Goal: Task Accomplishment & Management: Use online tool/utility

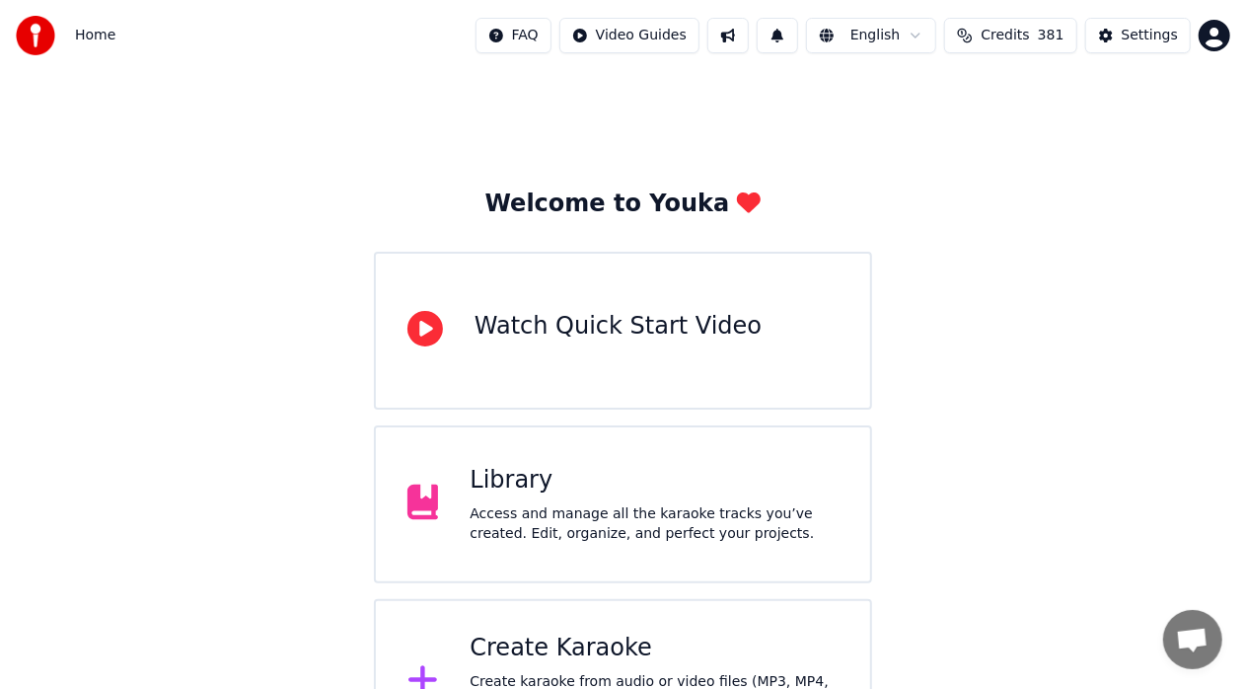
scroll to position [77, 0]
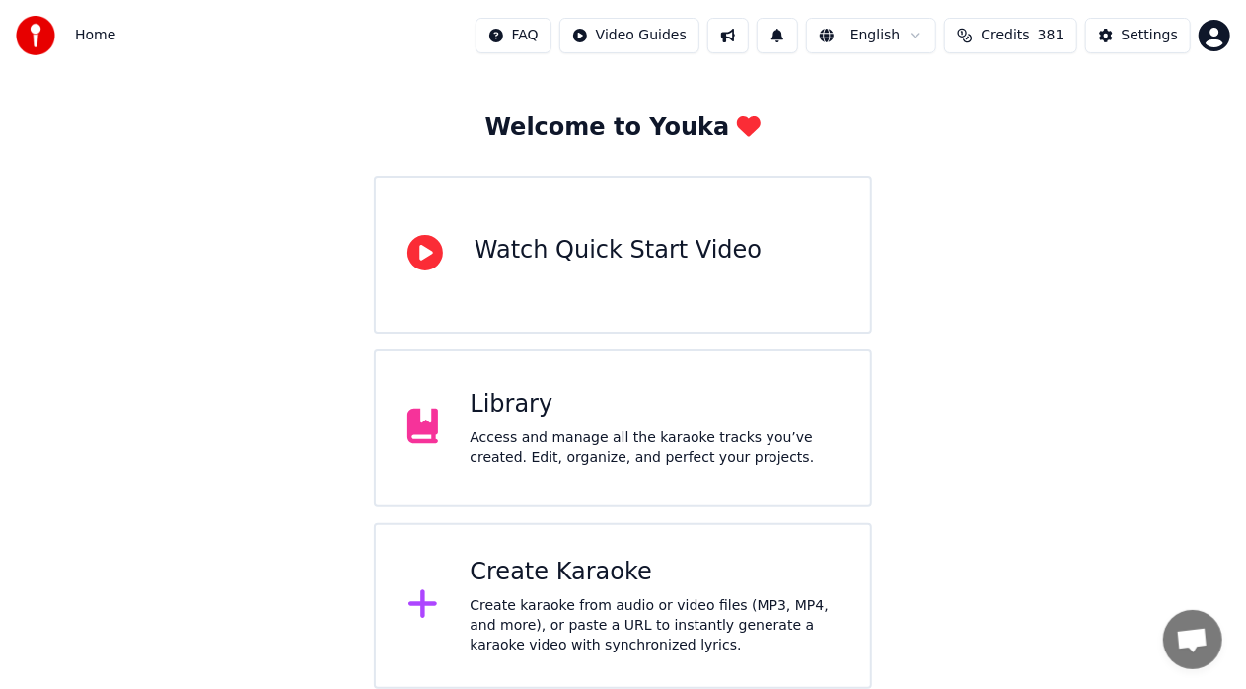
click at [636, 602] on div "Create karaoke from audio or video files (MP3, MP4, and more), or paste a URL t…" at bounding box center [654, 625] width 369 height 59
click at [750, 474] on div "Library Access and manage all the karaoke tracks you’ve created. Edit, organize…" at bounding box center [623, 428] width 498 height 158
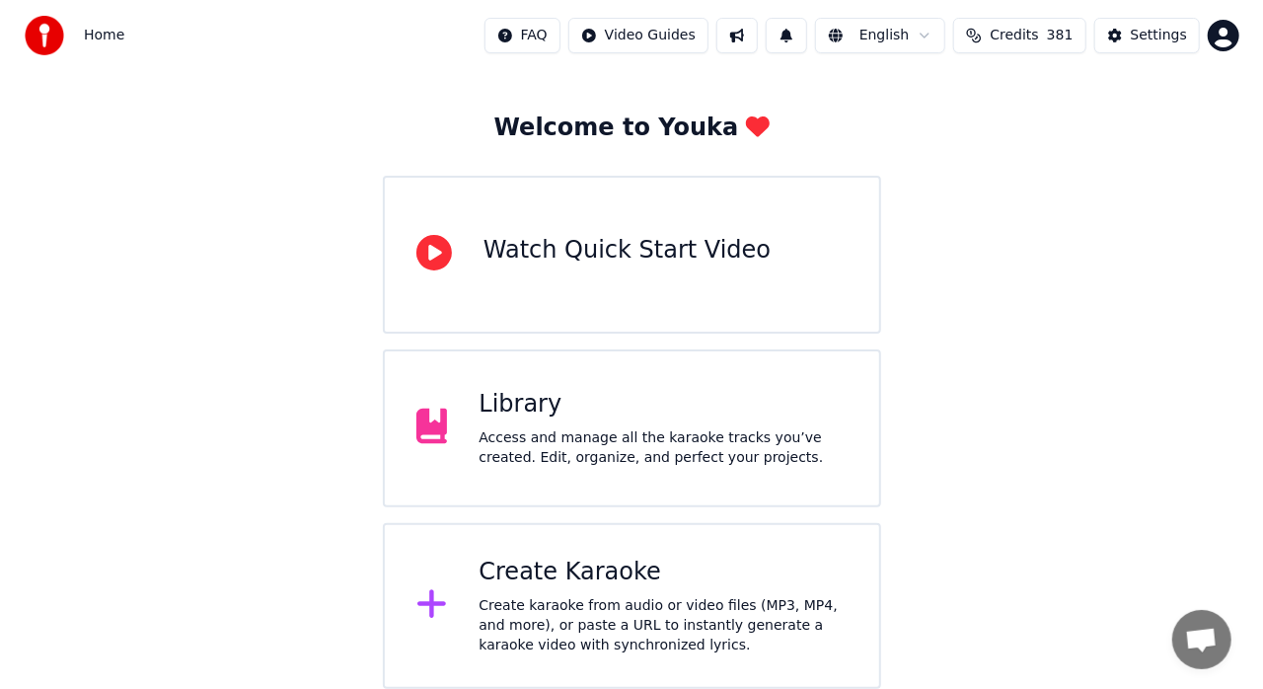
scroll to position [33, 0]
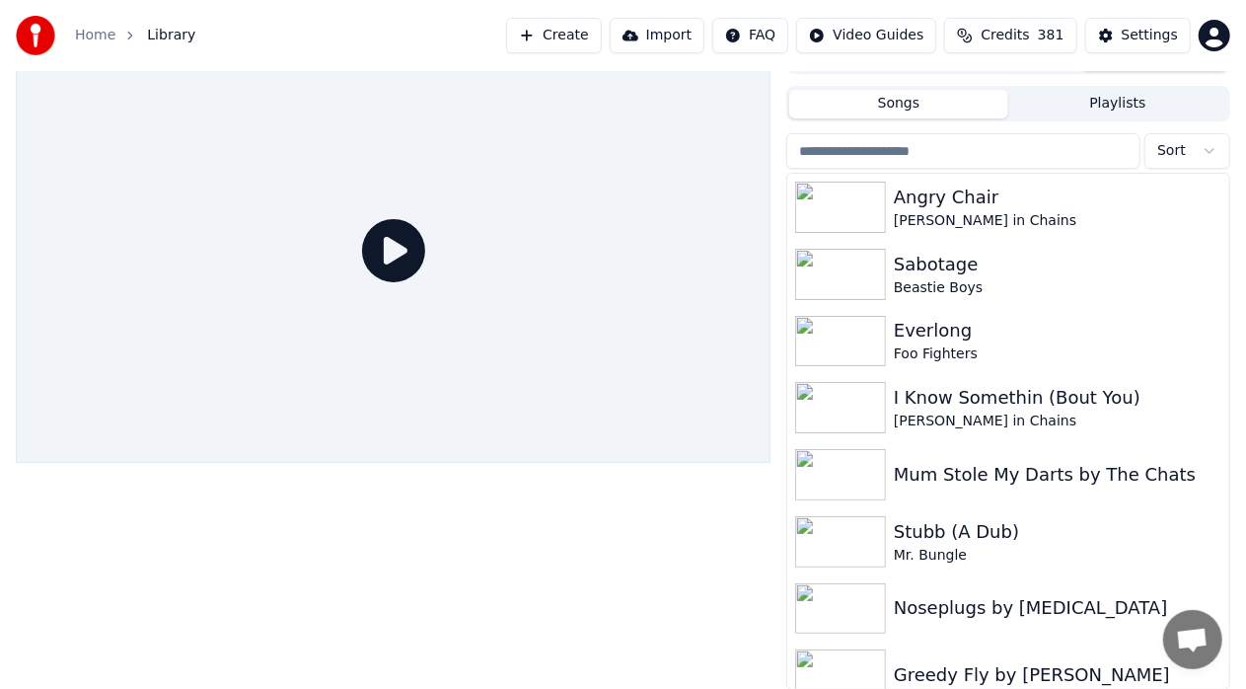
click at [592, 41] on button "Create" at bounding box center [554, 36] width 96 height 36
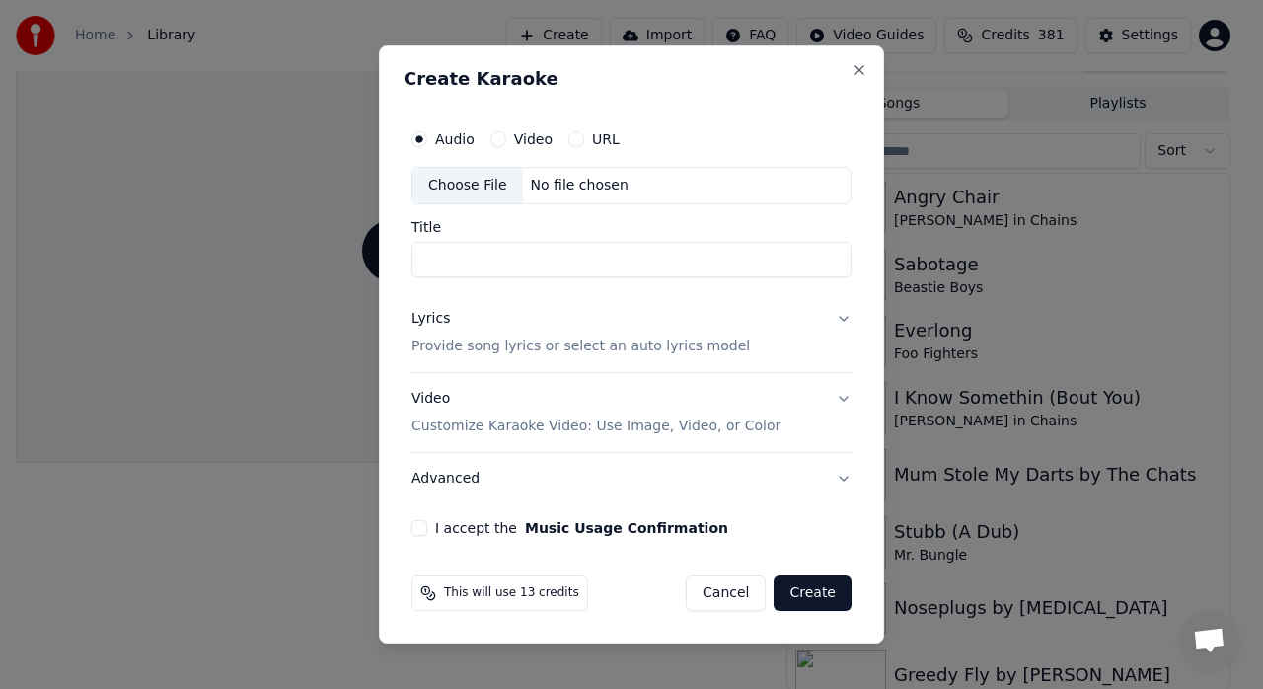
click at [504, 138] on div "Video" at bounding box center [521, 139] width 62 height 16
click at [496, 141] on button "Video" at bounding box center [498, 139] width 16 height 16
click at [474, 194] on div "Choose File" at bounding box center [467, 186] width 111 height 36
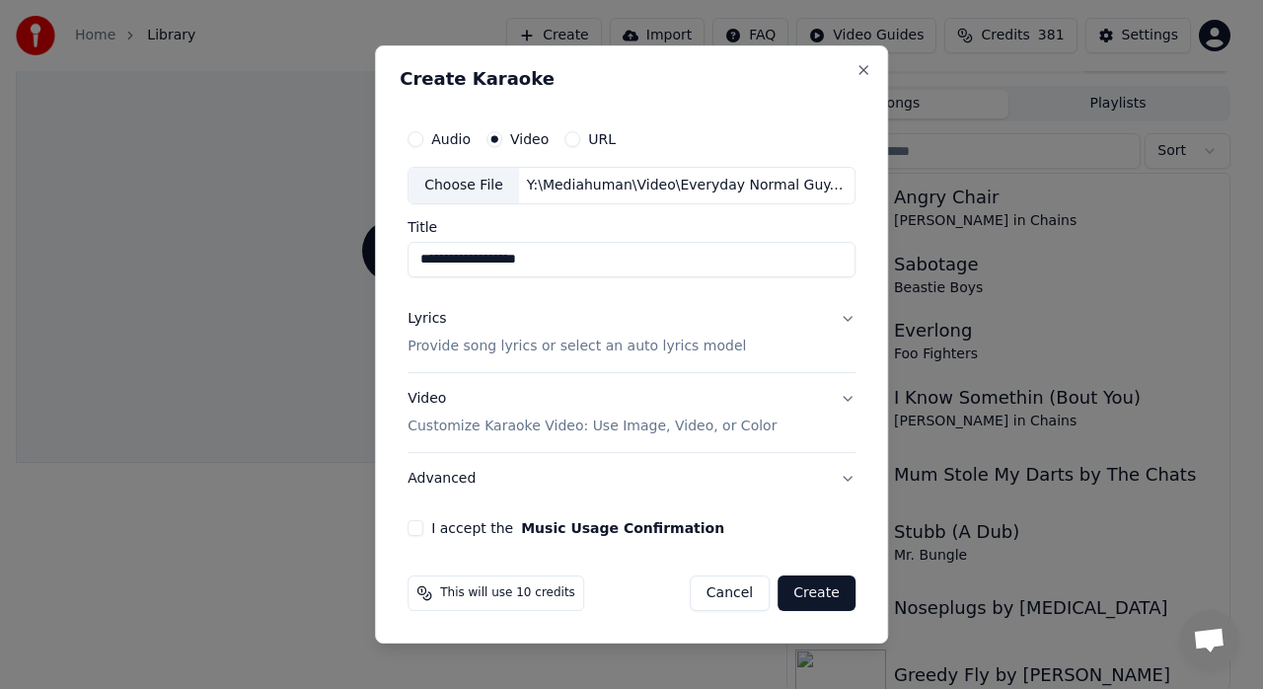
click at [420, 260] on input "**********" at bounding box center [632, 260] width 448 height 36
type input "**********"
click at [586, 341] on p "Provide song lyrics or select an auto lyrics model" at bounding box center [577, 346] width 338 height 20
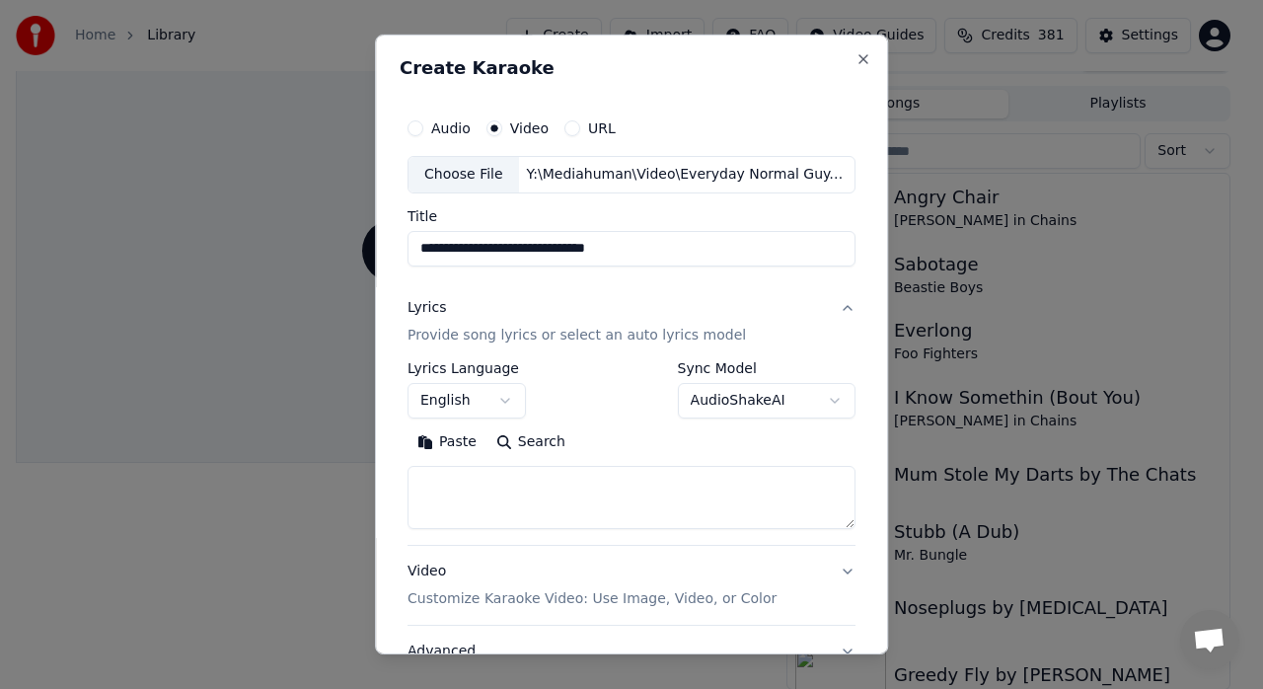
click at [462, 437] on button "Paste" at bounding box center [447, 442] width 79 height 32
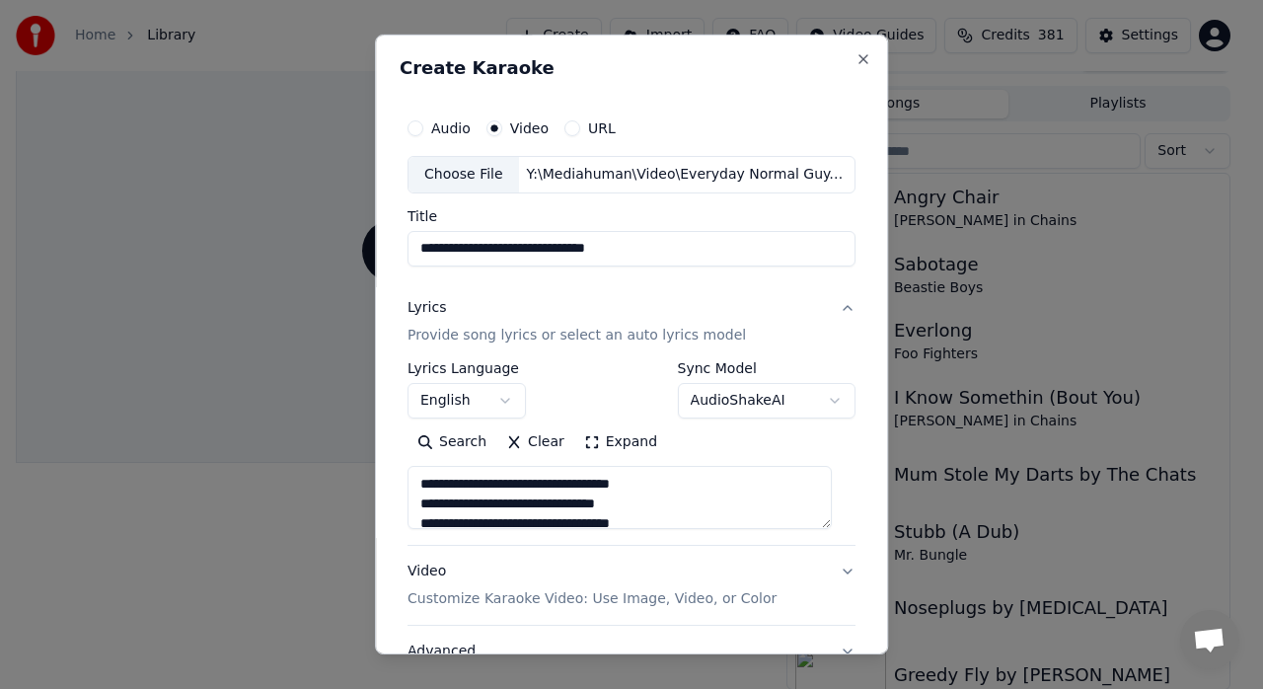
scroll to position [67, 0]
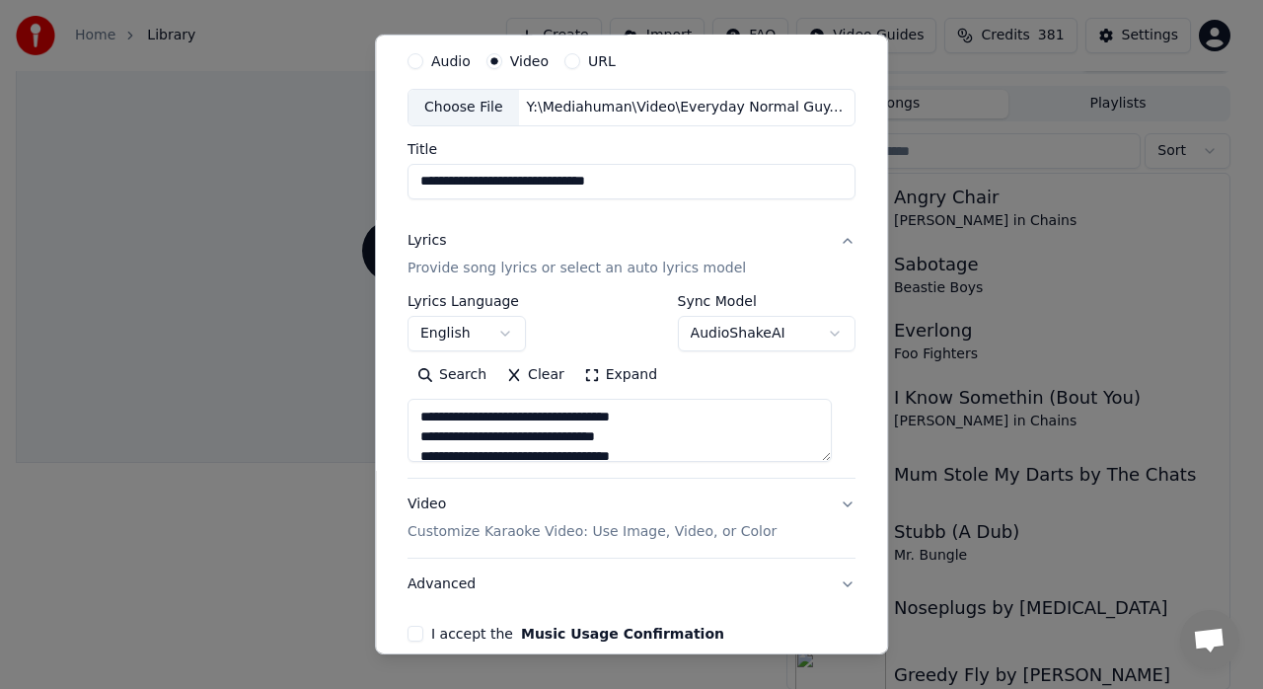
click at [555, 523] on p "Customize Karaoke Video: Use Image, Video, or Color" at bounding box center [592, 532] width 369 height 20
type textarea "**********"
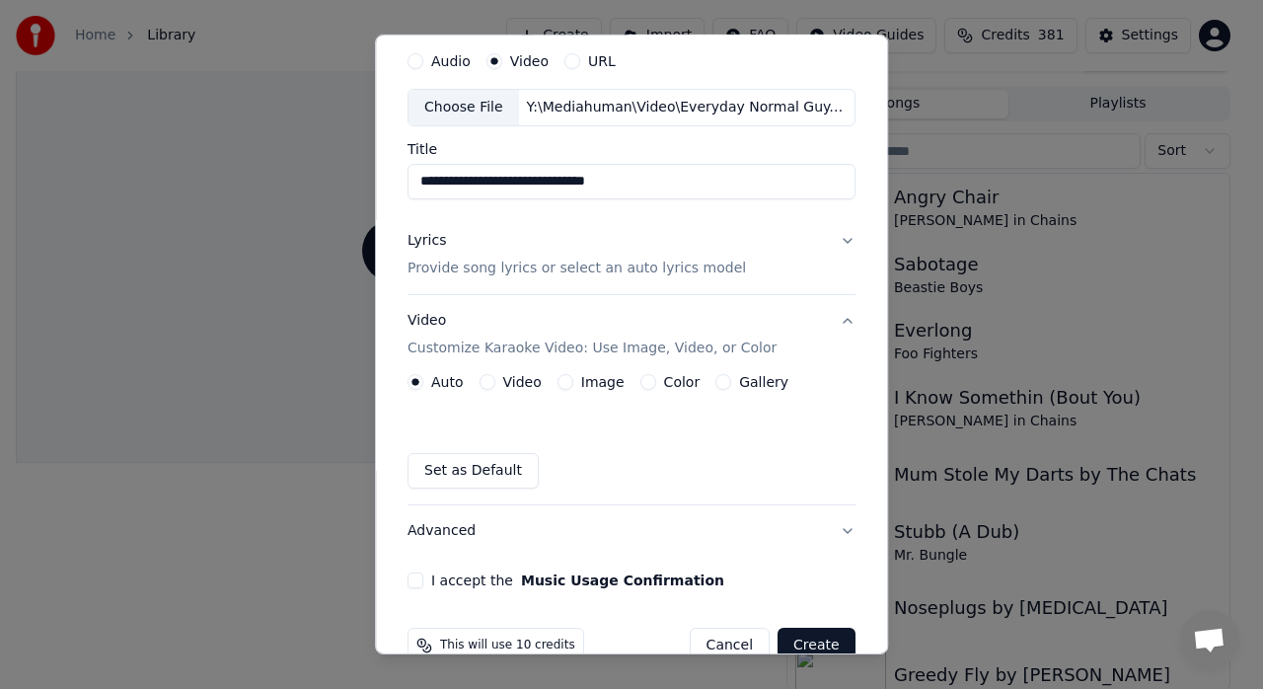
click at [492, 383] on button "Video" at bounding box center [488, 382] width 16 height 16
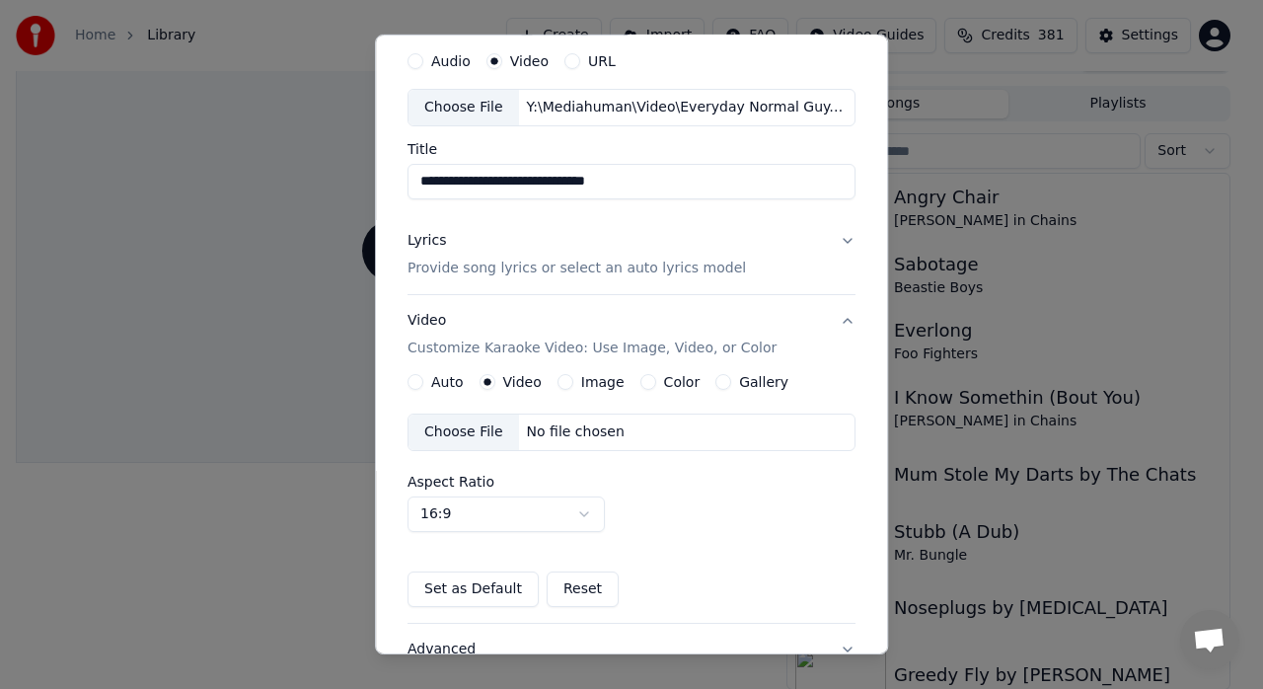
click at [481, 430] on div "Choose File" at bounding box center [464, 432] width 111 height 36
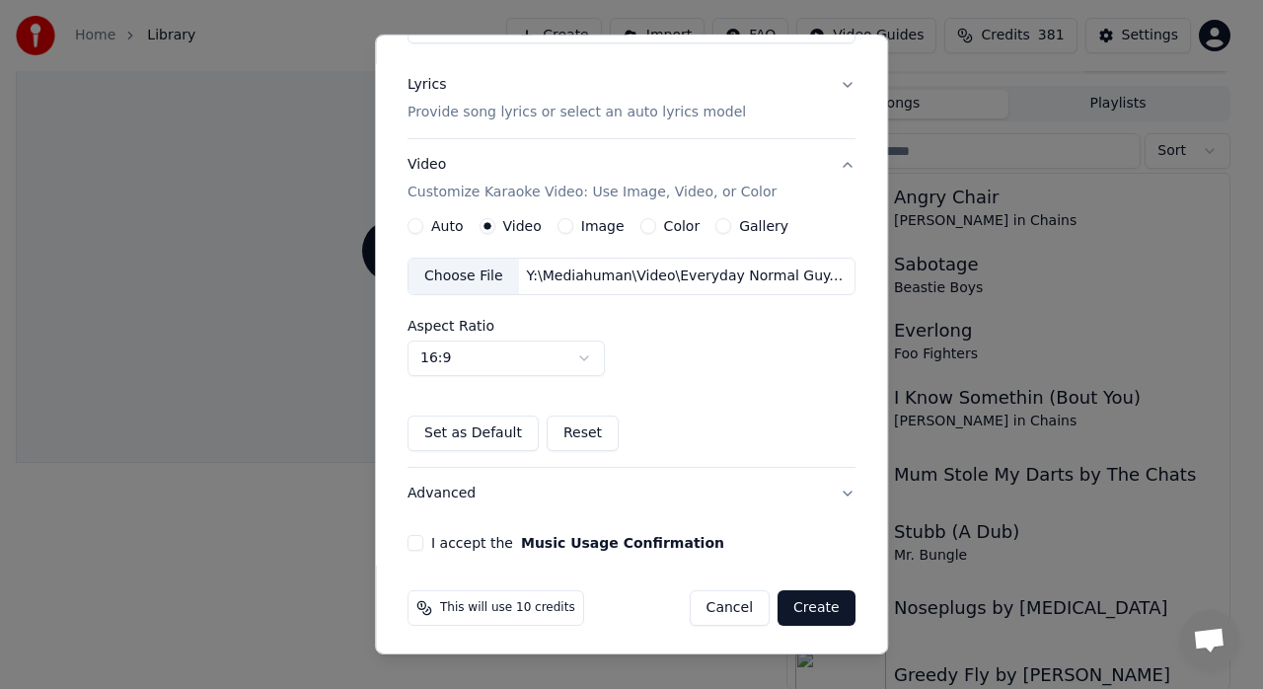
click at [827, 485] on button "Advanced" at bounding box center [632, 493] width 448 height 51
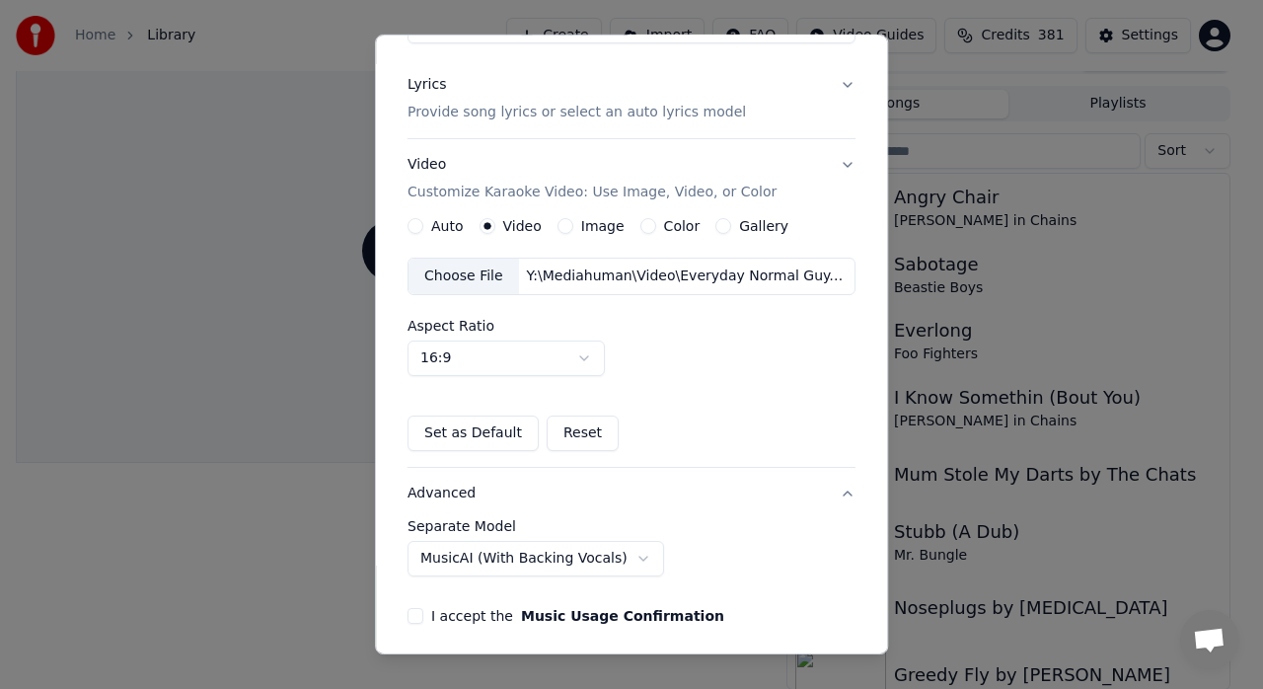
scroll to position [49, 0]
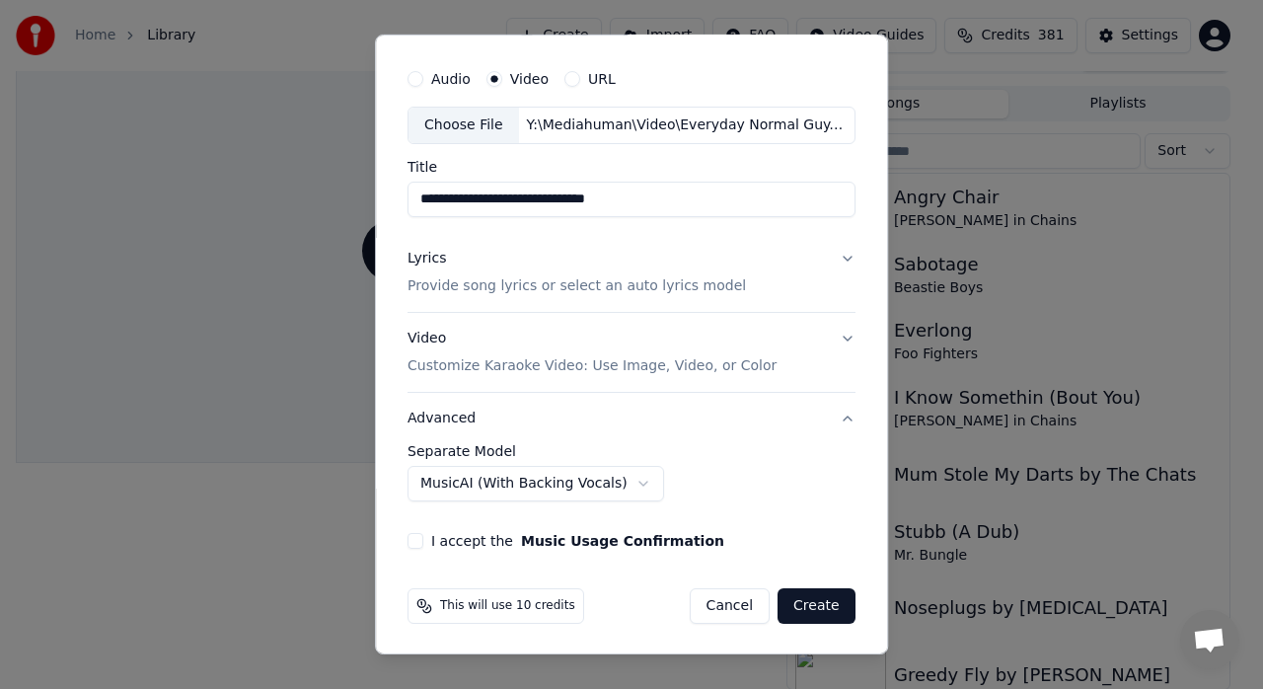
click at [412, 540] on button "I accept the Music Usage Confirmation" at bounding box center [416, 541] width 16 height 16
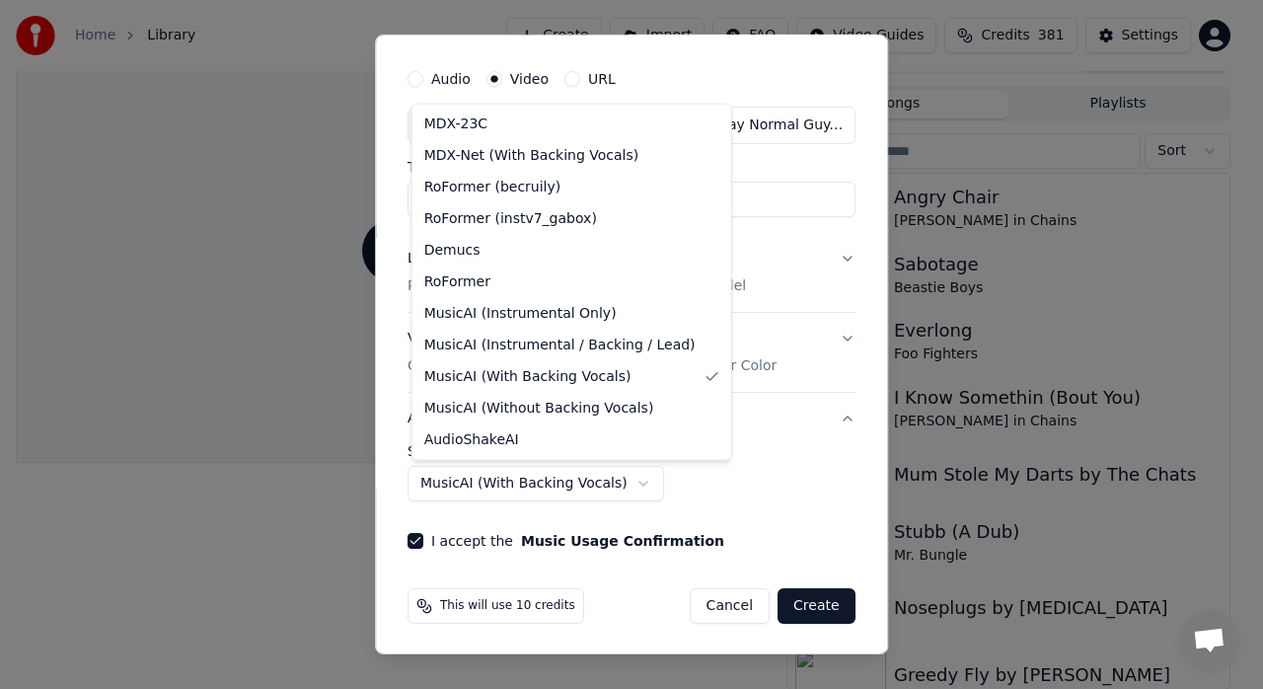
click at [617, 484] on body "**********" at bounding box center [623, 311] width 1246 height 689
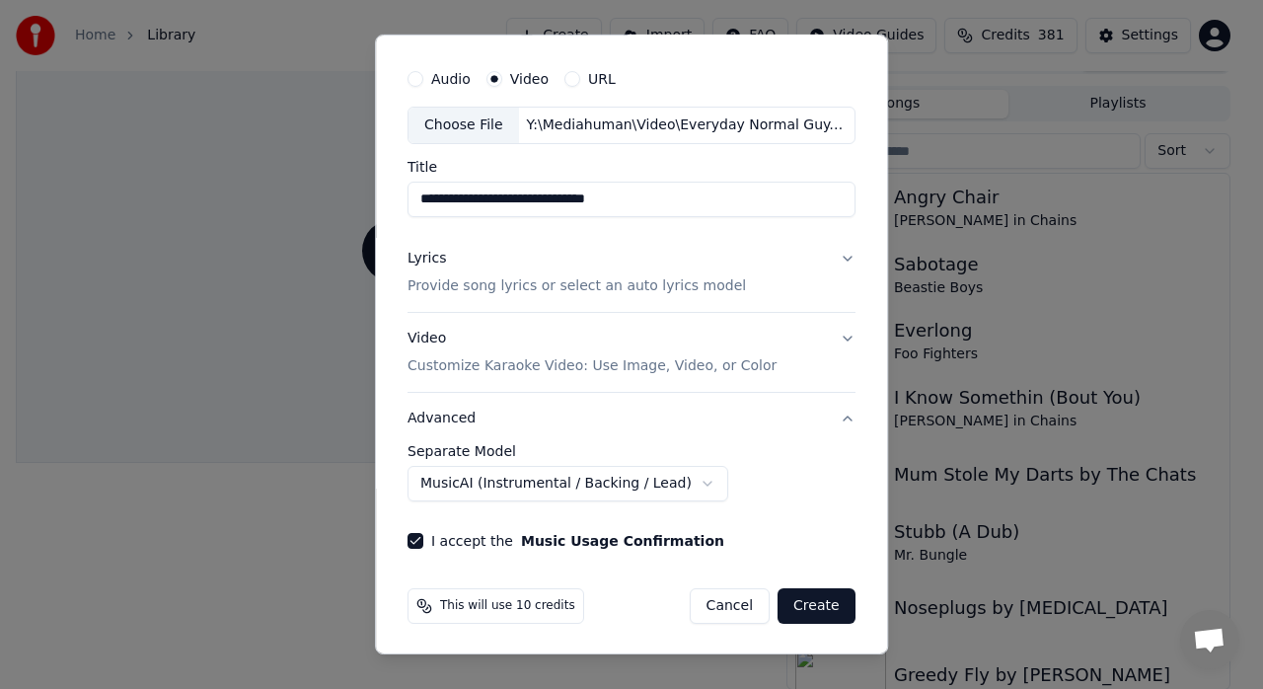
click at [804, 595] on button "Create" at bounding box center [817, 606] width 78 height 36
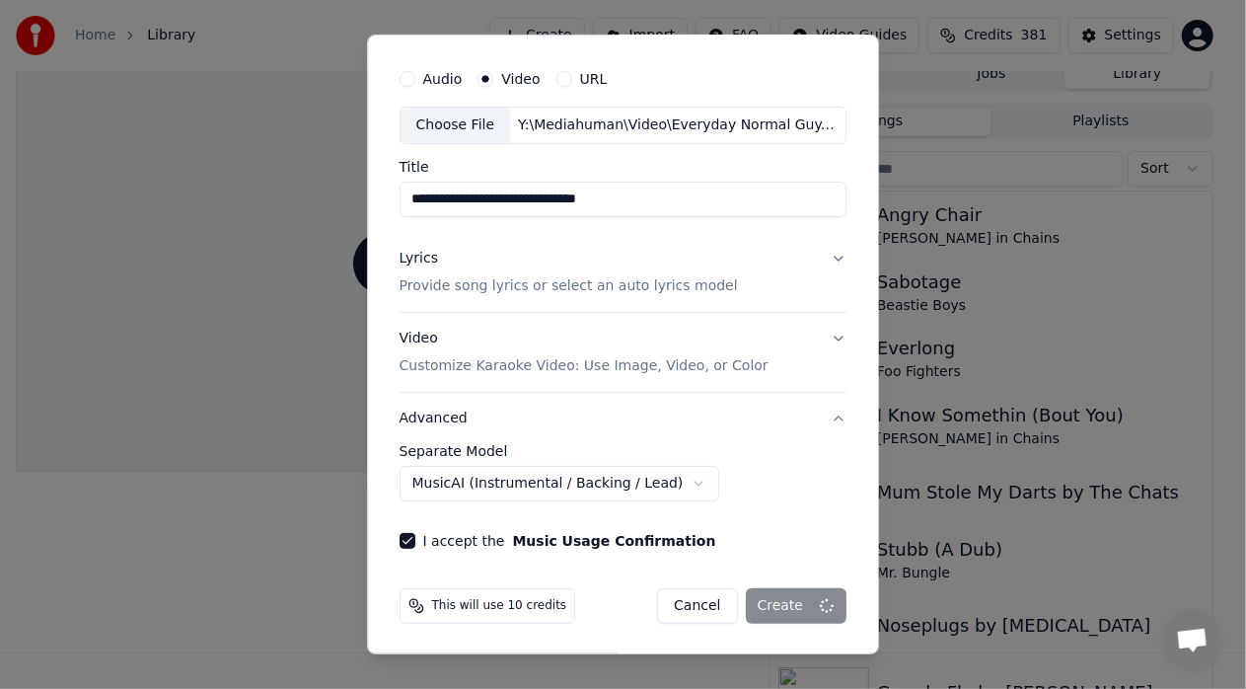
select select "**********"
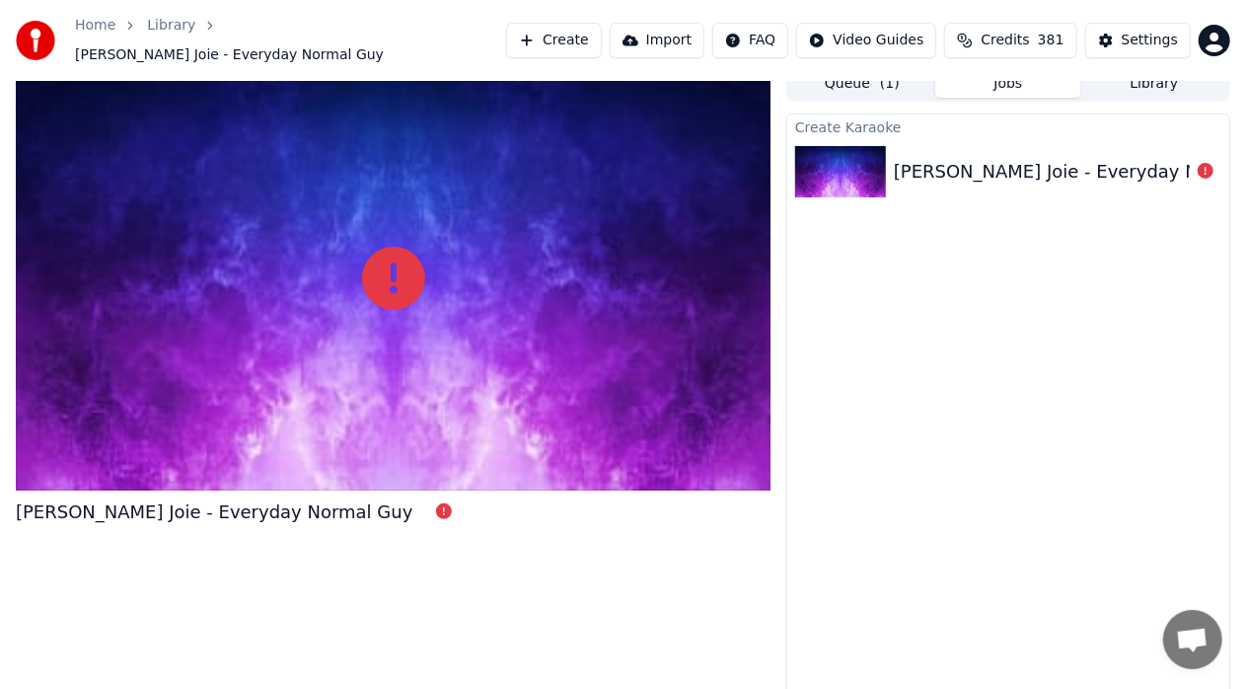
click at [1131, 353] on div "Create Karaoke [PERSON_NAME] - Everyday Normal Guy" at bounding box center [1008, 405] width 444 height 585
click at [594, 34] on button "Create" at bounding box center [554, 41] width 96 height 36
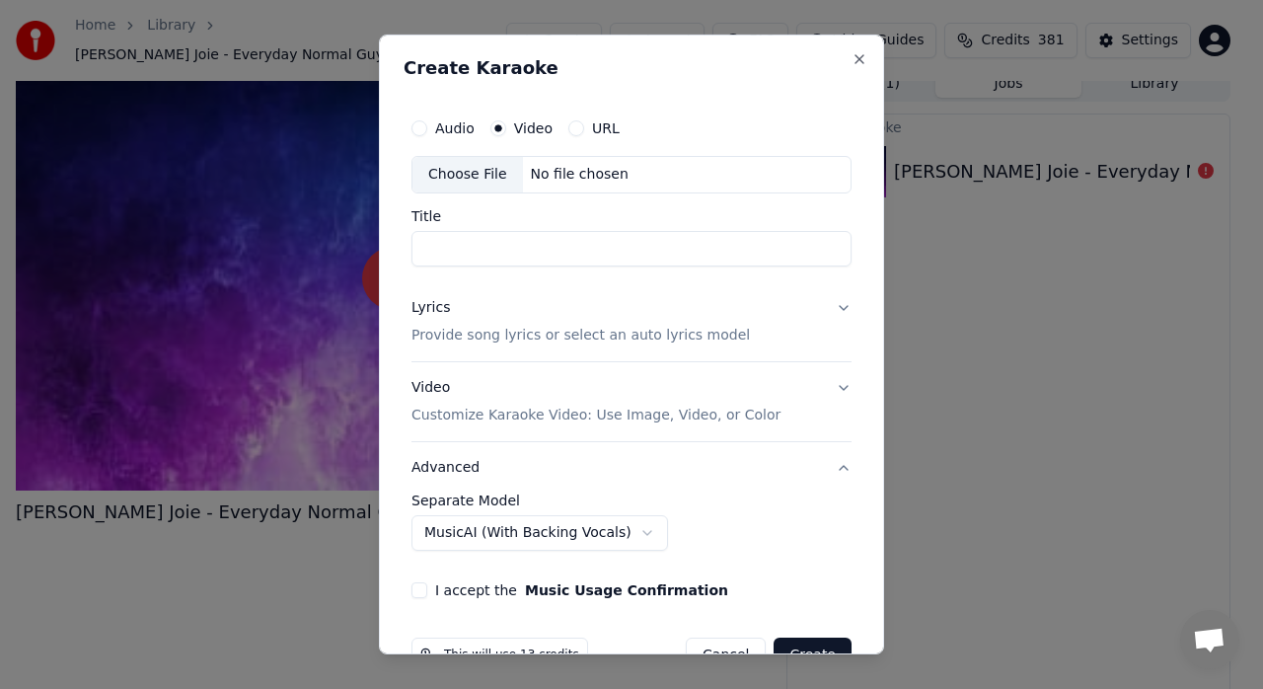
click at [438, 132] on label "Audio" at bounding box center [454, 128] width 39 height 14
click at [427, 132] on button "Audio" at bounding box center [419, 128] width 16 height 16
click at [474, 170] on div "Choose File" at bounding box center [467, 175] width 111 height 36
type input "**********"
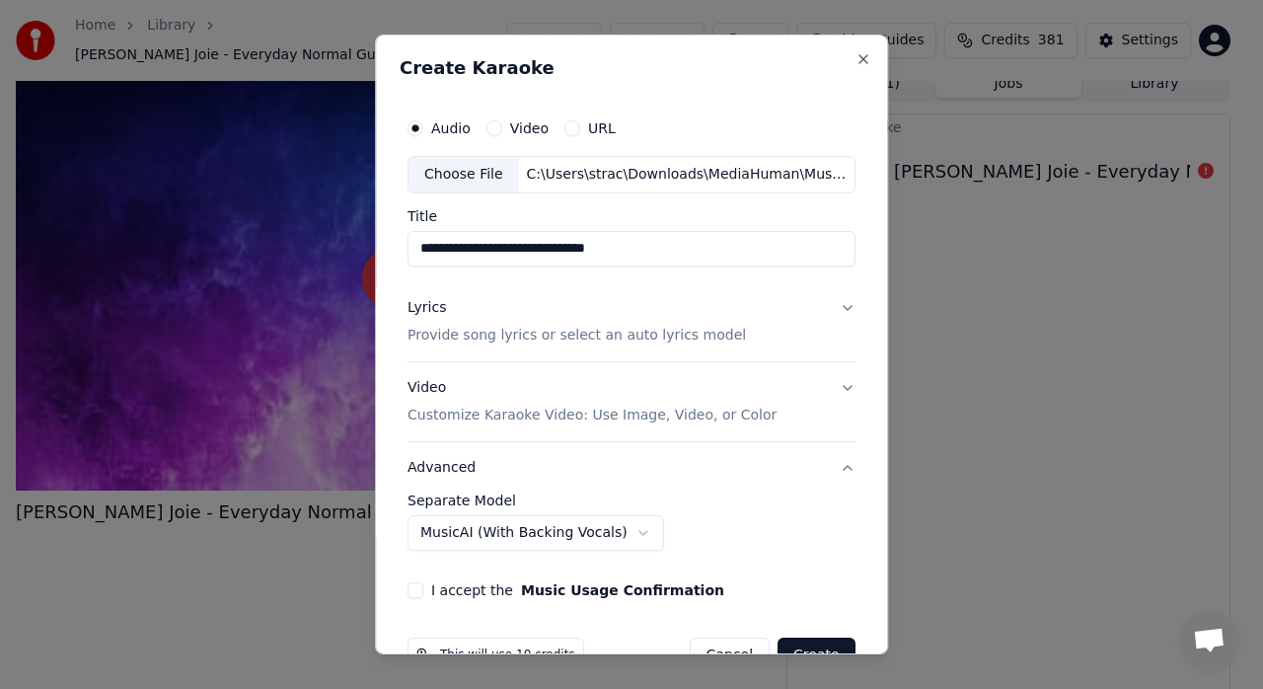
click at [647, 331] on p "Provide song lyrics or select an auto lyrics model" at bounding box center [577, 336] width 338 height 20
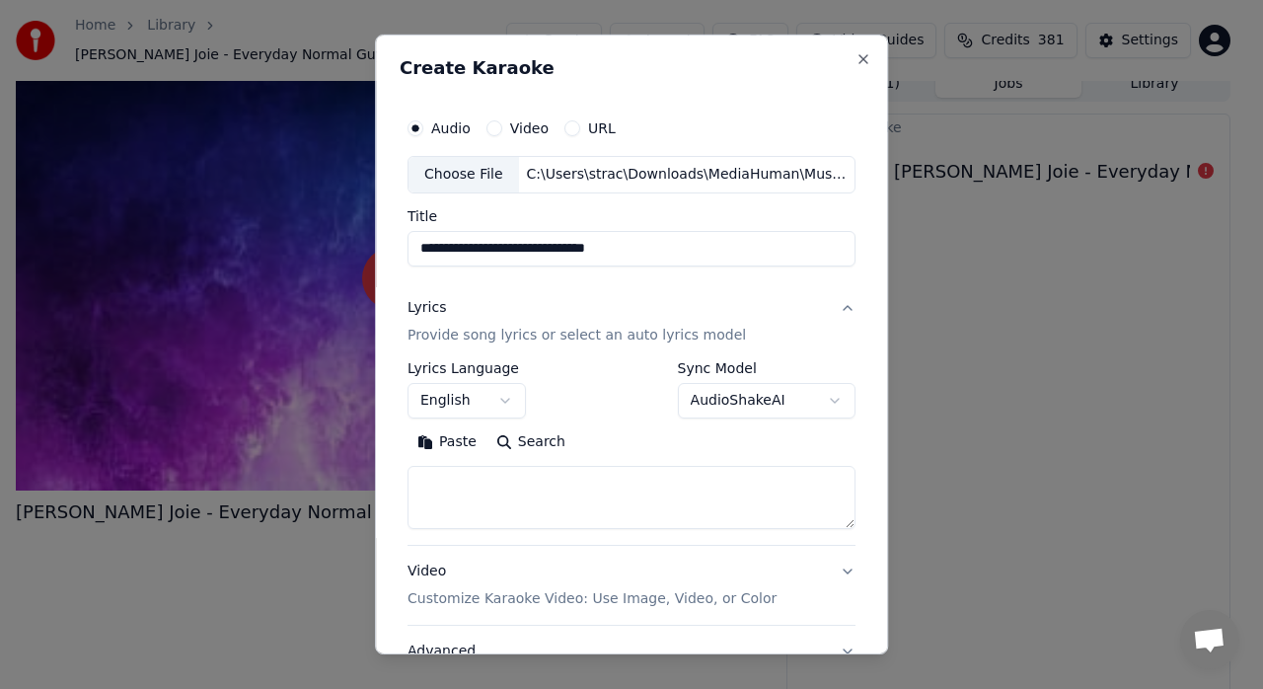
click at [429, 431] on button "Paste" at bounding box center [447, 442] width 79 height 32
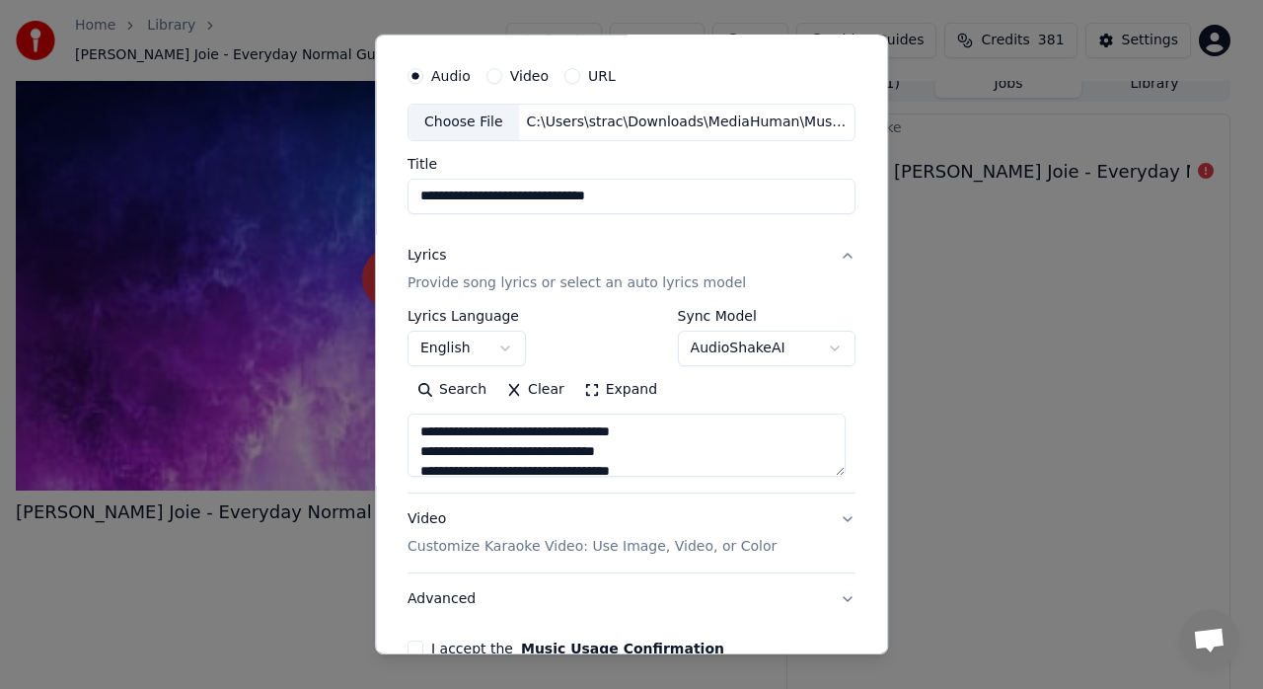
scroll to position [159, 0]
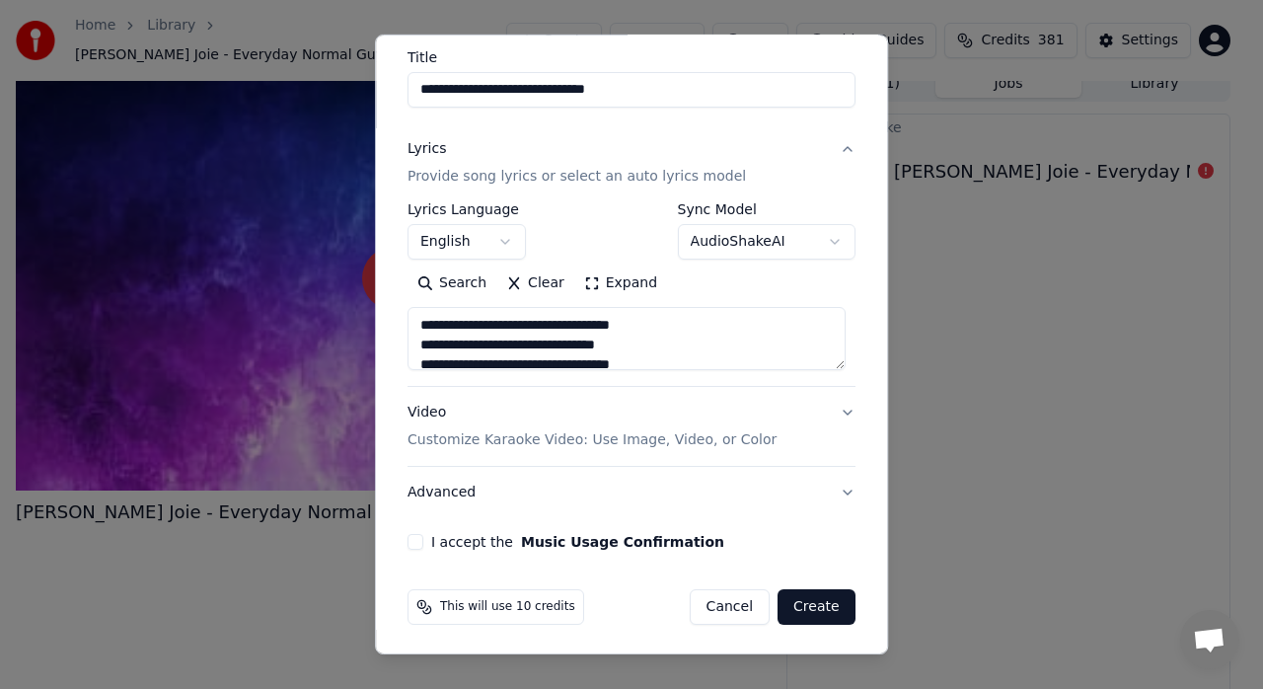
click at [476, 448] on p "Customize Karaoke Video: Use Image, Video, or Color" at bounding box center [592, 440] width 369 height 20
type textarea "**********"
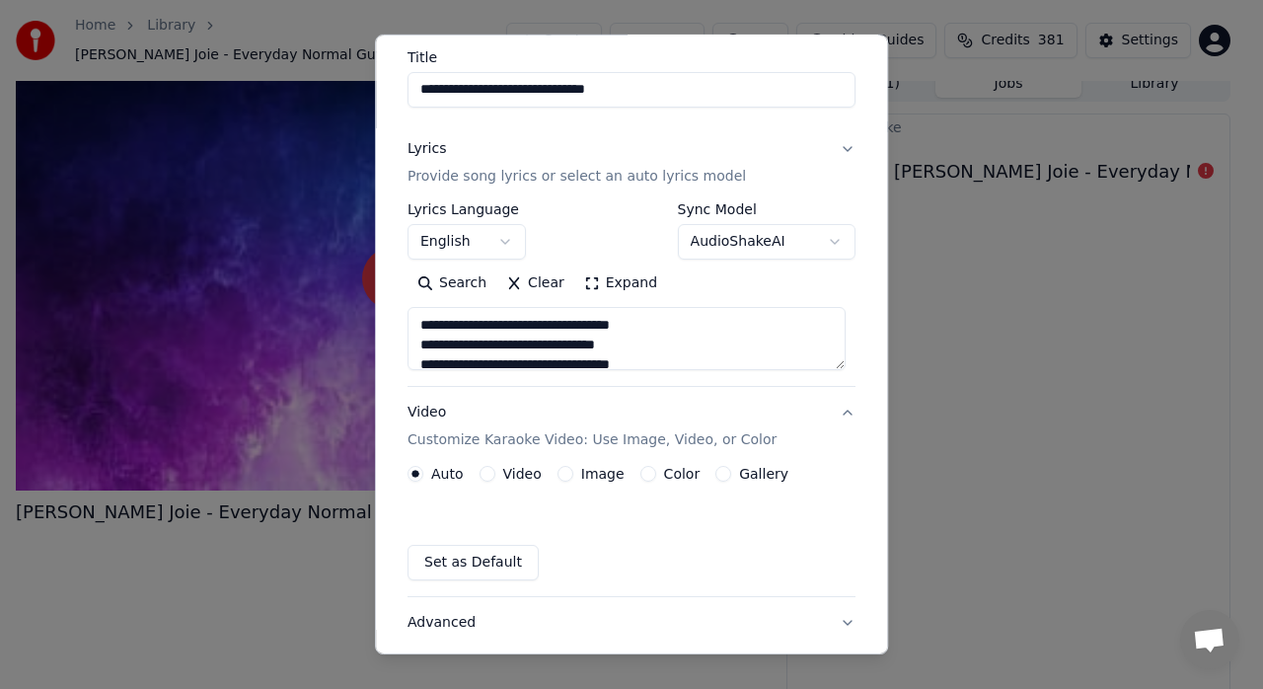
scroll to position [107, 0]
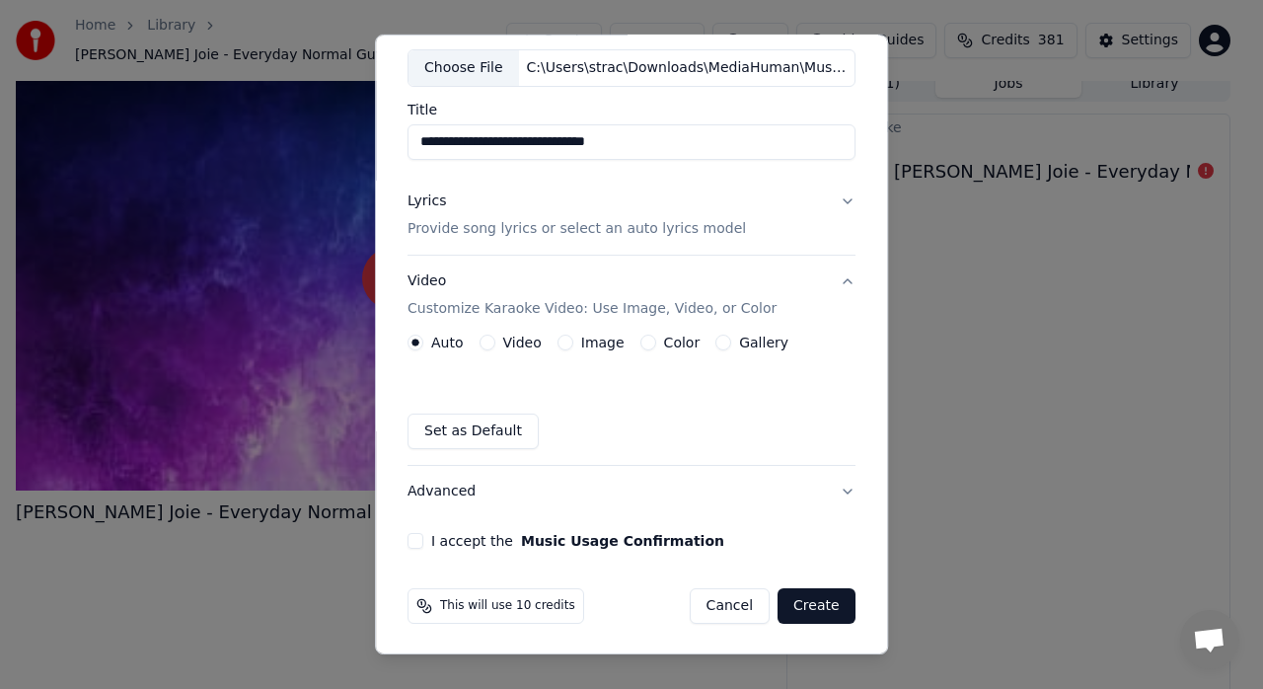
click at [514, 336] on label "Video" at bounding box center [522, 343] width 38 height 14
click at [495, 335] on button "Video" at bounding box center [488, 343] width 16 height 16
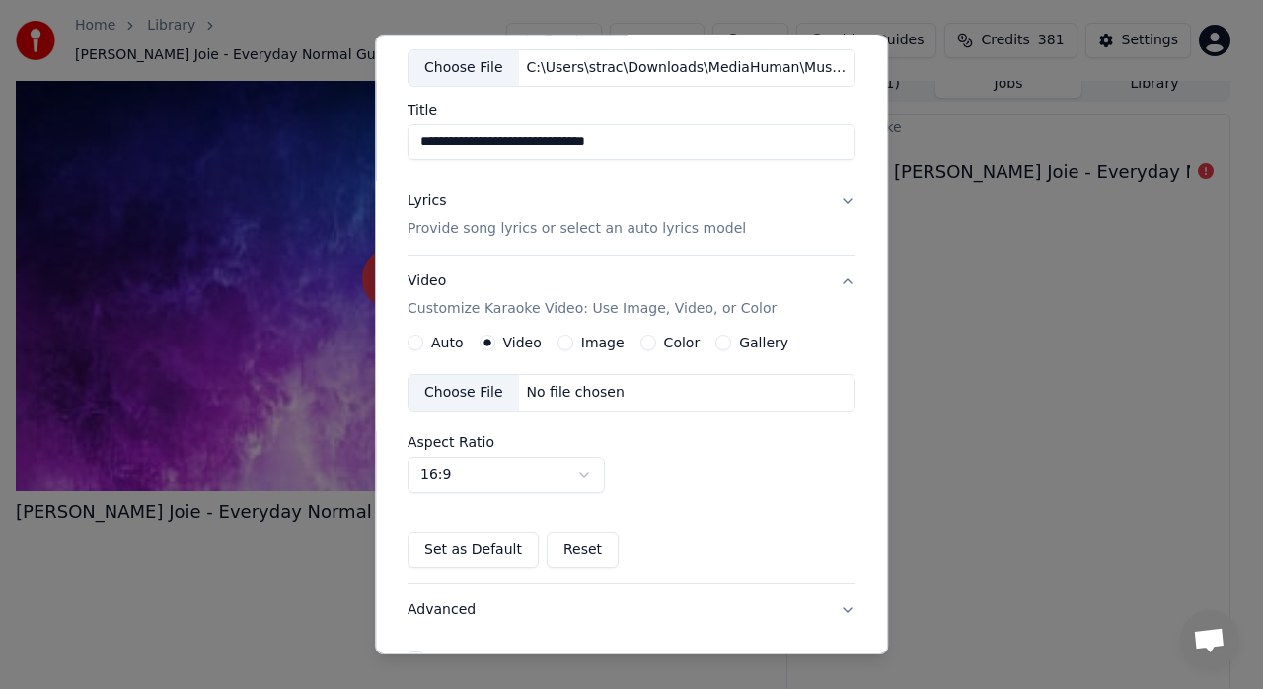
click at [476, 394] on div "Choose File" at bounding box center [464, 393] width 111 height 36
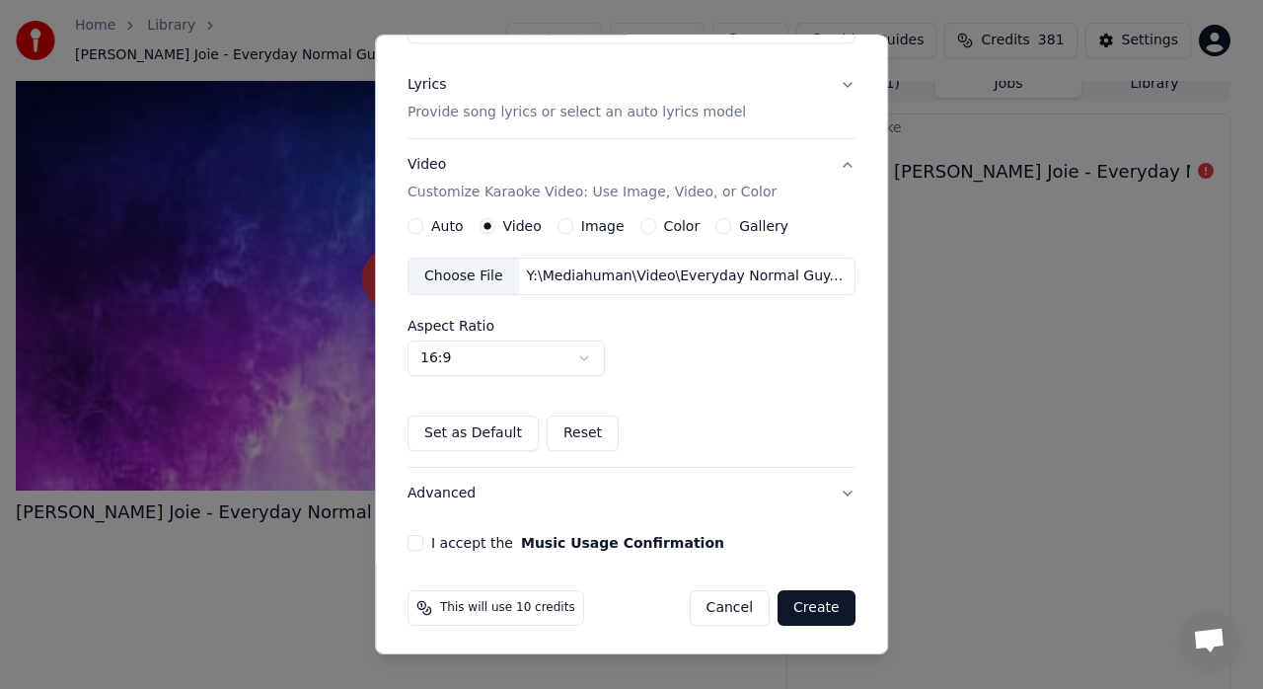
click at [447, 490] on button "Advanced" at bounding box center [632, 493] width 448 height 51
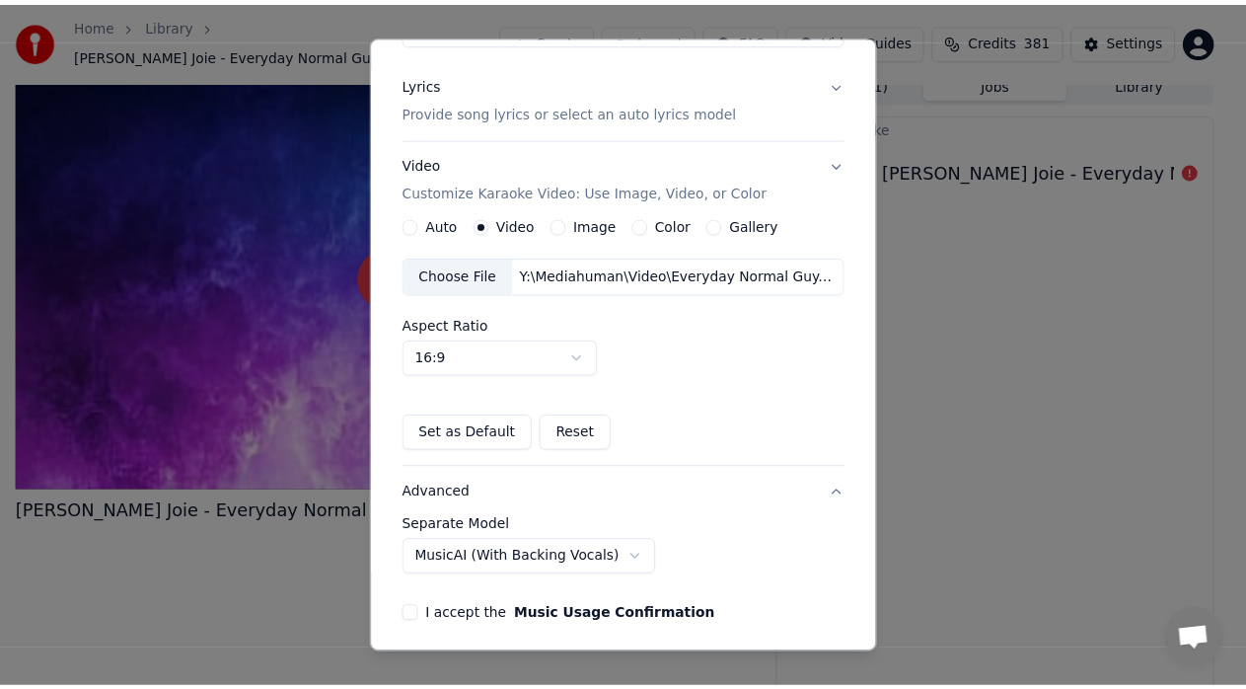
scroll to position [49, 0]
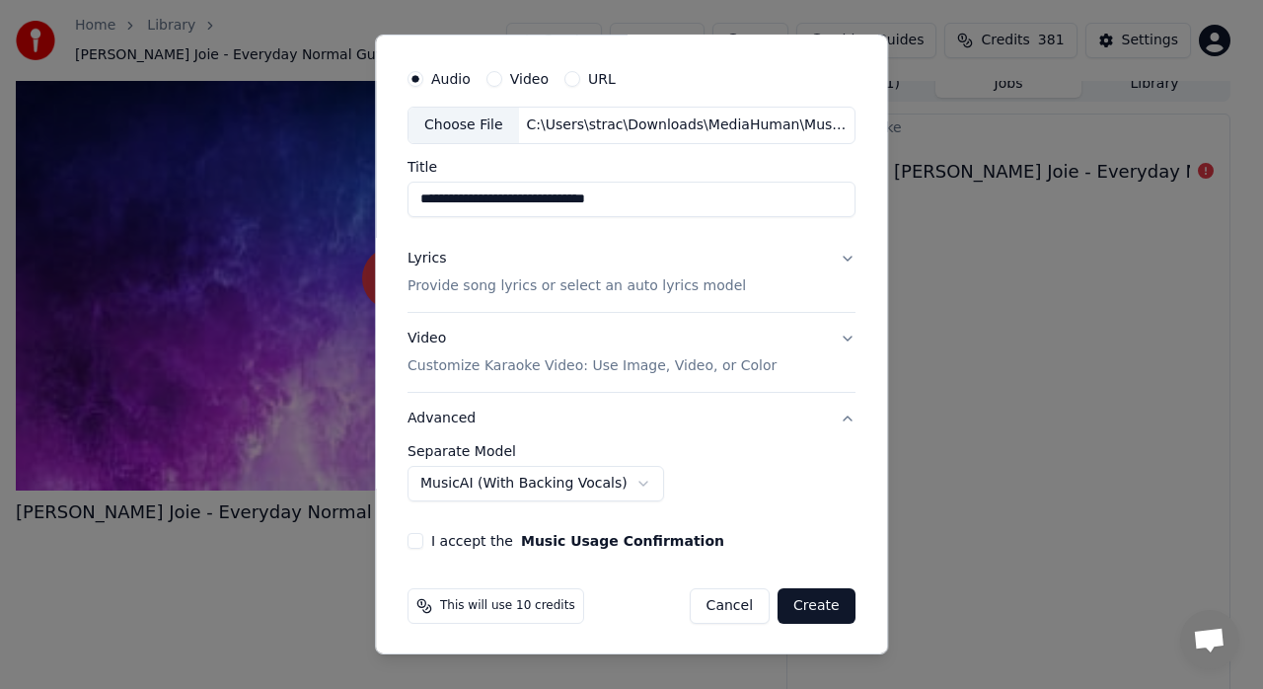
click at [610, 478] on body "**********" at bounding box center [623, 329] width 1246 height 689
click at [412, 535] on button "I accept the Music Usage Confirmation" at bounding box center [416, 541] width 16 height 16
click at [804, 606] on button "Create" at bounding box center [817, 606] width 78 height 36
select select "**********"
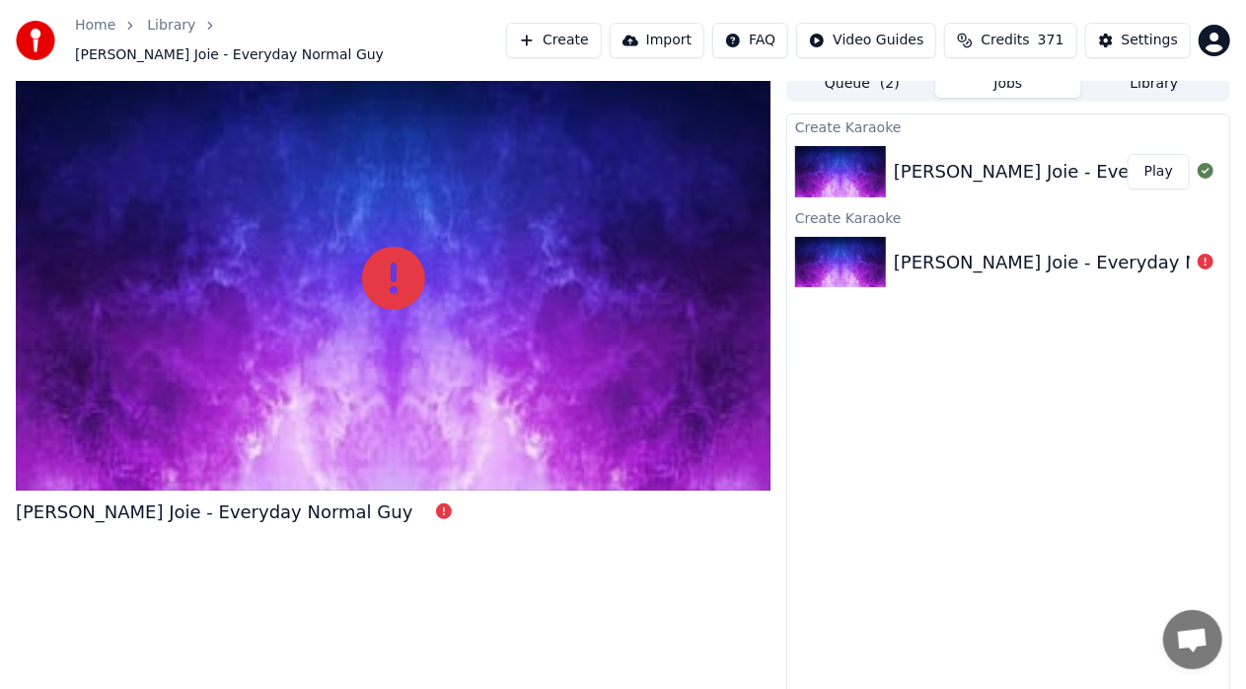
click at [1066, 159] on div "[PERSON_NAME] Joie - Everyday Normal Guy" at bounding box center [1092, 172] width 397 height 28
click at [1145, 163] on button "Play" at bounding box center [1159, 172] width 62 height 36
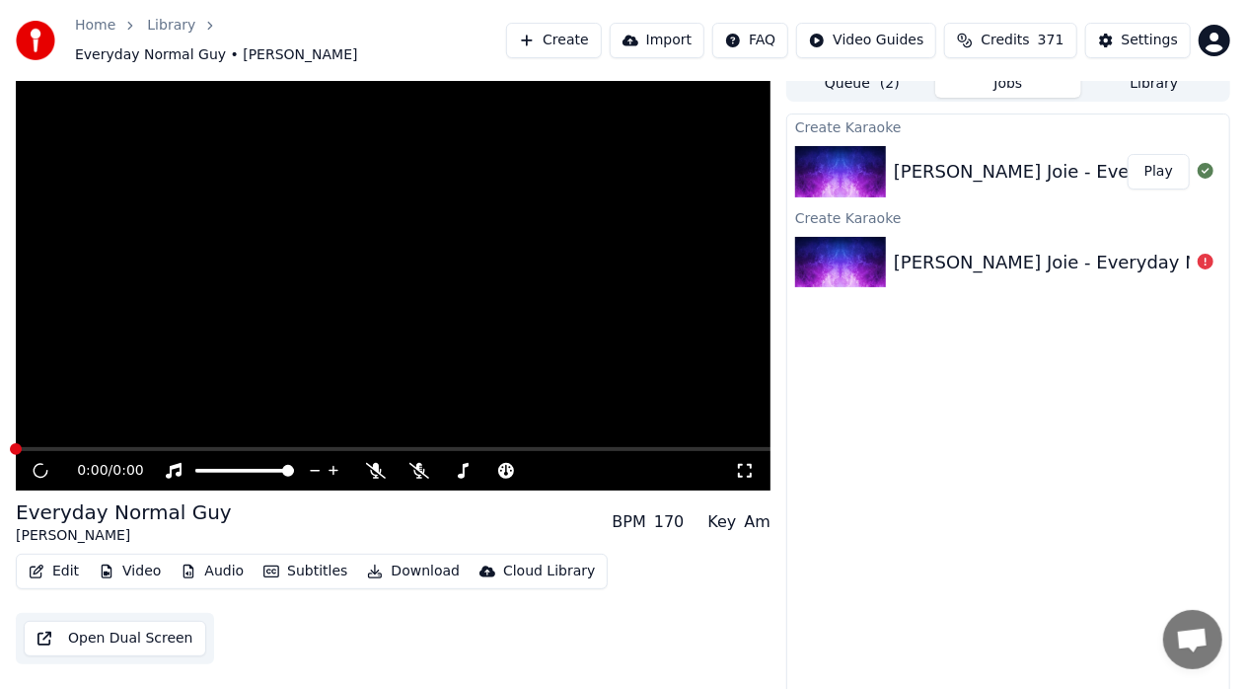
click at [1145, 163] on button "Play" at bounding box center [1159, 172] width 62 height 36
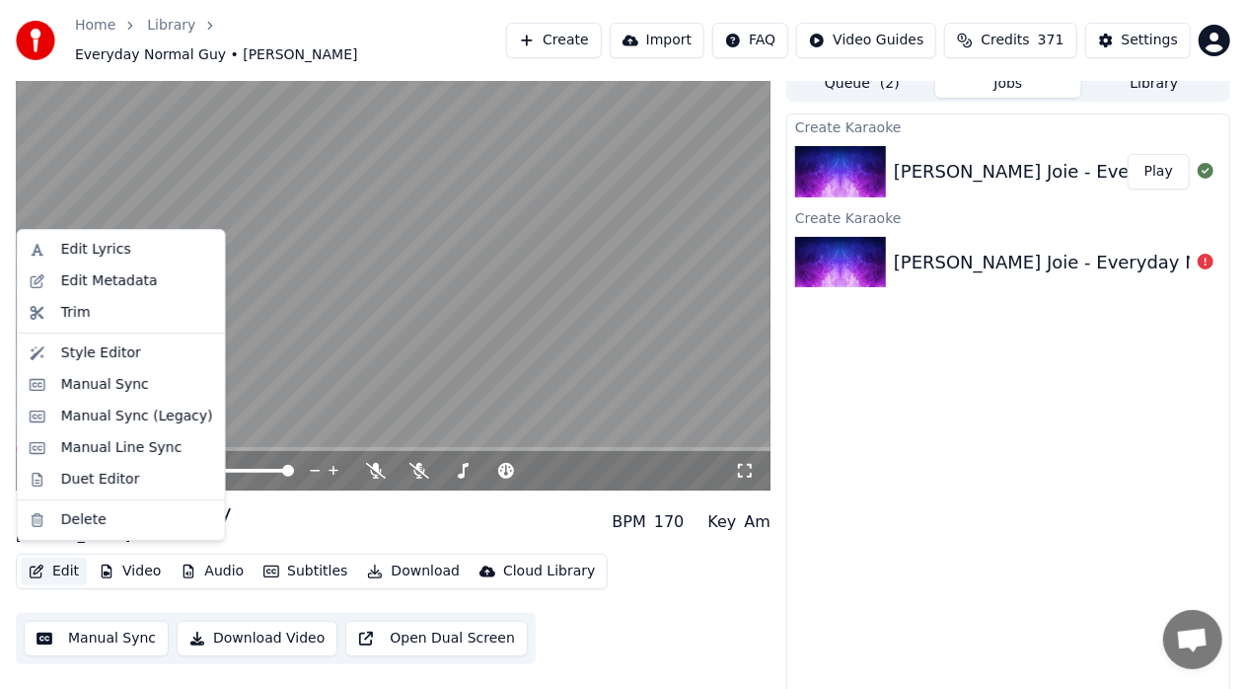
click at [51, 559] on button "Edit" at bounding box center [54, 572] width 66 height 28
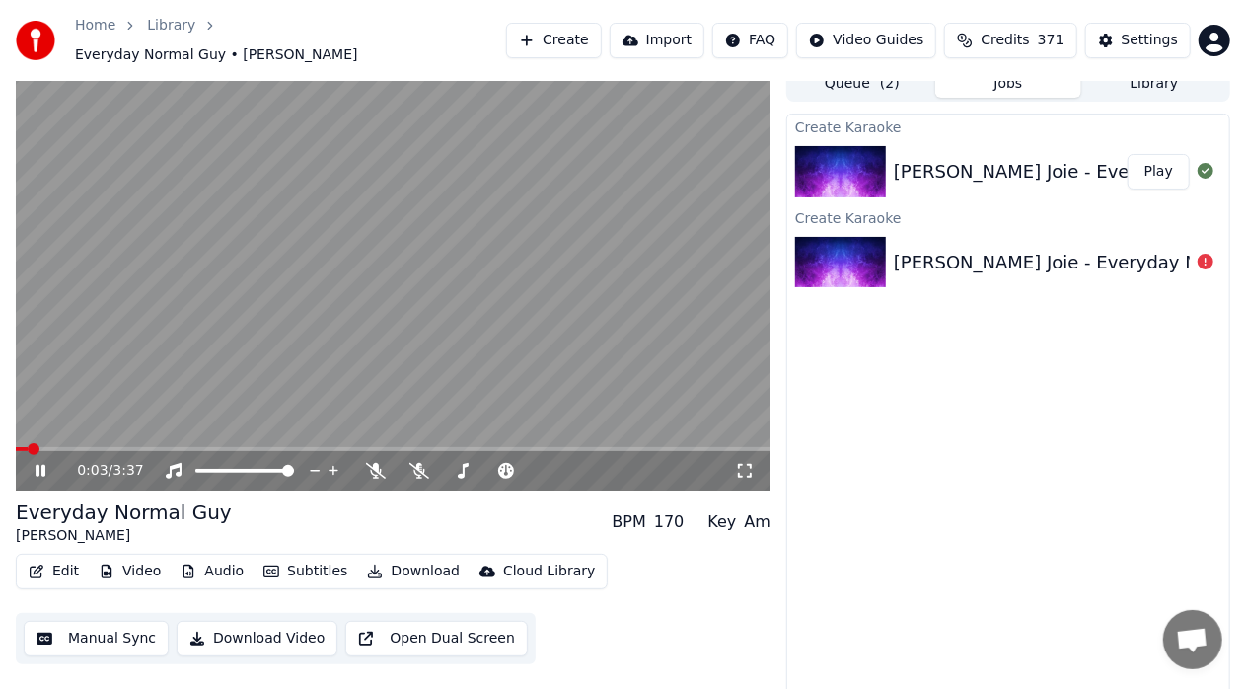
click at [476, 334] on video at bounding box center [393, 278] width 755 height 424
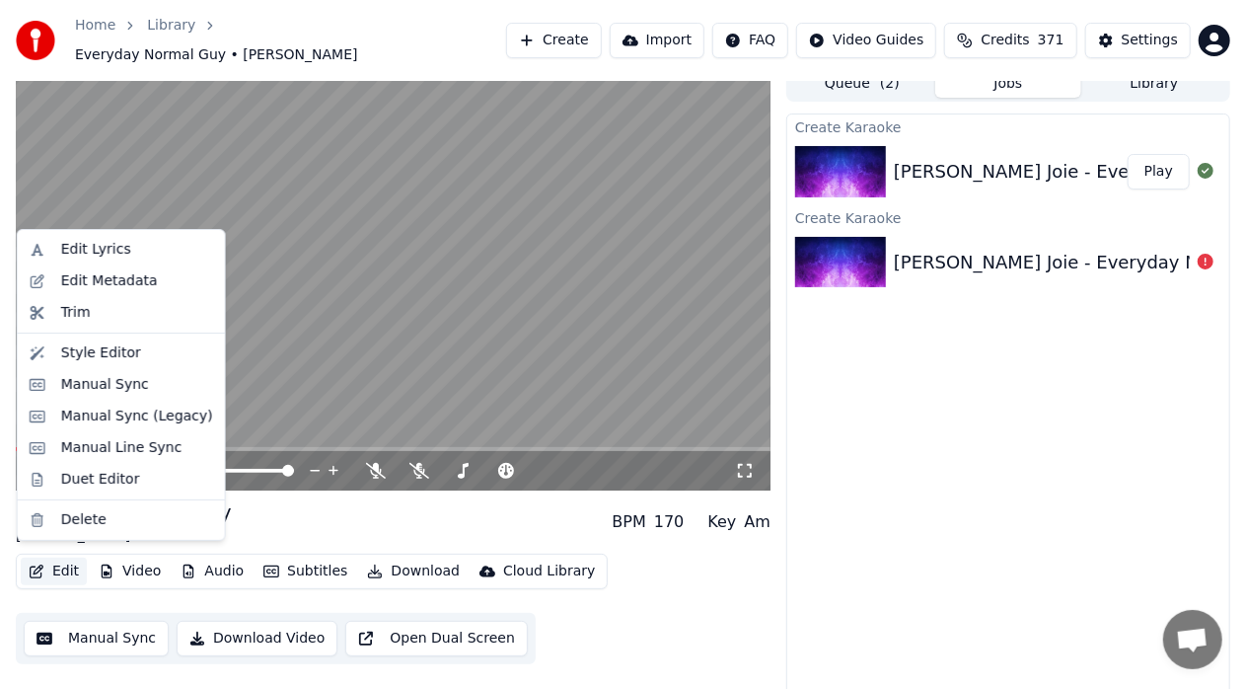
click at [48, 562] on button "Edit" at bounding box center [54, 572] width 66 height 28
click at [126, 278] on div "Edit Metadata" at bounding box center [109, 281] width 97 height 20
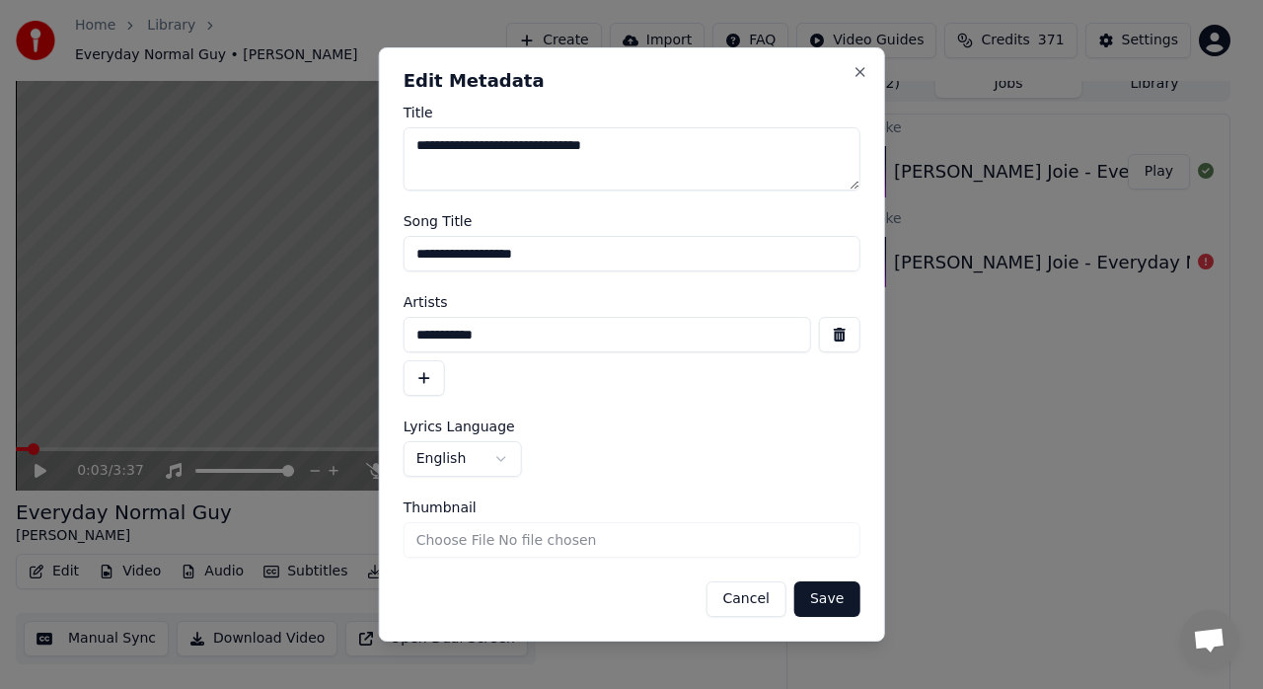
click at [462, 541] on input "Thumbnail" at bounding box center [632, 540] width 457 height 36
type input "**********"
click at [841, 595] on button "Save" at bounding box center [826, 599] width 65 height 36
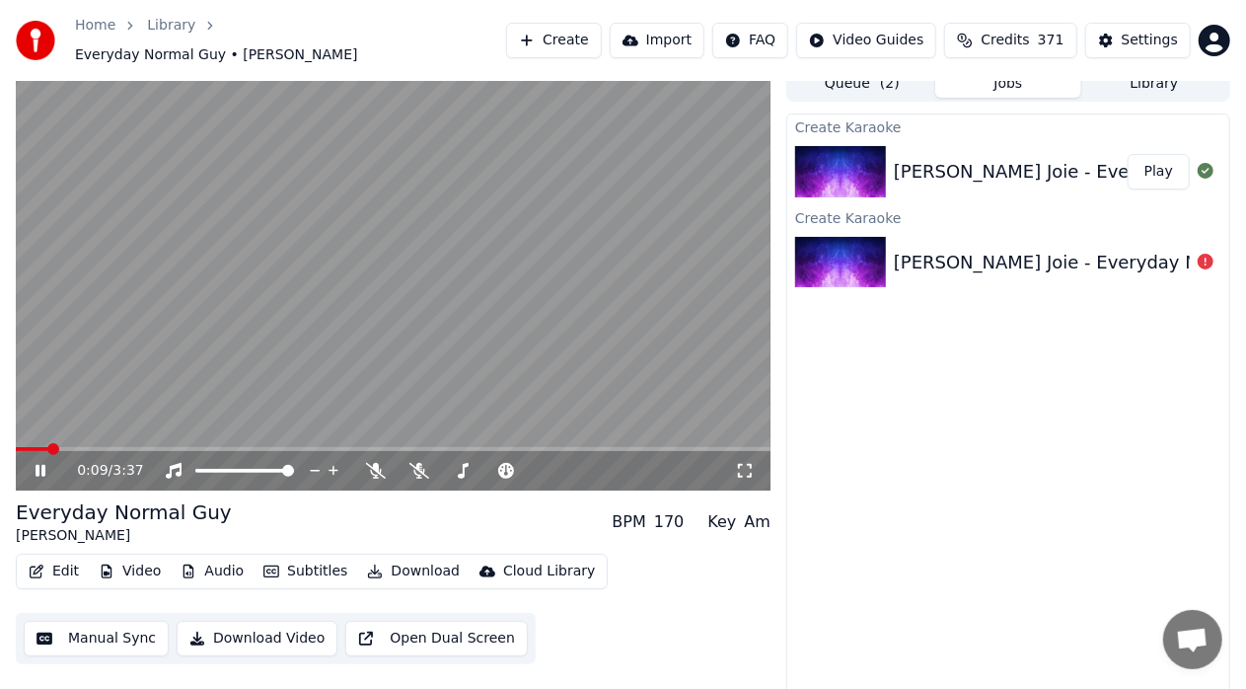
click at [45, 465] on icon at bounding box center [41, 471] width 10 height 12
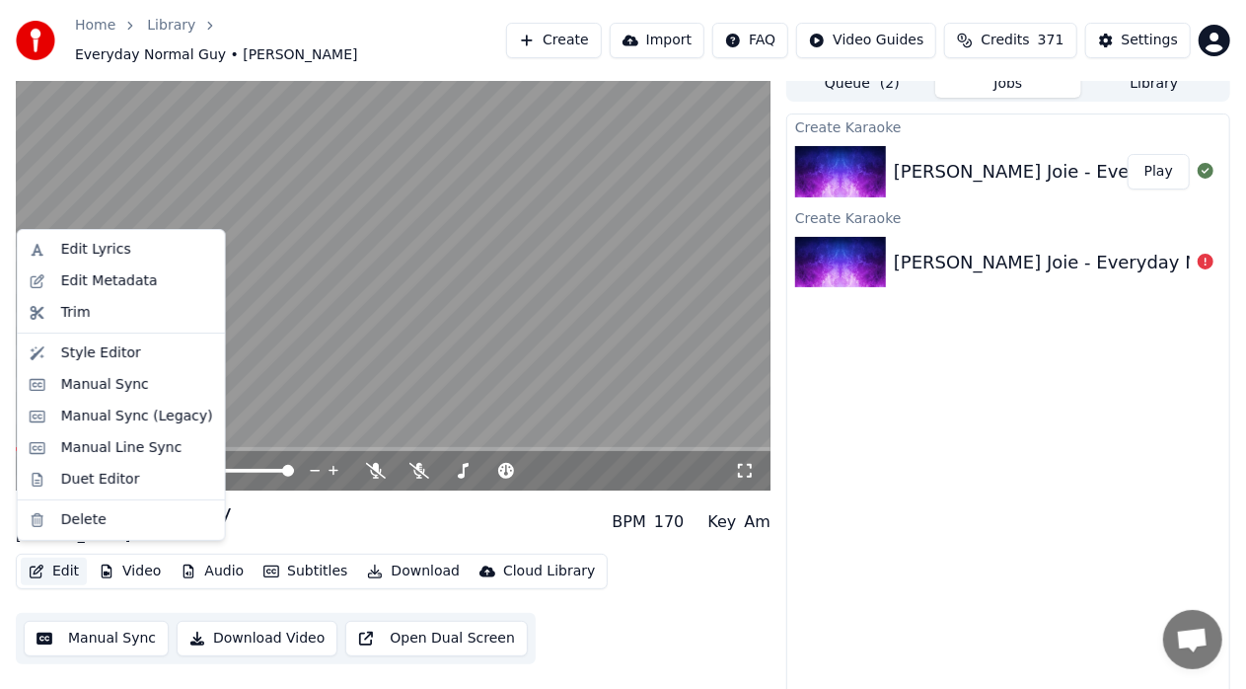
click at [51, 558] on button "Edit" at bounding box center [54, 572] width 66 height 28
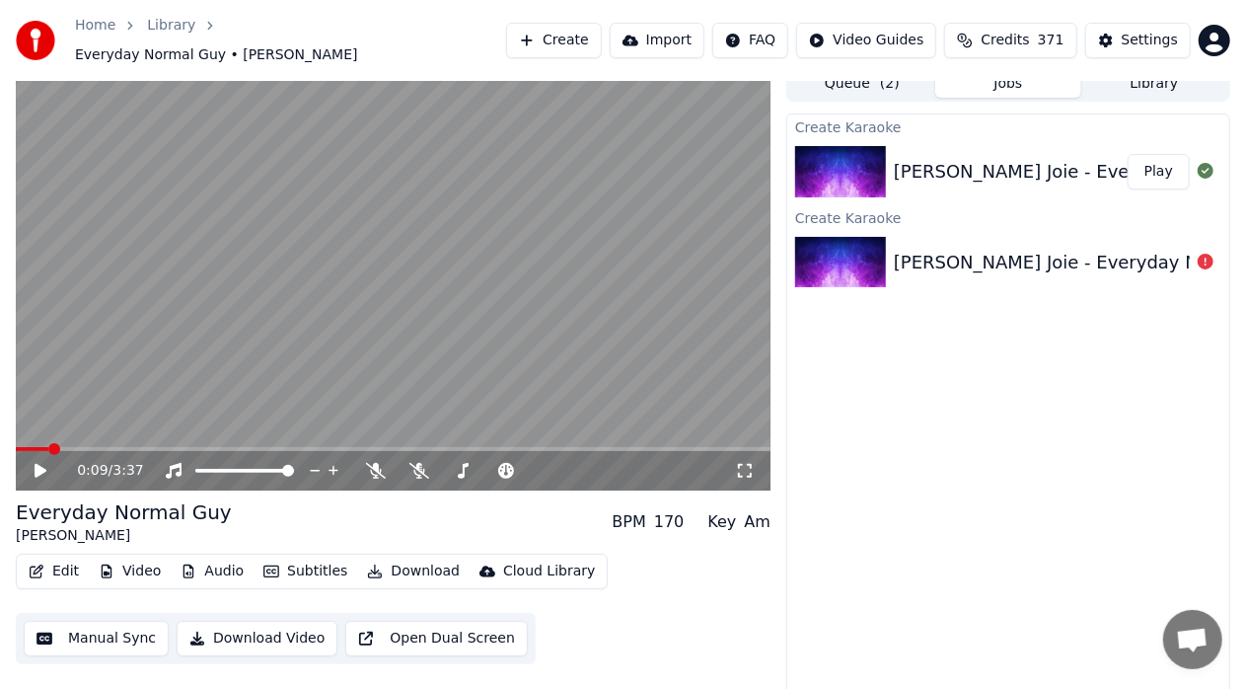
click at [318, 523] on div "Everyday Normal [PERSON_NAME] Joie BPM 170 Key Am" at bounding box center [393, 521] width 755 height 47
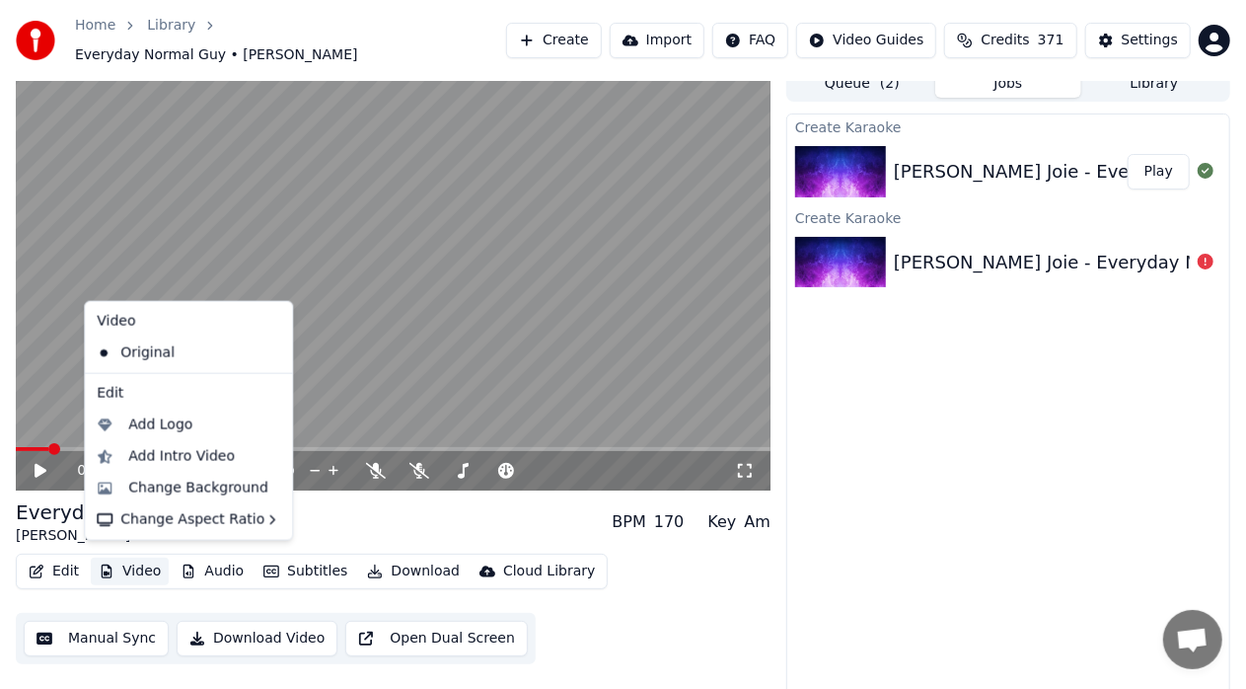
click at [140, 562] on button "Video" at bounding box center [130, 572] width 78 height 28
click at [205, 487] on div "Change Background" at bounding box center [198, 489] width 140 height 20
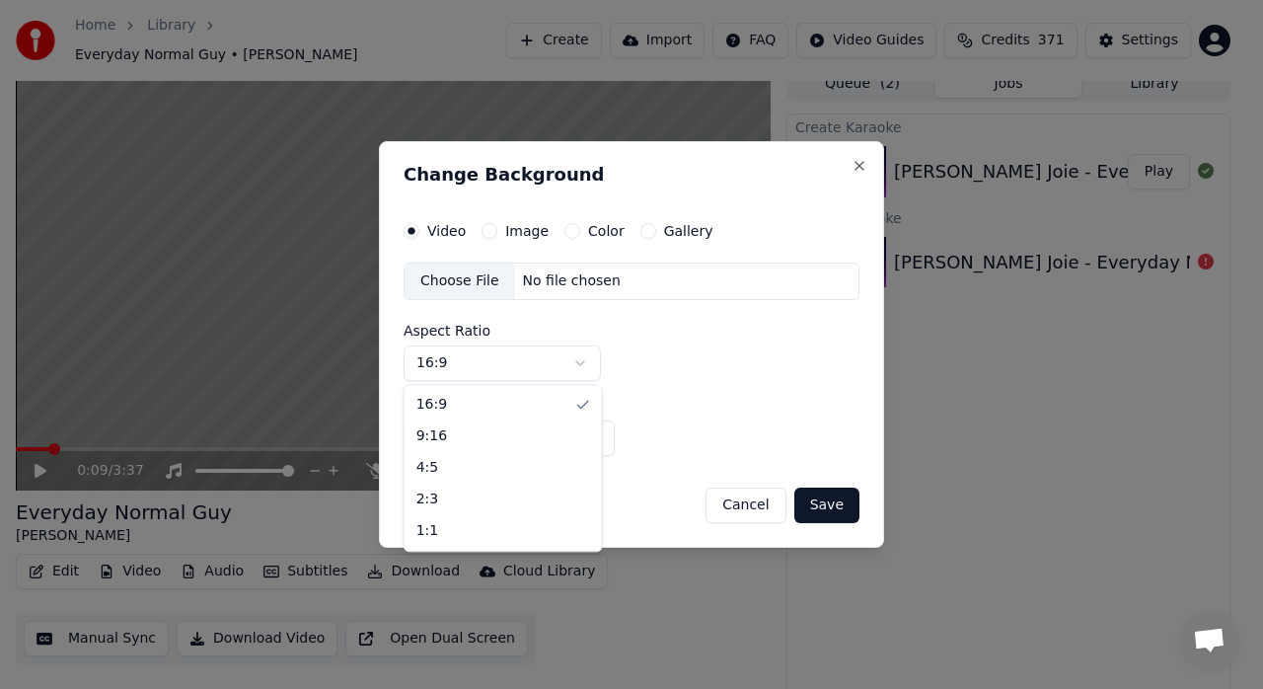
click at [585, 354] on body "Home Library Everyday Normal Guy • [PERSON_NAME] Joie Create Import FAQ Video G…" at bounding box center [623, 329] width 1246 height 689
click at [630, 337] on body "Home Library Everyday Normal Guy • [PERSON_NAME] Joie Create Import FAQ Video G…" at bounding box center [623, 329] width 1246 height 689
click at [740, 490] on button "Cancel" at bounding box center [746, 505] width 80 height 36
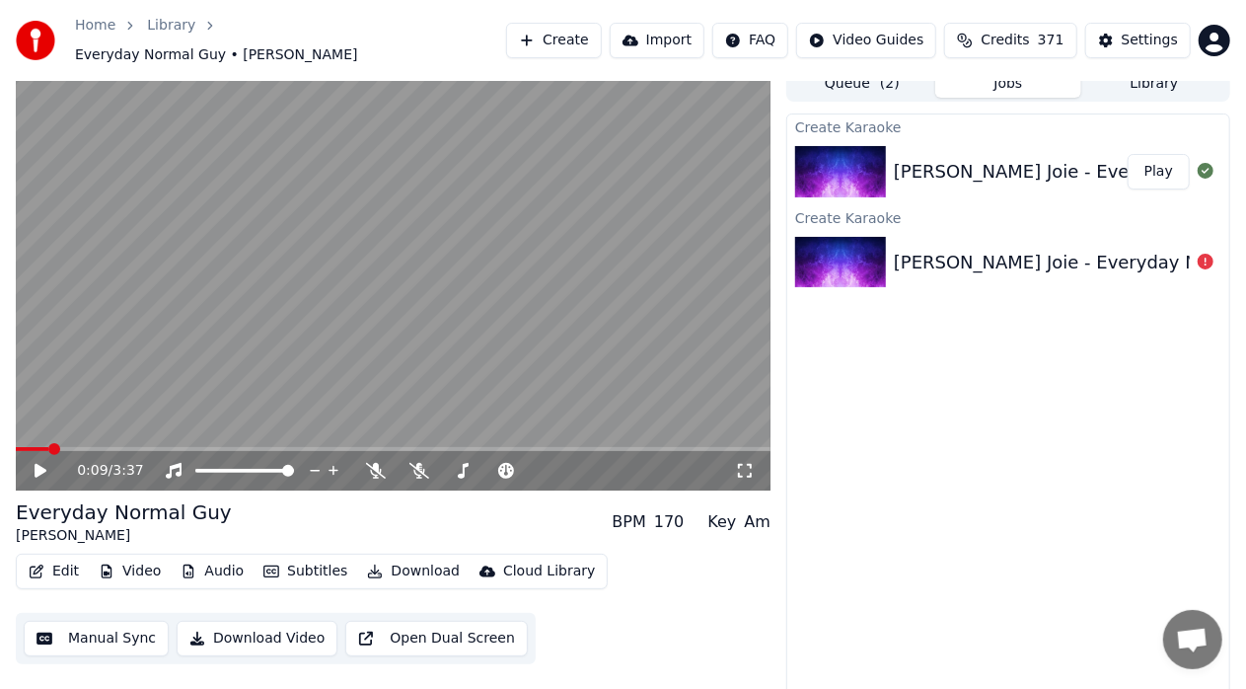
click at [740, 498] on div "Everyday Normal [PERSON_NAME] Joie BPM 170 Key Am" at bounding box center [393, 521] width 755 height 47
click at [39, 464] on icon at bounding box center [41, 471] width 12 height 14
click at [416, 463] on icon at bounding box center [420, 471] width 20 height 16
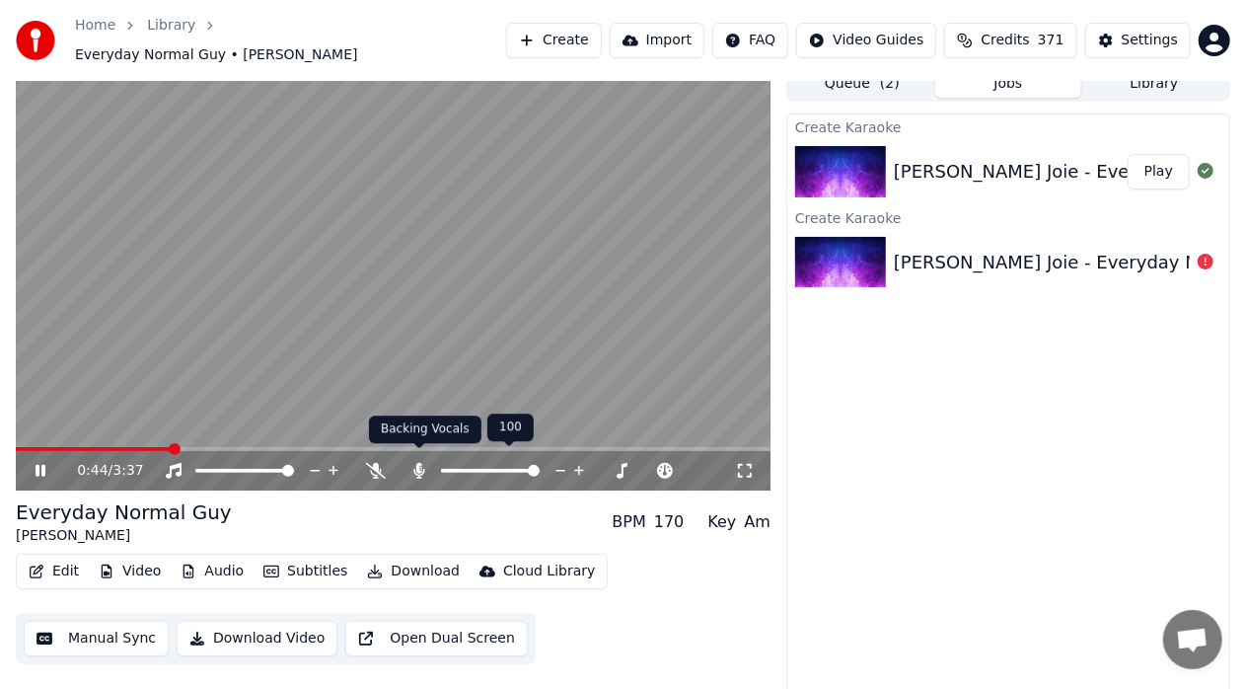
click at [417, 463] on icon at bounding box center [419, 471] width 11 height 16
click at [417, 463] on icon at bounding box center [420, 471] width 20 height 16
click at [103, 451] on div "0:47 / 3:37" at bounding box center [393, 470] width 755 height 39
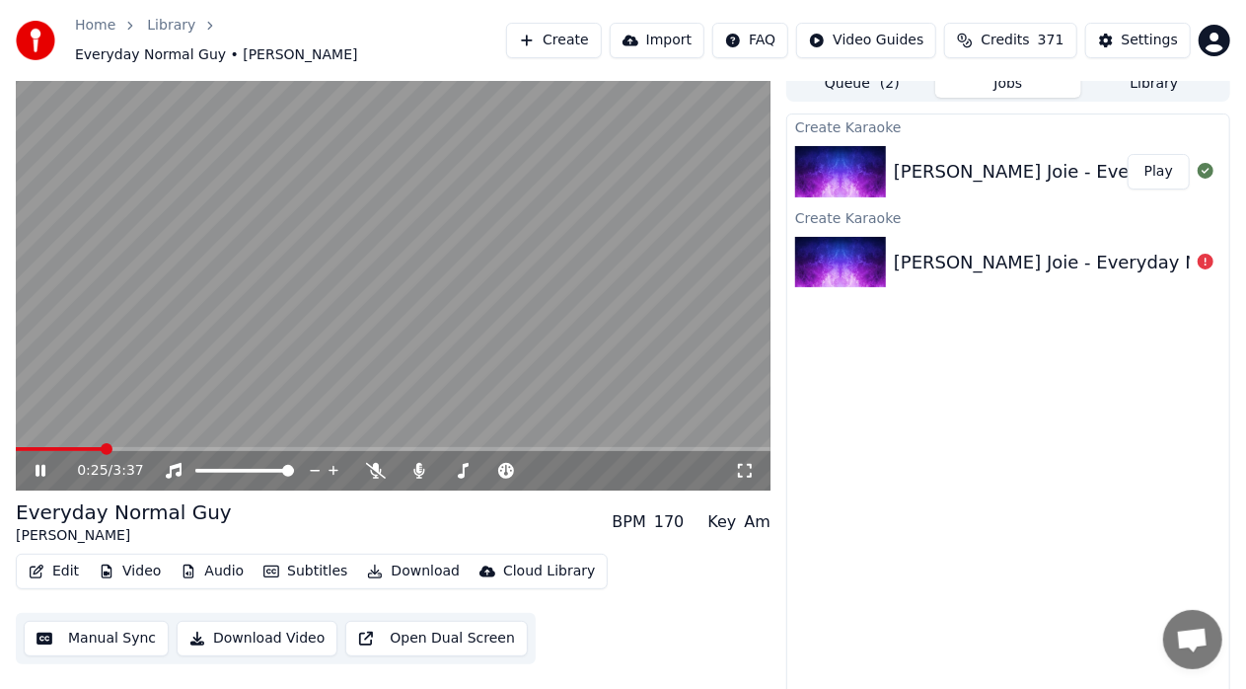
click at [103, 447] on span at bounding box center [59, 449] width 87 height 4
click at [37, 471] on div "1:45 / 3:37" at bounding box center [393, 470] width 755 height 39
click at [39, 463] on icon at bounding box center [54, 471] width 45 height 16
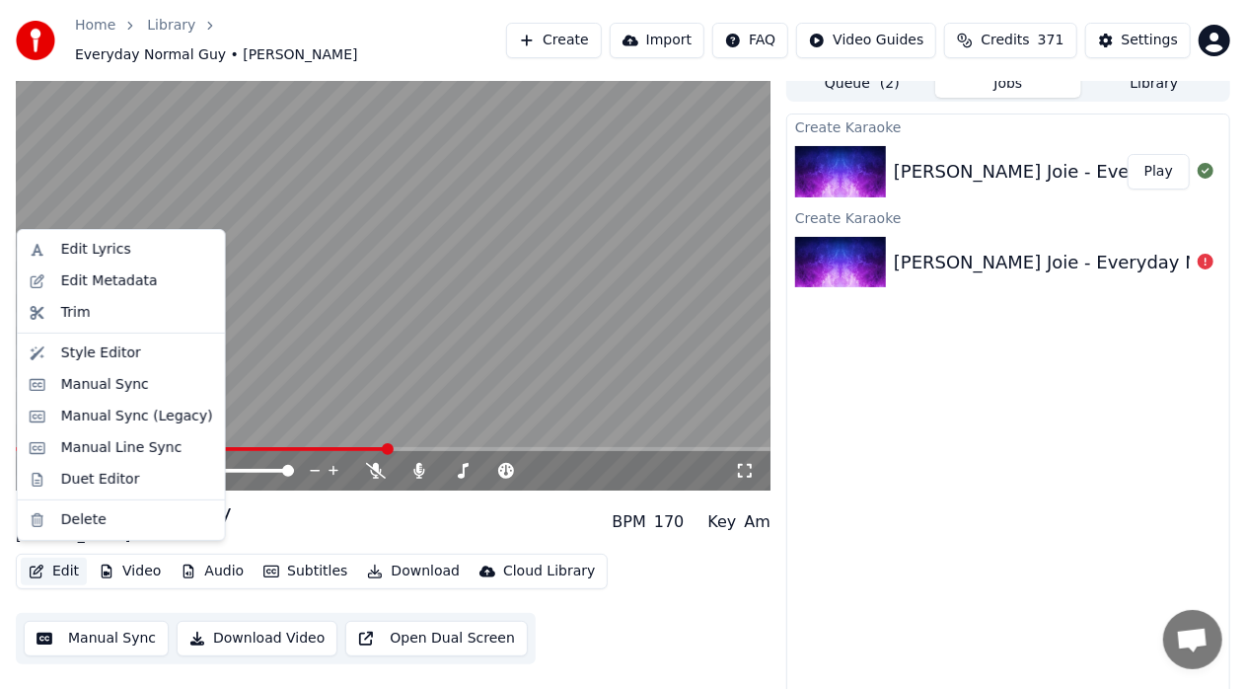
click at [62, 558] on button "Edit" at bounding box center [54, 572] width 66 height 28
click at [120, 416] on div "Manual Sync (Legacy)" at bounding box center [137, 417] width 152 height 20
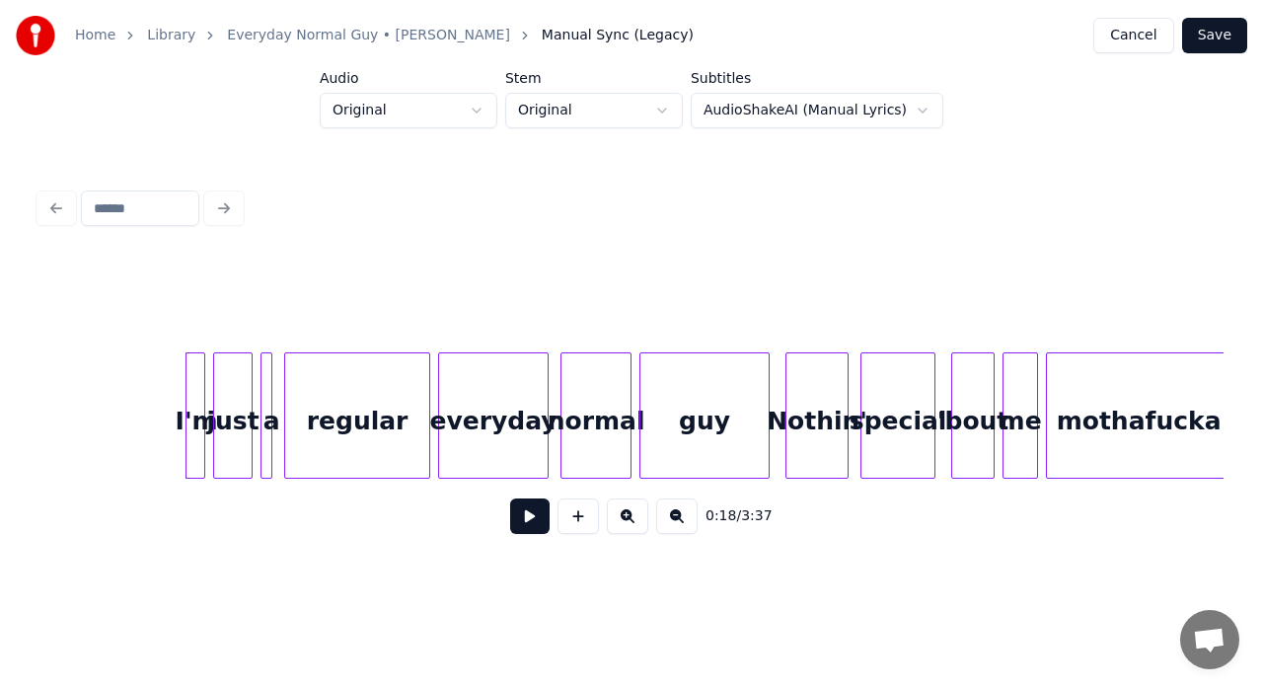
scroll to position [0, 3406]
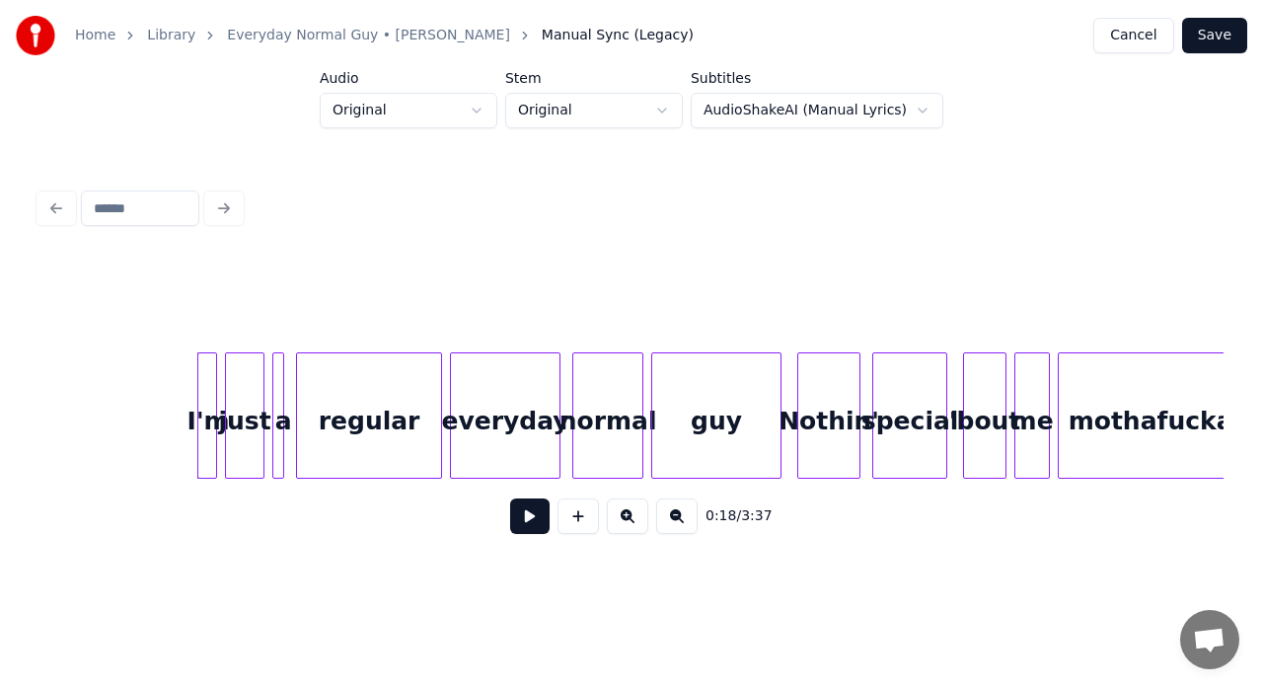
click at [535, 523] on button at bounding box center [529, 516] width 39 height 36
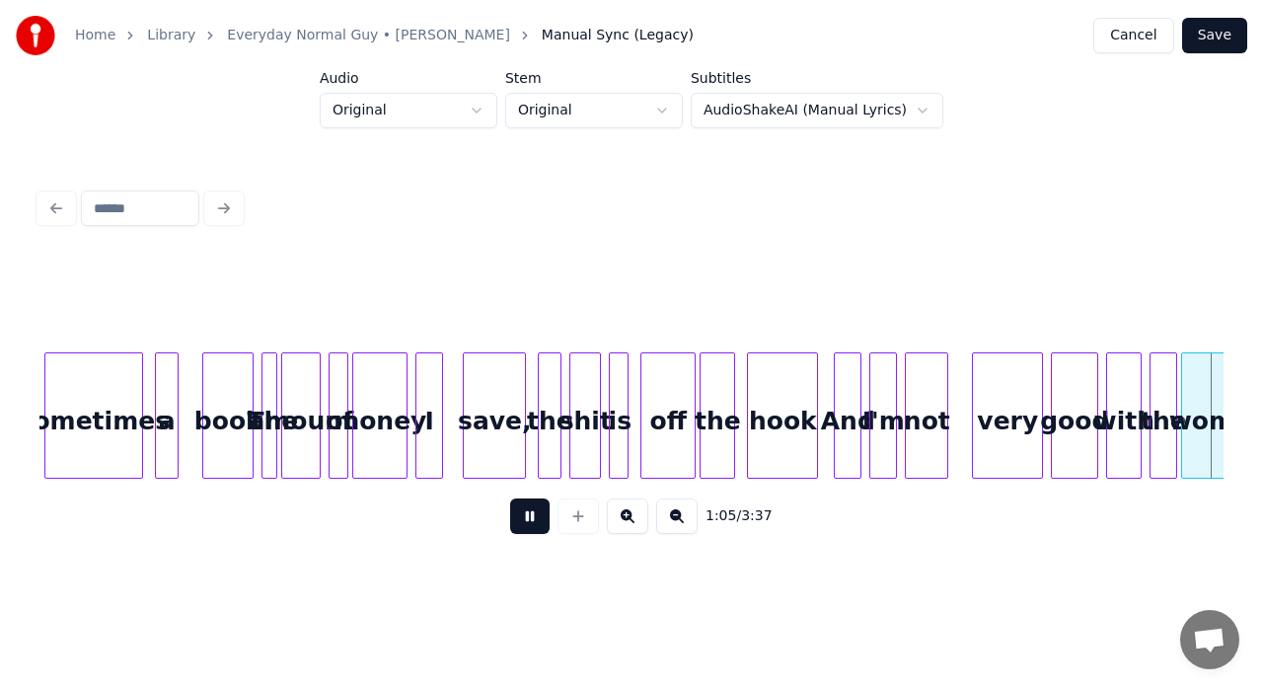
scroll to position [0, 12895]
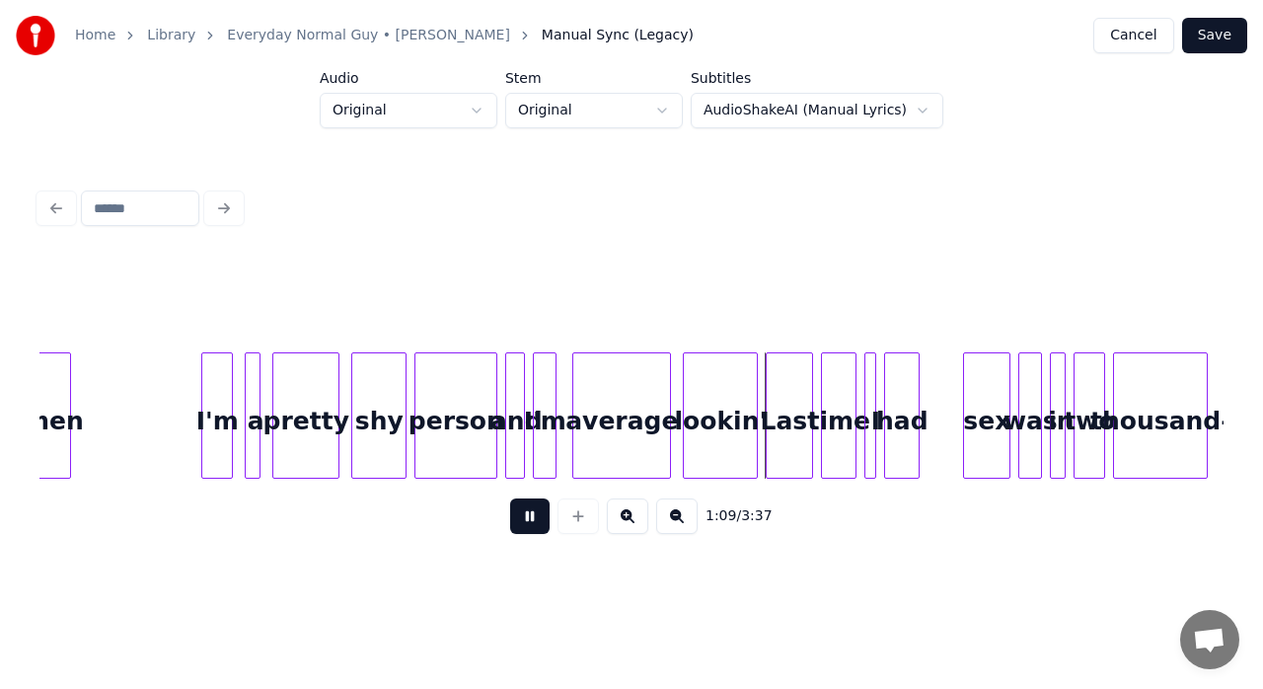
click at [535, 523] on button at bounding box center [529, 516] width 39 height 36
click at [608, 434] on div "average" at bounding box center [621, 420] width 97 height 134
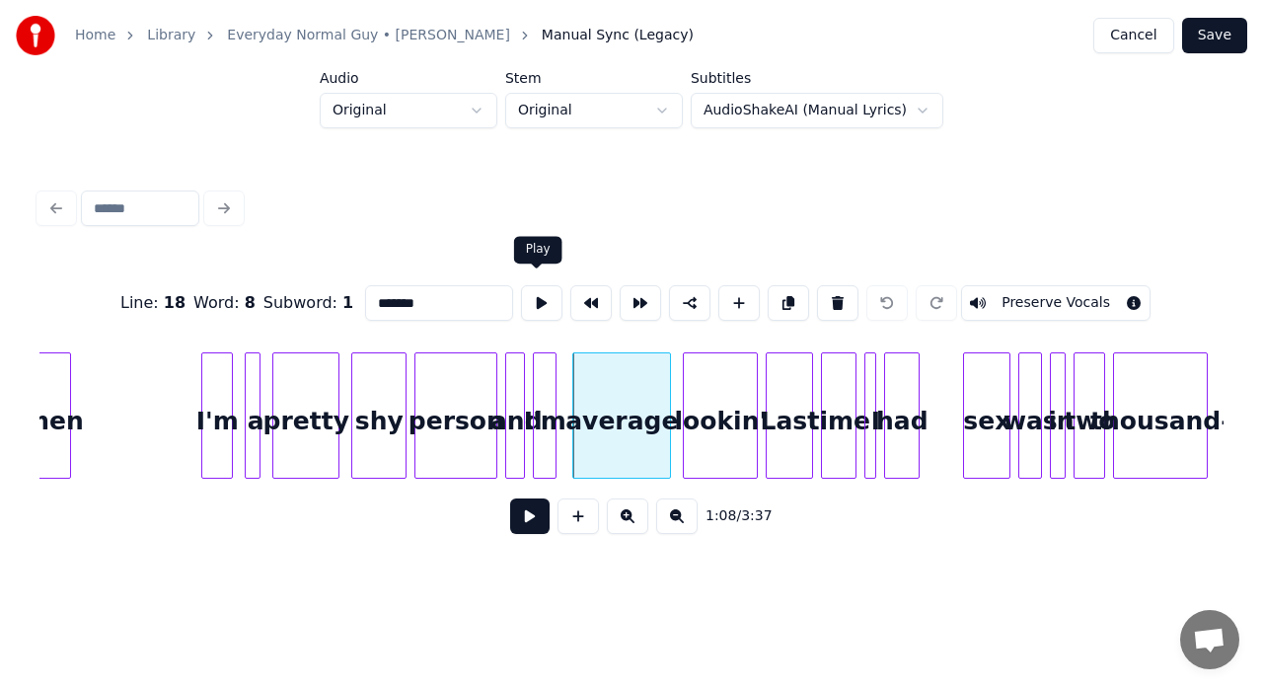
click at [543, 302] on button at bounding box center [541, 303] width 41 height 36
click at [717, 409] on div "lookin'" at bounding box center [720, 420] width 73 height 134
type input "*******"
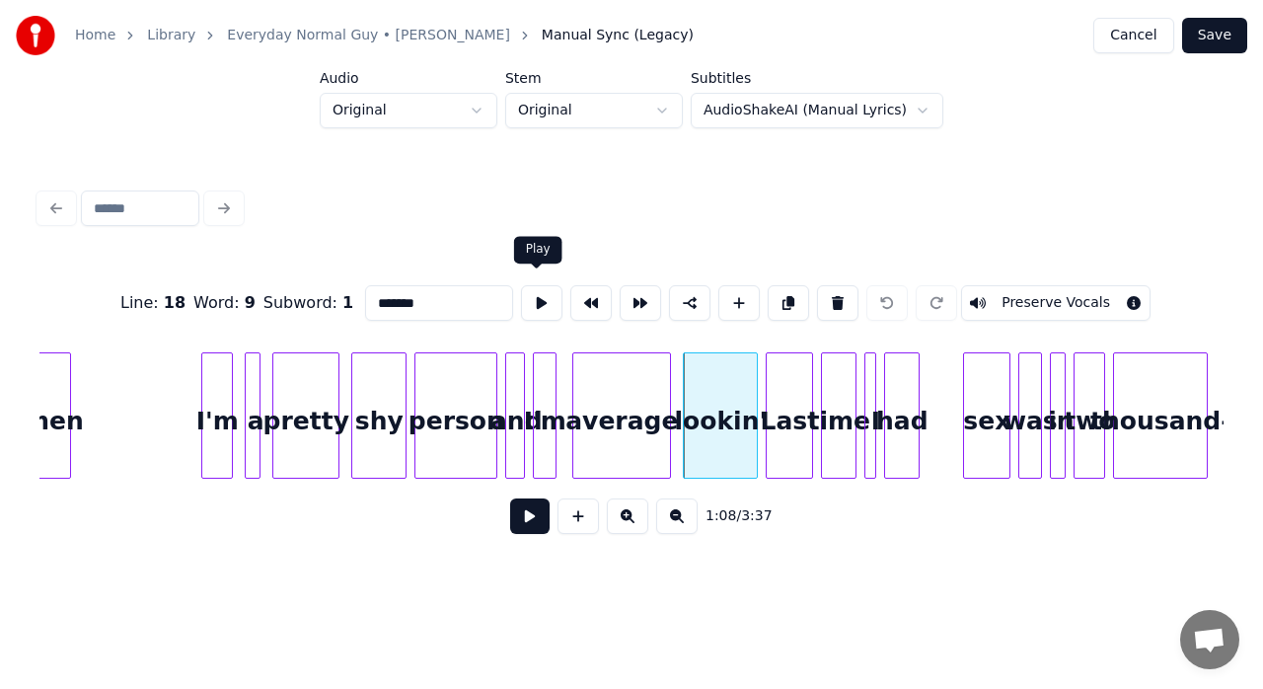
click at [530, 296] on button at bounding box center [541, 303] width 41 height 36
click at [726, 391] on div "lookin'" at bounding box center [720, 420] width 73 height 134
click at [592, 285] on button at bounding box center [590, 303] width 41 height 36
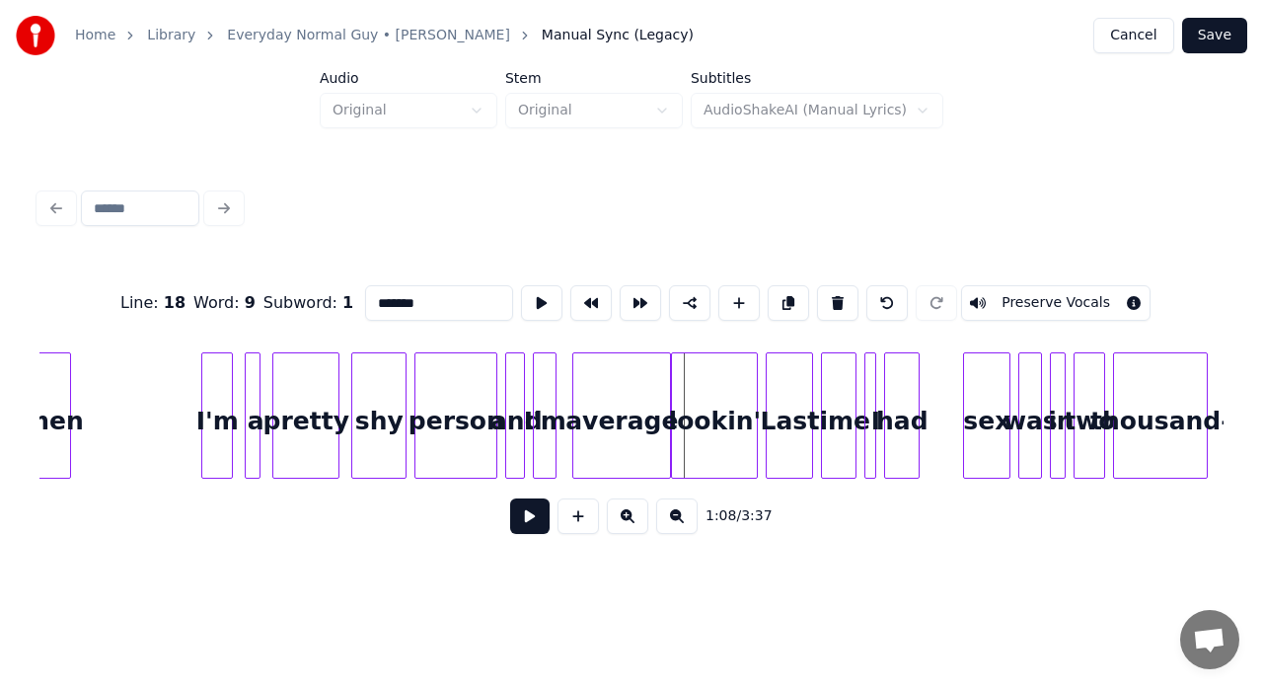
click at [1135, 43] on button "Cancel" at bounding box center [1133, 36] width 80 height 36
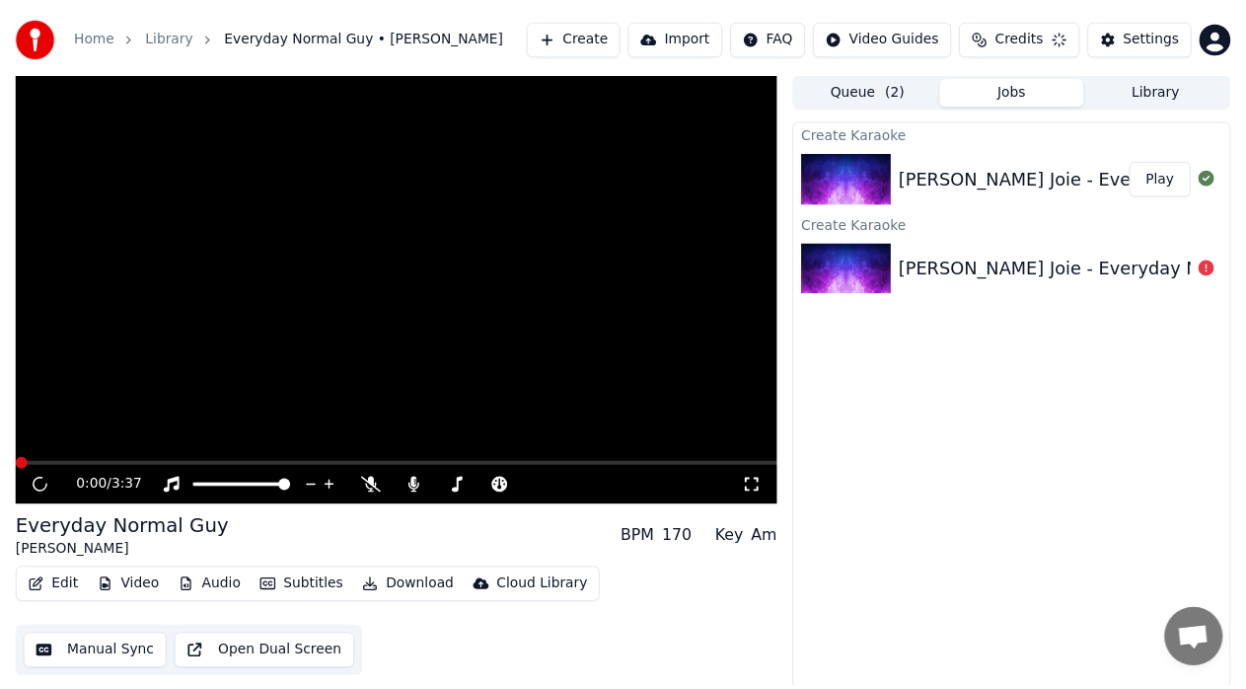
scroll to position [15, 0]
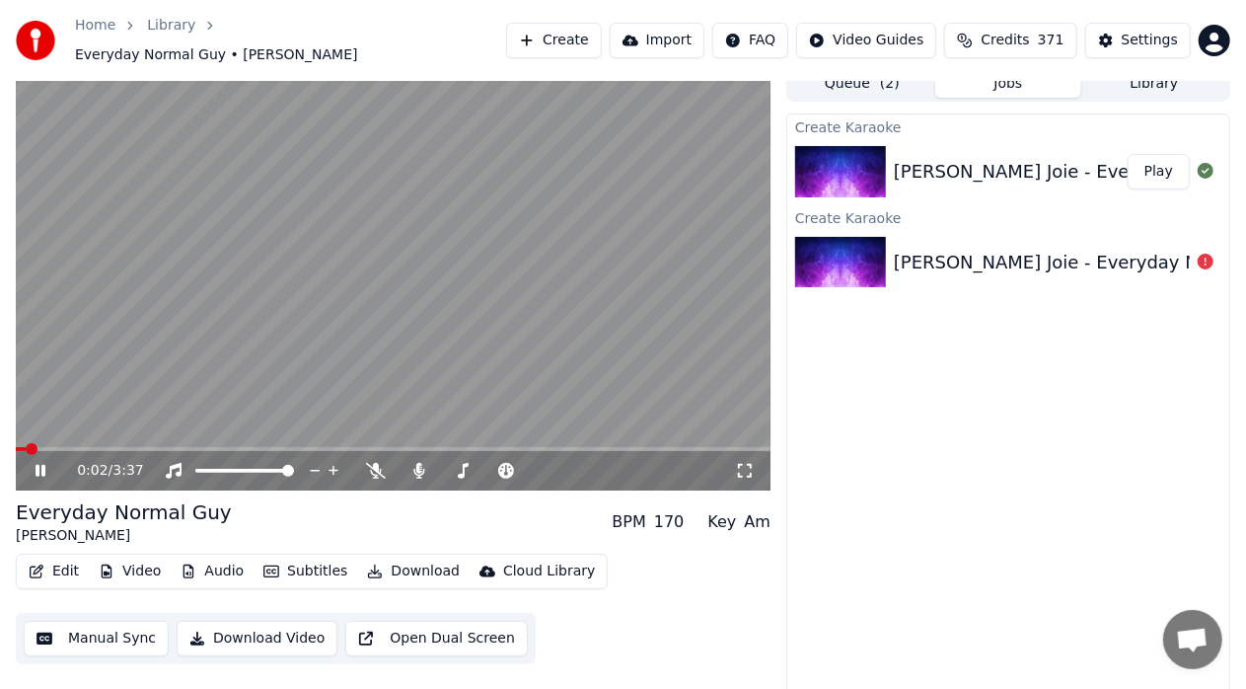
click at [45, 466] on icon at bounding box center [54, 471] width 45 height 16
click at [373, 463] on icon at bounding box center [376, 471] width 20 height 16
click at [34, 465] on icon at bounding box center [54, 471] width 45 height 16
click at [67, 434] on video at bounding box center [393, 278] width 755 height 424
click at [78, 447] on span at bounding box center [393, 449] width 755 height 4
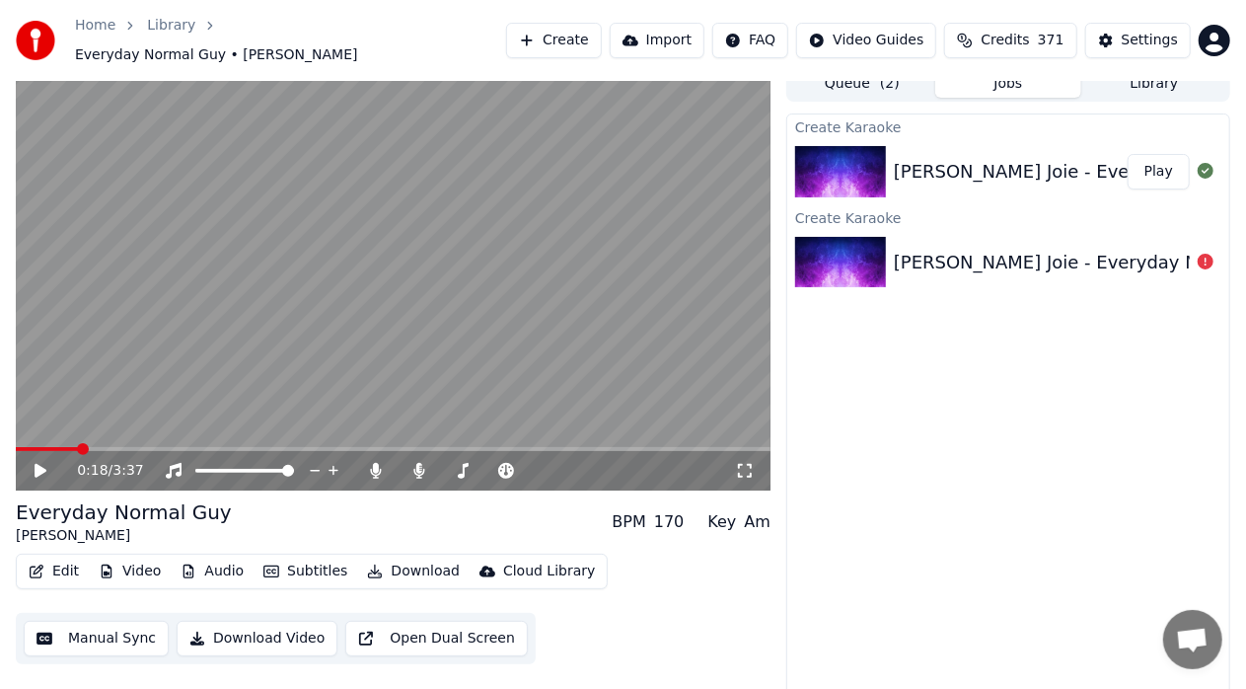
click at [49, 464] on icon at bounding box center [54, 471] width 45 height 16
click at [39, 466] on icon at bounding box center [41, 471] width 10 height 12
click at [483, 469] on span at bounding box center [440, 471] width 85 height 4
click at [385, 463] on icon at bounding box center [376, 471] width 20 height 16
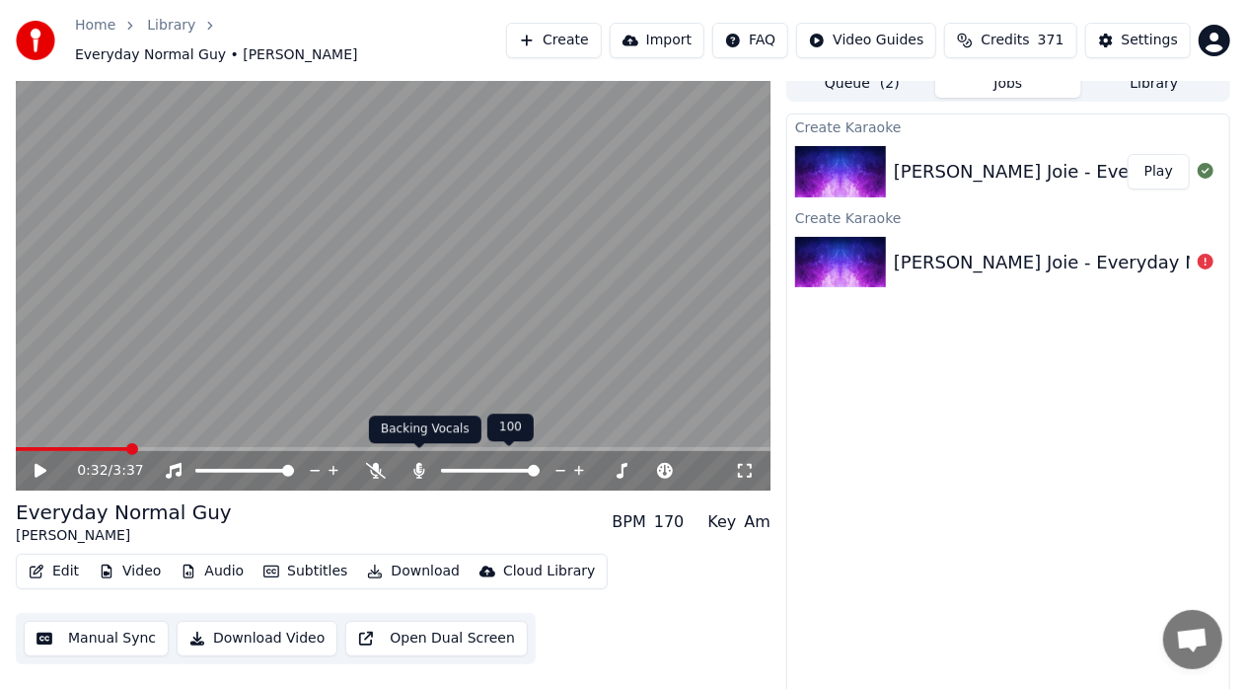
click at [416, 463] on icon at bounding box center [419, 471] width 11 height 16
click at [231, 559] on button "Audio" at bounding box center [212, 572] width 79 height 28
click at [678, 575] on div "Edit Video Audio Subtitles Download Cloud Library Manual Sync Download Video Op…" at bounding box center [393, 609] width 755 height 111
click at [209, 558] on button "Audio" at bounding box center [212, 572] width 79 height 28
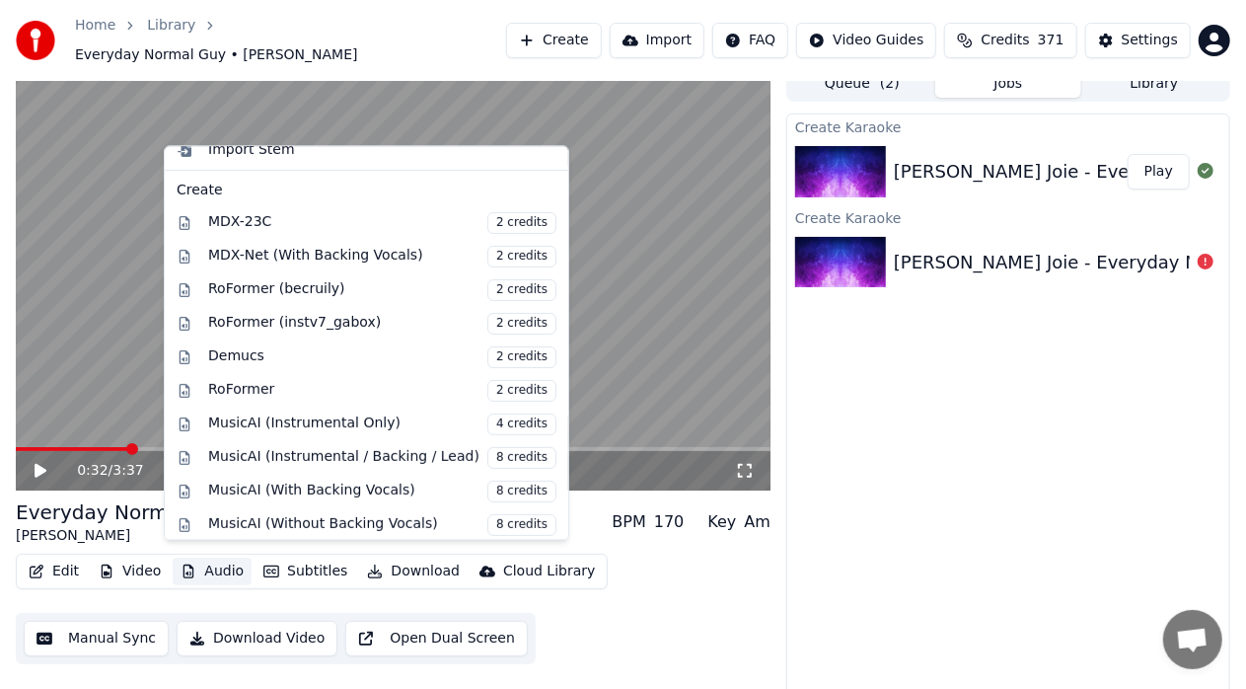
scroll to position [239, 0]
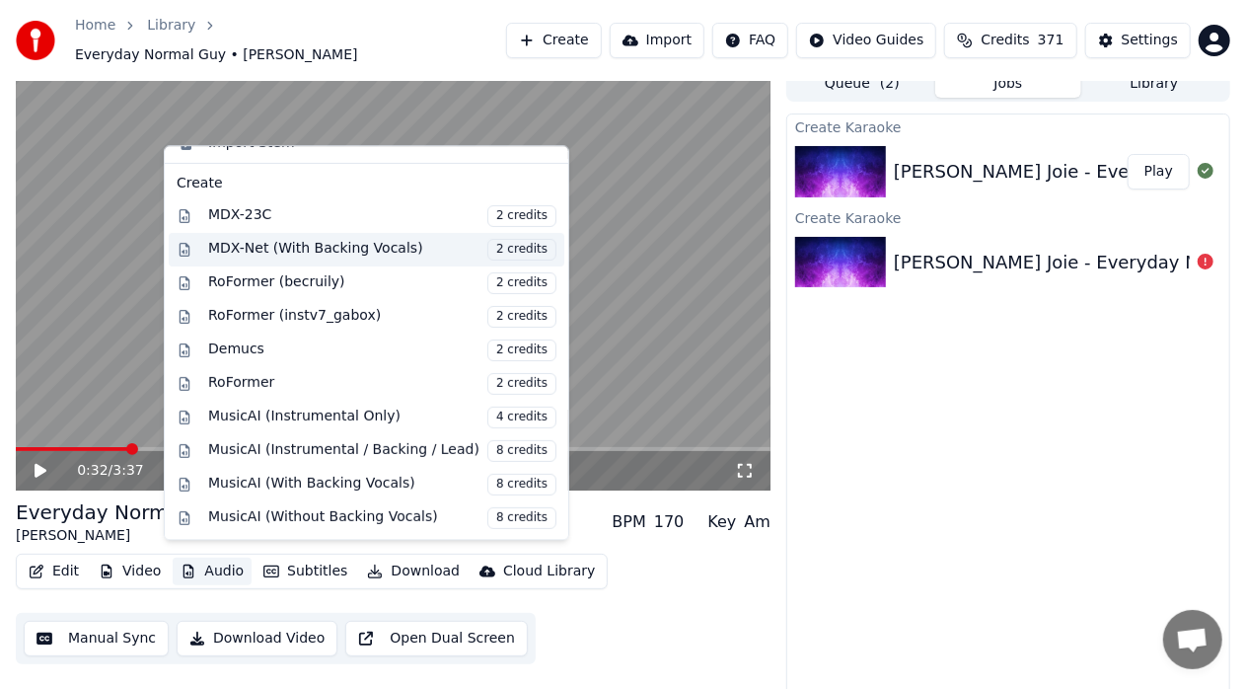
click at [337, 247] on div "MDX-Net (With Backing Vocals) 2 credits" at bounding box center [382, 250] width 348 height 22
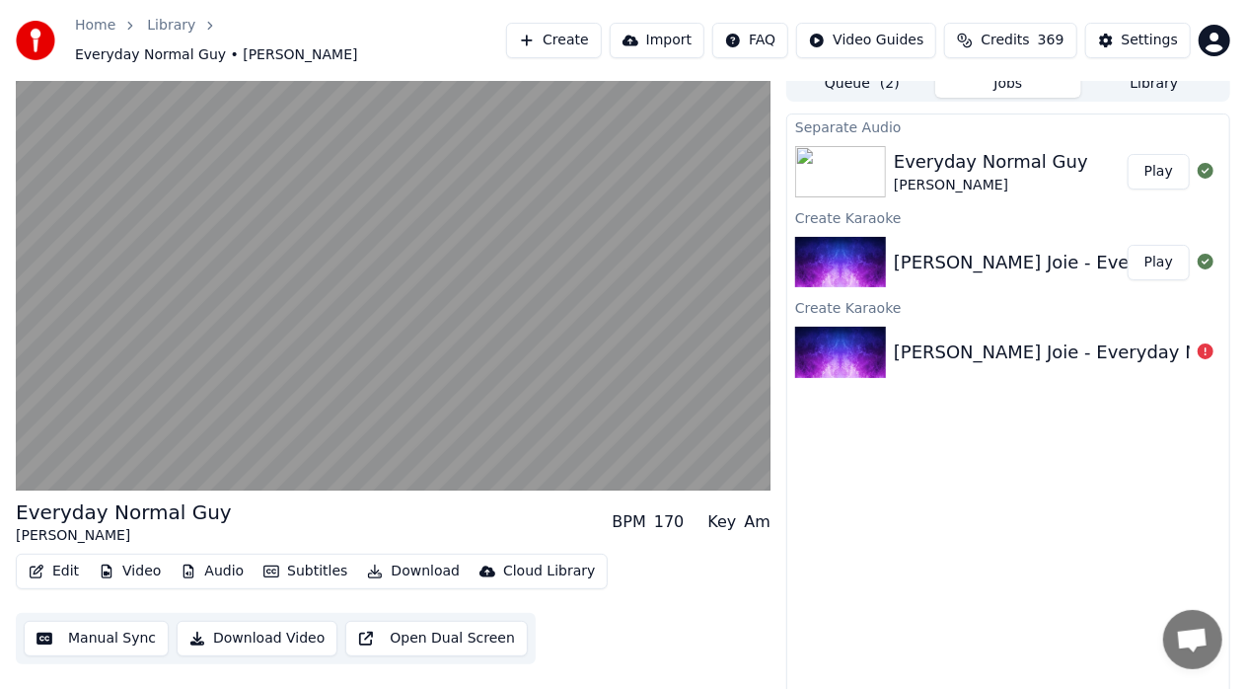
click at [1139, 156] on button "Play" at bounding box center [1159, 172] width 62 height 36
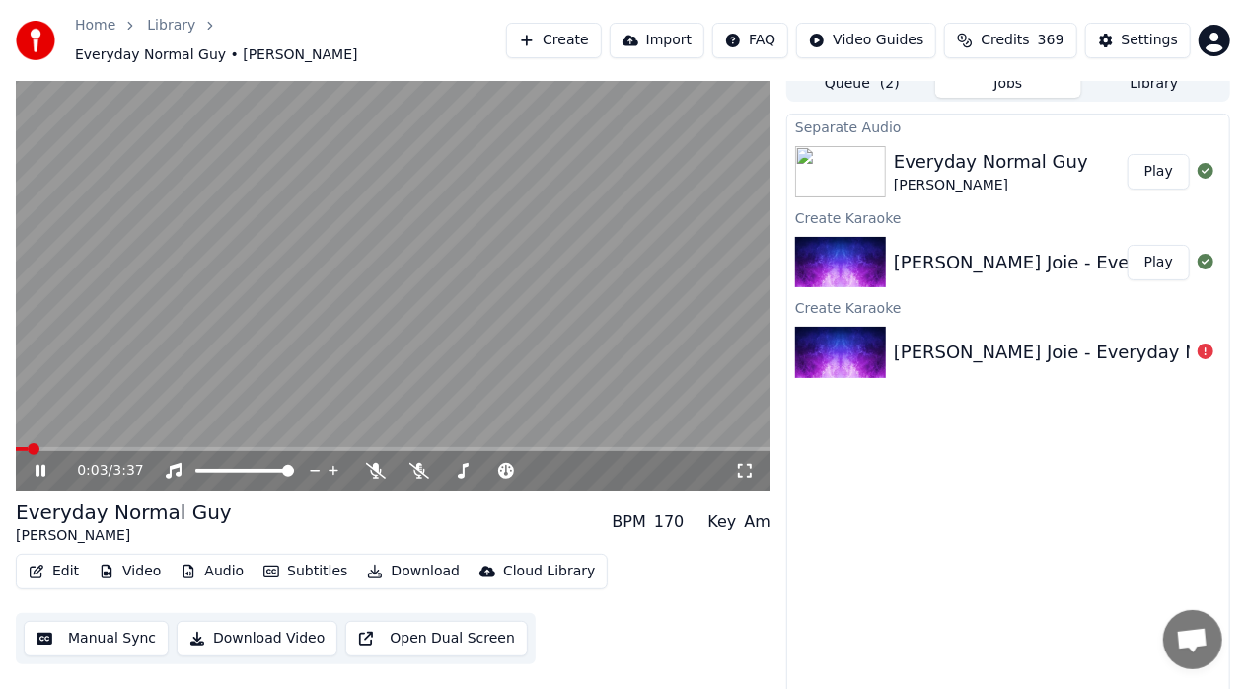
click at [203, 564] on button "Audio" at bounding box center [212, 572] width 79 height 28
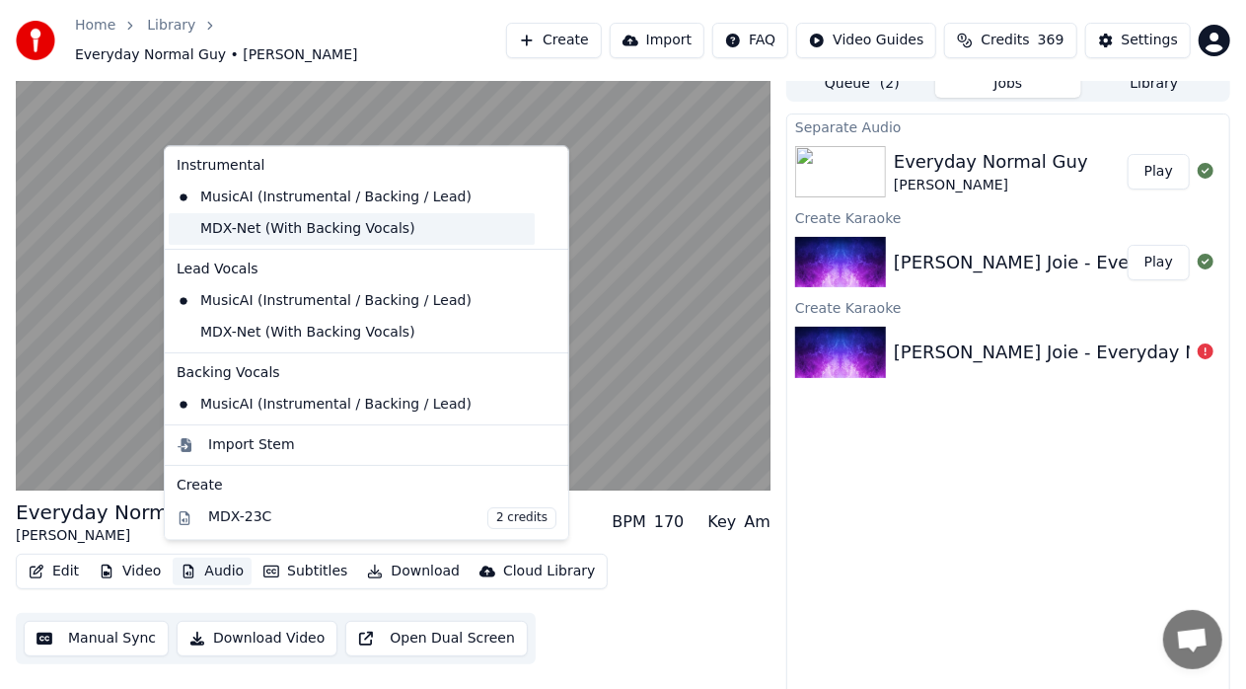
click at [354, 229] on div "MDX-Net (With Backing Vocals)" at bounding box center [352, 229] width 366 height 32
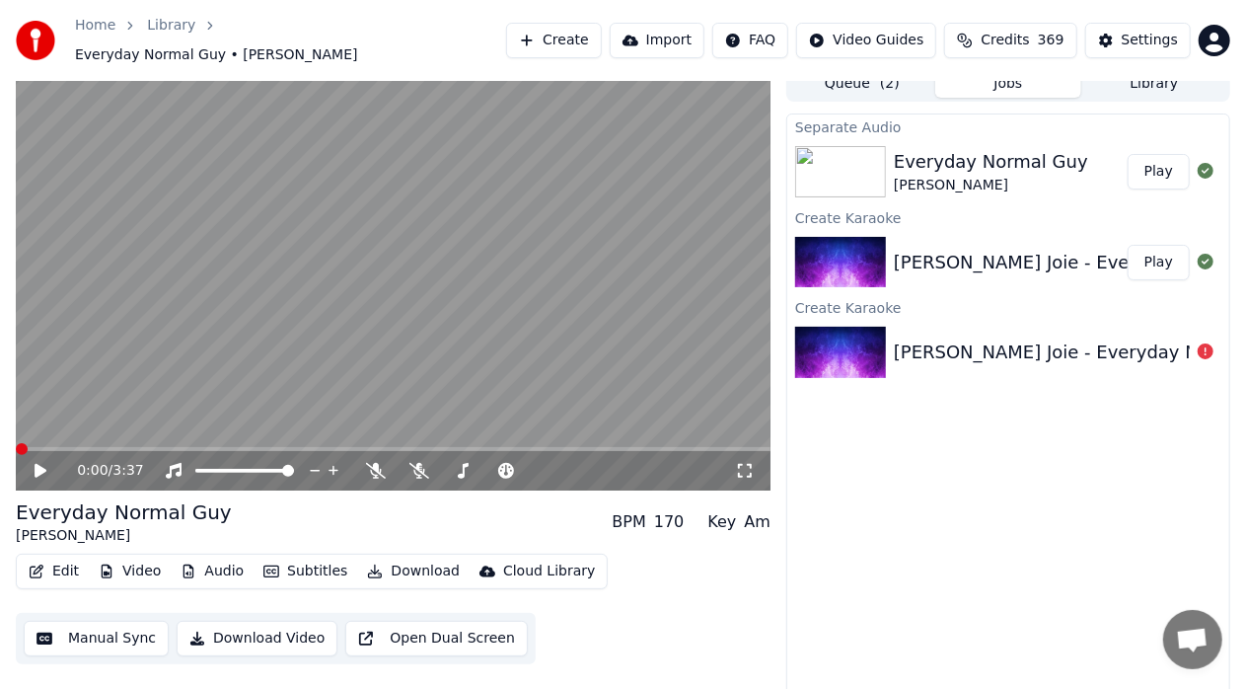
click at [219, 565] on button "Audio" at bounding box center [212, 572] width 79 height 28
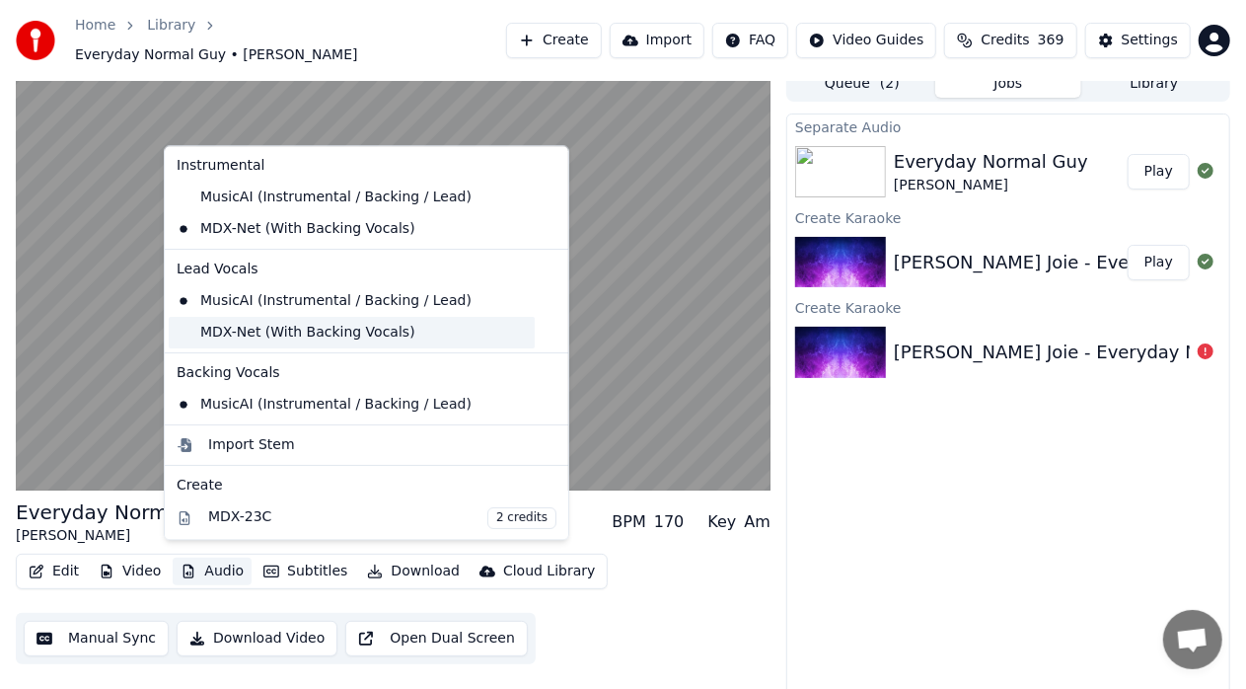
click at [300, 334] on div "MDX-Net (With Backing Vocals)" at bounding box center [352, 333] width 366 height 32
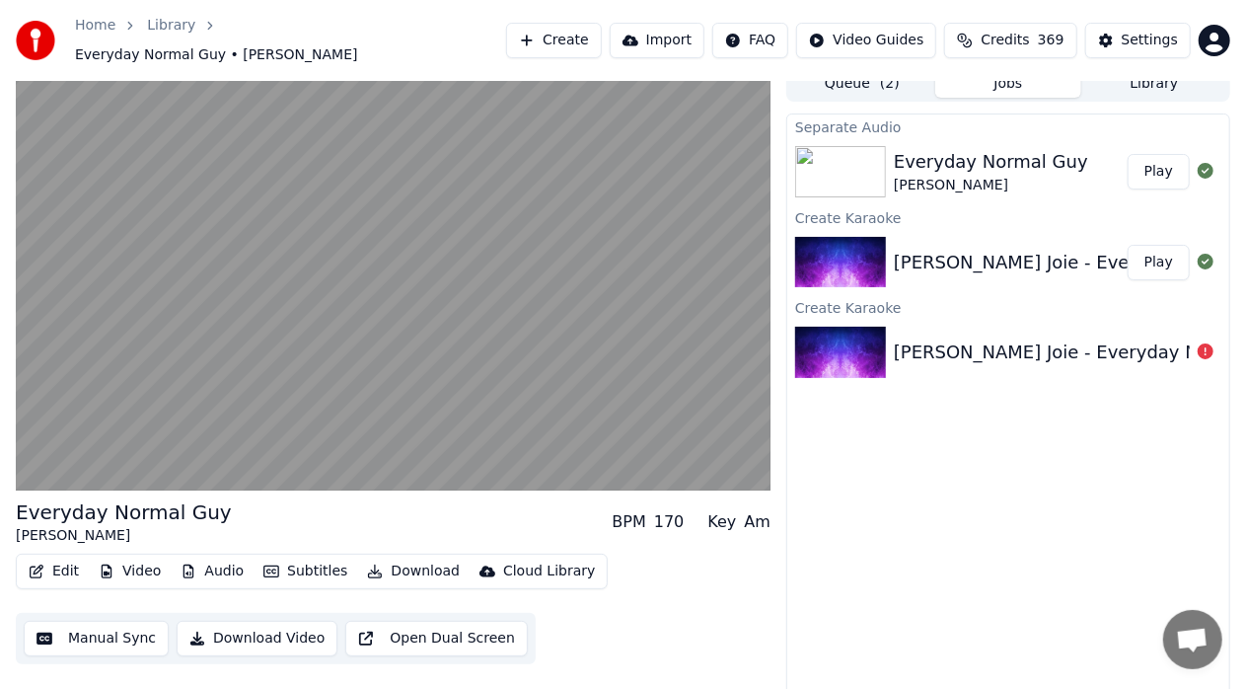
click at [840, 422] on div "Separate Audio Everyday Normal [PERSON_NAME] La Joie Play Create Karaoke [PERSO…" at bounding box center [1008, 405] width 444 height 585
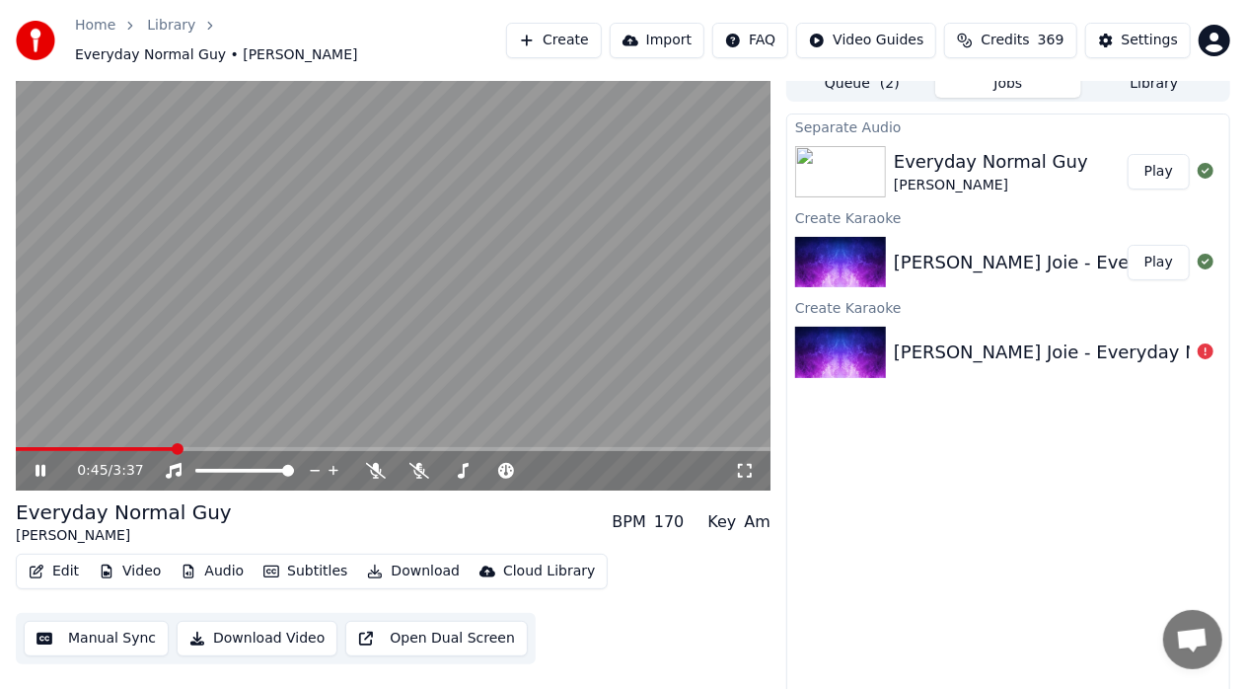
click at [32, 463] on icon at bounding box center [54, 471] width 45 height 16
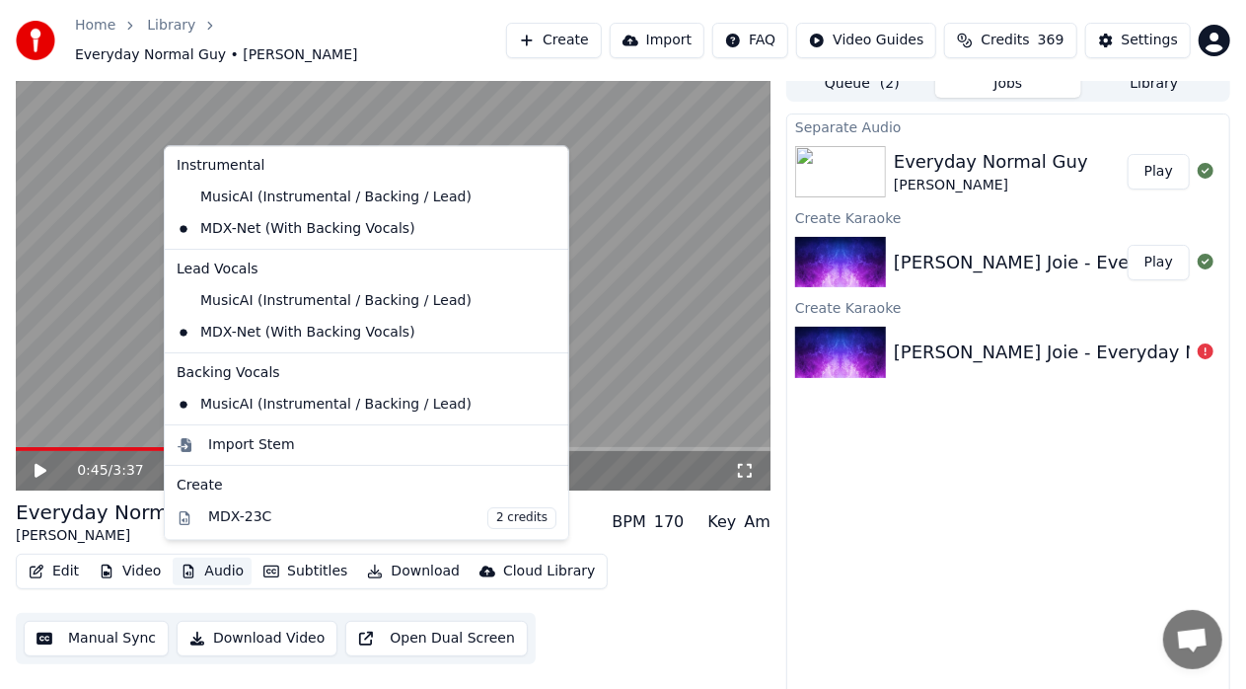
click at [209, 564] on button "Audio" at bounding box center [212, 572] width 79 height 28
click at [402, 199] on div "MusicAI (Instrumental / Backing / Lead)" at bounding box center [352, 198] width 366 height 32
click at [237, 558] on button "Audio" at bounding box center [212, 572] width 79 height 28
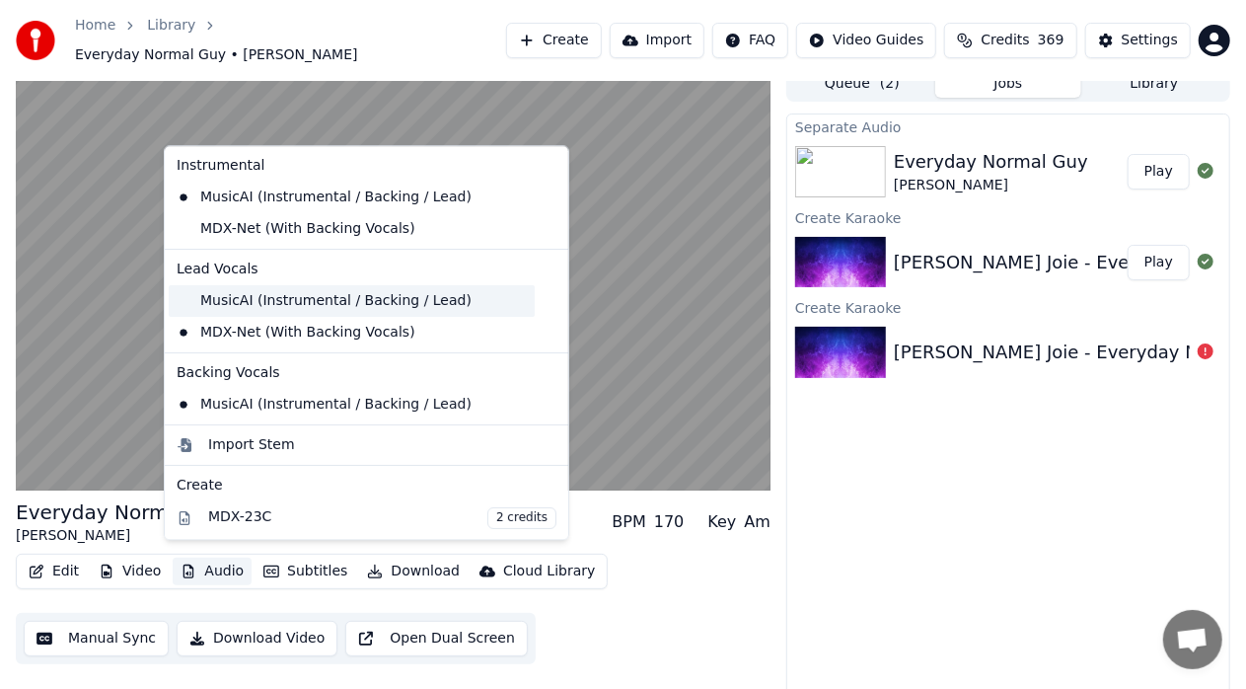
click at [336, 305] on div "MusicAI (Instrumental / Backing / Lead)" at bounding box center [352, 301] width 366 height 32
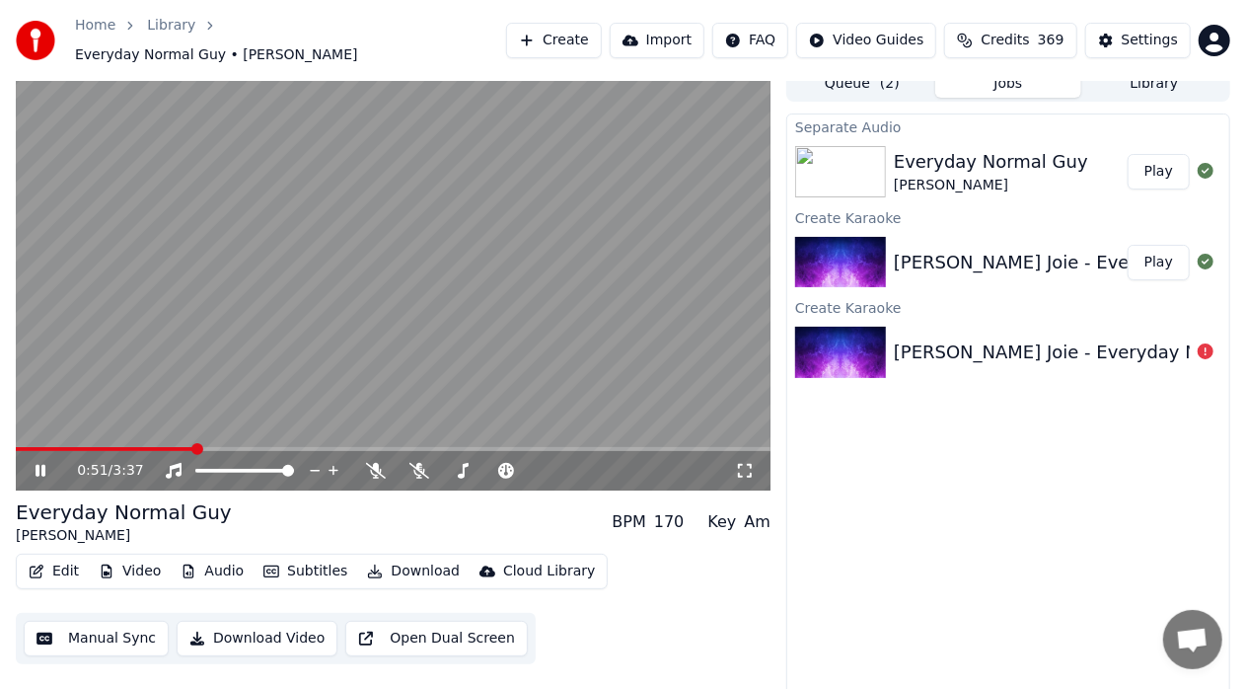
click at [36, 464] on icon at bounding box center [54, 471] width 45 height 16
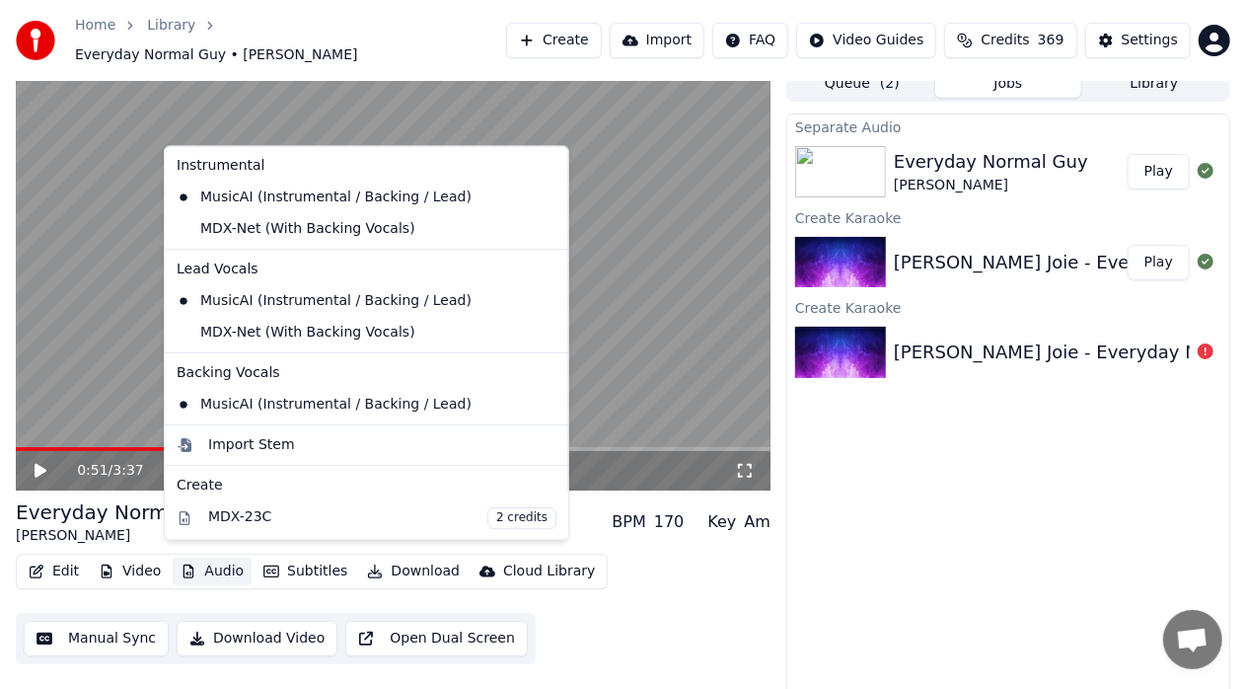
click at [197, 565] on button "Audio" at bounding box center [212, 572] width 79 height 28
click at [543, 227] on icon at bounding box center [554, 229] width 22 height 16
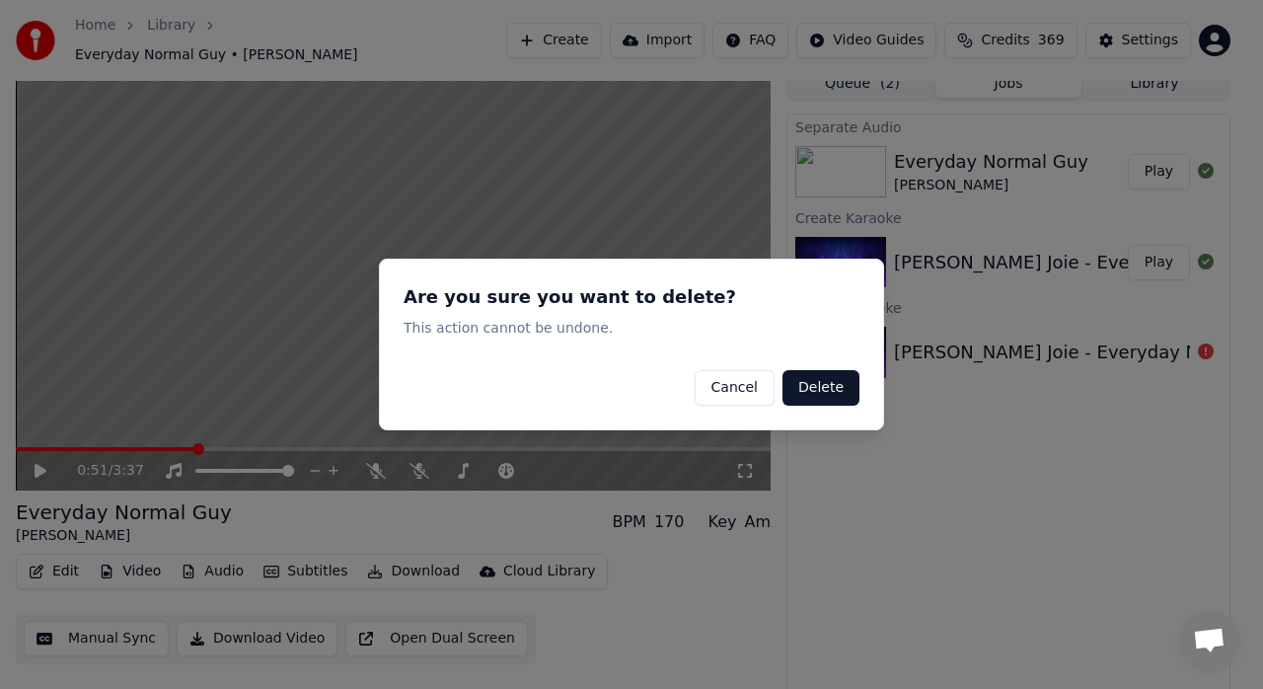
click at [823, 380] on button "Delete" at bounding box center [821, 388] width 77 height 36
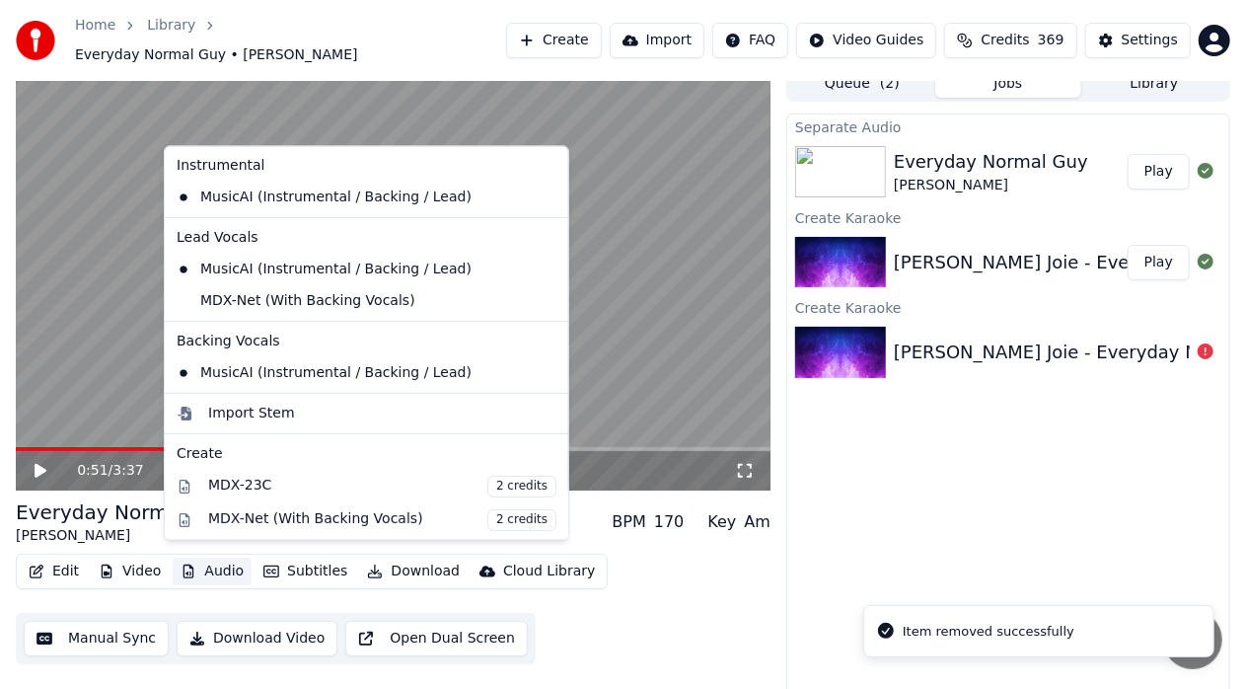
click at [205, 568] on button "Audio" at bounding box center [212, 572] width 79 height 28
click at [543, 295] on icon at bounding box center [550, 301] width 14 height 16
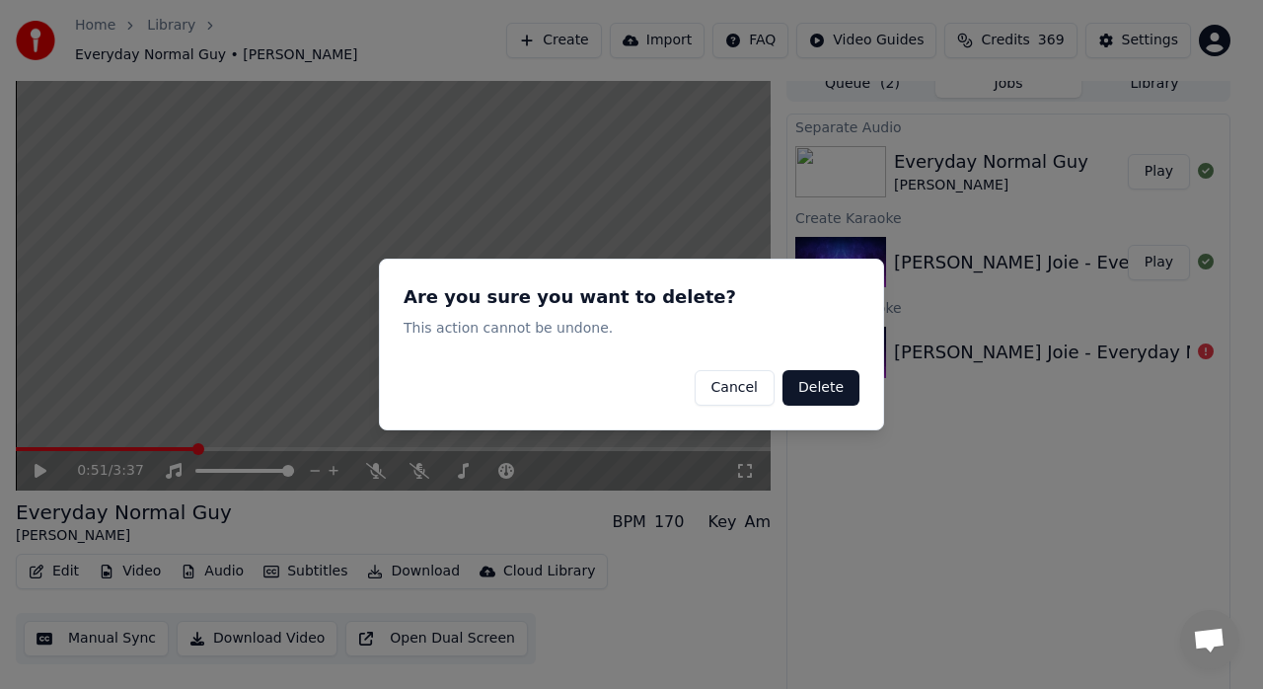
click at [809, 379] on button "Delete" at bounding box center [821, 388] width 77 height 36
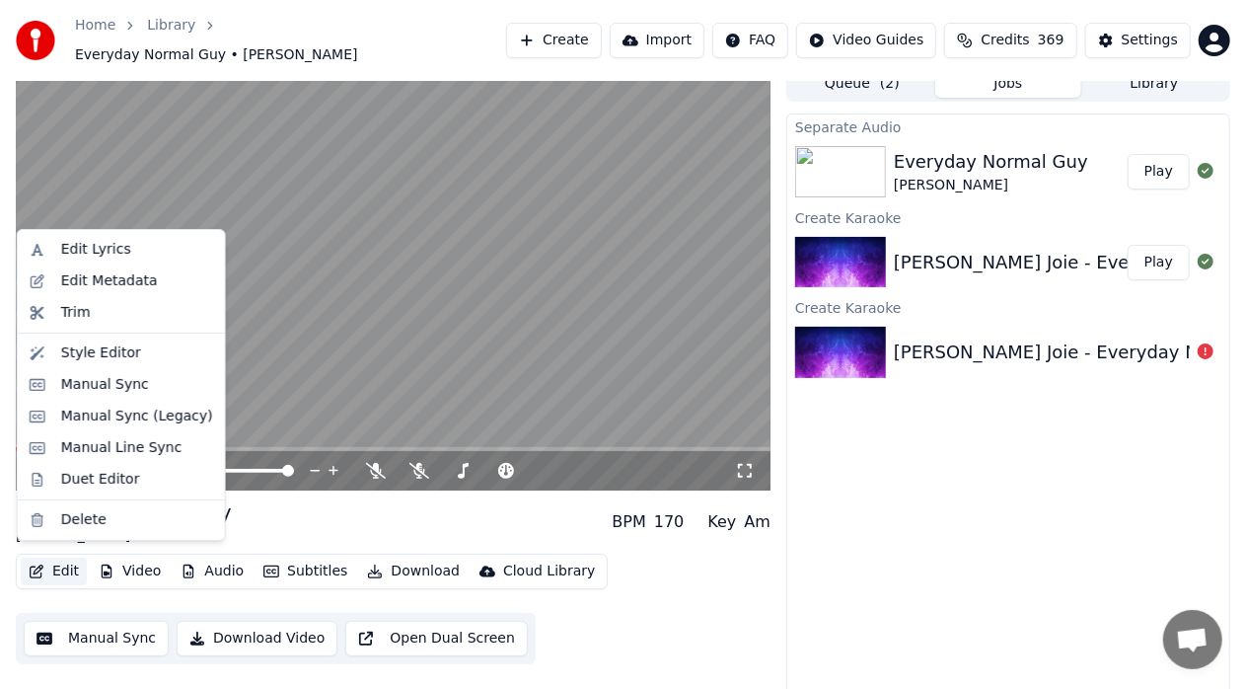
click at [63, 558] on button "Edit" at bounding box center [54, 572] width 66 height 28
click at [112, 470] on div "Duet Editor" at bounding box center [100, 480] width 79 height 20
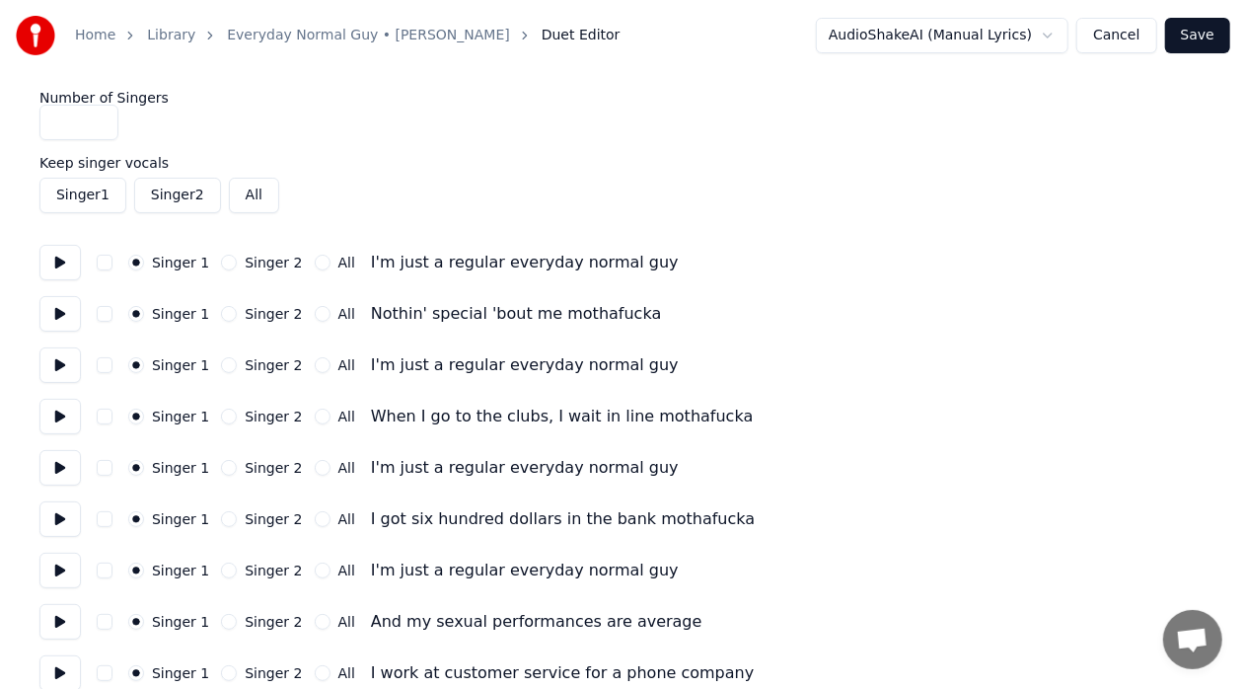
click at [221, 263] on button "Singer 2" at bounding box center [229, 263] width 16 height 16
click at [223, 368] on button "Singer 2" at bounding box center [229, 365] width 16 height 16
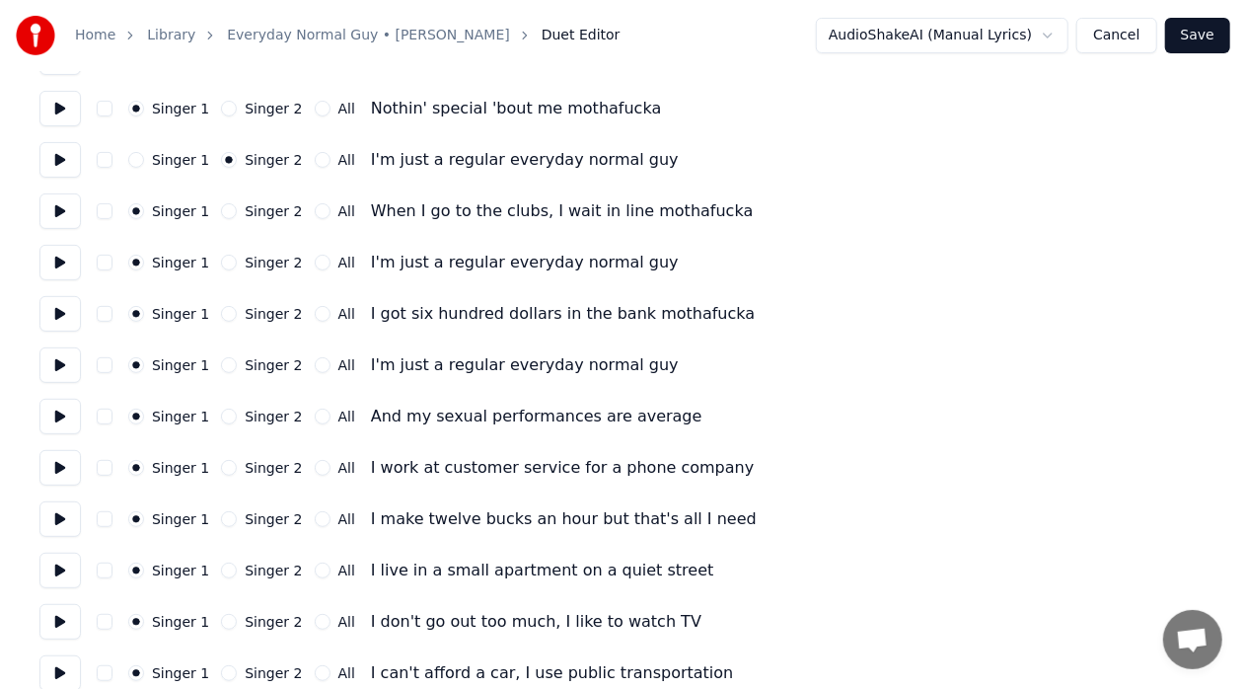
scroll to position [206, 0]
click at [264, 255] on label "Singer 2" at bounding box center [273, 262] width 57 height 14
click at [237, 255] on button "Singer 2" at bounding box center [229, 262] width 16 height 16
click at [267, 365] on label "Singer 2" at bounding box center [273, 364] width 57 height 14
click at [237, 365] on button "Singer 2" at bounding box center [229, 364] width 16 height 16
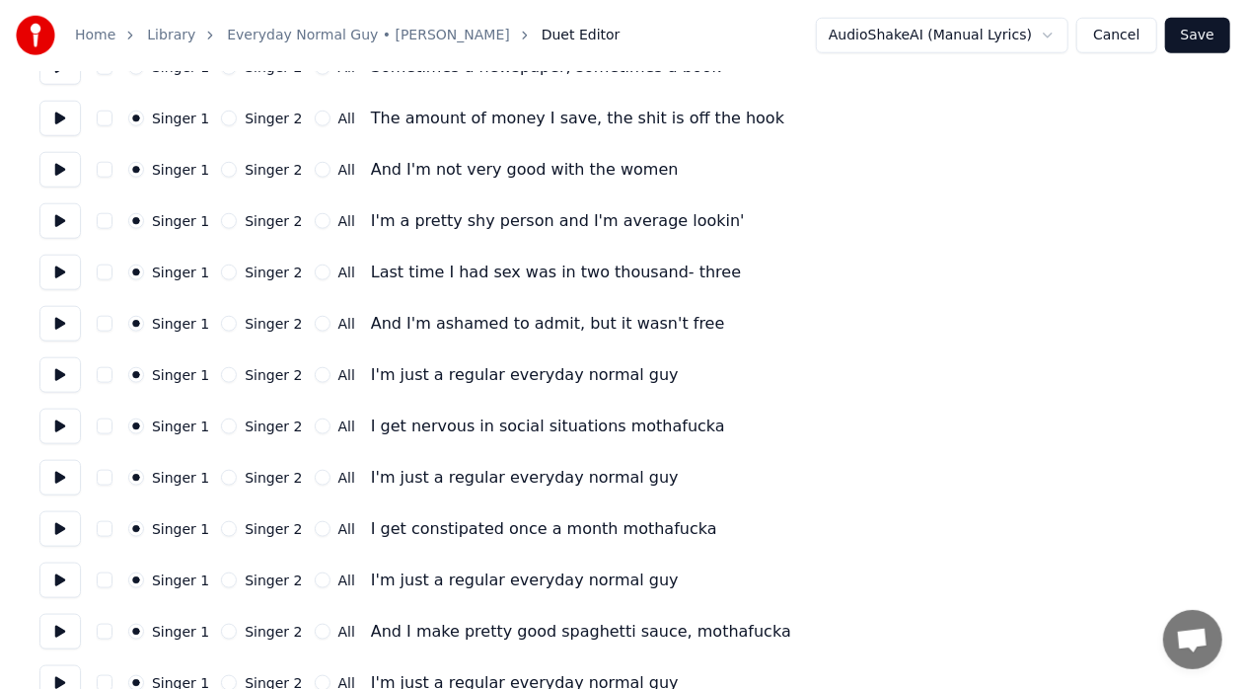
scroll to position [917, 0]
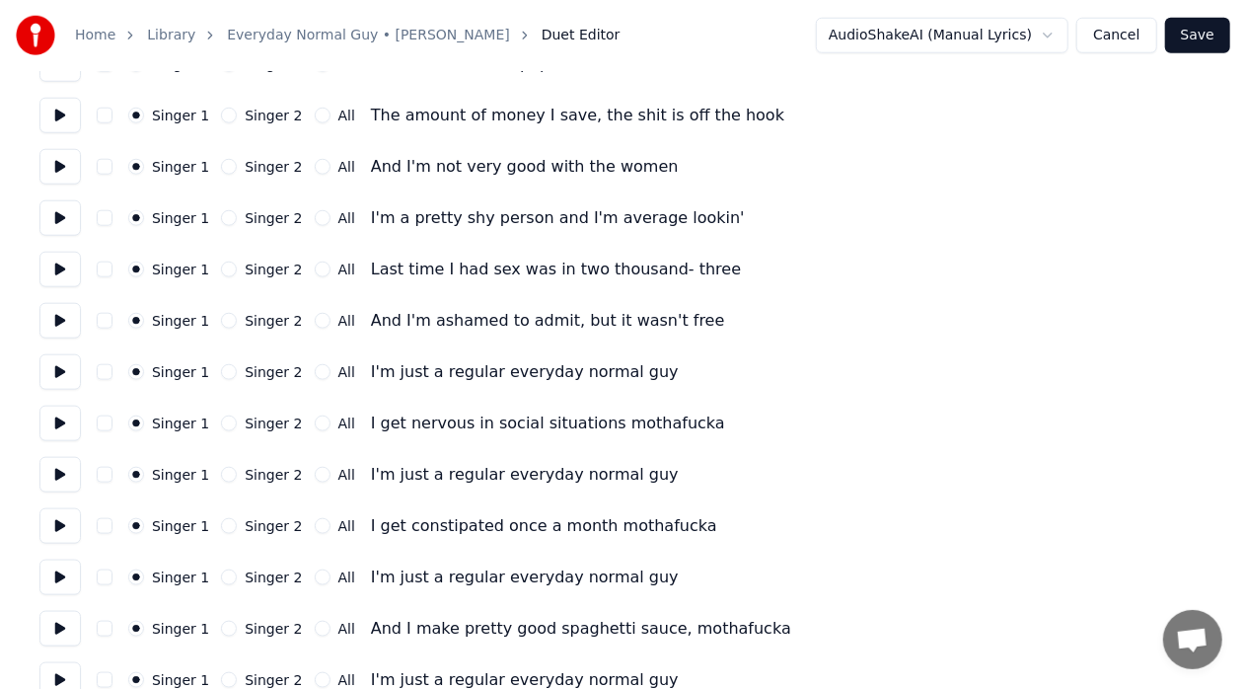
click at [259, 367] on label "Singer 2" at bounding box center [273, 372] width 57 height 14
click at [237, 367] on button "Singer 2" at bounding box center [229, 372] width 16 height 16
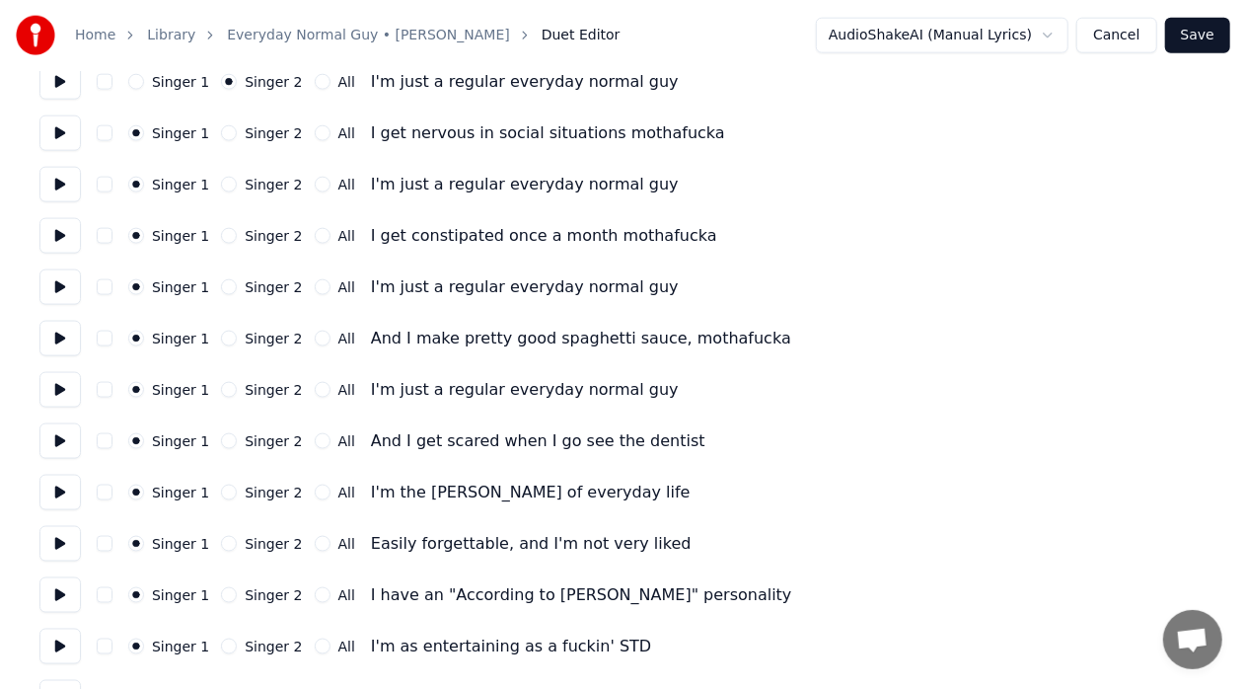
scroll to position [1213, 0]
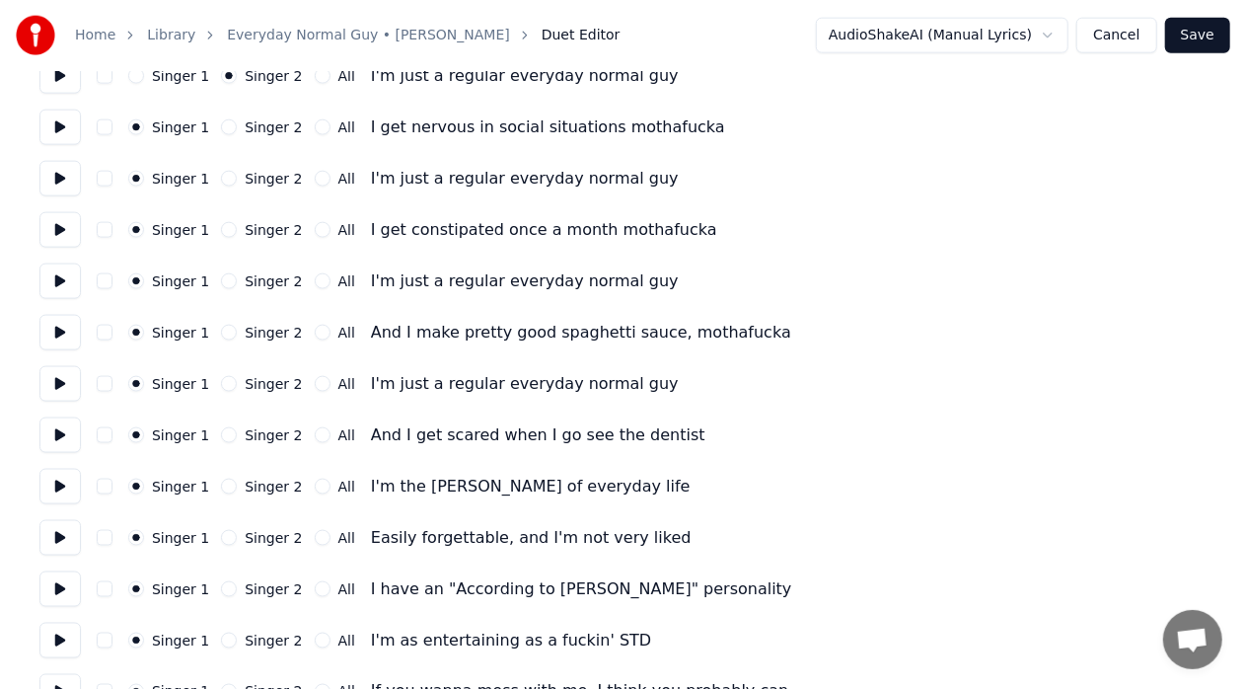
click at [262, 180] on label "Singer 2" at bounding box center [273, 179] width 57 height 14
click at [237, 180] on button "Singer 2" at bounding box center [229, 179] width 16 height 16
click at [268, 278] on label "Singer 2" at bounding box center [273, 281] width 57 height 14
click at [237, 278] on button "Singer 2" at bounding box center [229, 281] width 16 height 16
click at [268, 384] on label "Singer 2" at bounding box center [273, 384] width 57 height 14
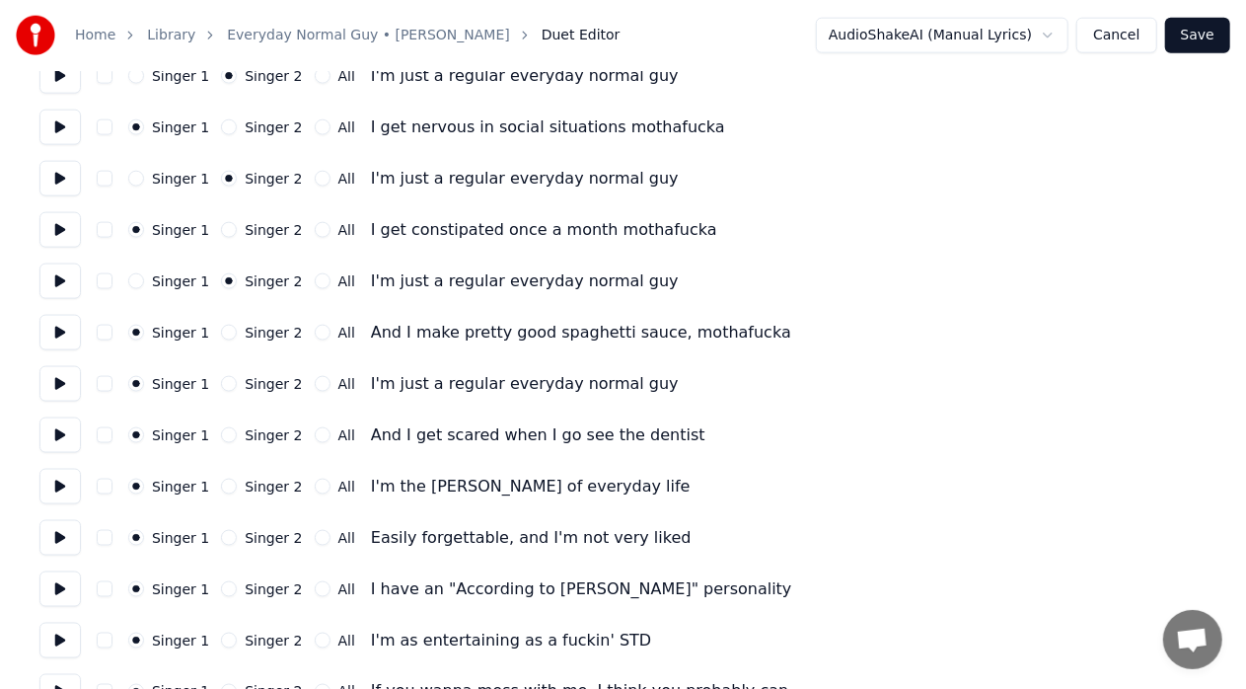
click at [237, 384] on button "Singer 2" at bounding box center [229, 384] width 16 height 16
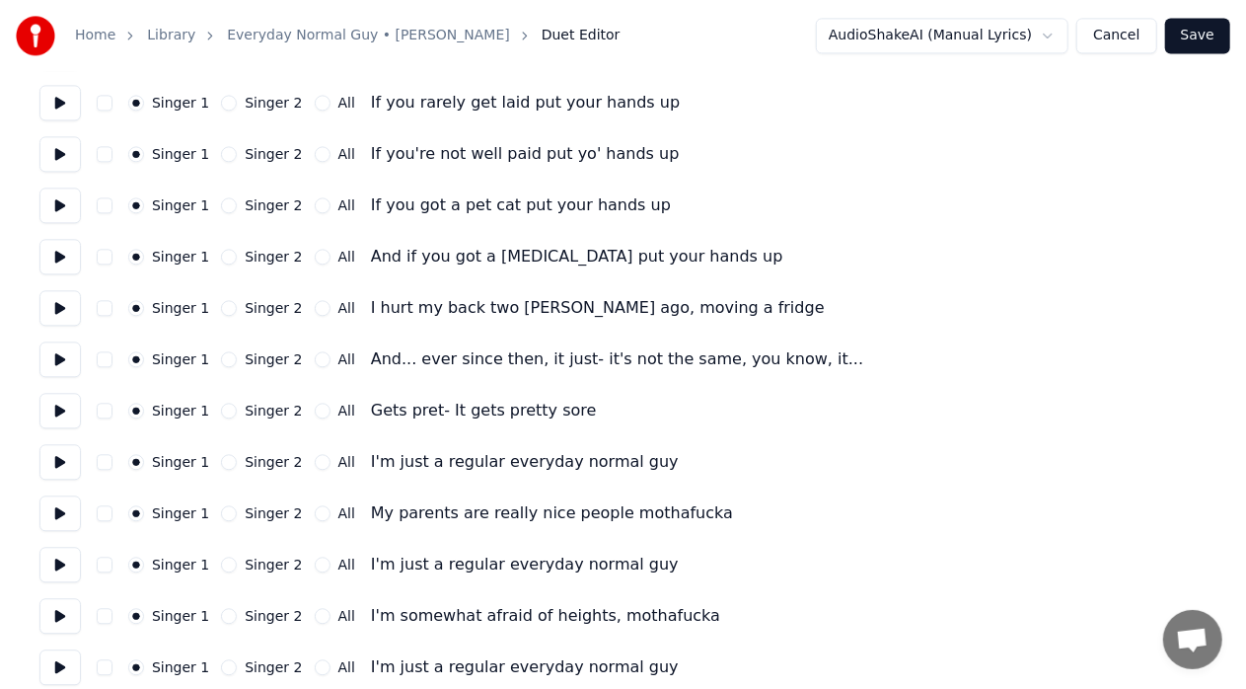
scroll to position [2164, 0]
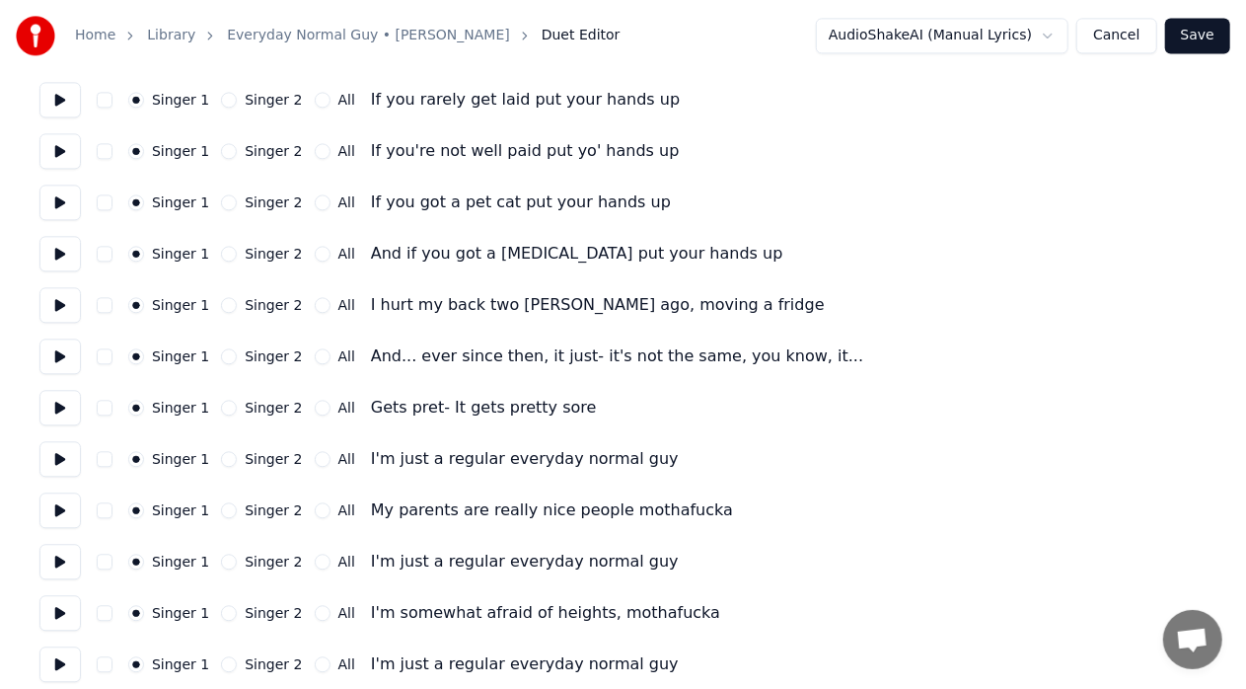
click at [262, 456] on label "Singer 2" at bounding box center [273, 459] width 57 height 14
click at [237, 456] on button "Singer 2" at bounding box center [229, 459] width 16 height 16
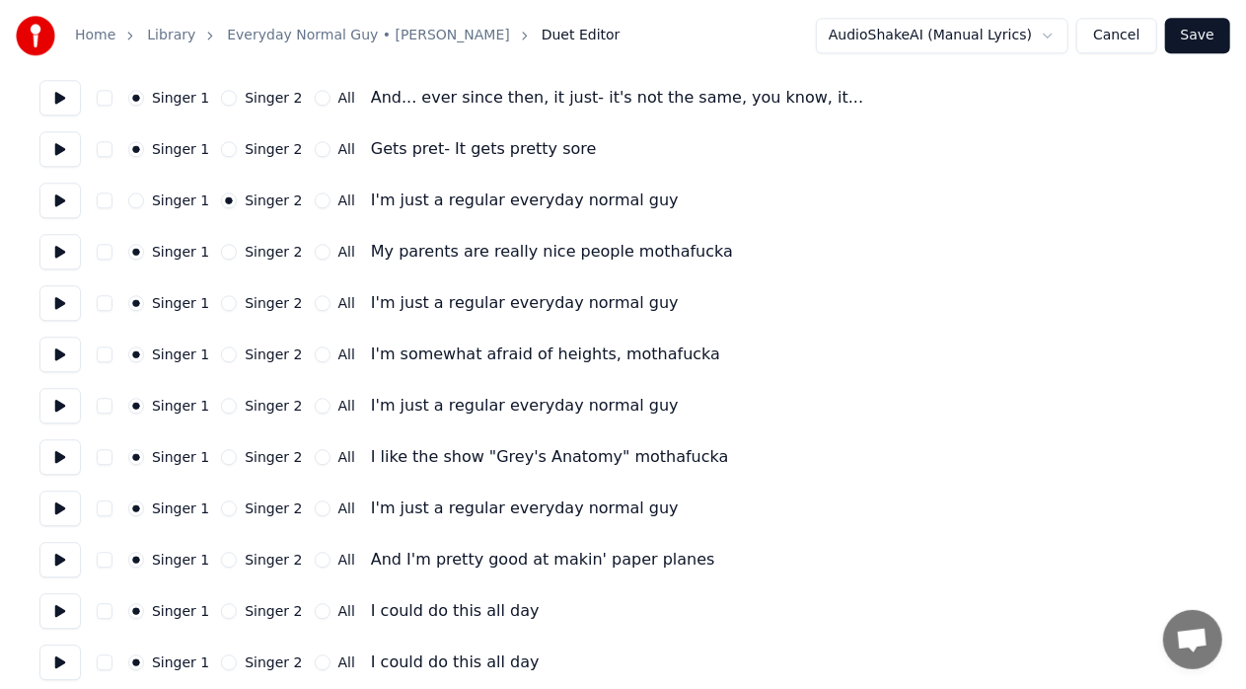
scroll to position [2425, 0]
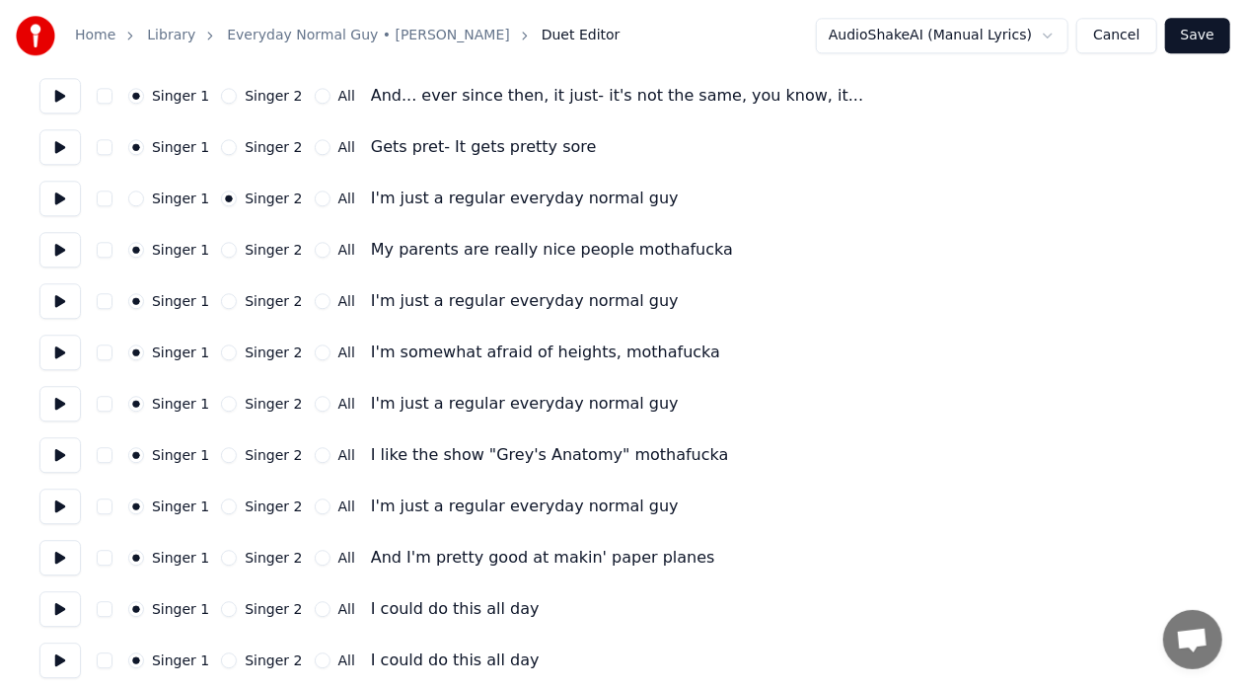
click at [272, 296] on label "Singer 2" at bounding box center [273, 301] width 57 height 14
click at [237, 296] on button "Singer 2" at bounding box center [229, 301] width 16 height 16
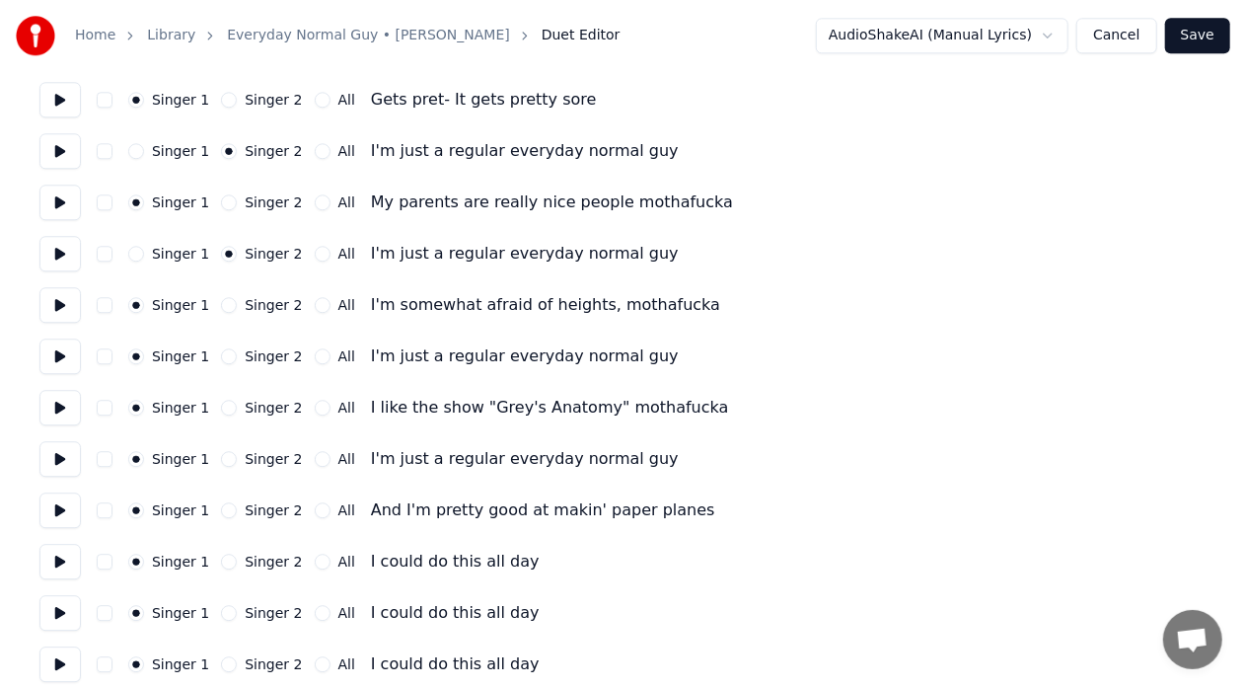
scroll to position [2485, 0]
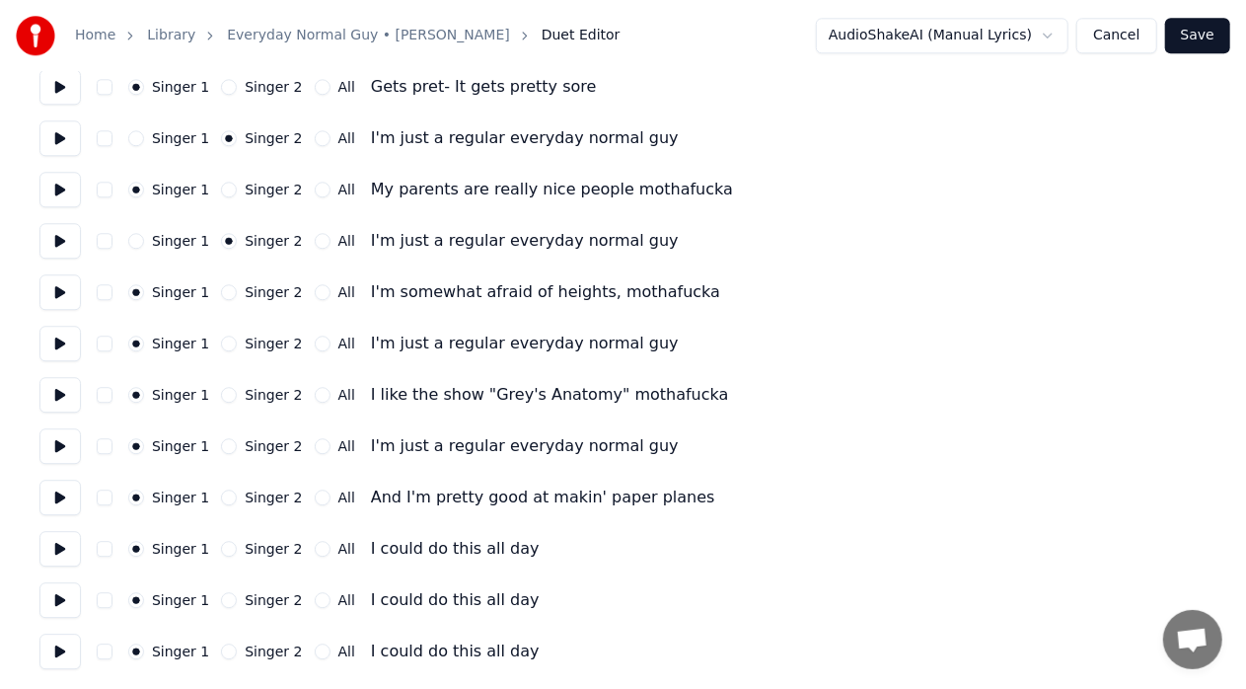
click at [255, 346] on label "Singer 2" at bounding box center [273, 343] width 57 height 14
click at [237, 346] on button "Singer 2" at bounding box center [229, 344] width 16 height 16
click at [255, 447] on label "Singer 2" at bounding box center [273, 446] width 57 height 14
click at [237, 447] on button "Singer 2" at bounding box center [229, 446] width 16 height 16
click at [1205, 41] on button "Save" at bounding box center [1197, 36] width 65 height 36
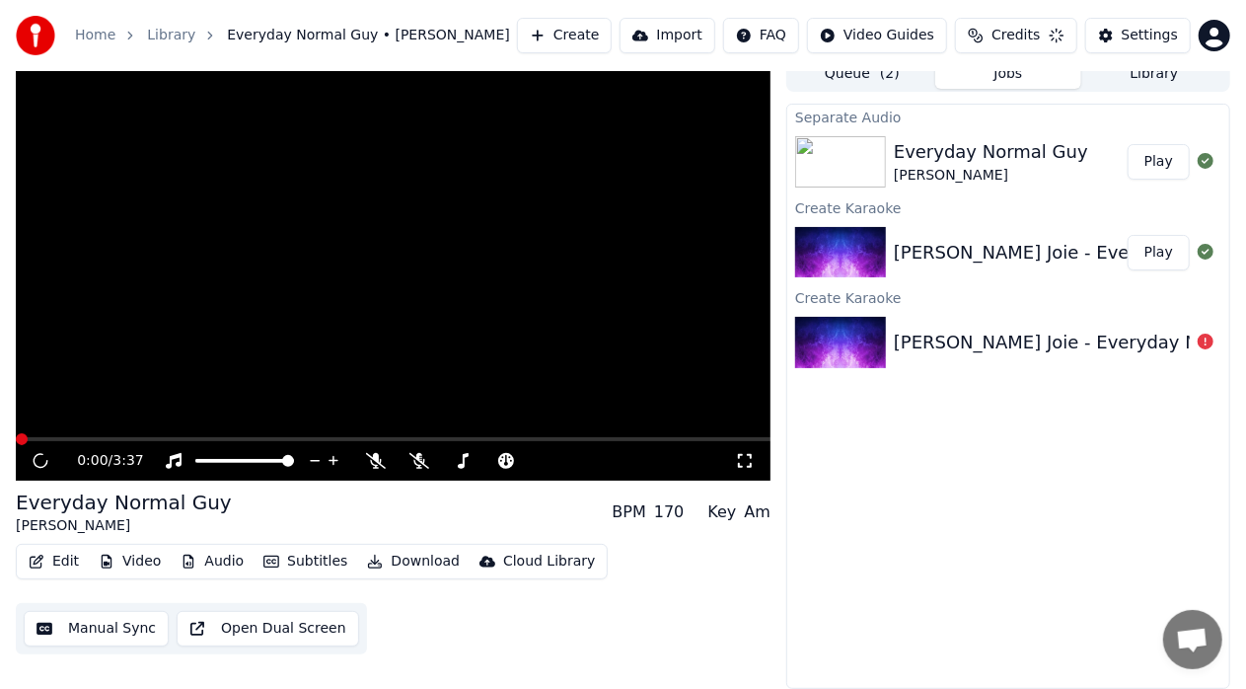
scroll to position [15, 0]
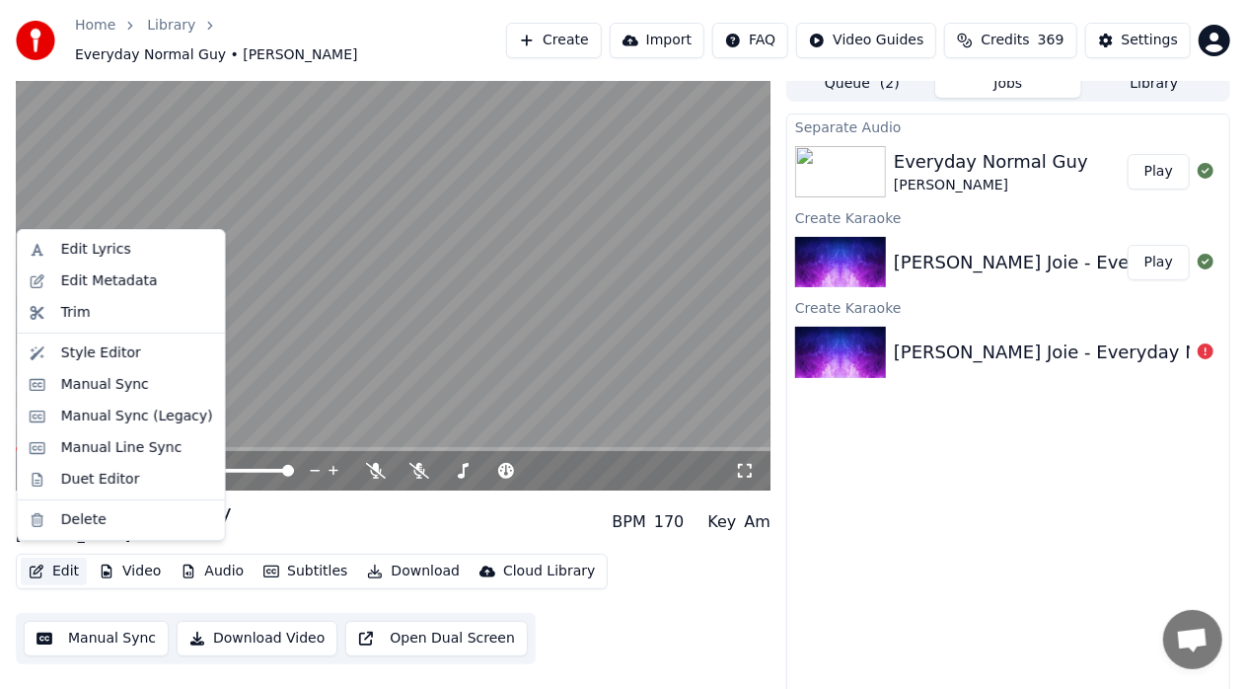
click at [66, 568] on button "Edit" at bounding box center [54, 572] width 66 height 28
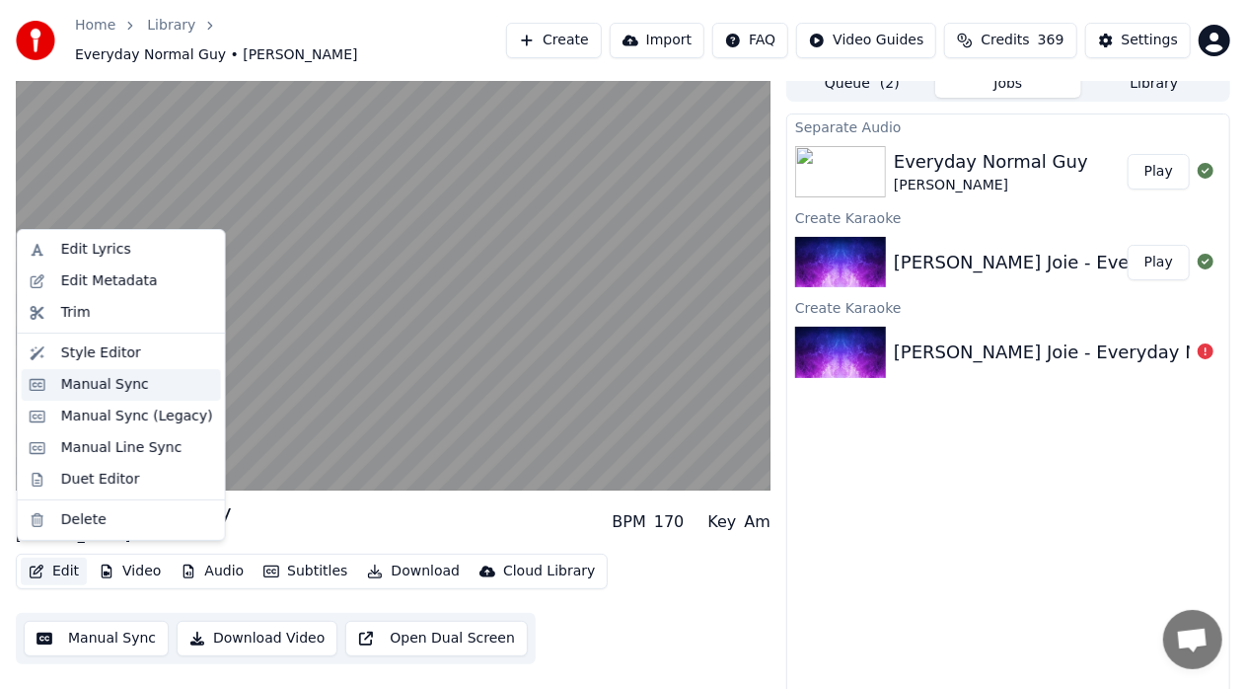
click at [148, 378] on div "Manual Sync" at bounding box center [137, 385] width 152 height 20
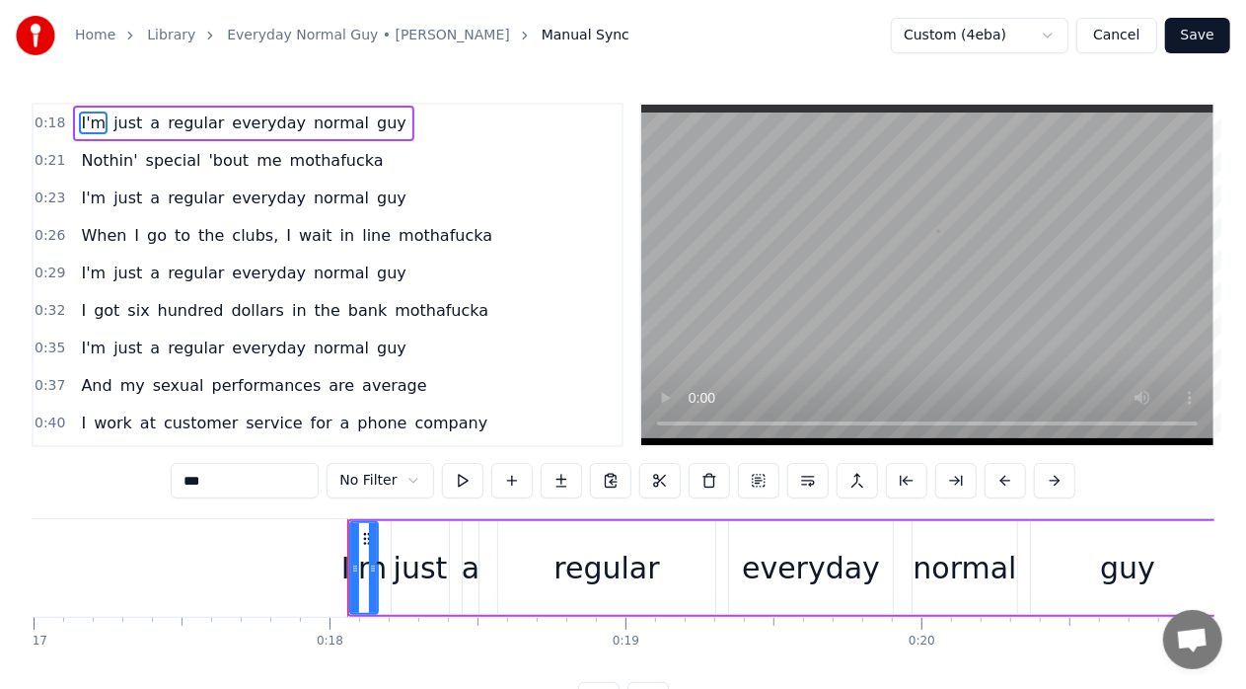
scroll to position [0, 5029]
click at [647, 555] on div "regular" at bounding box center [609, 568] width 106 height 44
type input "*******"
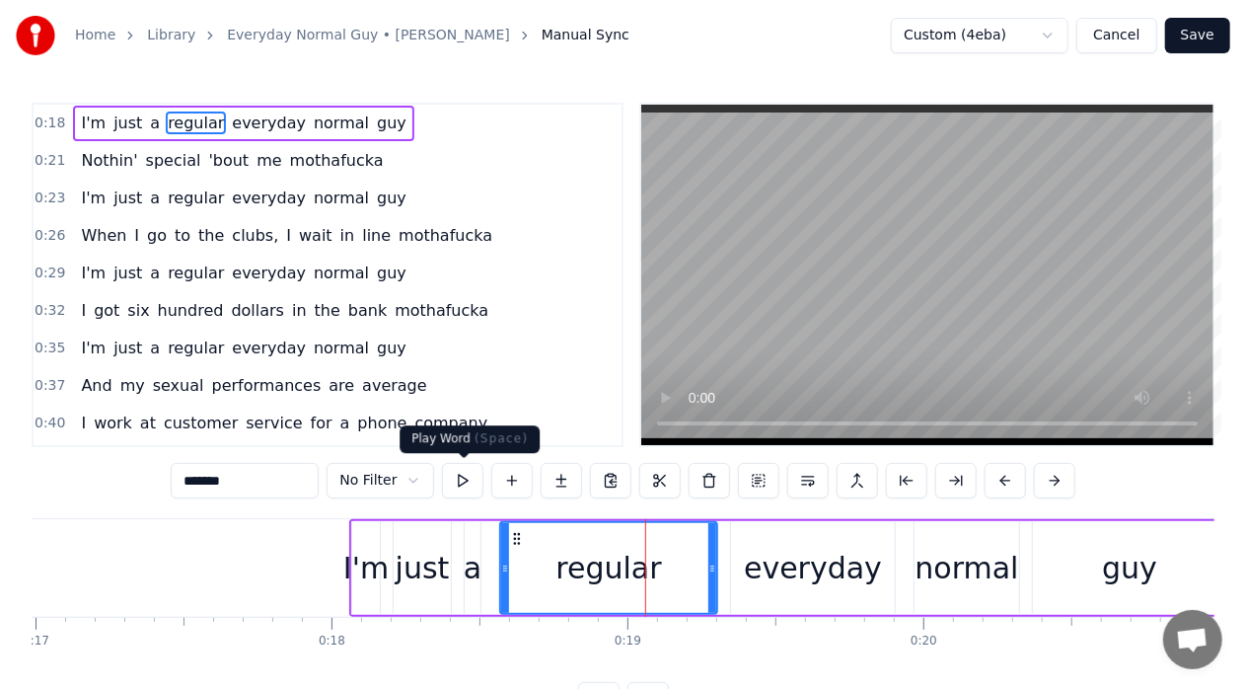
click at [464, 486] on button at bounding box center [462, 481] width 41 height 36
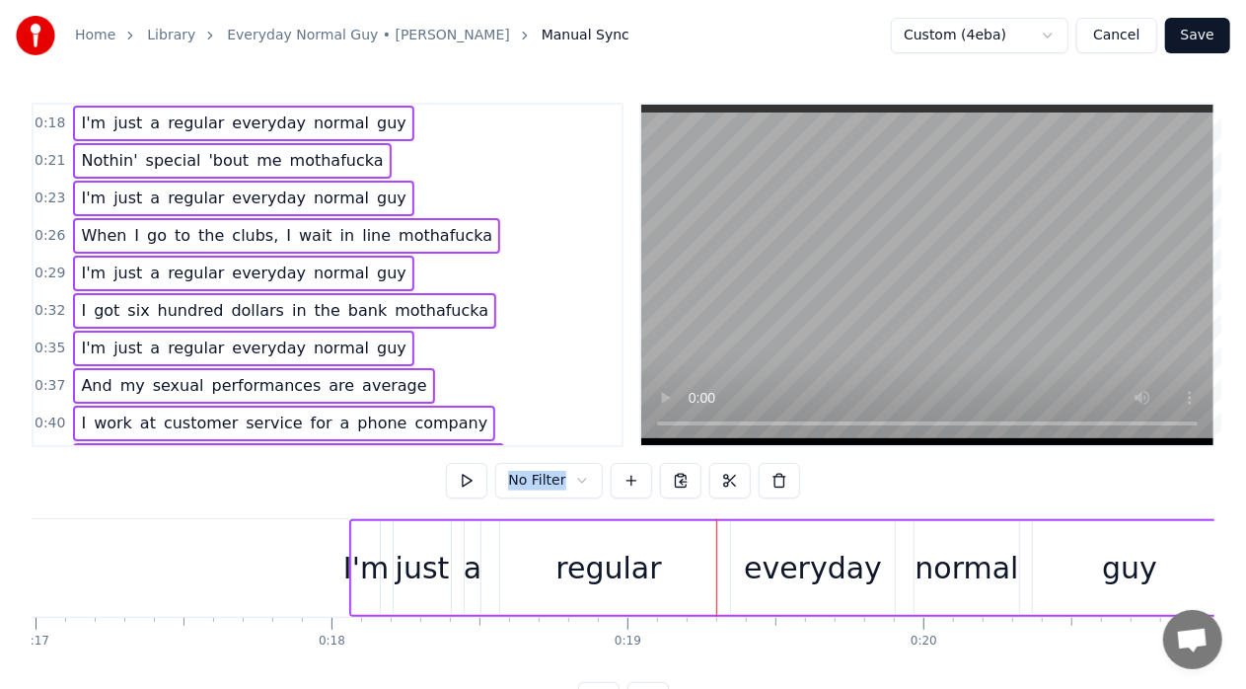
click at [555, 205] on div "0:23 I'm just a regular everyday normal guy" at bounding box center [328, 198] width 588 height 37
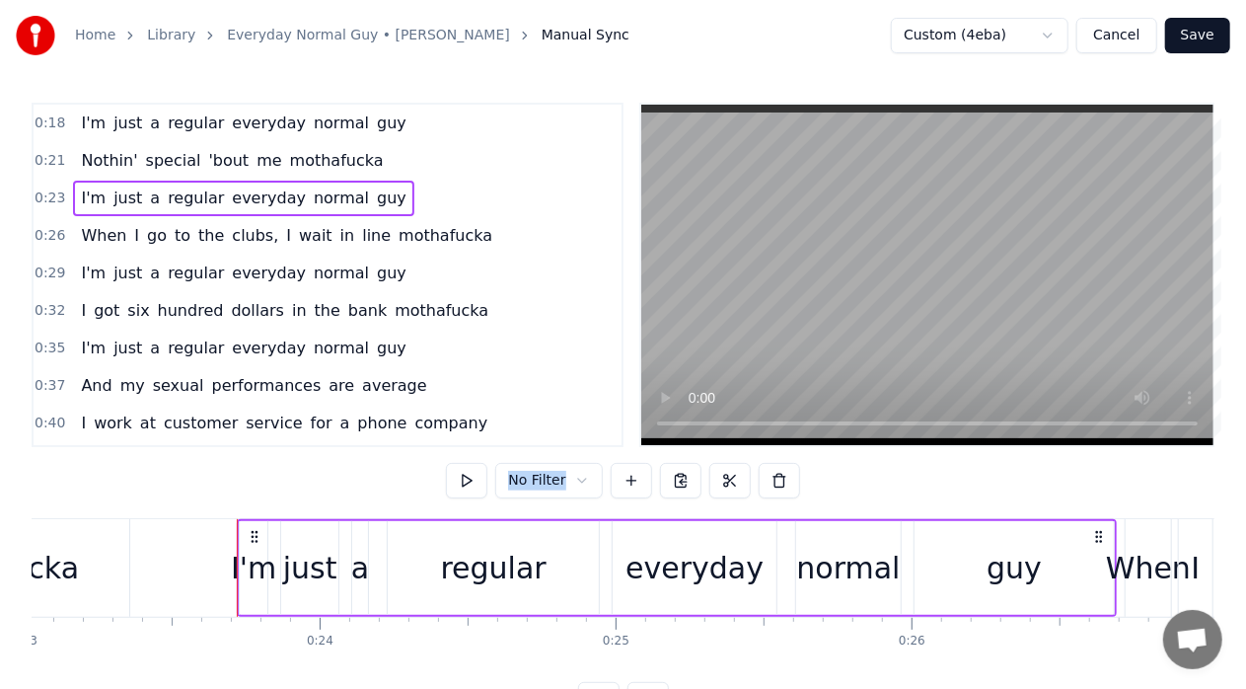
scroll to position [0, 6923]
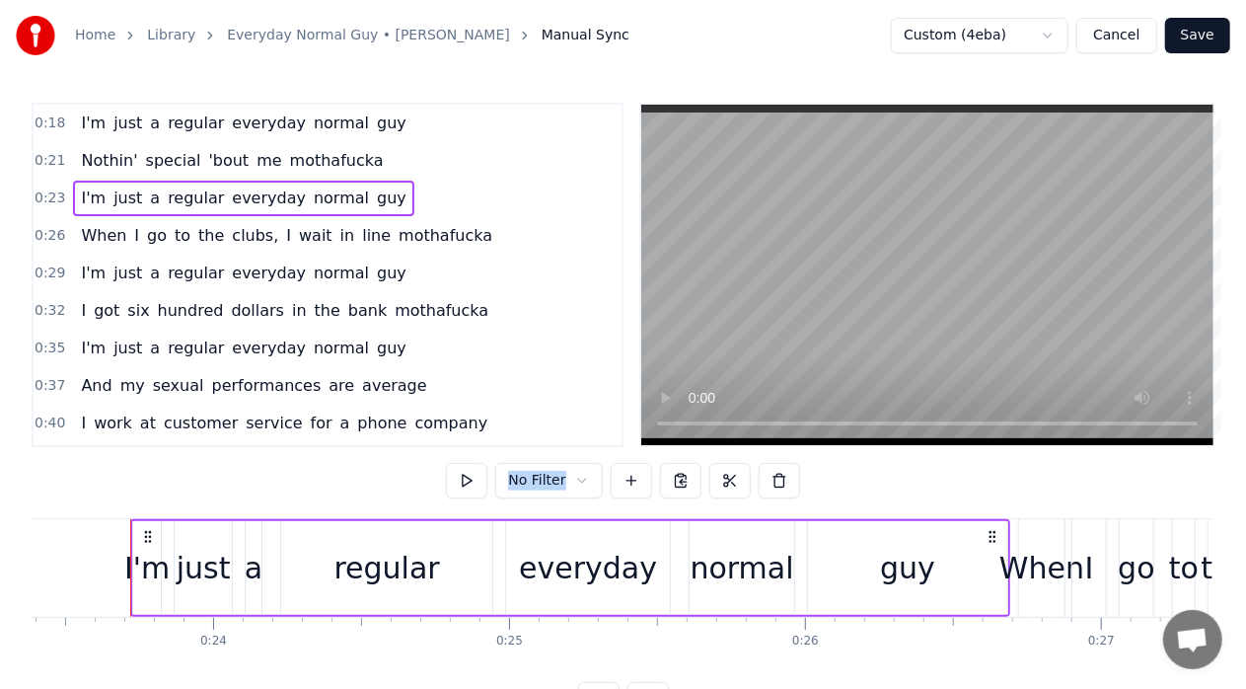
click at [1099, 30] on button "Cancel" at bounding box center [1117, 36] width 80 height 36
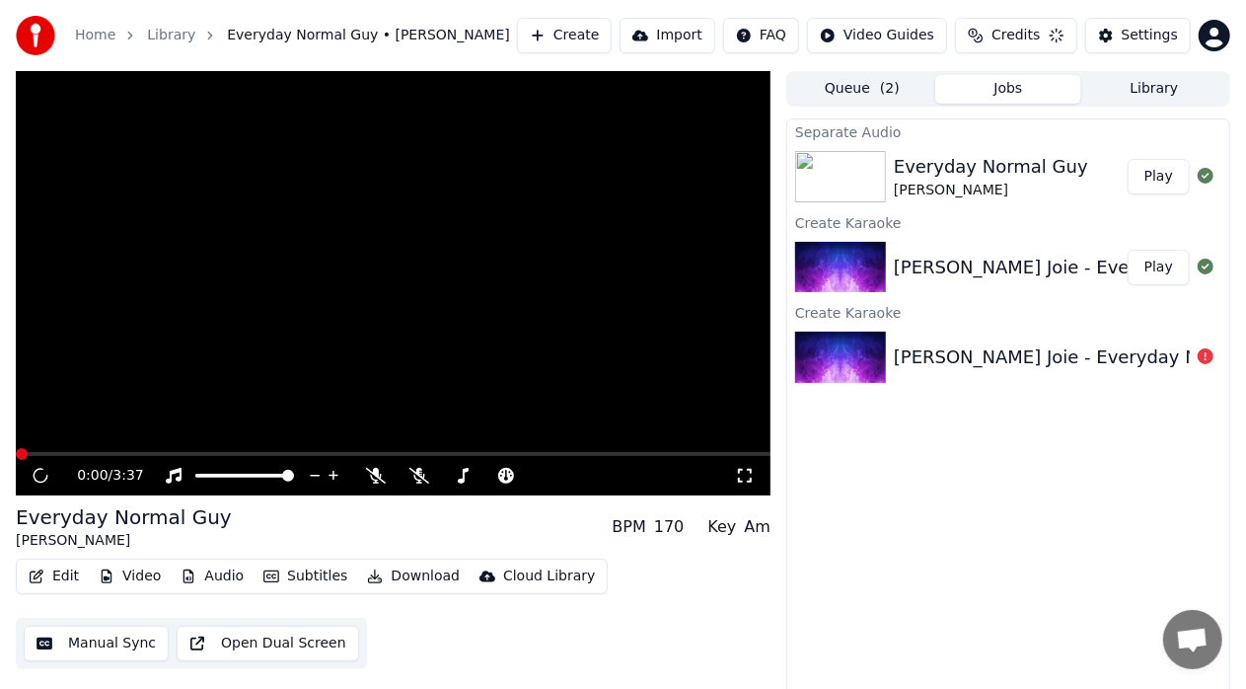
scroll to position [15, 0]
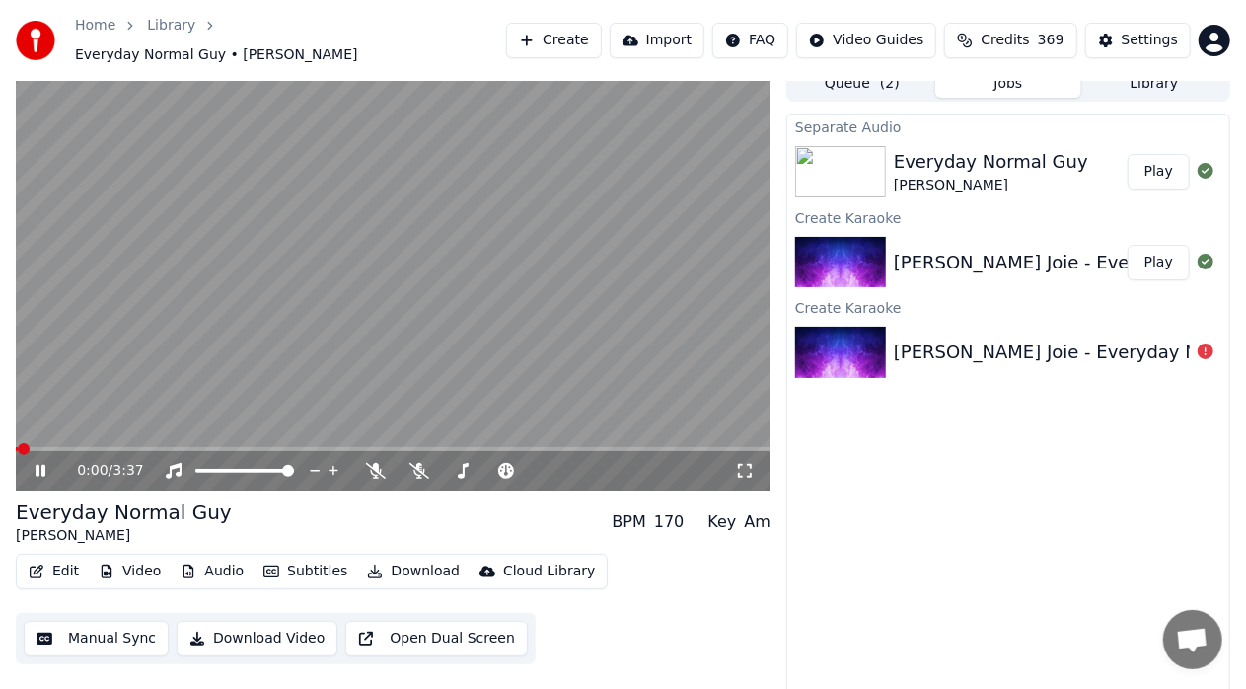
click at [965, 451] on div "Separate Audio Everyday Normal [PERSON_NAME] La Joie Play Create Karaoke [PERSO…" at bounding box center [1008, 405] width 444 height 585
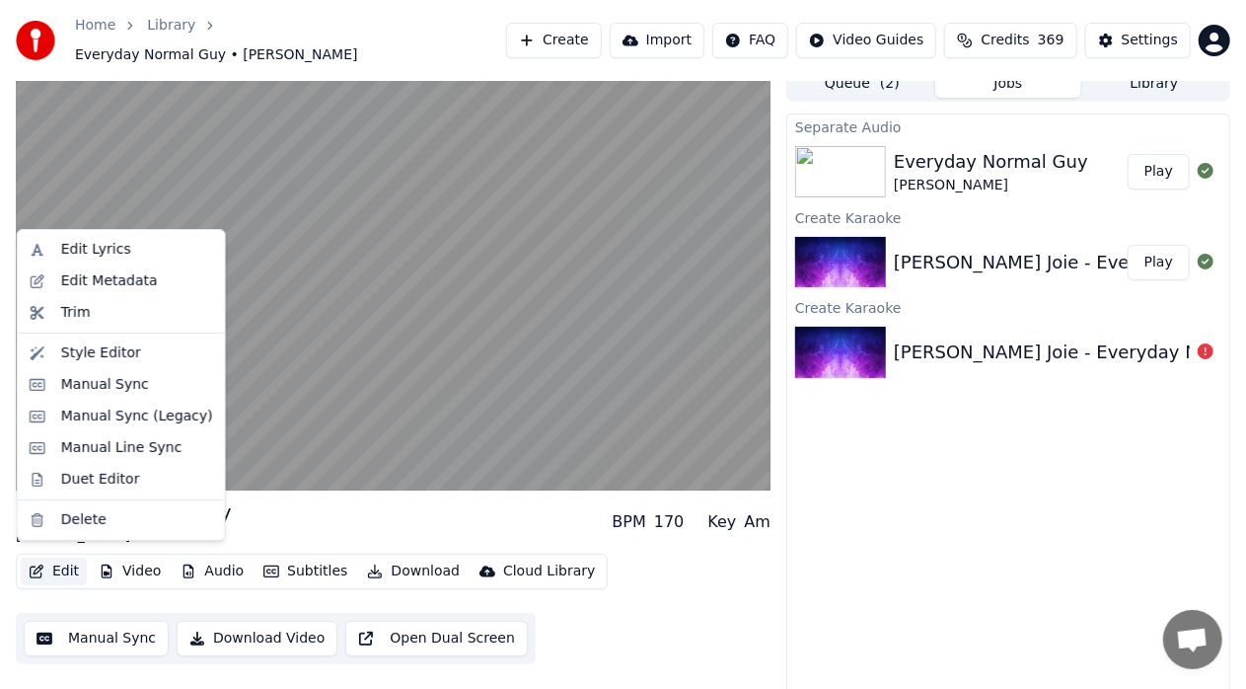
click at [53, 562] on button "Edit" at bounding box center [54, 572] width 66 height 28
click at [128, 412] on div "Manual Sync (Legacy)" at bounding box center [137, 417] width 152 height 20
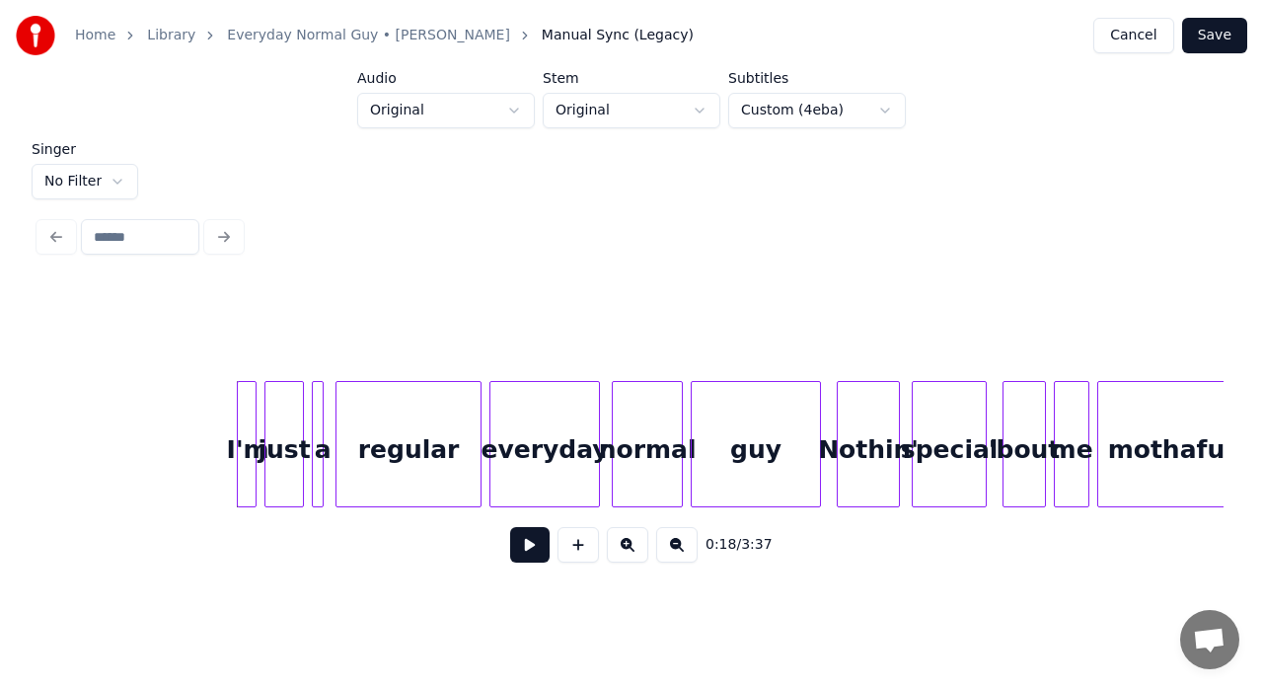
scroll to position [0, 3353]
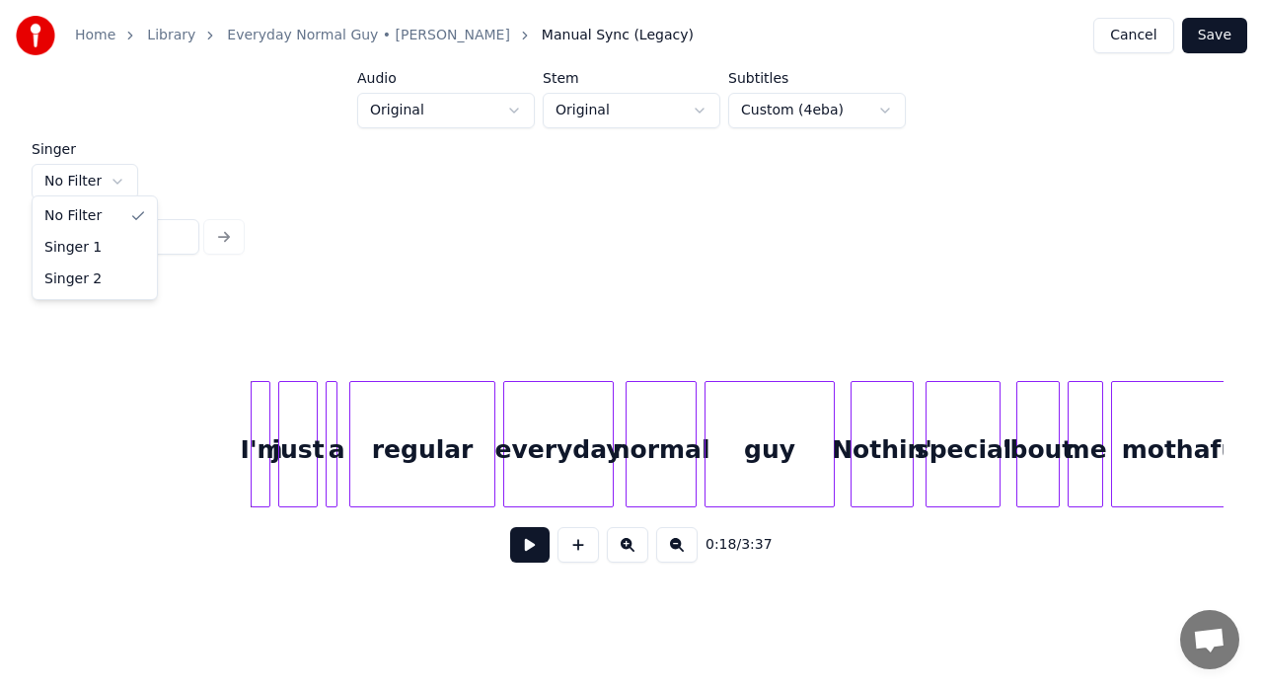
click at [93, 176] on html "Home Library Everyday Normal Guy • [PERSON_NAME] Joie Manual Sync (Legacy) Canc…" at bounding box center [631, 302] width 1263 height 605
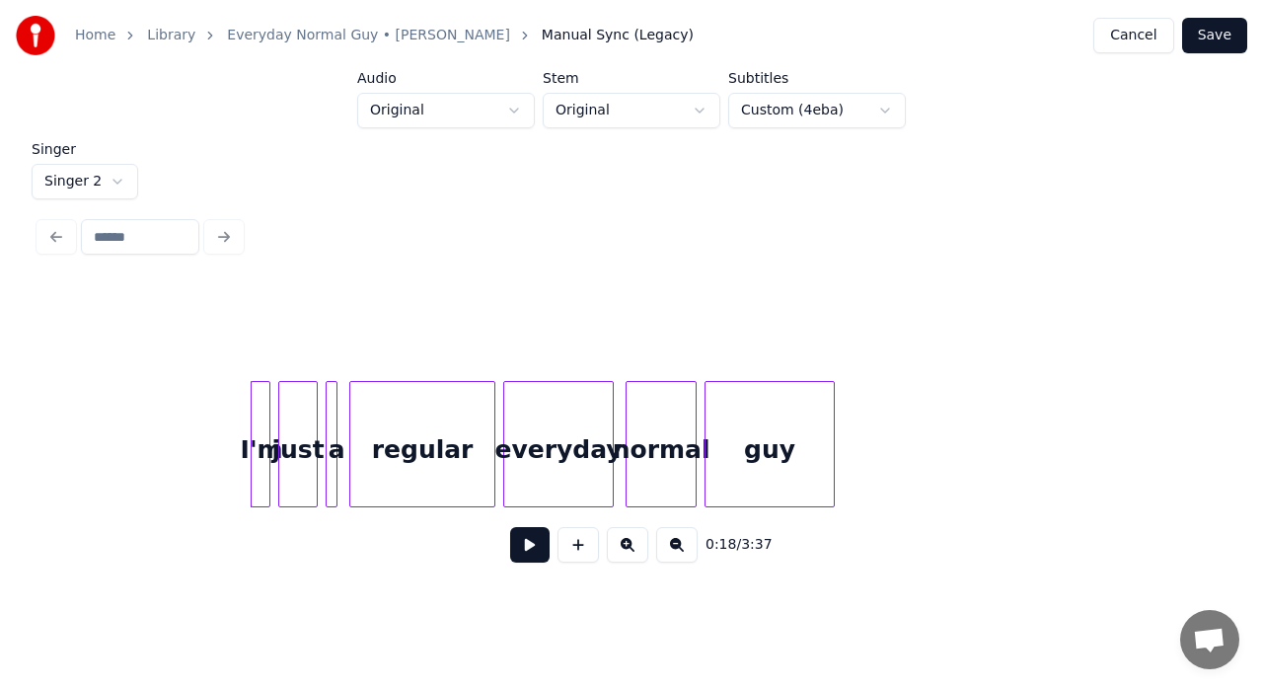
click at [259, 418] on div "I'm" at bounding box center [262, 449] width 20 height 134
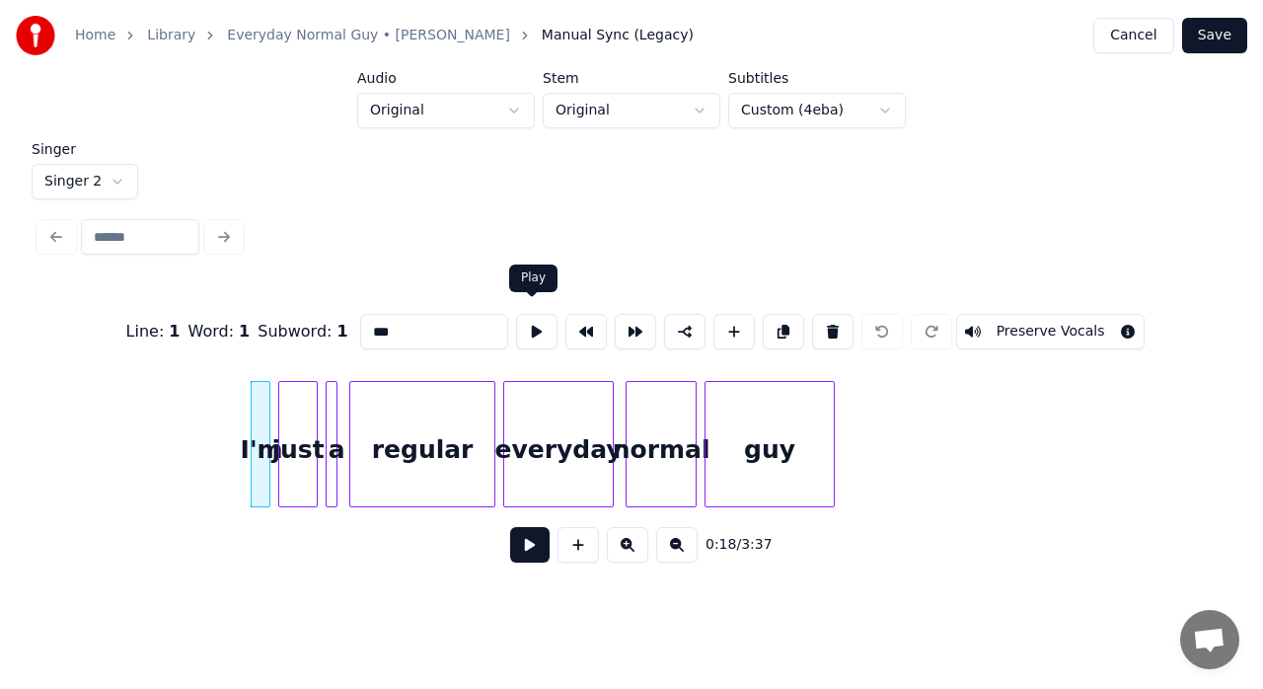
click at [527, 326] on button at bounding box center [536, 332] width 41 height 36
click at [247, 413] on div at bounding box center [250, 444] width 6 height 124
click at [292, 407] on div "just" at bounding box center [297, 449] width 37 height 134
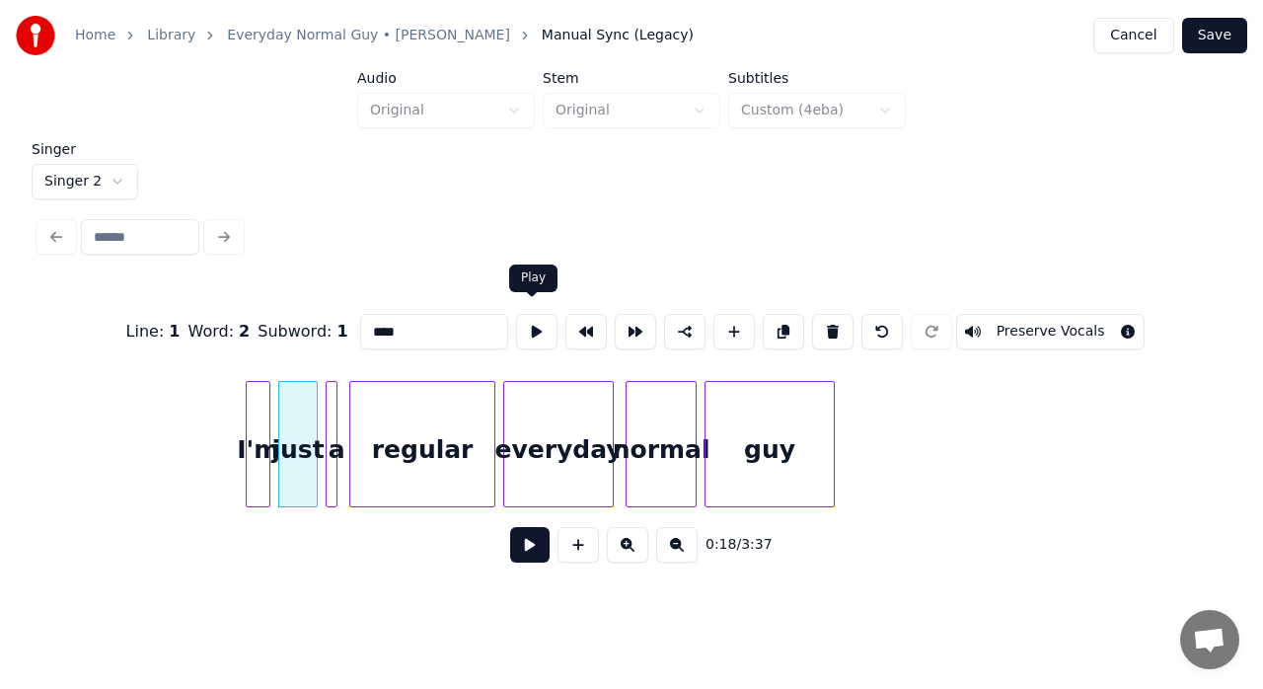
click at [531, 330] on button at bounding box center [536, 332] width 41 height 36
click at [274, 395] on div at bounding box center [277, 444] width 6 height 124
click at [776, 438] on div "guy" at bounding box center [770, 449] width 128 height 134
type input "***"
click at [776, 438] on div "guy" at bounding box center [770, 449] width 128 height 134
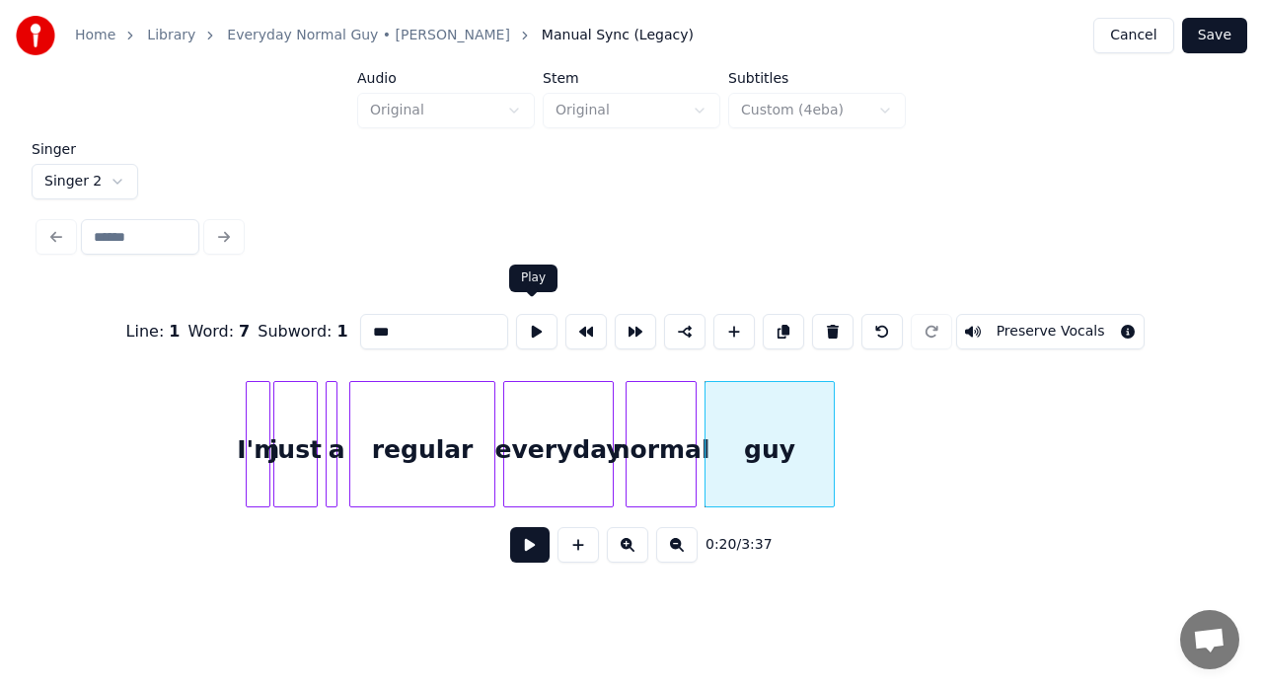
click at [521, 316] on button at bounding box center [536, 332] width 41 height 36
click at [842, 409] on div at bounding box center [842, 444] width 6 height 124
click at [532, 327] on button at bounding box center [536, 332] width 41 height 36
click at [837, 411] on div at bounding box center [837, 444] width 6 height 124
click at [537, 330] on button at bounding box center [536, 332] width 41 height 36
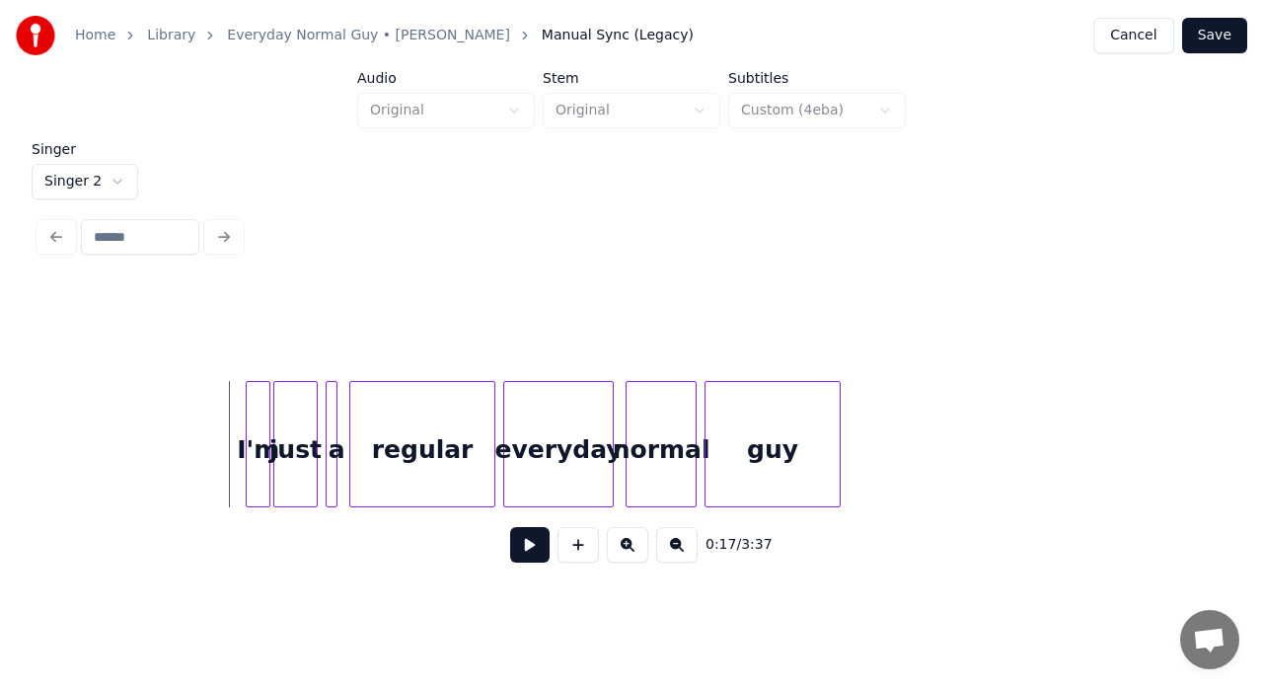
click at [576, 552] on button at bounding box center [578, 545] width 41 height 36
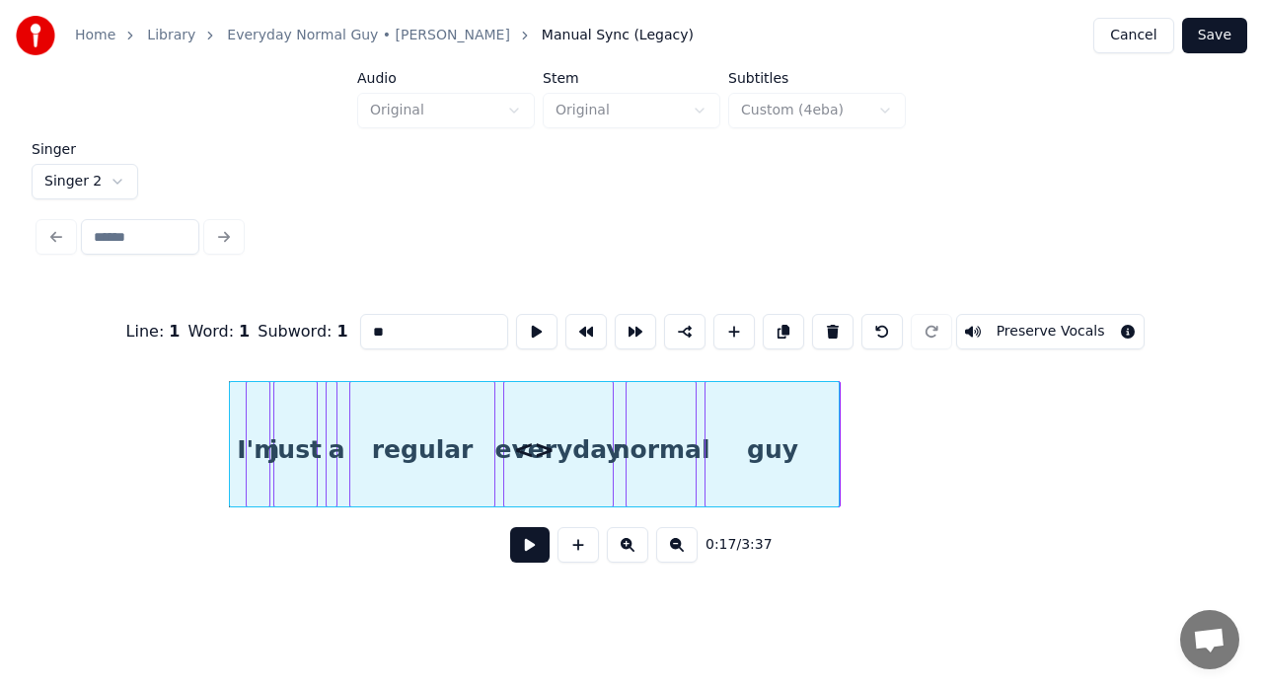
click at [833, 394] on div at bounding box center [836, 444] width 6 height 124
click at [1046, 319] on button "Preserve Vocals" at bounding box center [1050, 332] width 189 height 36
click at [405, 330] on input "**" at bounding box center [434, 332] width 148 height 36
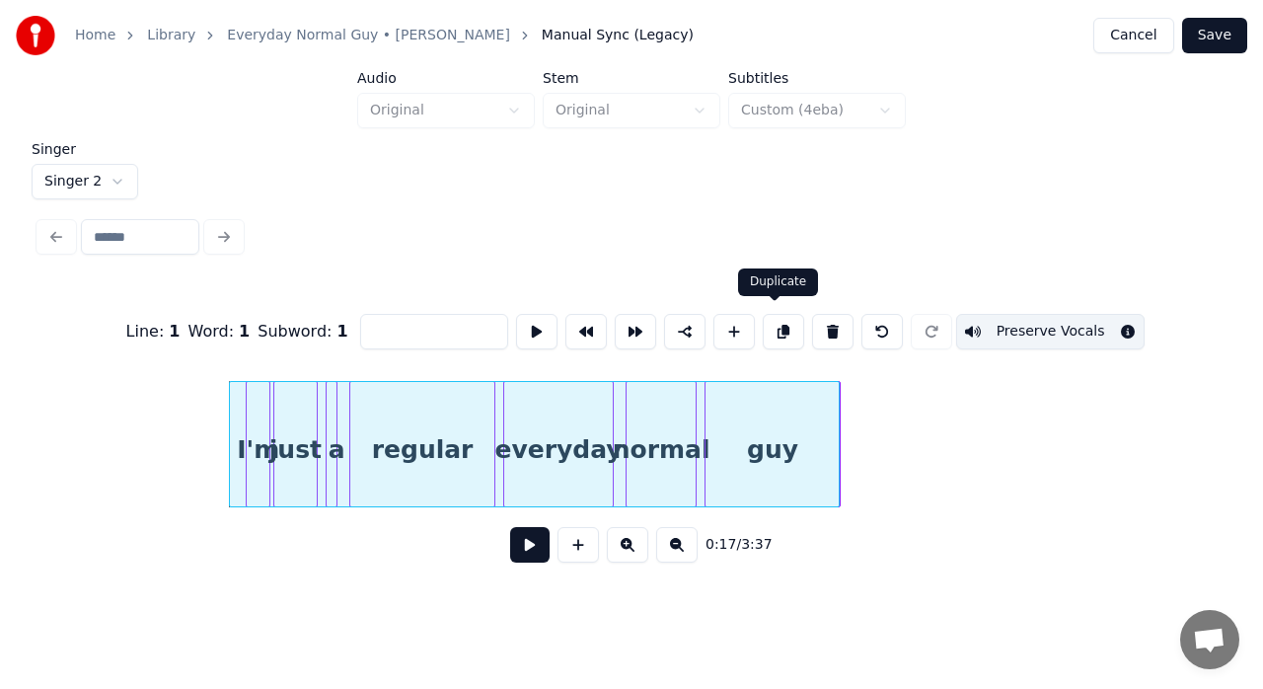
click at [776, 326] on button at bounding box center [783, 332] width 41 height 36
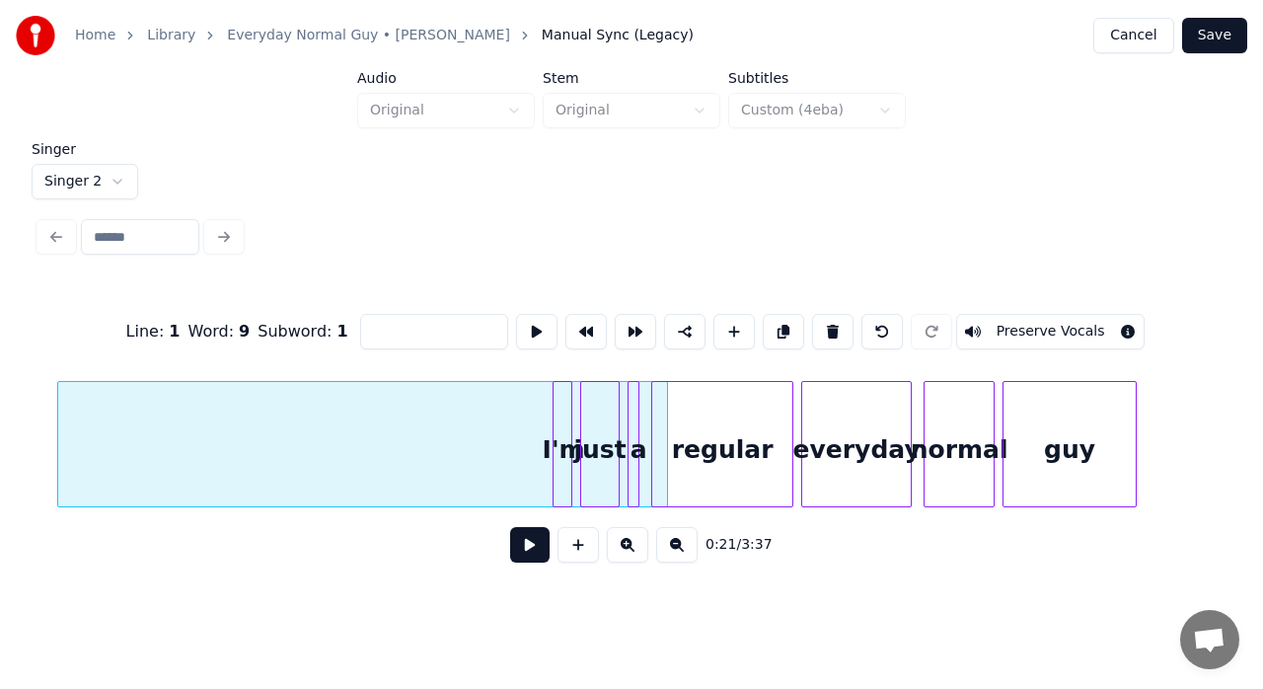
scroll to position [0, 4156]
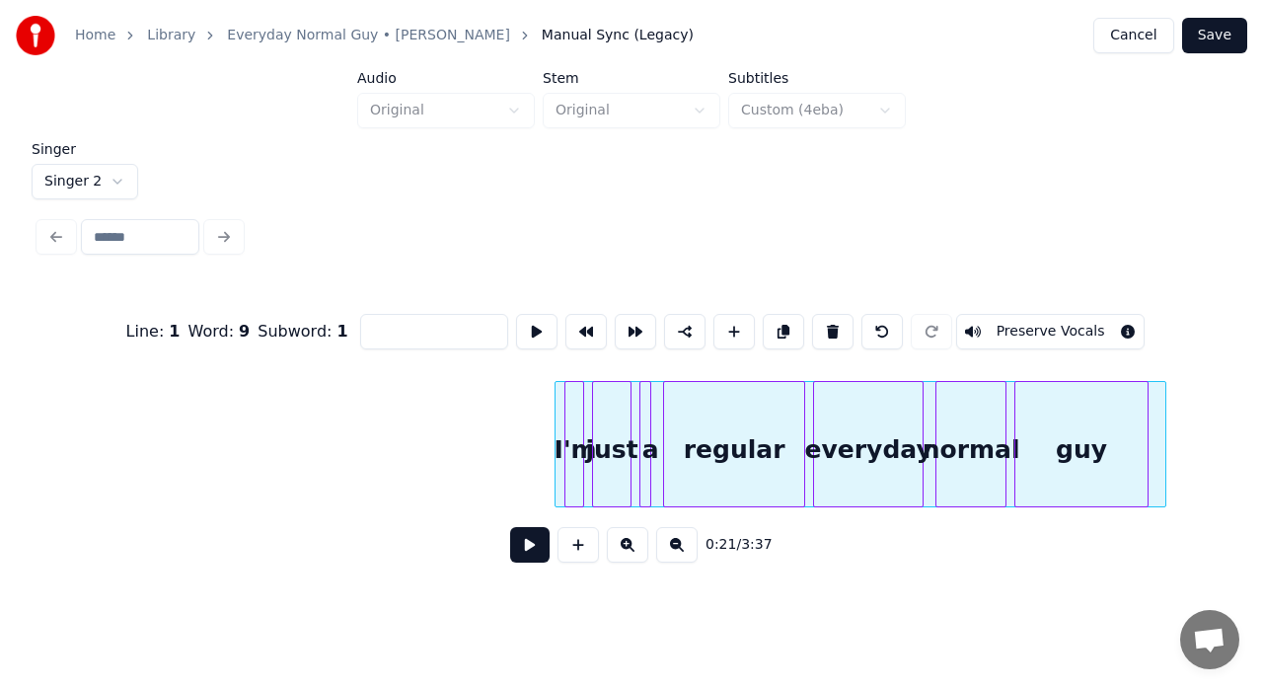
click at [537, 336] on button at bounding box center [536, 332] width 41 height 36
click at [924, 419] on div at bounding box center [852, 444] width 611 height 126
click at [535, 328] on button at bounding box center [536, 332] width 41 height 36
click at [1149, 393] on div at bounding box center [1149, 444] width 6 height 124
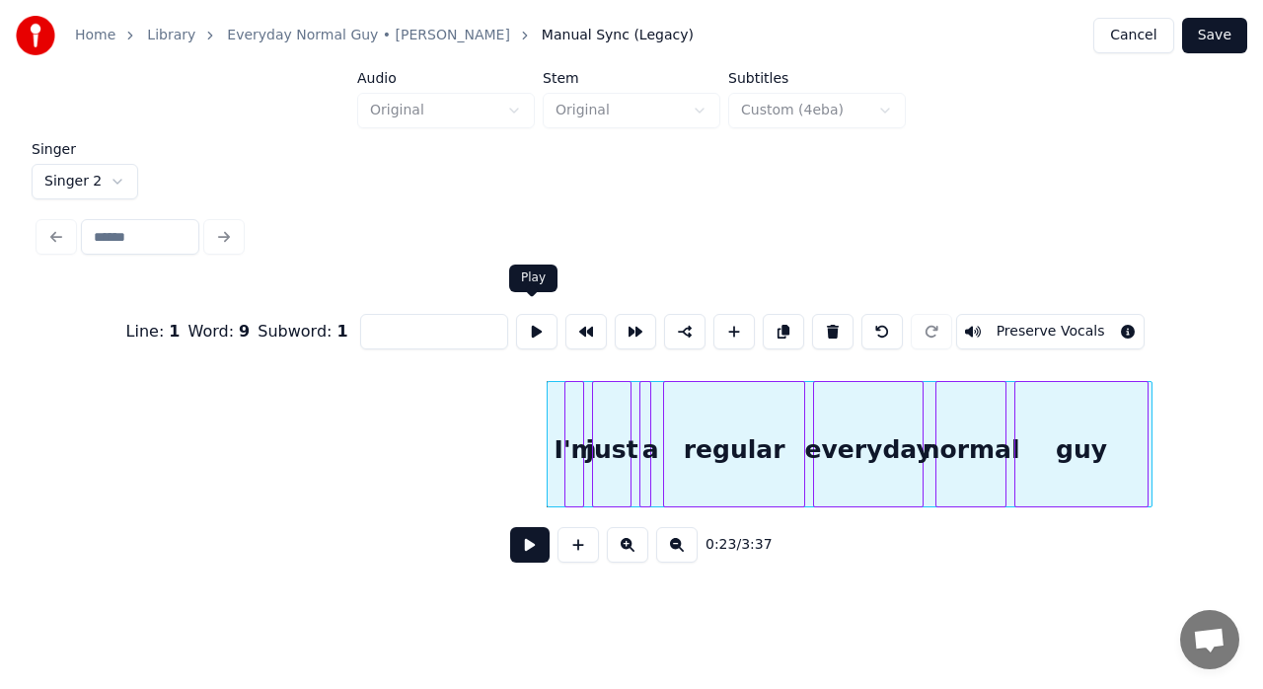
click at [529, 332] on button at bounding box center [536, 332] width 41 height 36
click at [533, 335] on button at bounding box center [536, 332] width 41 height 36
click at [1030, 337] on button "Preserve Vocals" at bounding box center [1050, 332] width 189 height 36
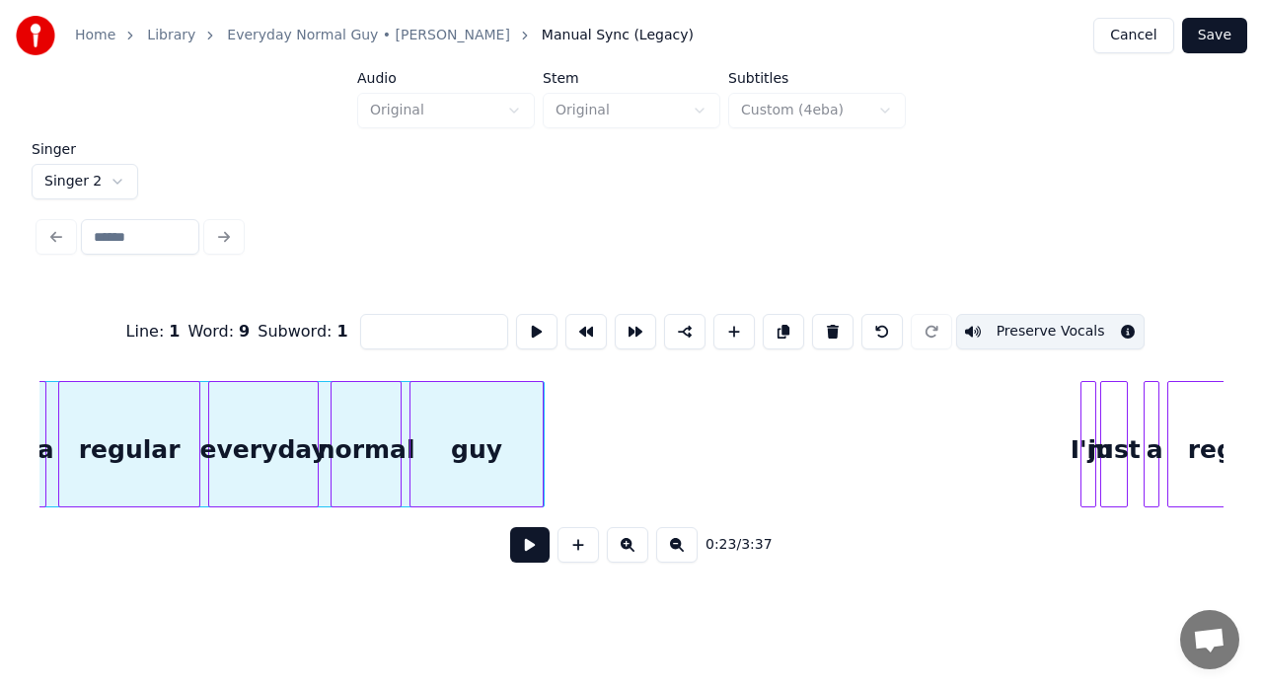
scroll to position [0, 4880]
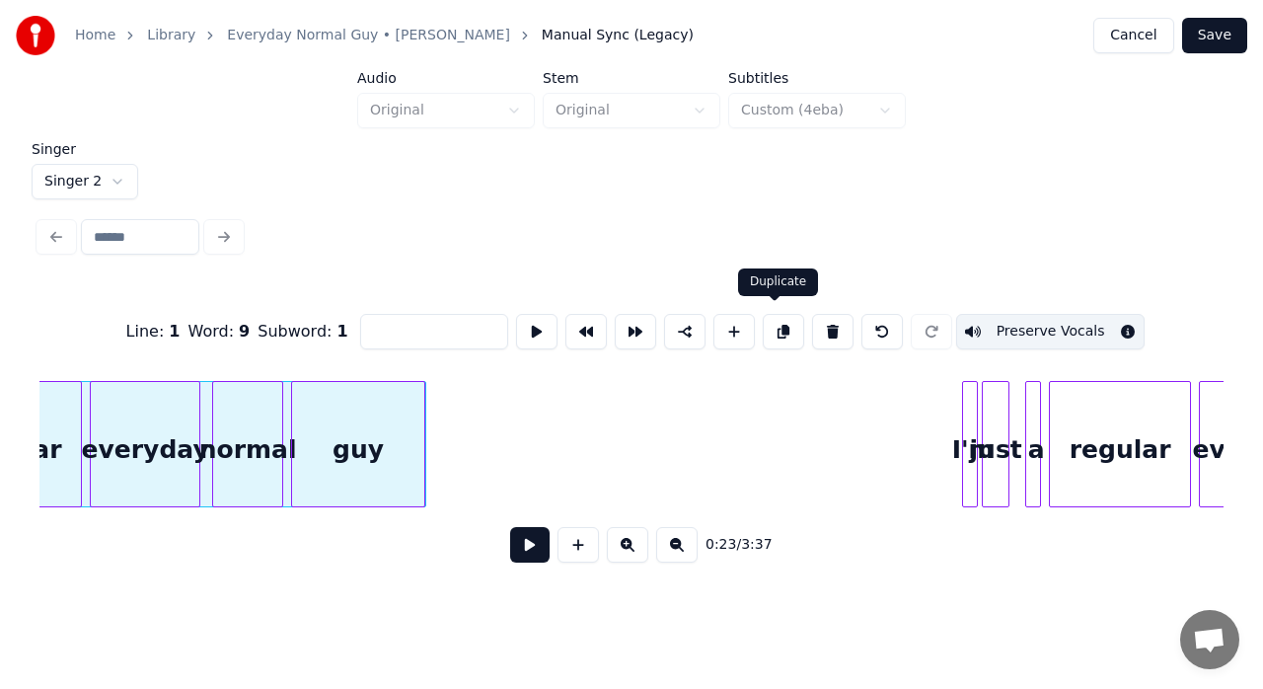
click at [780, 319] on button at bounding box center [783, 332] width 41 height 36
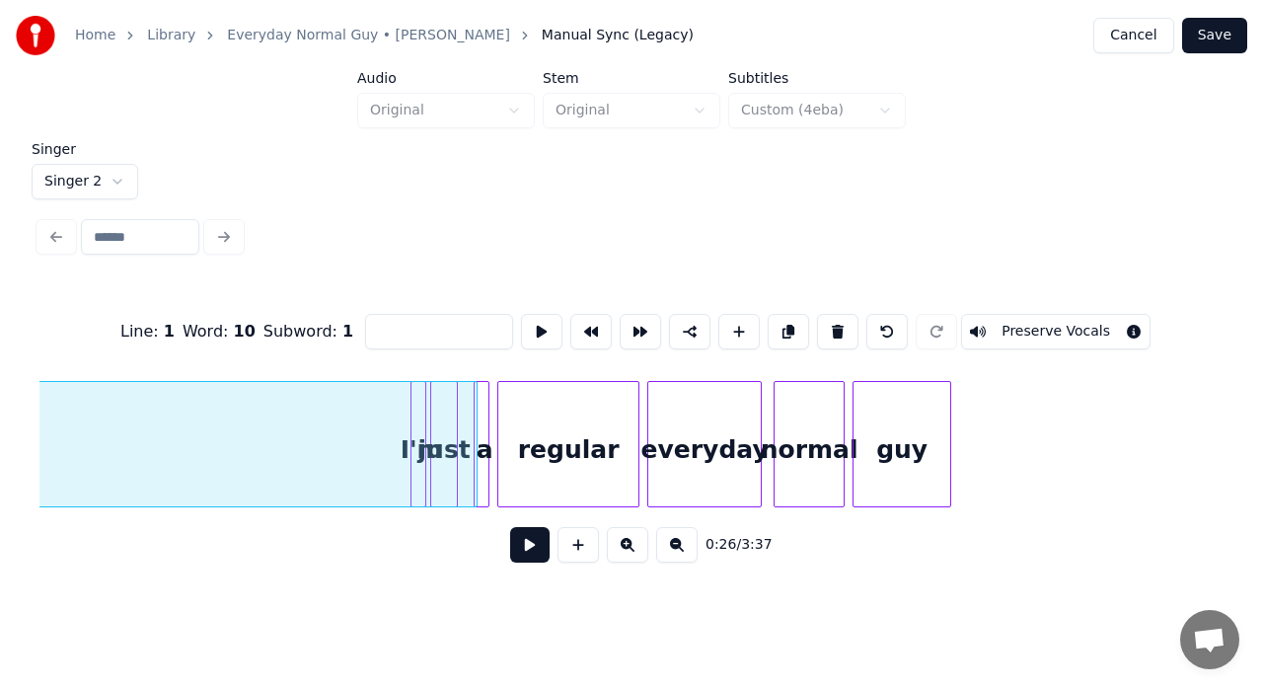
scroll to position [0, 5269]
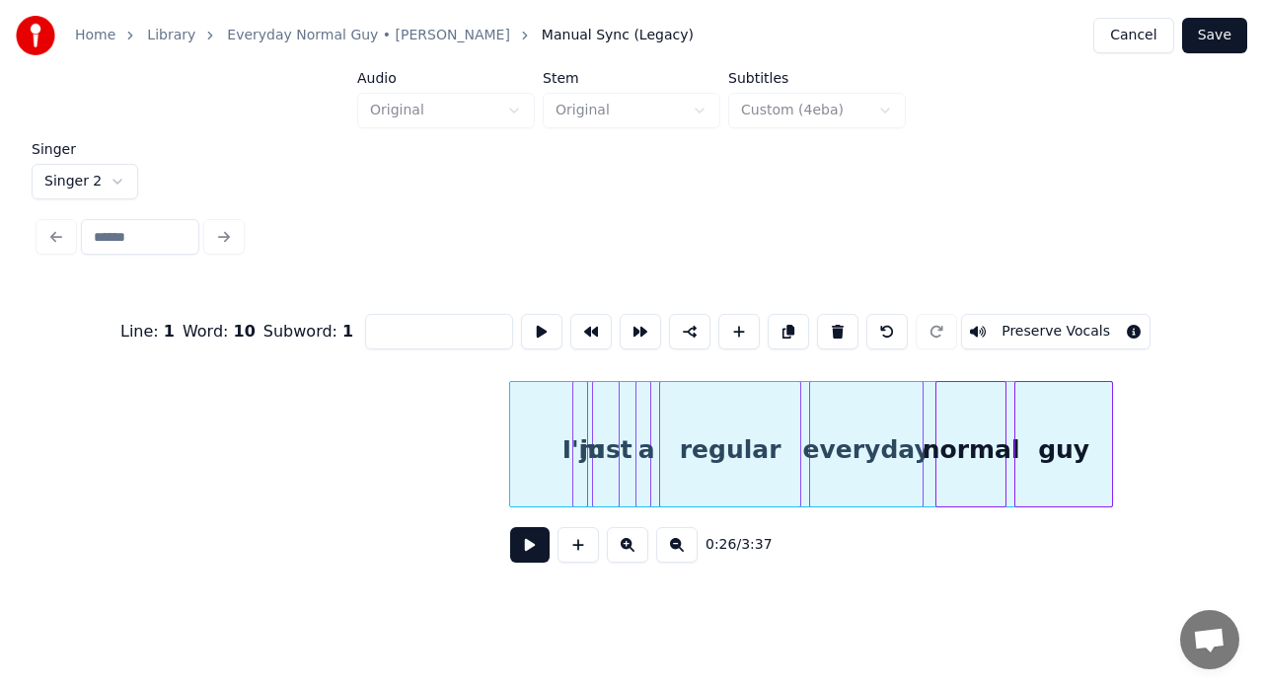
click at [779, 399] on div at bounding box center [810, 444] width 603 height 126
click at [544, 330] on button at bounding box center [541, 332] width 41 height 36
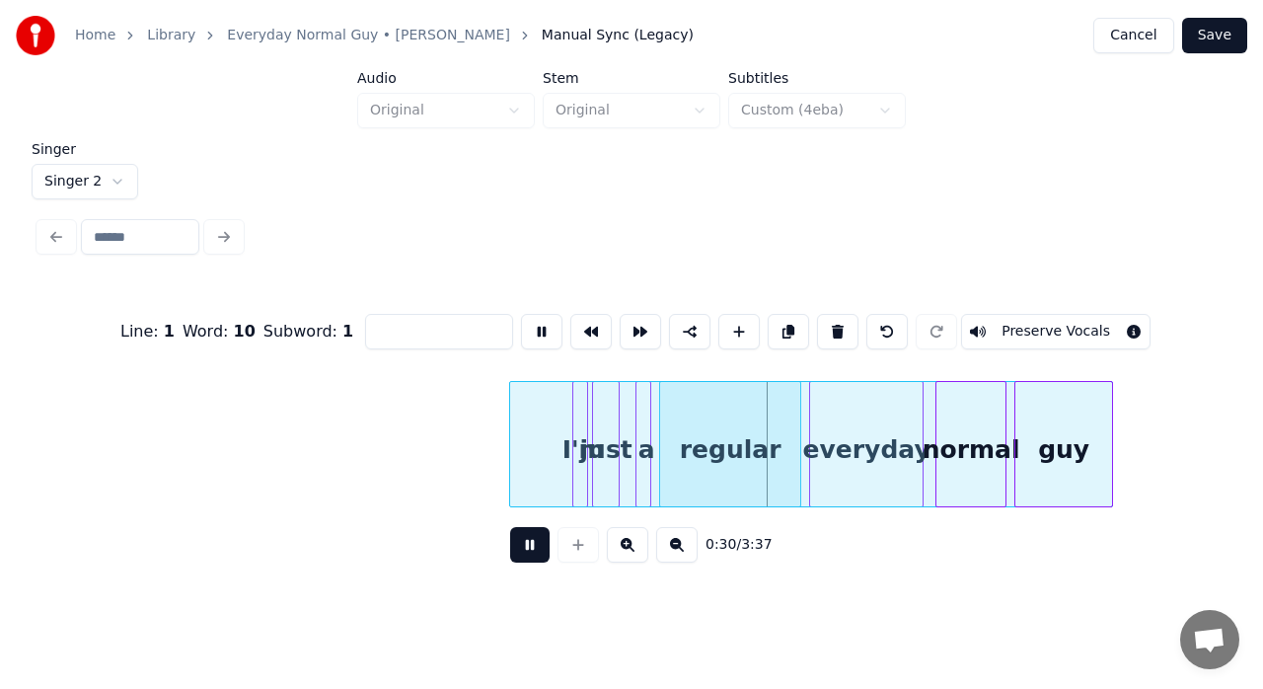
click at [544, 330] on button at bounding box center [541, 332] width 41 height 36
click at [562, 385] on div at bounding box center [563, 444] width 6 height 124
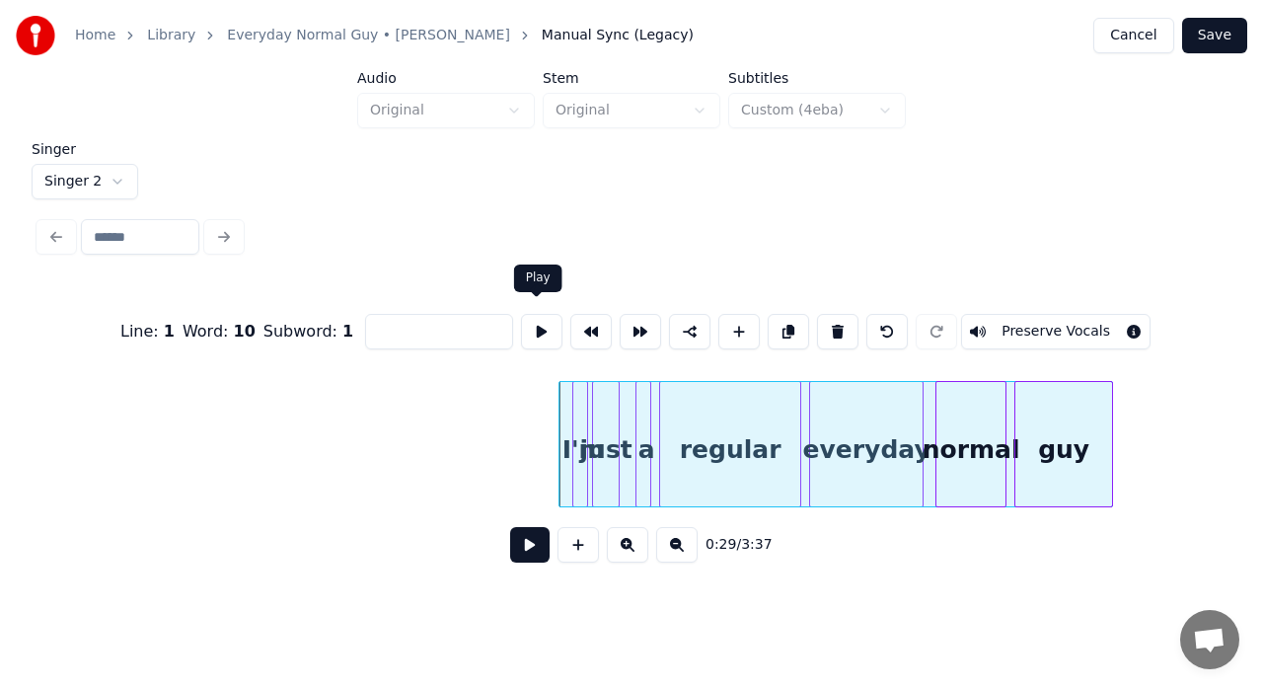
click at [537, 324] on button at bounding box center [541, 332] width 41 height 36
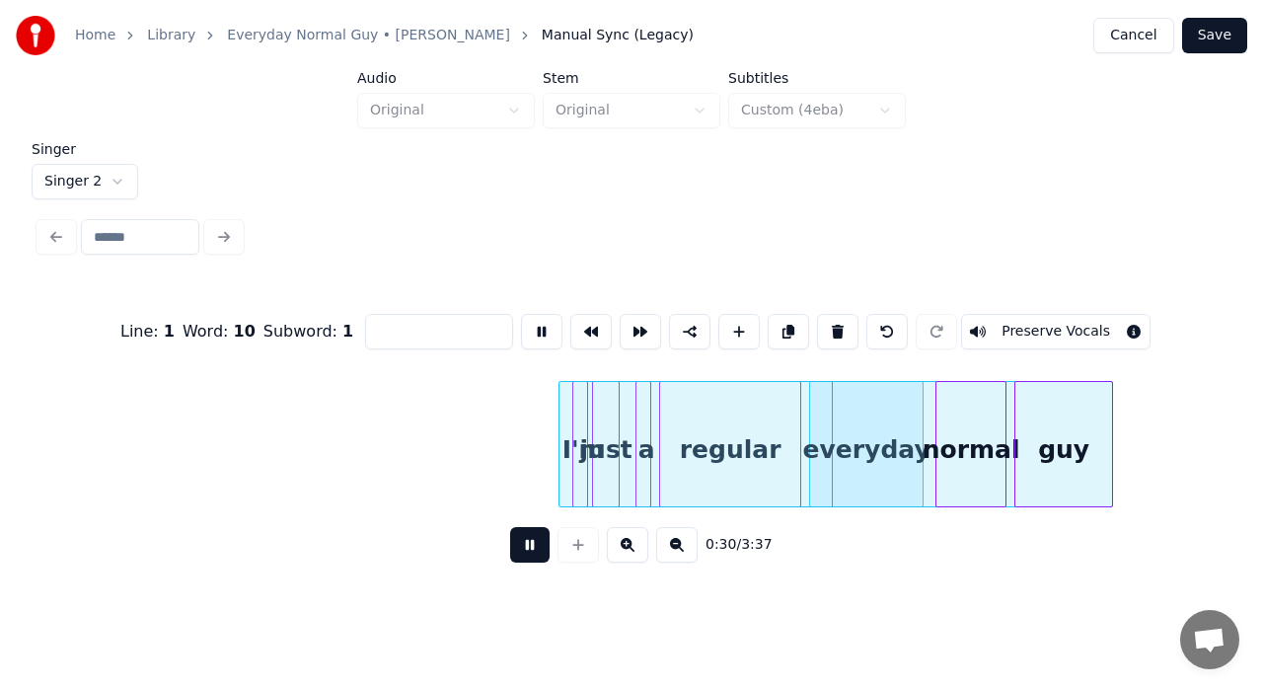
click at [537, 324] on button at bounding box center [541, 332] width 41 height 36
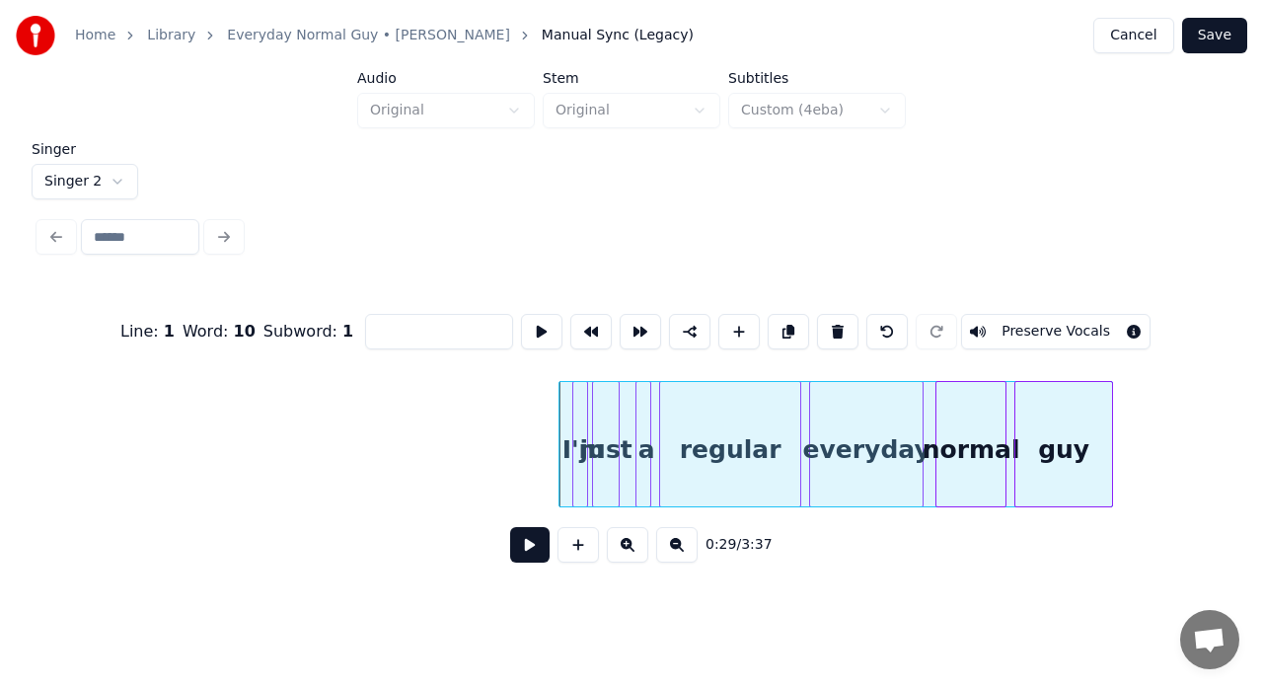
click at [537, 324] on button at bounding box center [541, 332] width 41 height 36
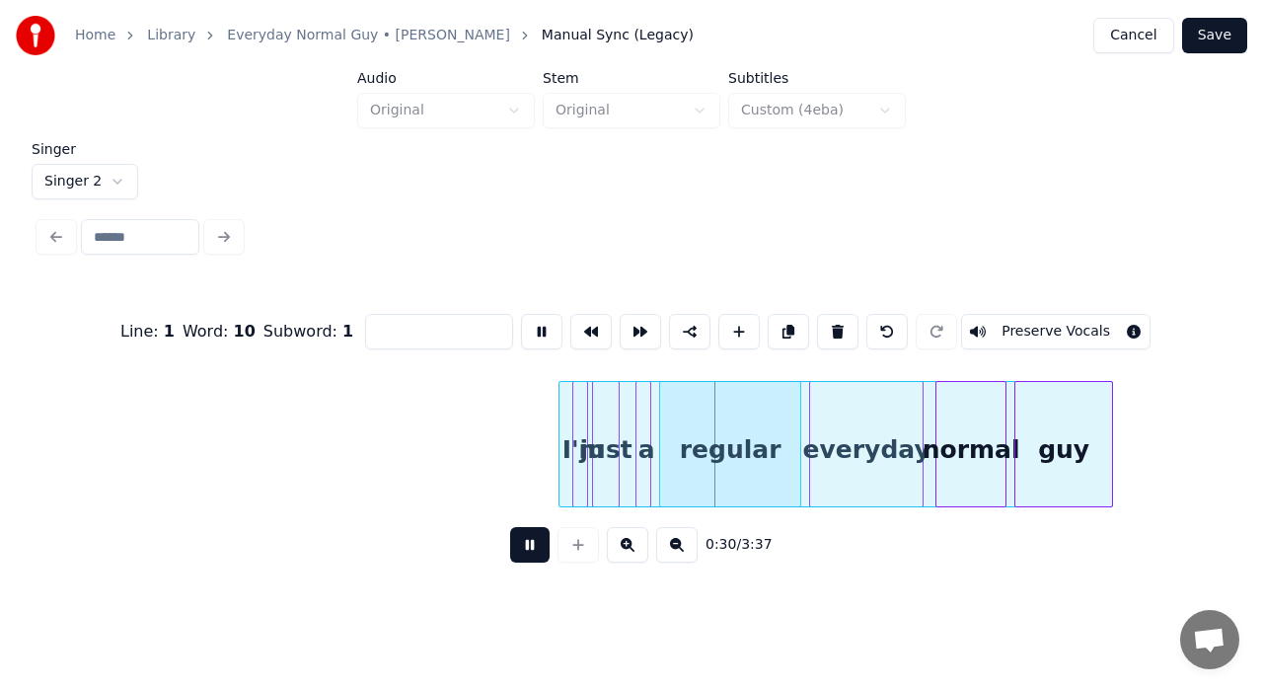
click at [537, 324] on button at bounding box center [541, 332] width 41 height 36
click at [559, 381] on div at bounding box center [836, 444] width 554 height 126
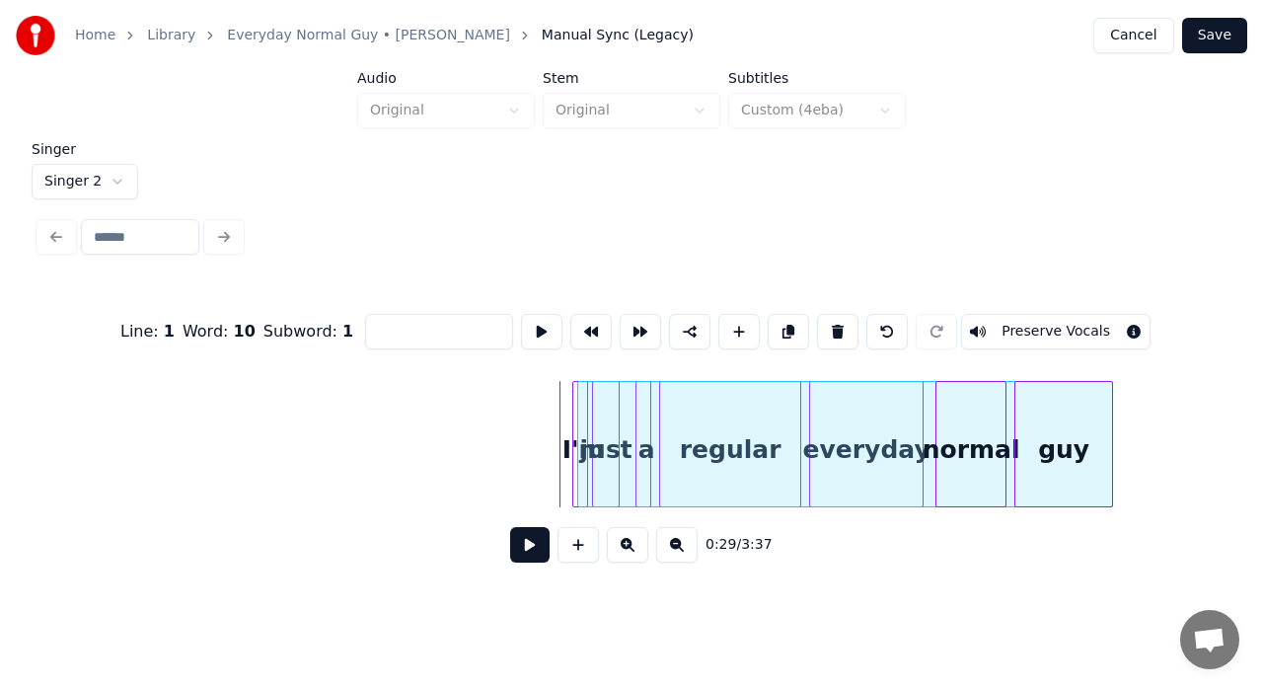
click at [578, 387] on div at bounding box center [581, 444] width 6 height 124
click at [533, 332] on button at bounding box center [541, 332] width 41 height 36
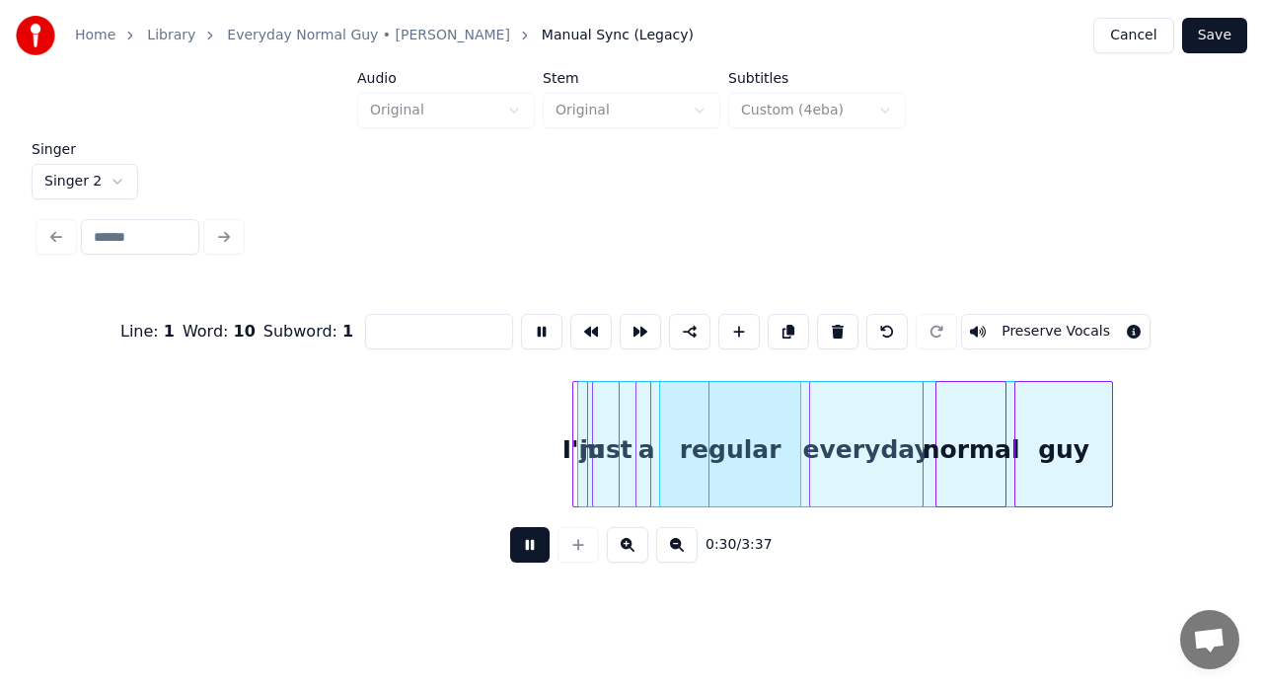
click at [533, 332] on button at bounding box center [541, 332] width 41 height 36
click at [585, 393] on div at bounding box center [587, 444] width 6 height 124
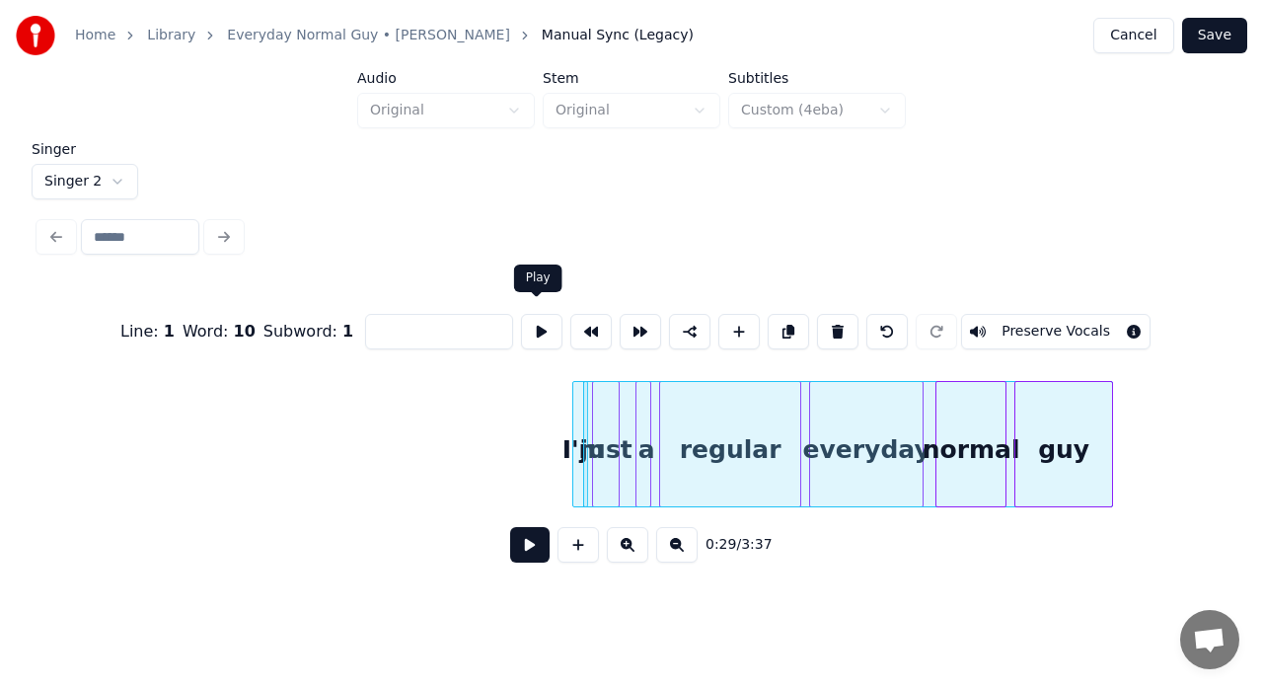
click at [541, 329] on button at bounding box center [541, 332] width 41 height 36
click at [808, 407] on div at bounding box center [852, 444] width 530 height 126
click at [527, 328] on button at bounding box center [541, 332] width 41 height 36
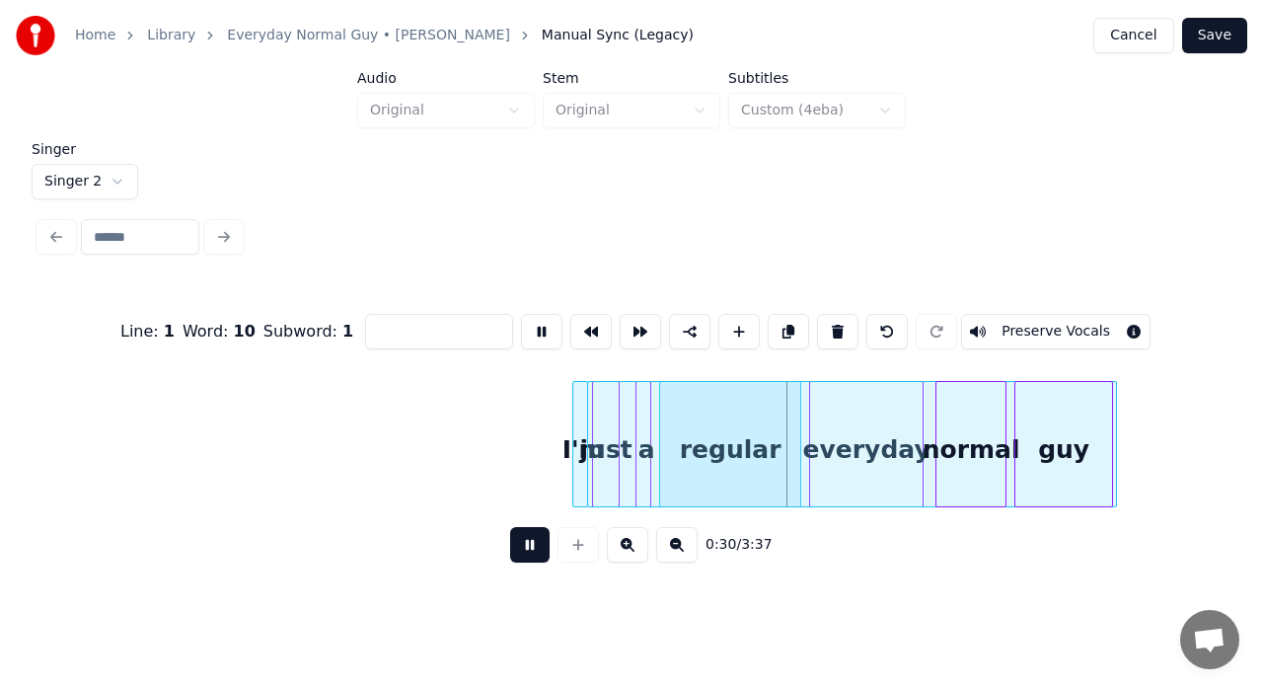
click at [527, 328] on button at bounding box center [541, 332] width 41 height 36
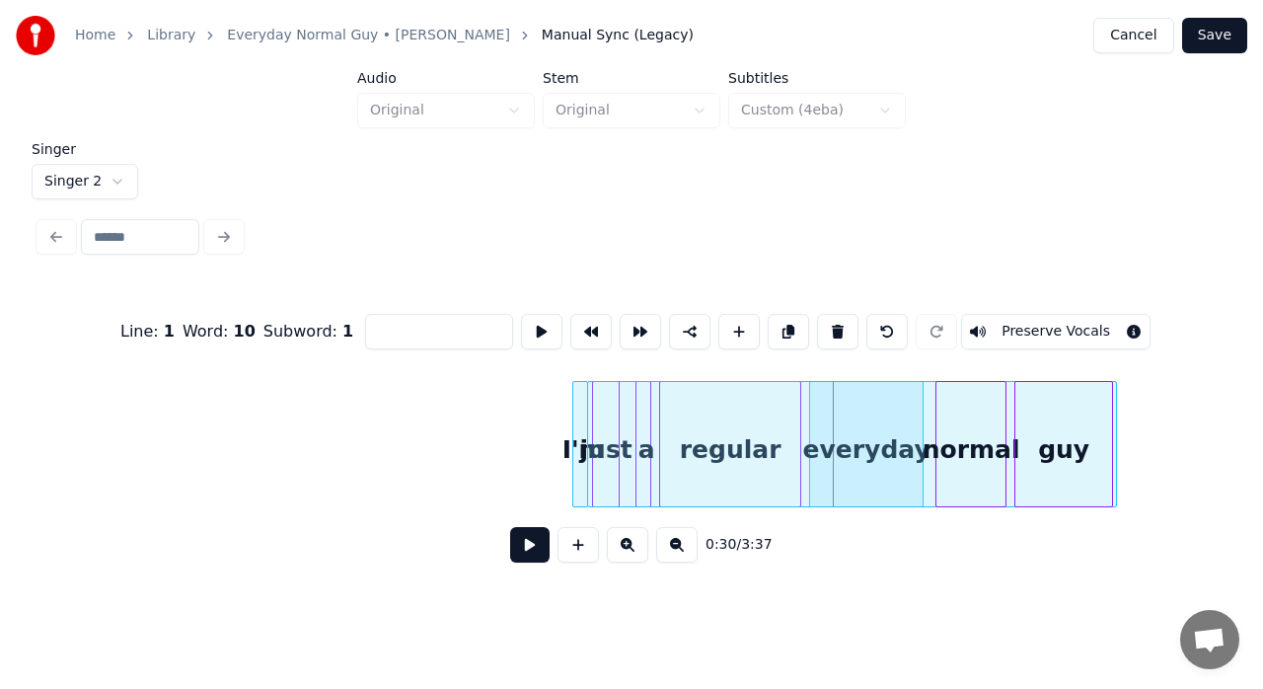
click at [527, 328] on button at bounding box center [541, 332] width 41 height 36
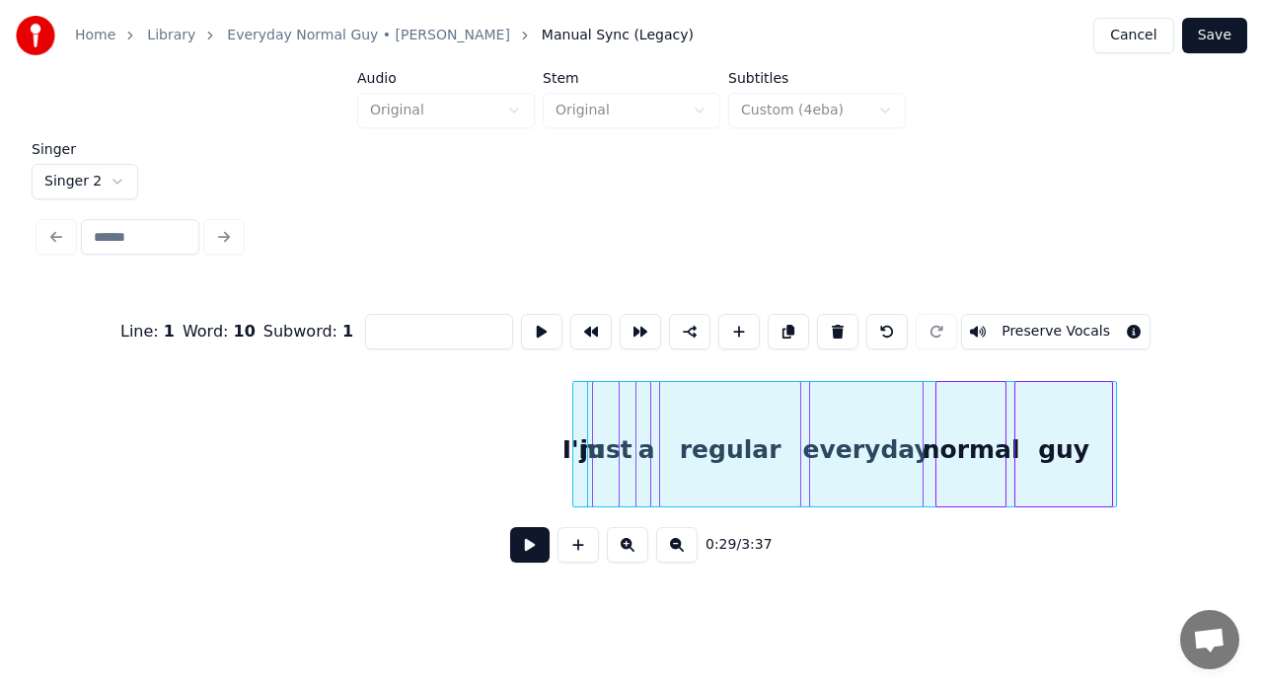
click at [527, 328] on button at bounding box center [541, 332] width 41 height 36
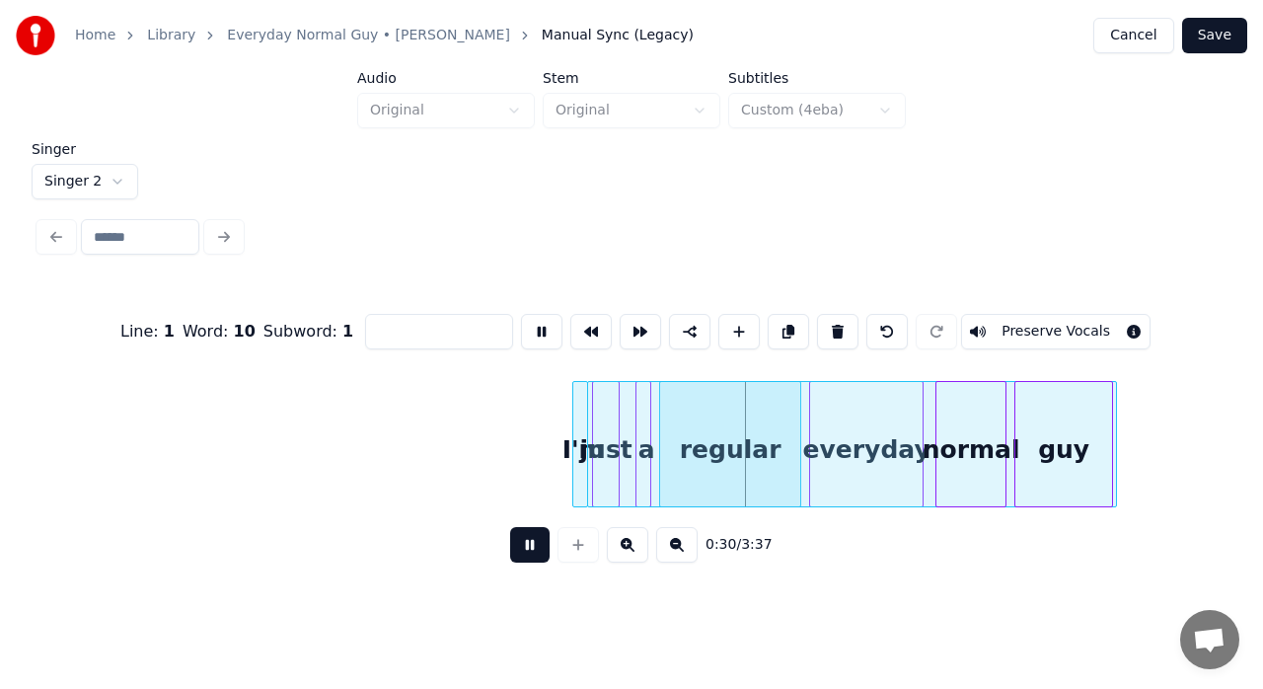
click at [527, 328] on button at bounding box center [541, 332] width 41 height 36
click at [933, 412] on div at bounding box center [857, 444] width 530 height 126
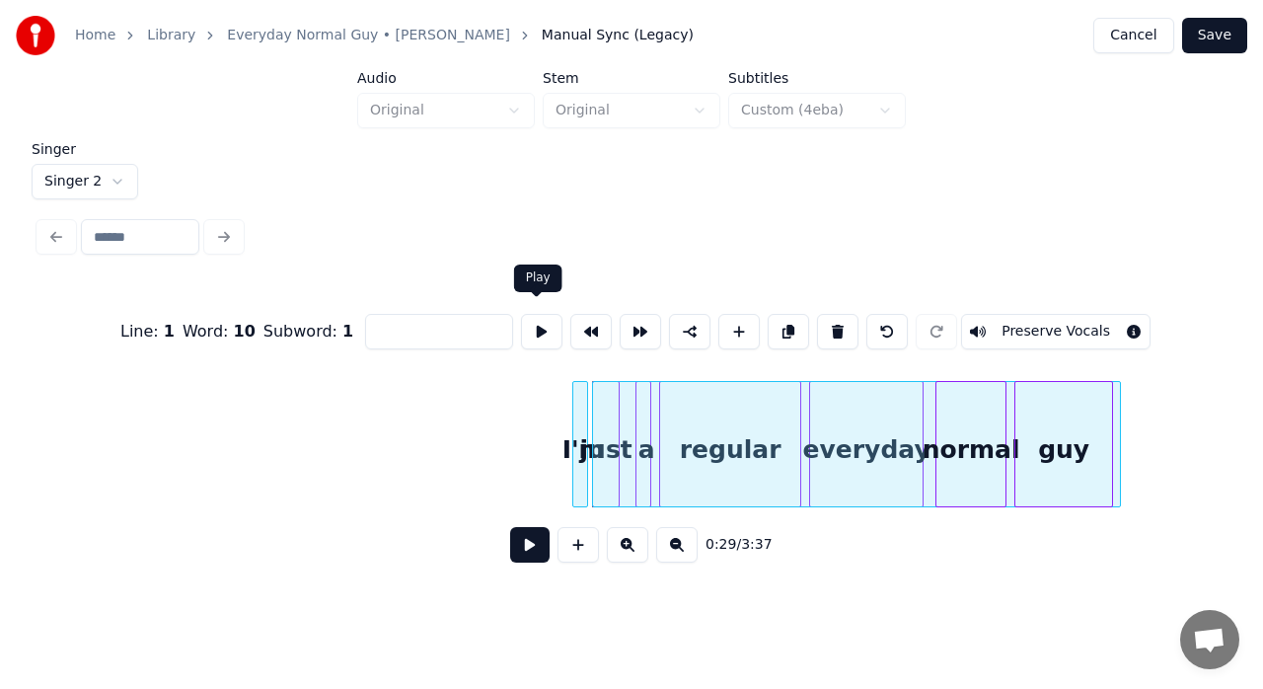
click at [549, 328] on button at bounding box center [541, 332] width 41 height 36
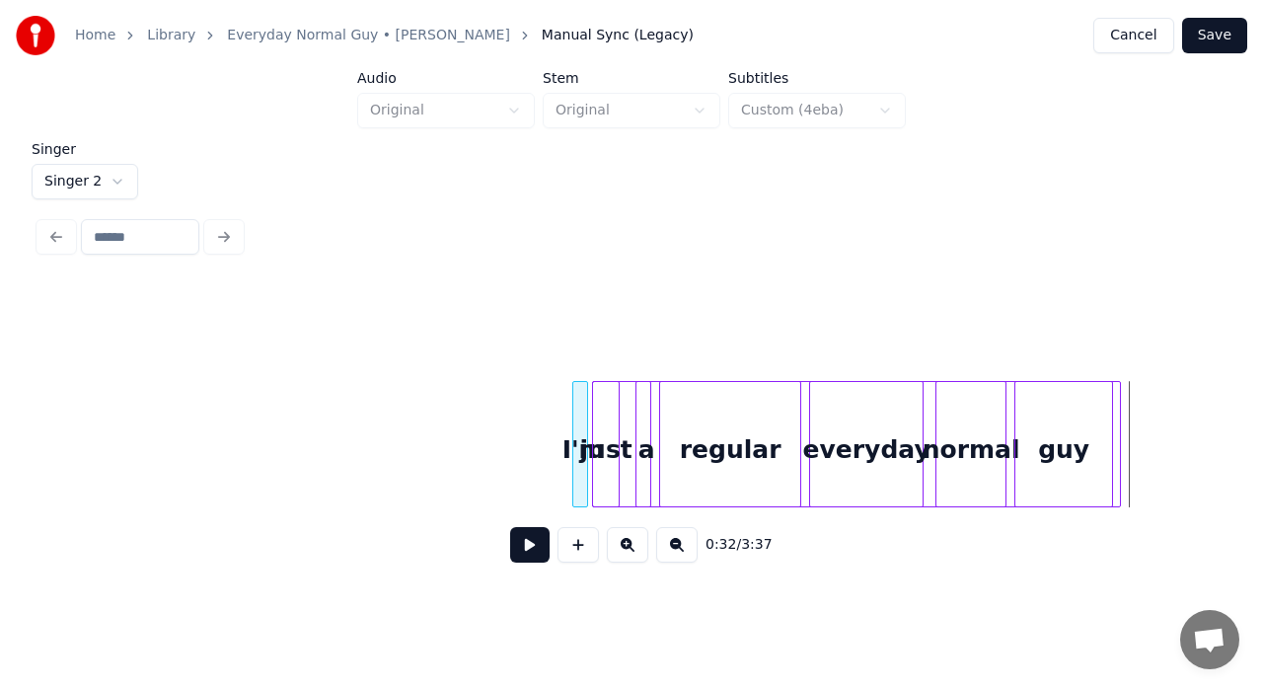
click at [932, 411] on div at bounding box center [857, 444] width 530 height 126
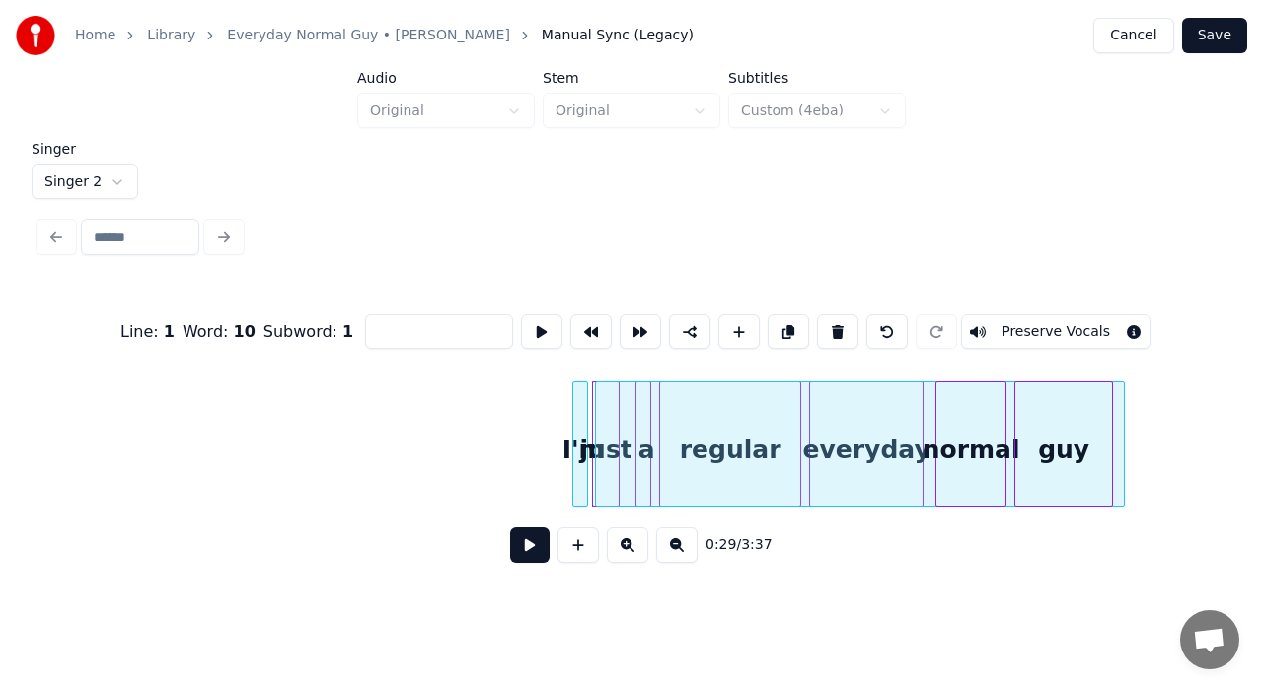
click at [524, 323] on button at bounding box center [541, 332] width 41 height 36
click at [535, 320] on button at bounding box center [541, 332] width 41 height 36
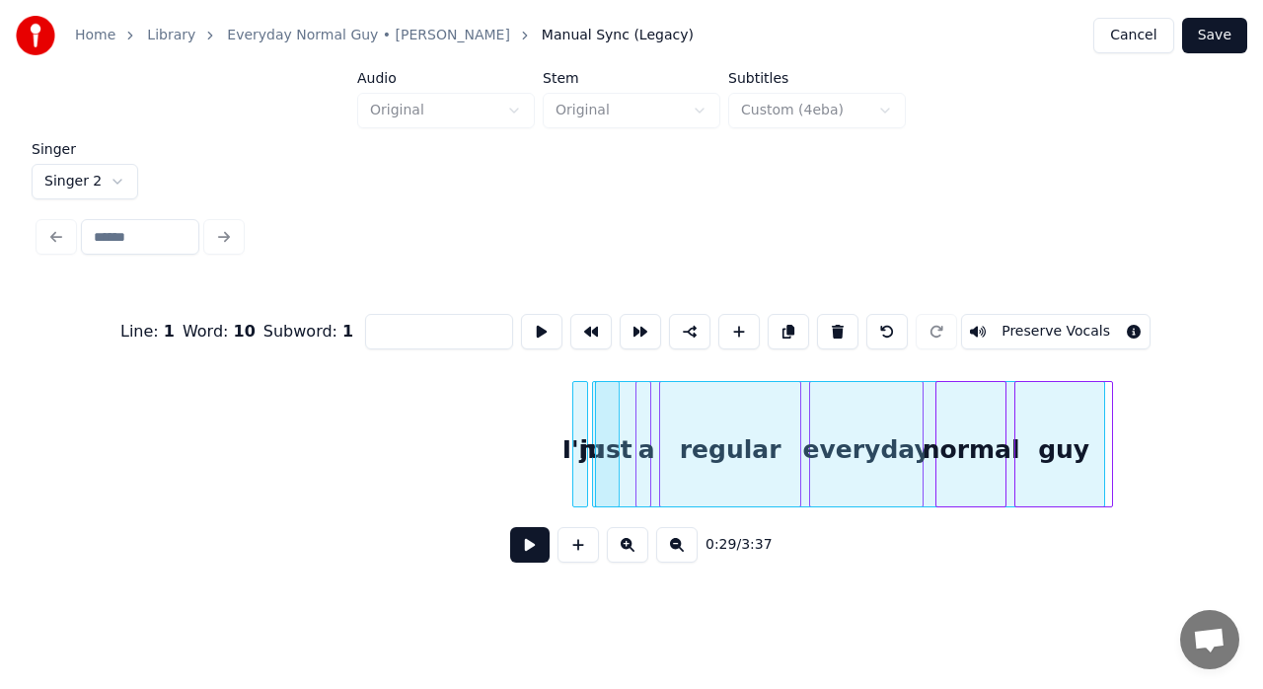
click at [1104, 382] on div at bounding box center [1101, 444] width 6 height 124
click at [539, 335] on button at bounding box center [541, 332] width 41 height 36
click at [1065, 316] on button "Preserve Vocals" at bounding box center [1055, 332] width 189 height 36
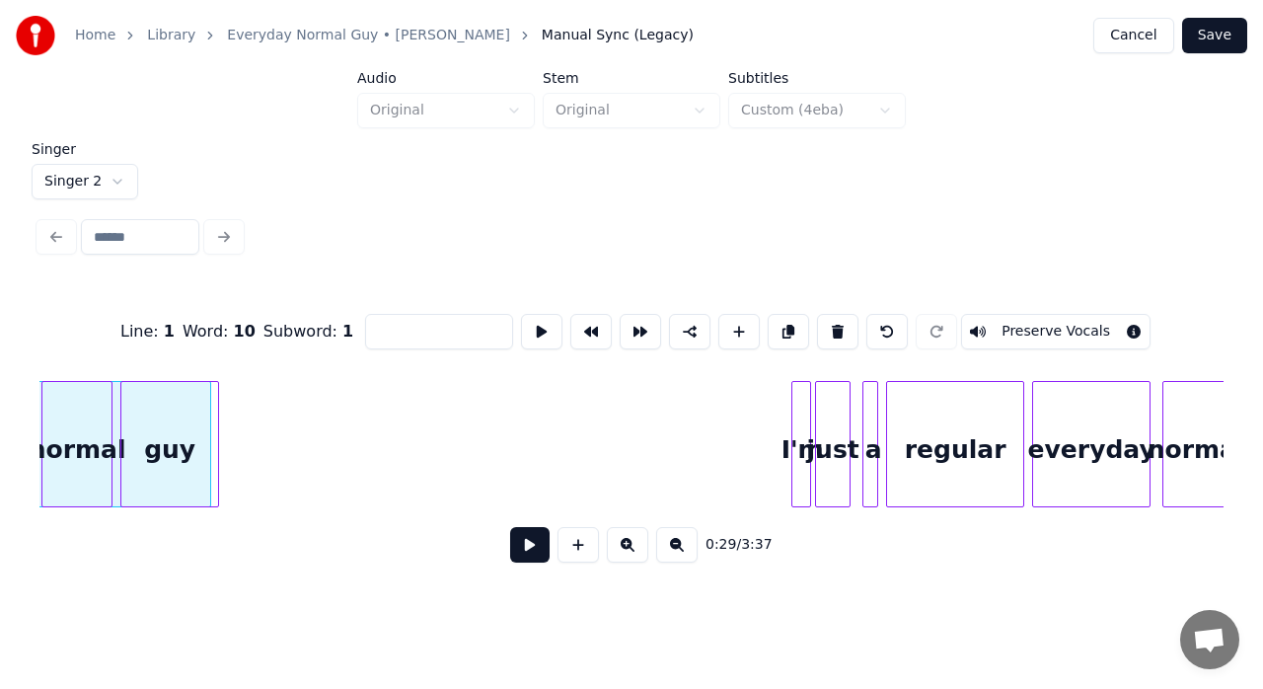
scroll to position [0, 6321]
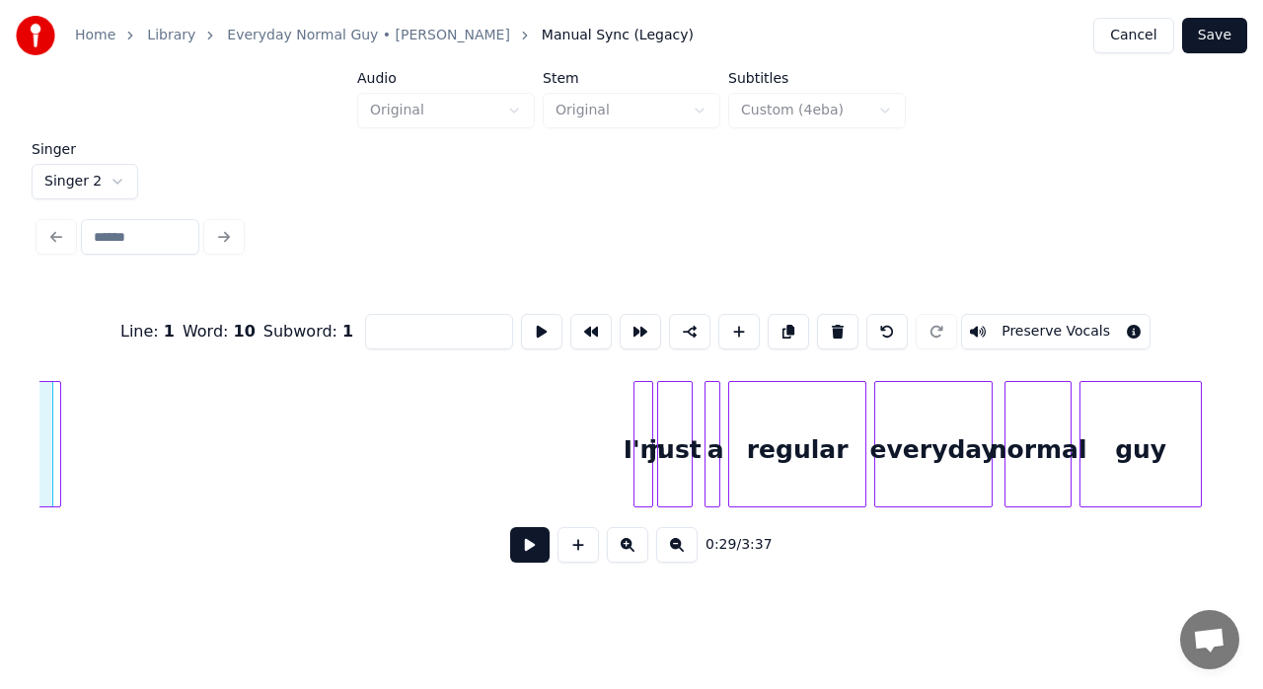
click at [647, 416] on div at bounding box center [649, 444] width 6 height 124
type input "***"
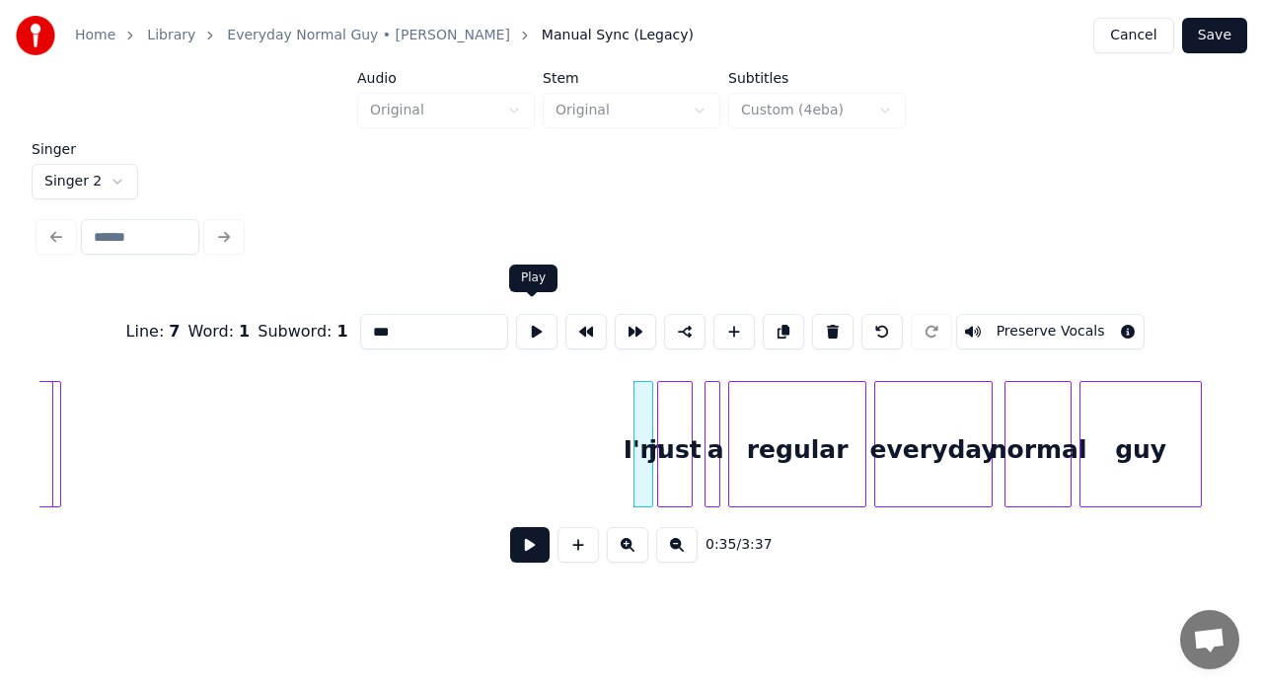
click at [539, 334] on button at bounding box center [536, 332] width 41 height 36
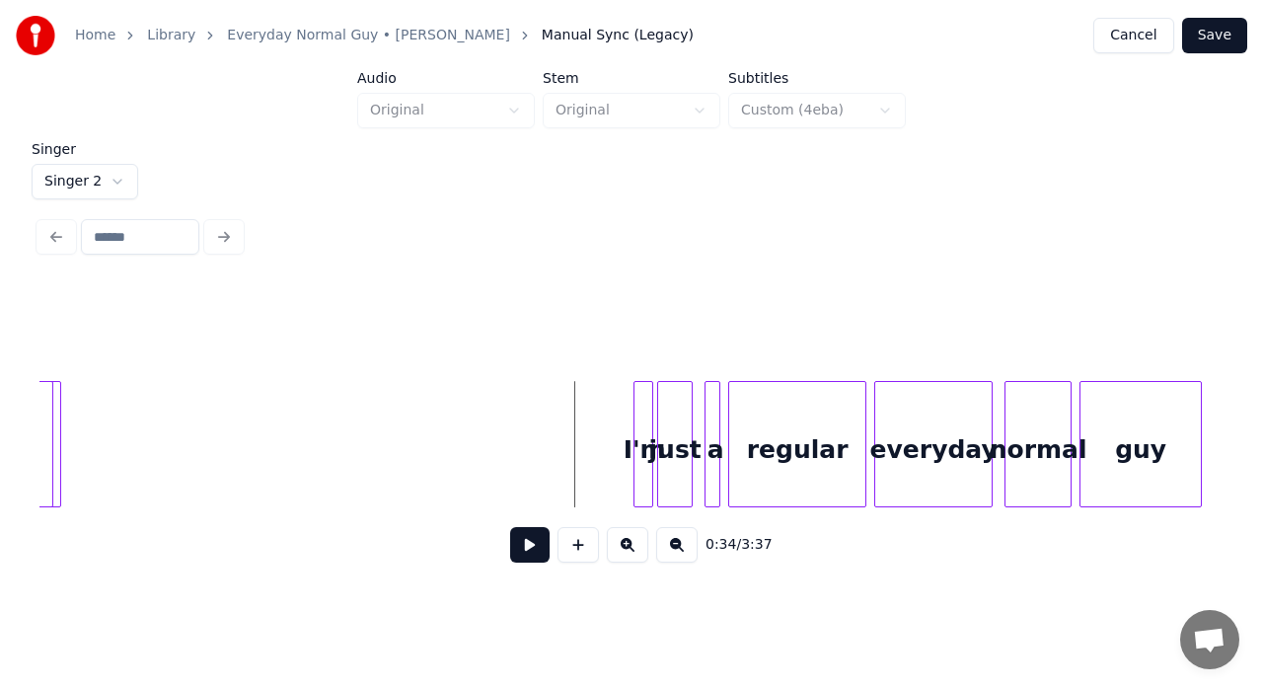
click at [531, 554] on button at bounding box center [529, 545] width 39 height 36
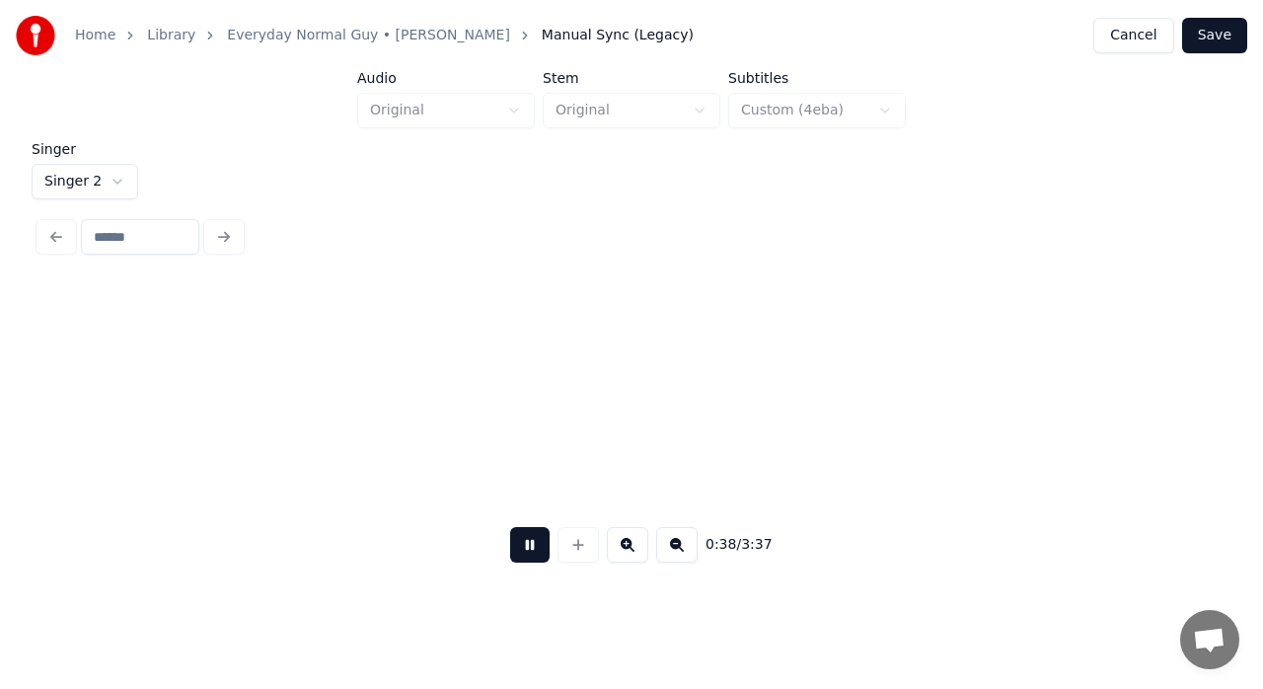
scroll to position [0, 7506]
click at [531, 554] on button at bounding box center [529, 545] width 39 height 36
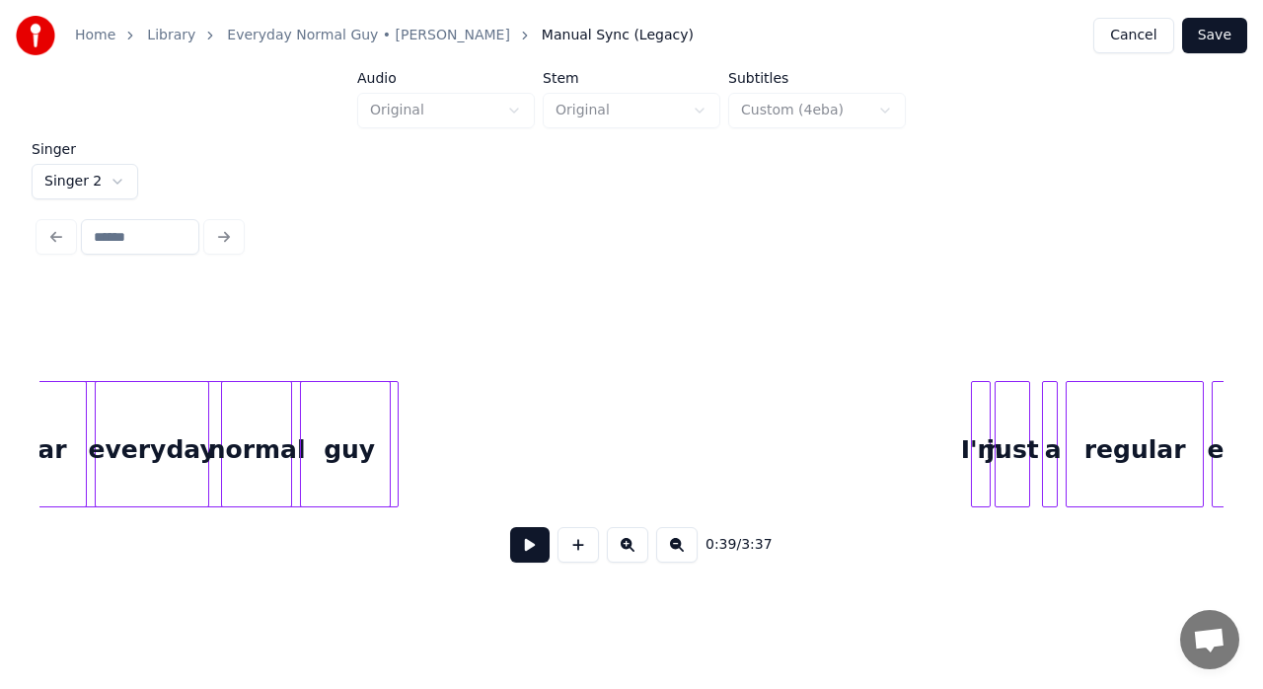
scroll to position [0, 6008]
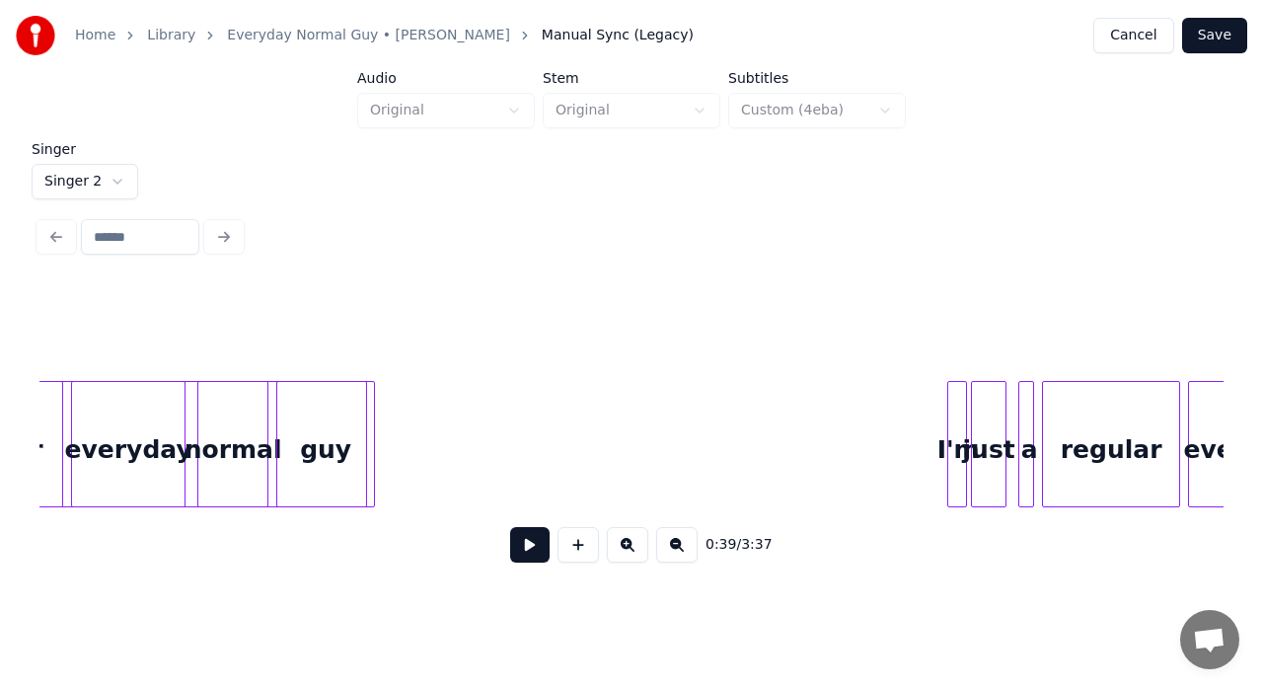
click at [353, 467] on div at bounding box center [112, 444] width 510 height 126
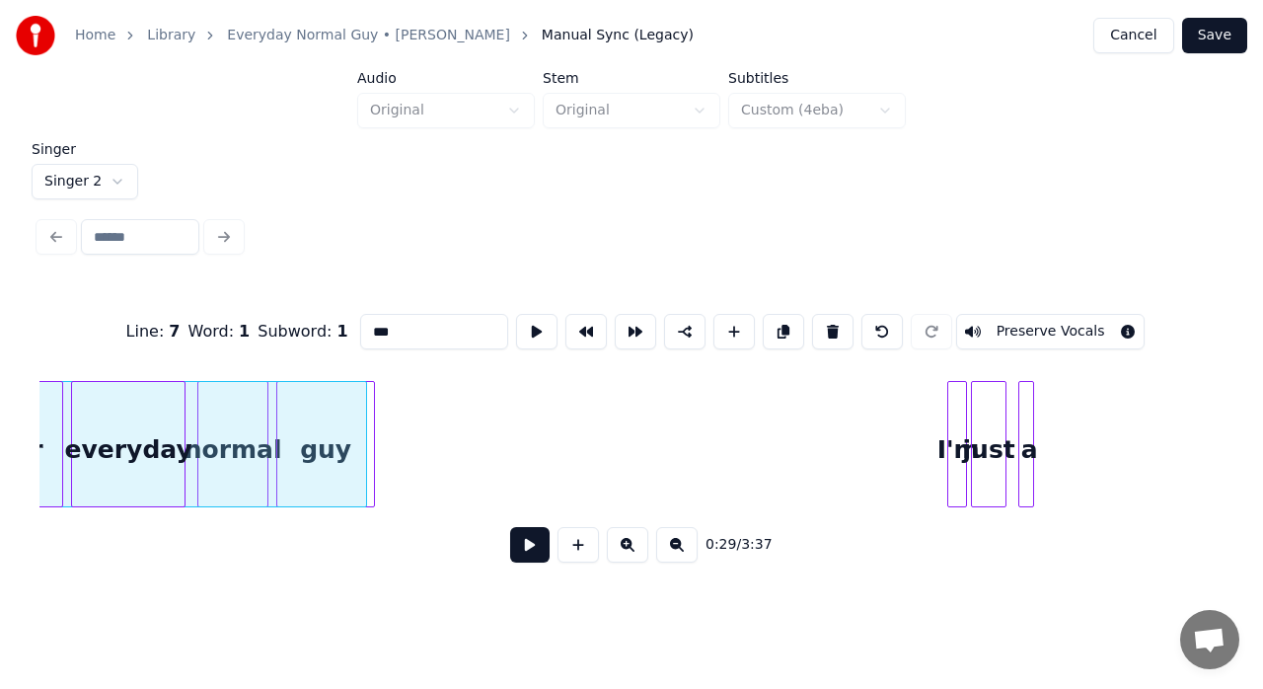
scroll to position [0, 5824]
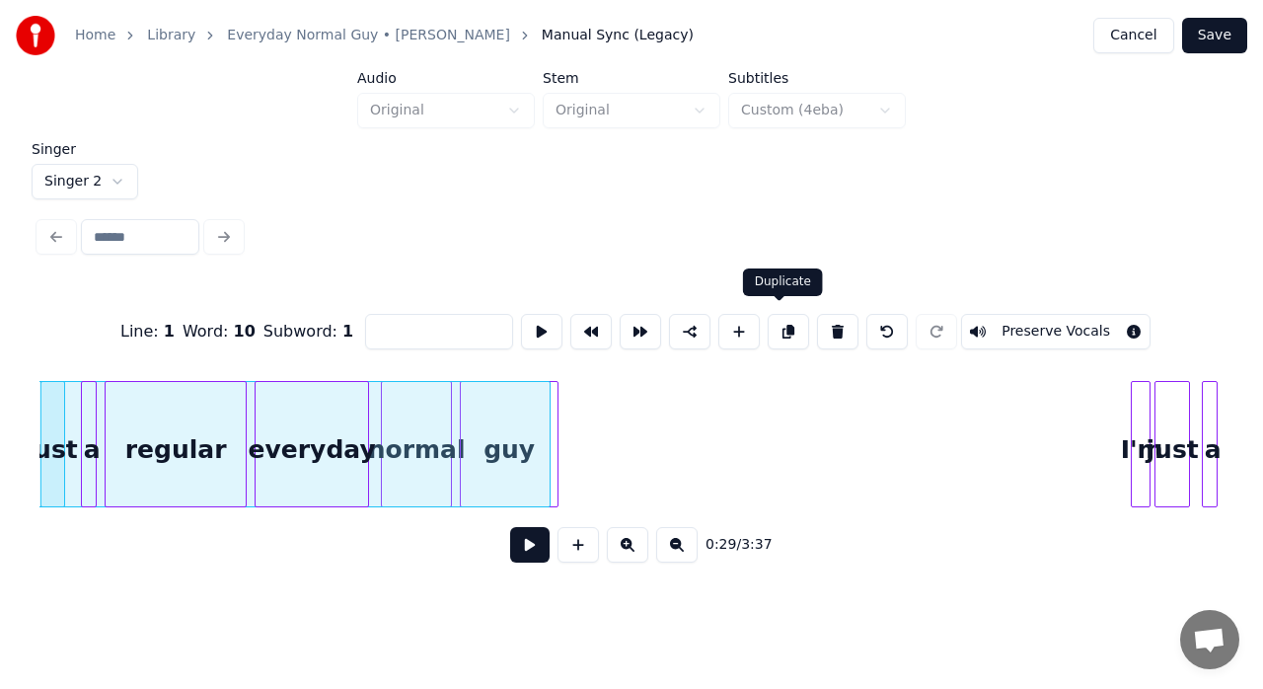
click at [784, 328] on button at bounding box center [788, 332] width 41 height 36
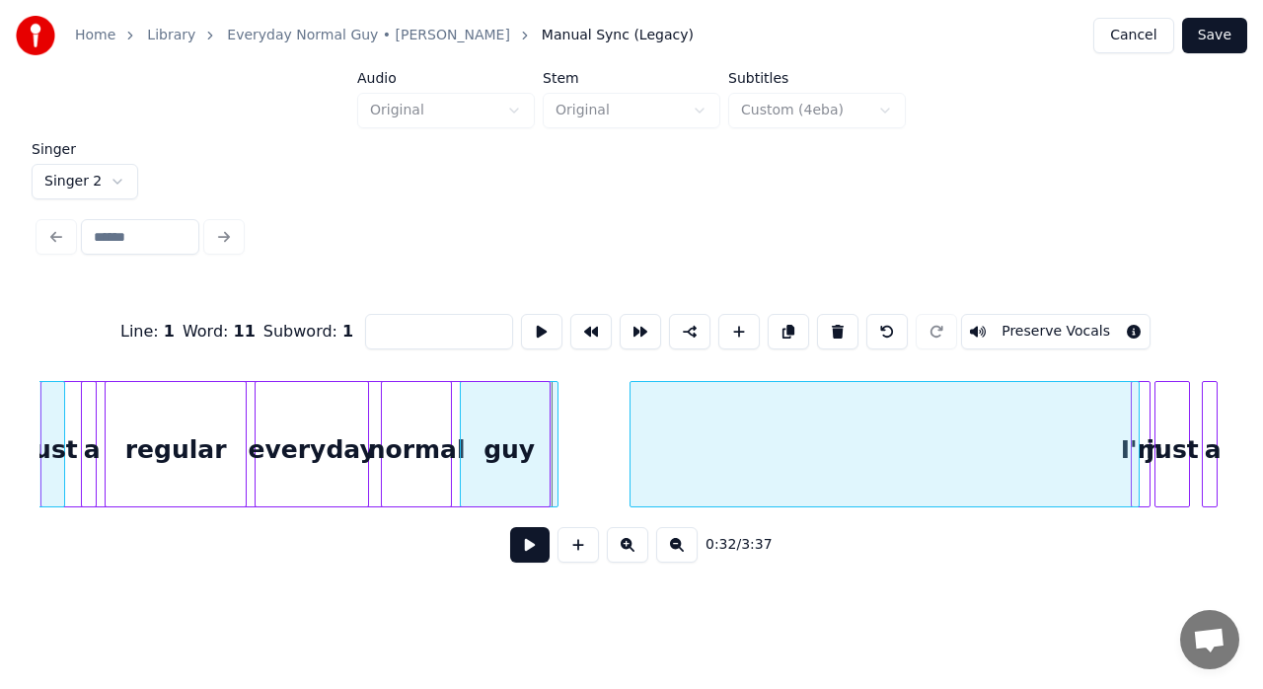
click at [805, 416] on div at bounding box center [885, 444] width 510 height 126
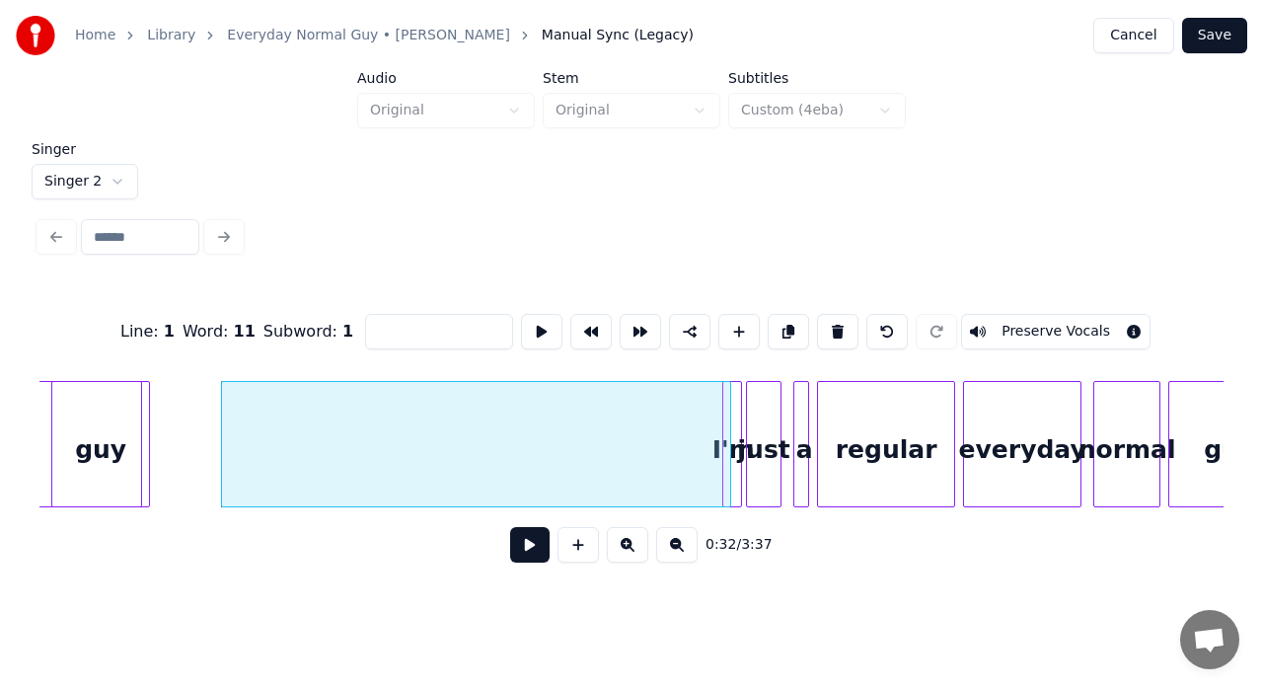
scroll to position [0, 6364]
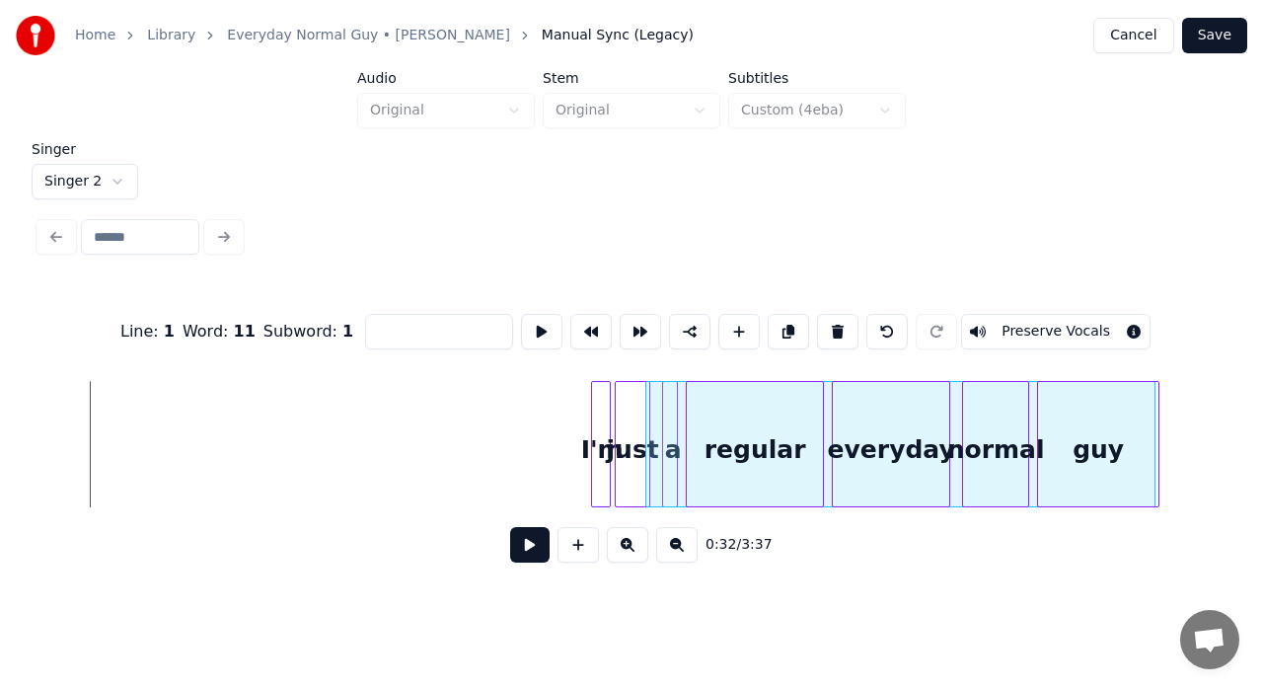
click at [1029, 414] on div at bounding box center [900, 444] width 510 height 126
click at [551, 332] on button at bounding box center [541, 332] width 41 height 36
click at [603, 401] on div at bounding box center [605, 444] width 6 height 124
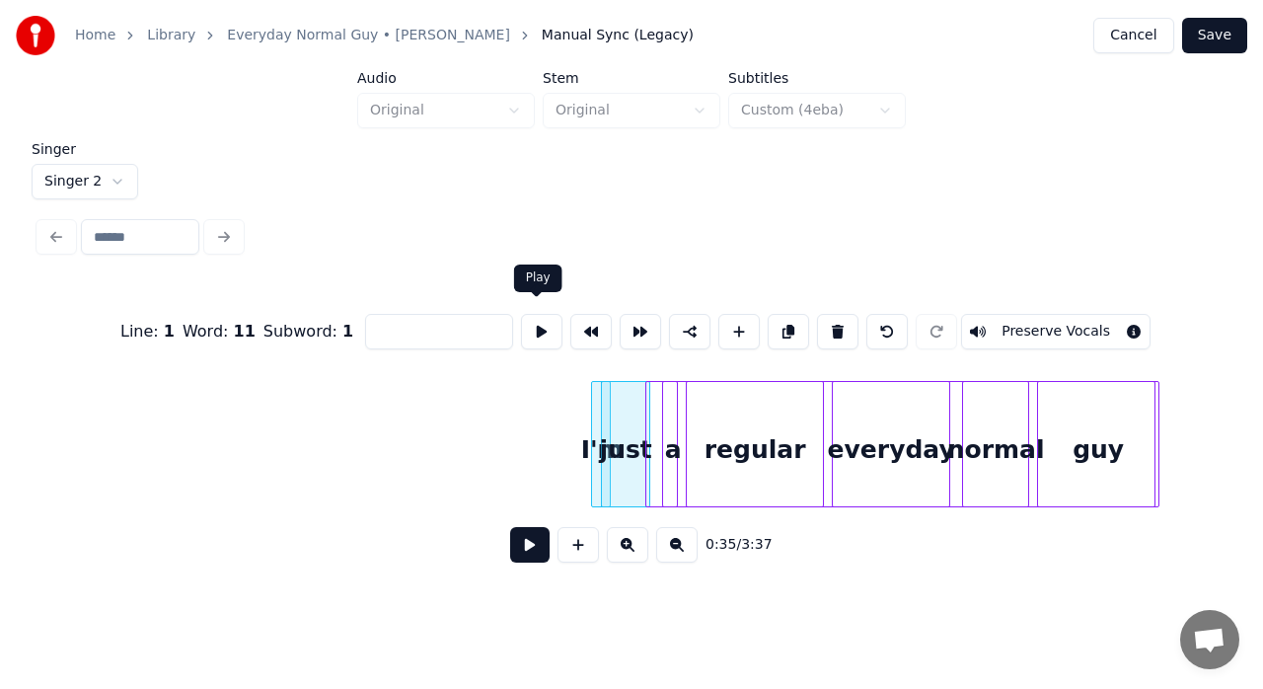
click at [539, 337] on button at bounding box center [541, 332] width 41 height 36
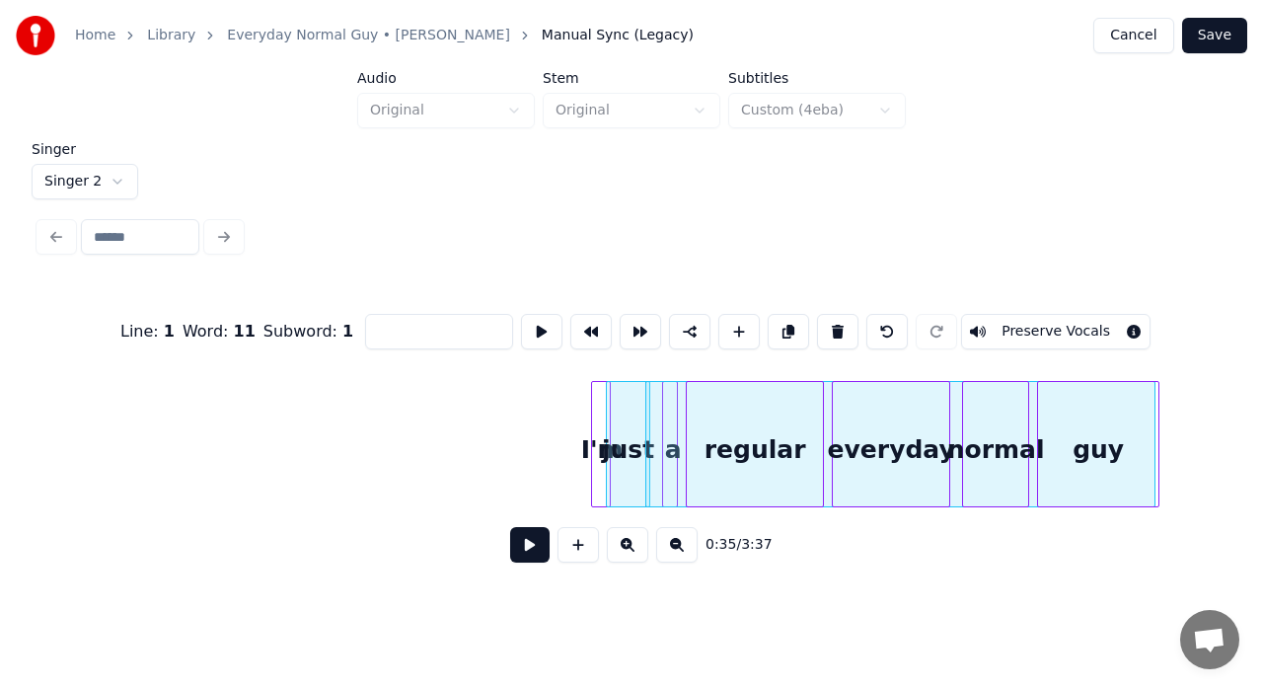
click at [607, 400] on div at bounding box center [610, 444] width 6 height 124
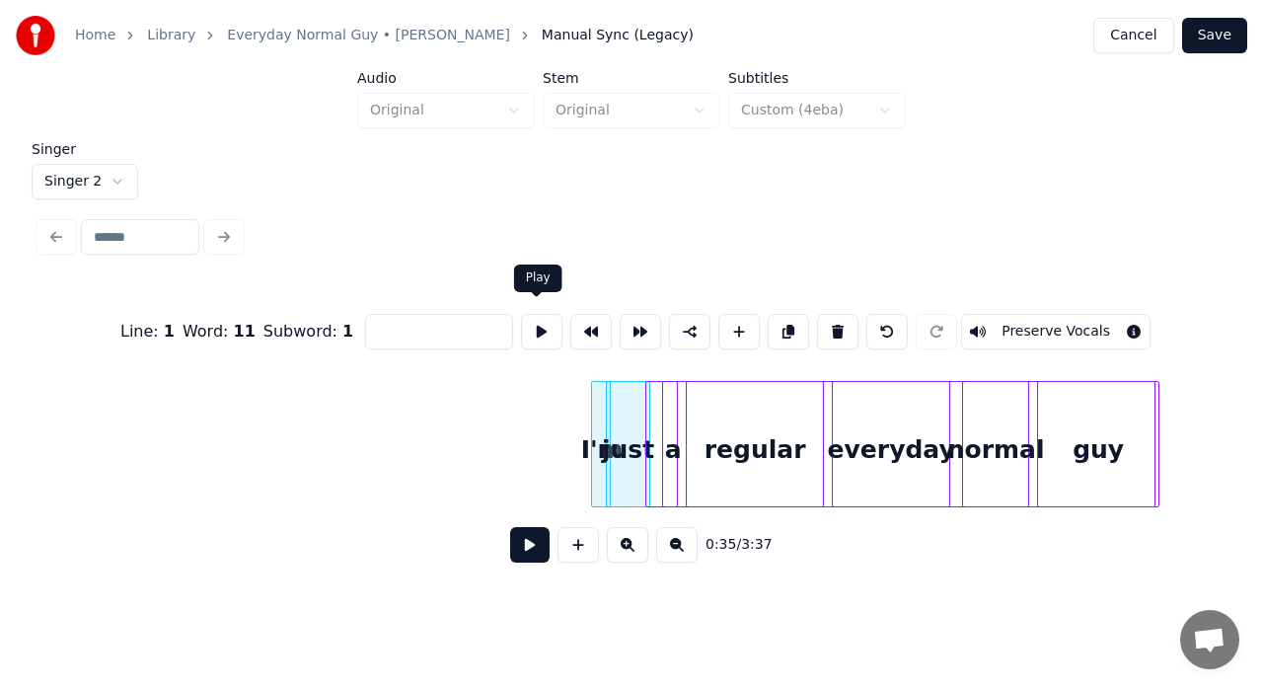
click at [533, 322] on button at bounding box center [541, 332] width 41 height 36
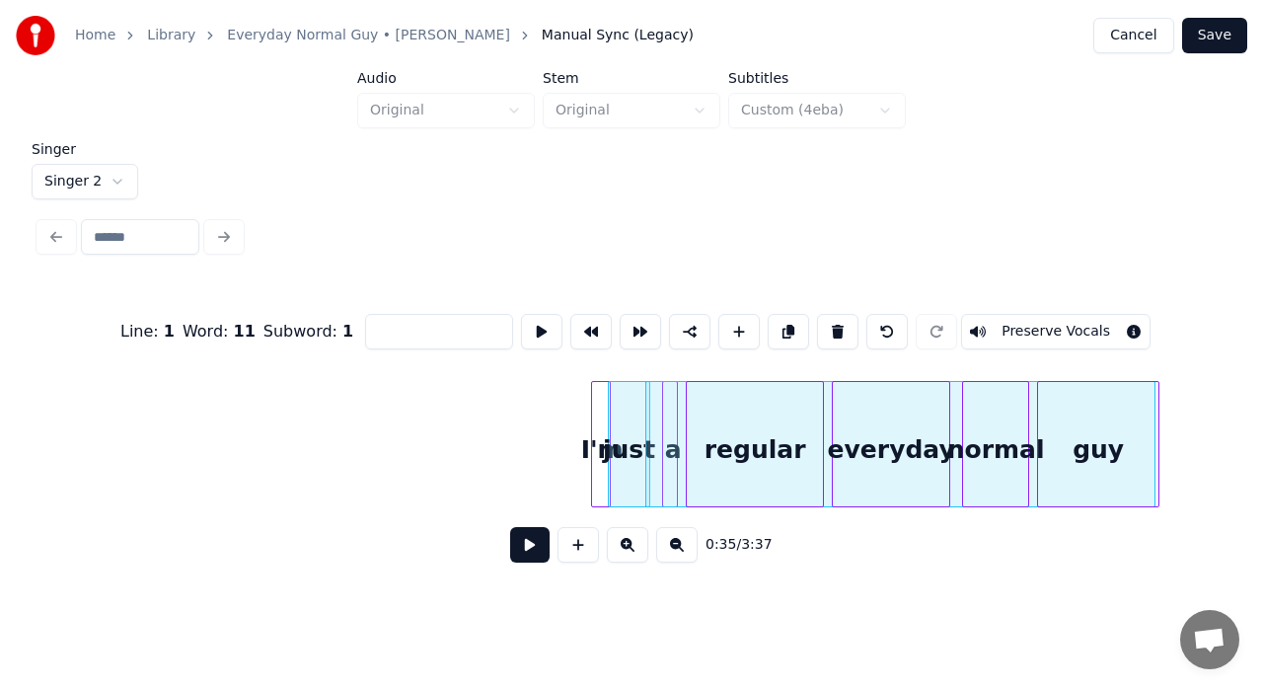
click at [609, 398] on div at bounding box center [612, 444] width 6 height 124
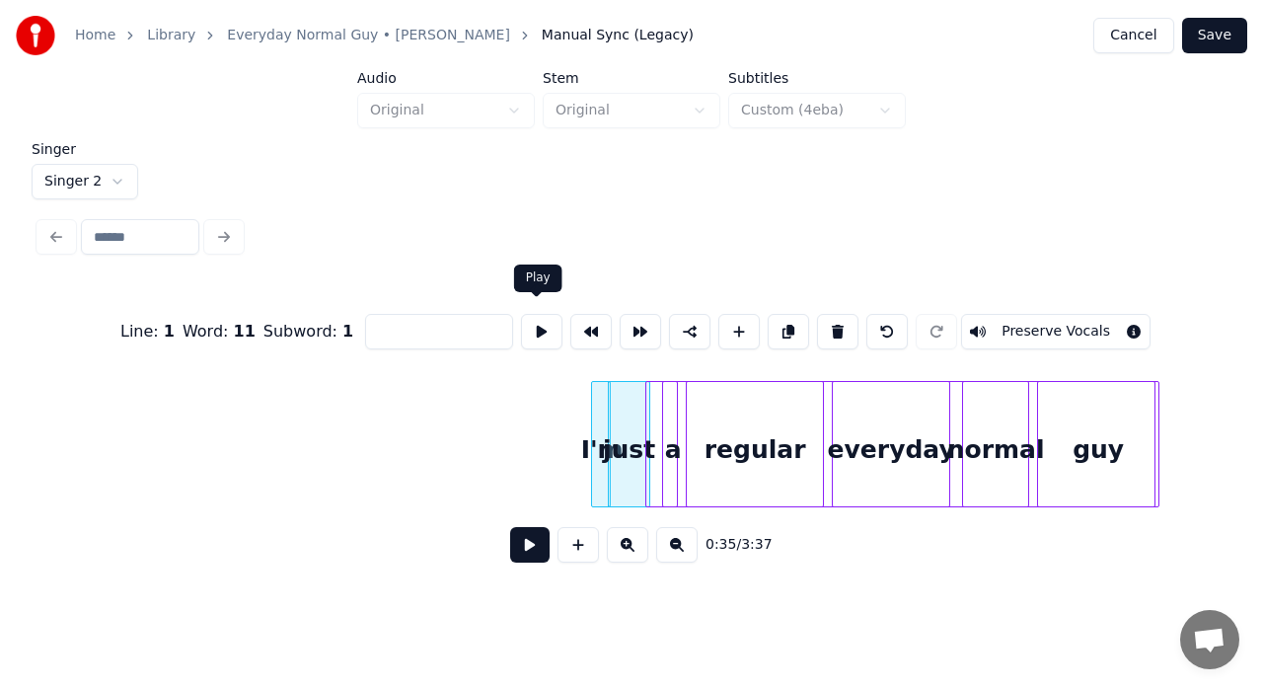
click at [534, 326] on button at bounding box center [541, 332] width 41 height 36
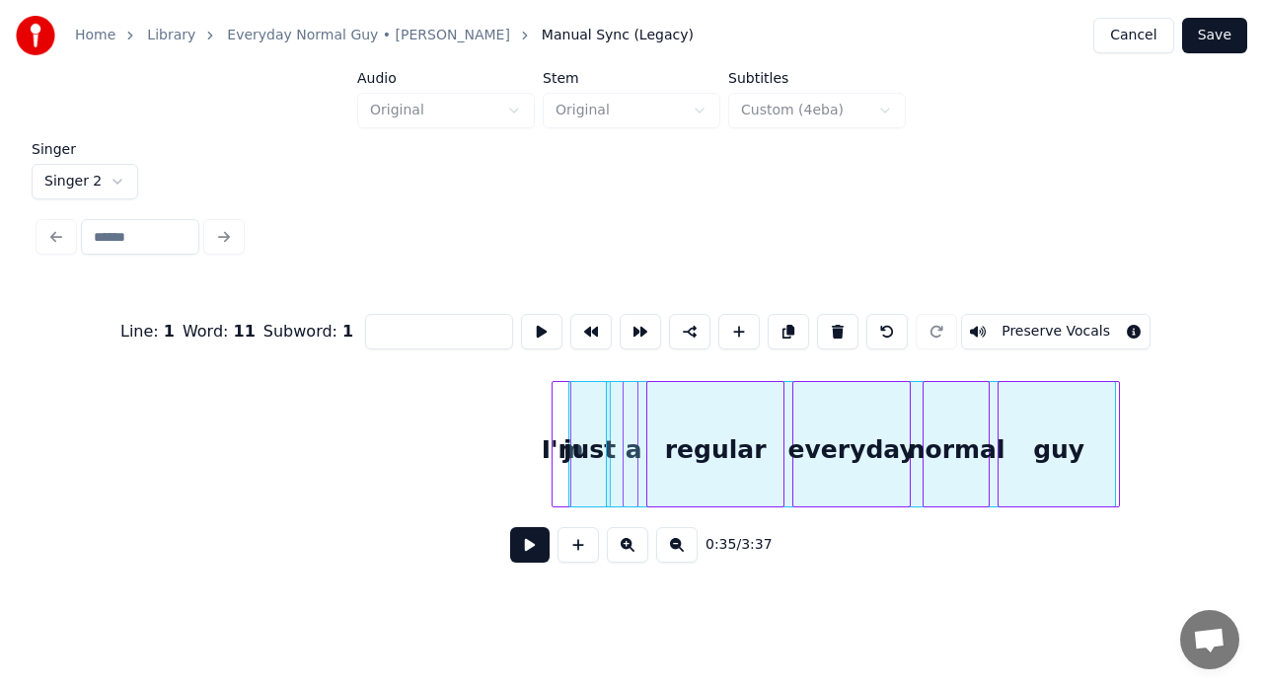
scroll to position [0, 6547]
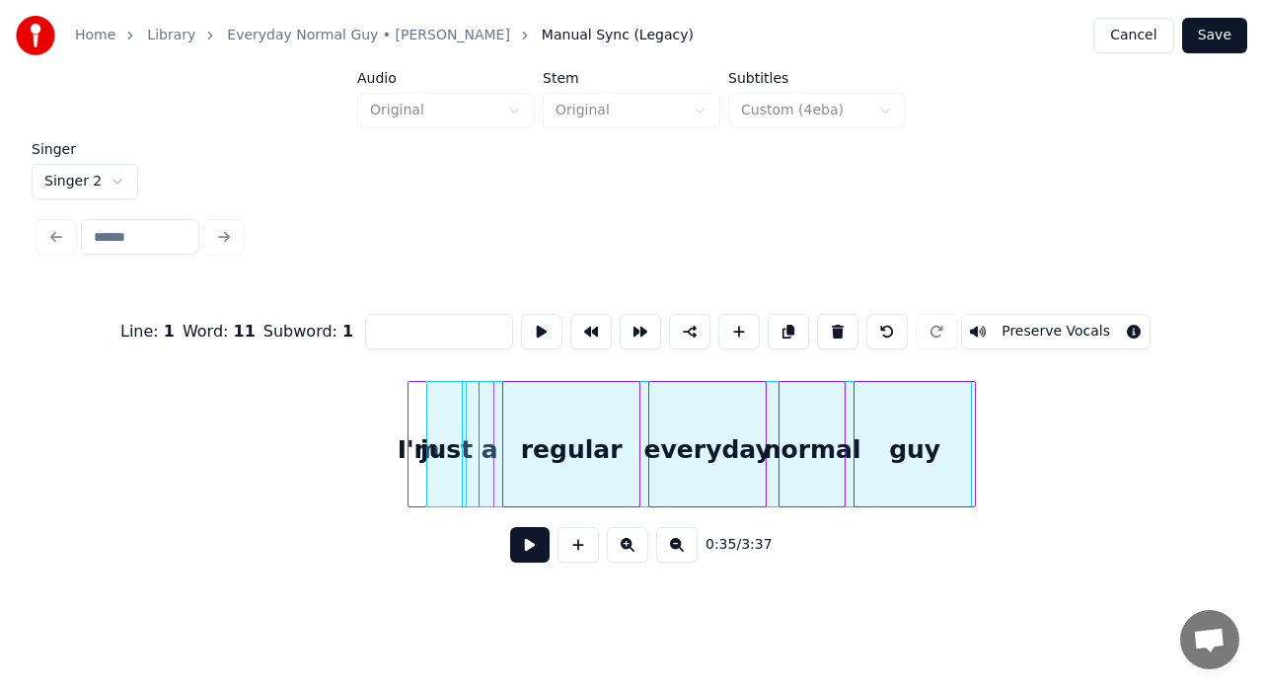
click at [429, 393] on div at bounding box center [430, 444] width 6 height 124
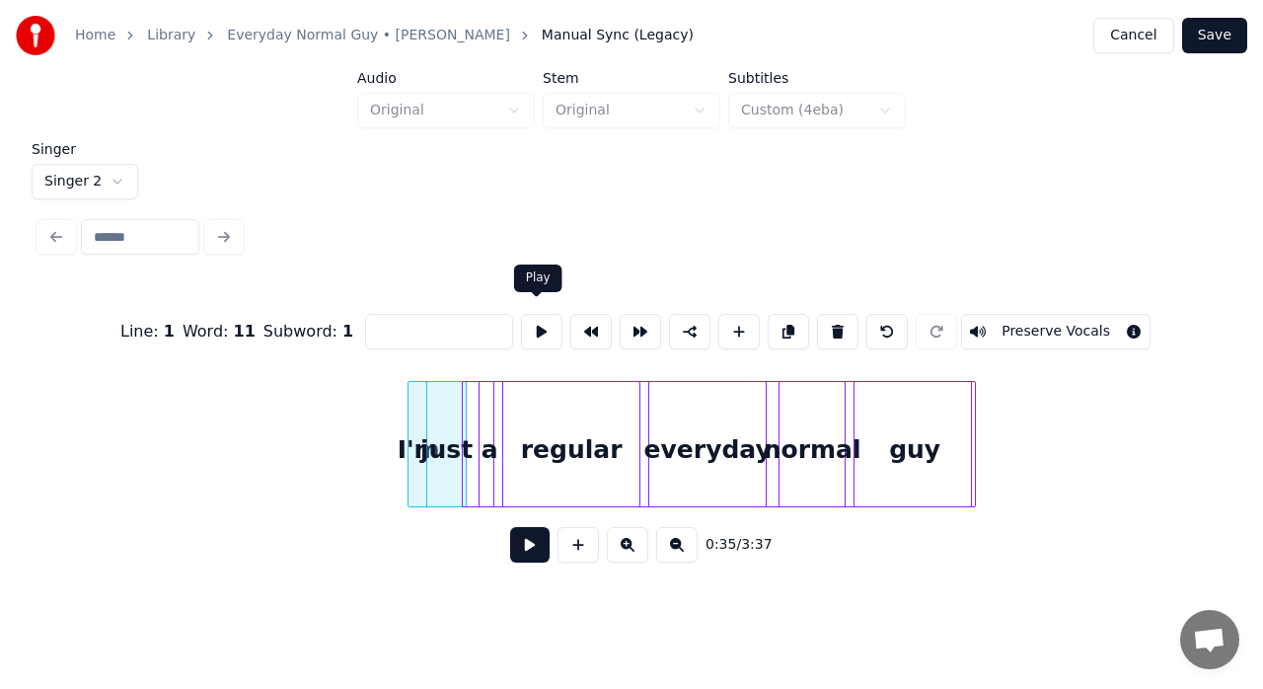
click at [533, 326] on button at bounding box center [541, 332] width 41 height 36
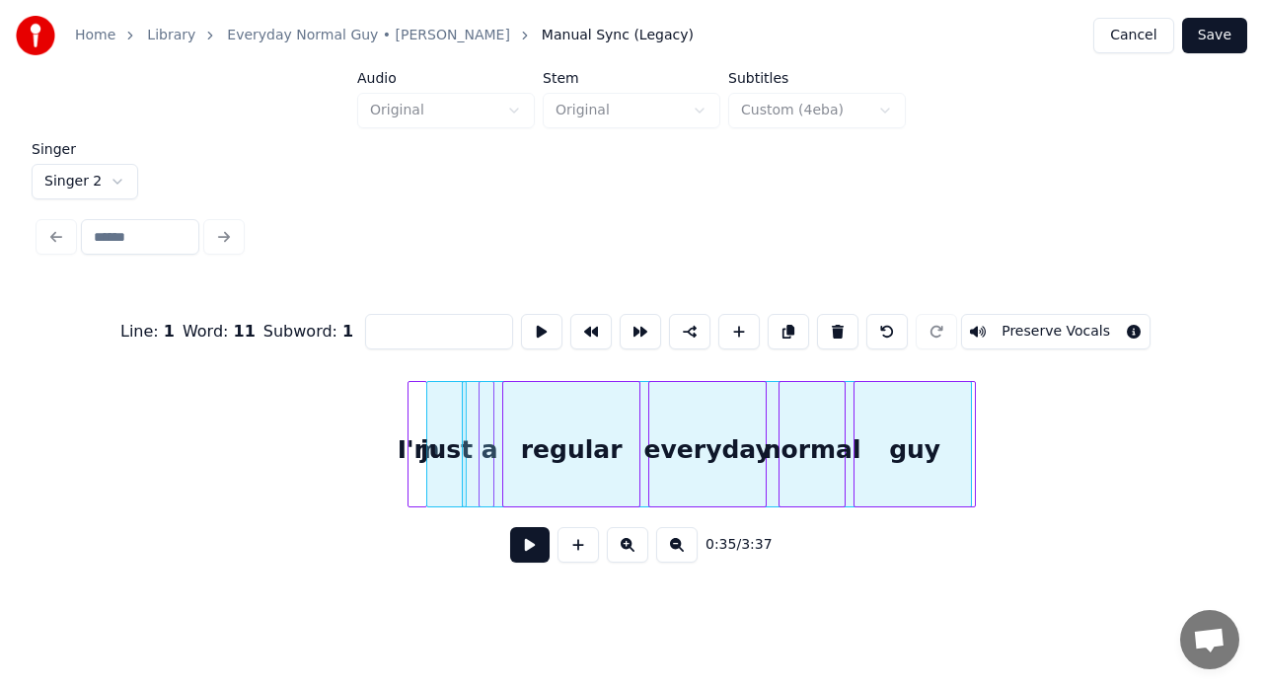
click at [1074, 318] on button "Preserve Vocals" at bounding box center [1055, 332] width 189 height 36
click at [539, 561] on button at bounding box center [529, 545] width 39 height 36
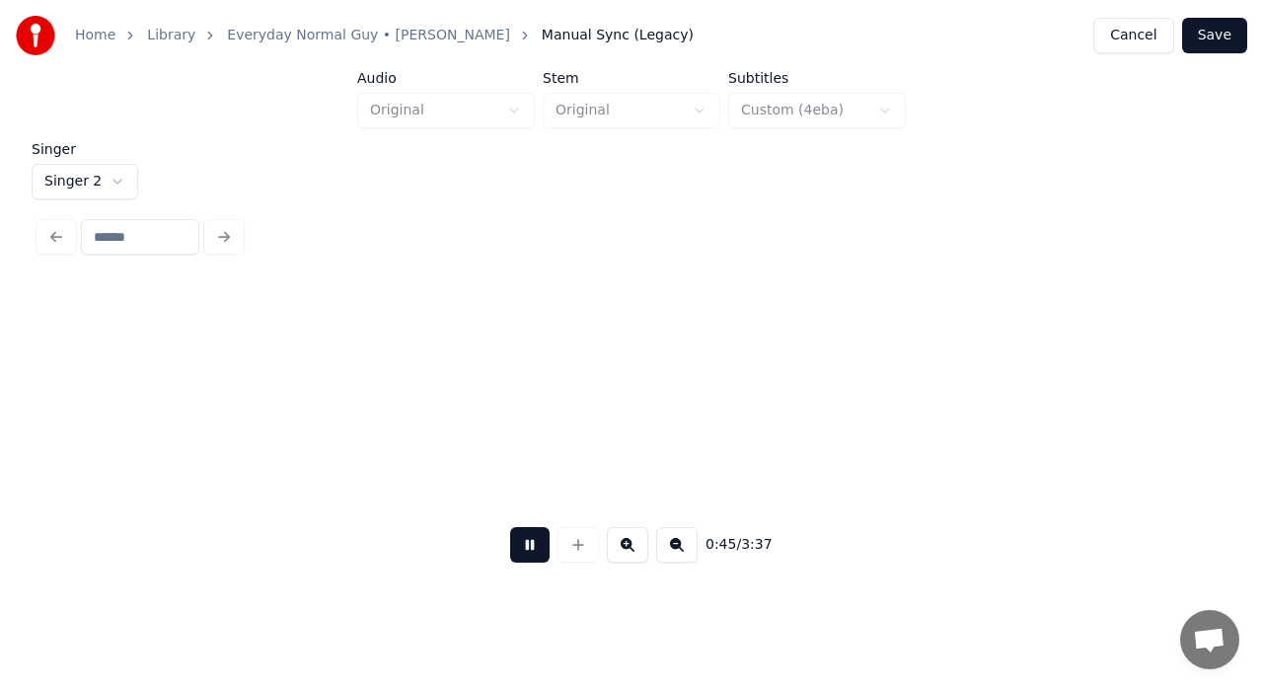
scroll to position [0, 8921]
click at [539, 561] on button at bounding box center [529, 545] width 39 height 36
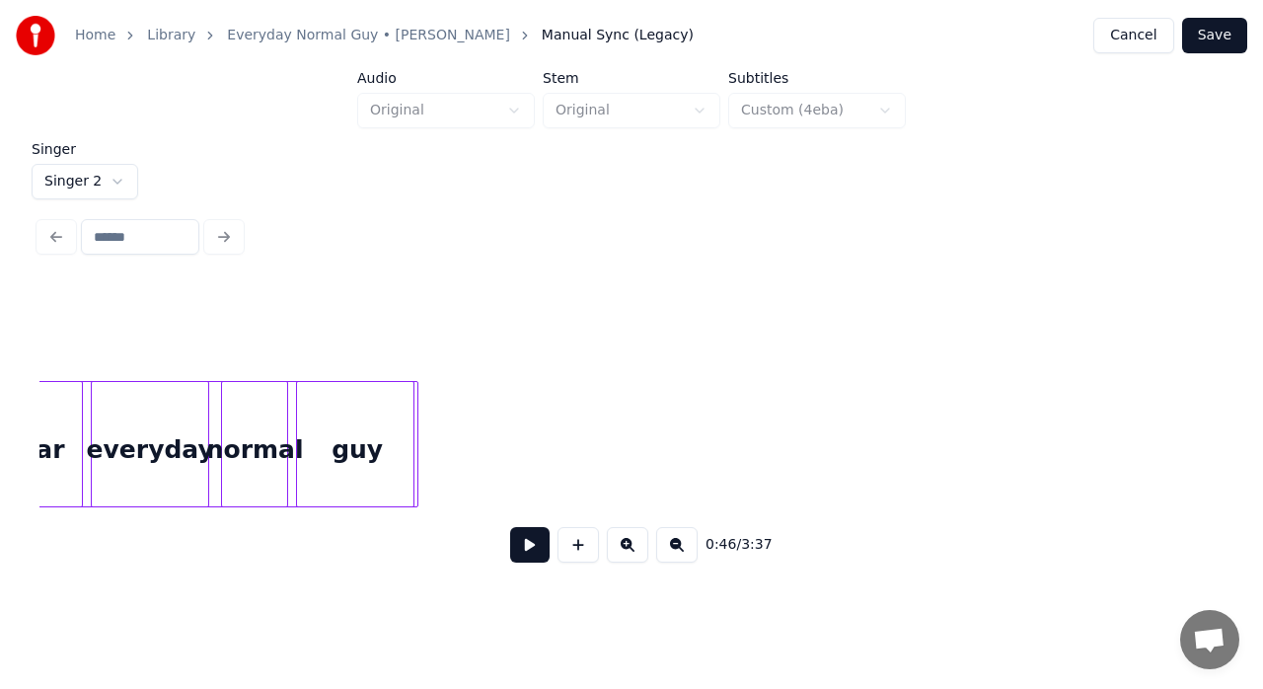
scroll to position [0, 6785]
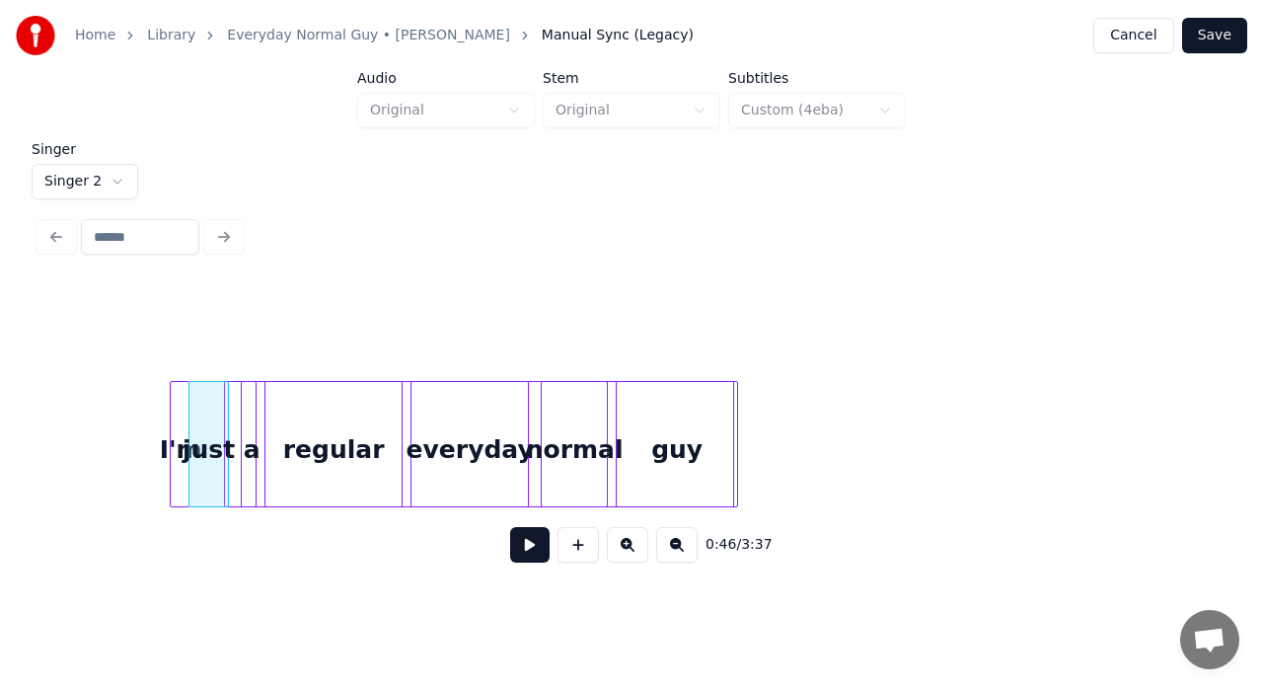
click at [336, 490] on div "regular" at bounding box center [333, 449] width 136 height 134
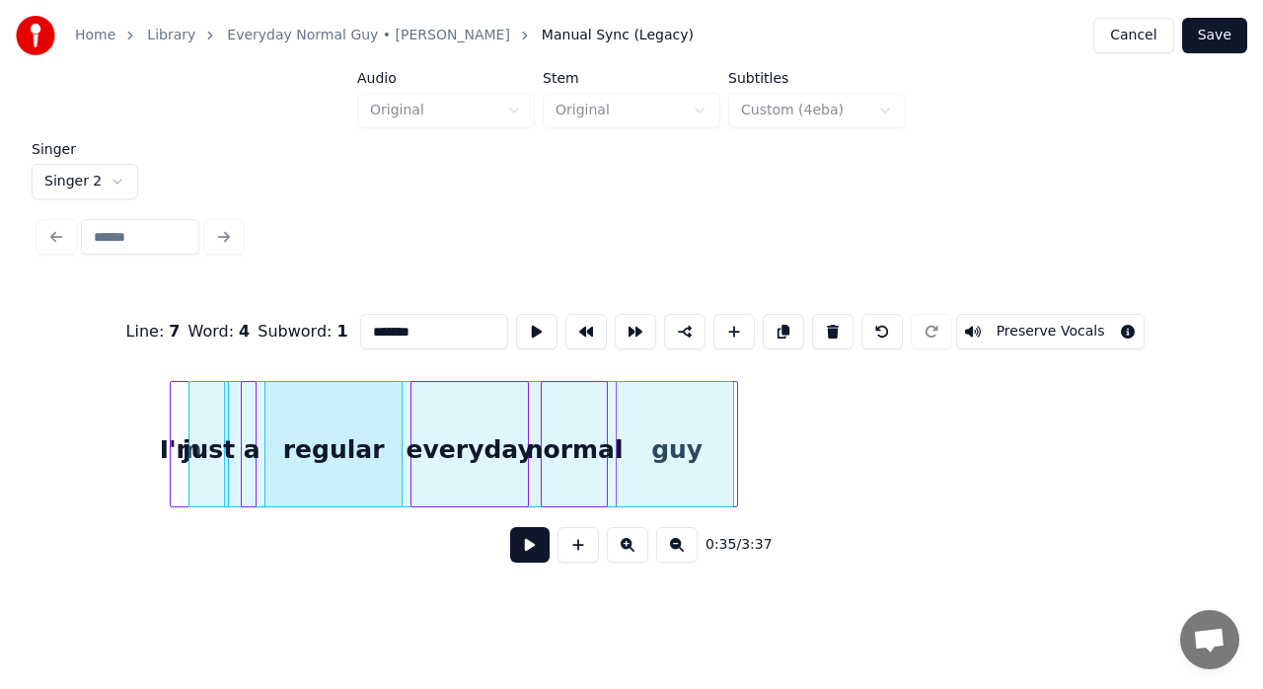
click at [336, 490] on div "regular" at bounding box center [333, 449] width 136 height 134
click at [534, 332] on button at bounding box center [536, 332] width 41 height 36
click at [452, 432] on div "everyday" at bounding box center [469, 449] width 116 height 134
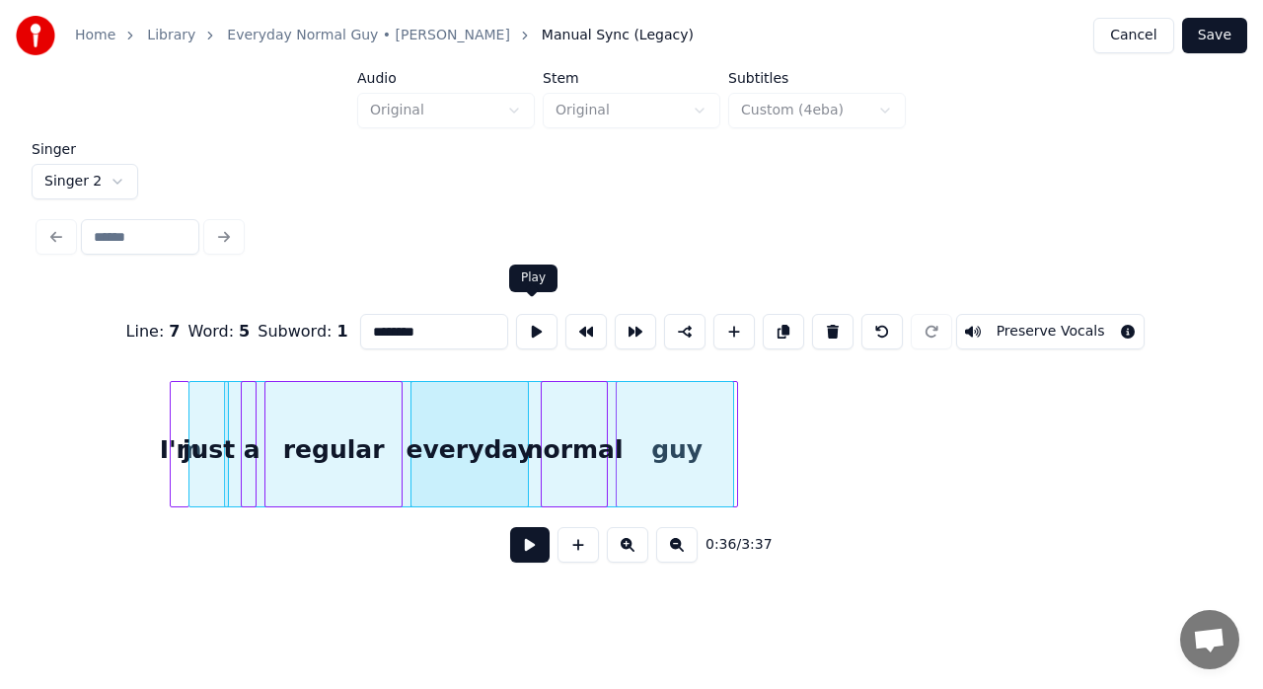
click at [537, 326] on button at bounding box center [536, 332] width 41 height 36
click at [577, 316] on button at bounding box center [585, 332] width 41 height 36
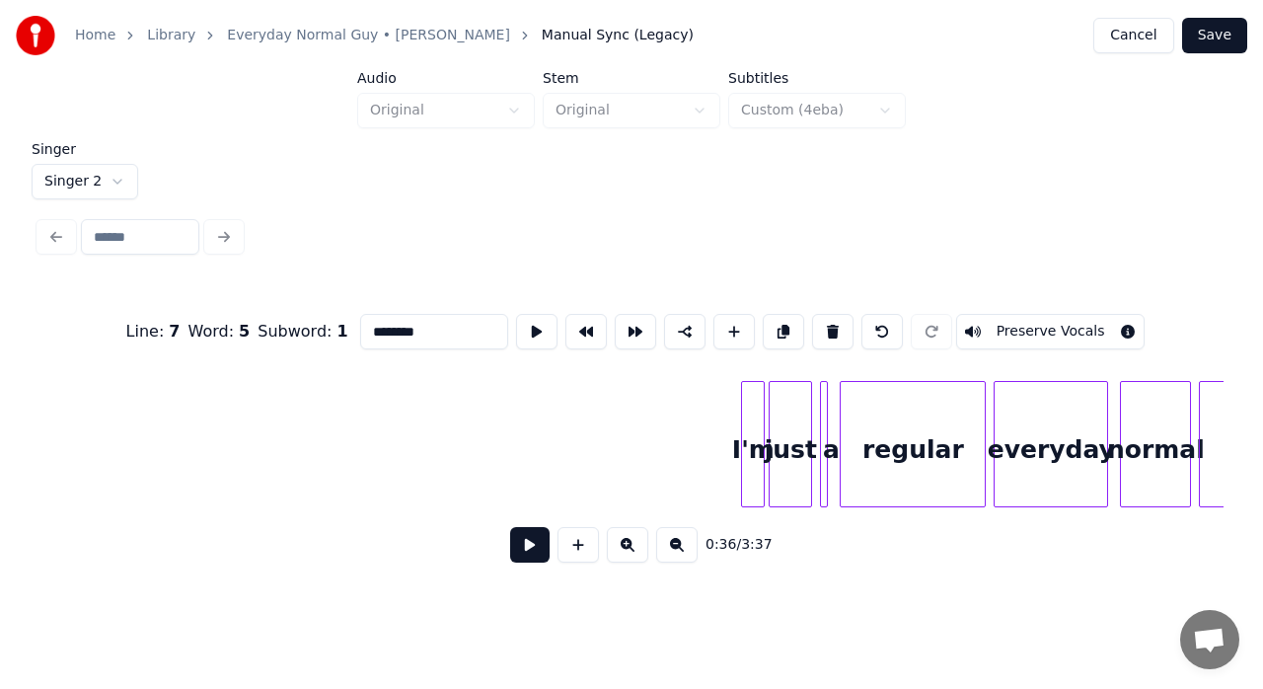
scroll to position [0, 14081]
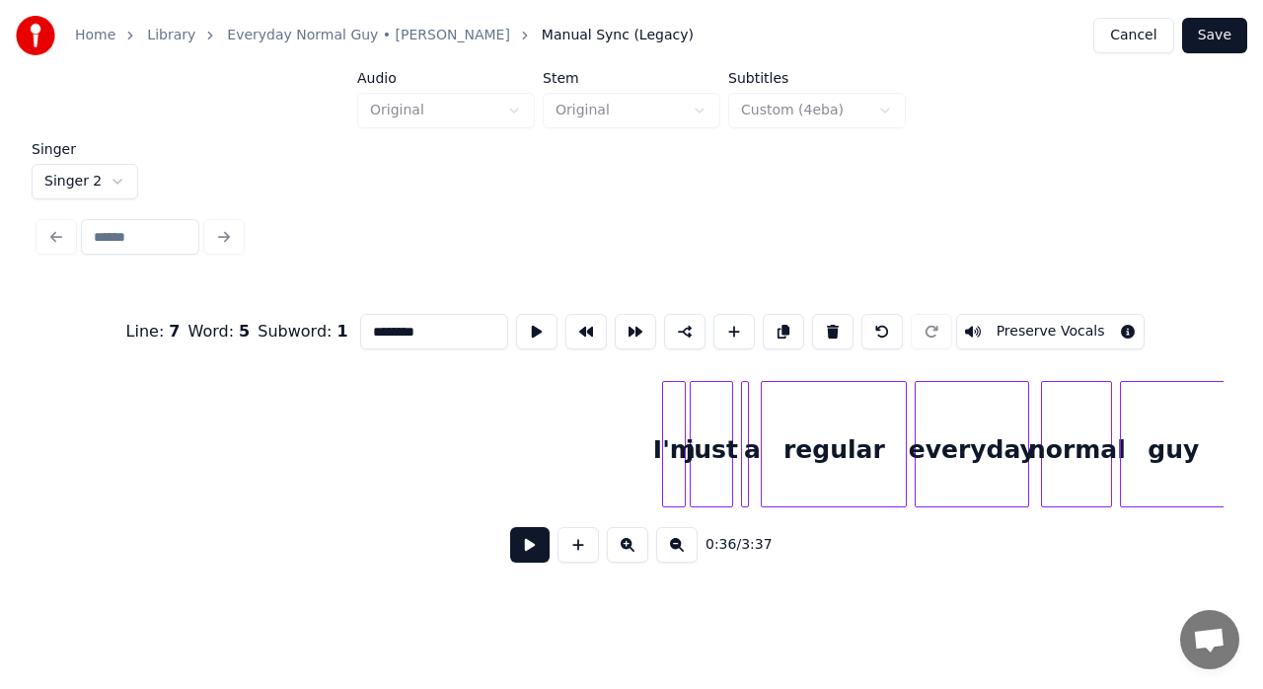
click at [668, 465] on div at bounding box center [666, 444] width 6 height 124
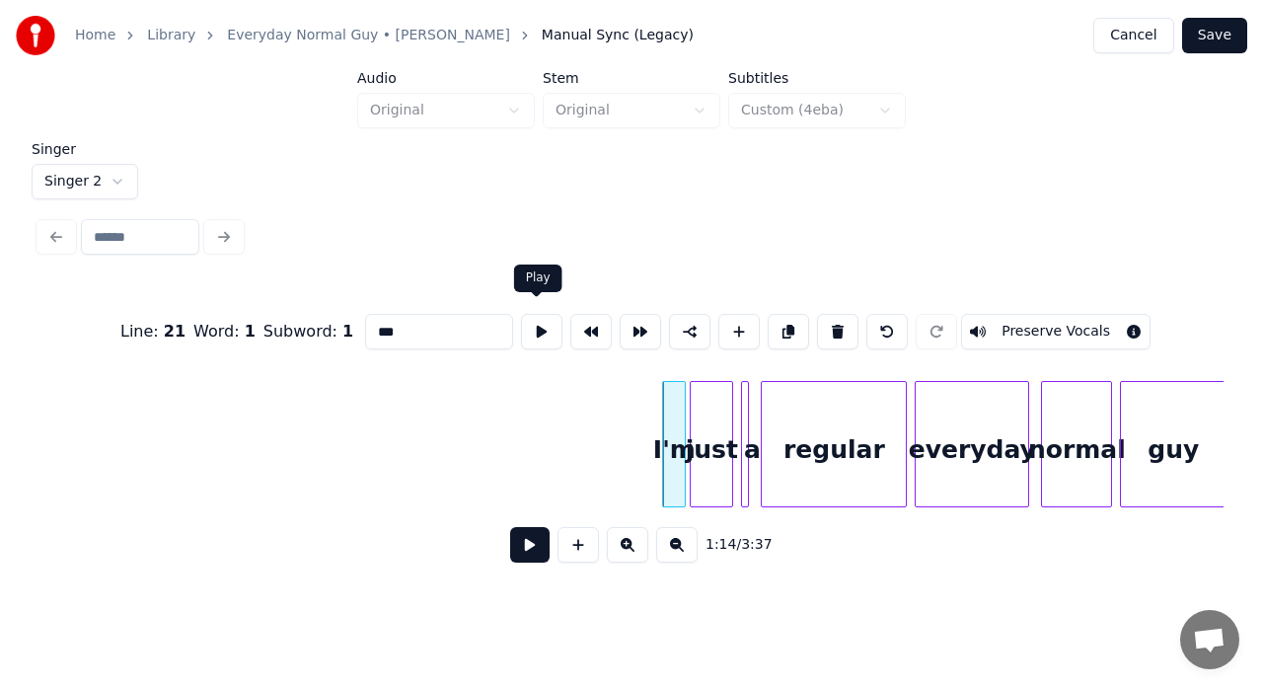
click at [531, 332] on button at bounding box center [541, 332] width 41 height 36
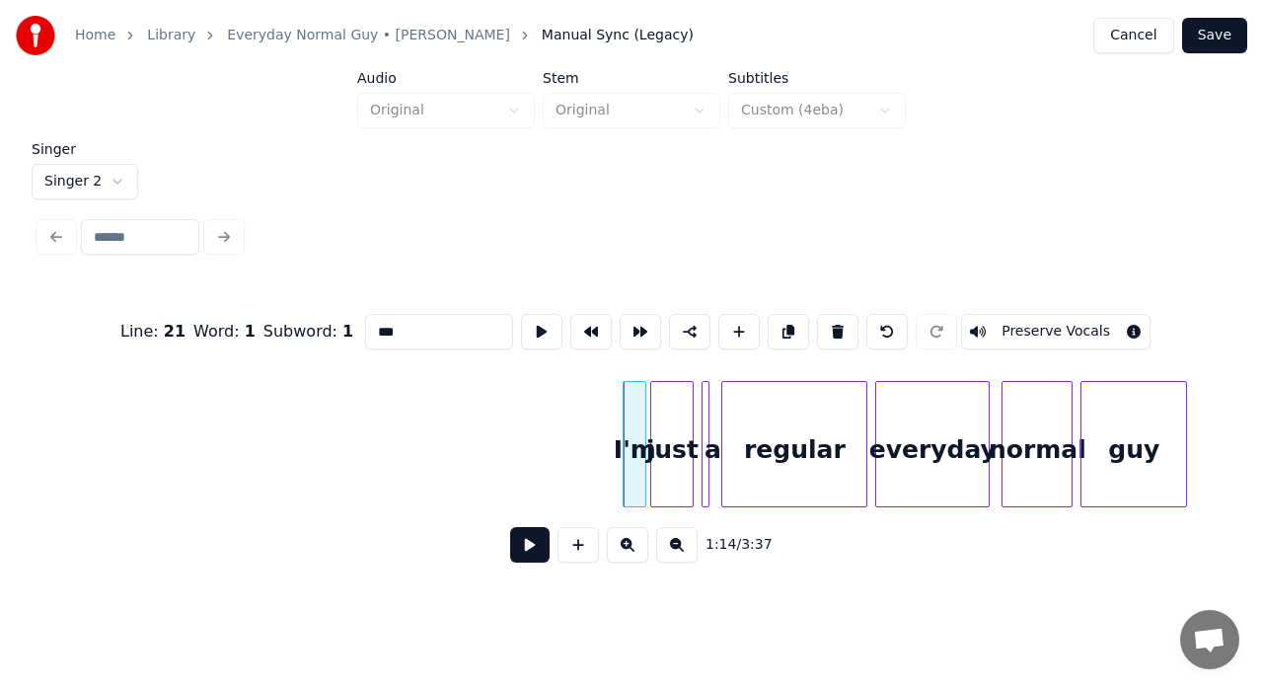
scroll to position [0, 14291]
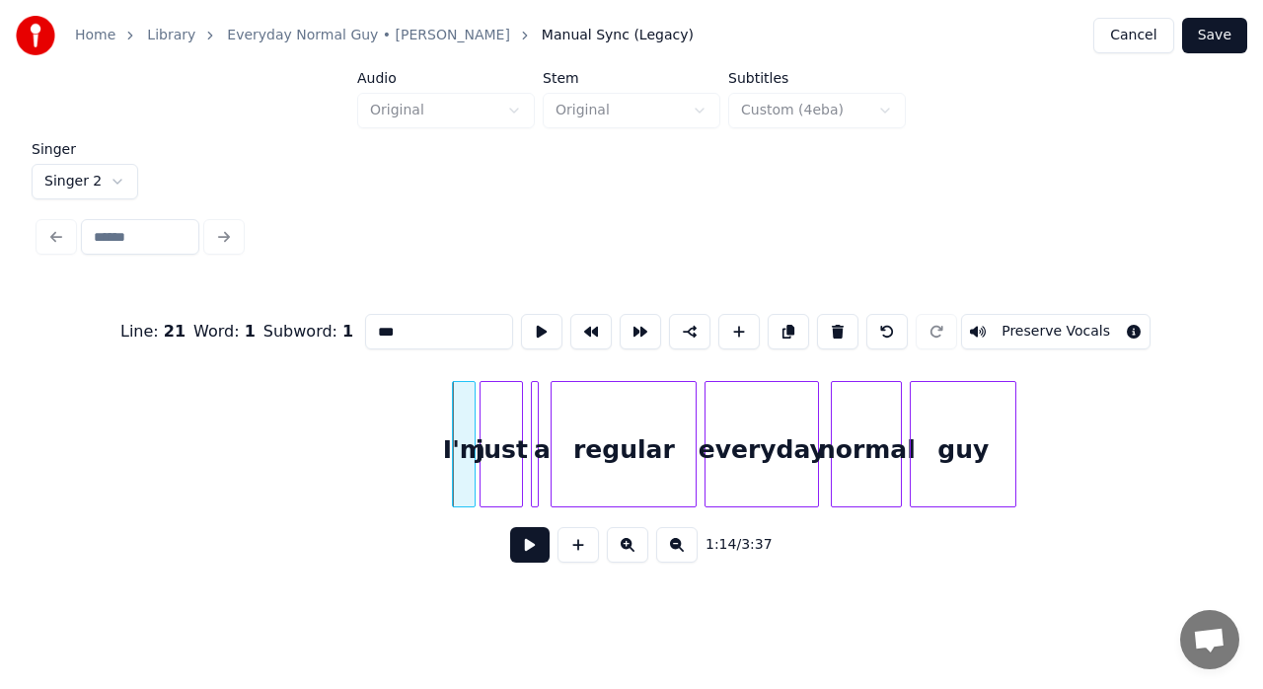
click at [960, 475] on div "guy" at bounding box center [963, 449] width 105 height 134
type input "***"
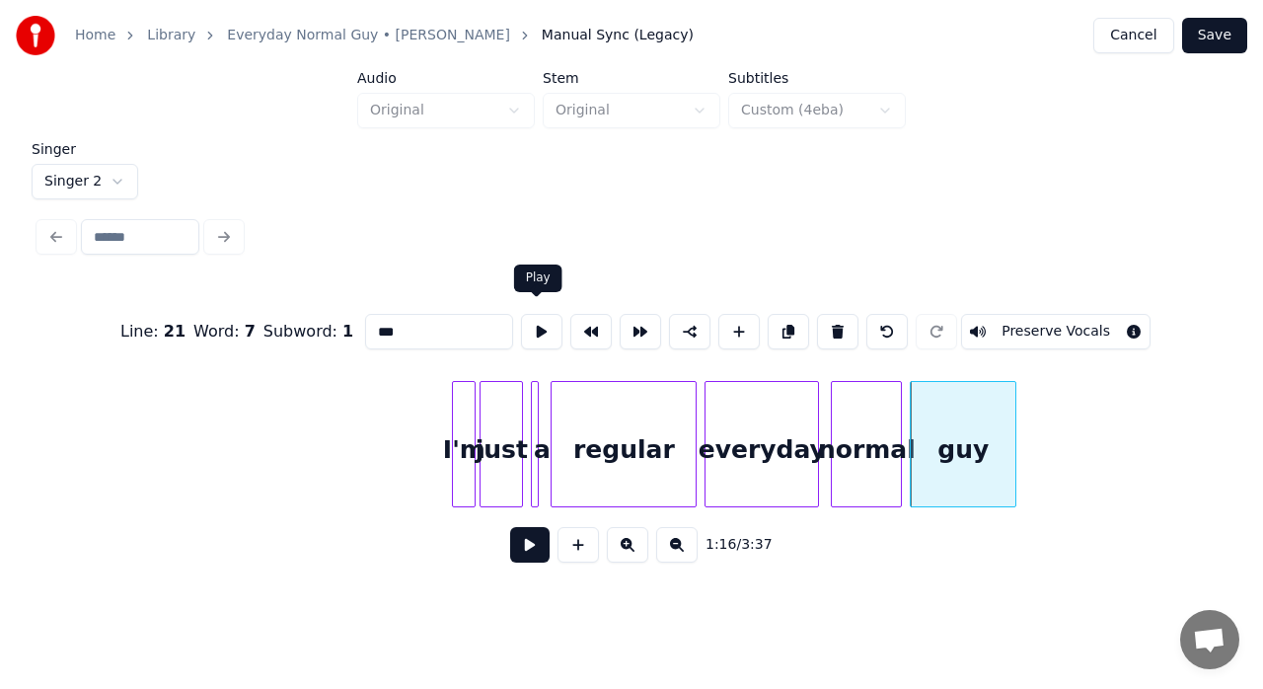
click at [552, 315] on button at bounding box center [541, 332] width 41 height 36
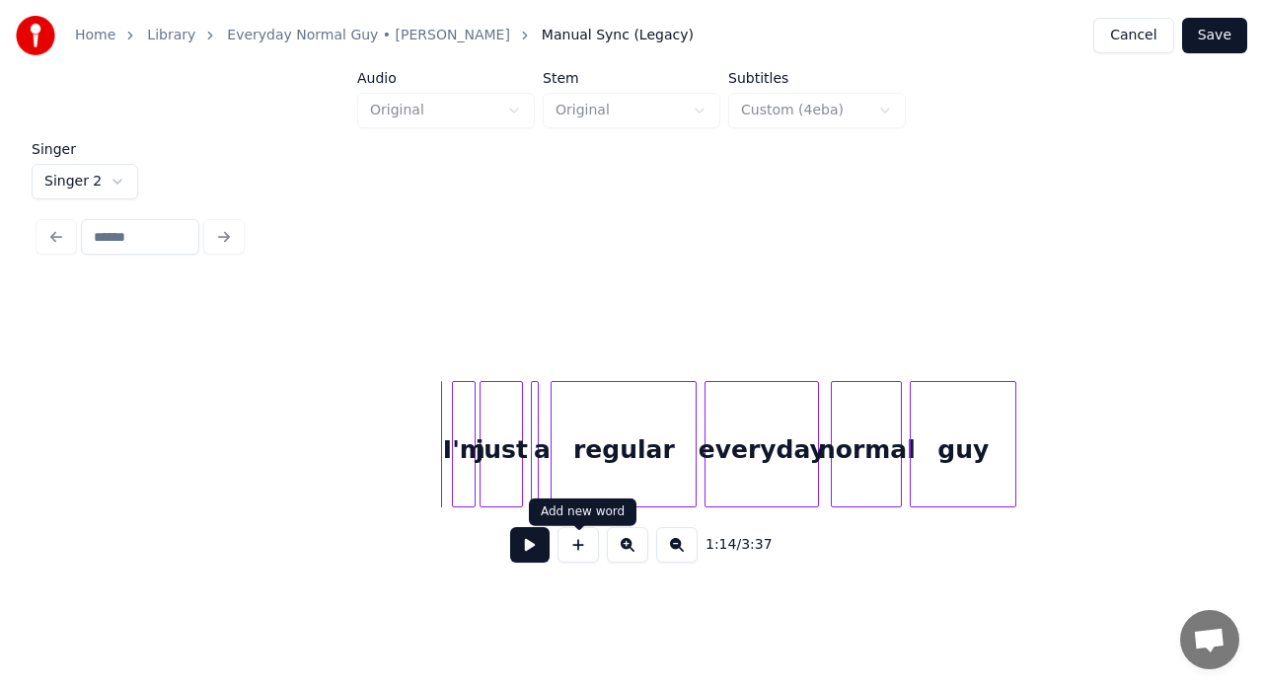
click at [574, 549] on button at bounding box center [578, 545] width 41 height 36
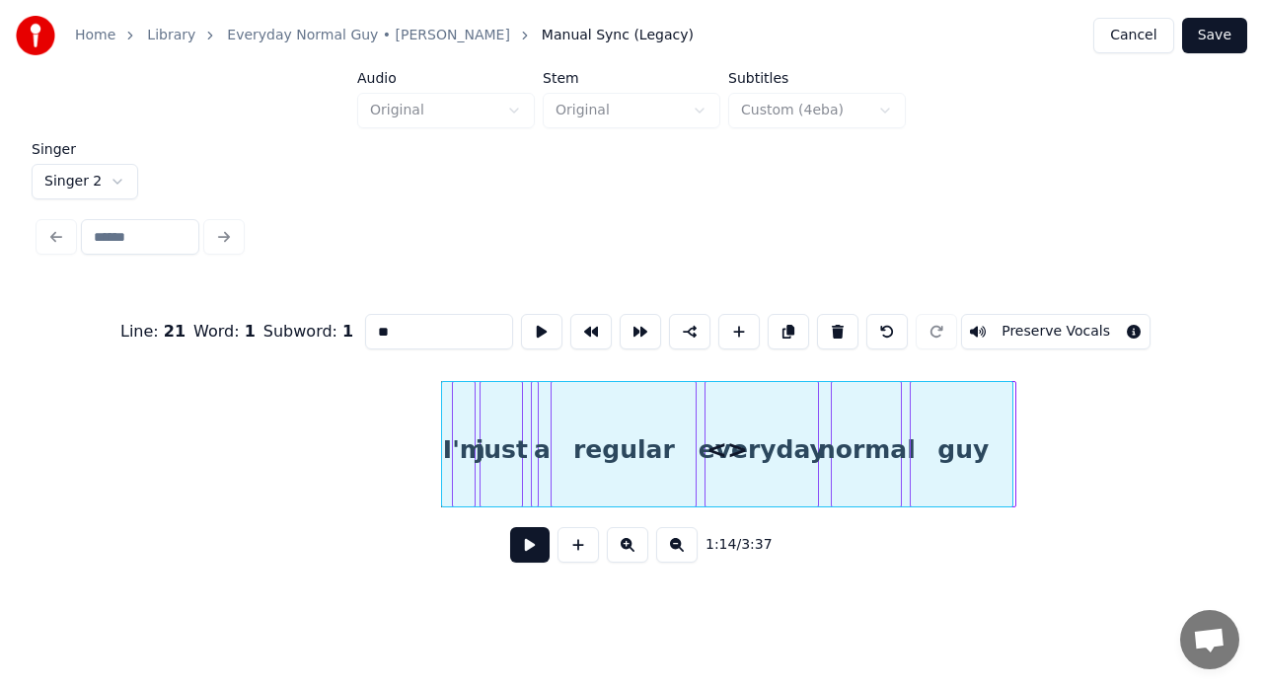
click at [1009, 395] on div at bounding box center [1010, 444] width 6 height 124
click at [442, 336] on input "**" at bounding box center [439, 332] width 148 height 36
click at [533, 316] on button at bounding box center [541, 332] width 41 height 36
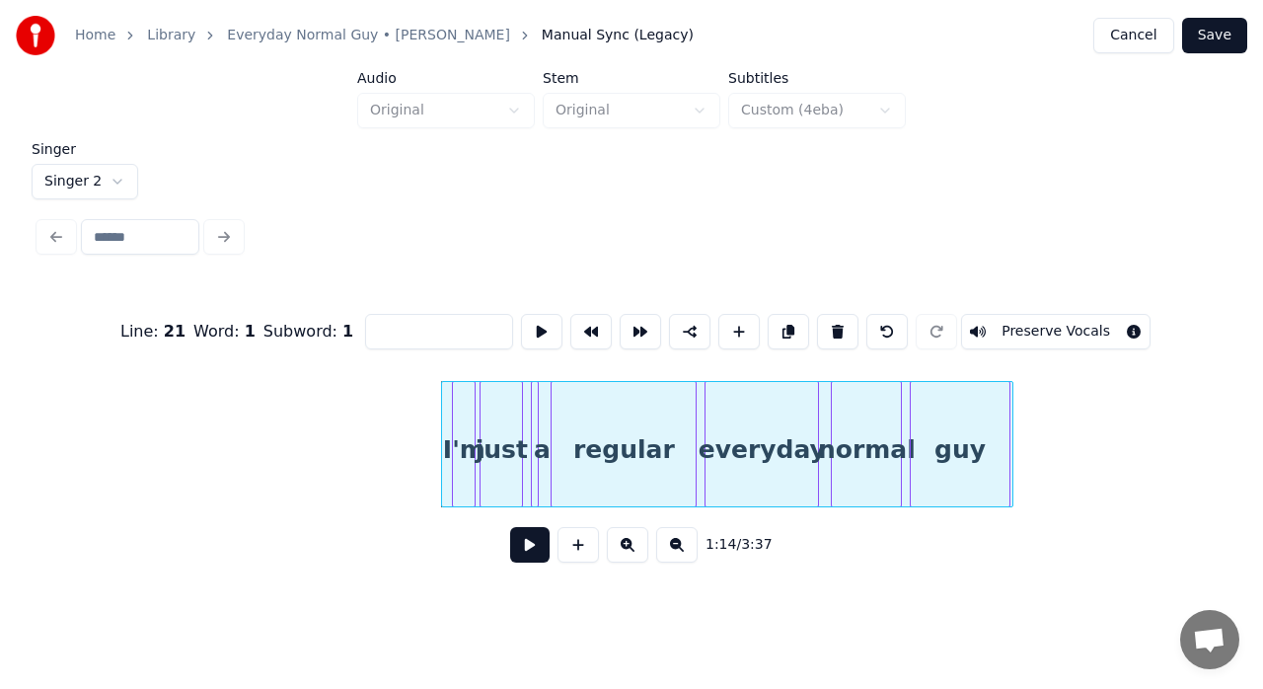
click at [1006, 411] on div at bounding box center [1007, 444] width 6 height 124
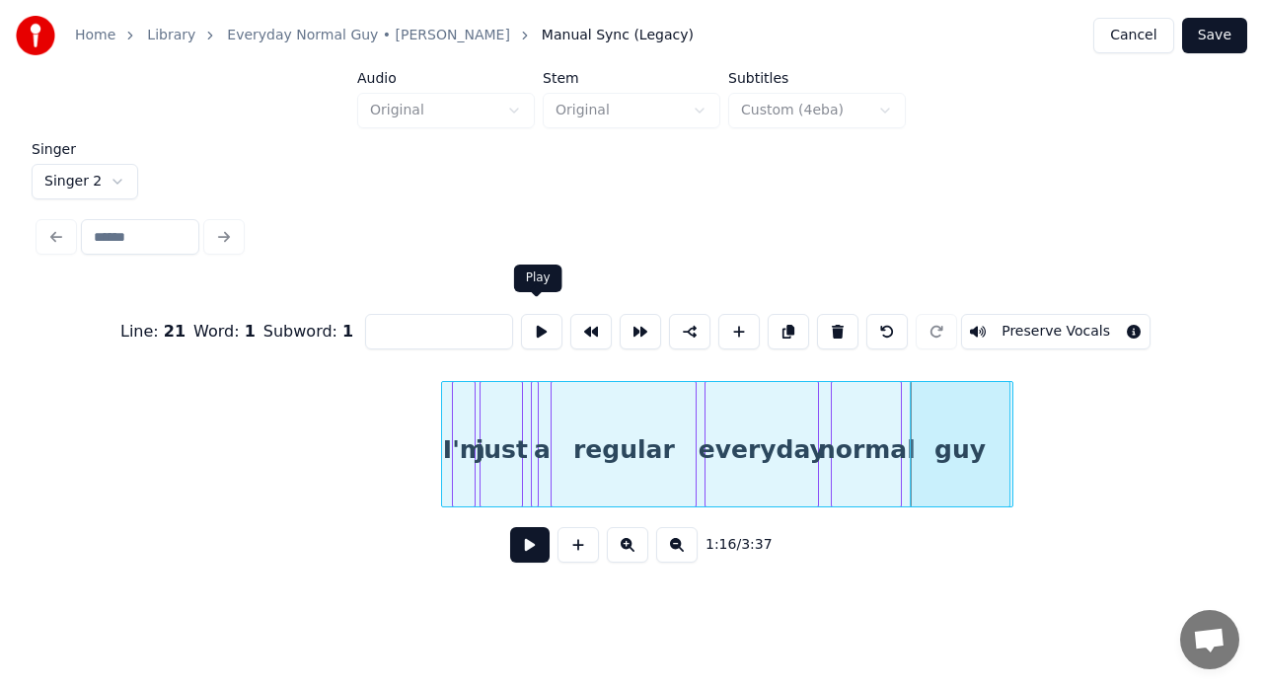
click at [537, 336] on button at bounding box center [541, 332] width 41 height 36
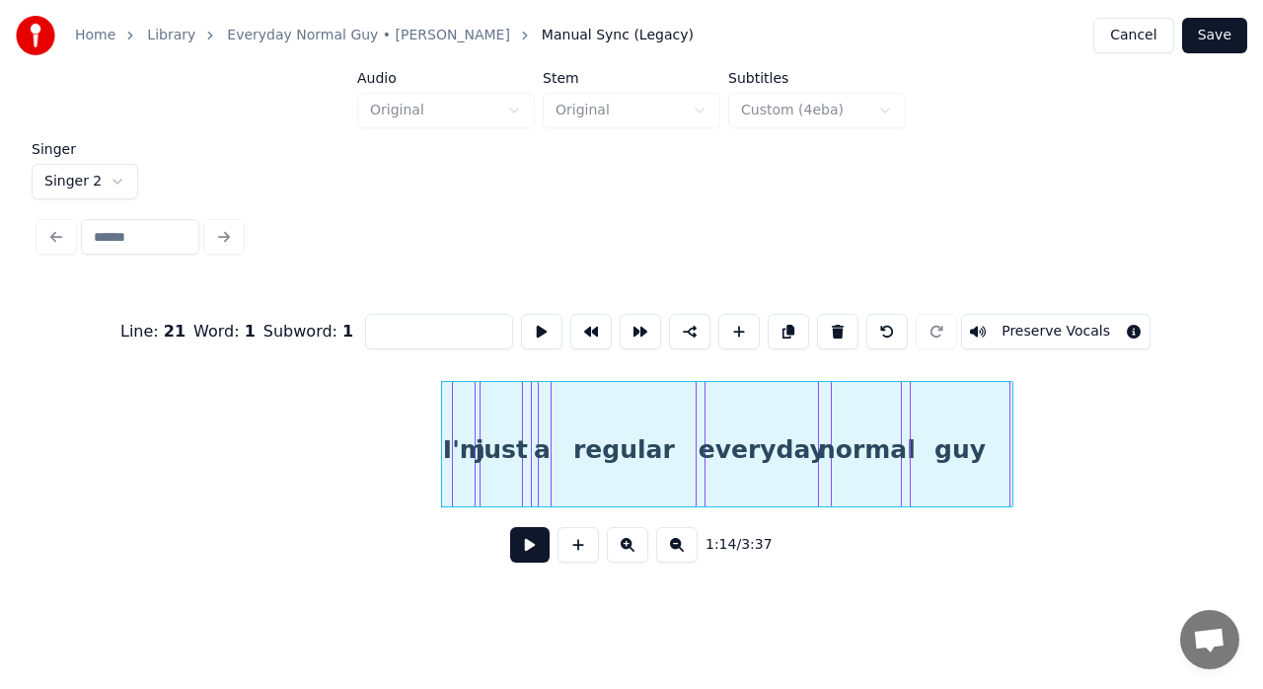
click at [985, 582] on div "1:14 / 3:37" at bounding box center [631, 544] width 1184 height 75
click at [1003, 399] on div at bounding box center [1004, 444] width 6 height 124
click at [543, 328] on button at bounding box center [541, 332] width 41 height 36
click at [1003, 323] on button "Preserve Vocals" at bounding box center [1055, 332] width 189 height 36
click at [771, 326] on button at bounding box center [788, 332] width 41 height 36
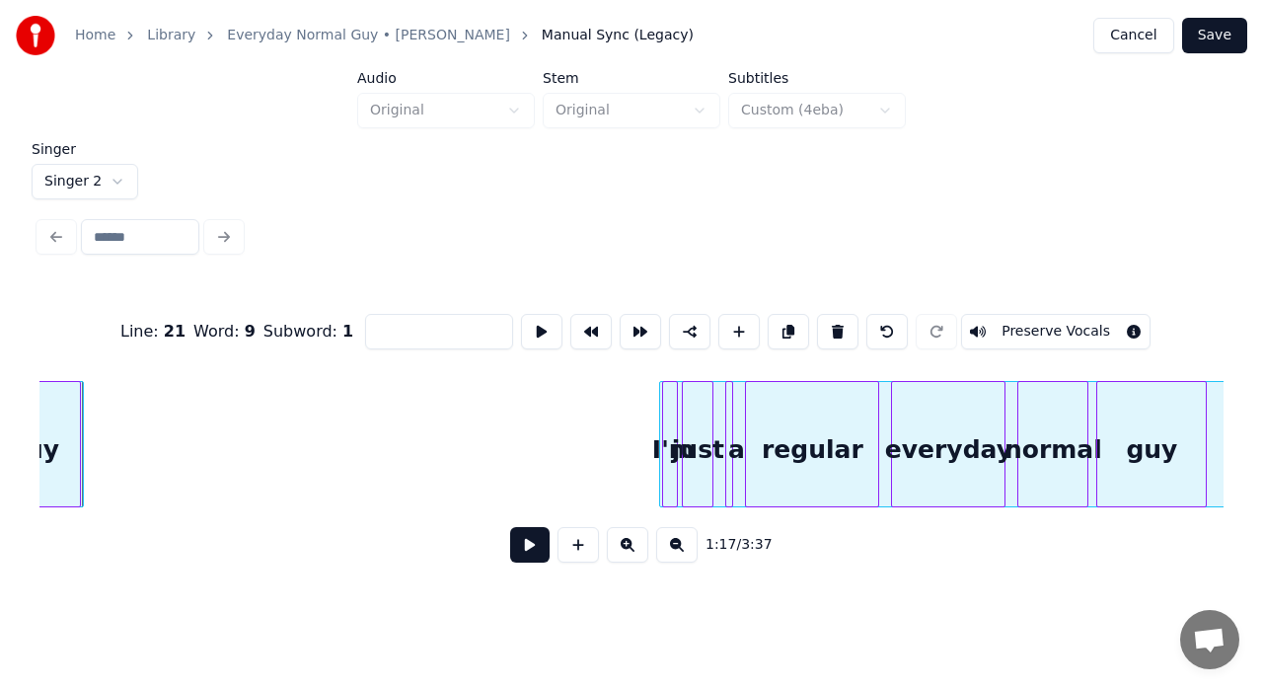
scroll to position [0, 15219]
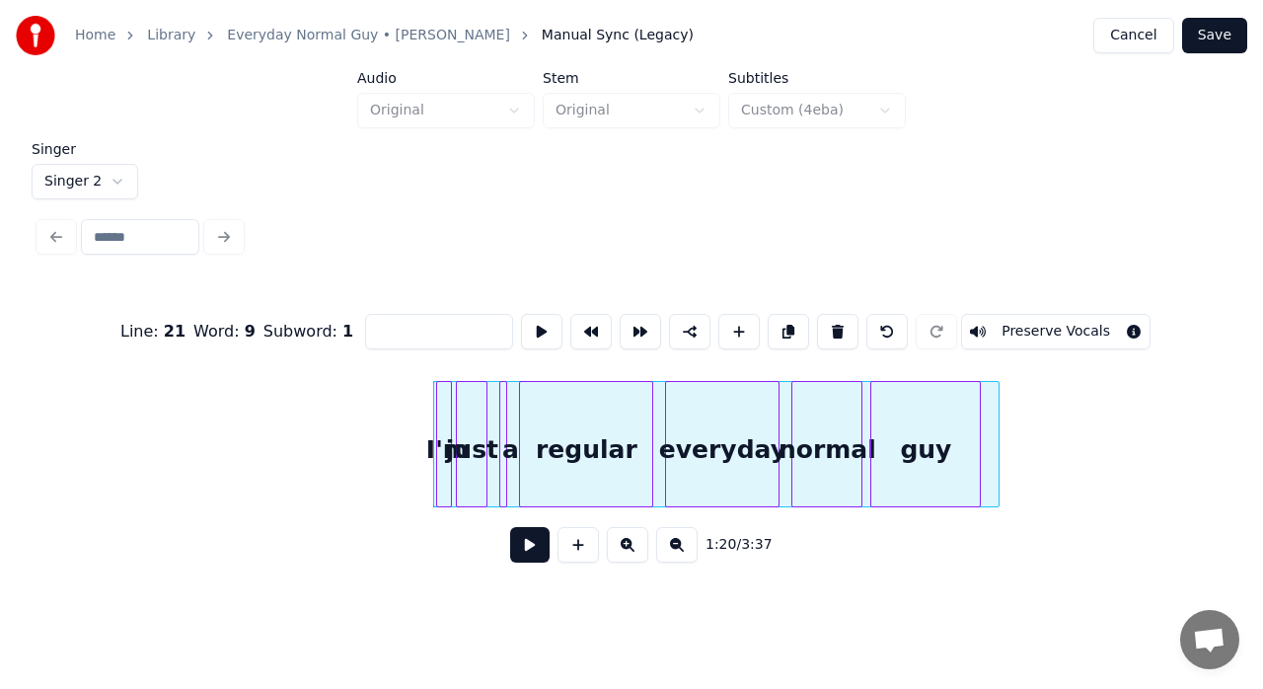
scroll to position [0, 15456]
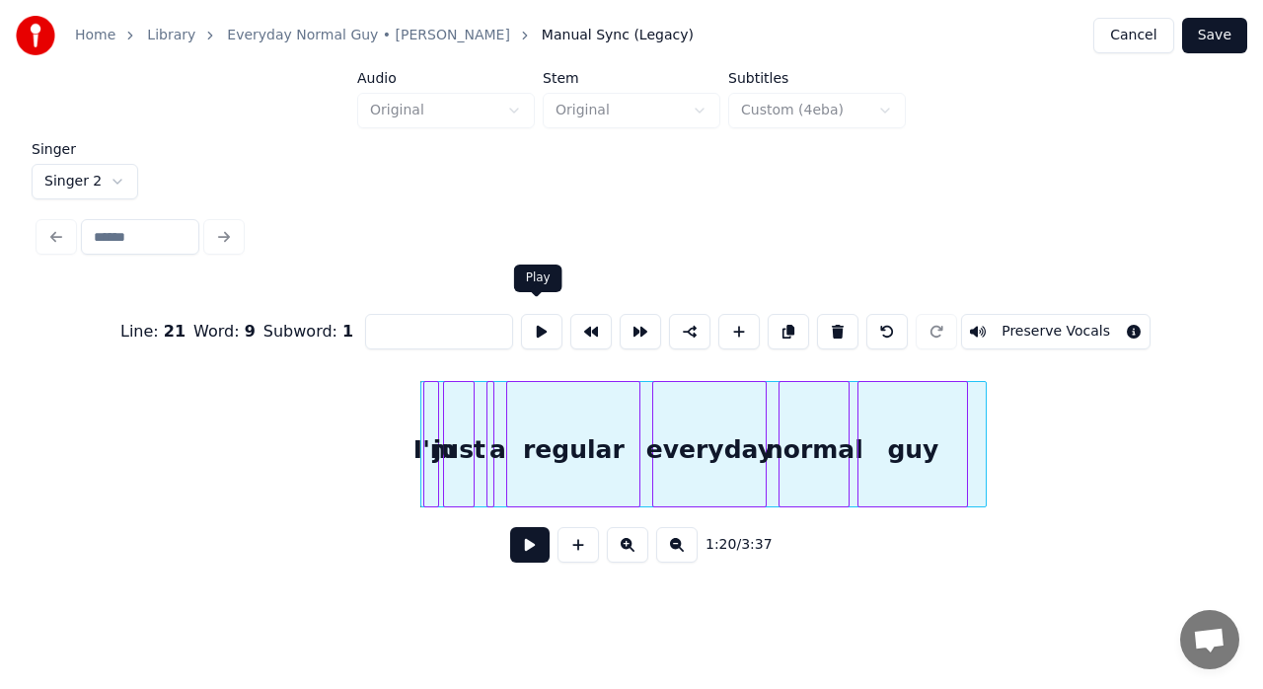
click at [539, 327] on button at bounding box center [541, 332] width 41 height 36
click at [545, 335] on button at bounding box center [541, 332] width 41 height 36
click at [983, 426] on div at bounding box center [714, 444] width 567 height 126
click at [527, 324] on button at bounding box center [541, 332] width 41 height 36
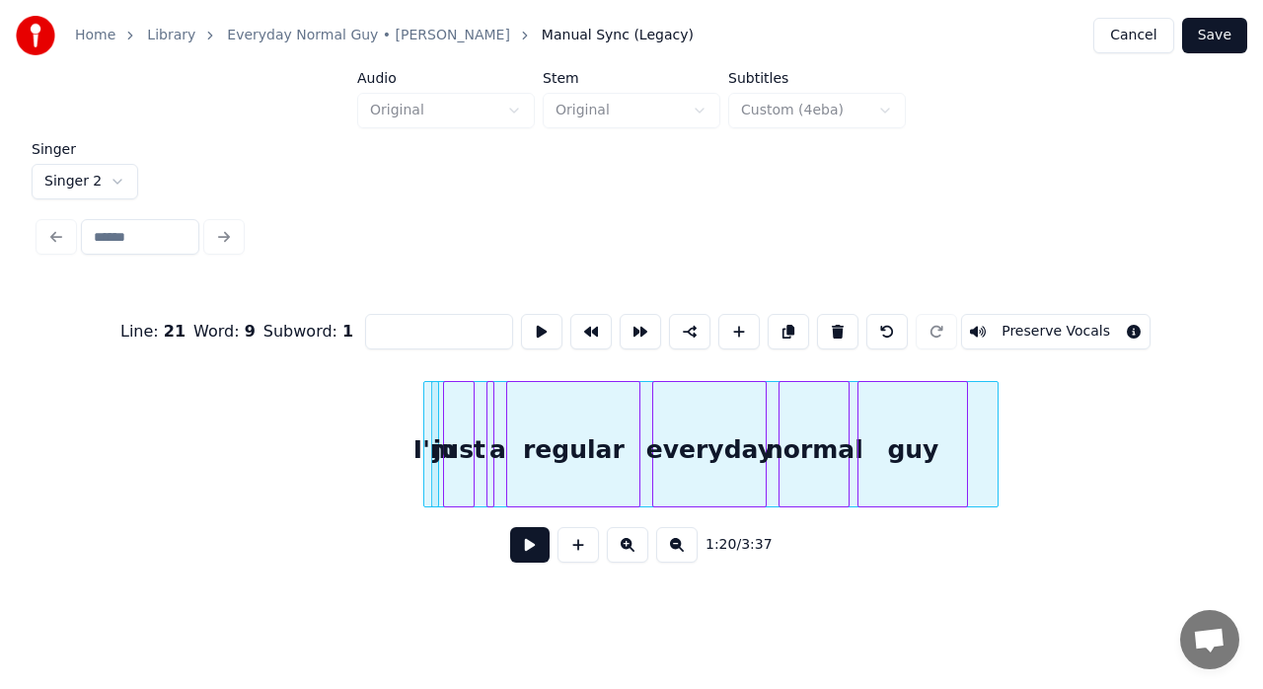
click at [527, 324] on button at bounding box center [541, 332] width 41 height 36
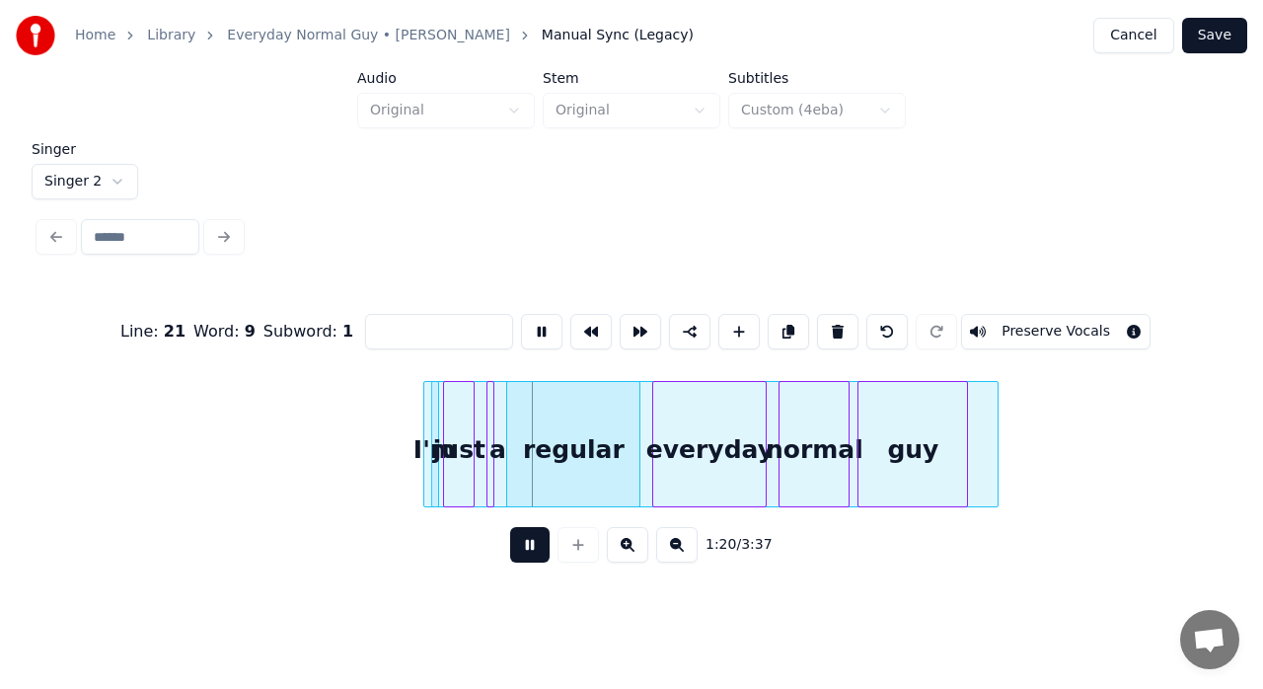
click at [527, 324] on button at bounding box center [541, 332] width 41 height 36
click at [994, 410] on div at bounding box center [718, 444] width 567 height 126
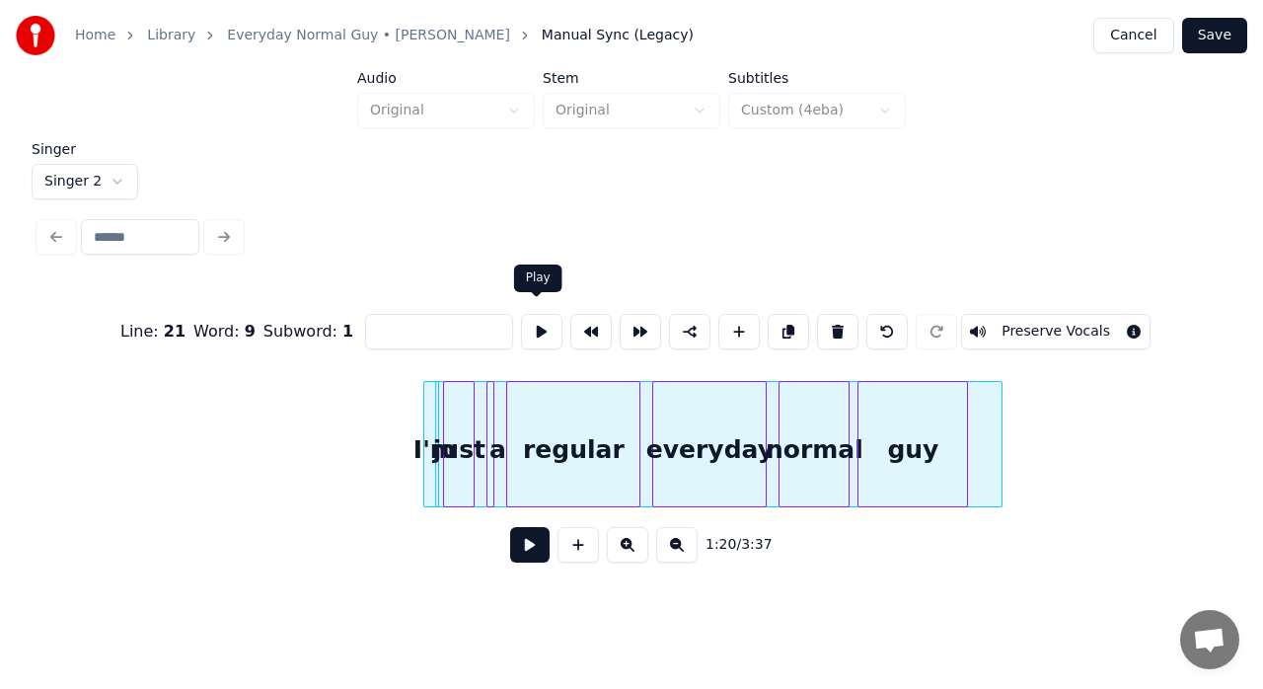
click at [537, 330] on button at bounding box center [541, 332] width 41 height 36
click at [996, 418] on div at bounding box center [723, 444] width 567 height 126
click at [521, 328] on button at bounding box center [541, 332] width 41 height 36
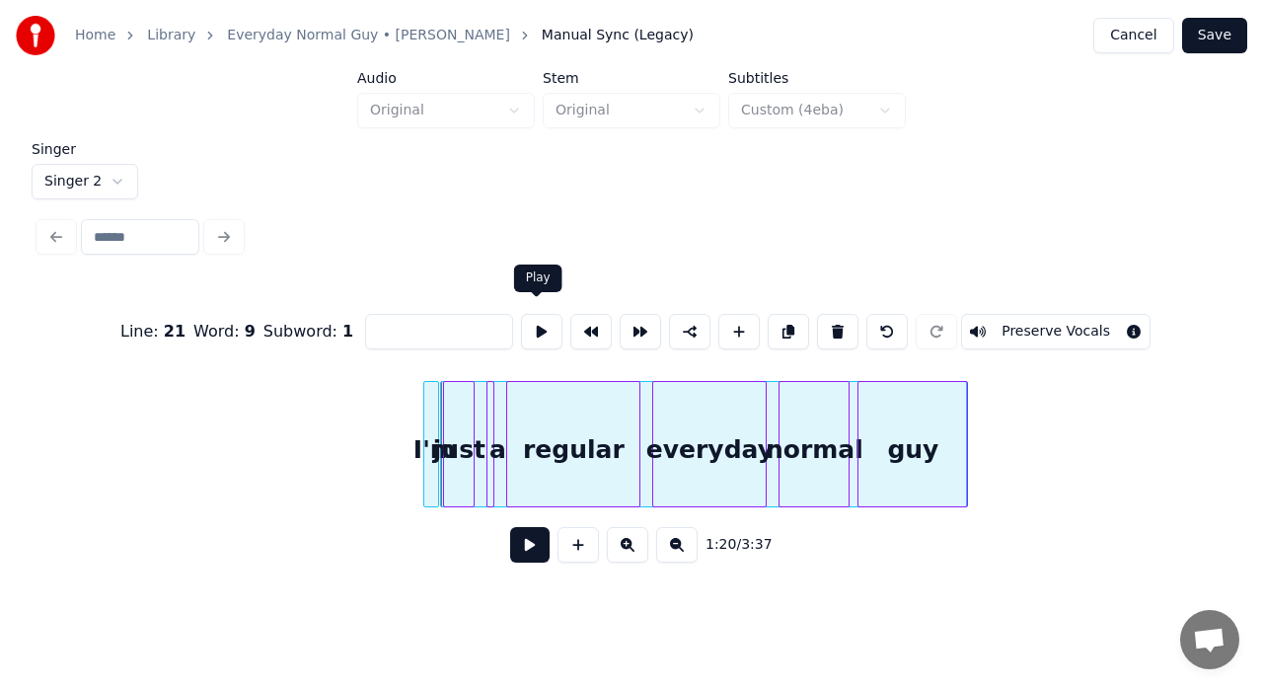
click at [545, 335] on button at bounding box center [541, 332] width 41 height 36
click at [959, 399] on div at bounding box center [959, 444] width 6 height 124
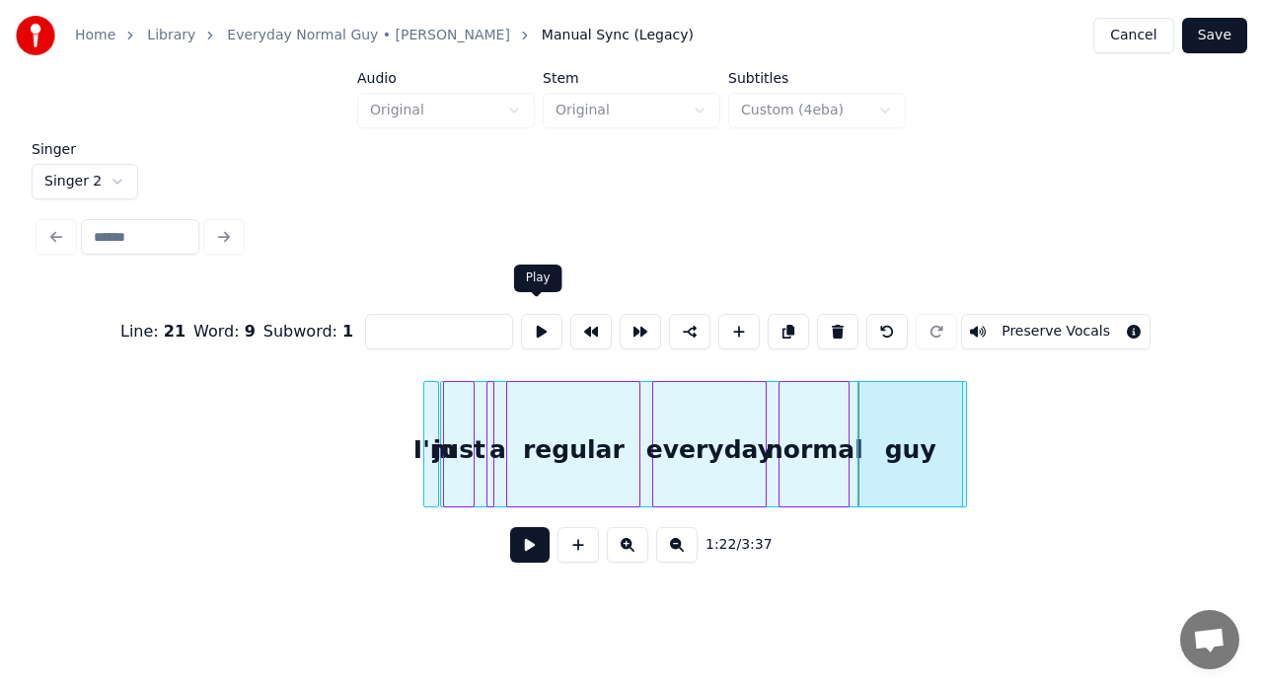
click at [539, 330] on button at bounding box center [541, 332] width 41 height 36
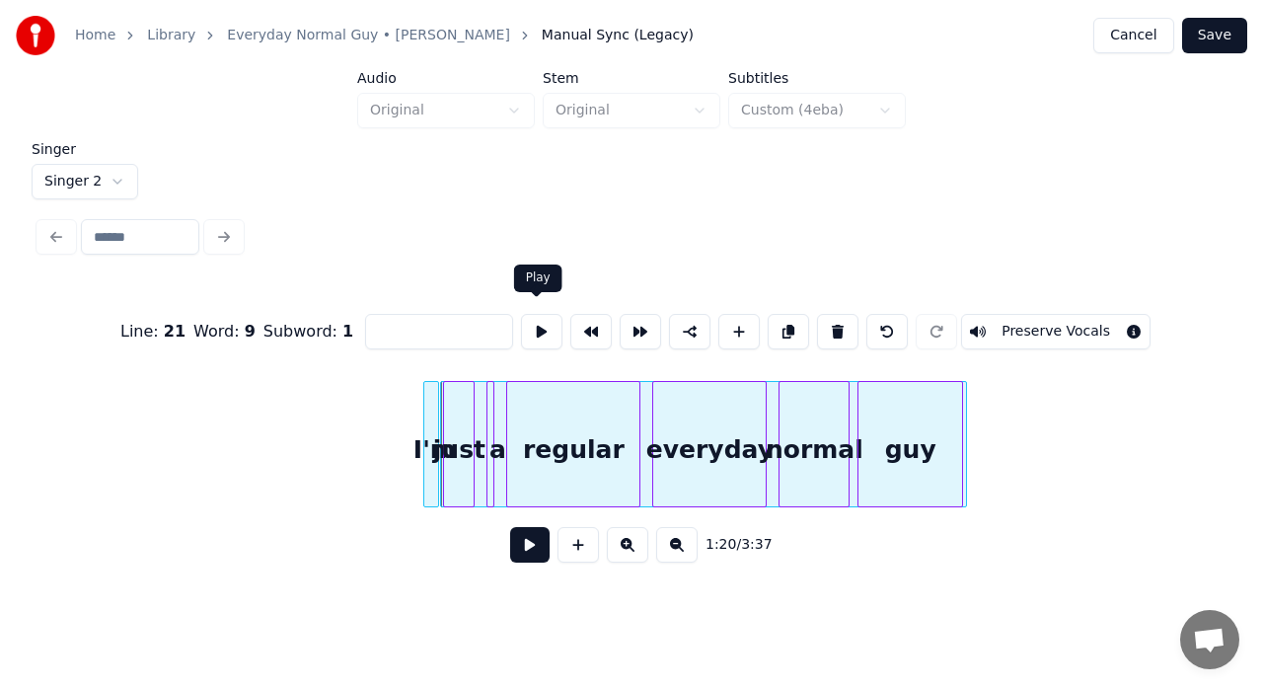
click at [536, 324] on button at bounding box center [541, 332] width 41 height 36
click at [951, 411] on div at bounding box center [951, 444] width 6 height 124
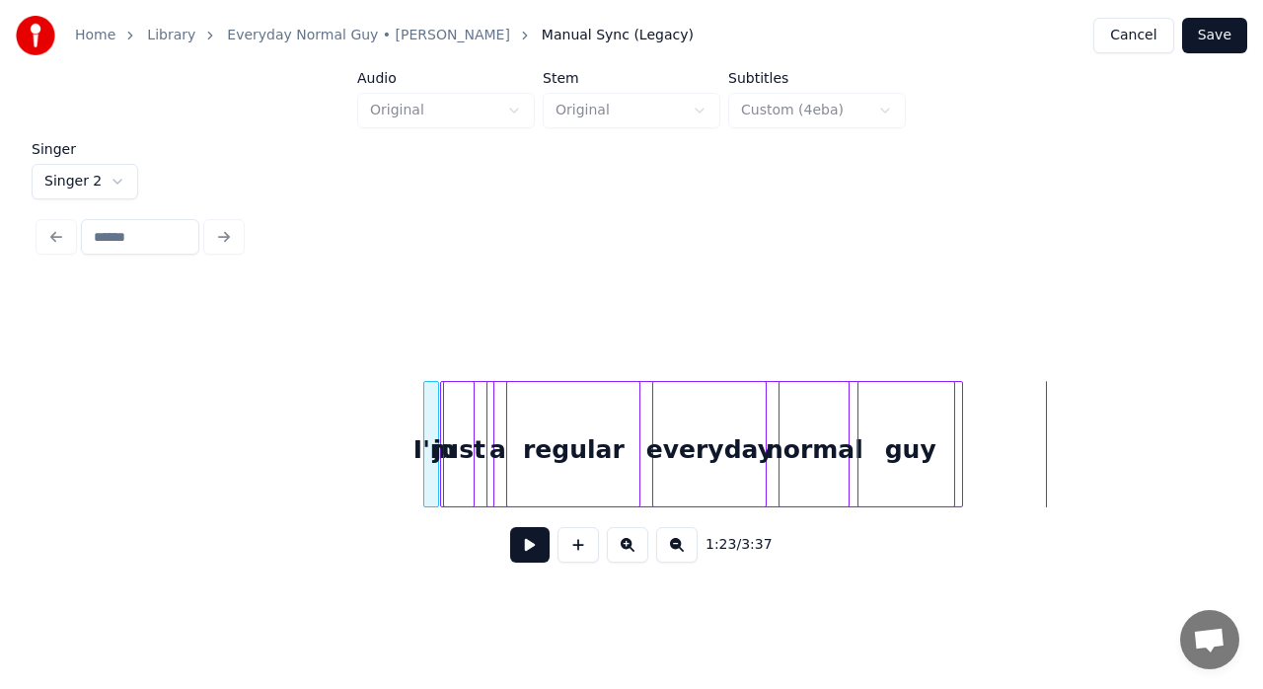
click at [771, 423] on div at bounding box center [697, 444] width 515 height 126
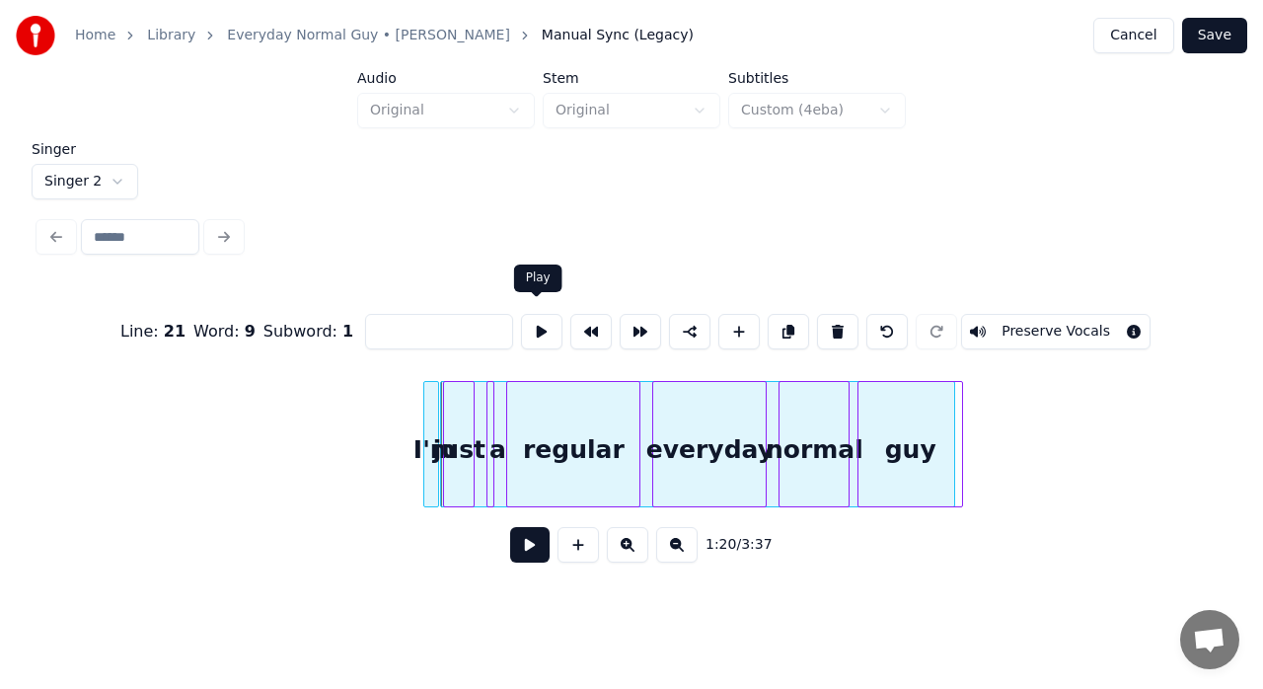
click at [537, 329] on button at bounding box center [541, 332] width 41 height 36
click at [953, 406] on div at bounding box center [956, 444] width 6 height 124
click at [545, 321] on button at bounding box center [541, 332] width 41 height 36
click at [1055, 316] on button "Preserve Vocals" at bounding box center [1055, 332] width 189 height 36
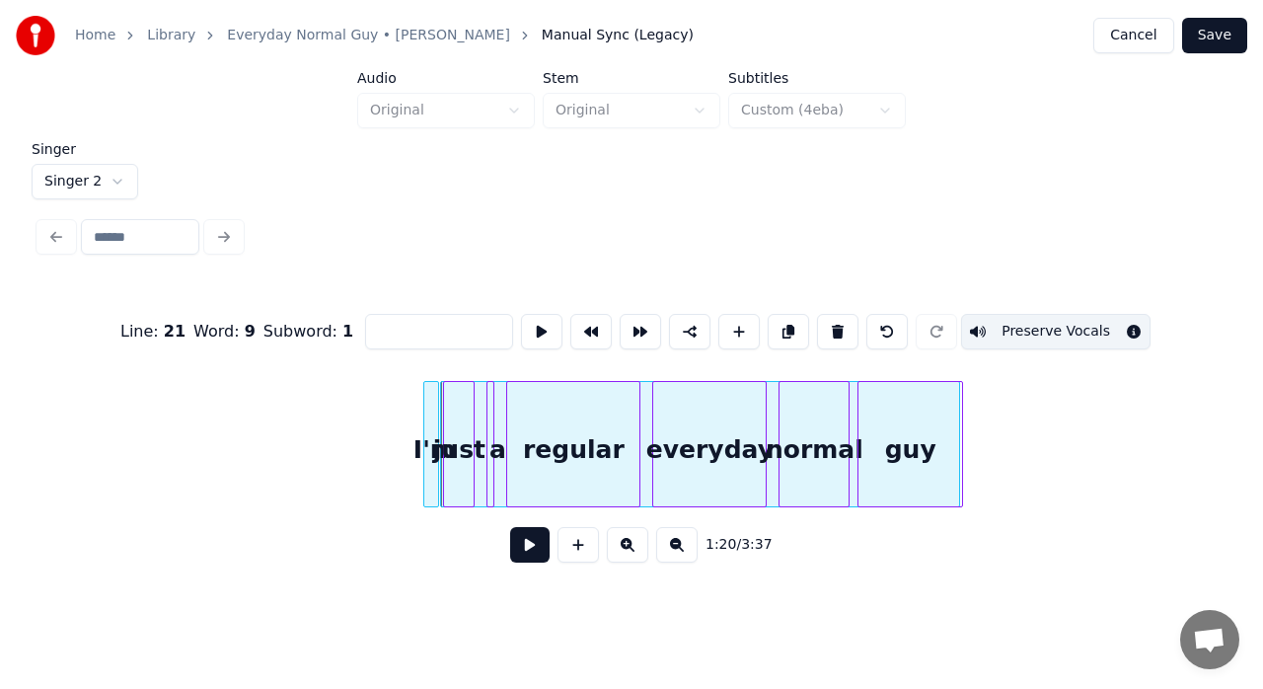
click at [770, 318] on button at bounding box center [788, 332] width 41 height 36
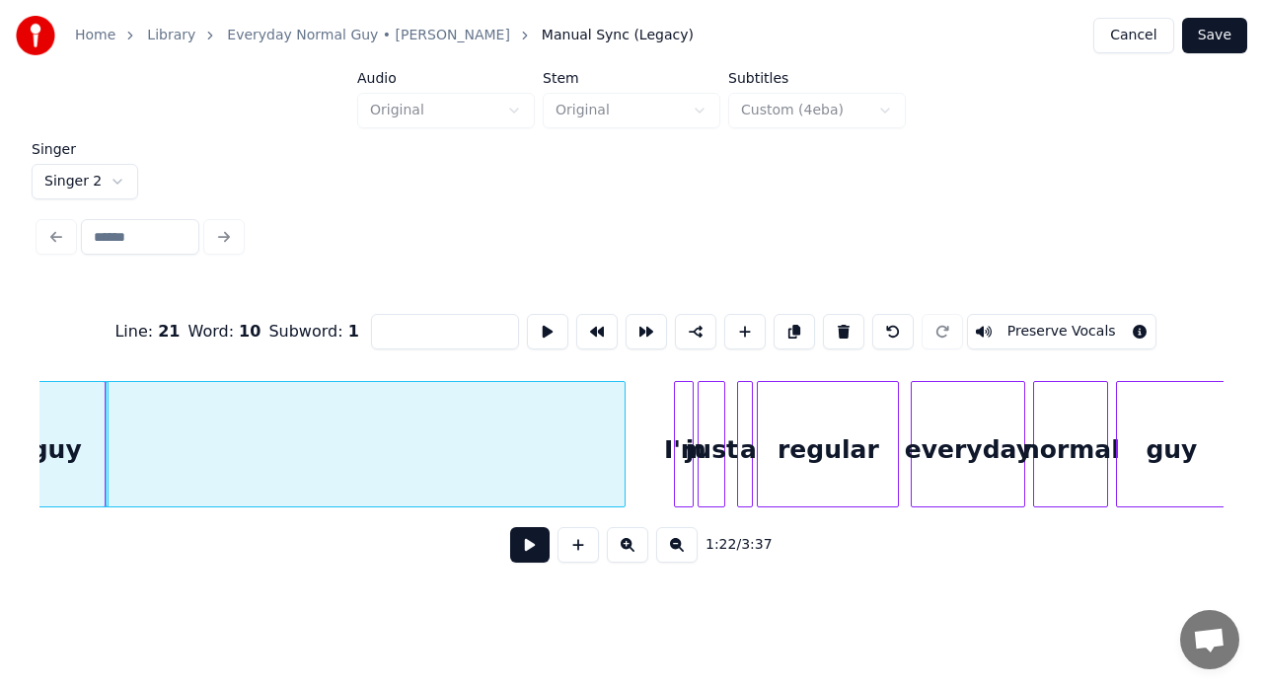
scroll to position [0, 16350]
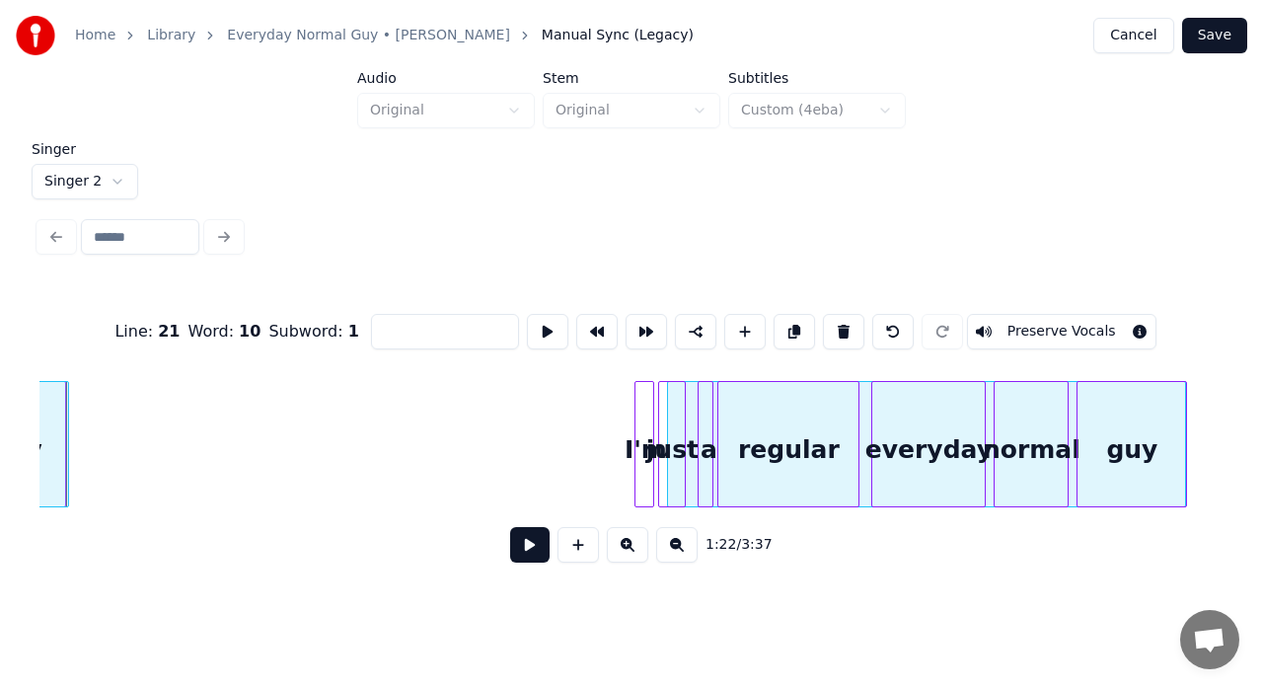
click at [1161, 357] on div "Line : 21 Word : 10 Subword : 1 Preserve Vocals 1:22 / 3:37" at bounding box center [631, 432] width 1184 height 300
click at [541, 320] on button at bounding box center [547, 332] width 41 height 36
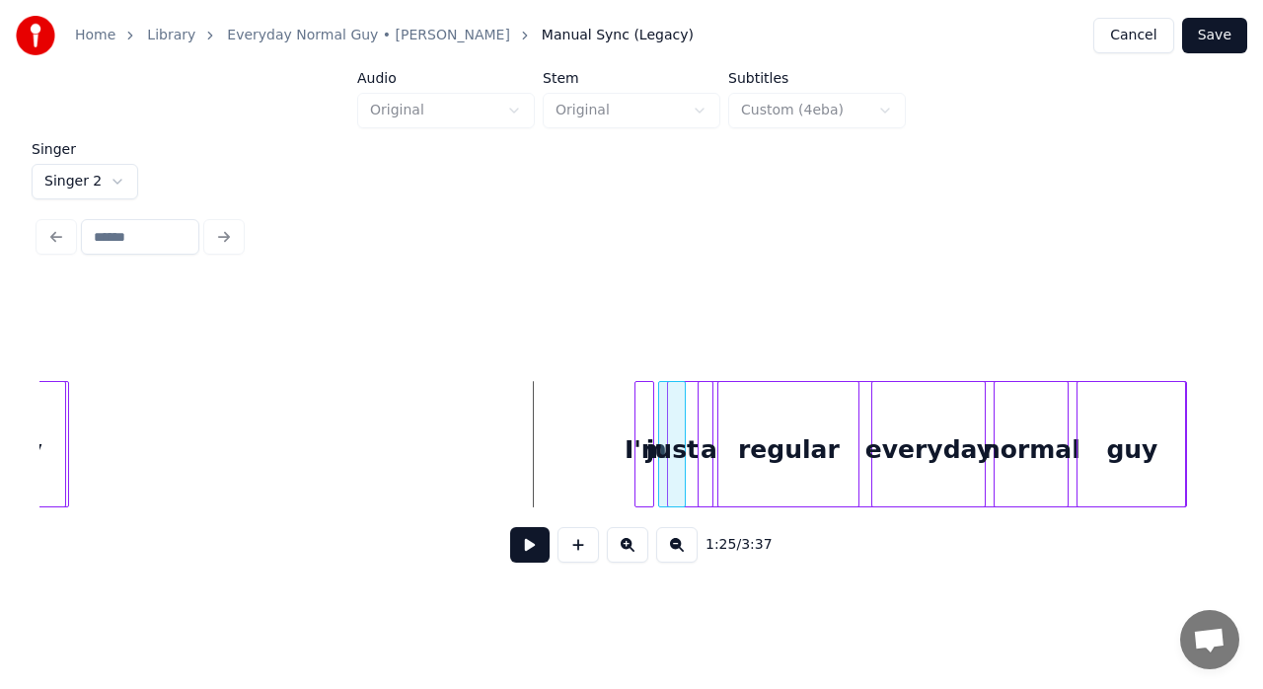
click at [534, 551] on button at bounding box center [529, 545] width 39 height 36
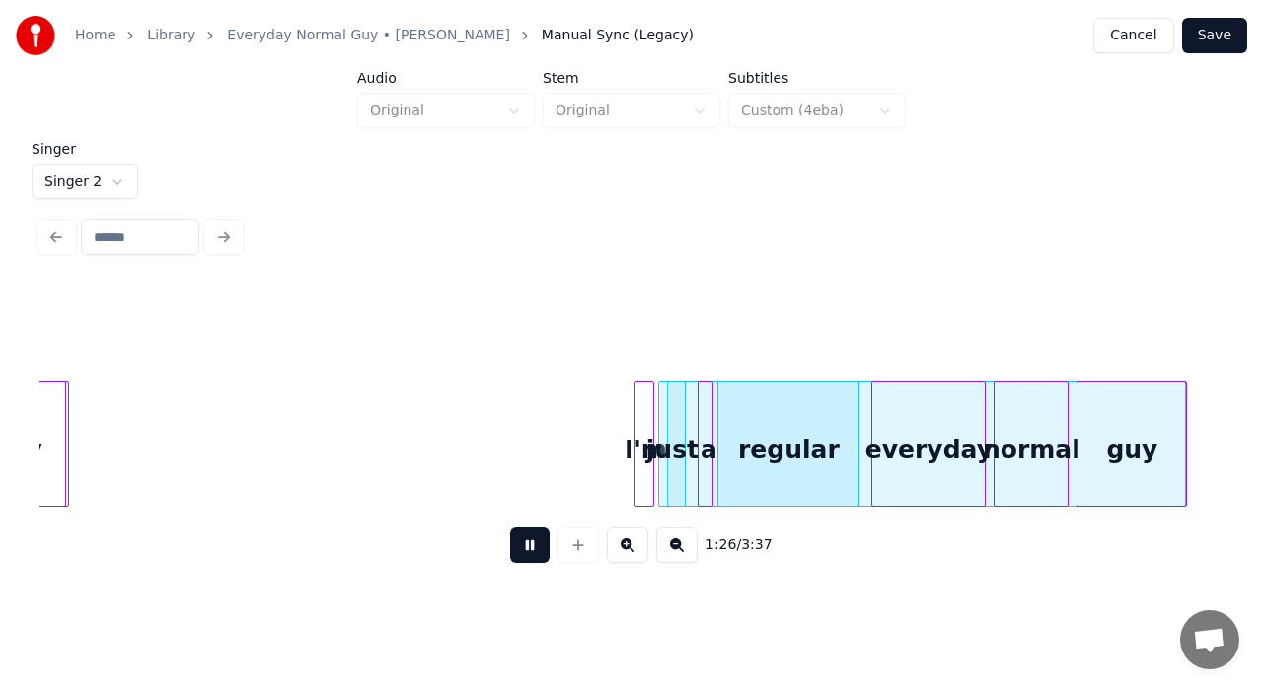
click at [534, 551] on button at bounding box center [529, 545] width 39 height 36
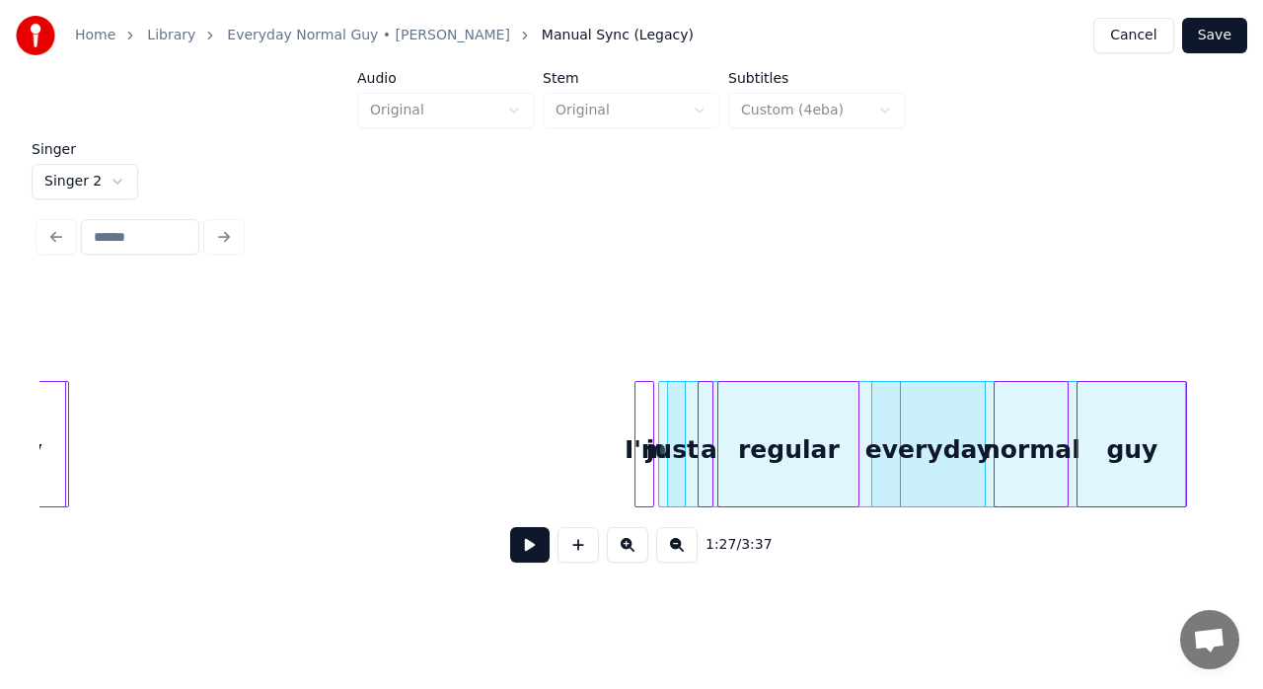
click at [642, 429] on div "I'm" at bounding box center [645, 449] width 20 height 134
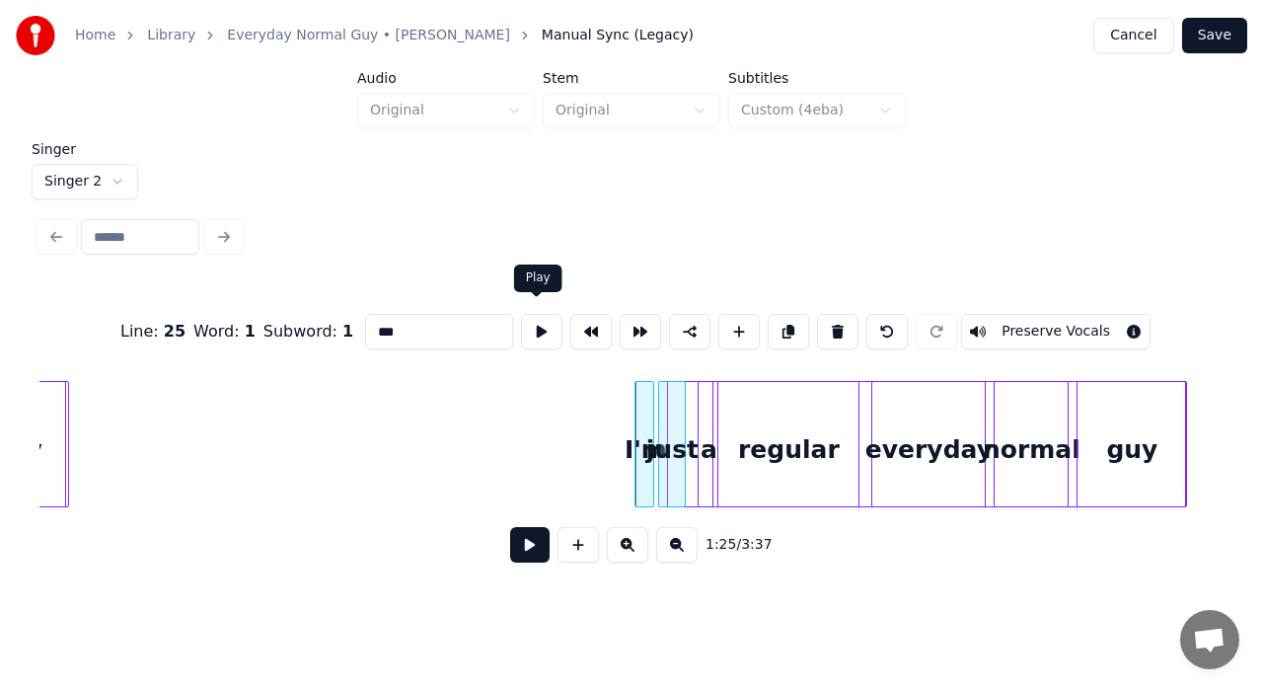
click at [544, 320] on button at bounding box center [541, 332] width 41 height 36
click at [663, 399] on div at bounding box center [662, 444] width 6 height 124
type input "****"
click at [530, 322] on button at bounding box center [541, 332] width 41 height 36
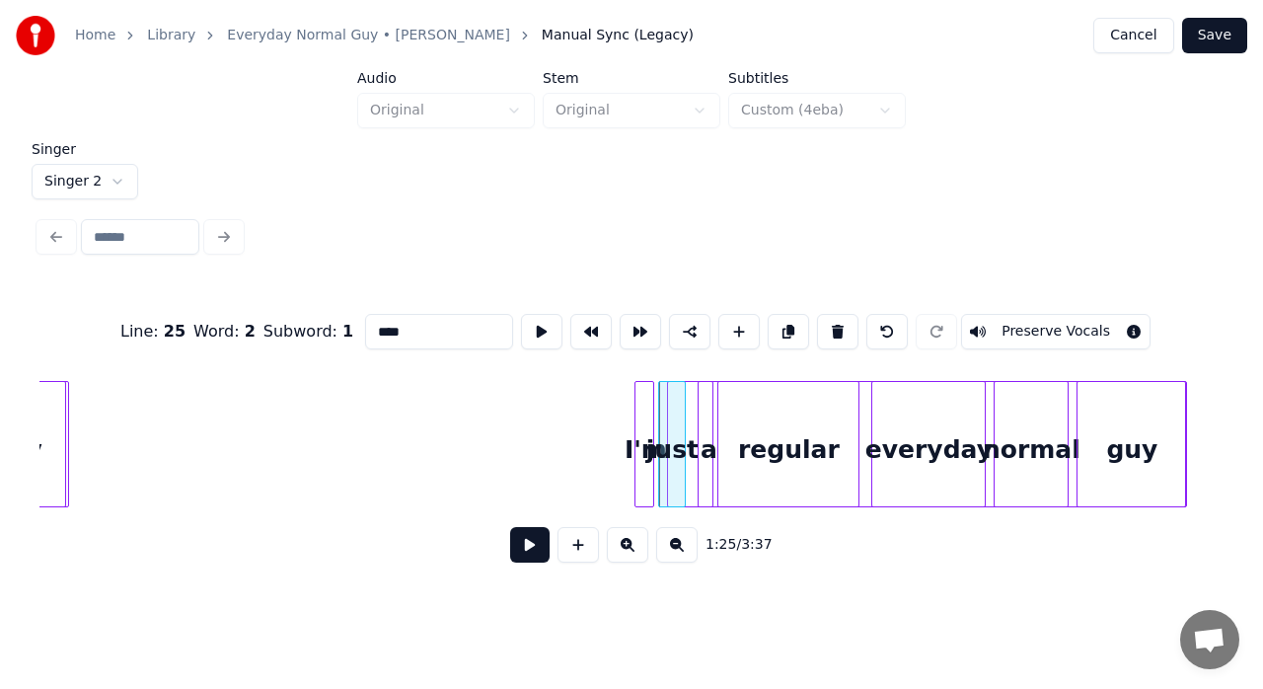
click at [530, 322] on button at bounding box center [541, 332] width 41 height 36
click at [1076, 407] on div at bounding box center [927, 444] width 520 height 126
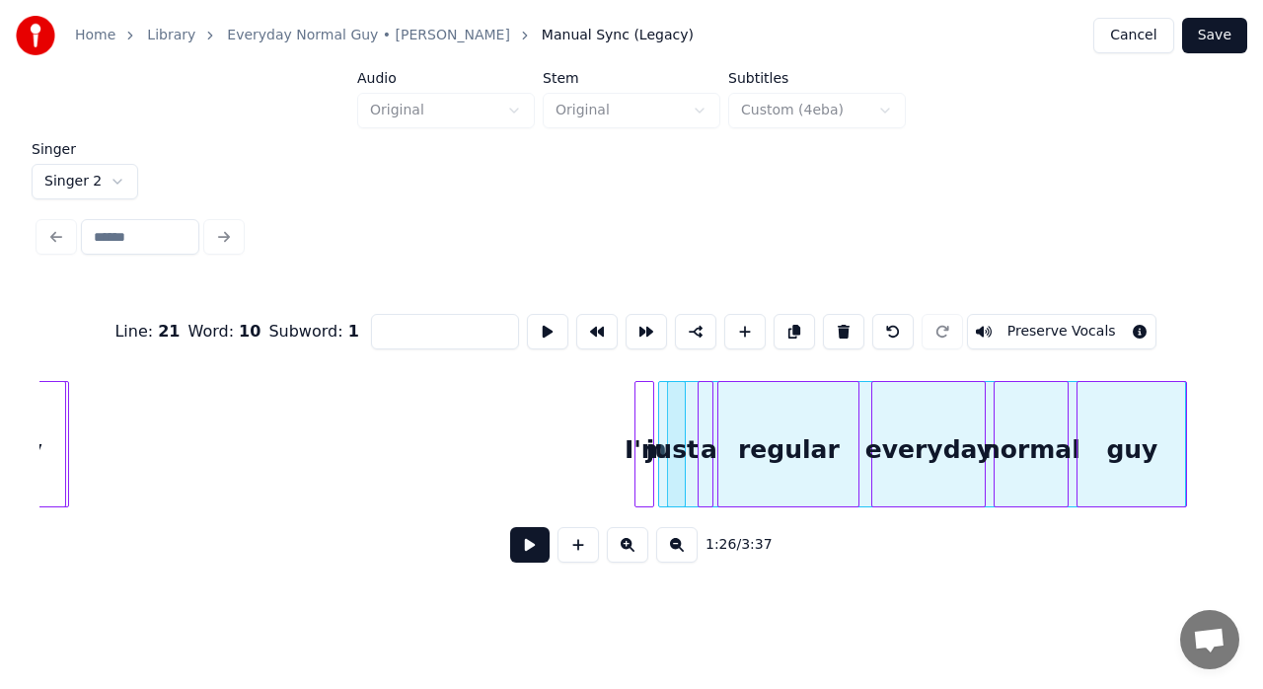
click at [1024, 324] on button "Preserve Vocals" at bounding box center [1061, 332] width 189 height 36
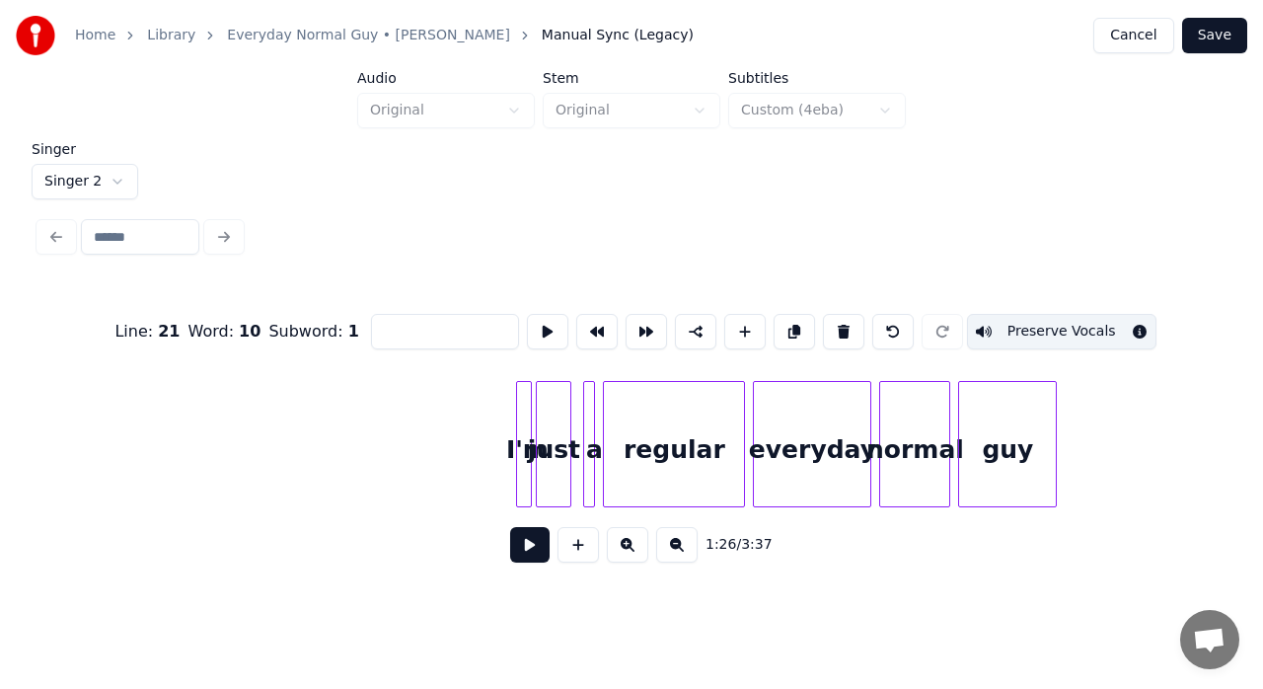
scroll to position [0, 17652]
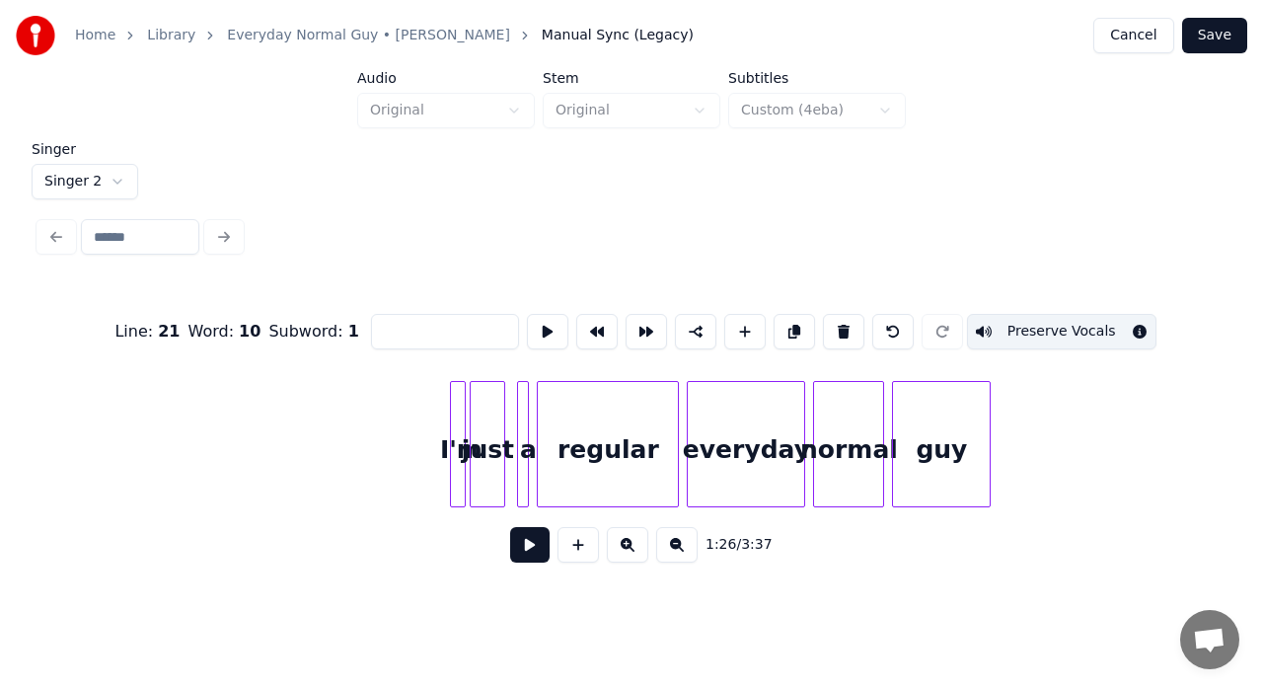
click at [790, 317] on button at bounding box center [794, 332] width 41 height 36
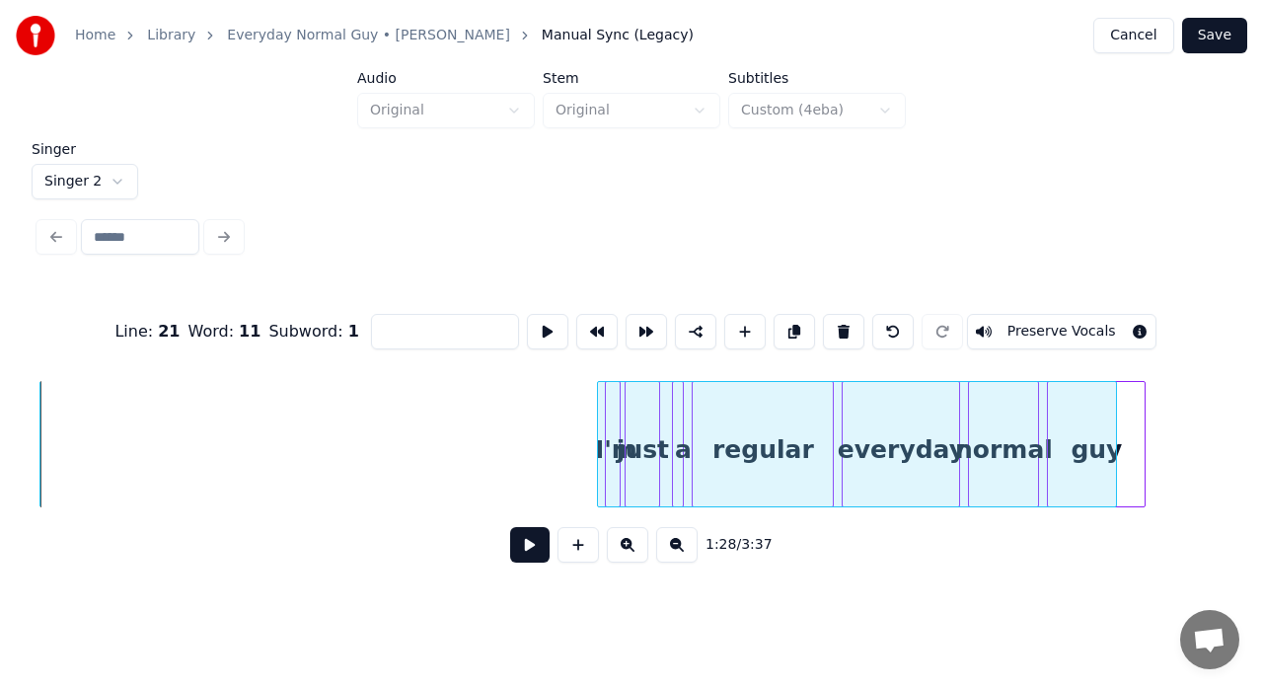
click at [988, 383] on div at bounding box center [857, 444] width 520 height 126
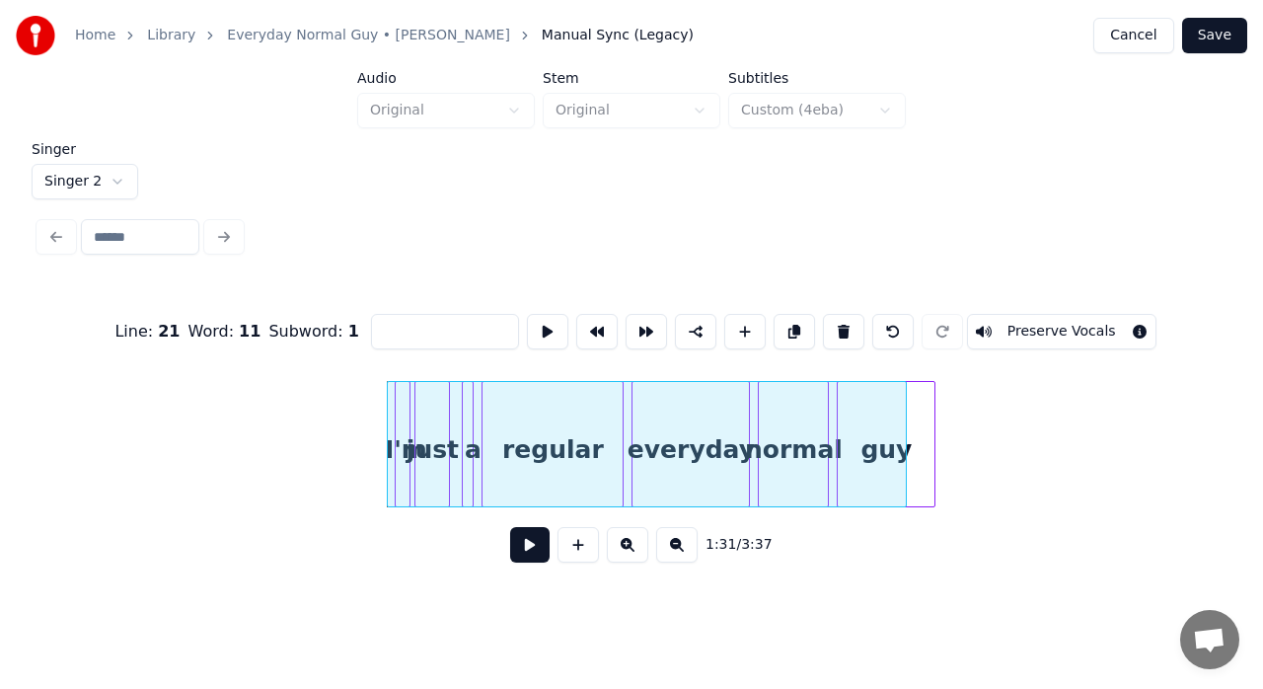
scroll to position [0, 17734]
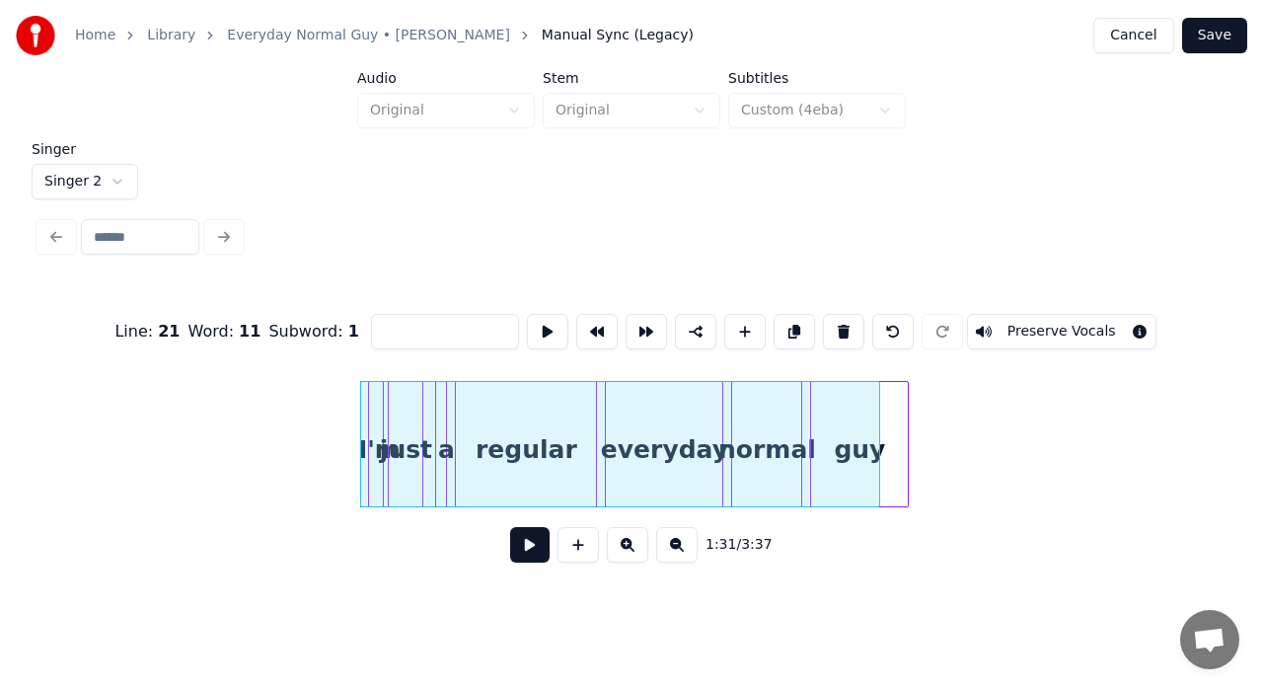
click at [847, 404] on div at bounding box center [620, 444] width 520 height 126
click at [874, 405] on div at bounding box center [647, 444] width 520 height 126
click at [543, 336] on button at bounding box center [547, 332] width 41 height 36
click at [547, 557] on button at bounding box center [529, 545] width 39 height 36
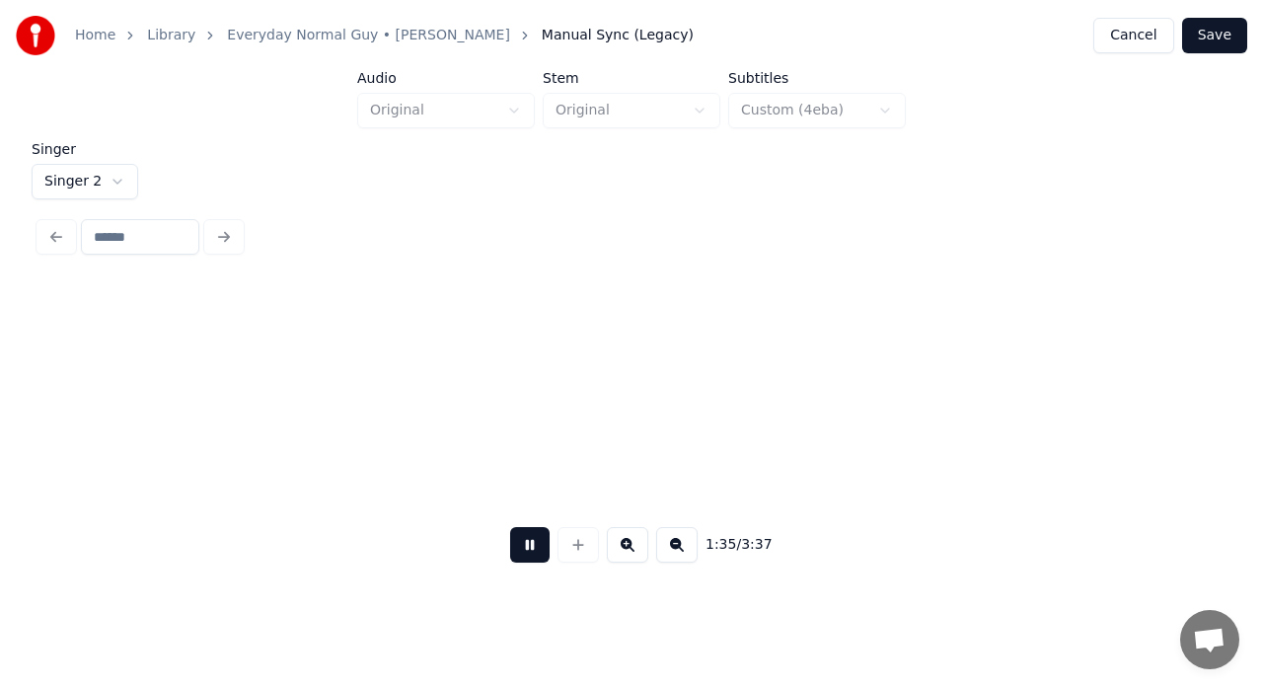
scroll to position [0, 18920]
click at [547, 557] on button at bounding box center [529, 545] width 39 height 36
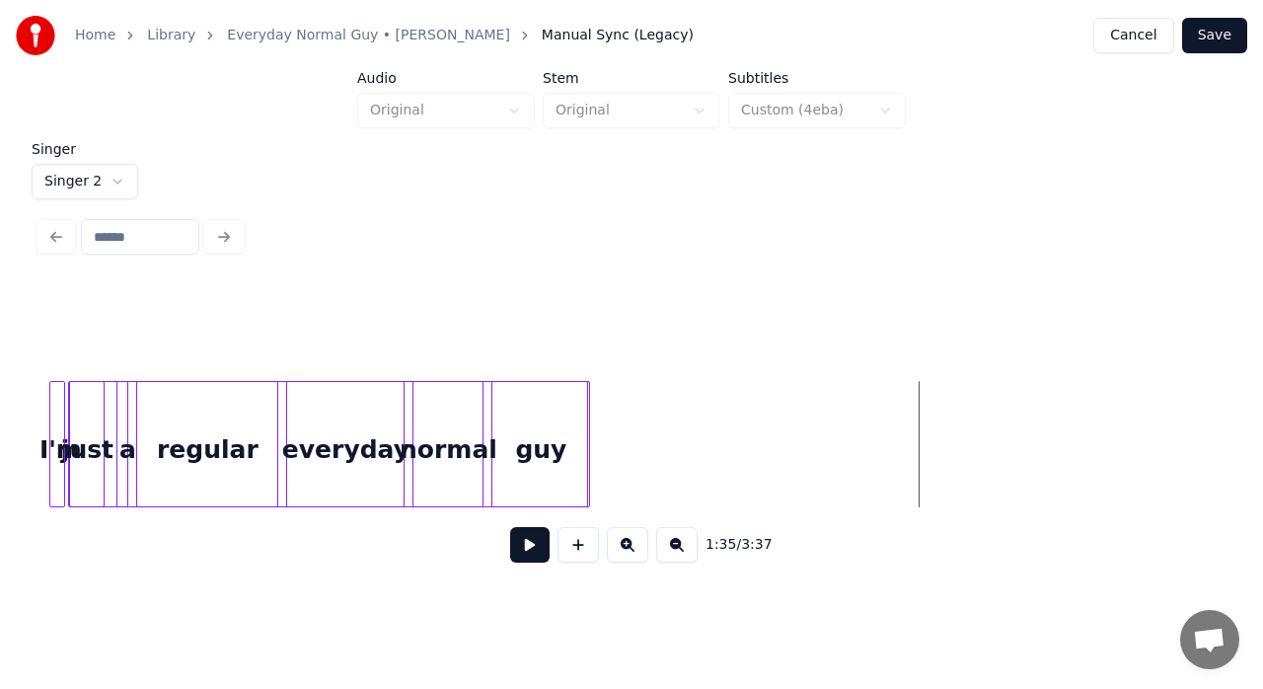
scroll to position [0, 18013]
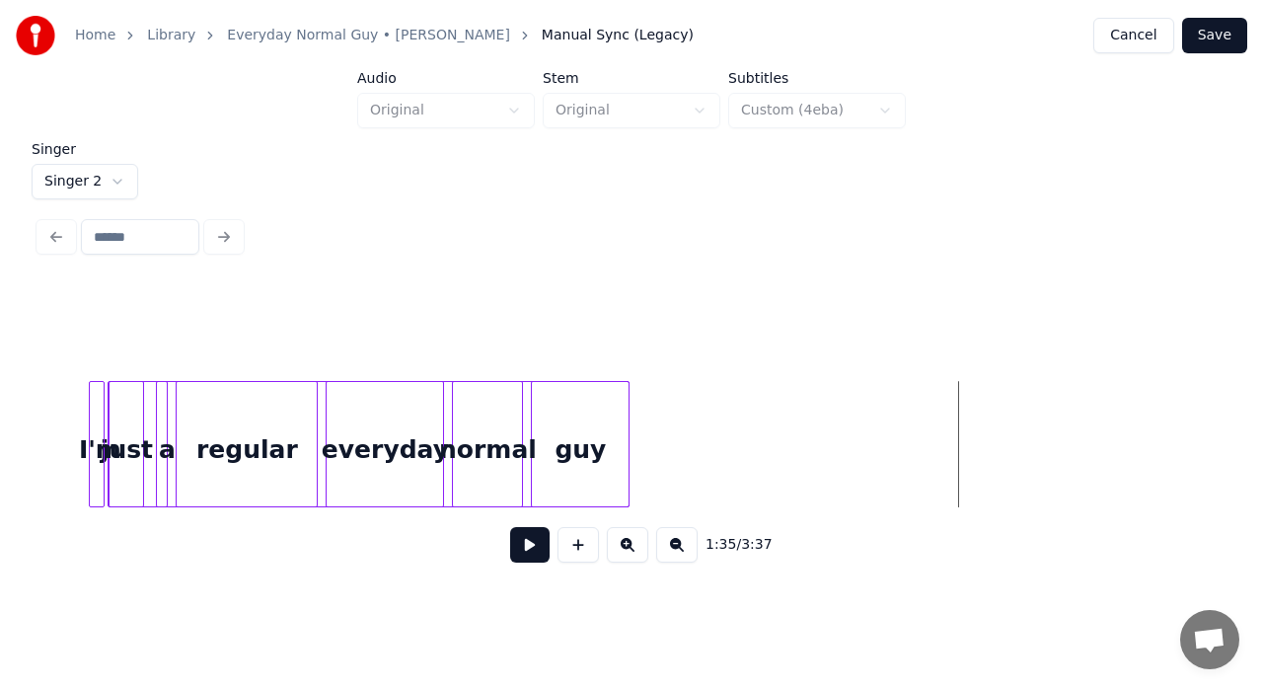
click at [624, 402] on div at bounding box center [626, 444] width 6 height 124
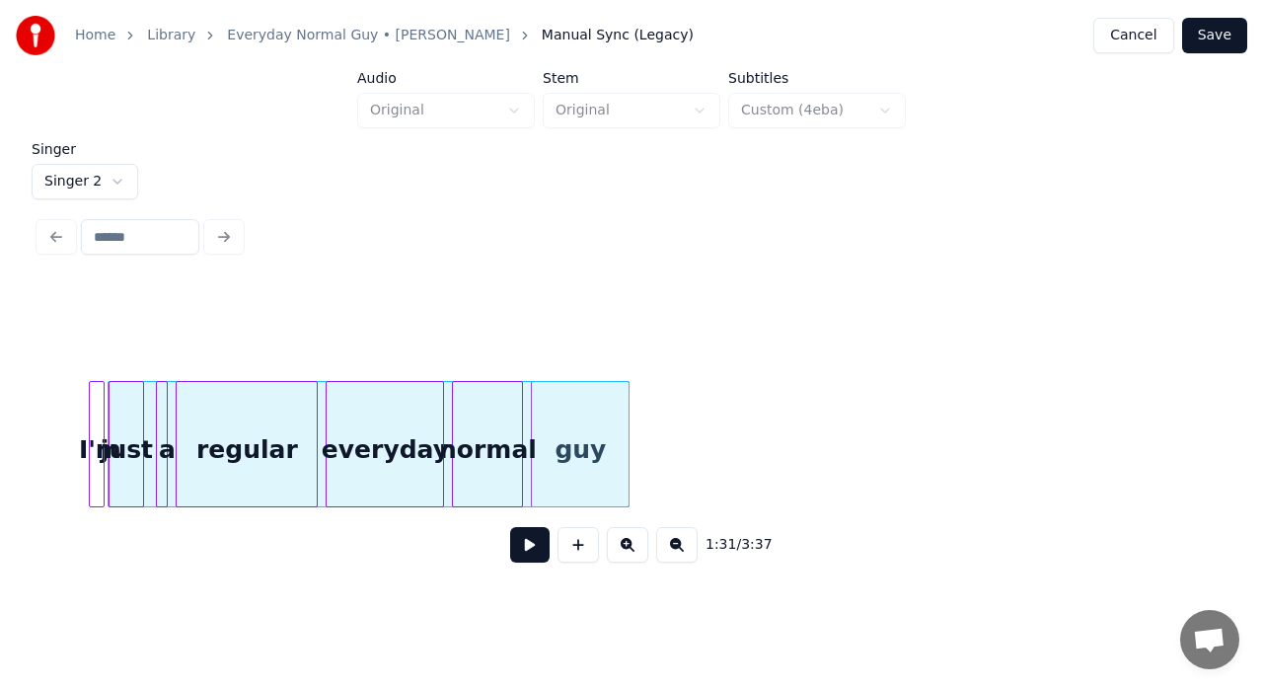
click at [516, 561] on button at bounding box center [529, 545] width 39 height 36
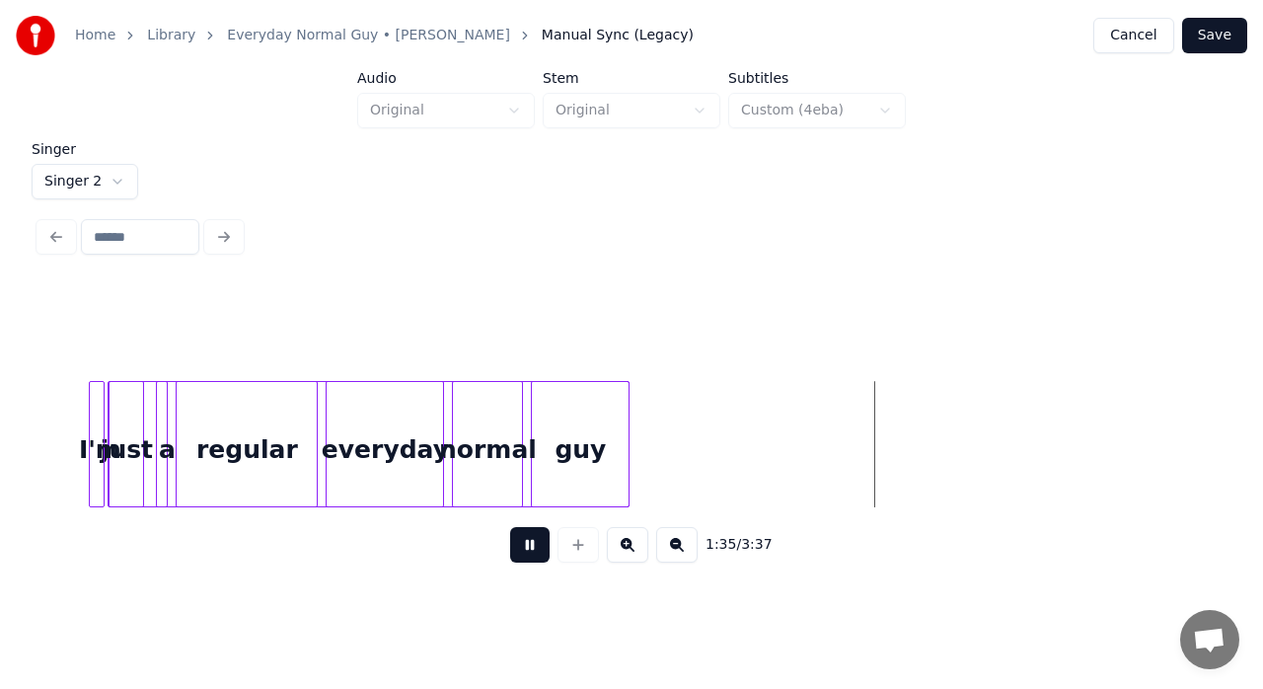
click at [516, 561] on button at bounding box center [529, 545] width 39 height 36
click at [525, 406] on div at bounding box center [369, 444] width 522 height 126
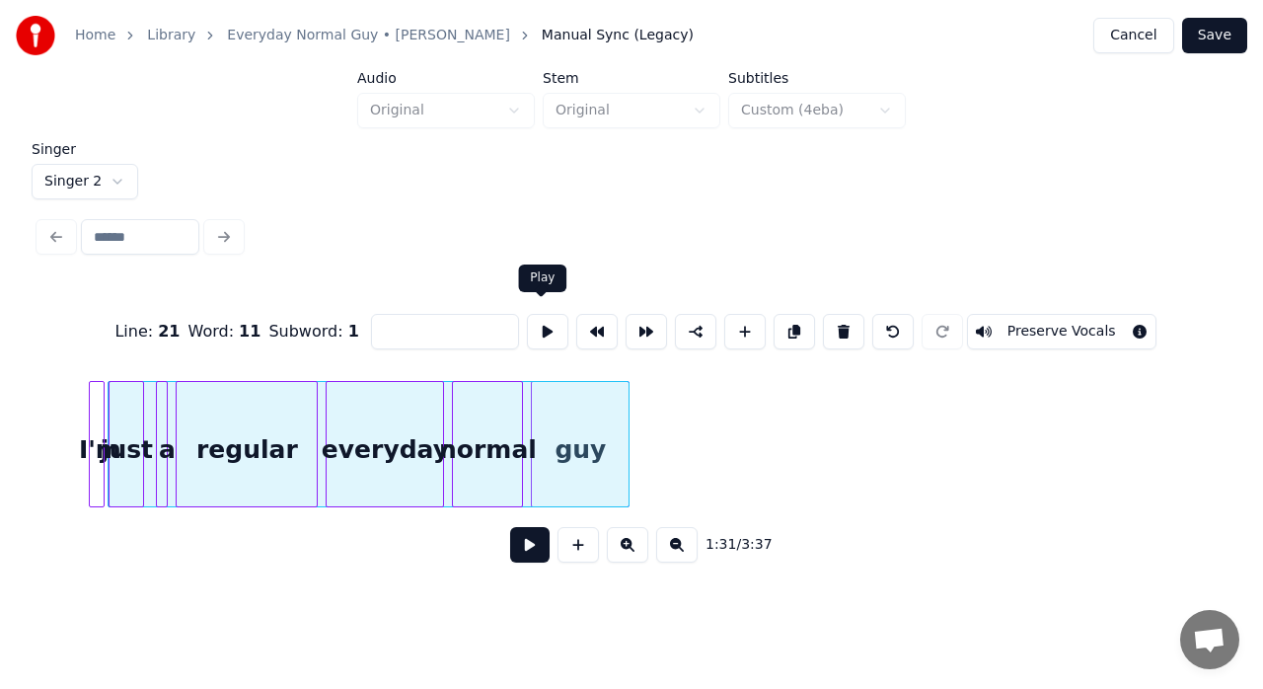
click at [536, 319] on button at bounding box center [547, 332] width 41 height 36
click at [1109, 315] on button "Preserve Vocals" at bounding box center [1061, 332] width 189 height 36
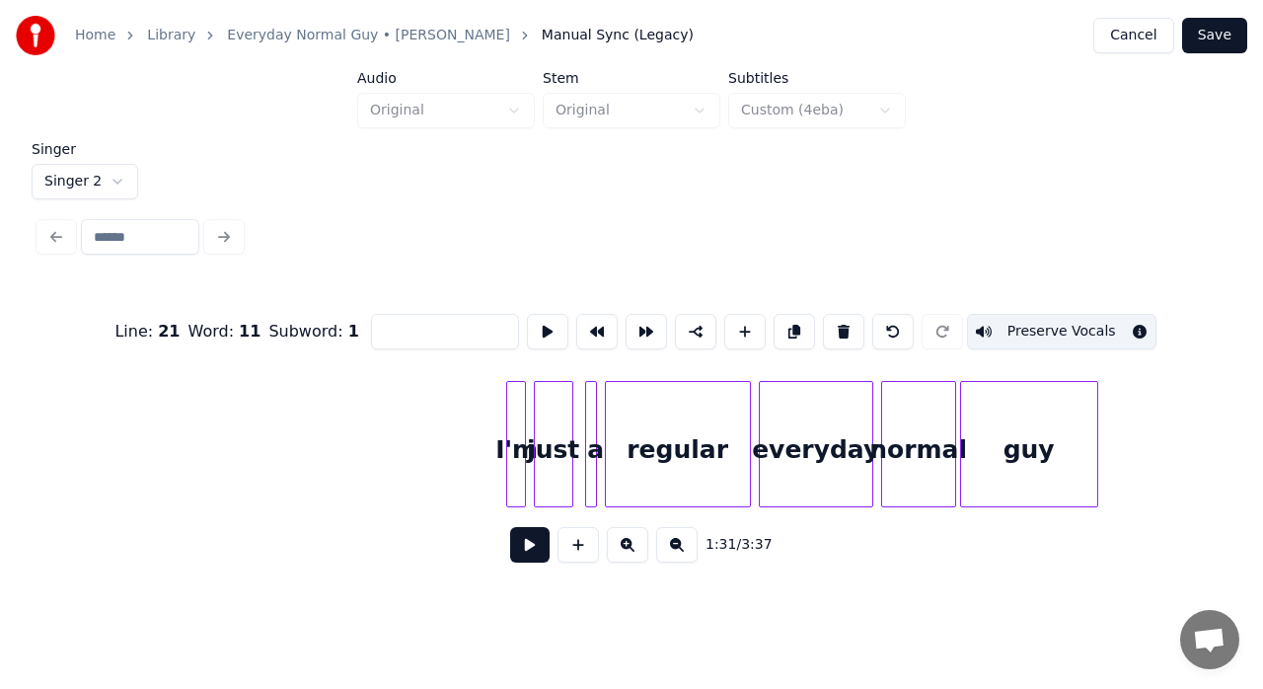
scroll to position [0, 29094]
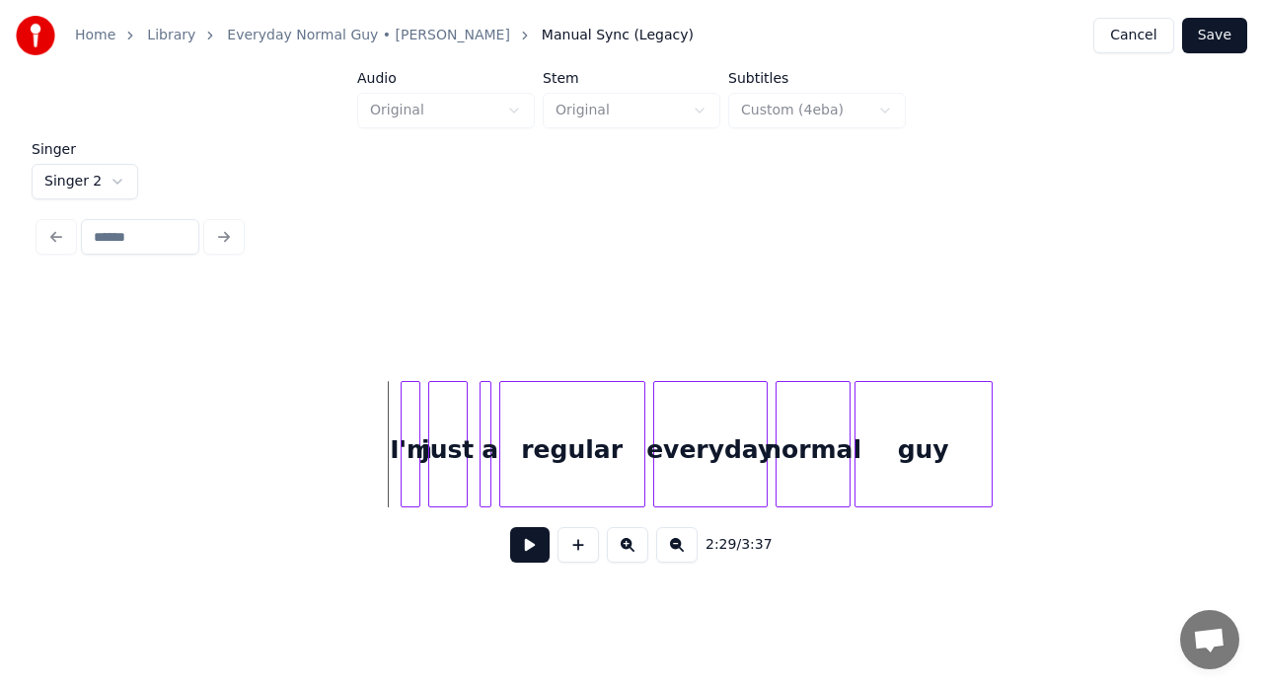
click at [568, 557] on button at bounding box center [578, 545] width 41 height 36
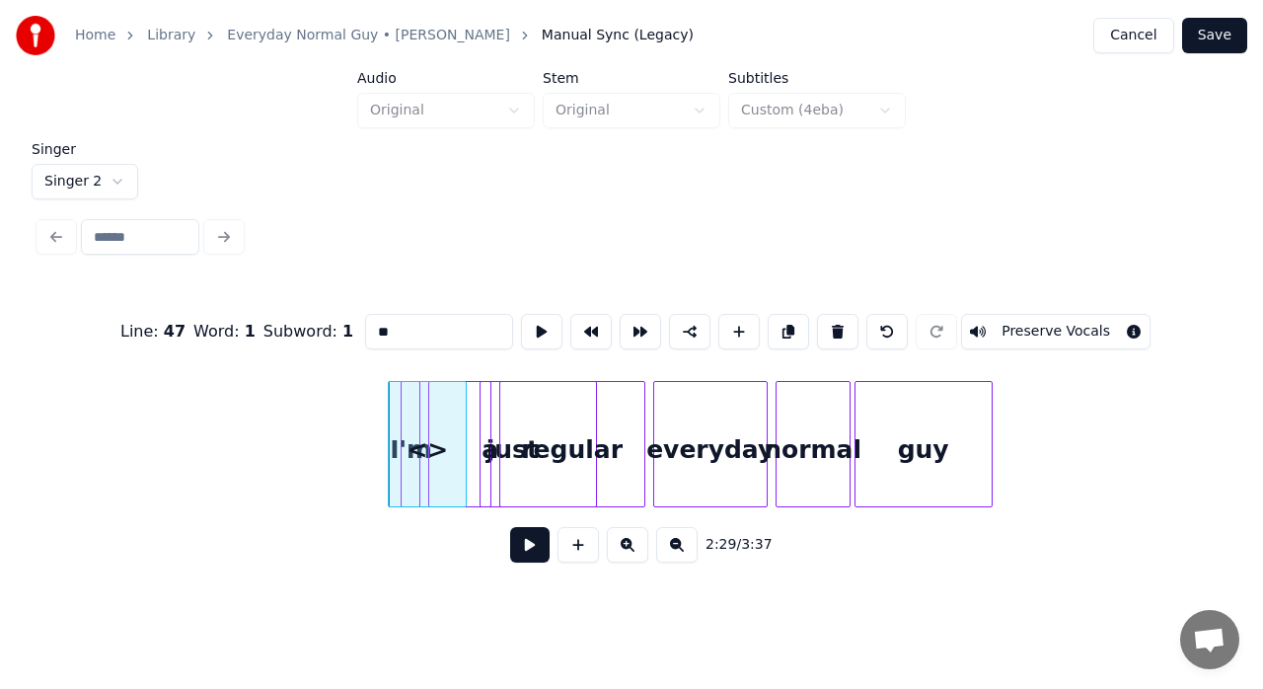
click at [596, 409] on div at bounding box center [593, 444] width 6 height 124
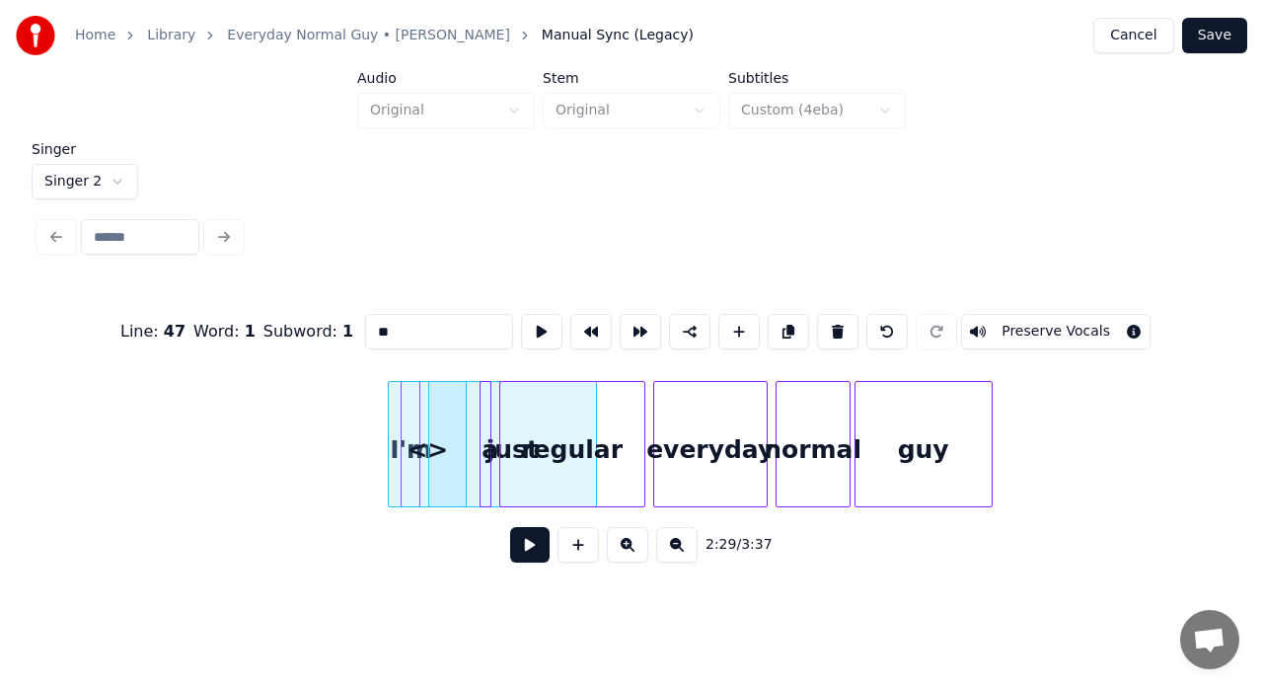
click at [884, 322] on button at bounding box center [886, 332] width 41 height 36
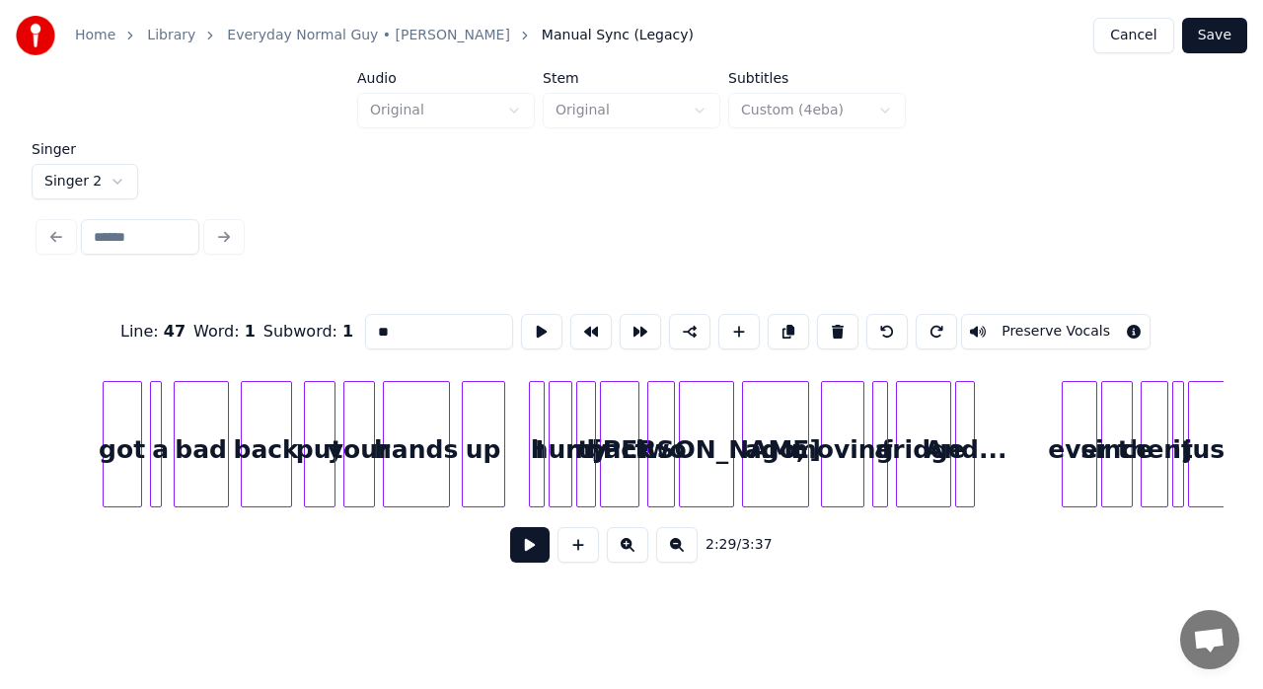
scroll to position [0, 27201]
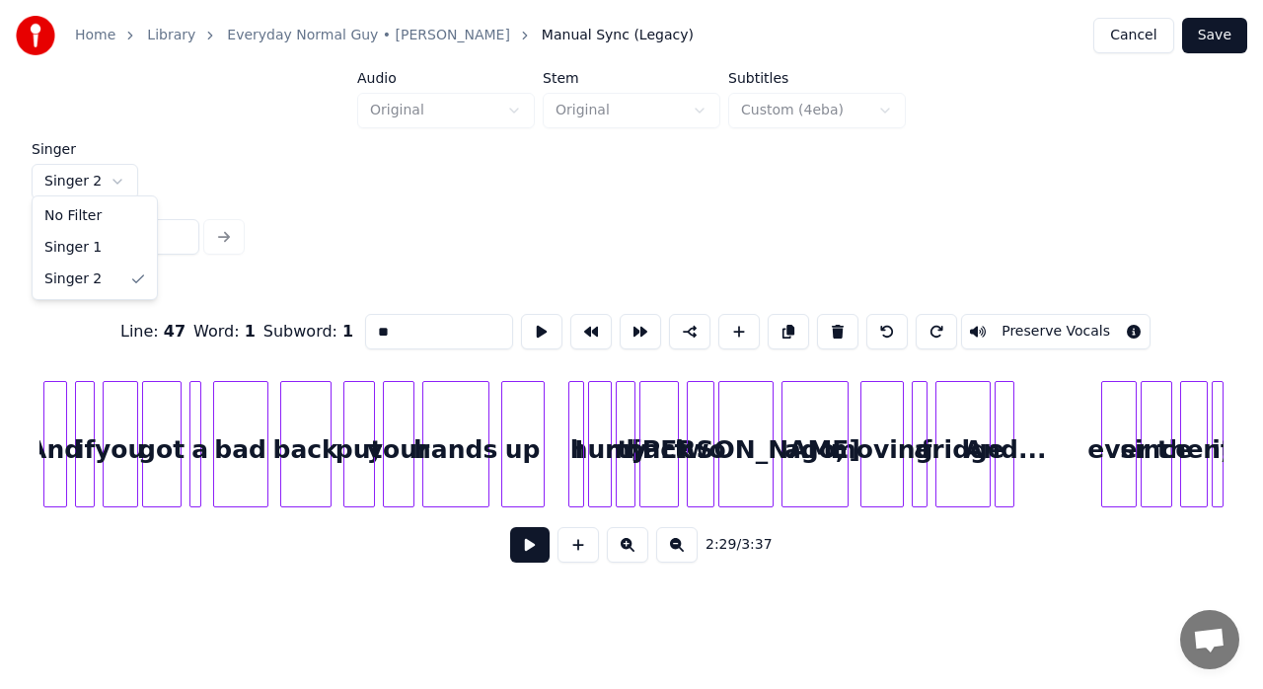
click at [113, 172] on html "Home Library Everyday Normal Guy • [PERSON_NAME] Joie Manual Sync (Legacy) Canc…" at bounding box center [631, 302] width 1263 height 605
click at [109, 174] on html "Home Library Everyday Normal Guy • [PERSON_NAME] Joie Manual Sync (Legacy) Canc…" at bounding box center [631, 302] width 1263 height 605
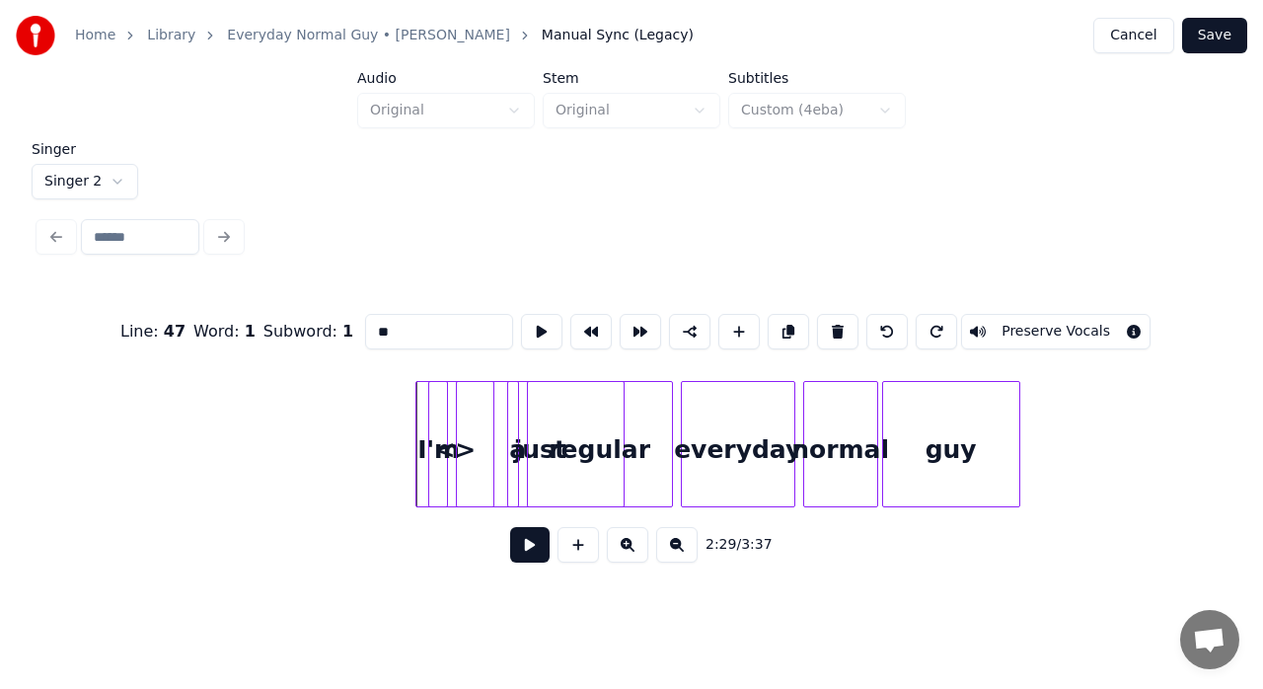
scroll to position [0, 29189]
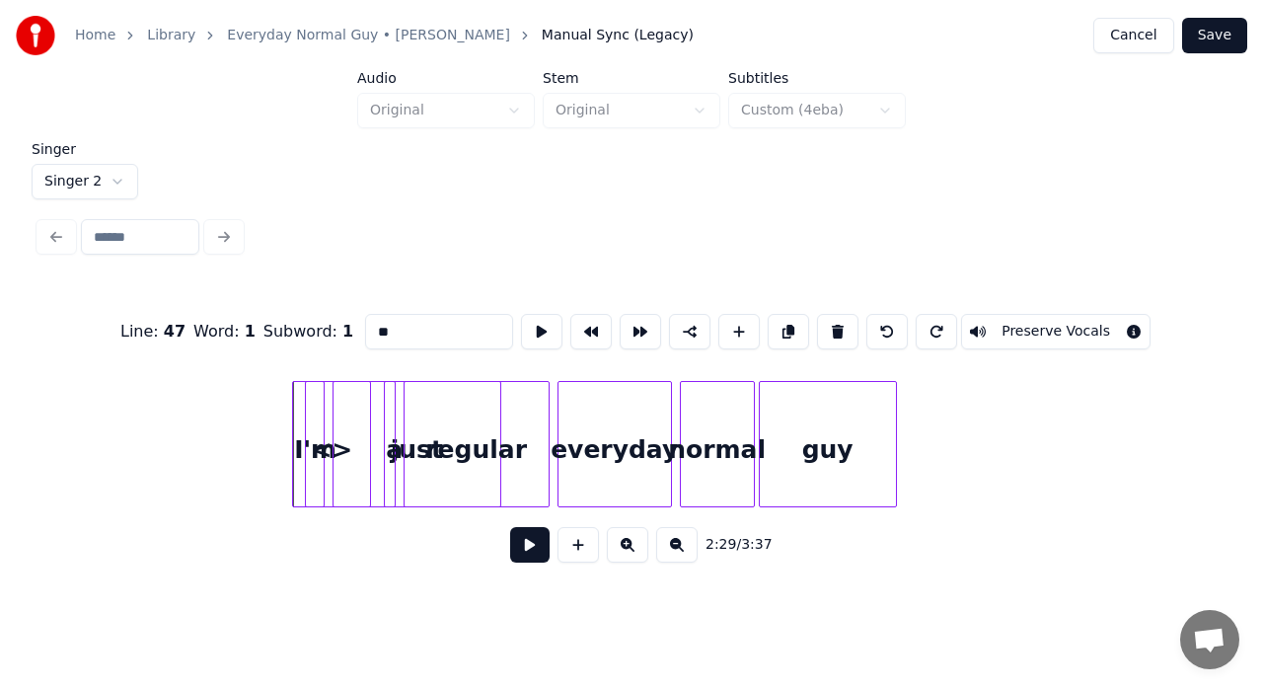
click at [343, 442] on div "just" at bounding box center [417, 449] width 167 height 134
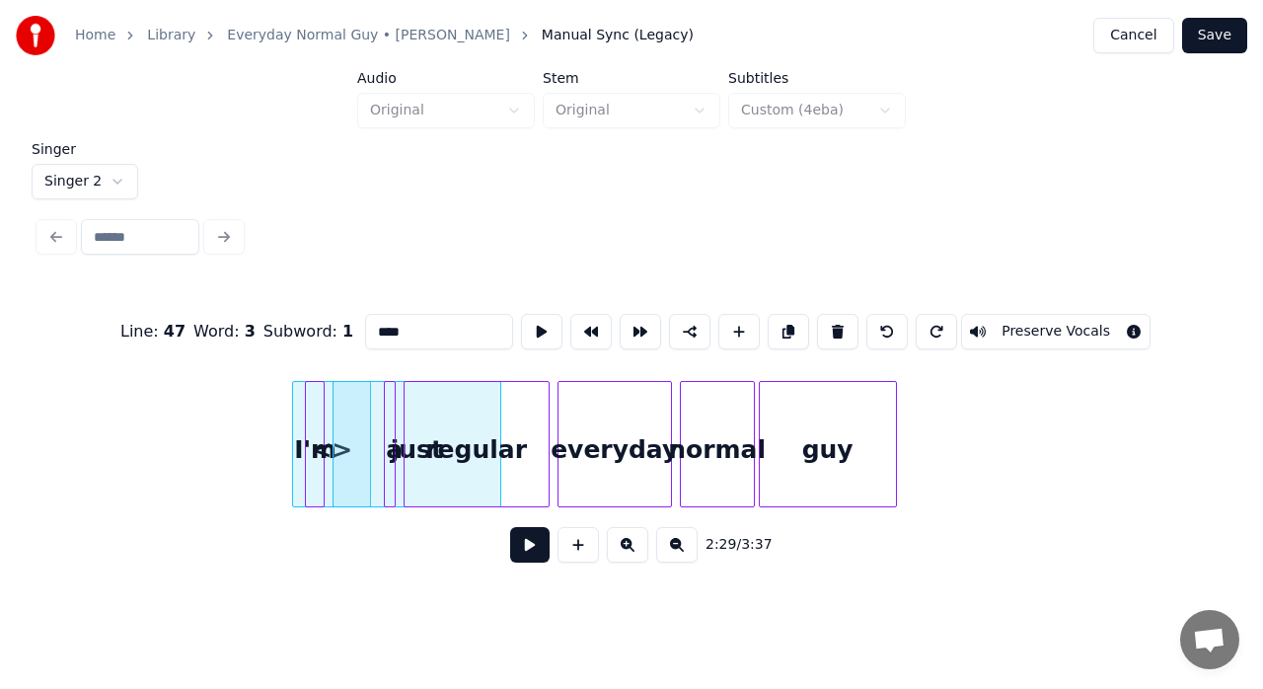
click at [322, 453] on div at bounding box center [321, 444] width 6 height 124
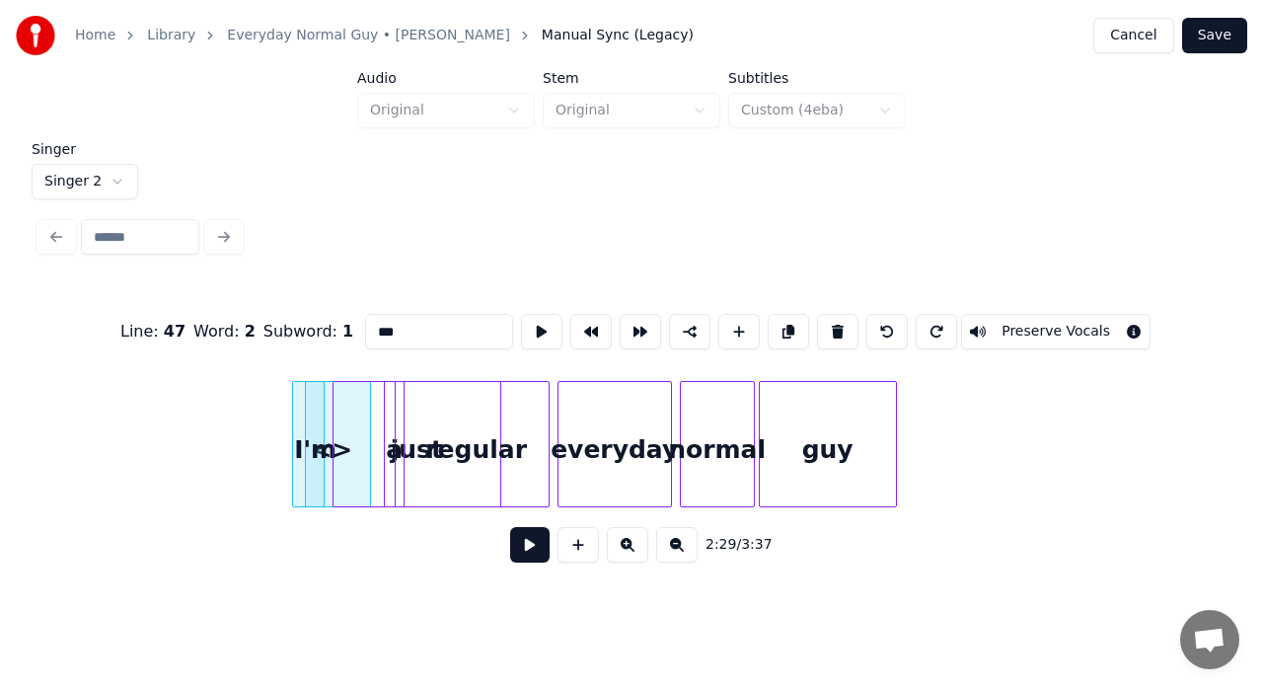
click at [295, 454] on div at bounding box center [296, 444] width 6 height 124
click at [203, 428] on div "I'm" at bounding box center [213, 449] width 20 height 134
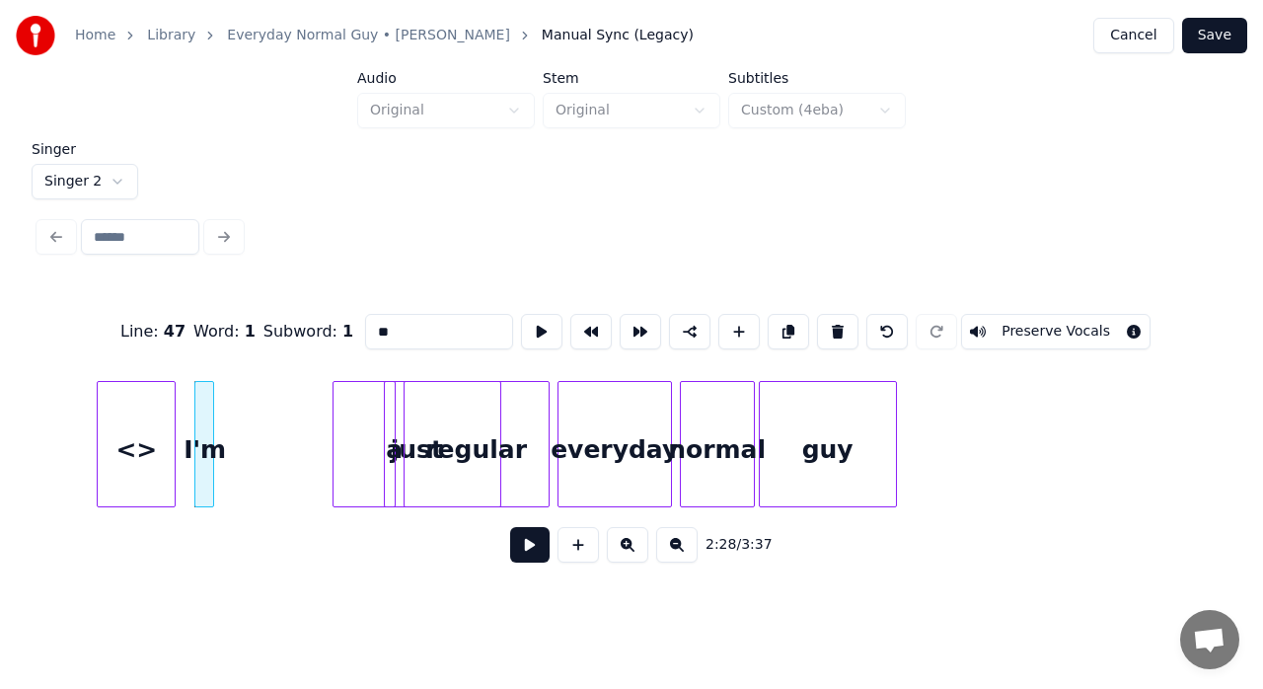
click at [114, 416] on div "<>" at bounding box center [136, 449] width 77 height 134
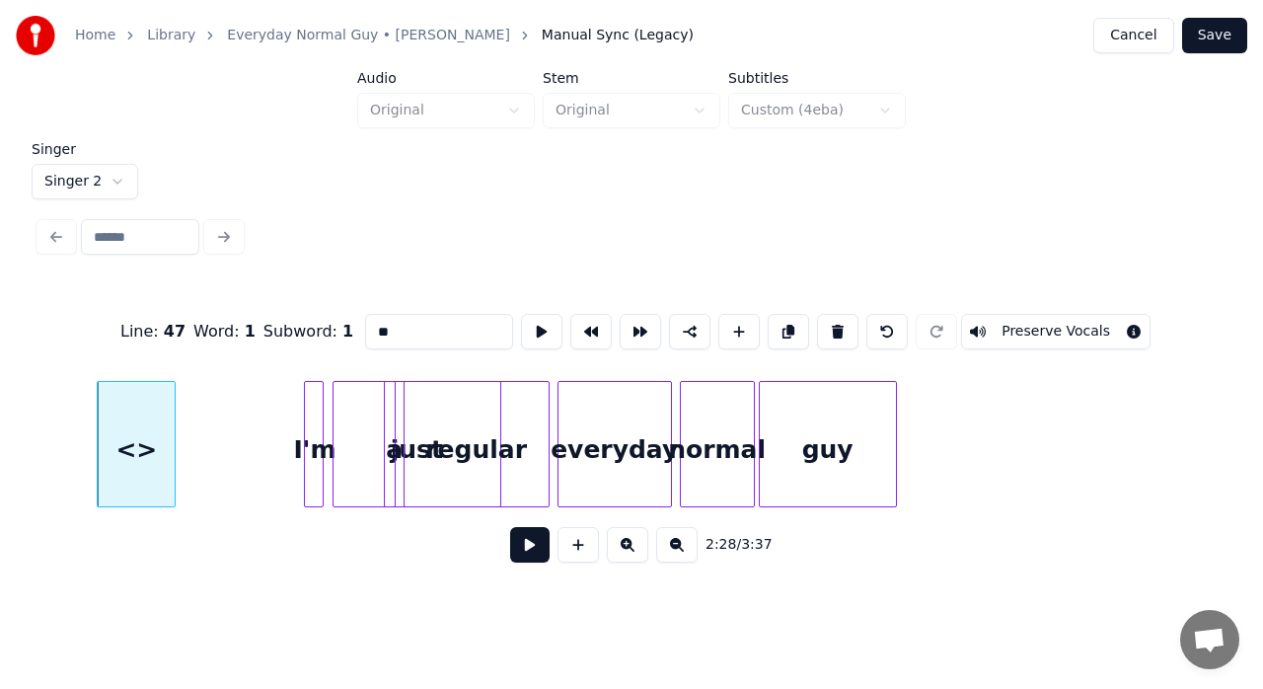
click at [314, 415] on div "I'm" at bounding box center [315, 449] width 20 height 134
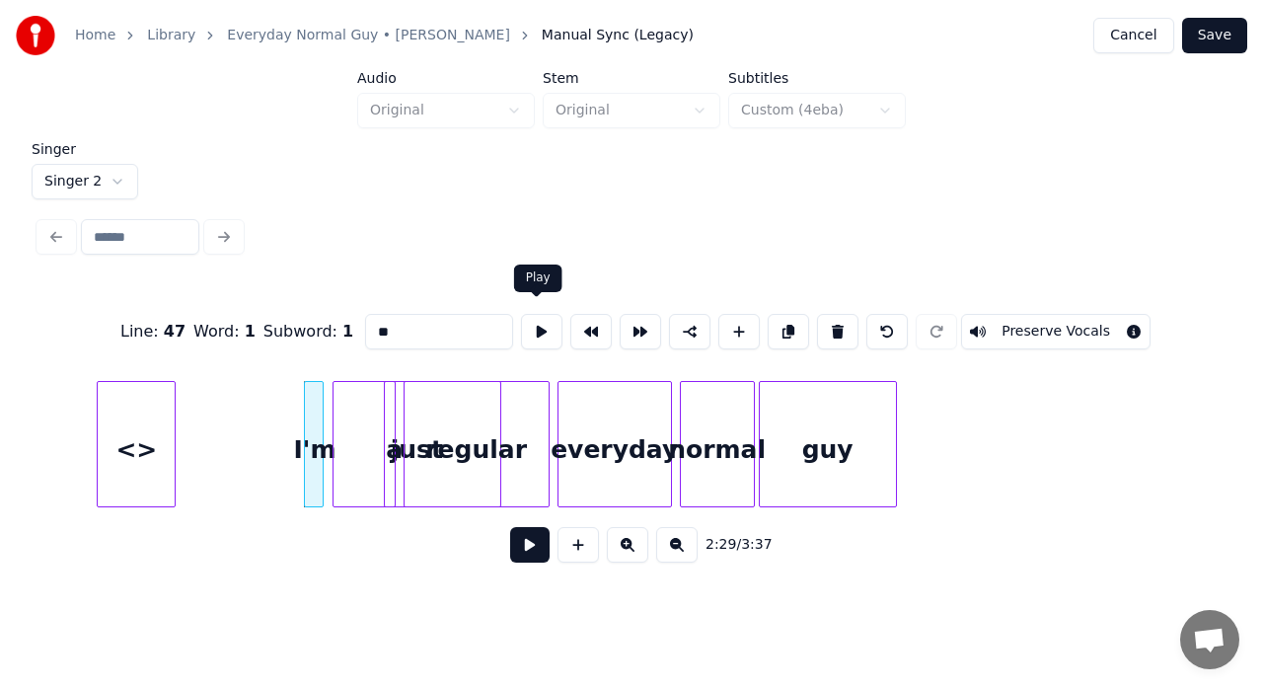
click at [525, 326] on button at bounding box center [541, 332] width 41 height 36
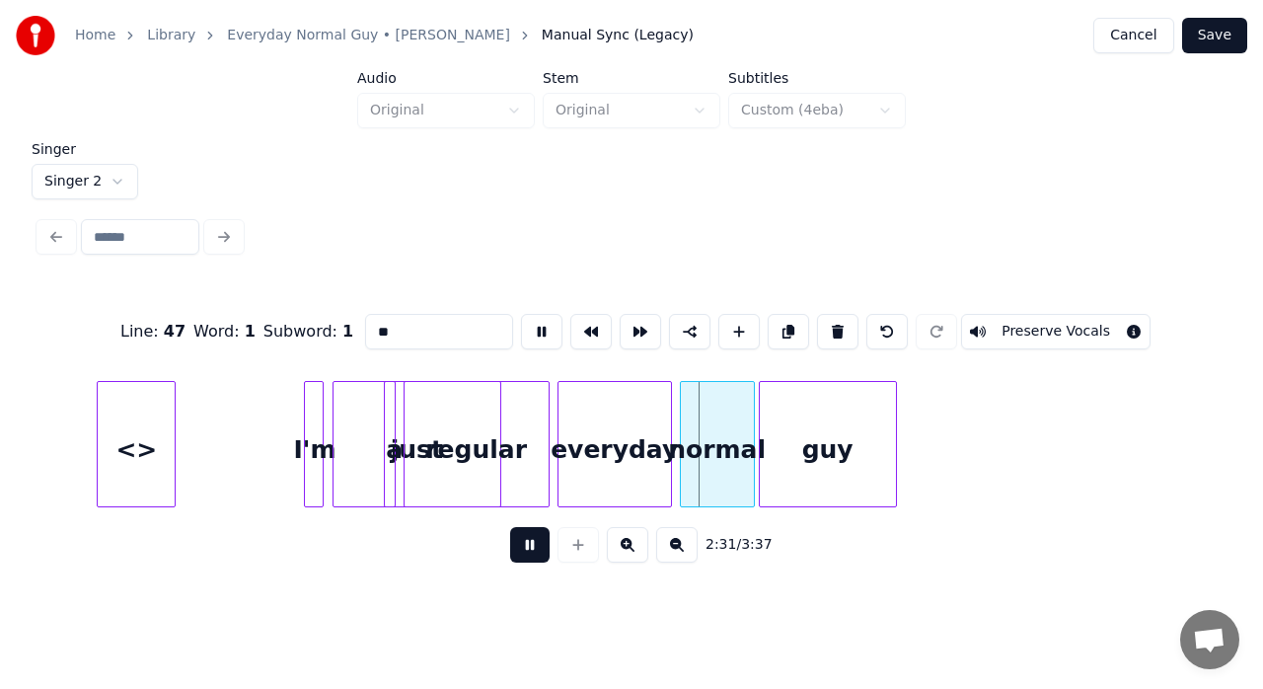
click at [533, 553] on button at bounding box center [529, 545] width 39 height 36
click at [314, 444] on div "I'm" at bounding box center [315, 449] width 20 height 134
type input "***"
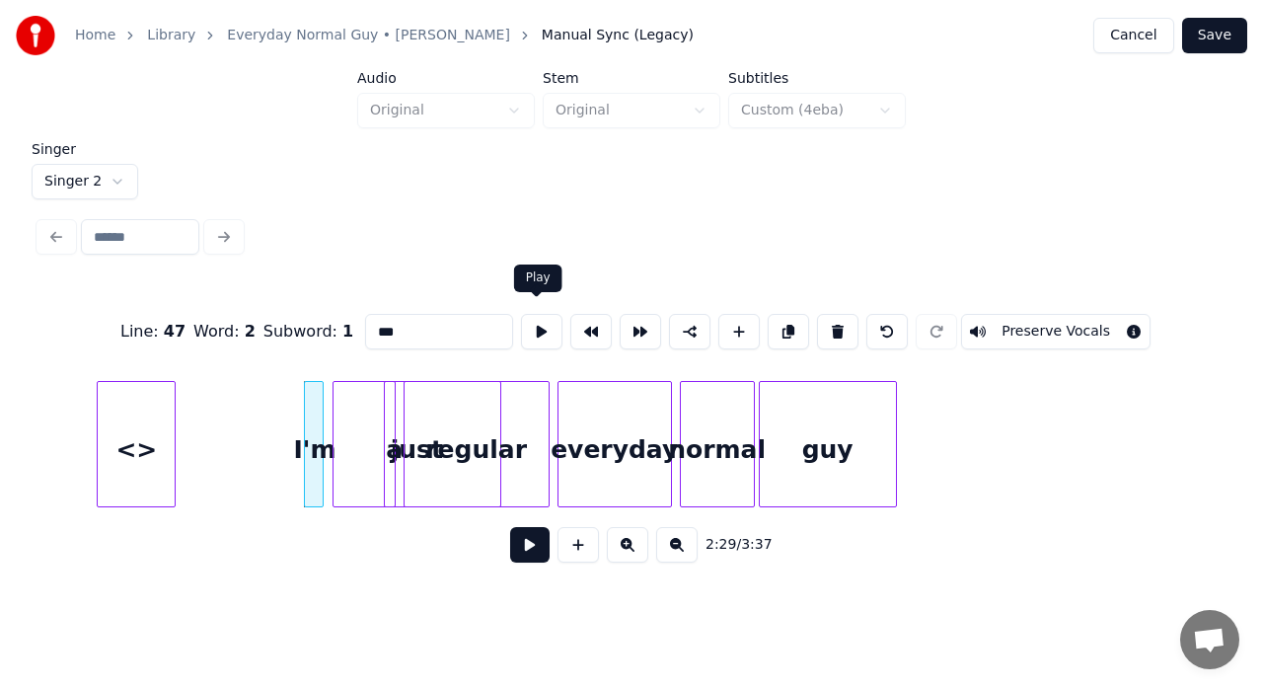
click at [537, 330] on button at bounding box center [541, 332] width 41 height 36
click at [302, 411] on div at bounding box center [305, 444] width 6 height 124
click at [357, 403] on div "just" at bounding box center [413, 449] width 167 height 134
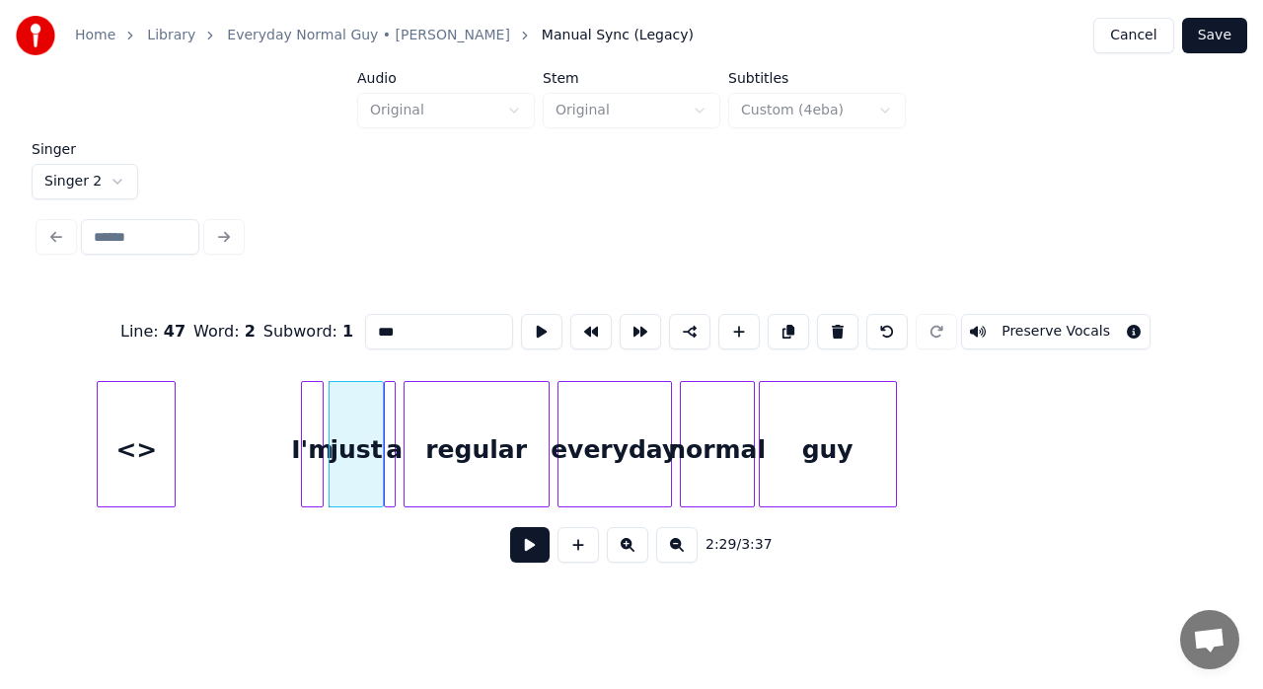
click at [383, 403] on div at bounding box center [380, 444] width 6 height 124
click at [539, 332] on button at bounding box center [541, 332] width 41 height 36
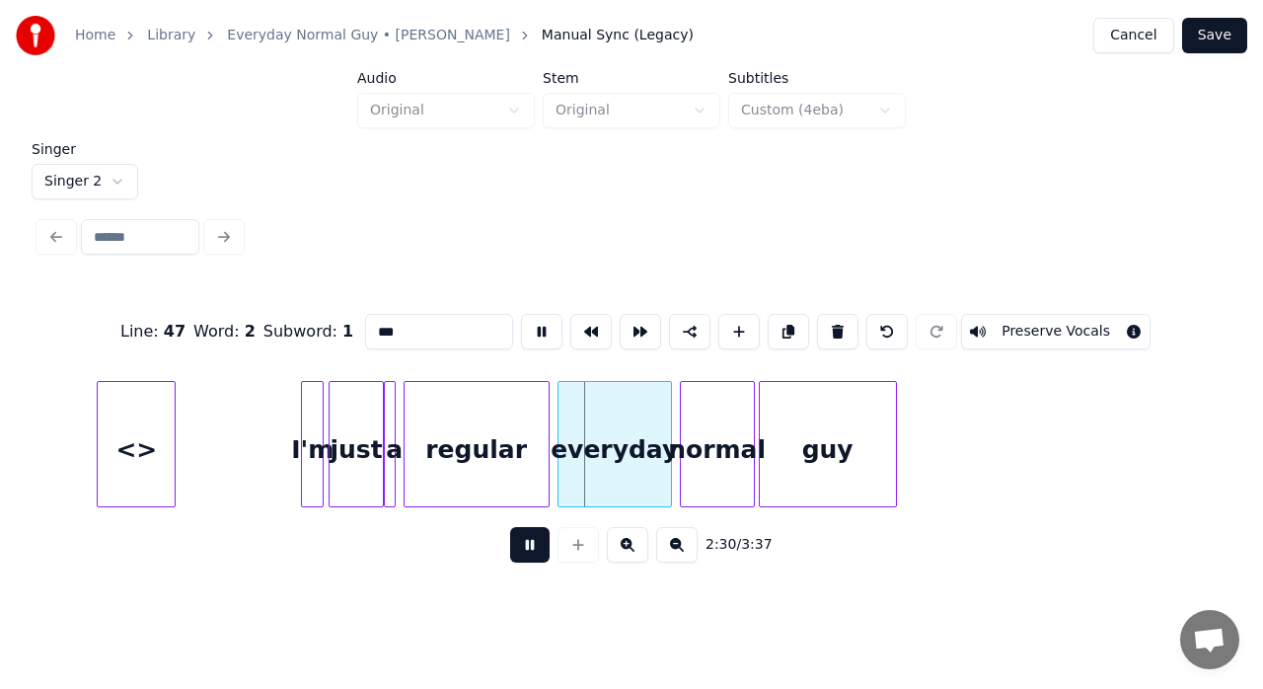
click at [539, 332] on button at bounding box center [541, 332] width 41 height 36
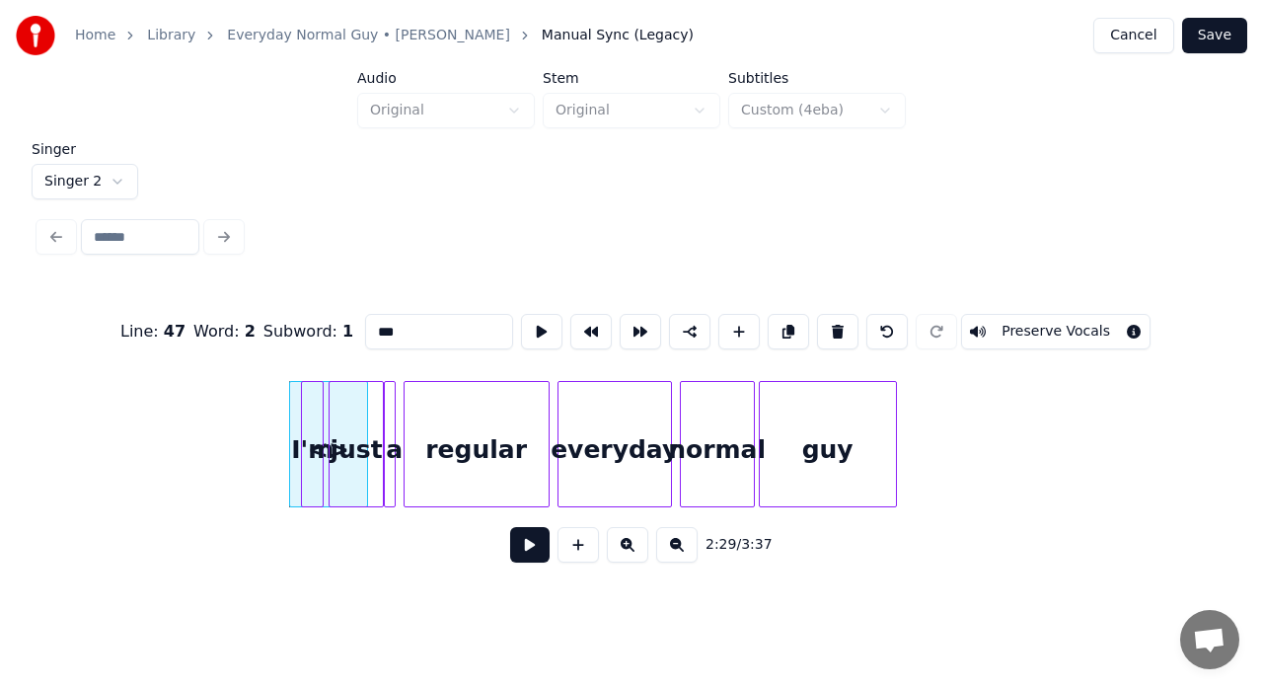
click at [380, 393] on div at bounding box center [380, 444] width 6 height 124
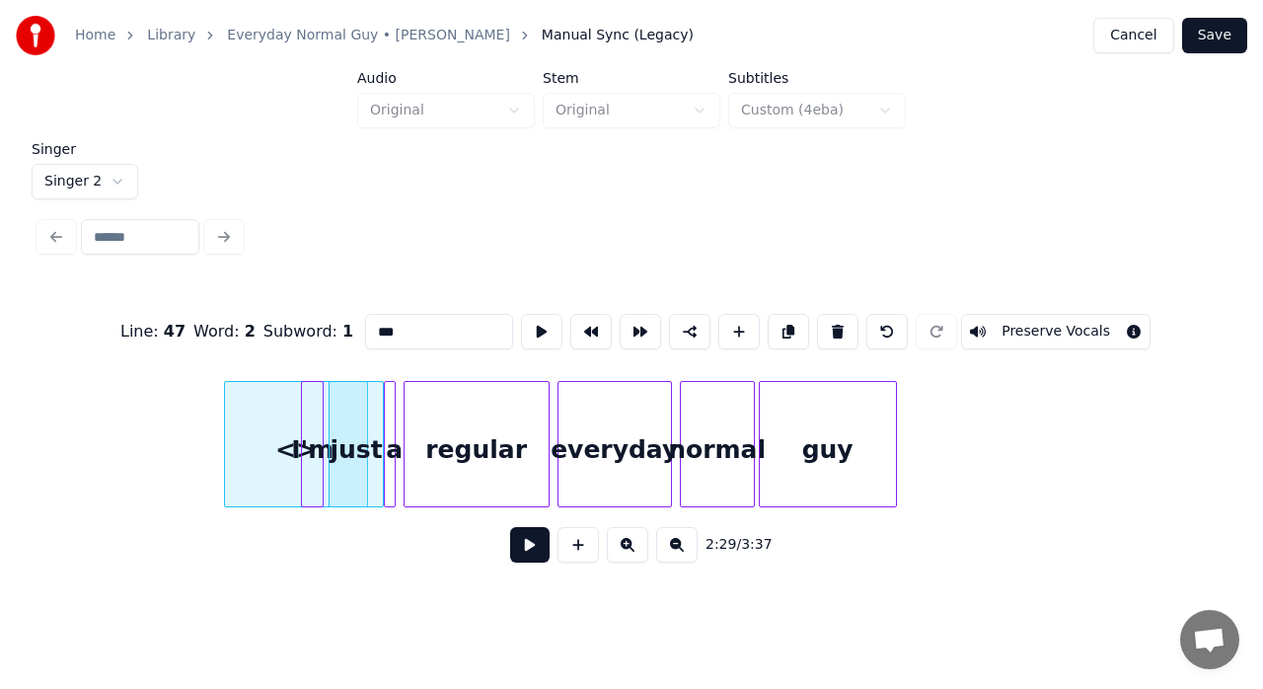
click at [225, 411] on div at bounding box center [228, 444] width 6 height 124
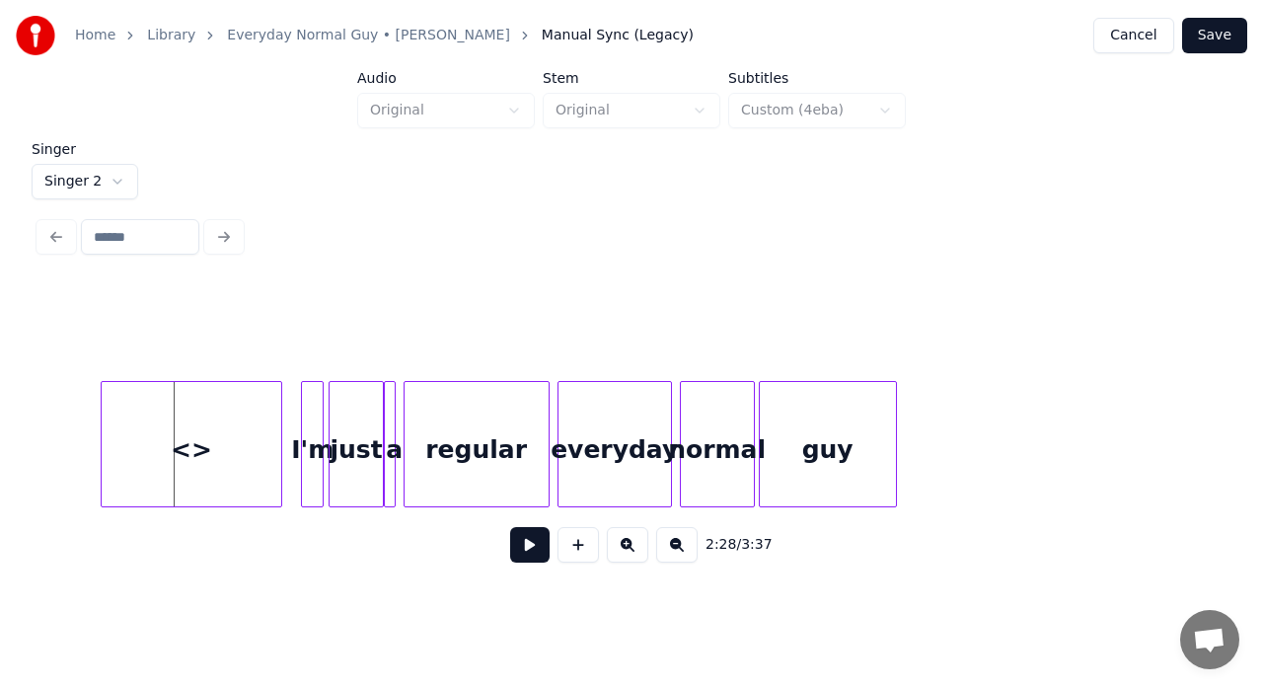
click at [148, 401] on div "<>" at bounding box center [192, 449] width 181 height 134
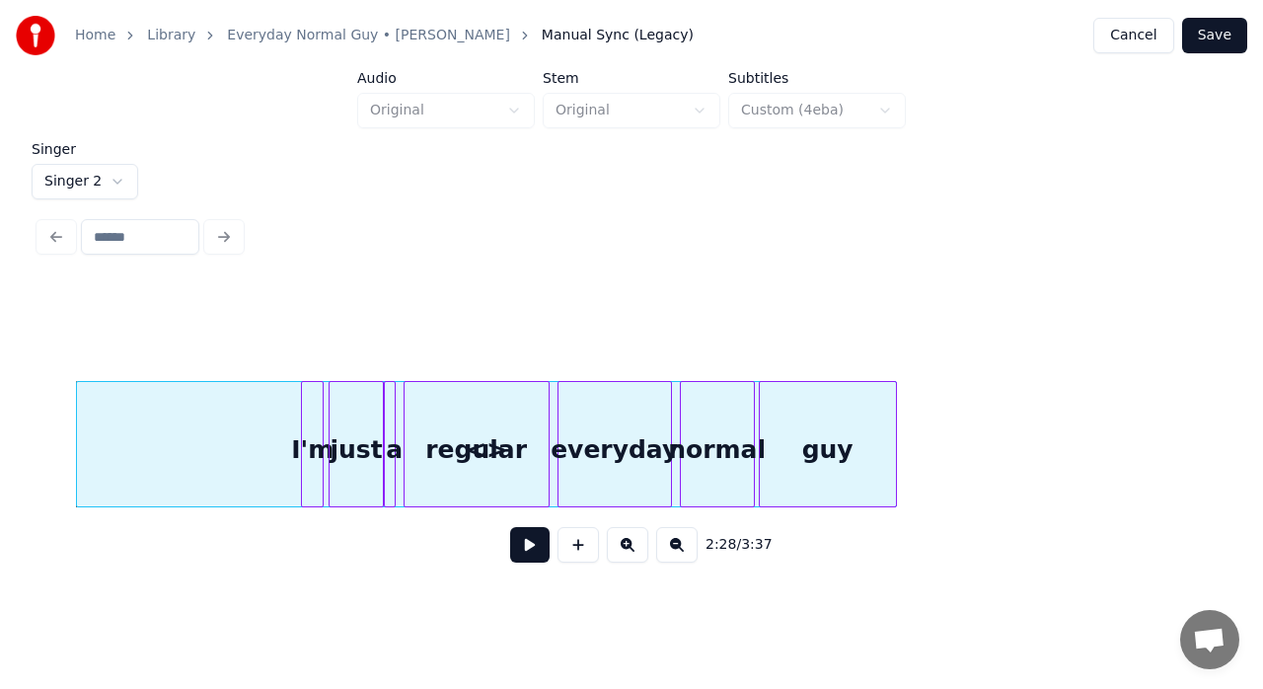
click at [894, 342] on div "2:28 / 3:37" at bounding box center [631, 432] width 1184 height 300
click at [249, 439] on div "<>" at bounding box center [486, 449] width 819 height 134
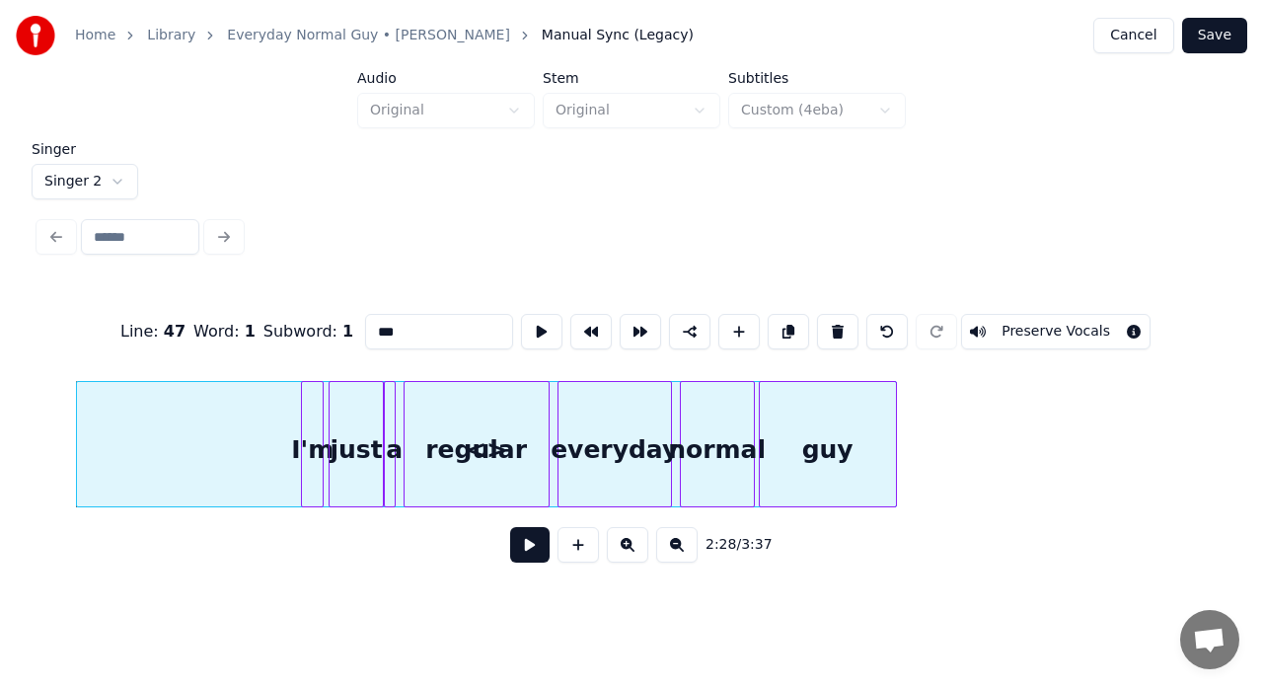
type input "**"
click at [523, 318] on button at bounding box center [541, 332] width 41 height 36
click at [264, 462] on div "<>" at bounding box center [501, 449] width 819 height 134
click at [531, 332] on button at bounding box center [541, 332] width 41 height 36
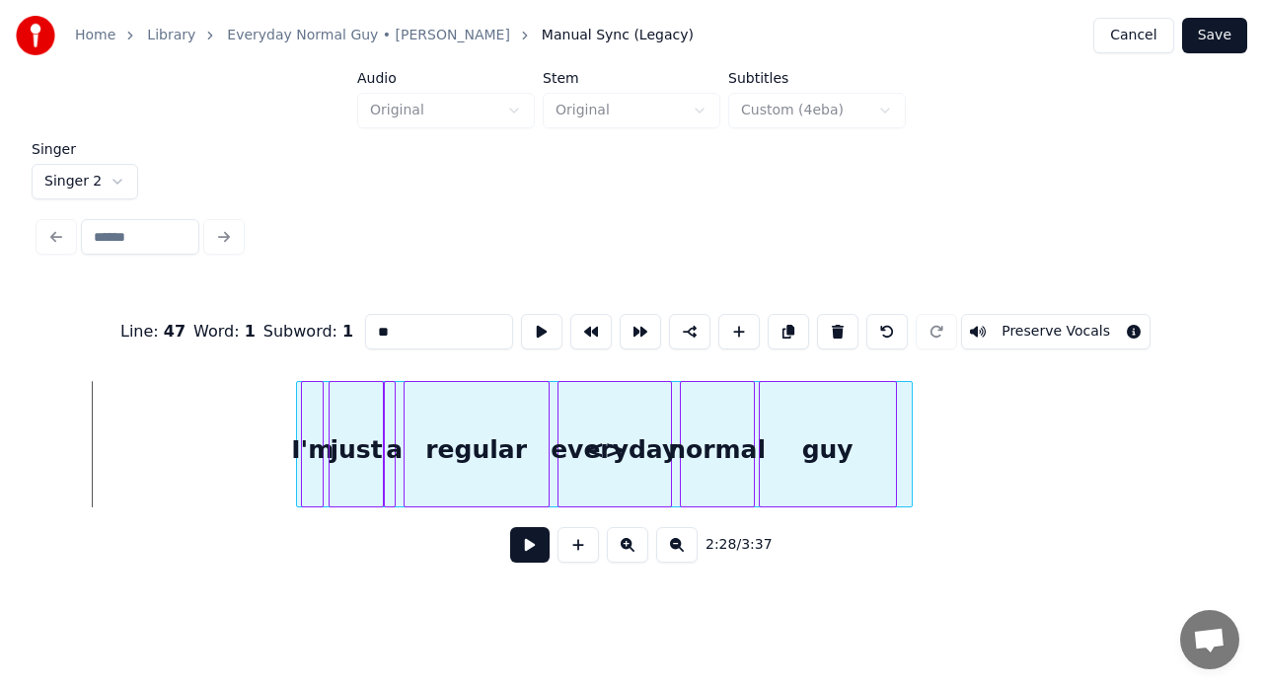
click at [297, 424] on div at bounding box center [300, 444] width 6 height 124
drag, startPoint x: 430, startPoint y: 323, endPoint x: 298, endPoint y: 341, distance: 133.6
click at [325, 337] on div "Line : 47 Word : 1 Subword : 1 ** Preserve Vocals" at bounding box center [631, 331] width 1184 height 99
click at [987, 314] on button "Preserve Vocals" at bounding box center [1055, 332] width 189 height 36
click at [785, 324] on button at bounding box center [788, 332] width 41 height 36
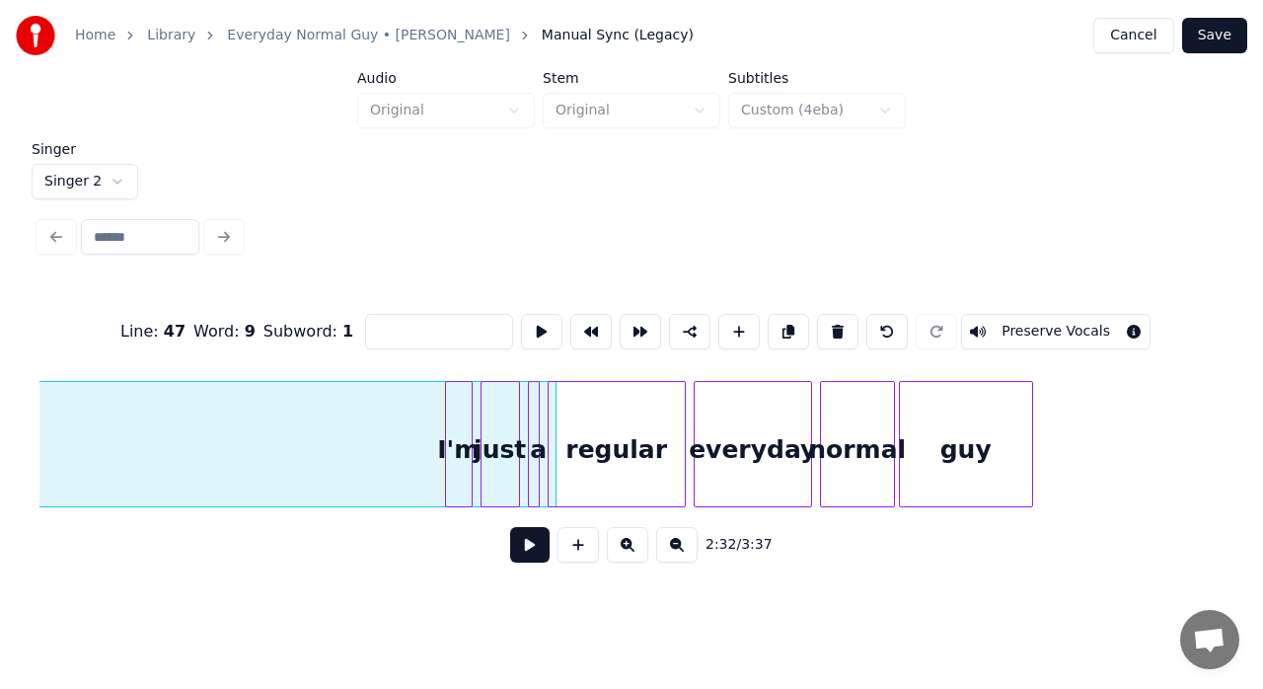
scroll to position [0, 30062]
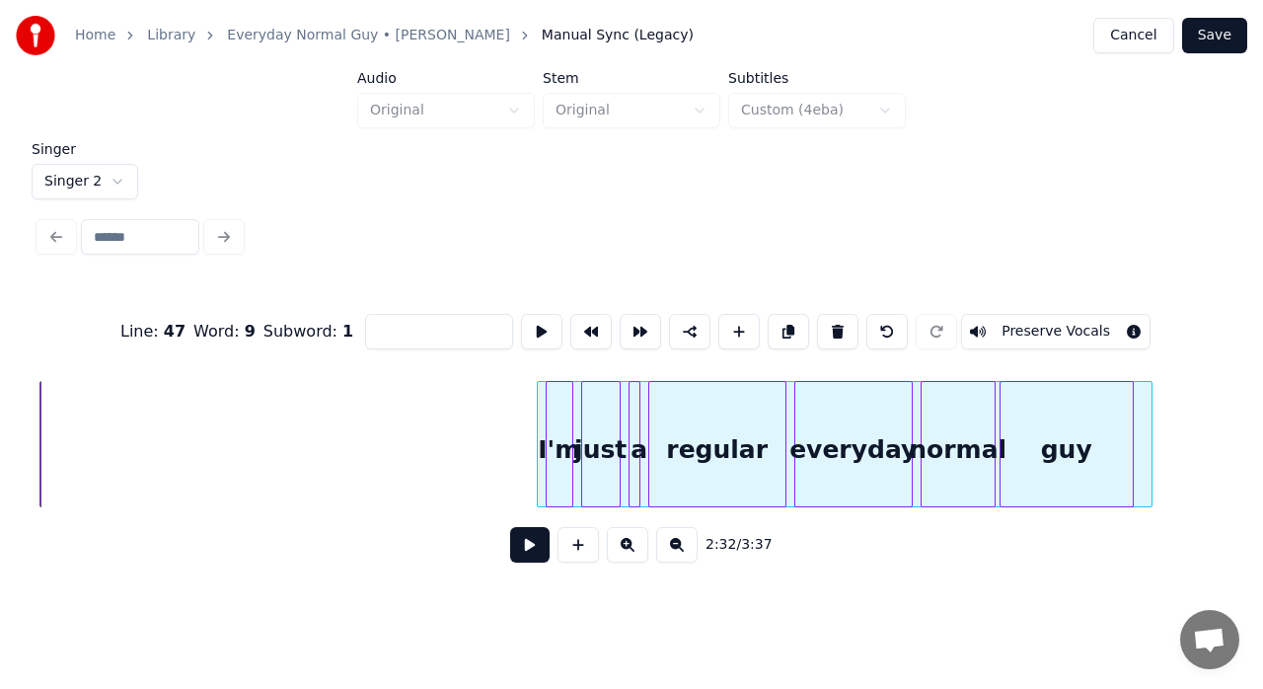
click at [531, 323] on button at bounding box center [541, 332] width 41 height 36
click at [539, 323] on button at bounding box center [541, 332] width 41 height 36
click at [551, 397] on div at bounding box center [550, 444] width 6 height 124
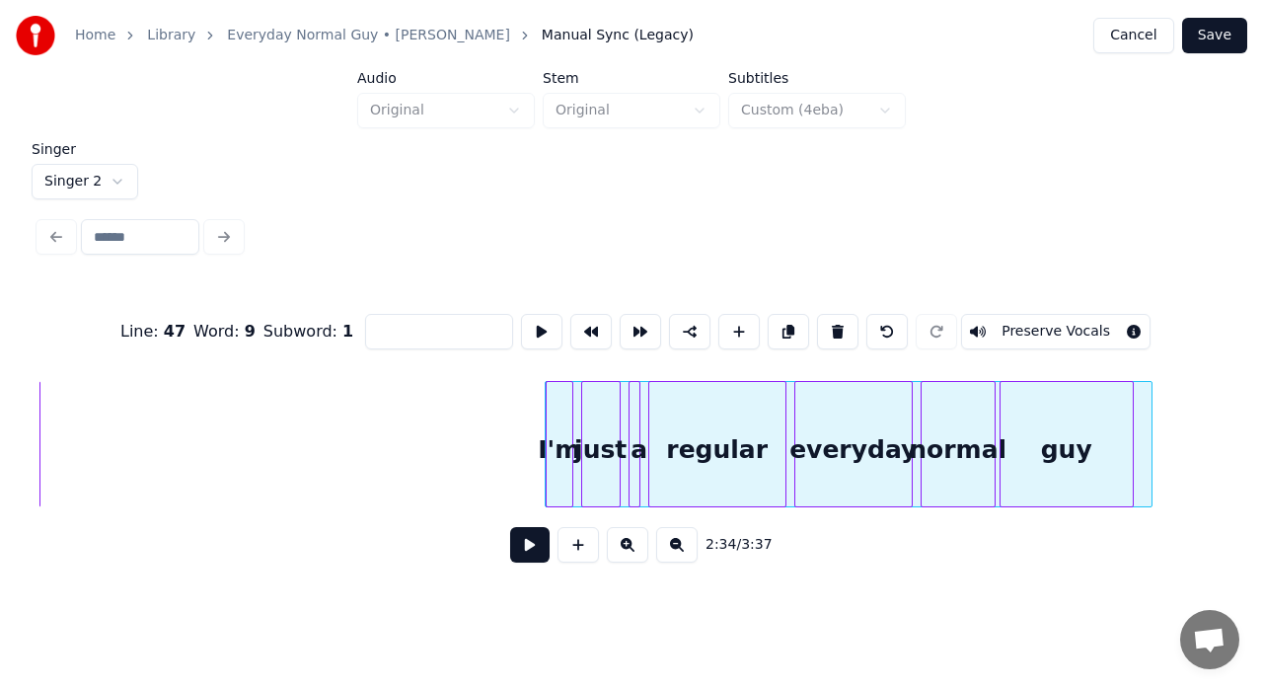
type input "***"
click at [559, 466] on div at bounding box center [558, 444] width 6 height 124
click at [535, 322] on button at bounding box center [541, 332] width 41 height 36
click at [532, 551] on button at bounding box center [529, 545] width 39 height 36
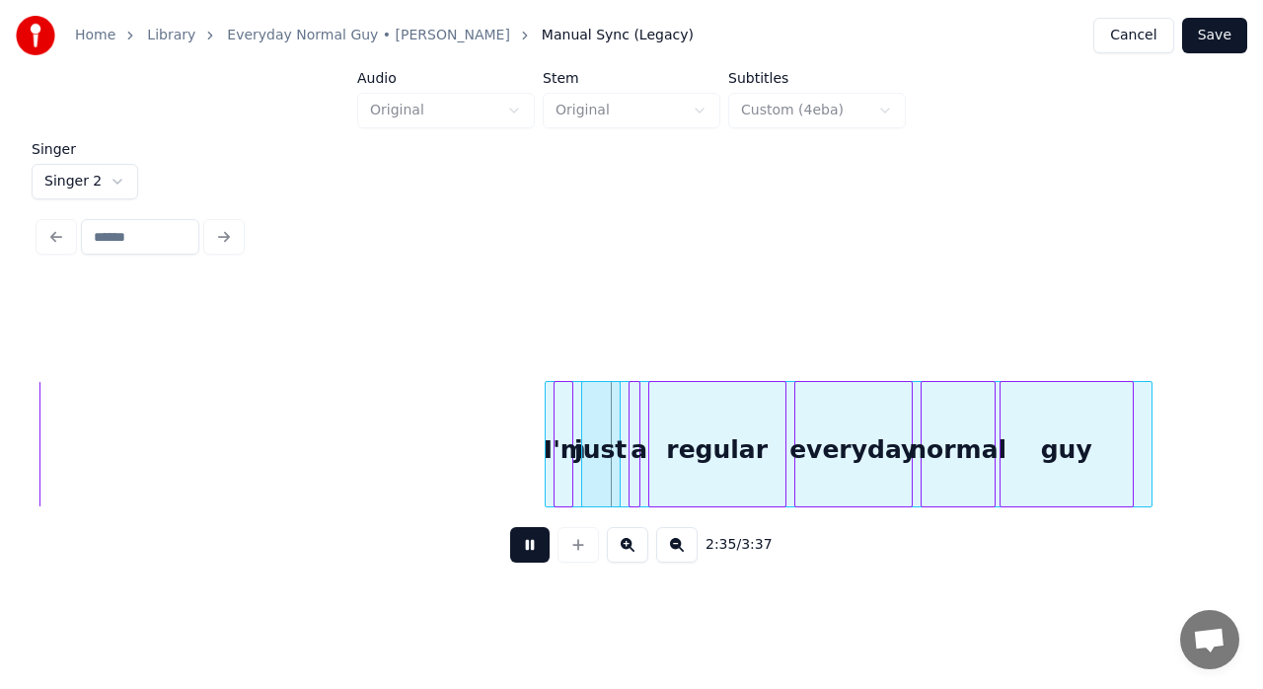
click at [532, 551] on button at bounding box center [529, 545] width 39 height 36
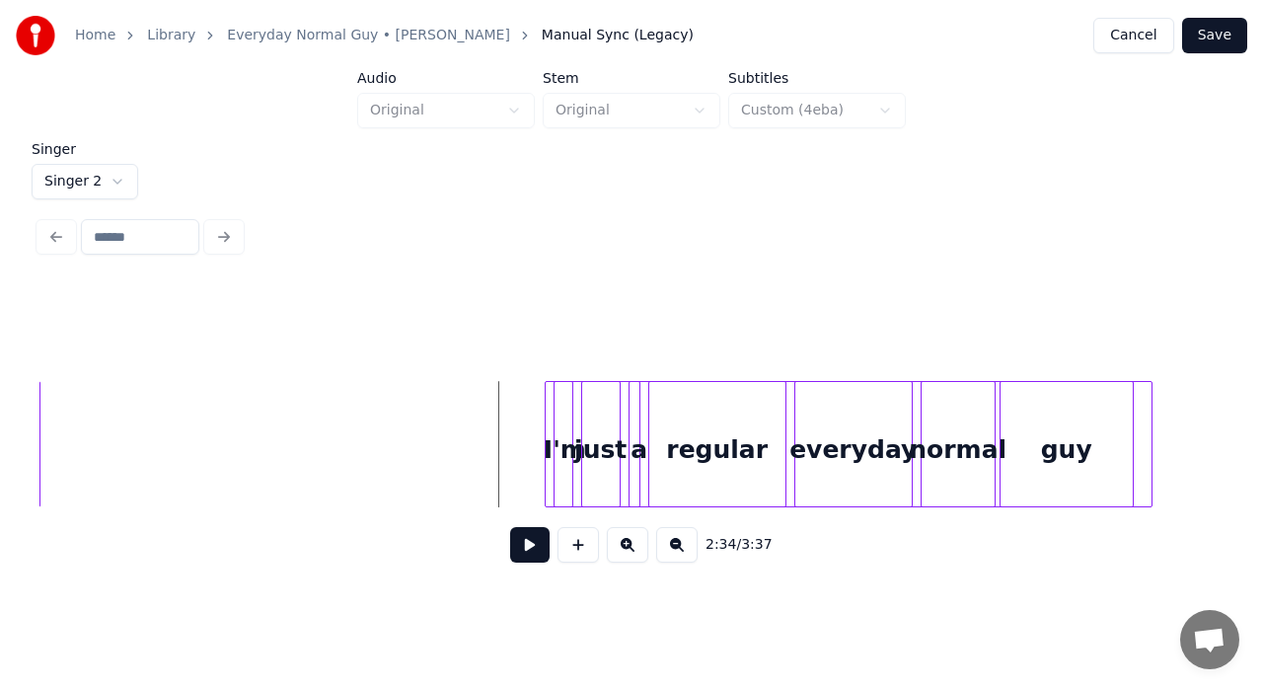
click at [625, 411] on div at bounding box center [849, 444] width 608 height 126
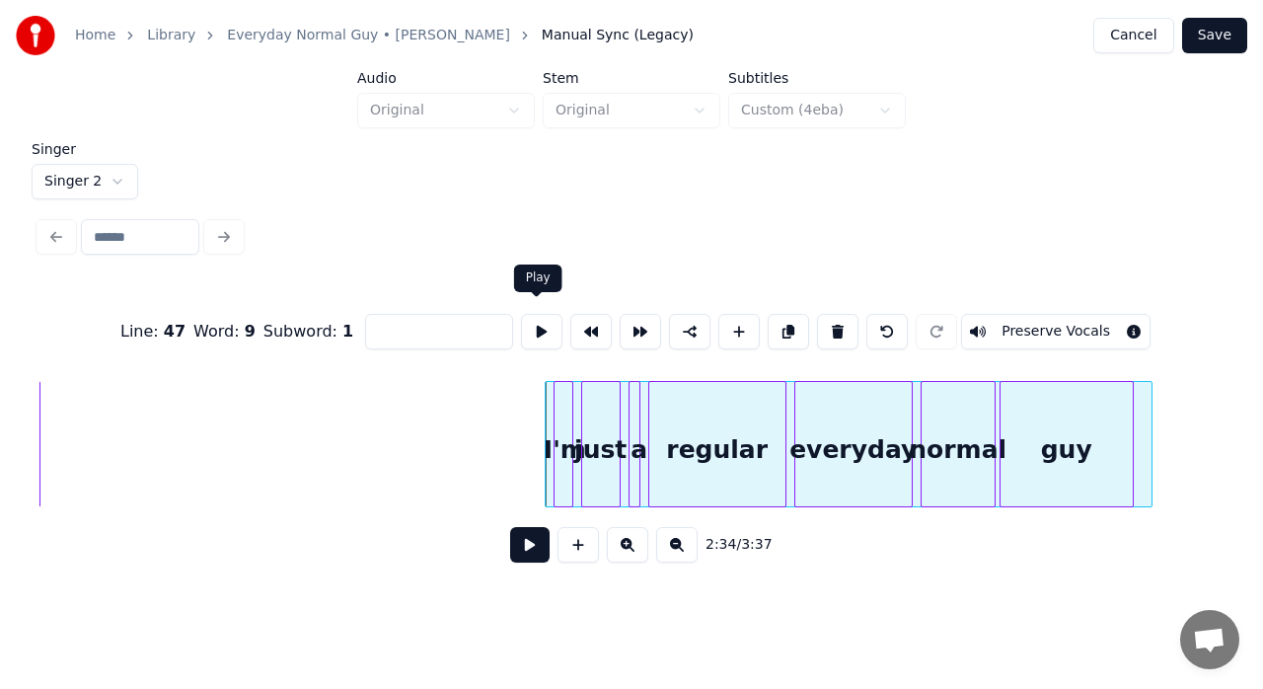
click at [541, 328] on button at bounding box center [541, 332] width 41 height 36
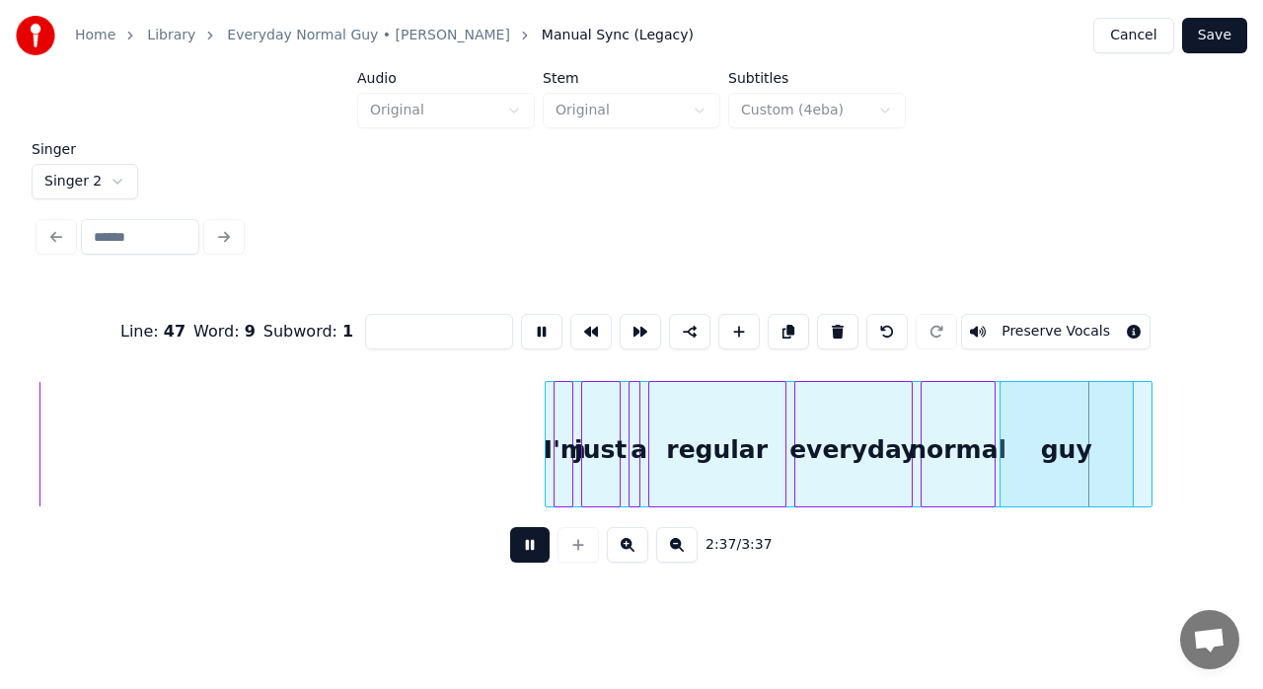
click at [535, 549] on button at bounding box center [529, 545] width 39 height 36
click at [566, 388] on div at bounding box center [569, 444] width 6 height 124
type input "***"
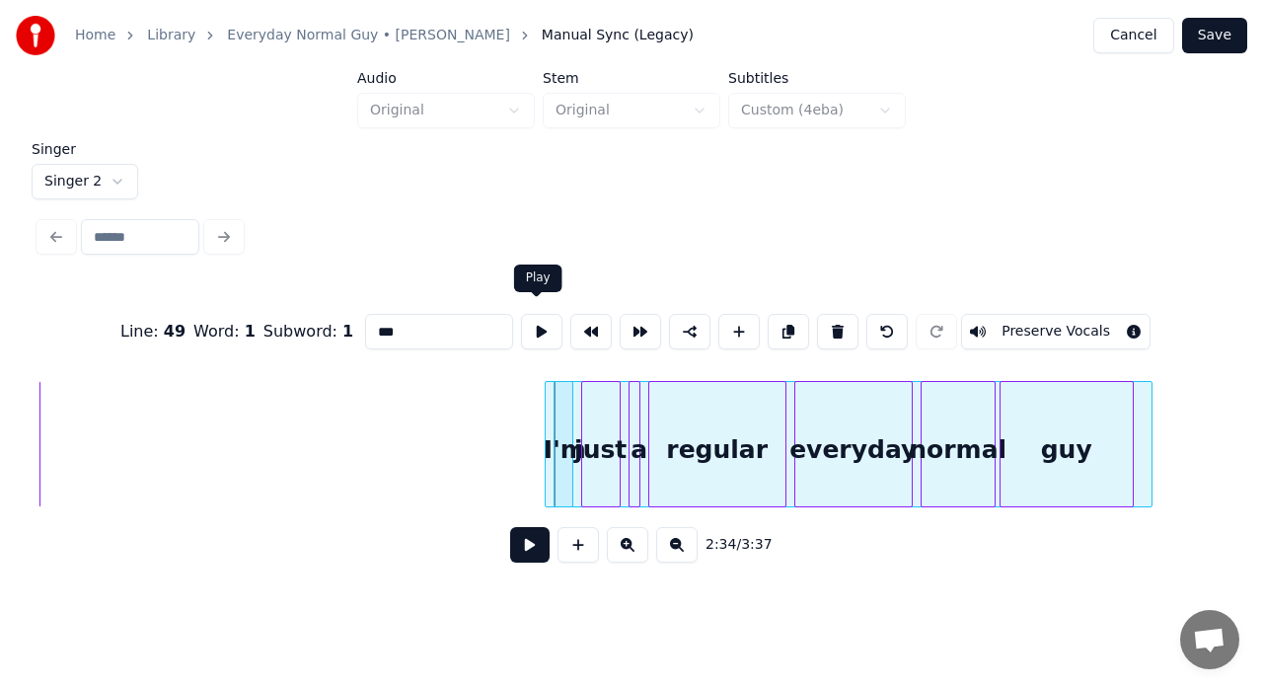
click at [538, 332] on button at bounding box center [541, 332] width 41 height 36
click at [561, 388] on div at bounding box center [563, 444] width 6 height 124
click at [540, 324] on button at bounding box center [541, 332] width 41 height 36
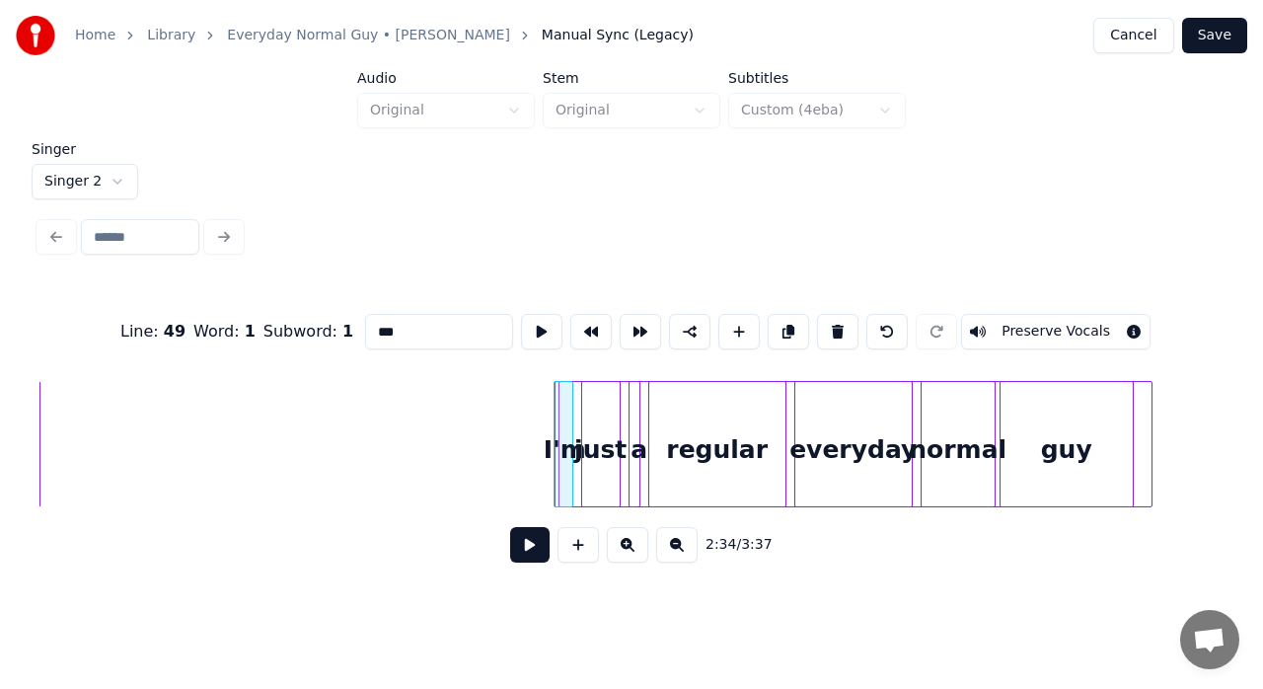
click at [524, 550] on button at bounding box center [529, 545] width 39 height 36
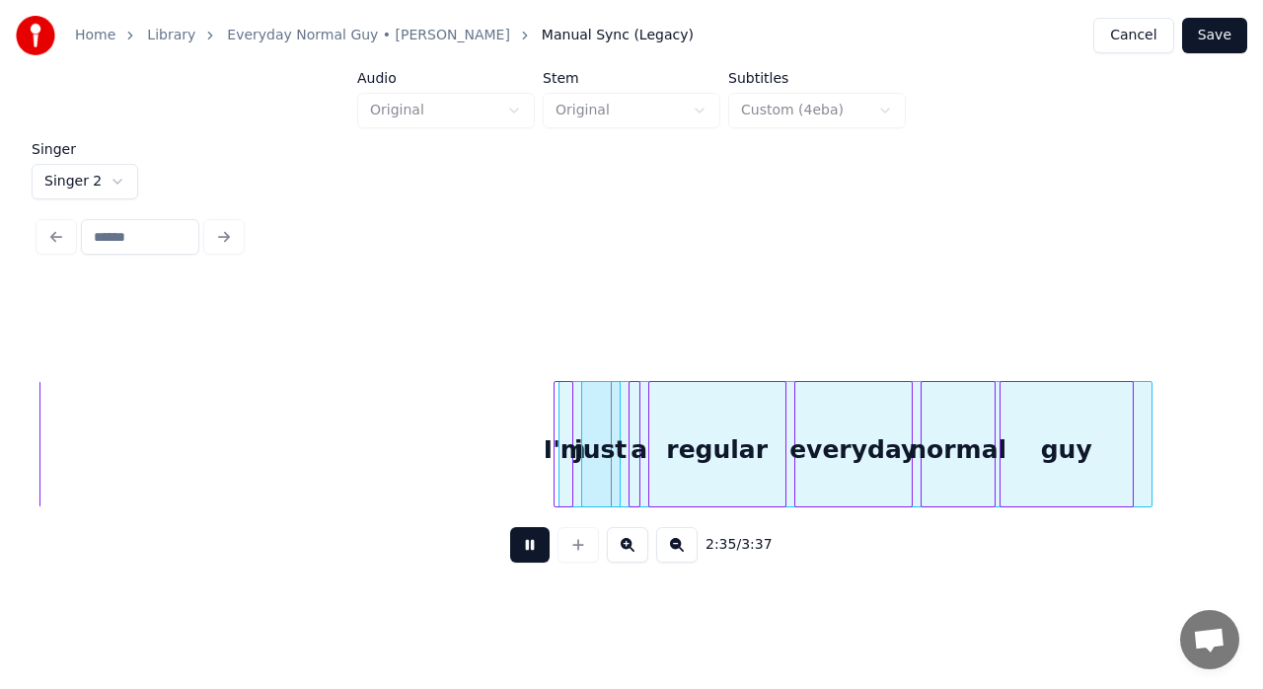
click at [524, 550] on button at bounding box center [529, 545] width 39 height 36
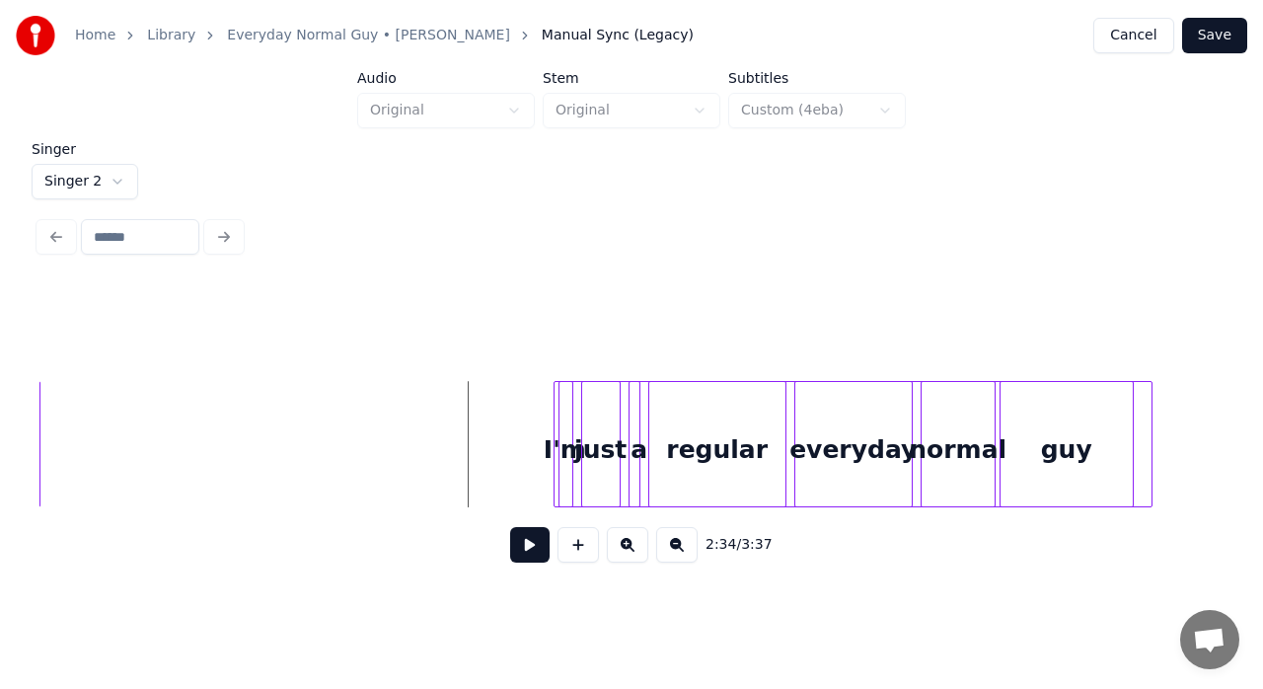
click at [624, 443] on div at bounding box center [856, 444] width 594 height 126
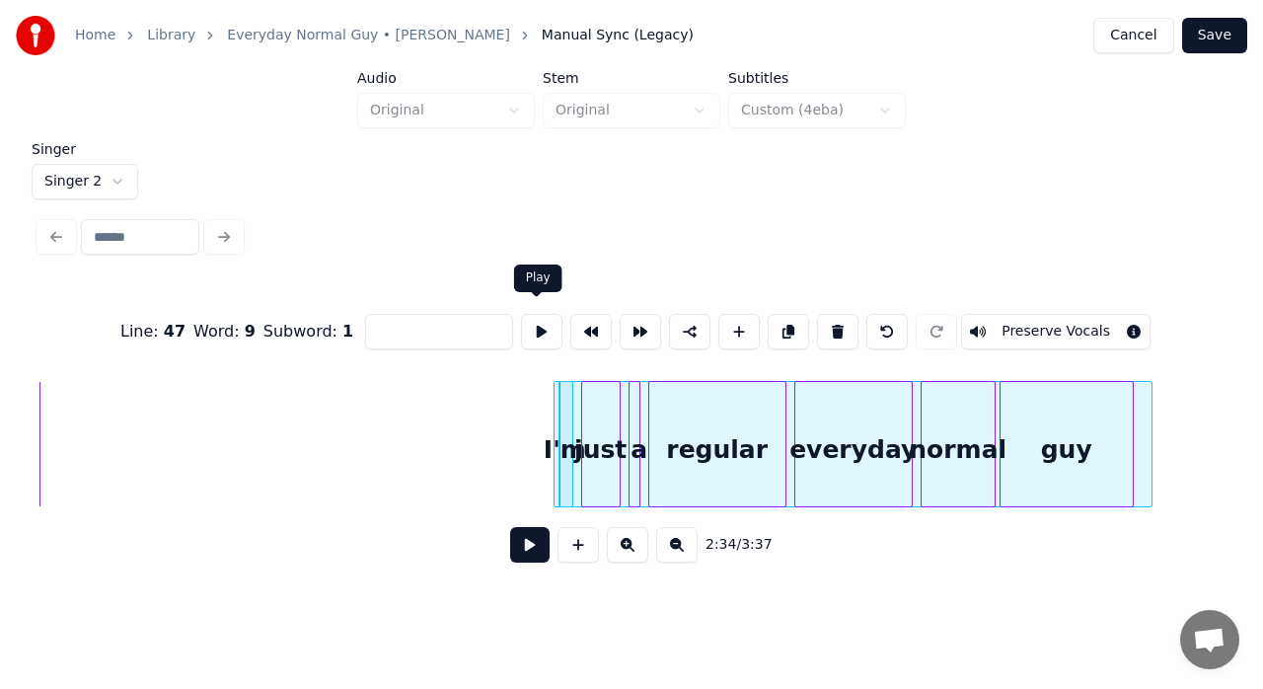
click at [536, 328] on button at bounding box center [541, 332] width 41 height 36
click at [554, 391] on div "I'm" at bounding box center [557, 444] width 33 height 126
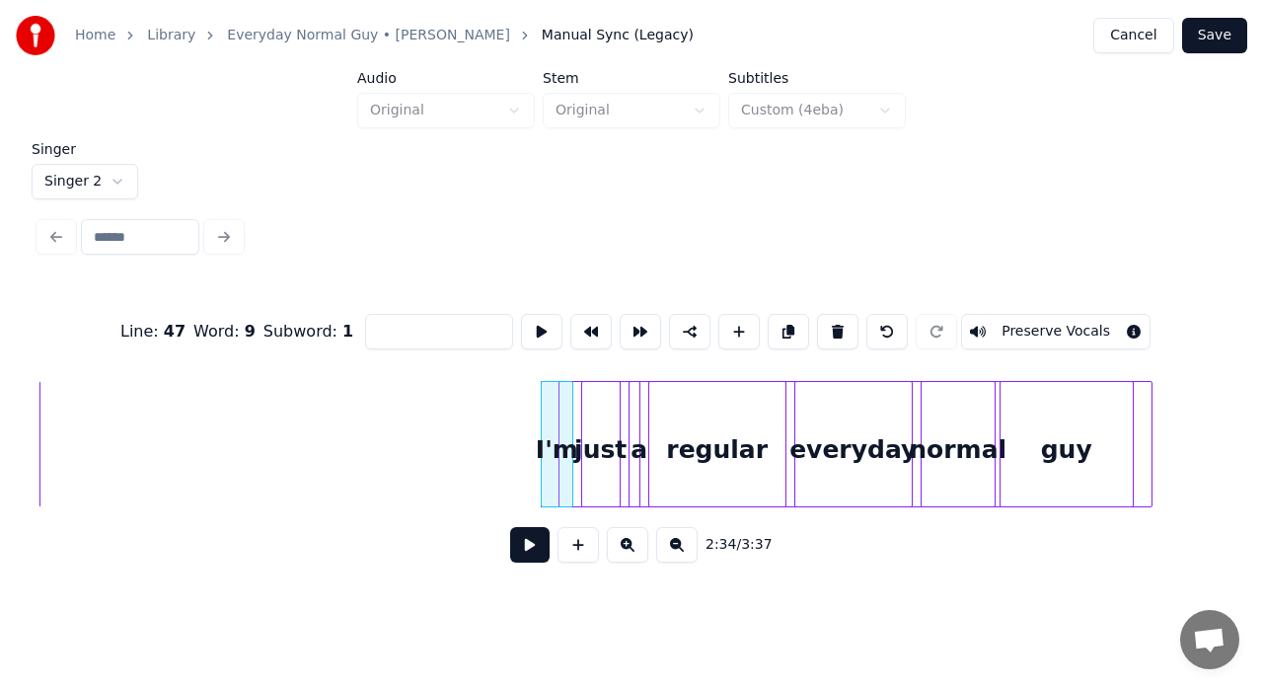
click at [551, 400] on div "I'm" at bounding box center [557, 449] width 31 height 134
type input "***"
click at [543, 320] on button at bounding box center [541, 332] width 41 height 36
click at [1143, 412] on div at bounding box center [856, 444] width 594 height 126
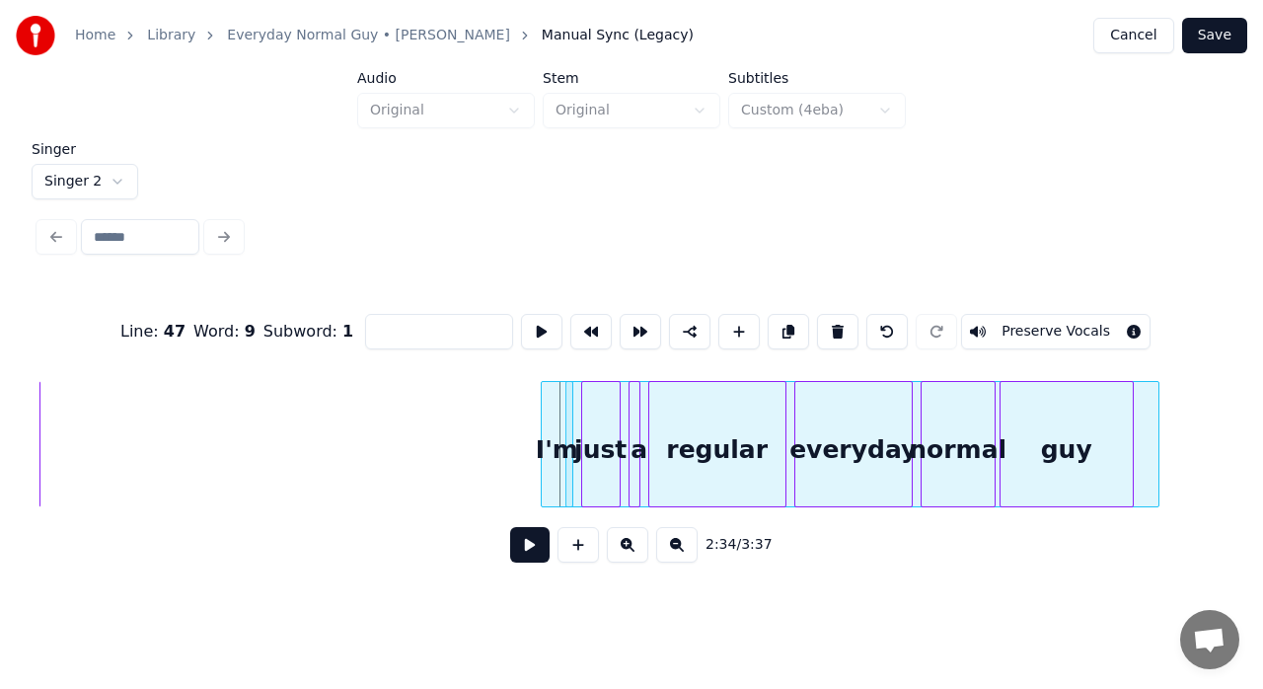
click at [1150, 412] on div at bounding box center [862, 444] width 594 height 126
click at [1072, 430] on div "guy" at bounding box center [1067, 449] width 132 height 134
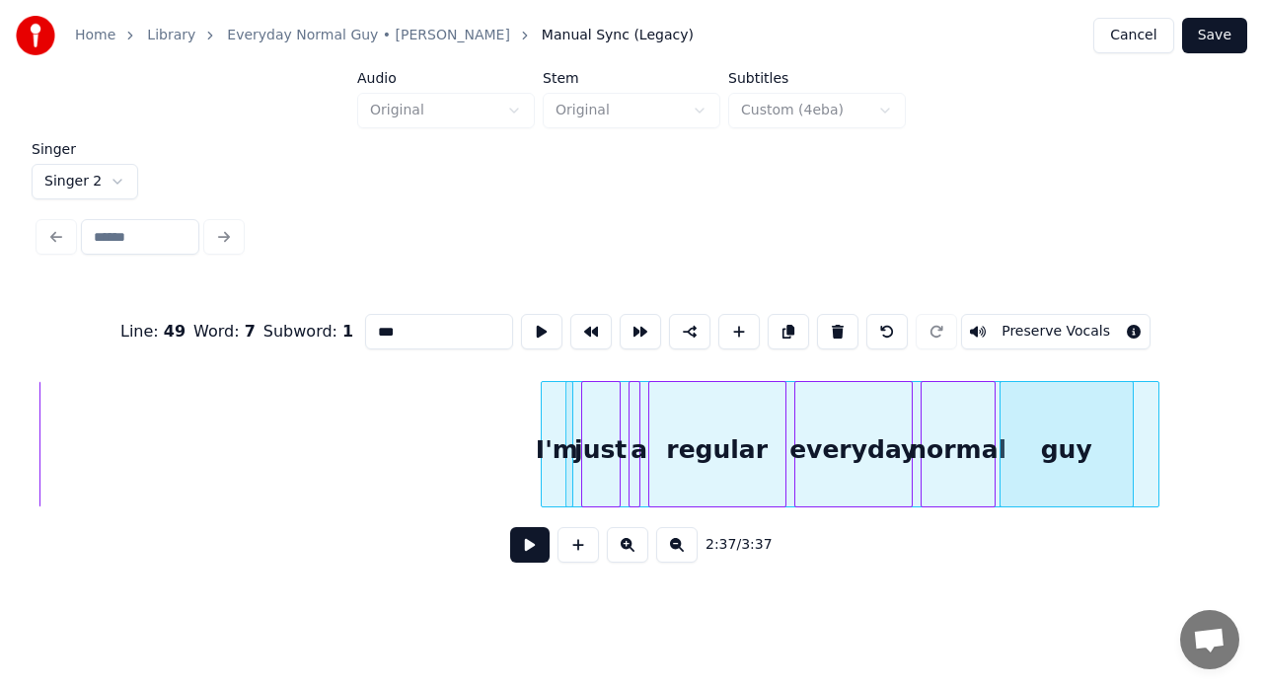
click at [951, 414] on div "normal" at bounding box center [958, 449] width 73 height 134
type input "******"
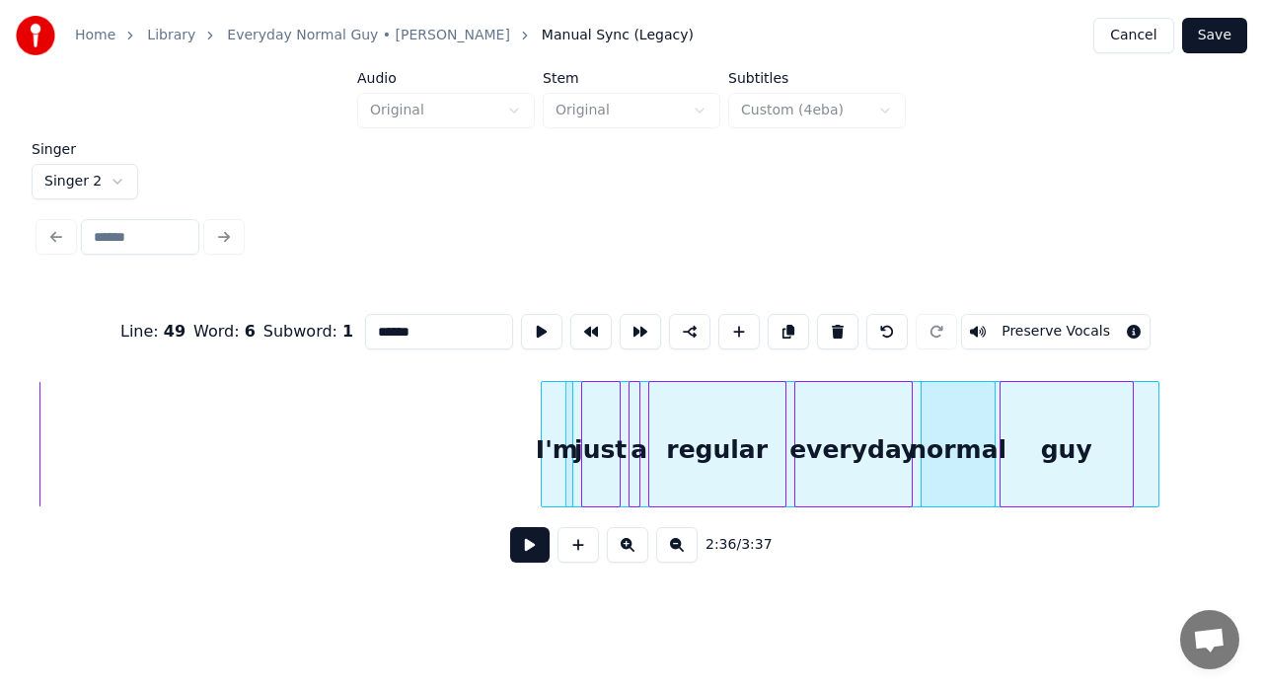
click at [1149, 421] on div at bounding box center [862, 444] width 594 height 126
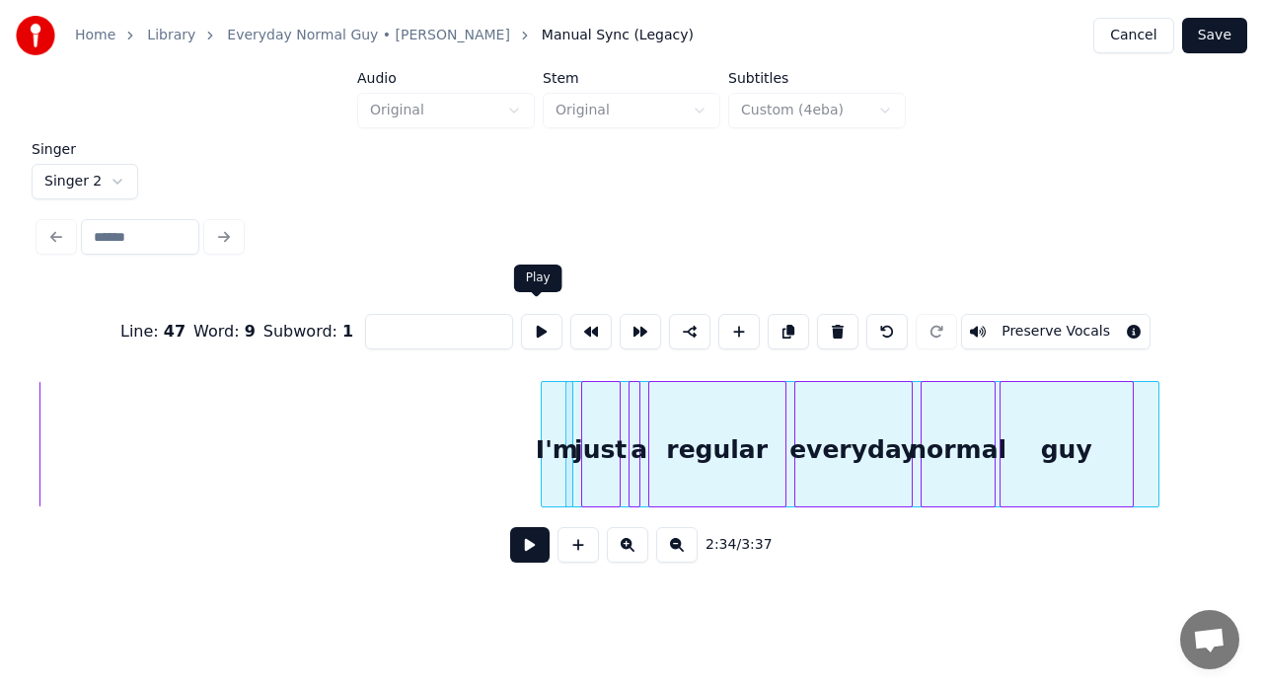
click at [541, 330] on button at bounding box center [541, 332] width 41 height 36
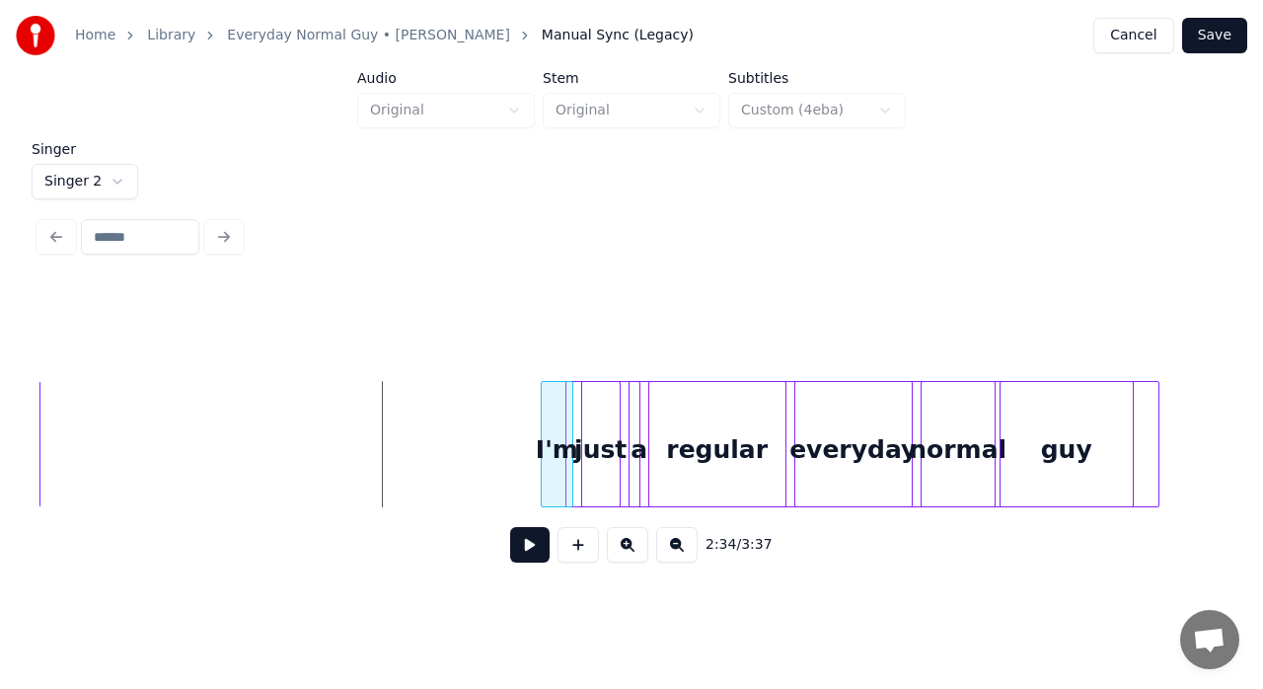
click at [1153, 408] on div at bounding box center [1156, 444] width 6 height 124
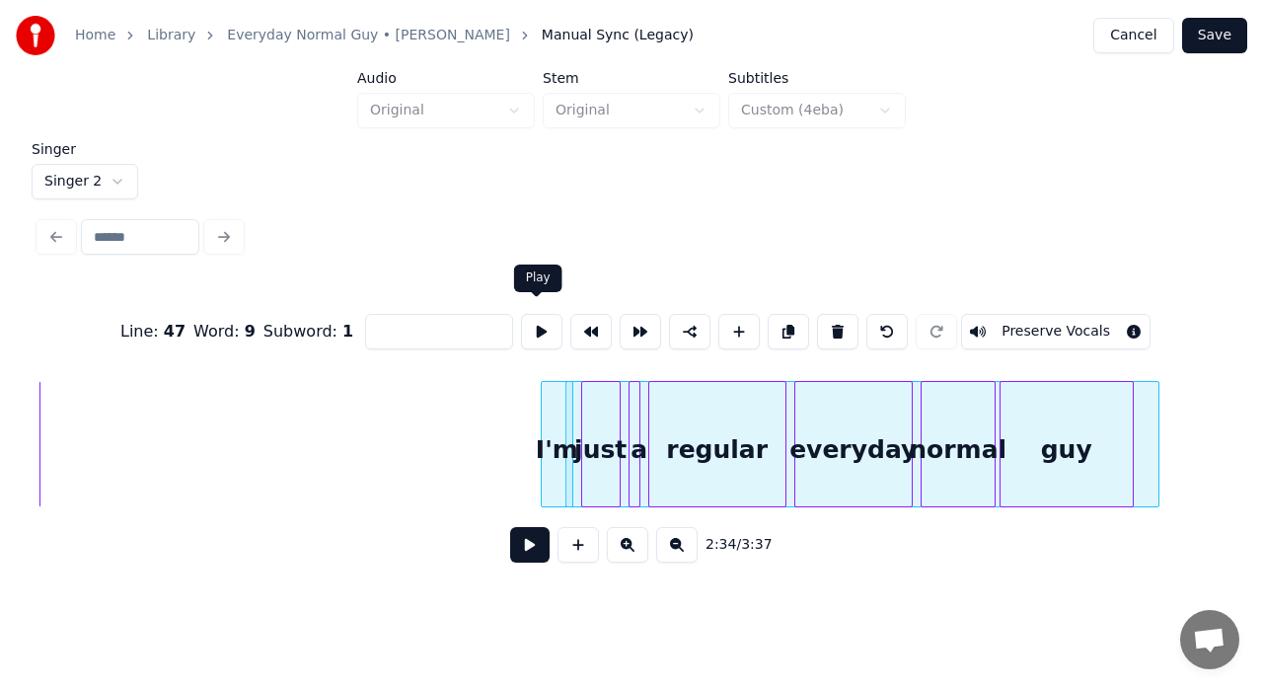
click at [551, 315] on button at bounding box center [541, 332] width 41 height 36
click at [1152, 392] on div at bounding box center [1153, 444] width 6 height 124
click at [536, 320] on button at bounding box center [541, 332] width 41 height 36
click at [1064, 323] on button "Preserve Vocals" at bounding box center [1055, 332] width 189 height 36
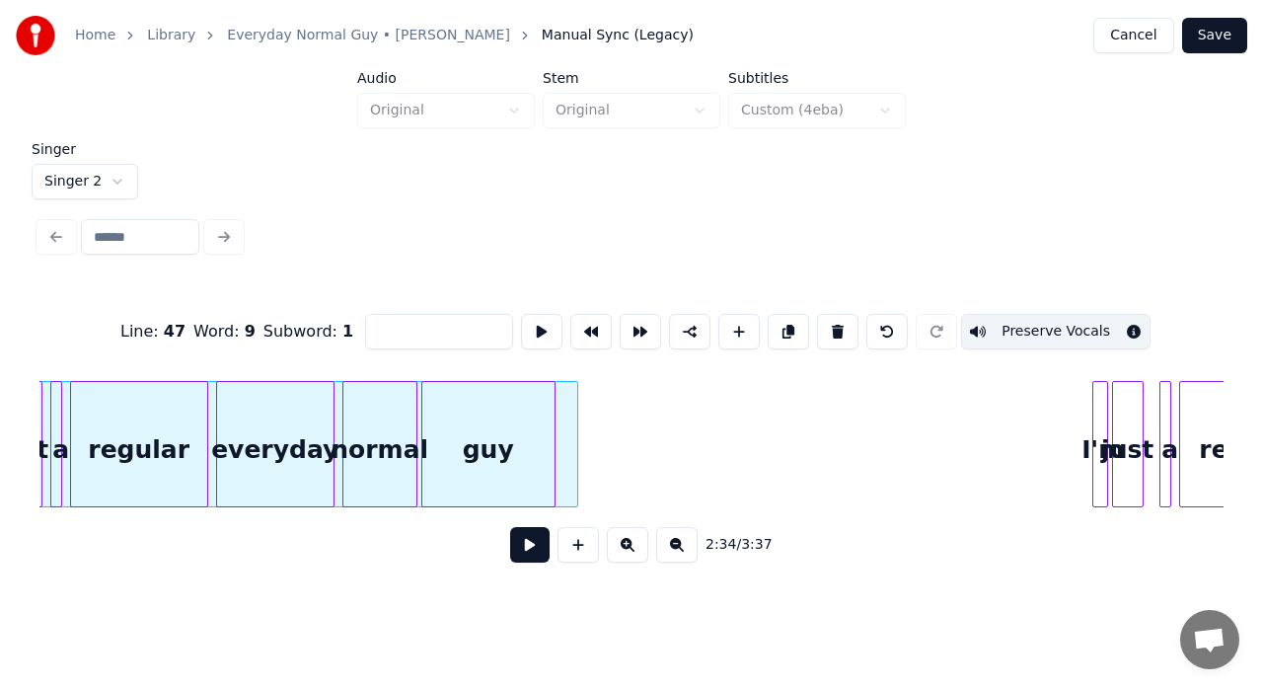
scroll to position [0, 30785]
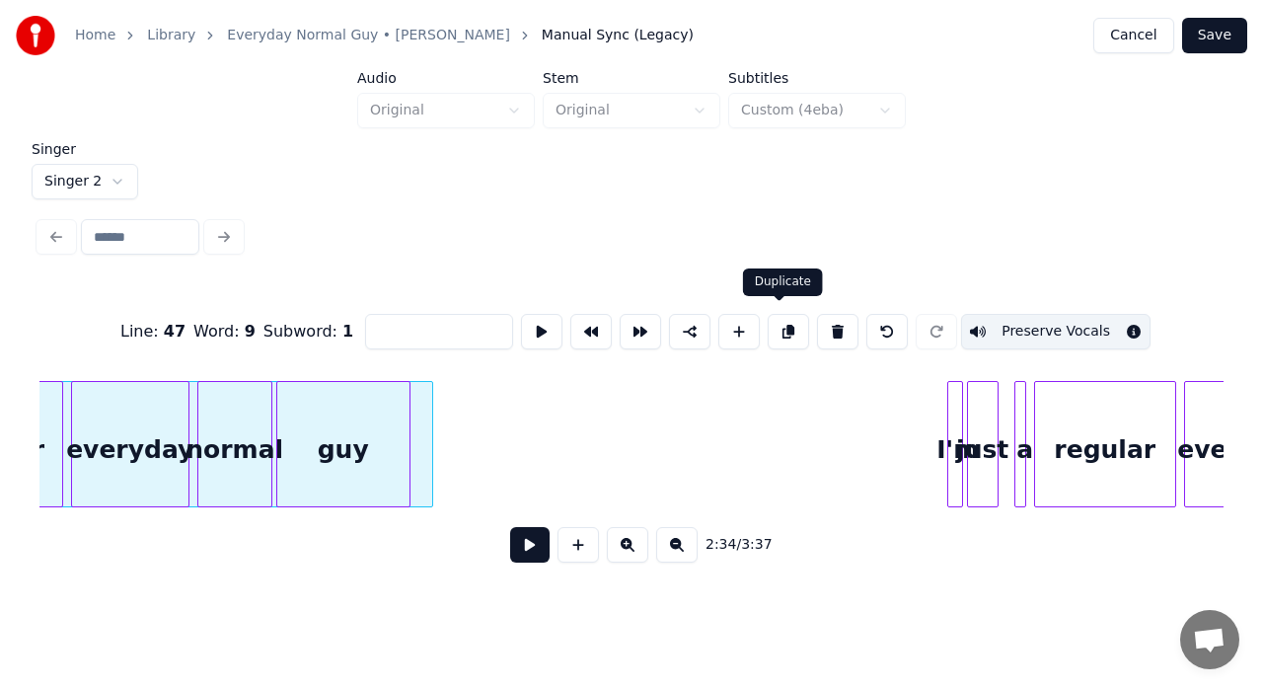
click at [783, 333] on button at bounding box center [788, 332] width 41 height 36
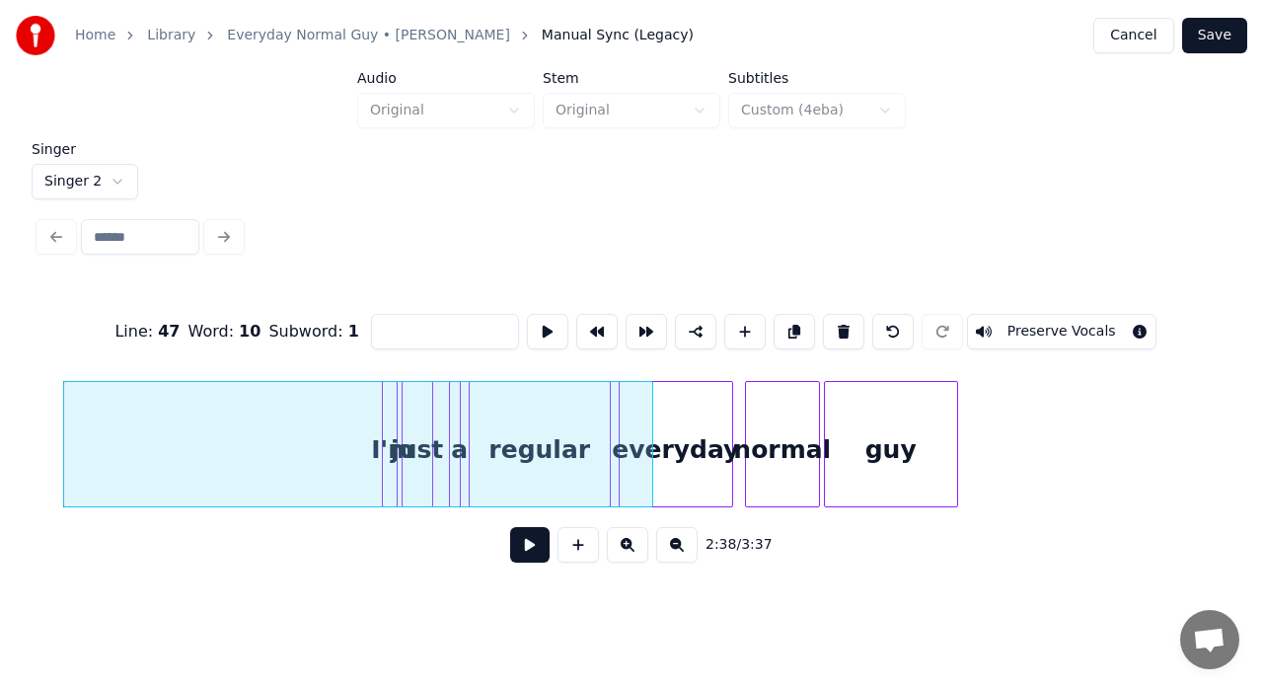
scroll to position [0, 31376]
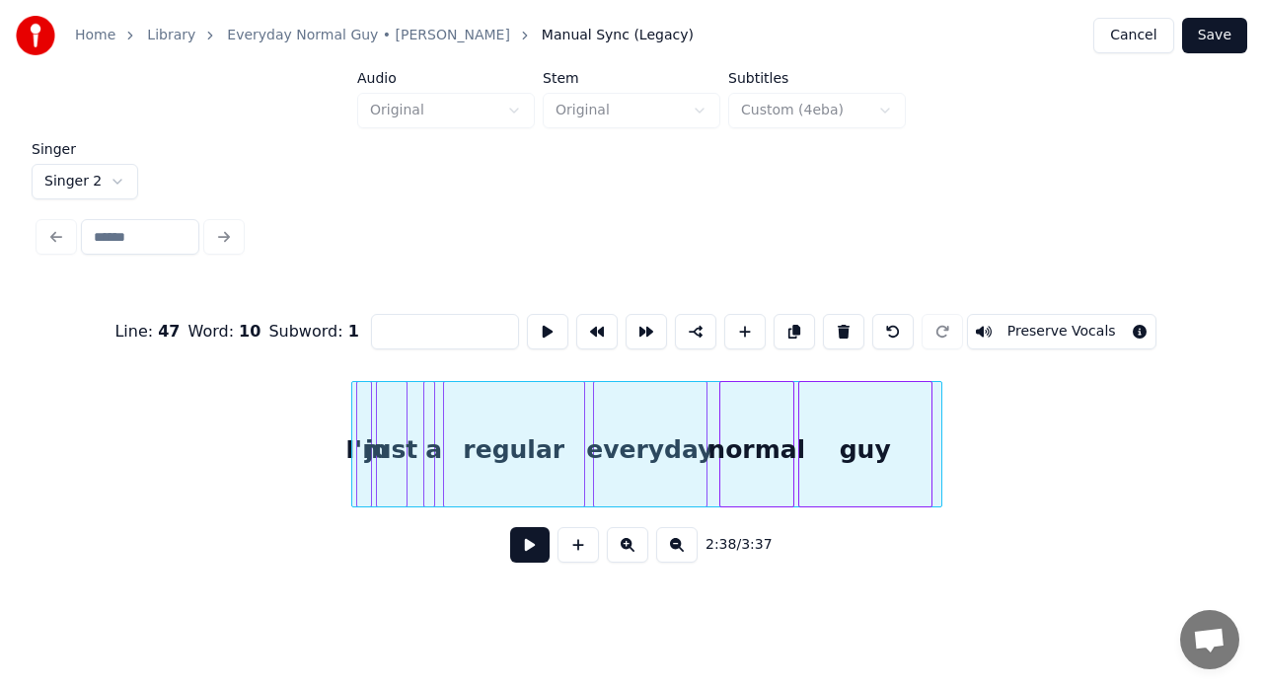
click at [507, 381] on div at bounding box center [646, 444] width 591 height 126
click at [550, 330] on button at bounding box center [547, 332] width 41 height 36
click at [941, 402] on div at bounding box center [655, 444] width 591 height 126
click at [544, 321] on button at bounding box center [547, 332] width 41 height 36
click at [943, 422] on div at bounding box center [660, 444] width 591 height 126
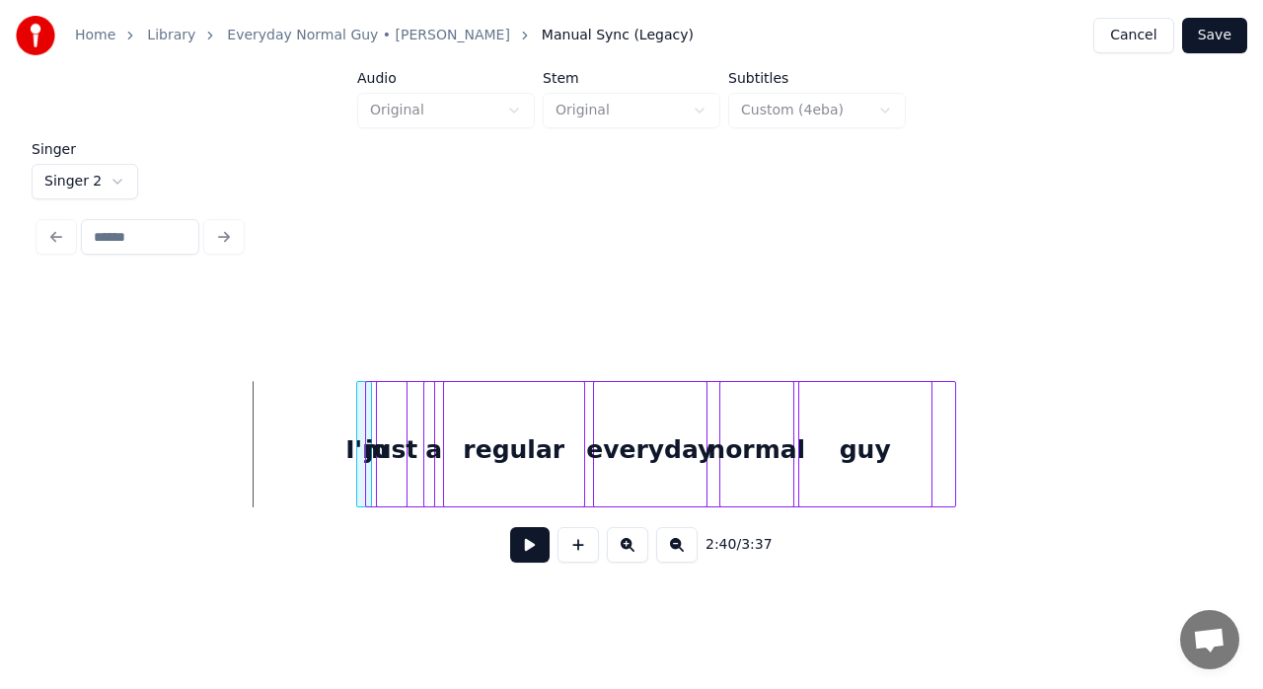
click at [952, 412] on div at bounding box center [952, 444] width 6 height 124
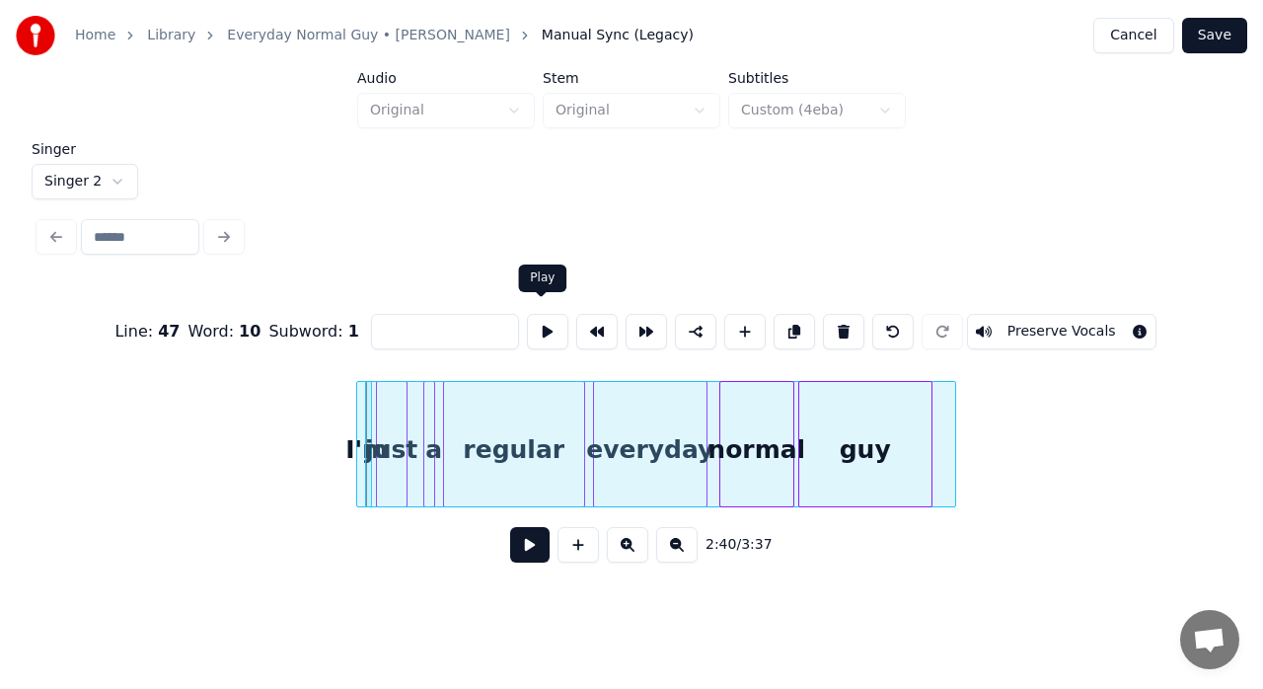
click at [547, 323] on button at bounding box center [547, 332] width 41 height 36
click at [358, 408] on div at bounding box center [360, 444] width 6 height 124
type input "***"
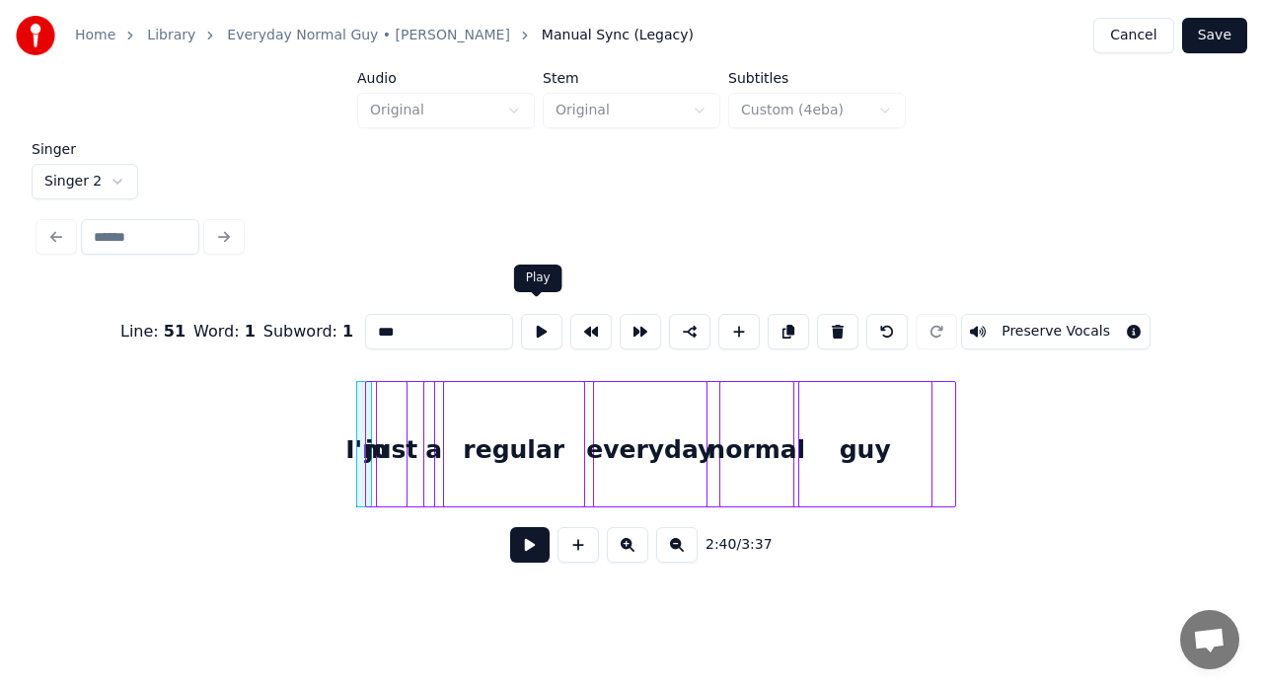
click at [525, 319] on button at bounding box center [541, 332] width 41 height 36
click at [946, 435] on div at bounding box center [660, 444] width 591 height 126
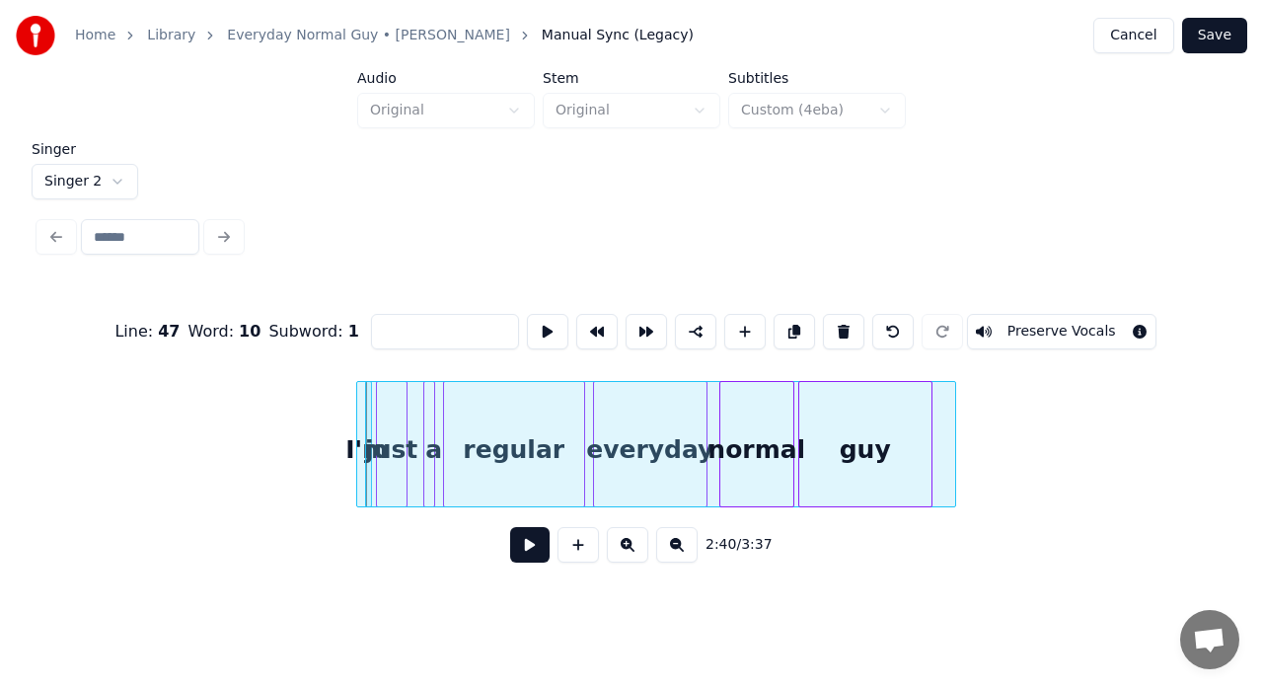
click at [871, 427] on div "guy" at bounding box center [865, 449] width 132 height 134
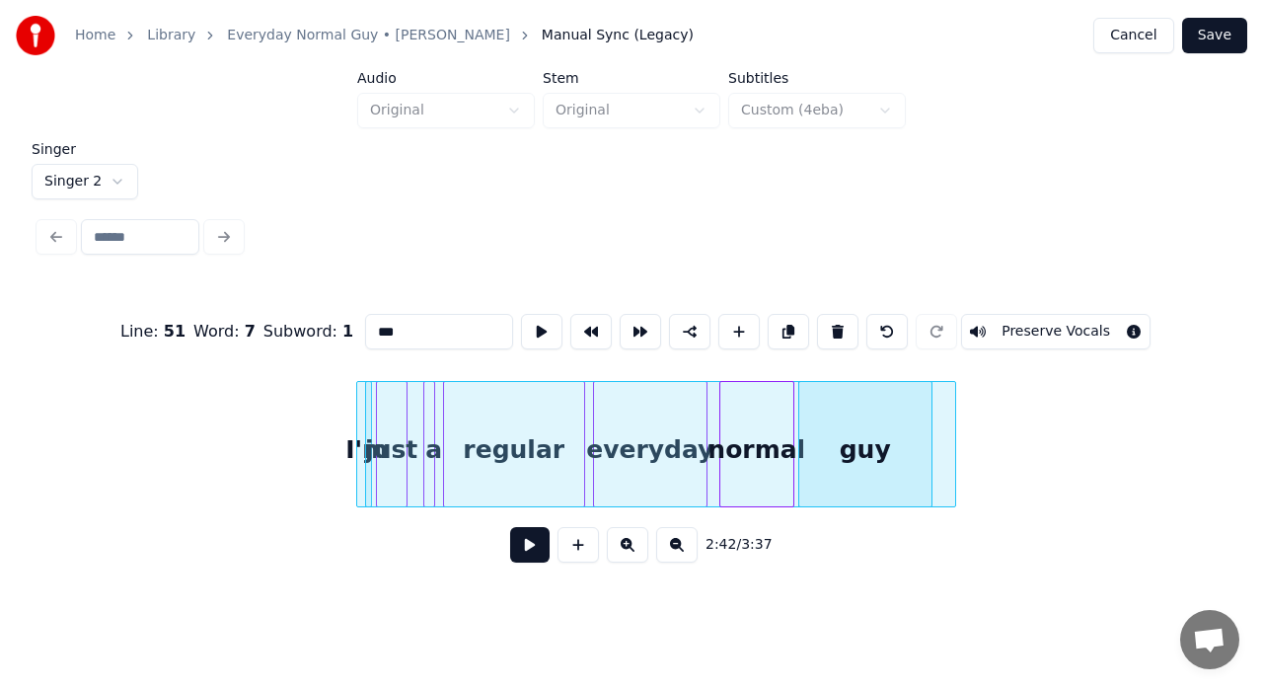
click at [359, 407] on div at bounding box center [360, 444] width 6 height 124
type input "***"
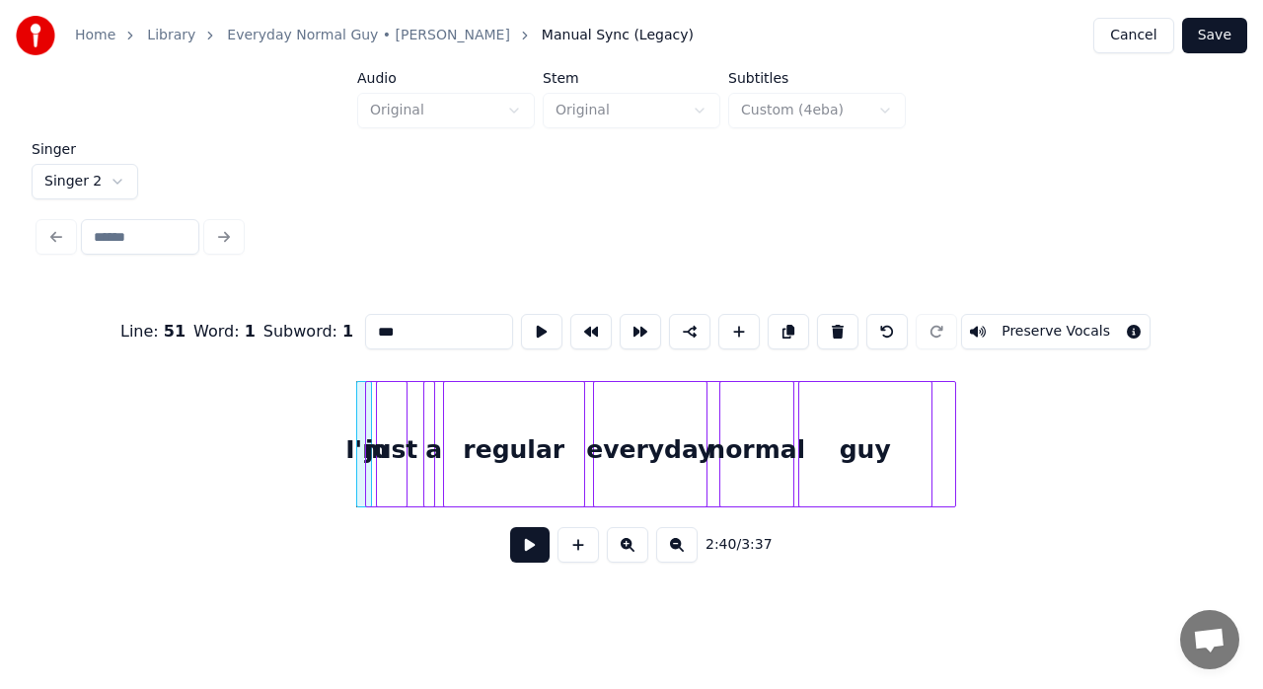
click at [942, 415] on div at bounding box center [660, 444] width 591 height 126
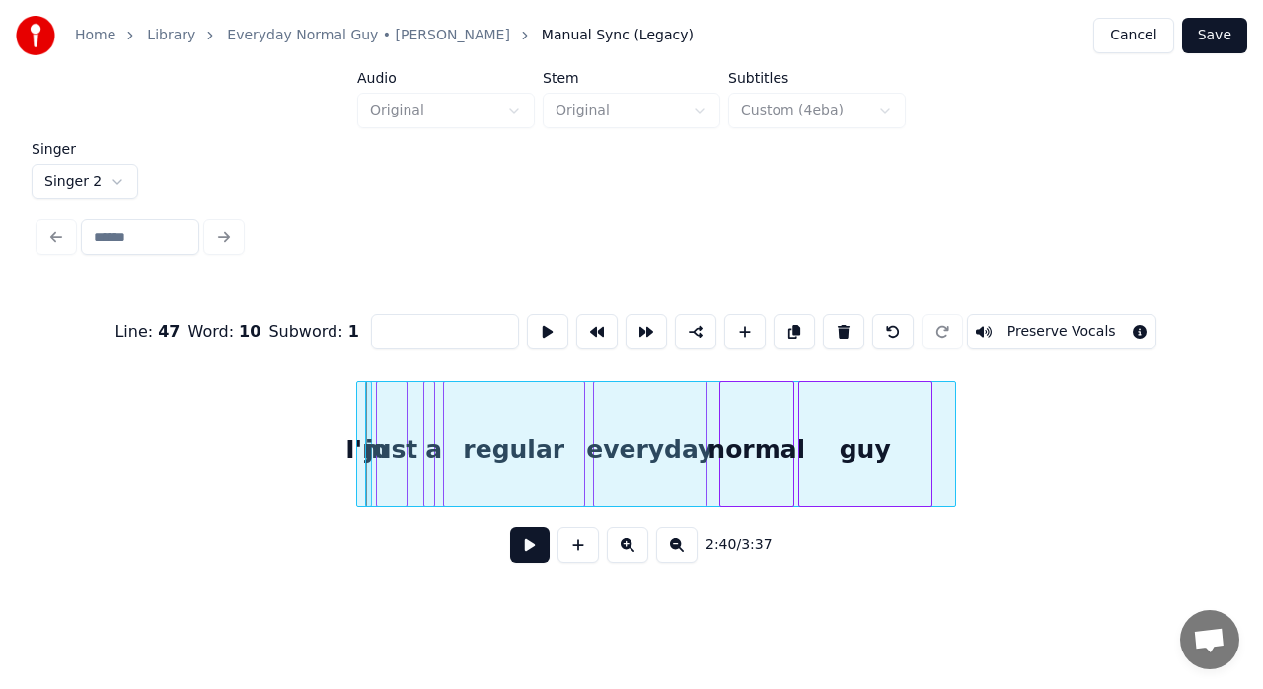
click at [942, 415] on div at bounding box center [660, 444] width 591 height 126
click at [537, 328] on button at bounding box center [547, 332] width 41 height 36
click at [946, 409] on div at bounding box center [945, 444] width 6 height 124
click at [945, 409] on div at bounding box center [663, 444] width 583 height 126
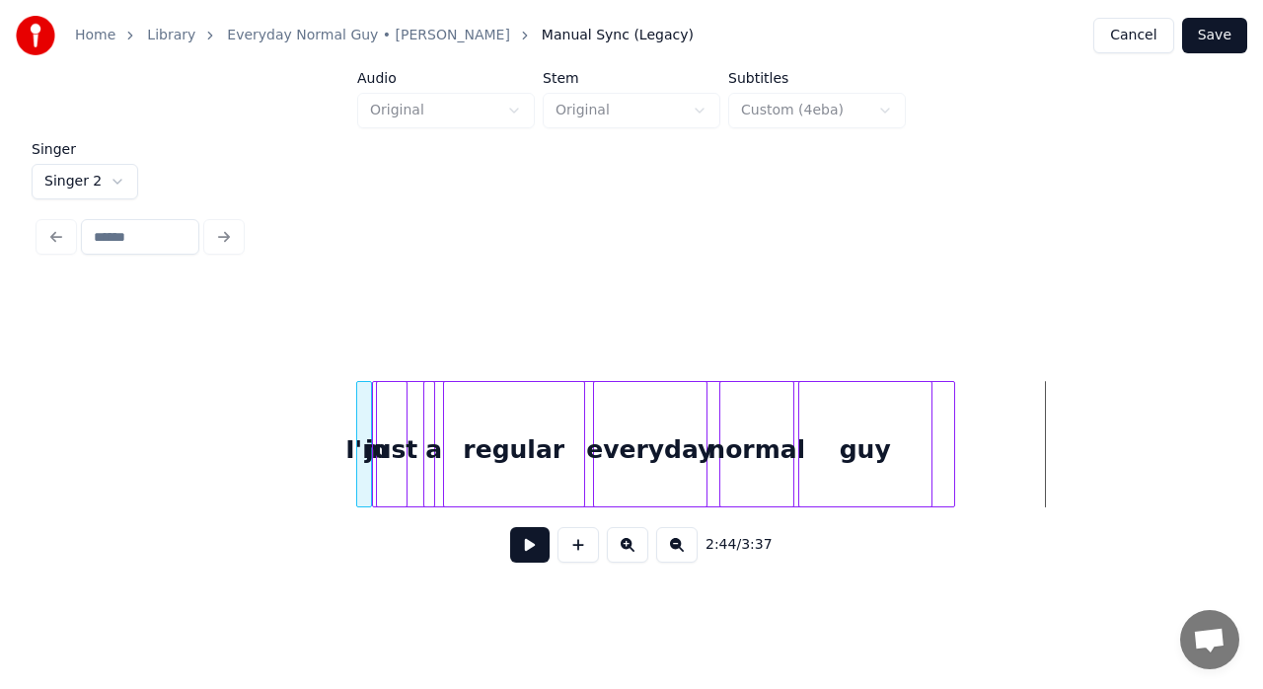
click at [943, 412] on div at bounding box center [663, 444] width 583 height 126
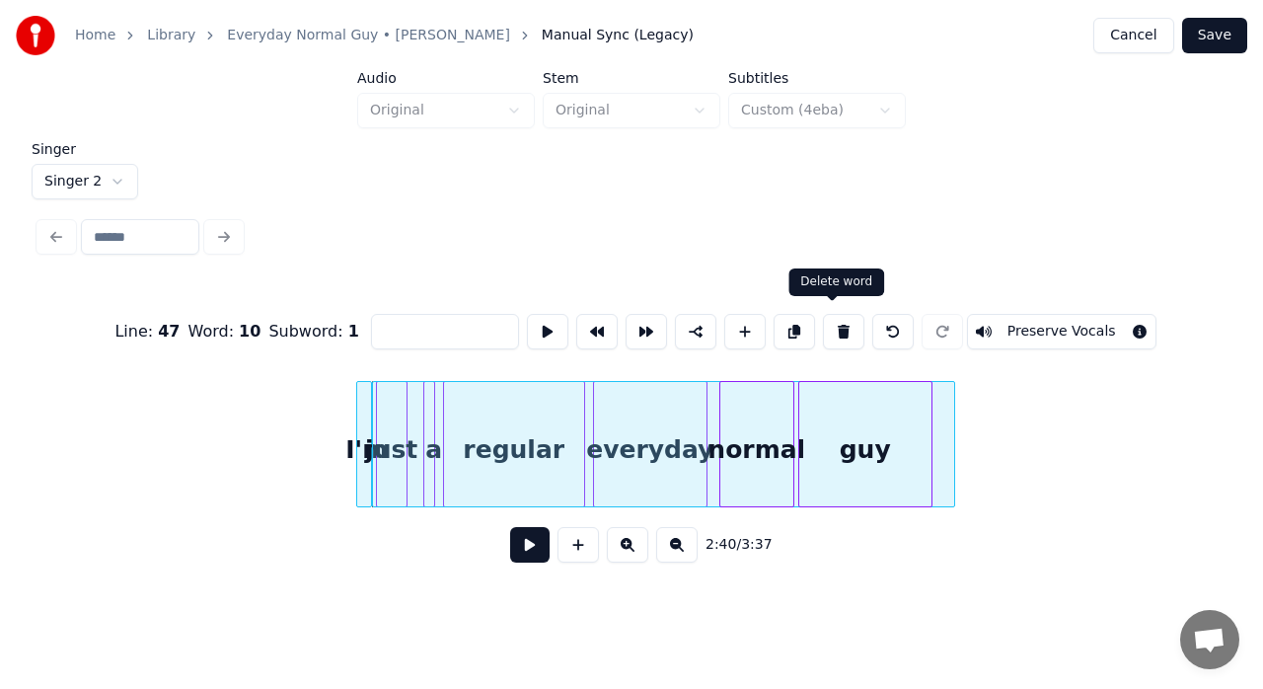
click at [835, 335] on button at bounding box center [843, 332] width 41 height 36
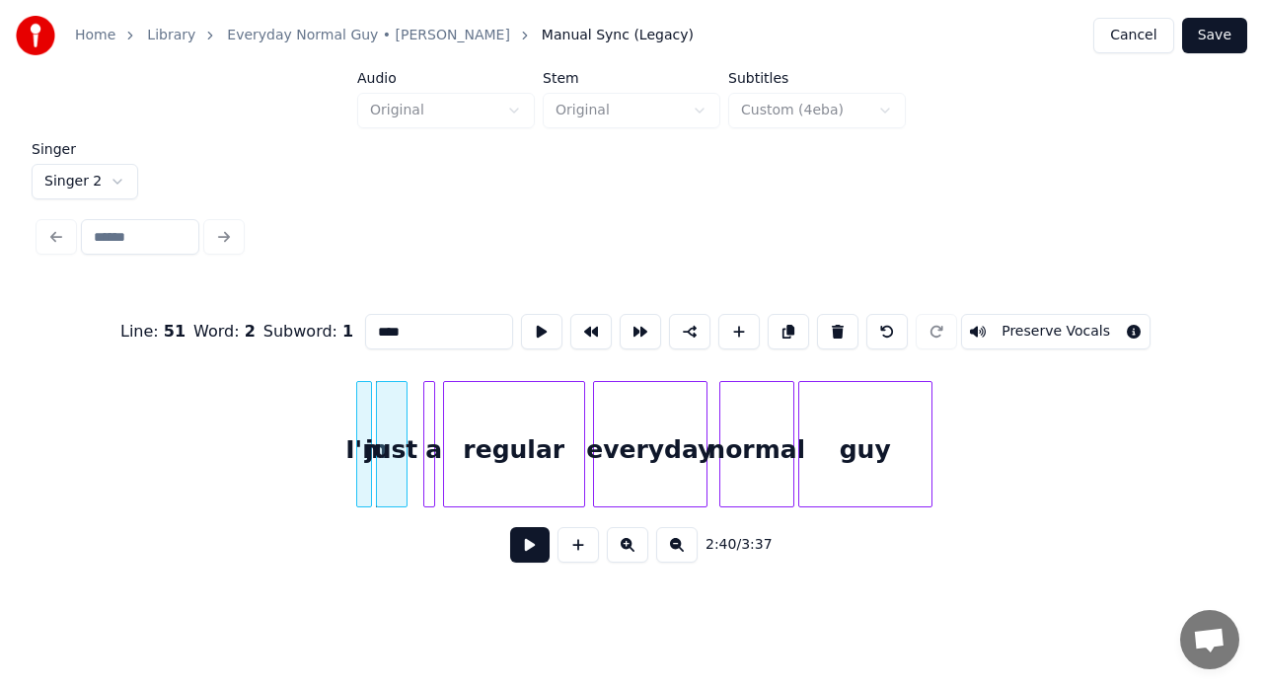
click at [209, 355] on div "Line : 51 Word : 2 Subword : 1 **** Preserve Vocals" at bounding box center [631, 331] width 1184 height 99
click at [112, 178] on html "Home Library Everyday Normal Guy • [PERSON_NAME] Joie Manual Sync (Legacy) Canc…" at bounding box center [631, 302] width 1263 height 605
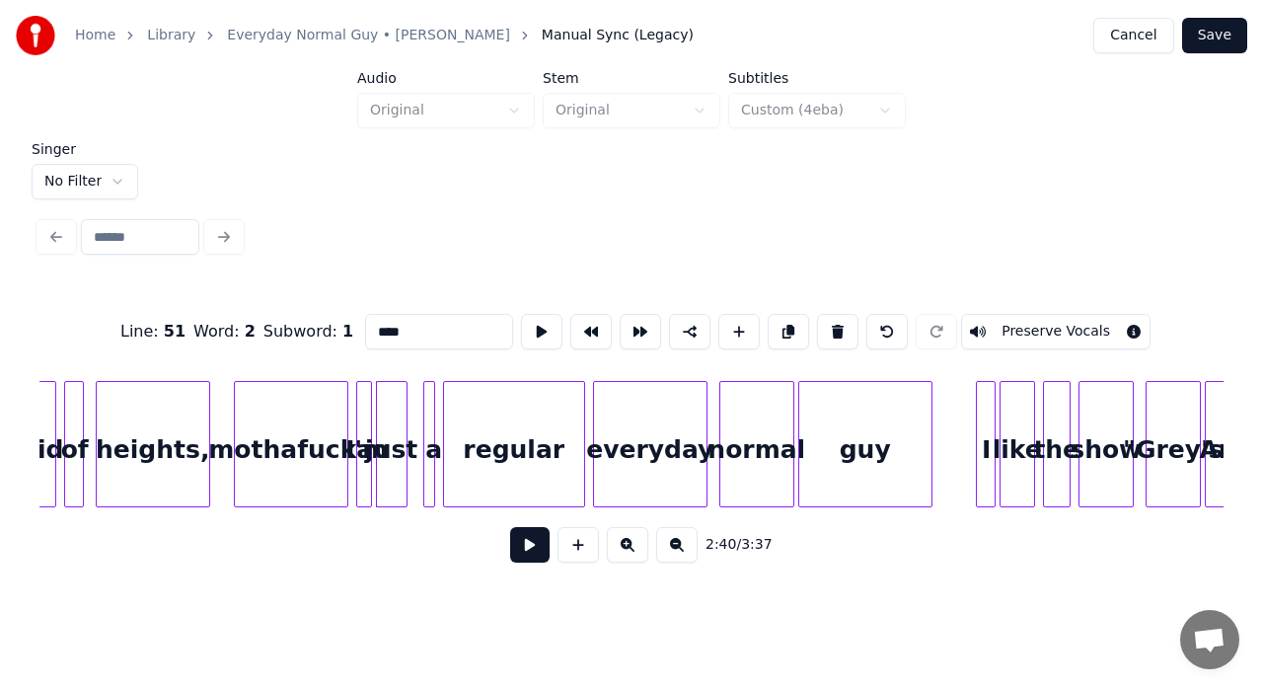
click at [111, 174] on html "Home Library Everyday Normal Guy • [PERSON_NAME] Joie Manual Sync (Legacy) Canc…" at bounding box center [631, 302] width 1263 height 605
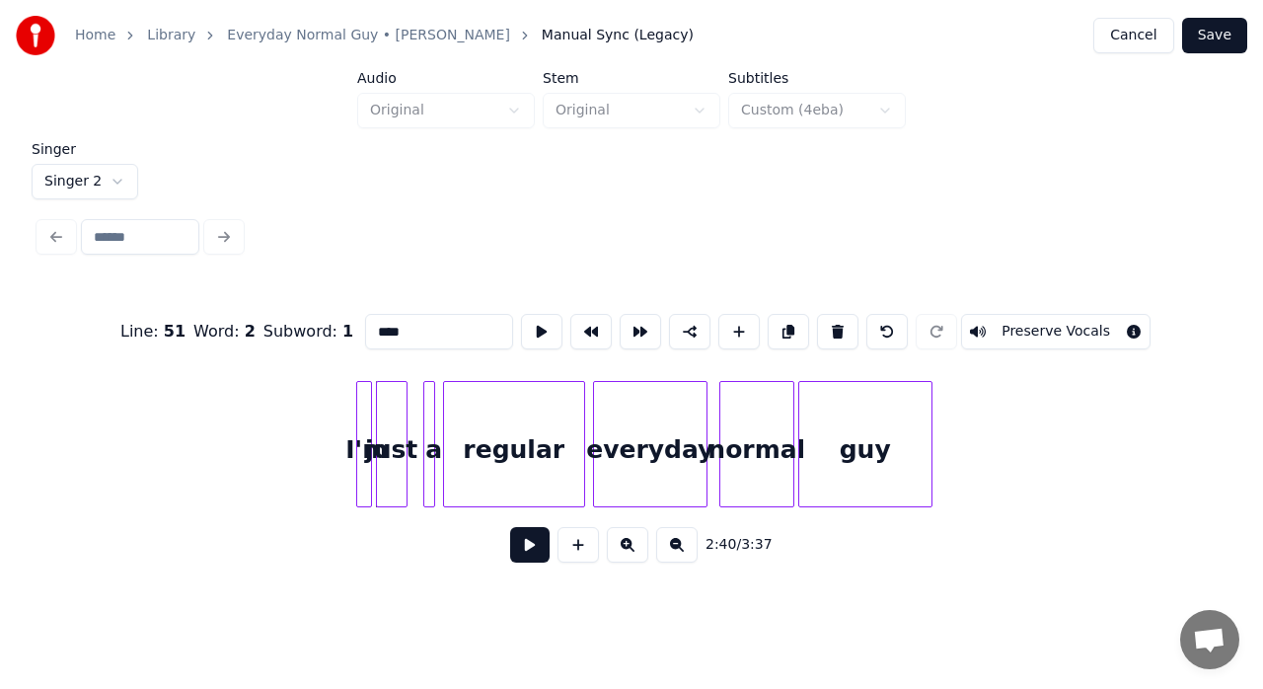
click at [359, 399] on div at bounding box center [360, 444] width 6 height 124
type input "***"
click at [545, 318] on button at bounding box center [541, 332] width 41 height 36
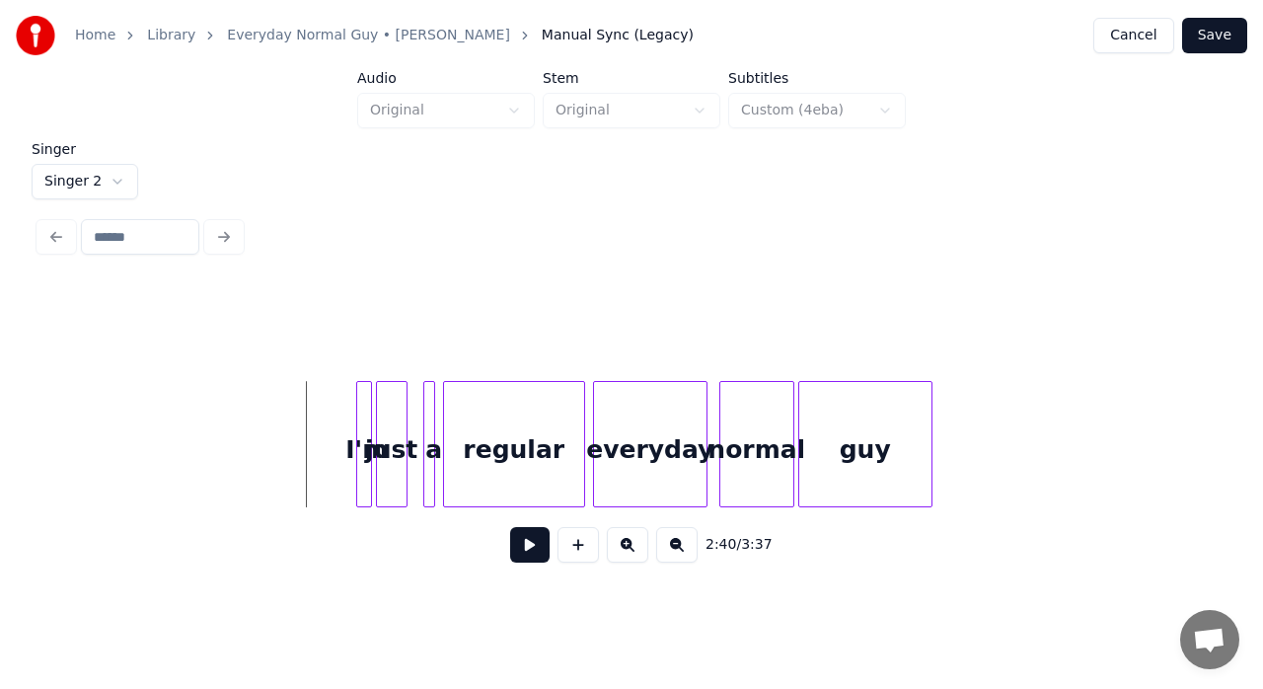
click at [525, 555] on button at bounding box center [529, 545] width 39 height 36
click at [397, 432] on div "just" at bounding box center [392, 449] width 30 height 134
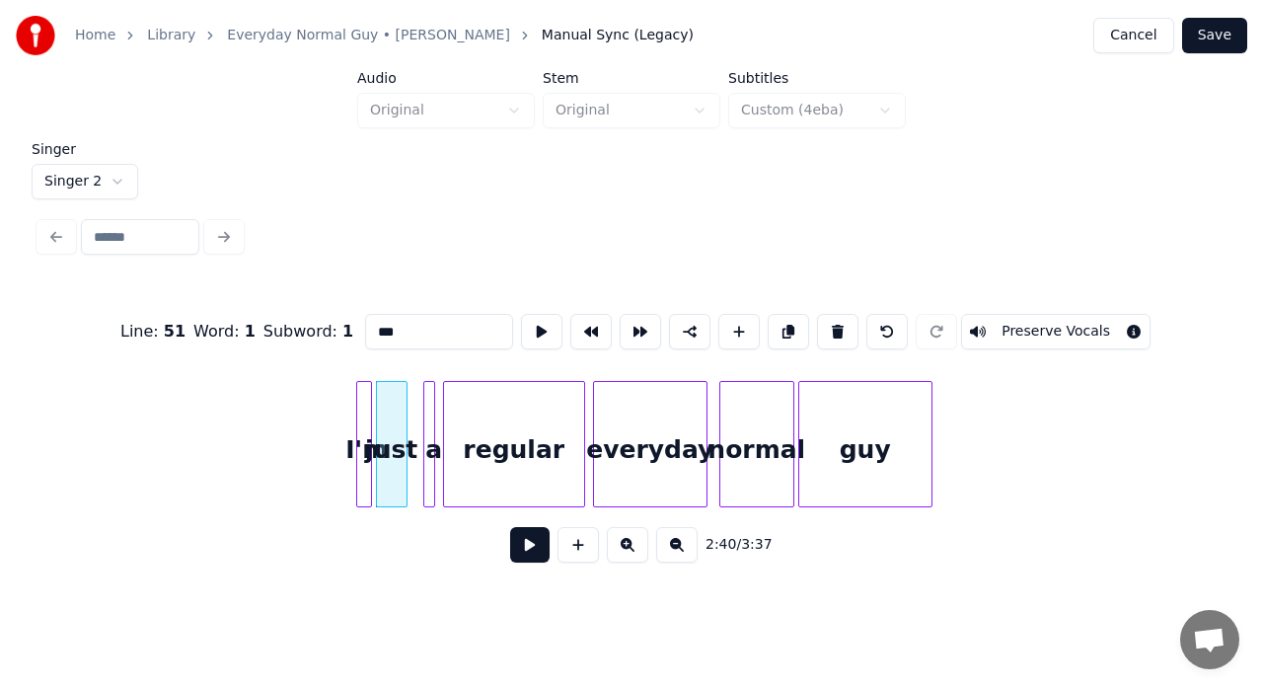
type input "****"
click at [519, 554] on button at bounding box center [529, 545] width 39 height 36
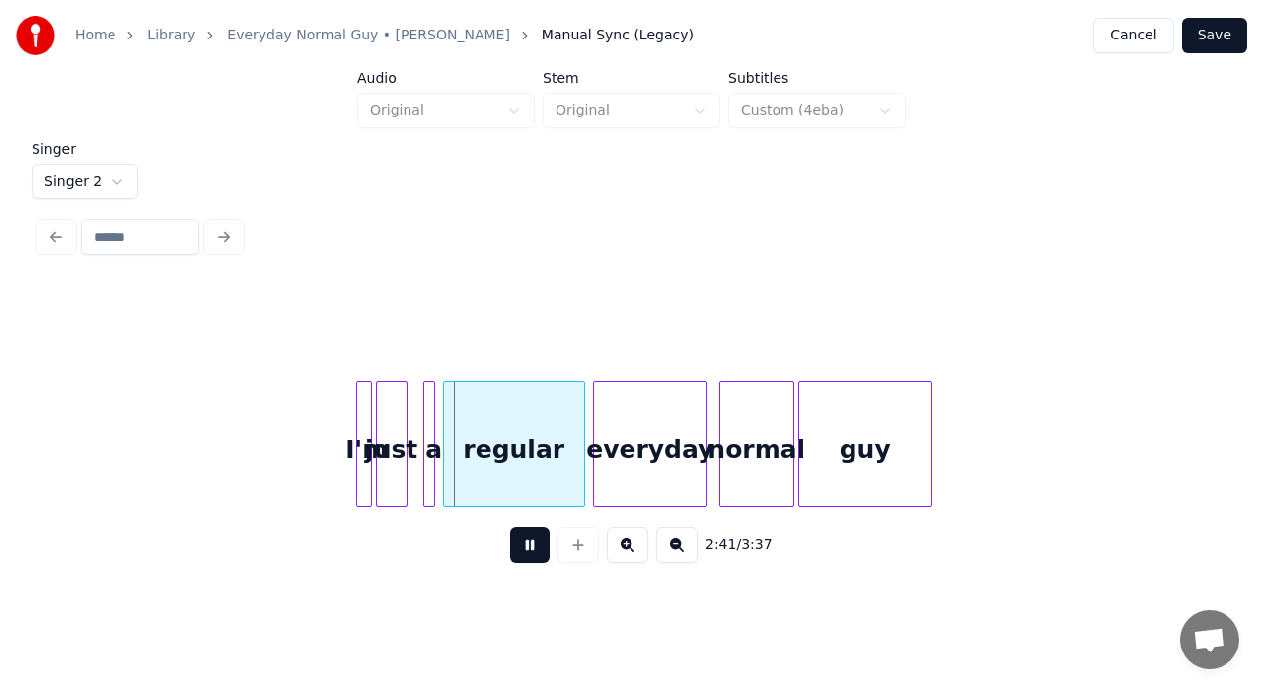
click at [519, 554] on button at bounding box center [529, 545] width 39 height 36
click at [391, 462] on div "just" at bounding box center [392, 449] width 30 height 134
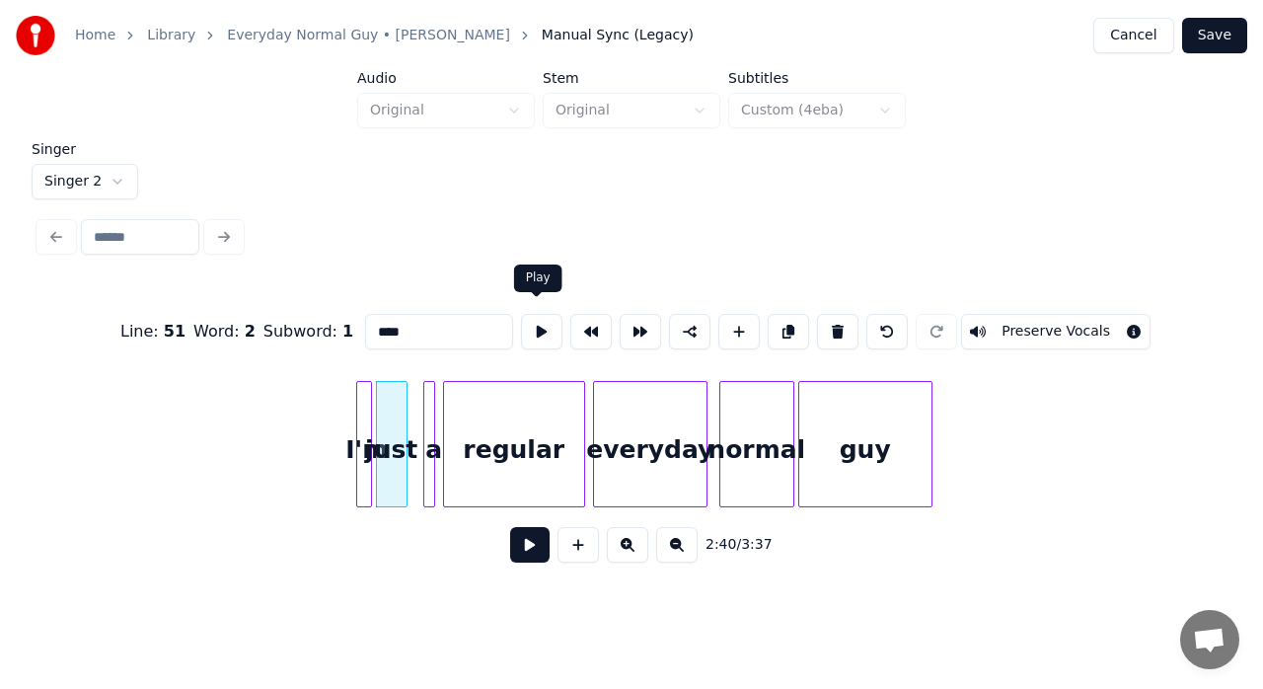
click at [537, 330] on button at bounding box center [541, 332] width 41 height 36
click at [432, 397] on div at bounding box center [431, 444] width 6 height 124
click at [547, 314] on button at bounding box center [541, 332] width 41 height 36
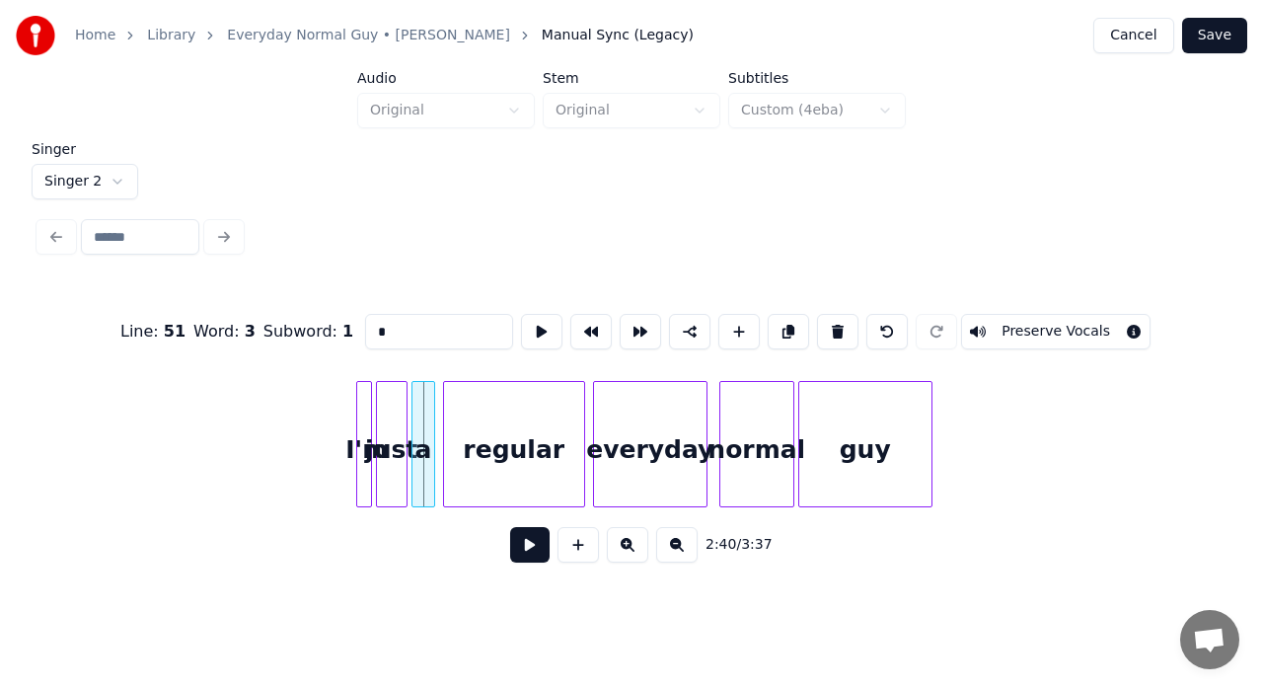
click at [414, 399] on div at bounding box center [415, 444] width 6 height 124
click at [532, 320] on button at bounding box center [541, 332] width 41 height 36
click at [486, 399] on div "regular" at bounding box center [514, 449] width 140 height 134
type input "*******"
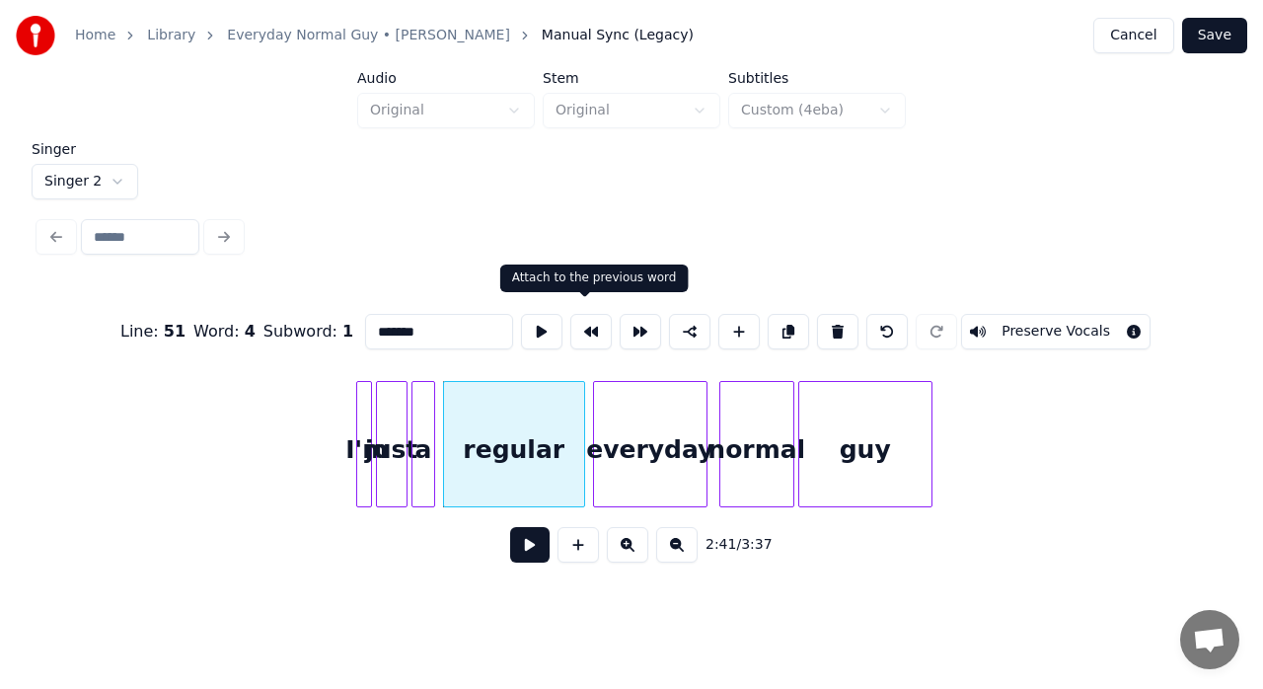
click at [586, 314] on button at bounding box center [590, 332] width 41 height 36
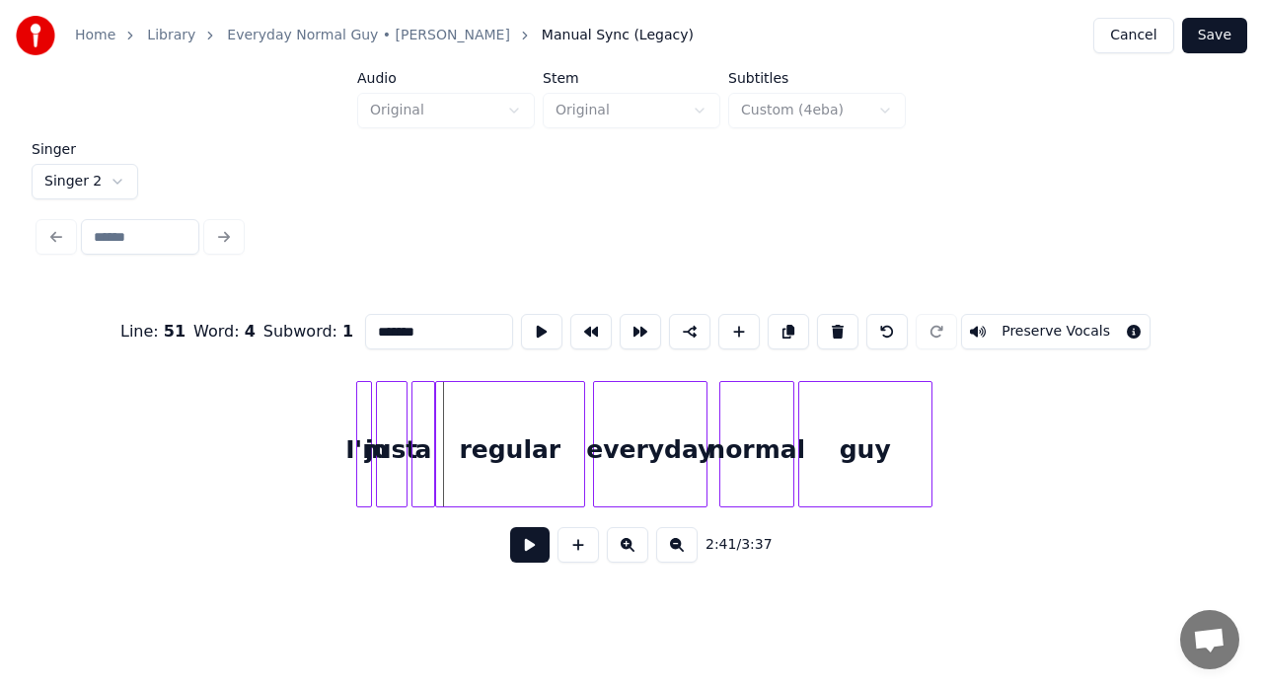
drag, startPoint x: 284, startPoint y: 401, endPoint x: 304, endPoint y: 396, distance: 20.3
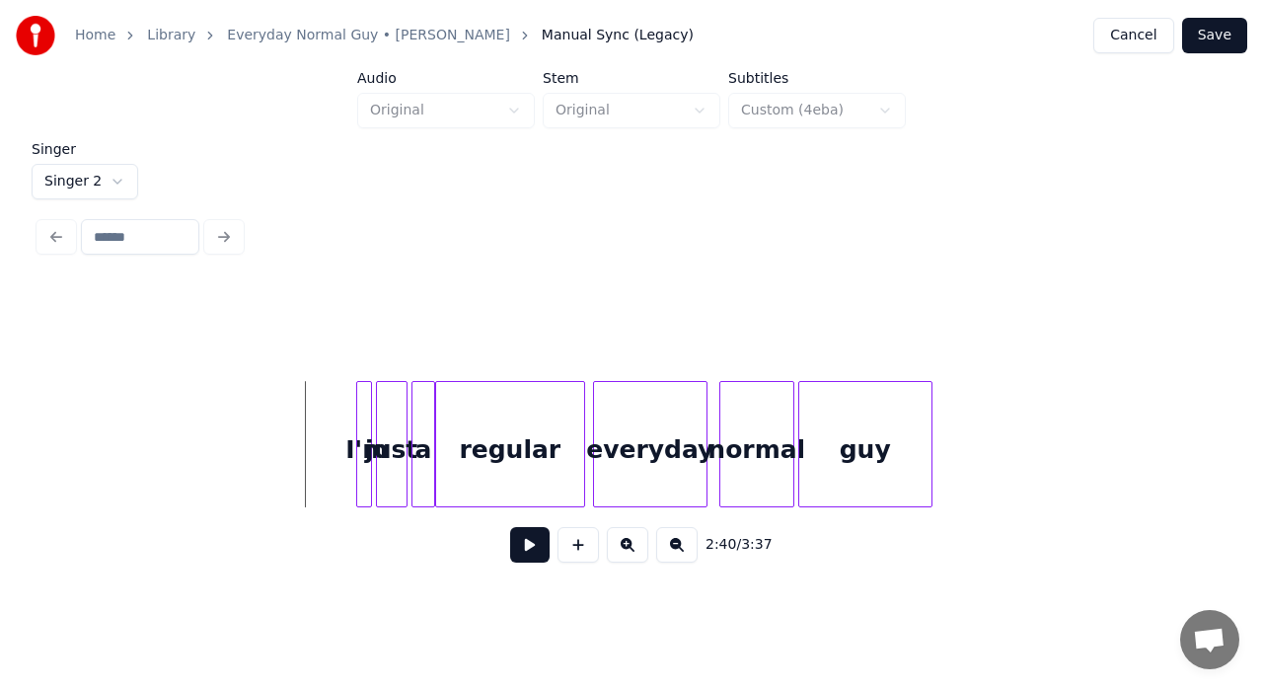
click at [531, 557] on button at bounding box center [529, 545] width 39 height 36
click at [578, 545] on button at bounding box center [578, 545] width 41 height 36
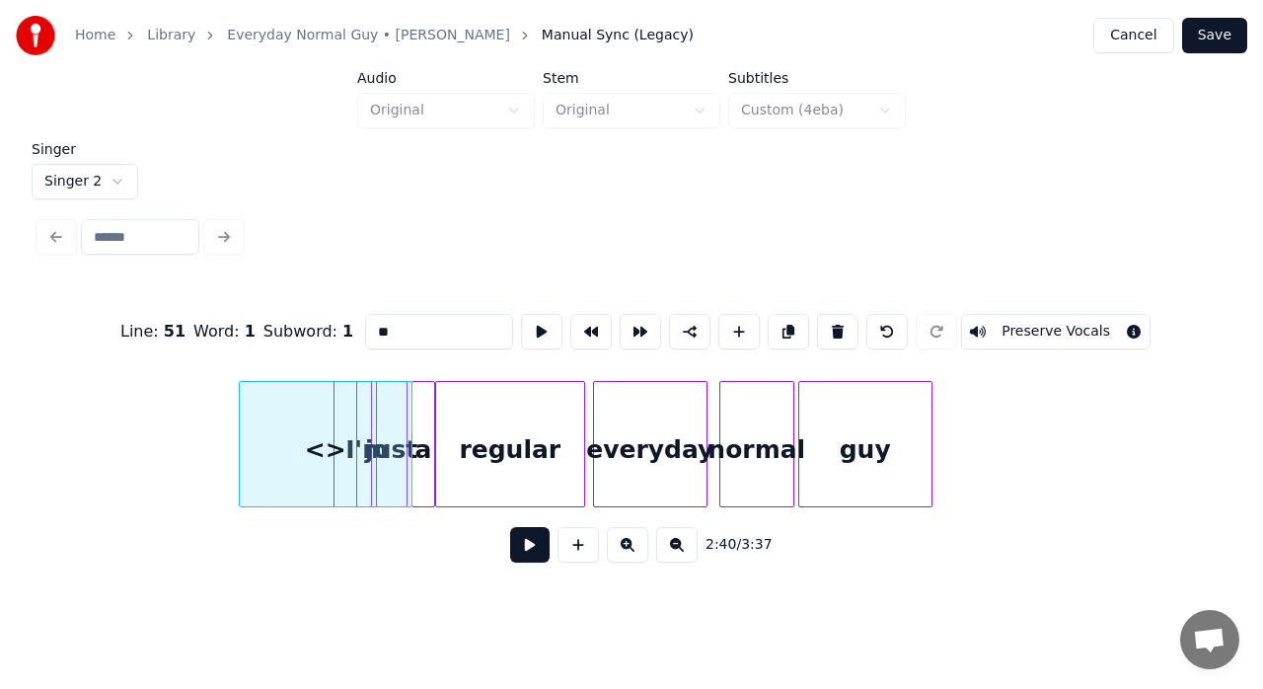
click at [240, 405] on div at bounding box center [243, 444] width 6 height 124
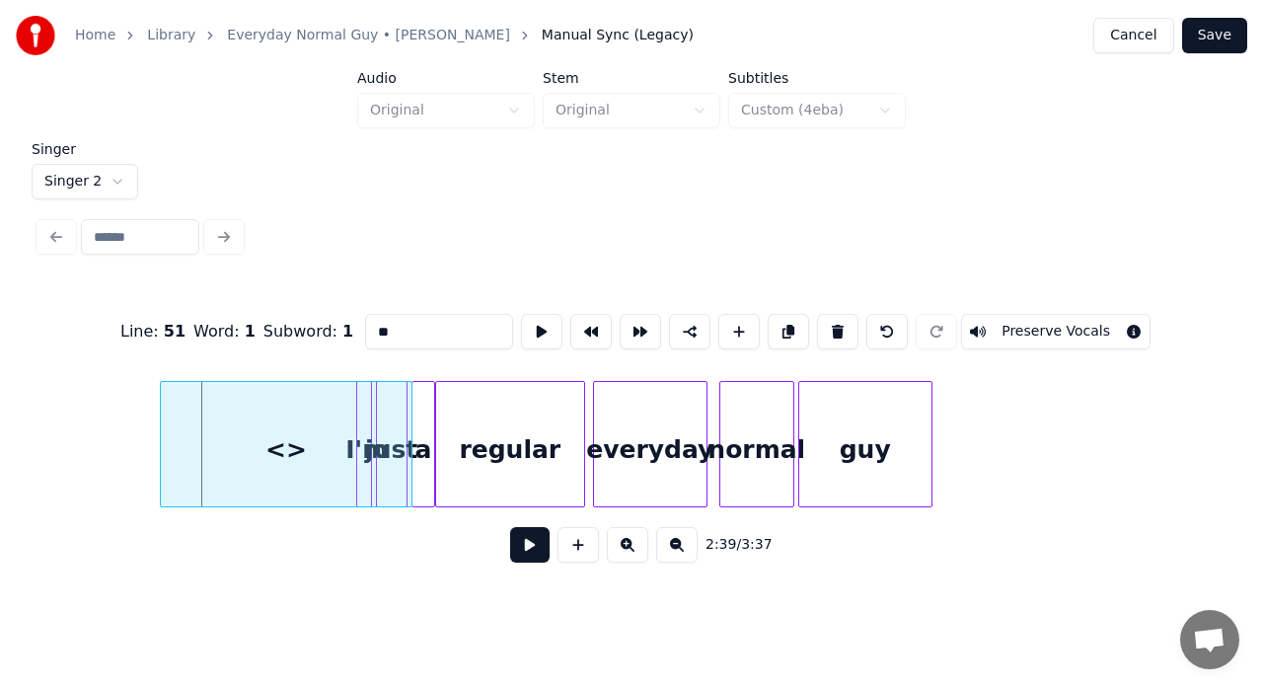
click at [162, 411] on div at bounding box center [164, 444] width 6 height 124
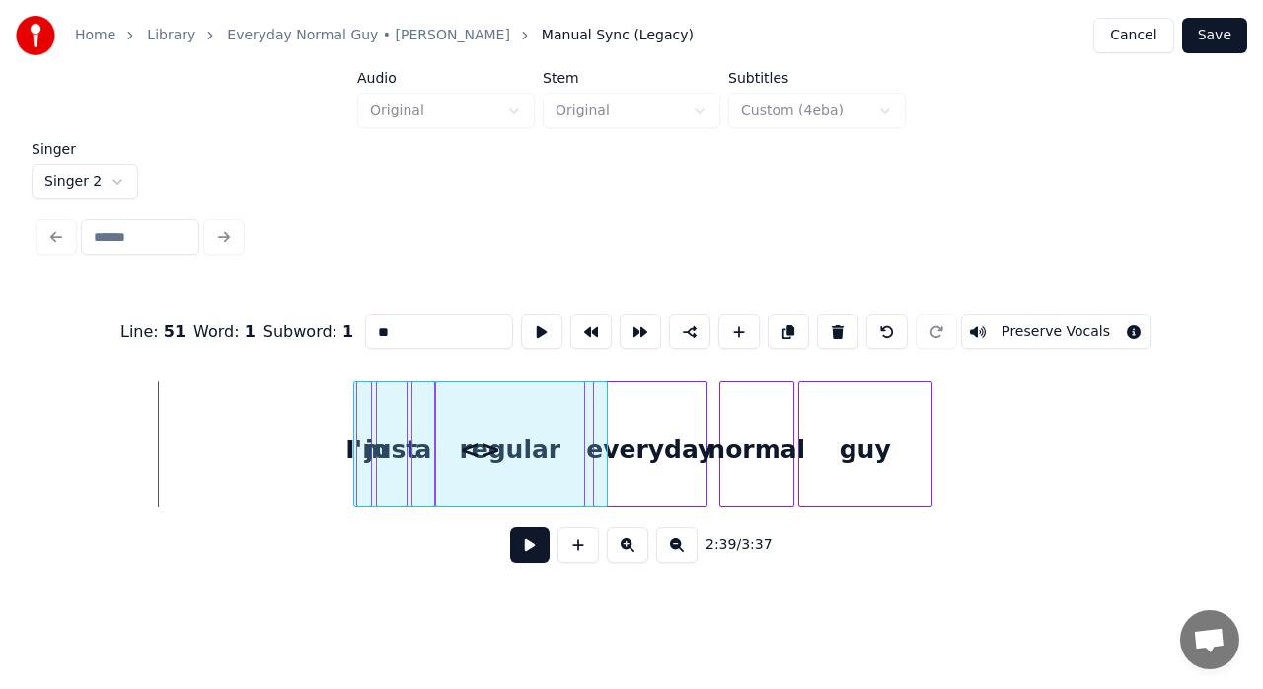
click at [442, 444] on div "<>" at bounding box center [480, 449] width 253 height 134
click at [523, 405] on div "<>" at bounding box center [487, 449] width 253 height 134
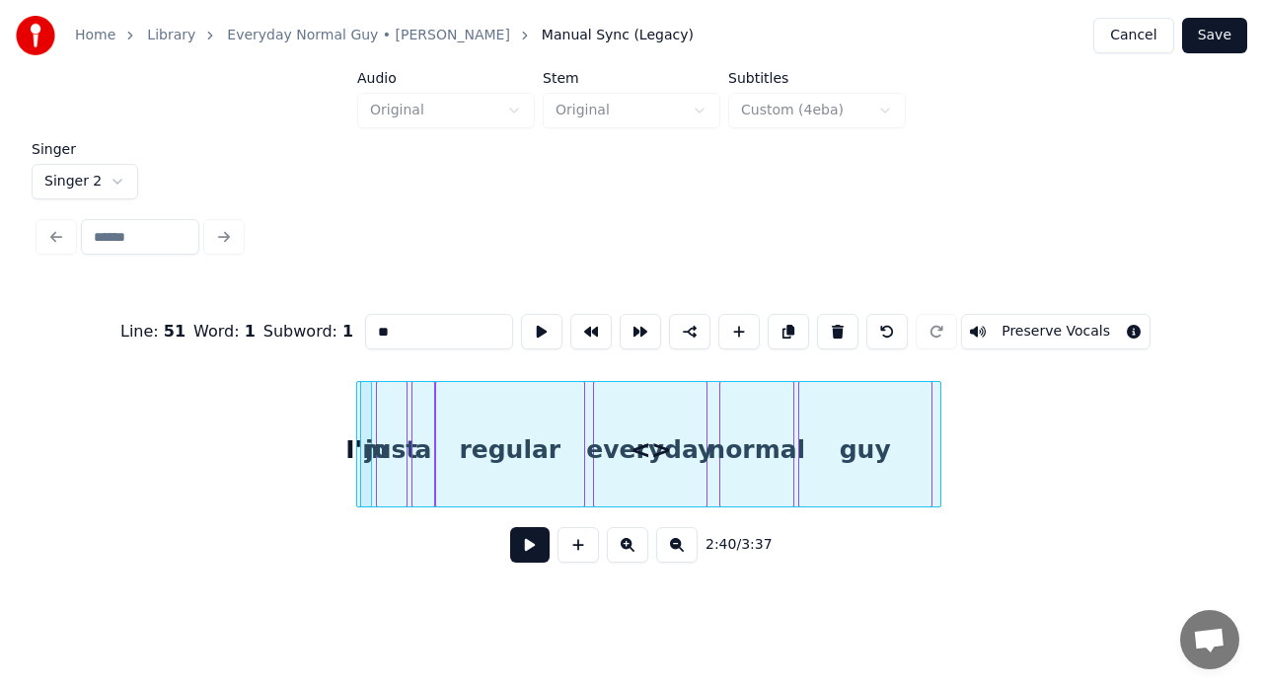
click at [937, 418] on div at bounding box center [937, 444] width 6 height 124
click at [537, 337] on button at bounding box center [541, 332] width 41 height 36
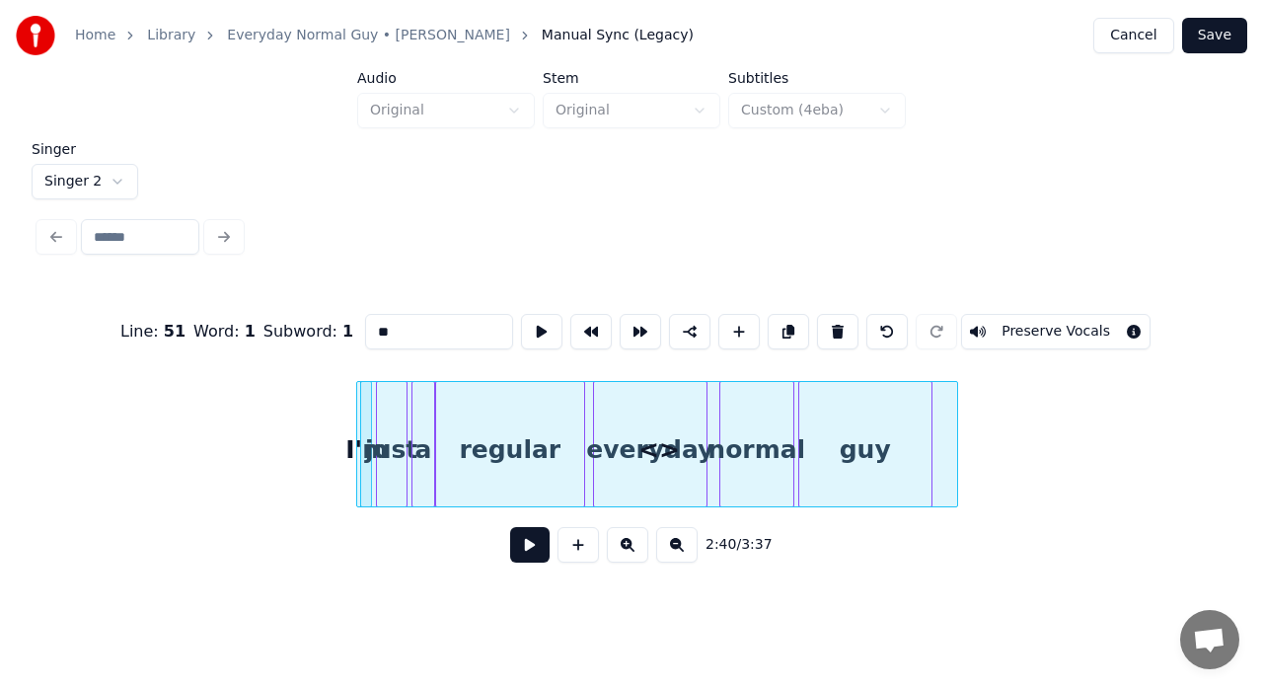
click at [957, 403] on div at bounding box center [954, 444] width 6 height 124
click at [947, 405] on div "<>" at bounding box center [668, 449] width 605 height 134
click at [948, 405] on div "<>" at bounding box center [668, 449] width 605 height 134
click at [877, 427] on div "<>" at bounding box center [664, 449] width 605 height 134
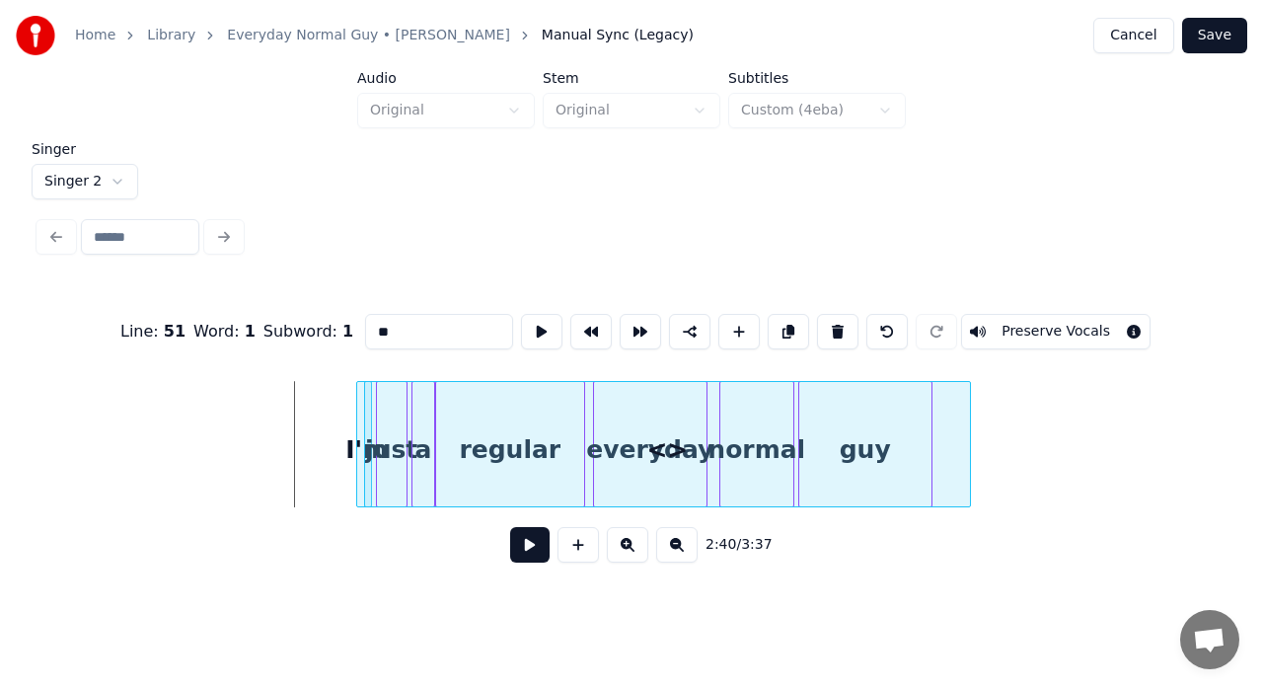
click at [531, 327] on button at bounding box center [541, 332] width 41 height 36
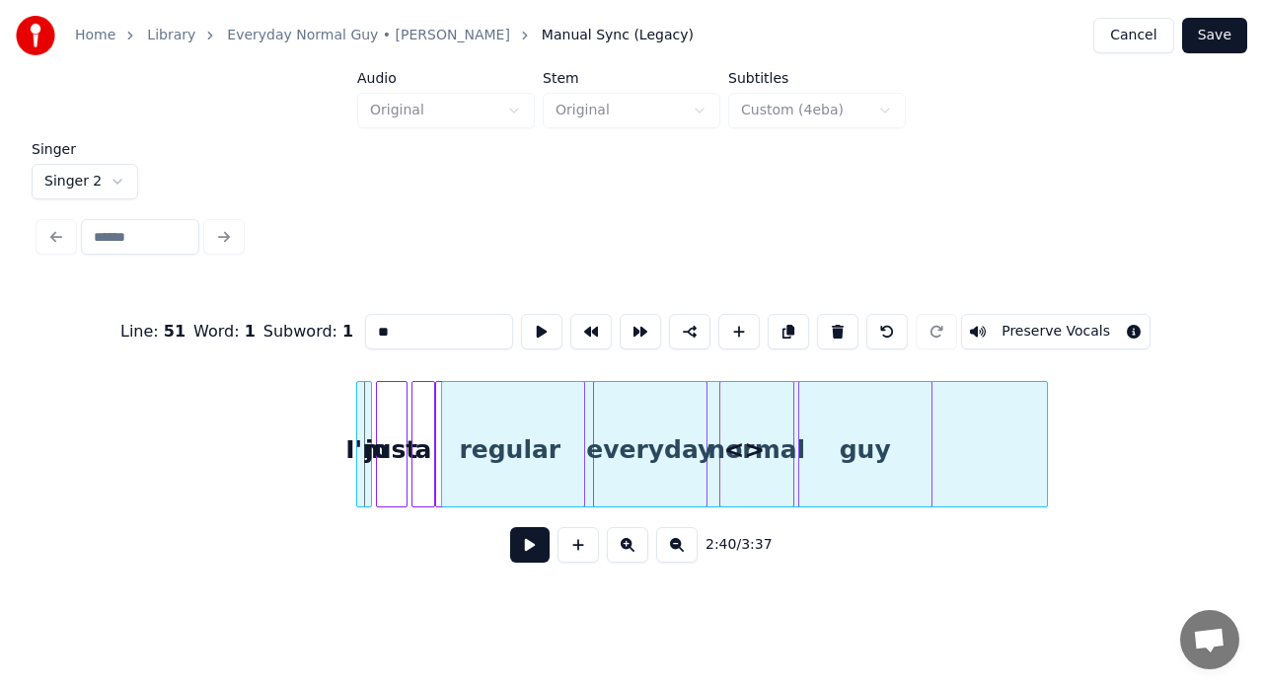
click at [1032, 421] on div "<>" at bounding box center [744, 449] width 605 height 134
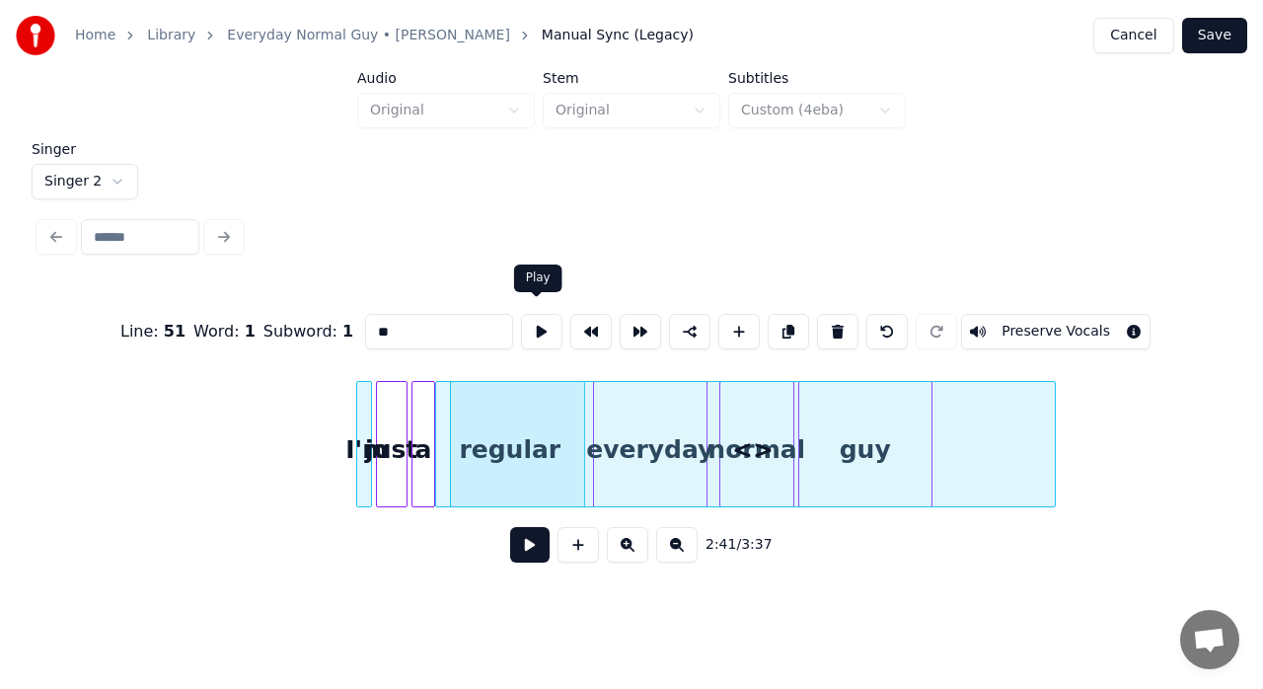
click at [523, 324] on button at bounding box center [541, 332] width 41 height 36
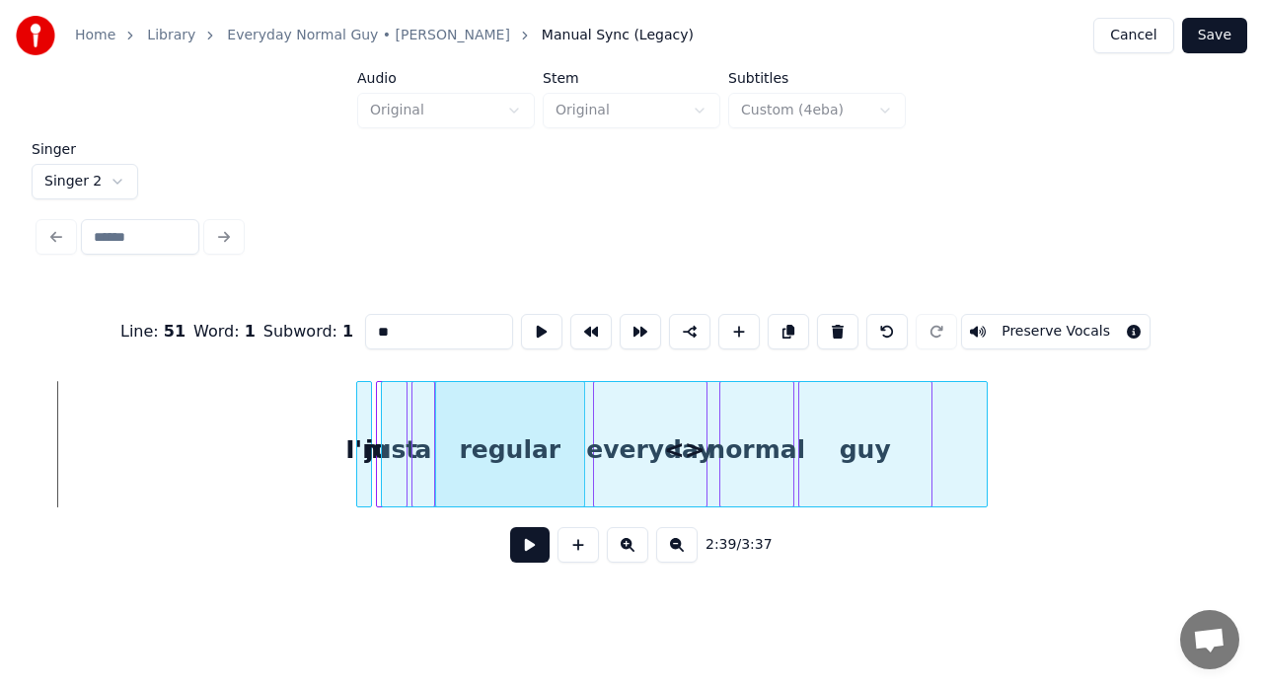
click at [535, 321] on button at bounding box center [541, 332] width 41 height 36
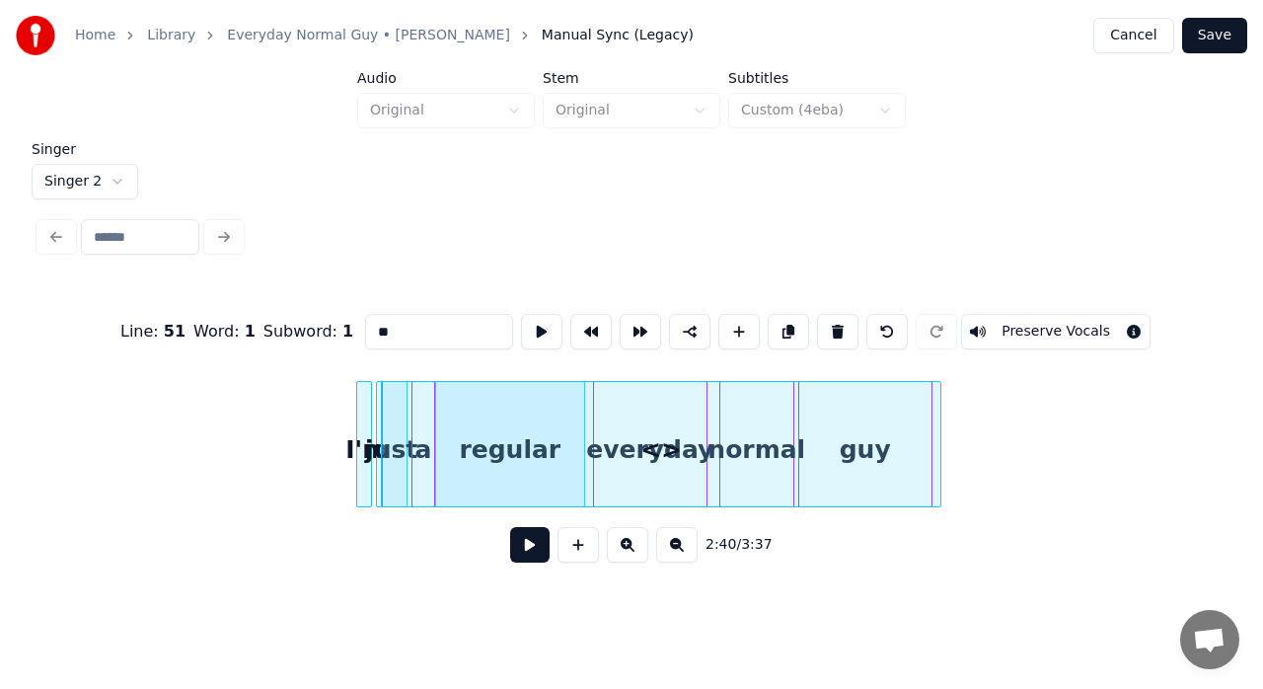
click at [935, 412] on div at bounding box center [937, 444] width 6 height 124
click at [1040, 339] on button "Preserve Vocals" at bounding box center [1055, 332] width 189 height 36
click at [1043, 314] on button "Preserve Vocals" at bounding box center [1055, 332] width 189 height 36
click at [448, 303] on div "Line : 51 Word : 1 Subword : 1 ** Preserve Vocals" at bounding box center [631, 331] width 1184 height 99
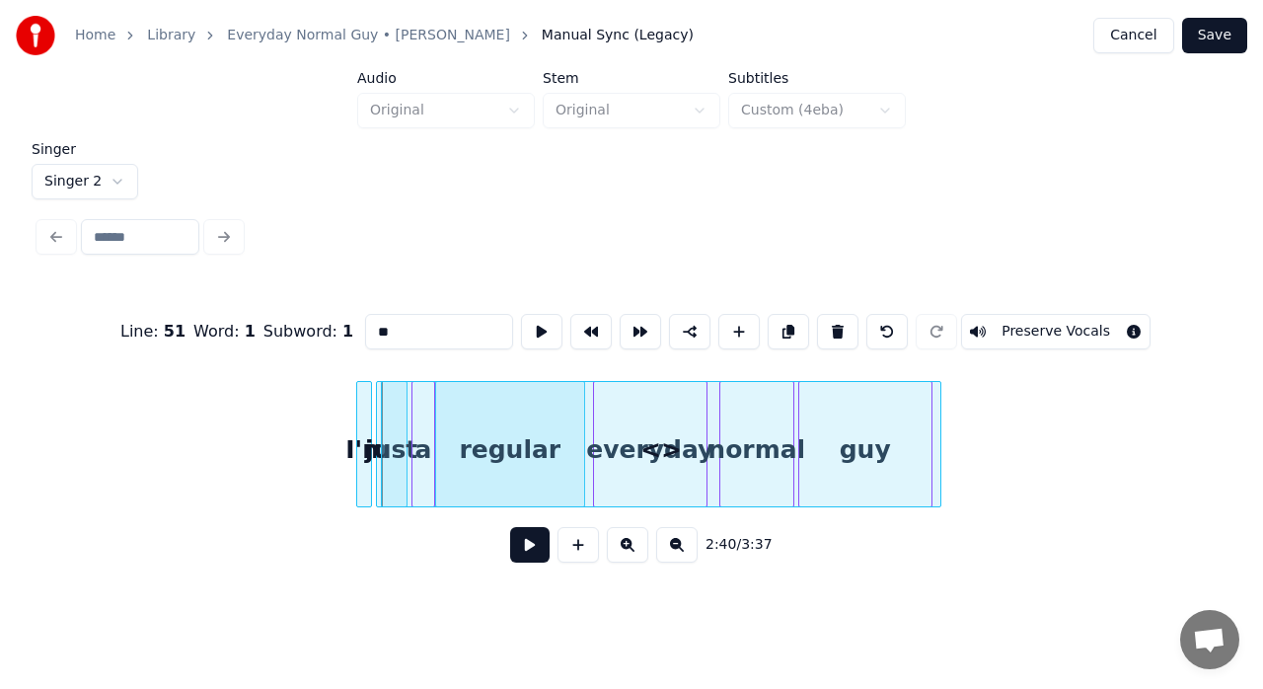
click at [448, 303] on div "Line : 51 Word : 1 Subword : 1 ** Preserve Vocals" at bounding box center [631, 331] width 1184 height 99
click at [411, 314] on input "**" at bounding box center [439, 332] width 148 height 36
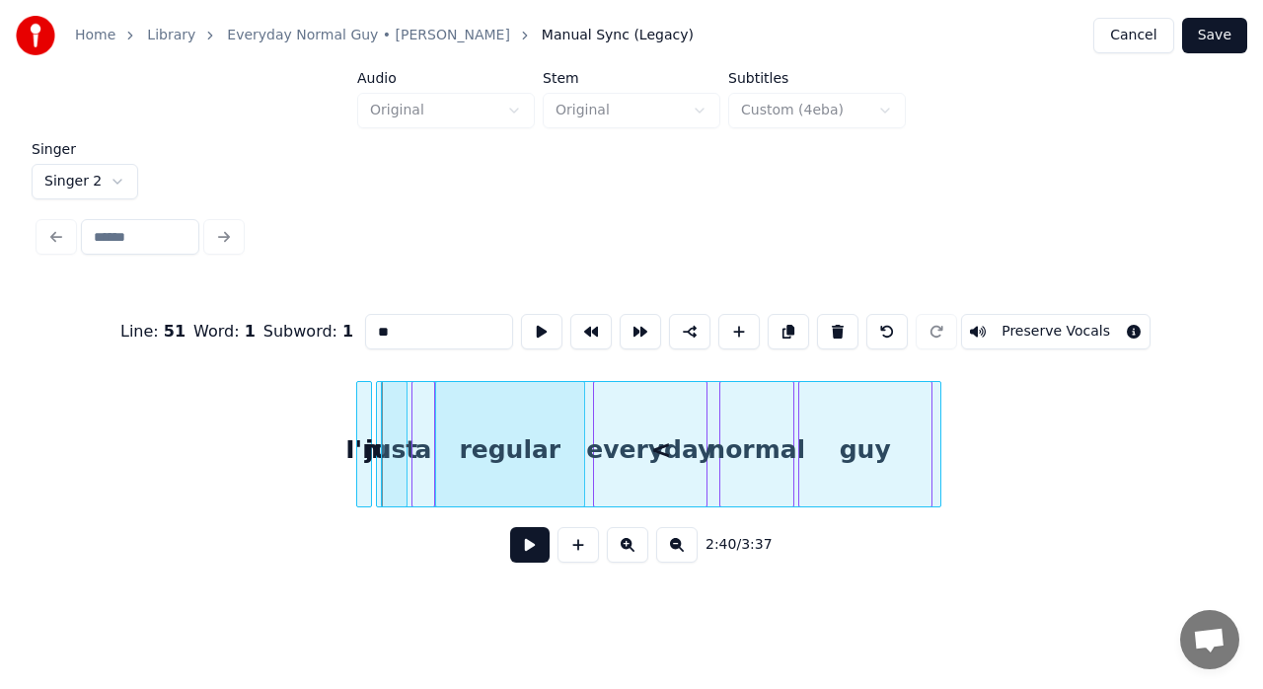
drag, startPoint x: 409, startPoint y: 332, endPoint x: 308, endPoint y: 348, distance: 102.0
click at [309, 348] on div "Line : 51 Word : 1 Subword : 1 ** Preserve Vocals" at bounding box center [631, 331] width 1184 height 99
type input "**"
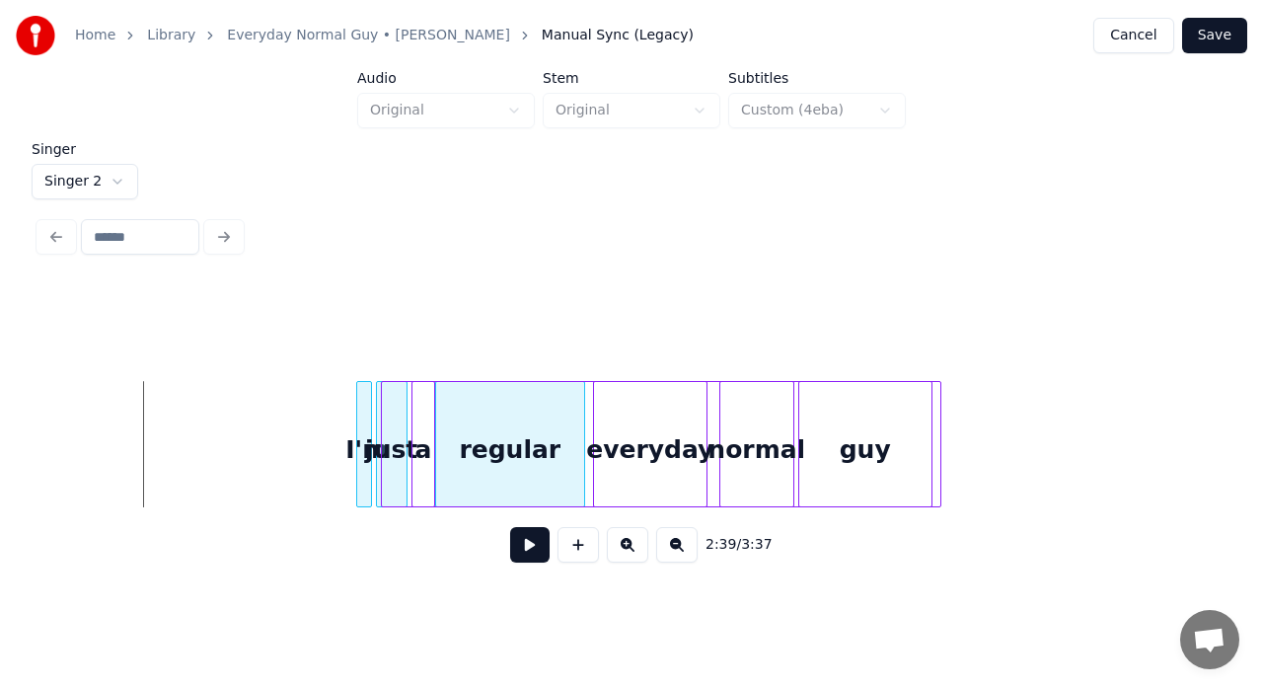
click at [503, 421] on div at bounding box center [661, 449] width 558 height 134
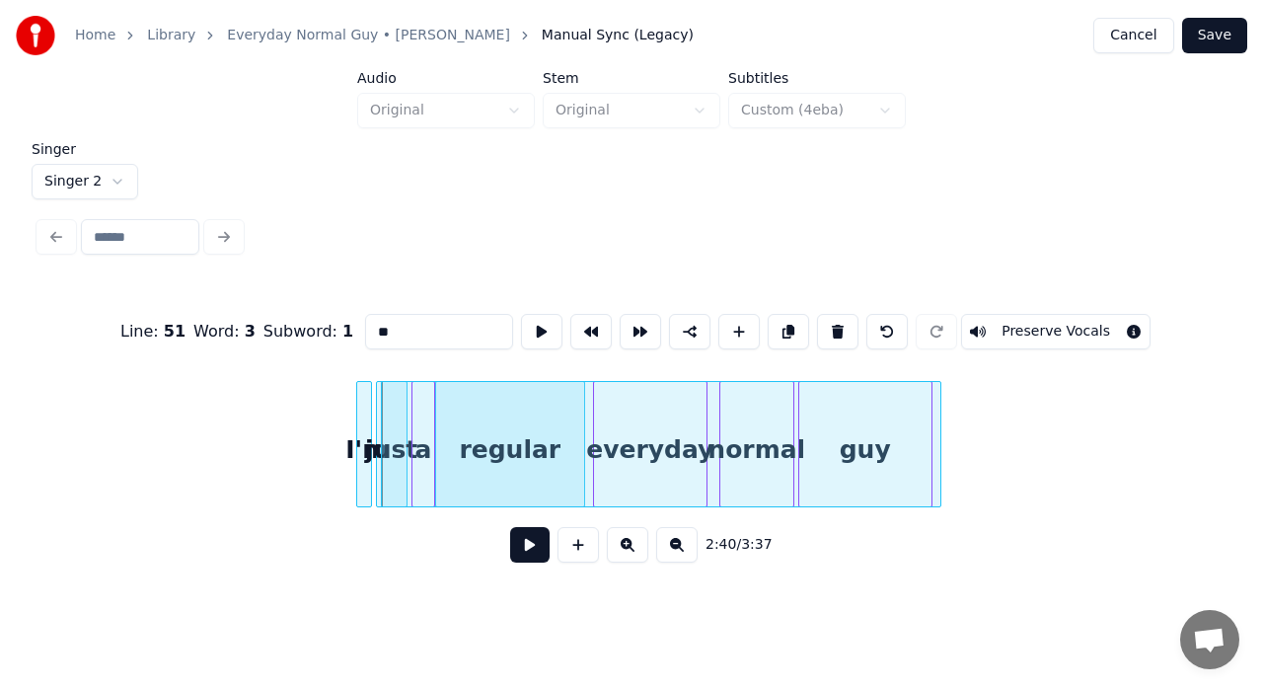
drag, startPoint x: 424, startPoint y: 321, endPoint x: 325, endPoint y: 329, distance: 100.0
click at [327, 327] on div "Line : 51 Word : 3 Subword : 1 ** Preserve Vocals" at bounding box center [631, 331] width 1184 height 99
click at [1040, 321] on button "Preserve Vocals" at bounding box center [1055, 332] width 189 height 36
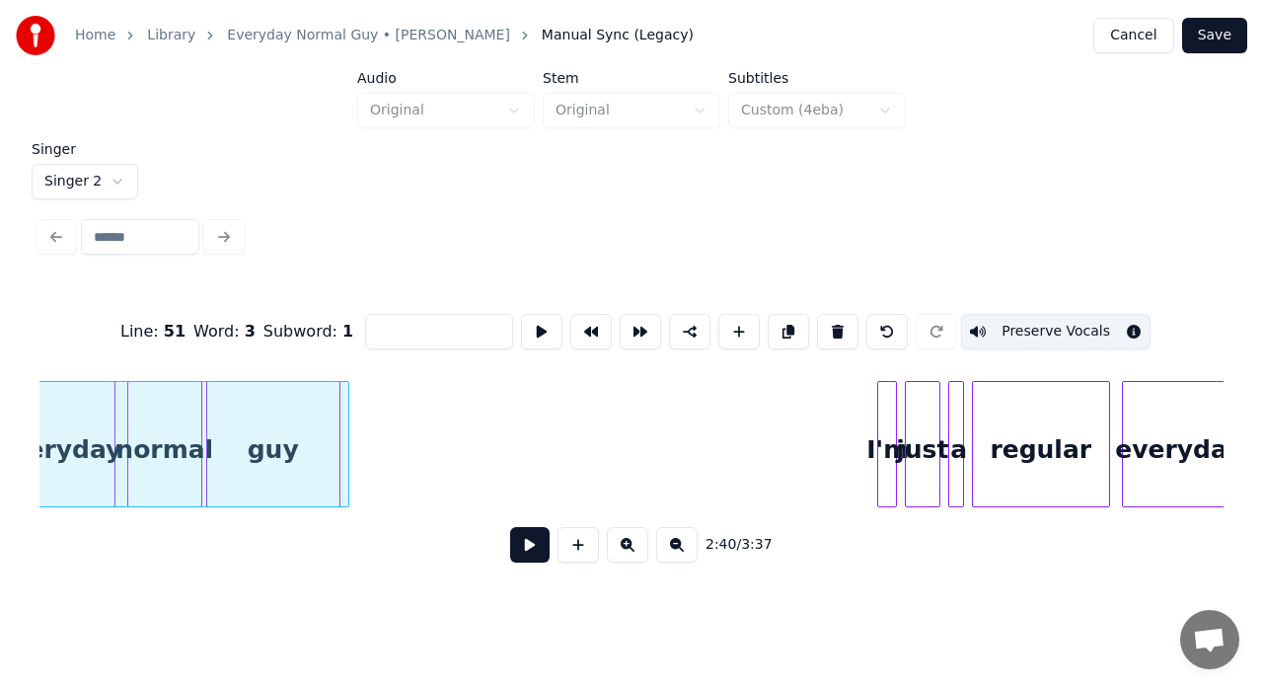
scroll to position [0, 32126]
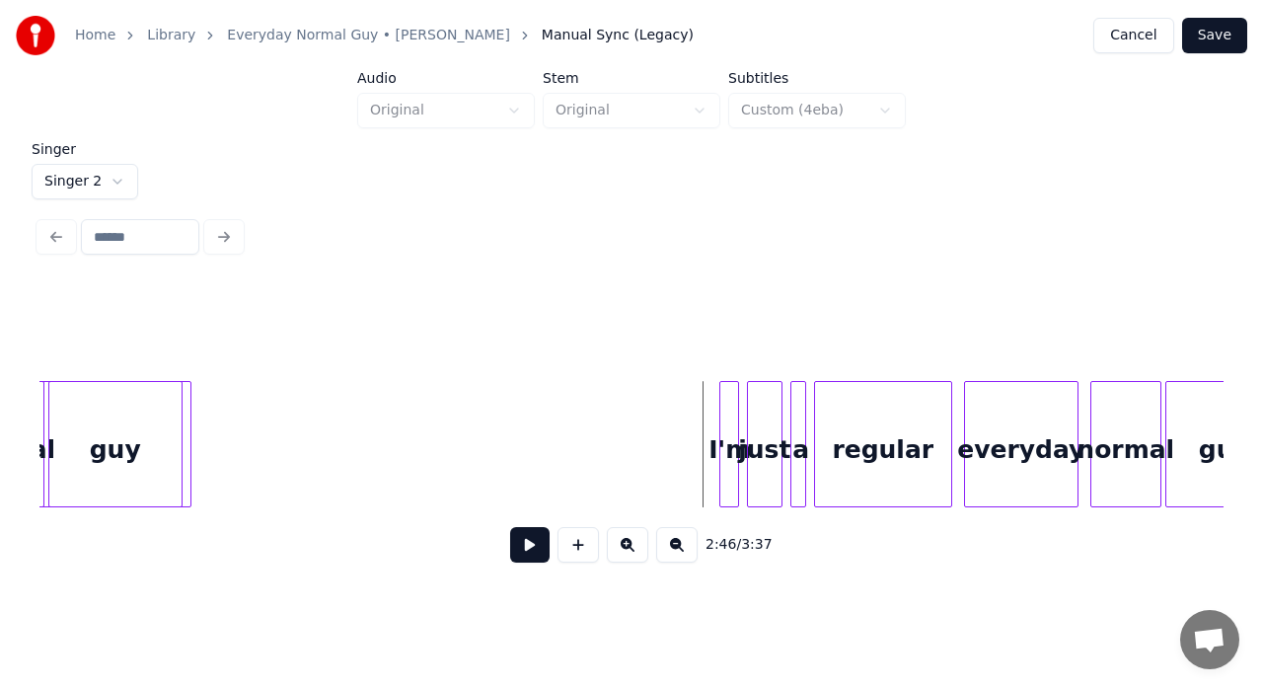
click at [589, 546] on button at bounding box center [578, 545] width 41 height 36
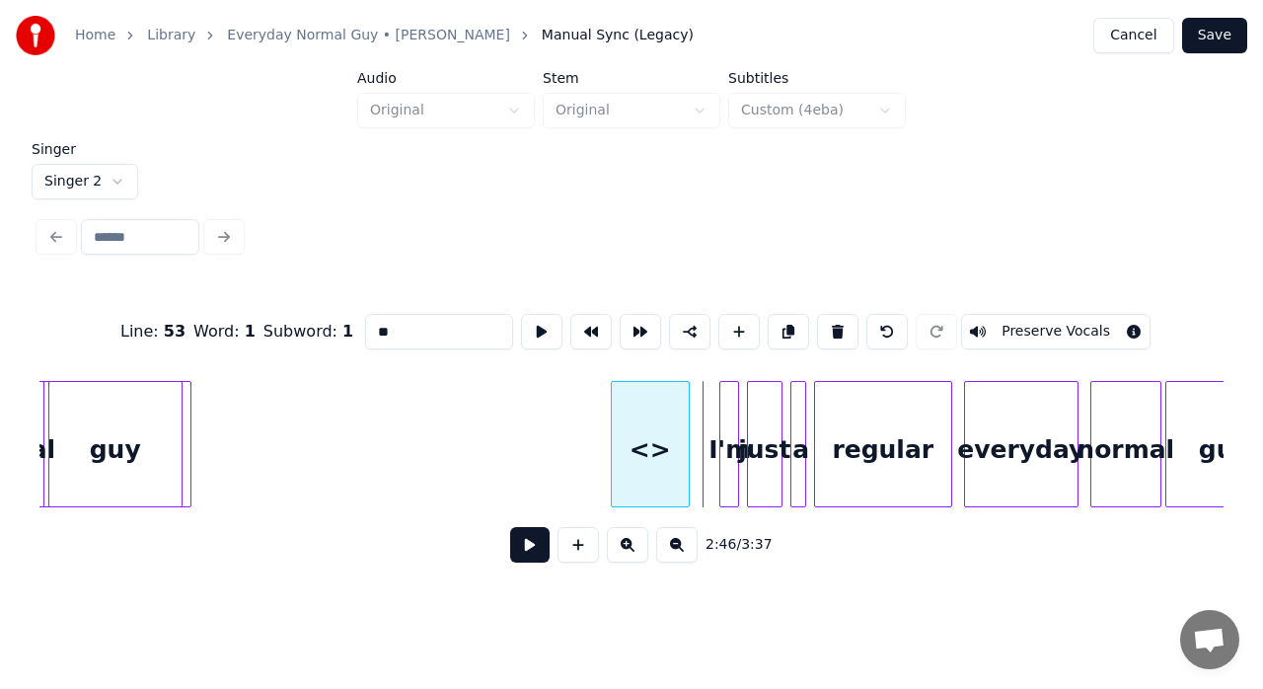
click at [670, 424] on div "<>" at bounding box center [650, 449] width 77 height 134
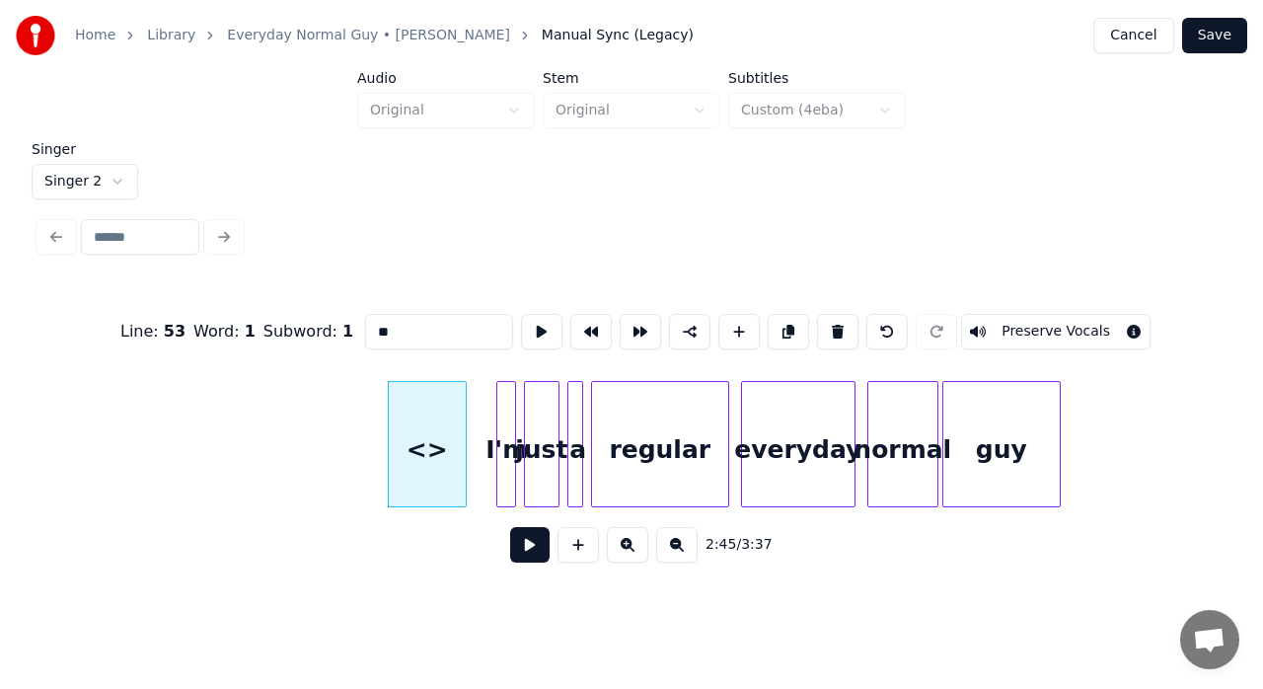
scroll to position [0, 32428]
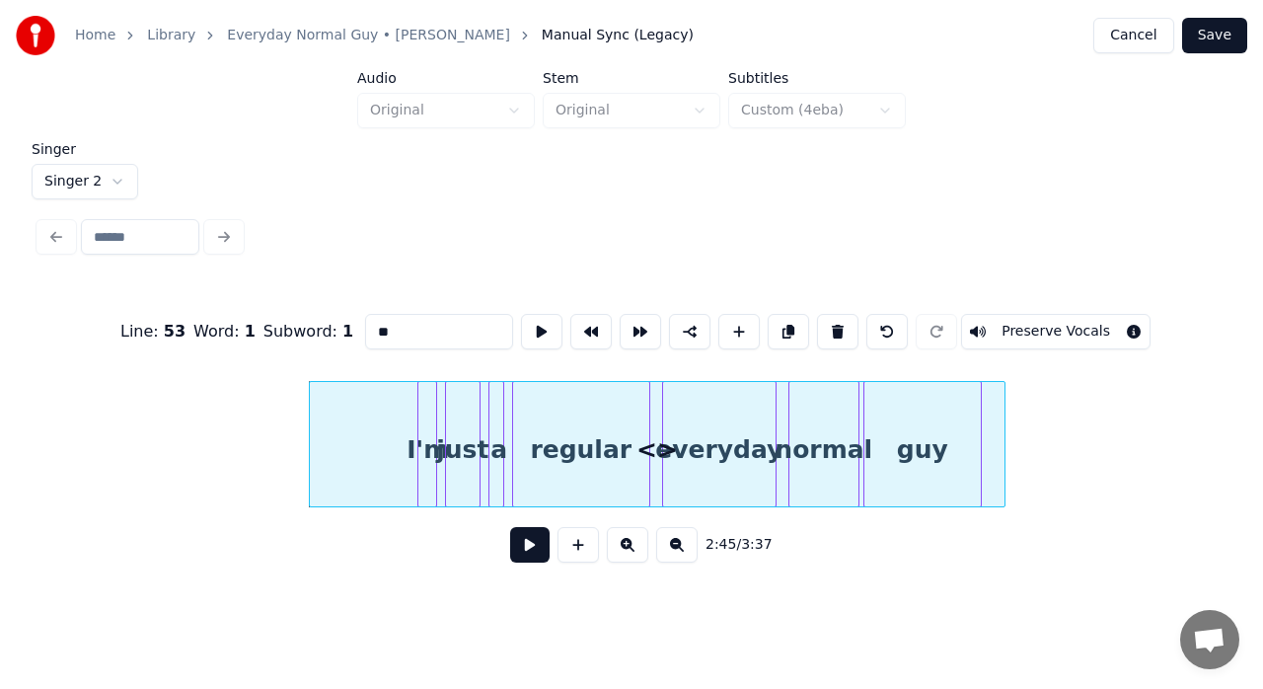
click at [1005, 433] on div at bounding box center [1002, 444] width 6 height 124
click at [544, 328] on button at bounding box center [541, 332] width 41 height 36
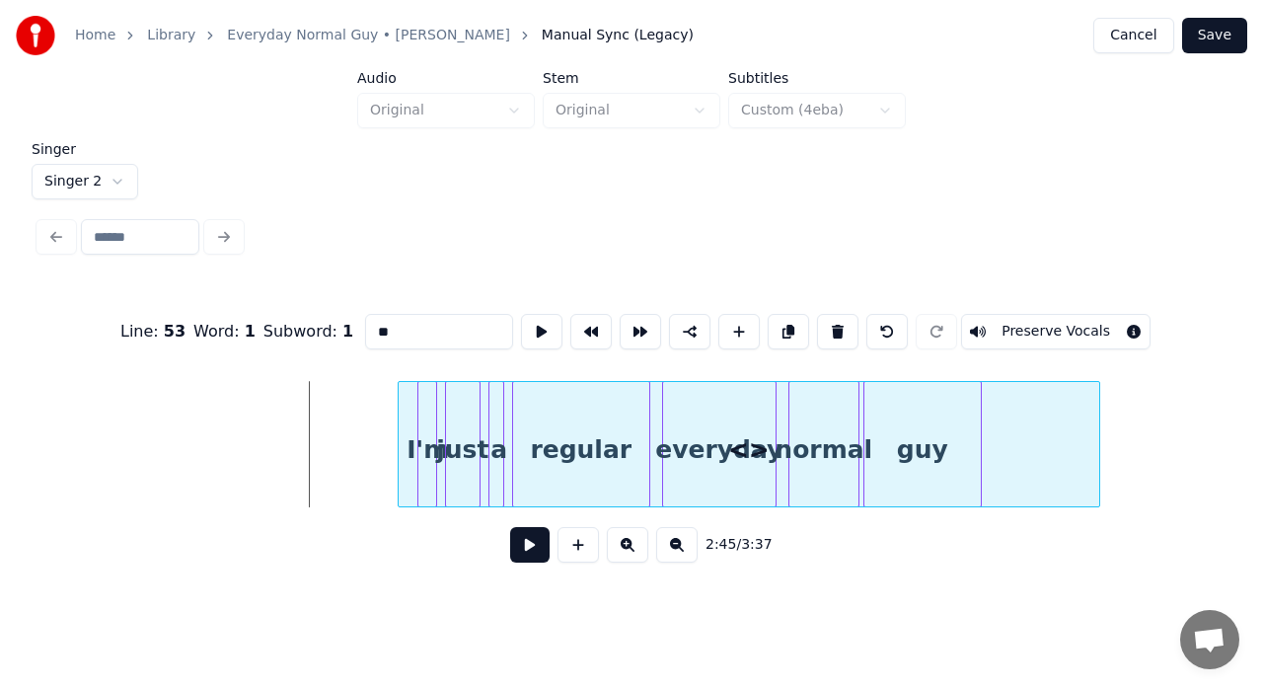
click at [470, 438] on div "<>" at bounding box center [749, 449] width 701 height 134
click at [542, 324] on button at bounding box center [541, 332] width 41 height 36
drag, startPoint x: 403, startPoint y: 324, endPoint x: 343, endPoint y: 336, distance: 60.6
click at [349, 336] on div "Line : 53 Word : 1 Subword : 1 ** Preserve Vocals" at bounding box center [631, 331] width 1184 height 99
click at [1045, 434] on div at bounding box center [756, 449] width 701 height 134
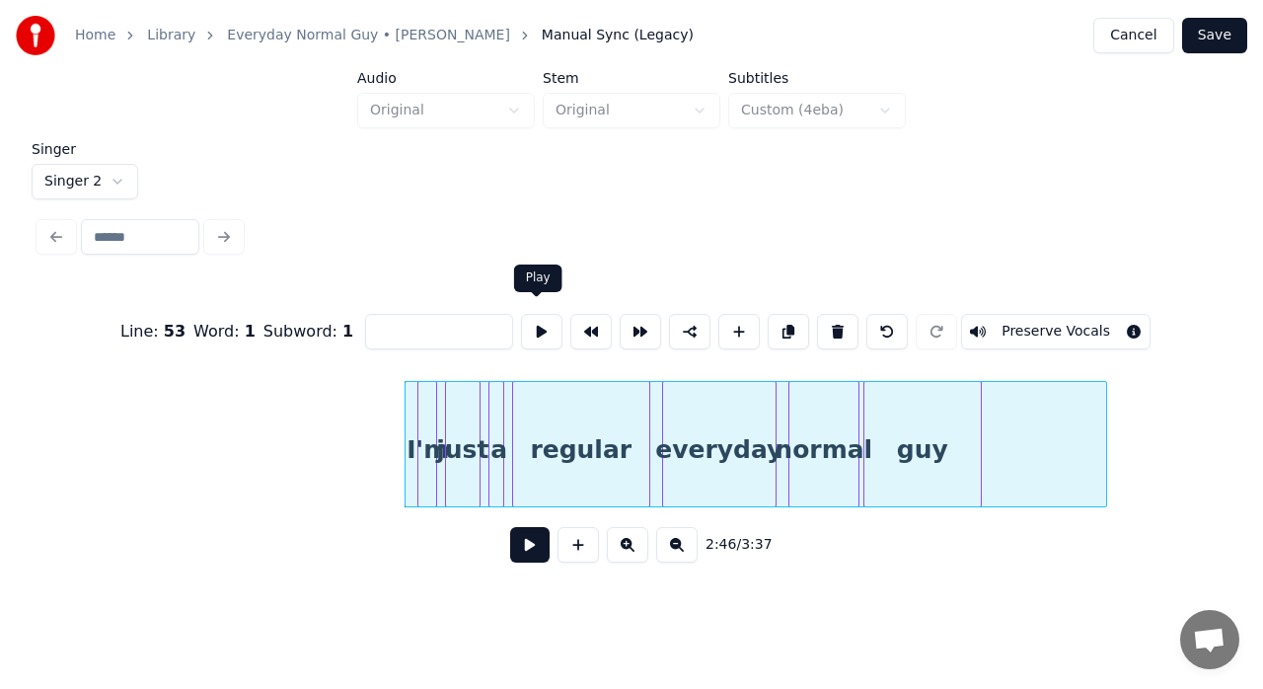
click at [529, 322] on button at bounding box center [541, 332] width 41 height 36
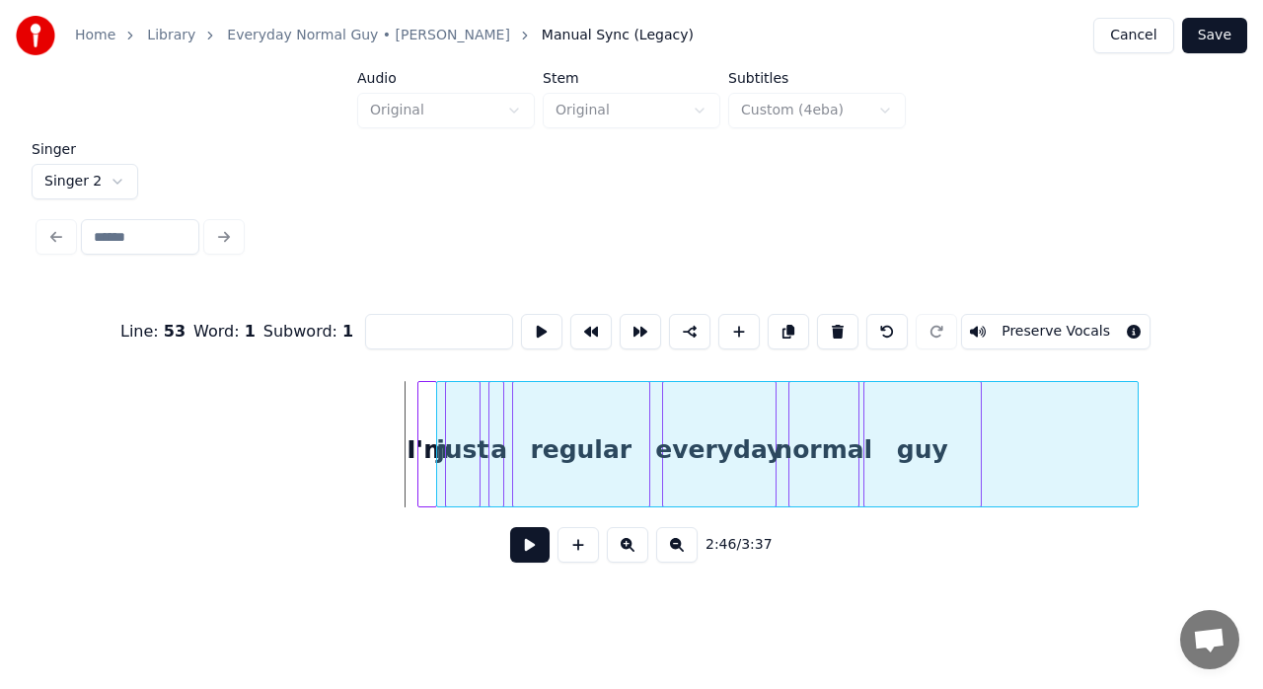
click at [1061, 452] on div at bounding box center [787, 449] width 701 height 134
click at [541, 326] on button at bounding box center [541, 332] width 41 height 36
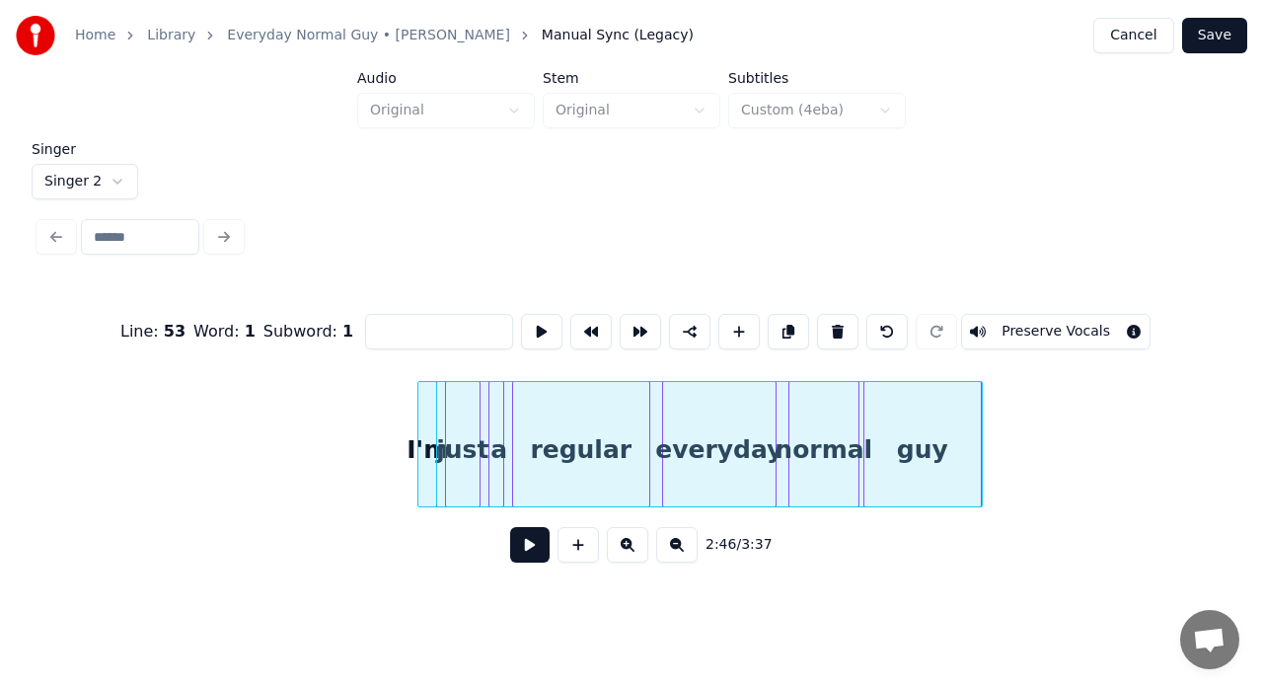
click at [981, 464] on div at bounding box center [979, 444] width 6 height 124
click at [542, 329] on button at bounding box center [541, 332] width 41 height 36
click at [1009, 334] on button "Preserve Vocals" at bounding box center [1055, 332] width 189 height 36
click at [1058, 318] on button "Preserve Vocals" at bounding box center [1055, 332] width 189 height 36
click at [1052, 328] on button "Preserve Vocals" at bounding box center [1055, 332] width 189 height 36
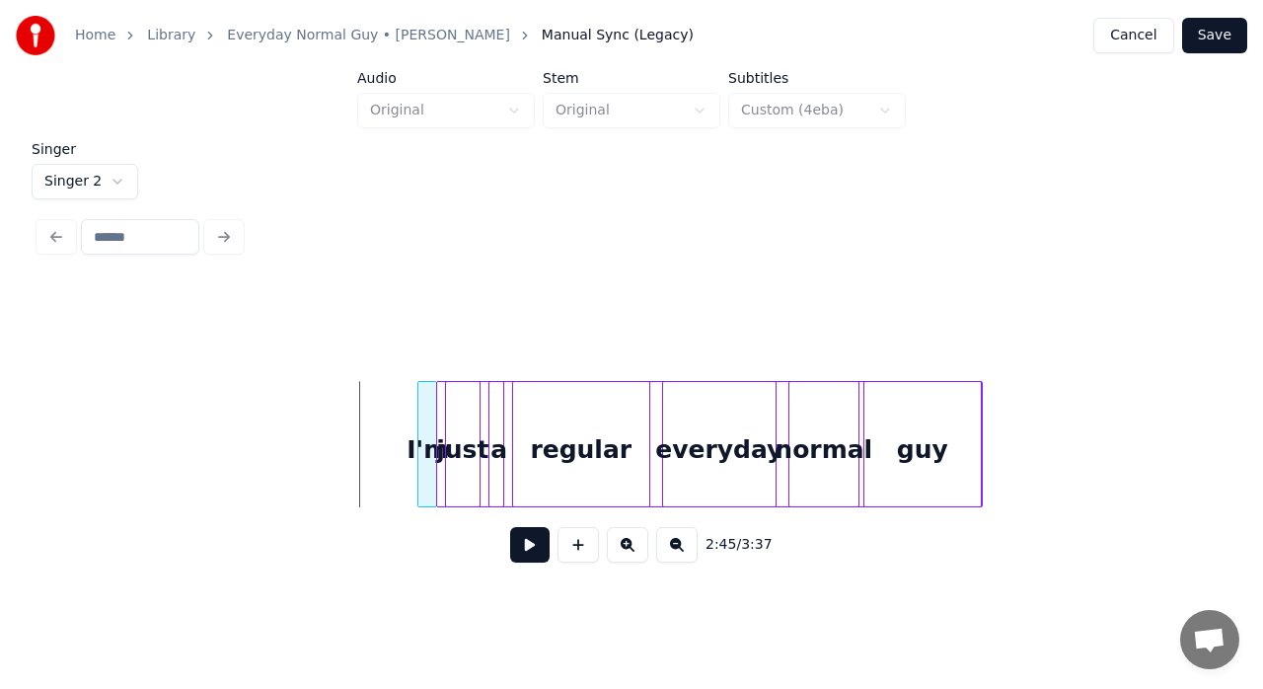
click at [426, 413] on div "I'm" at bounding box center [428, 449] width 20 height 134
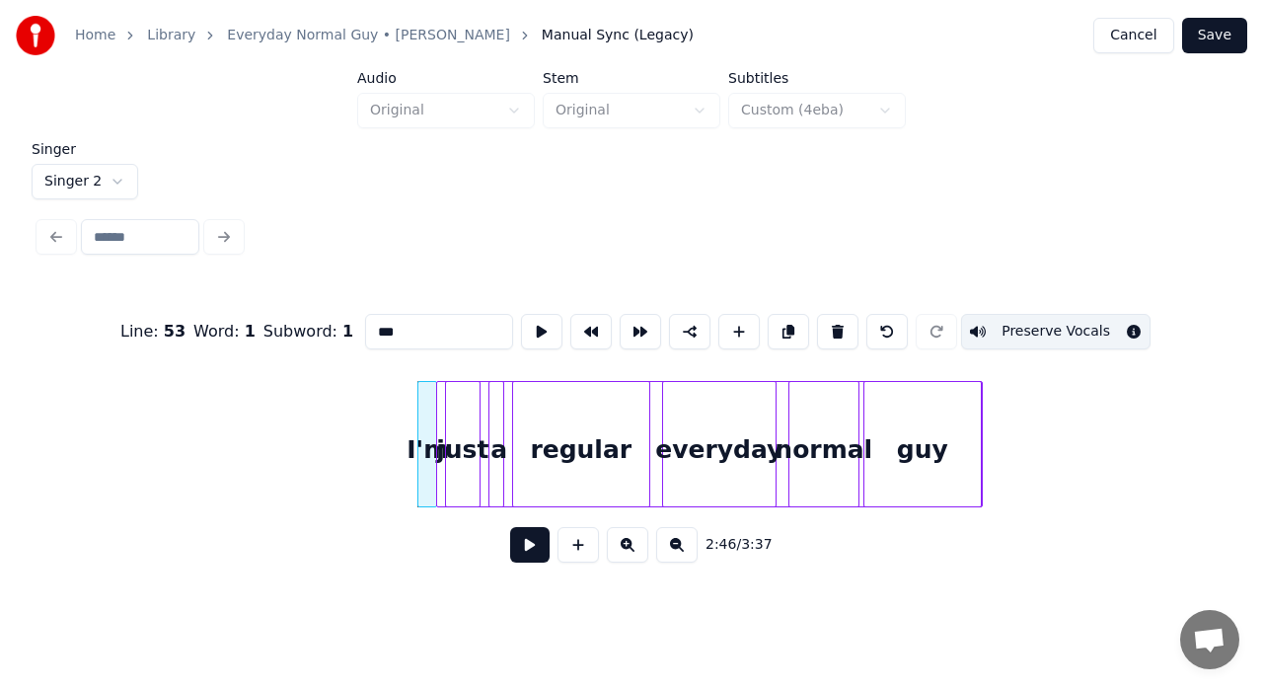
click at [1009, 320] on button "Preserve Vocals" at bounding box center [1055, 332] width 189 height 36
click at [486, 431] on div at bounding box center [709, 449] width 545 height 134
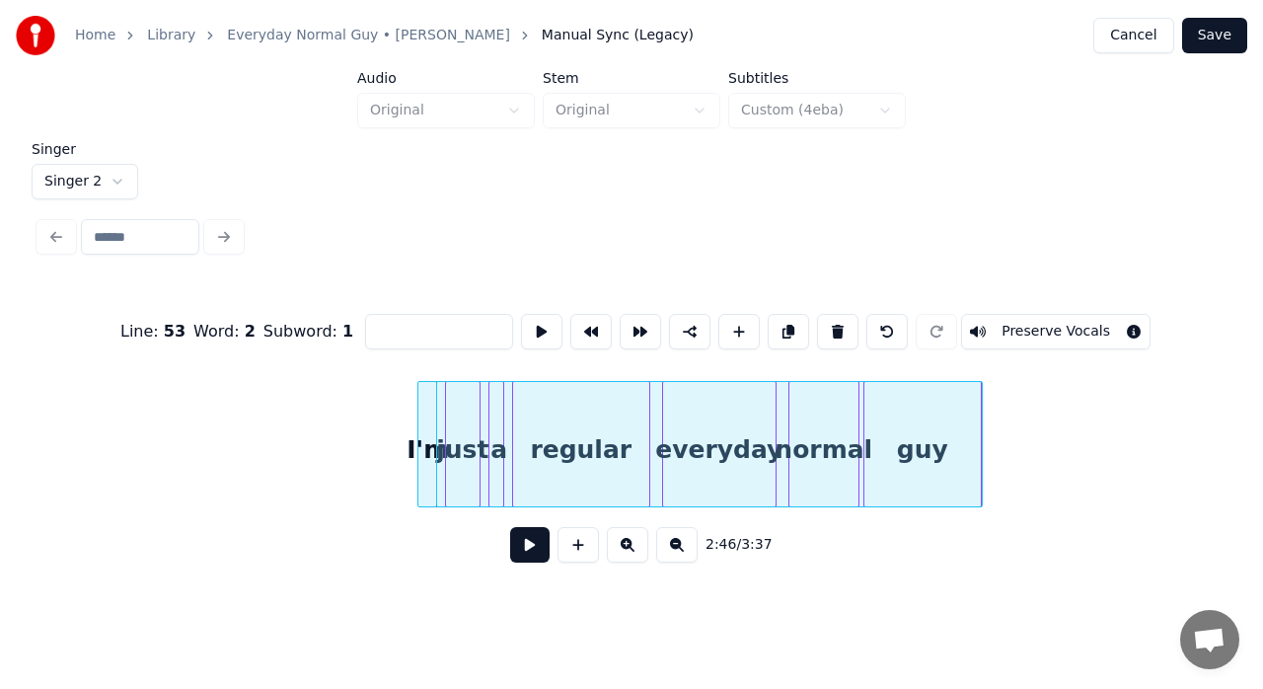
click at [1059, 320] on button "Preserve Vocals" at bounding box center [1055, 332] width 189 height 36
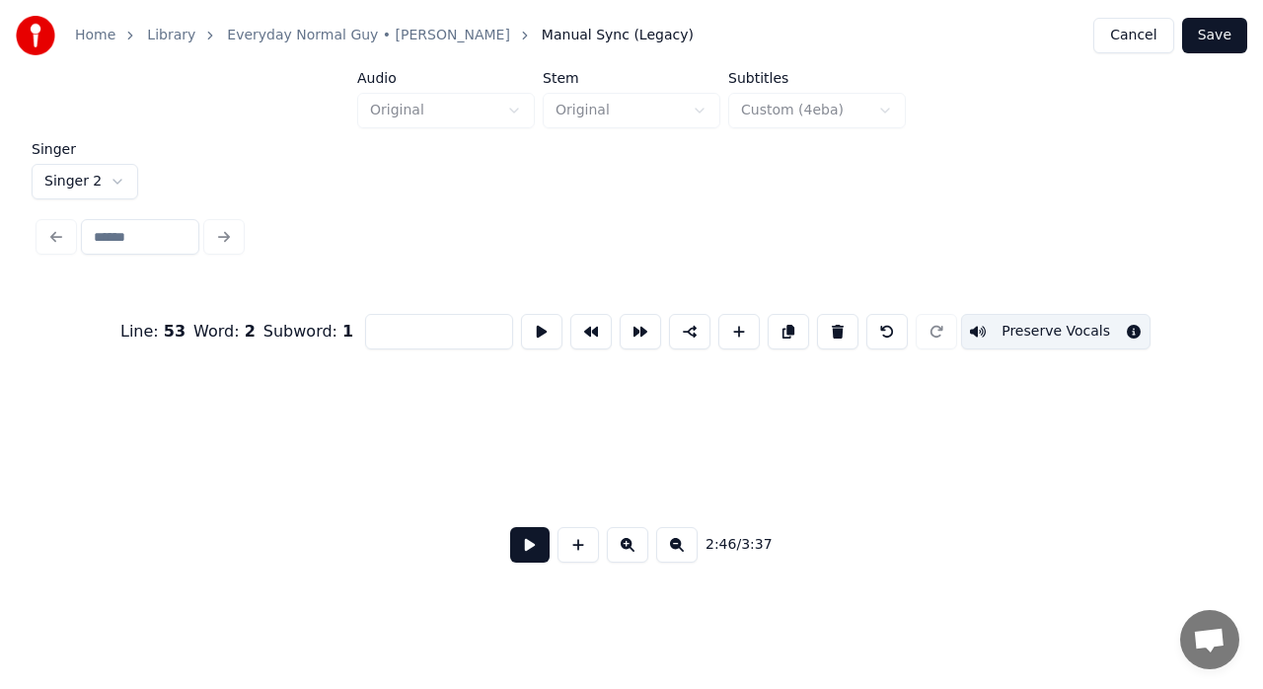
scroll to position [0, 37087]
click at [1226, 37] on button "Save" at bounding box center [1214, 36] width 65 height 36
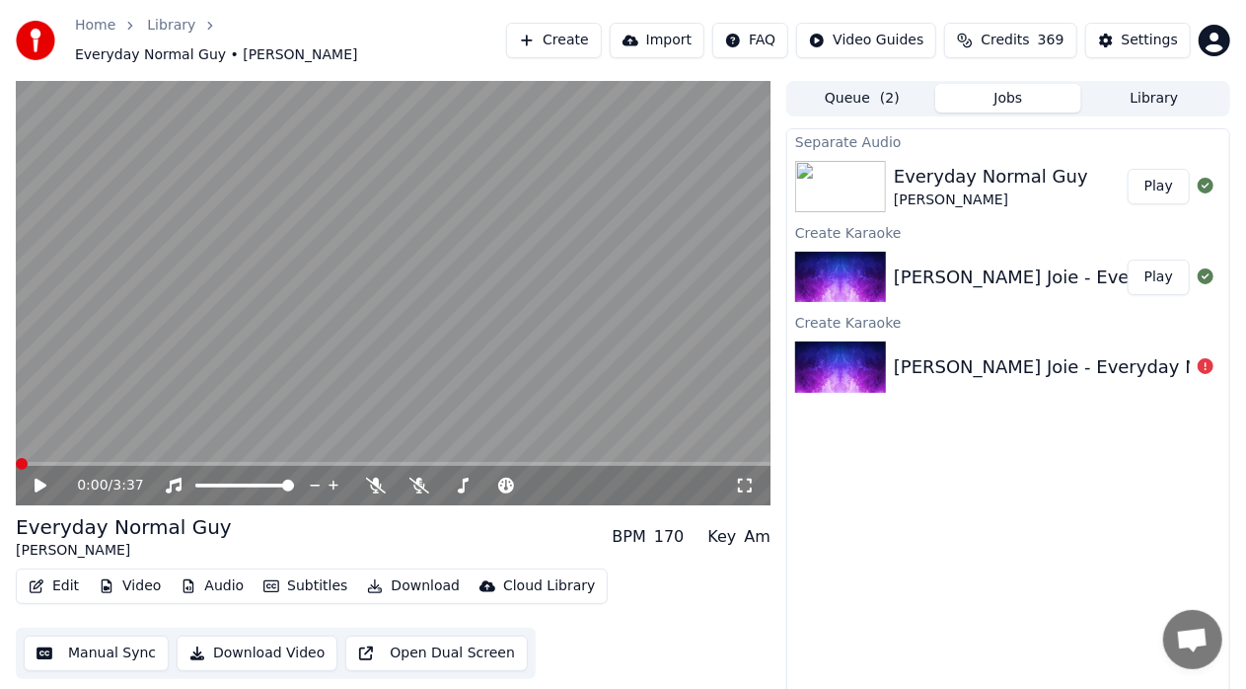
click at [1147, 174] on button "Play" at bounding box center [1159, 187] width 62 height 36
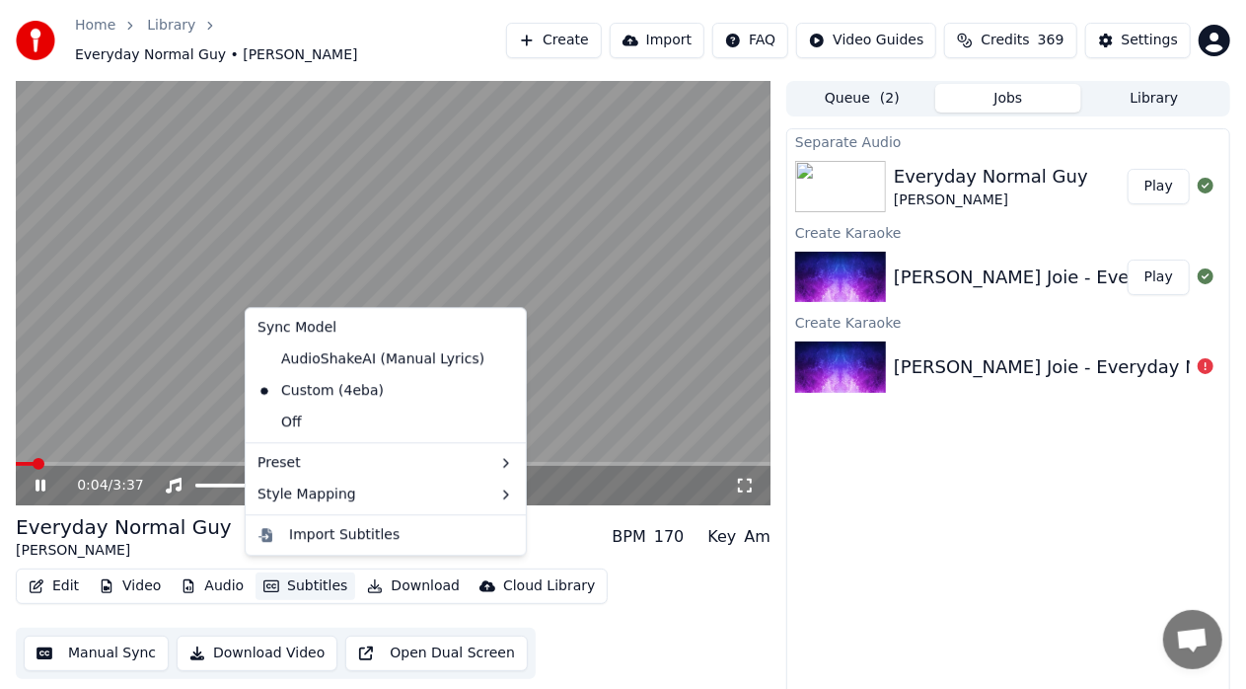
click at [307, 578] on button "Subtitles" at bounding box center [306, 586] width 100 height 28
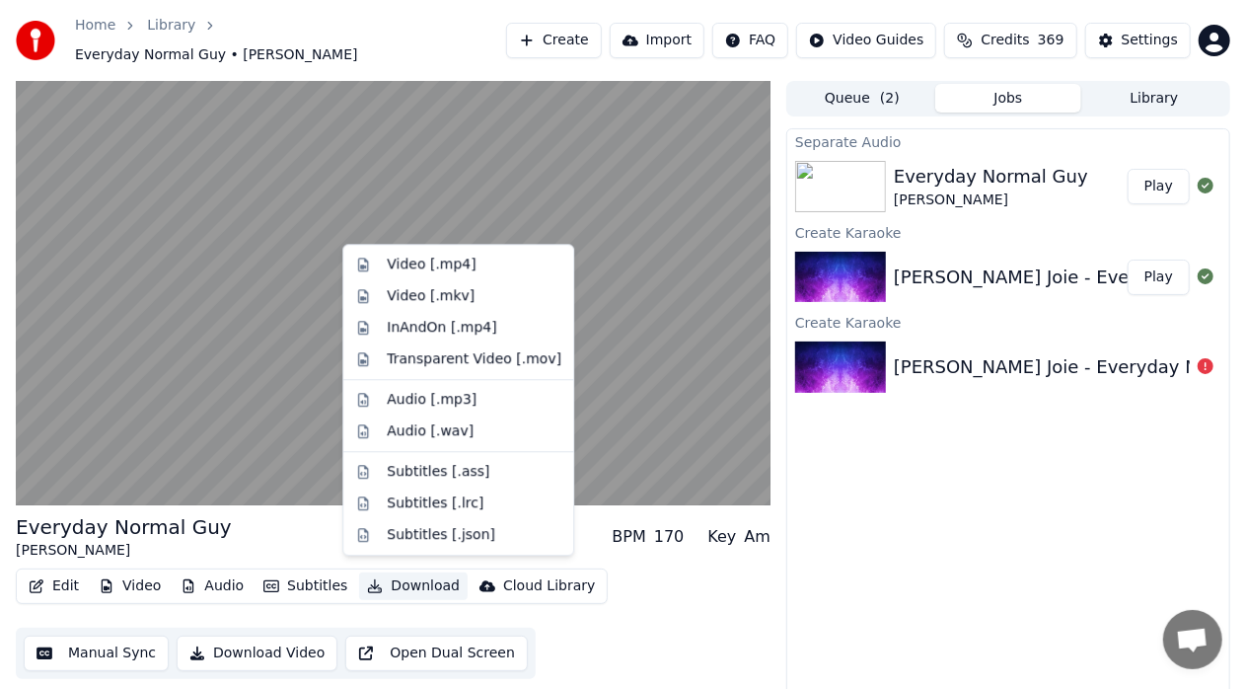
click at [756, 617] on div "Edit Video Audio Subtitles Download Cloud Library Manual Sync Download Video Op…" at bounding box center [393, 623] width 755 height 111
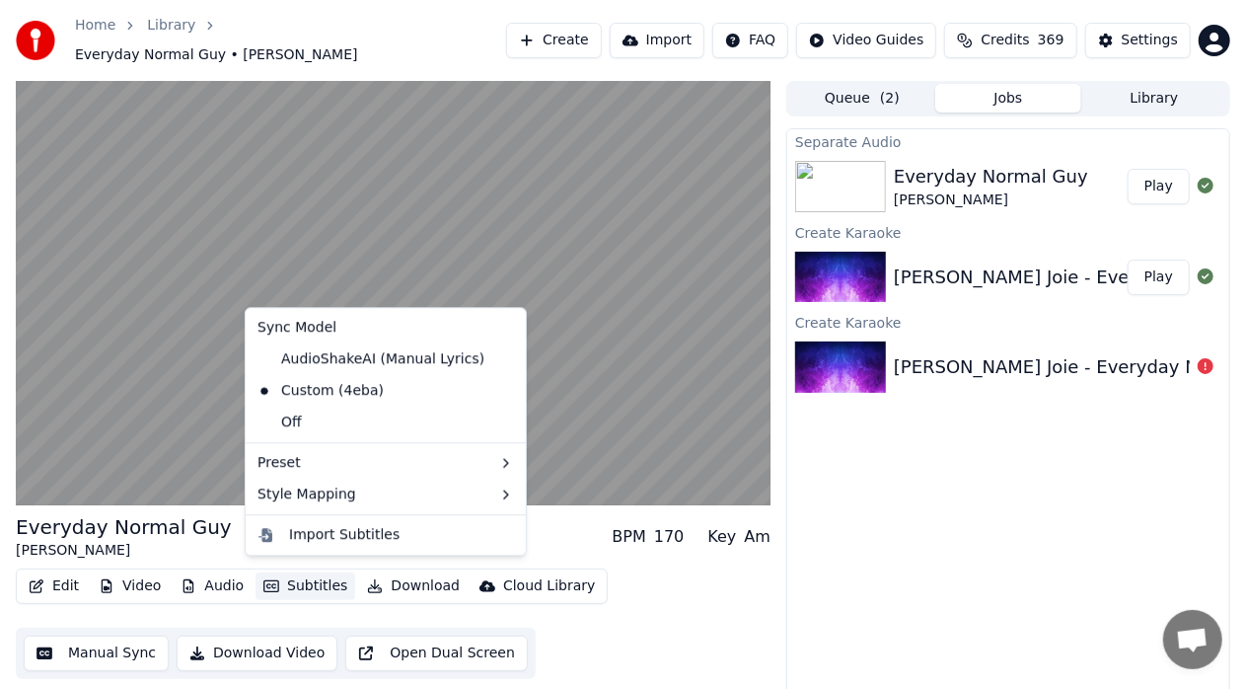
click at [316, 572] on button "Subtitles" at bounding box center [306, 586] width 100 height 28
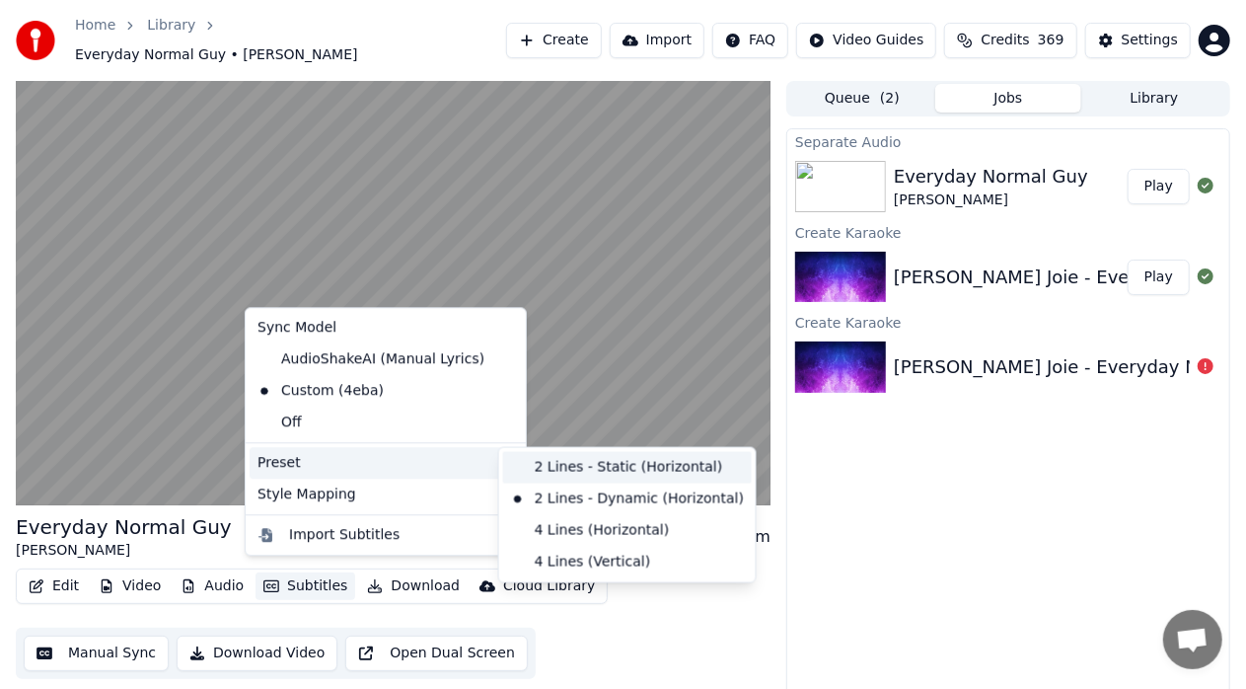
click at [560, 466] on div "2 Lines - Static (Horizontal)" at bounding box center [627, 468] width 249 height 32
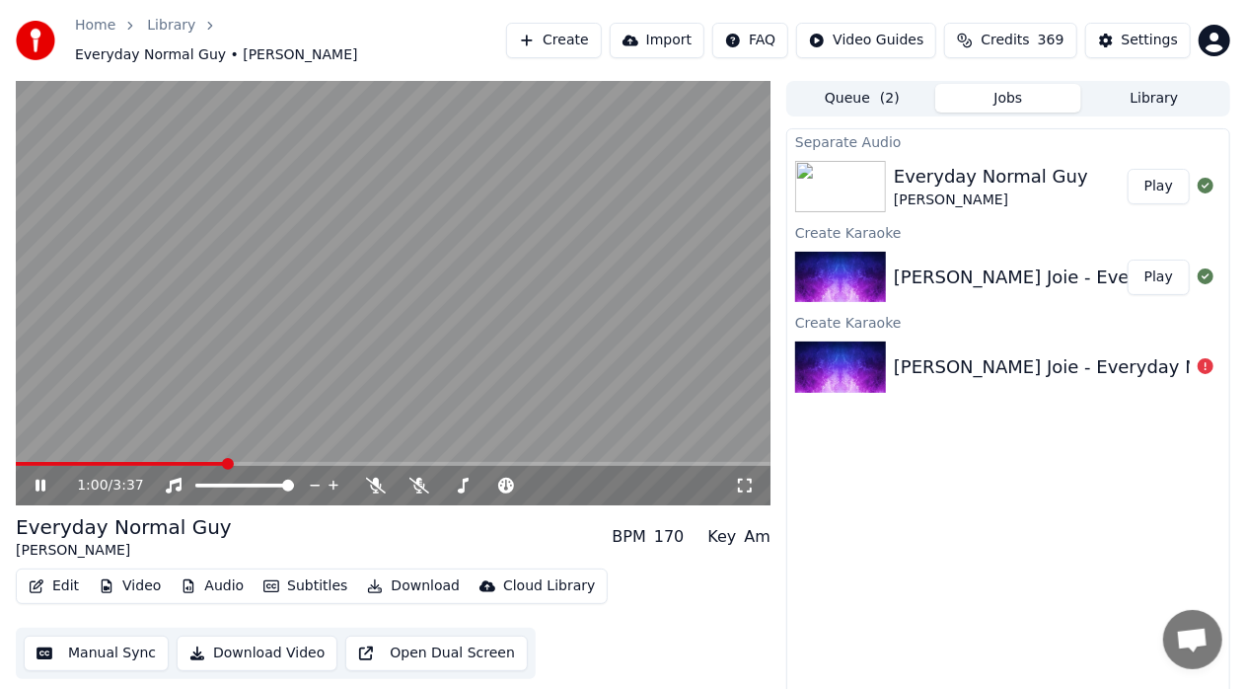
click at [61, 466] on div "1:00 / 3:37" at bounding box center [393, 485] width 755 height 39
click at [66, 462] on span at bounding box center [42, 464] width 52 height 4
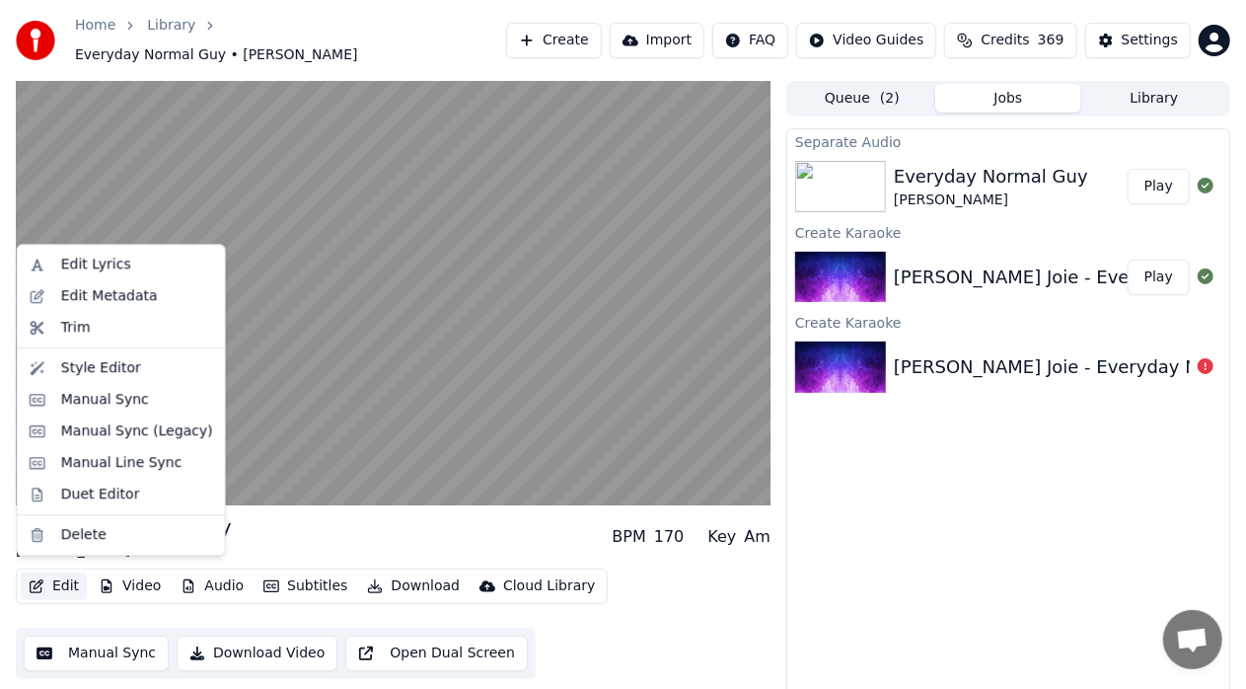
click at [57, 572] on button "Edit" at bounding box center [54, 586] width 66 height 28
click at [143, 426] on div "Manual Sync (Legacy)" at bounding box center [137, 431] width 152 height 20
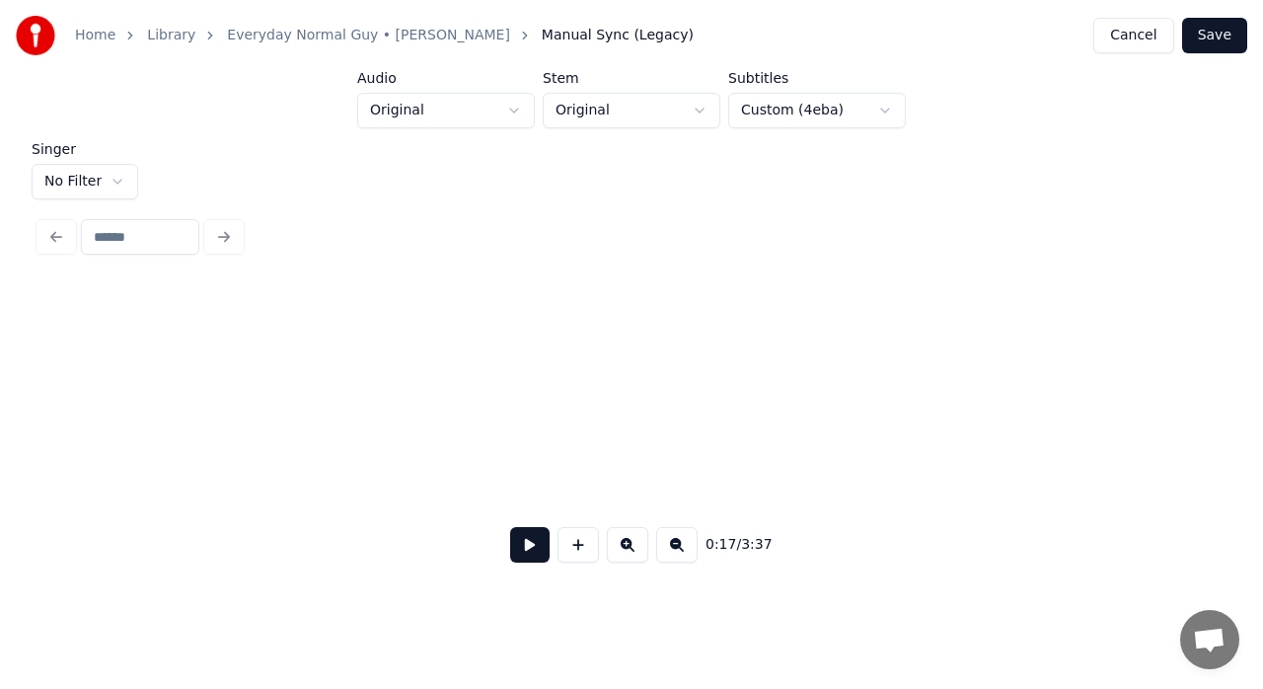
scroll to position [0, 3542]
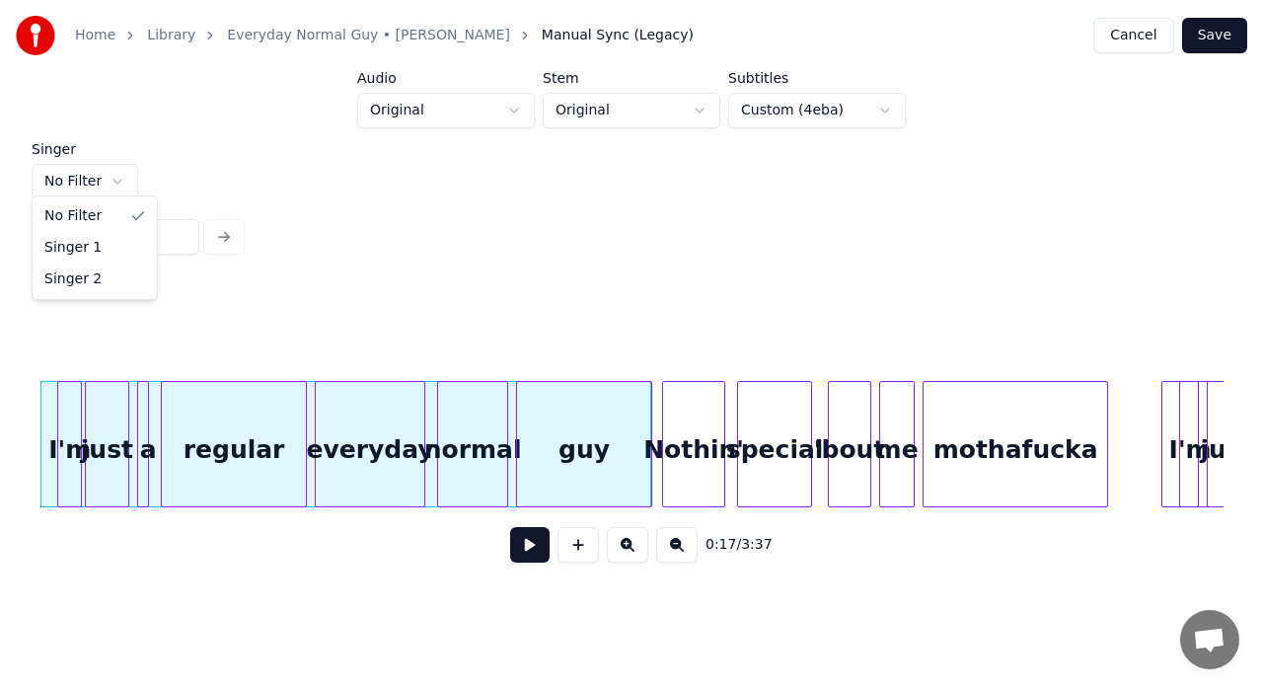
click at [124, 174] on html "Home Library Everyday Normal Guy • [PERSON_NAME] Joie Manual Sync (Legacy) Canc…" at bounding box center [631, 302] width 1263 height 605
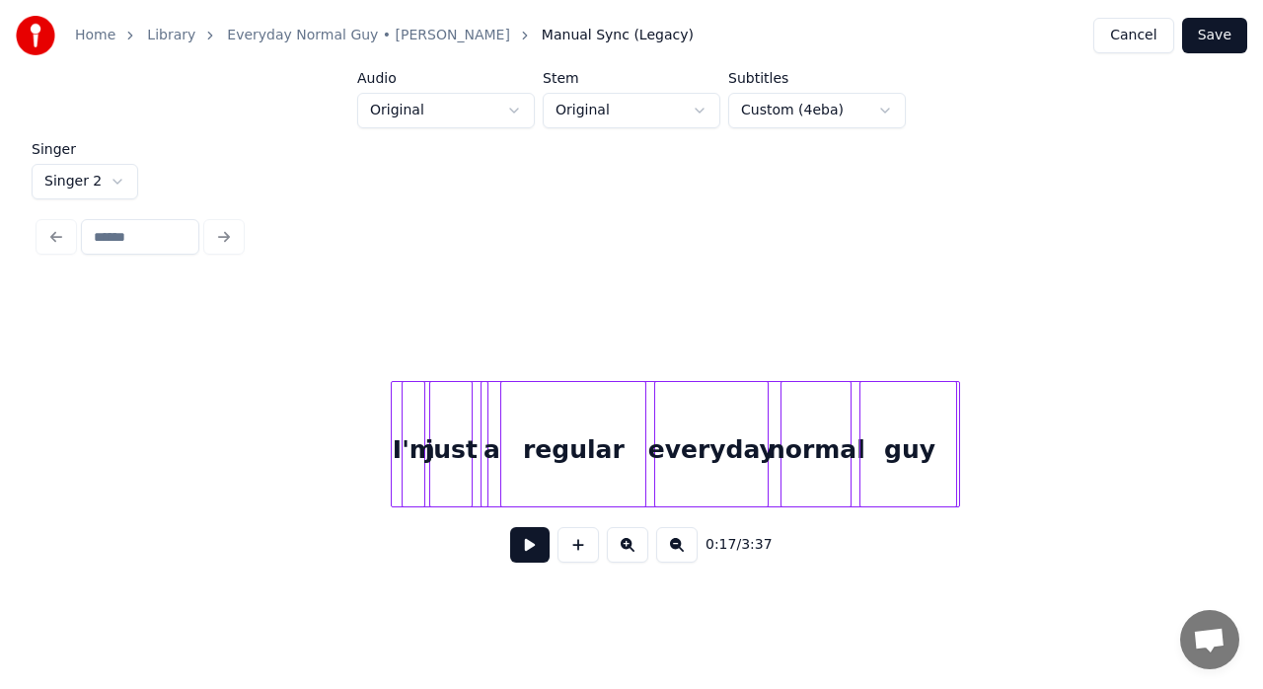
scroll to position [0, 14488]
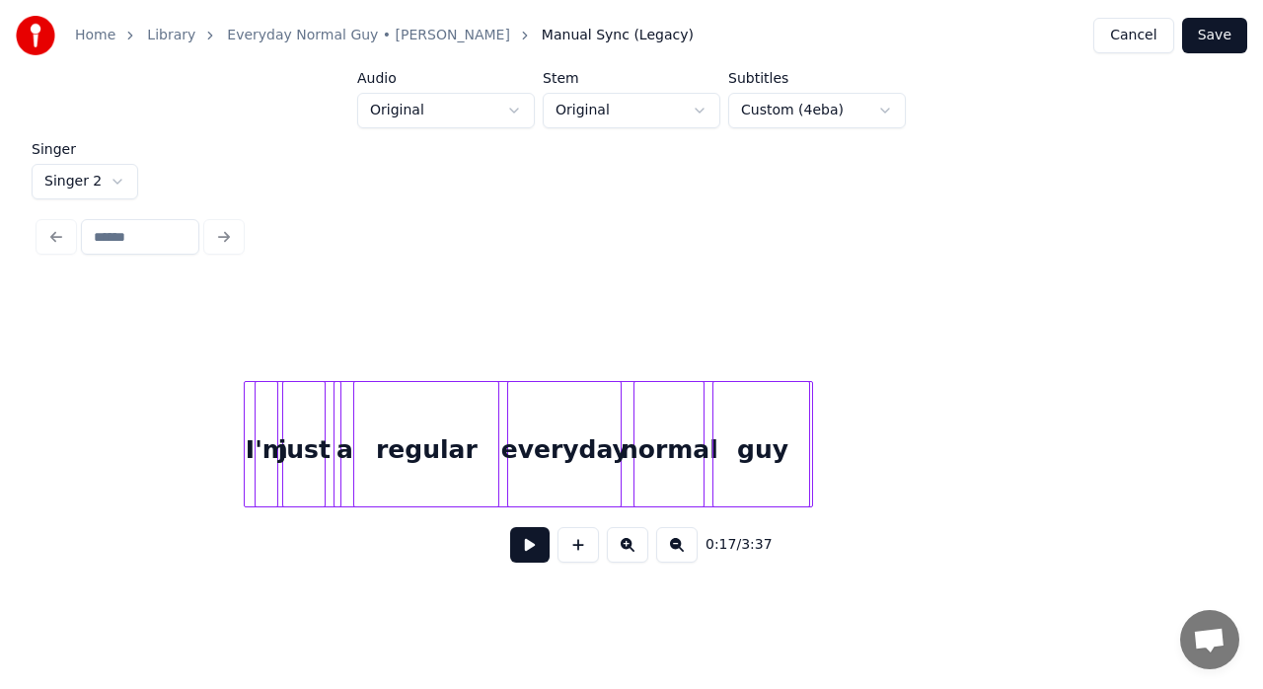
drag, startPoint x: 470, startPoint y: 562, endPoint x: 297, endPoint y: 558, distance: 172.8
click at [298, 562] on div "0:17 / 3:37" at bounding box center [631, 544] width 1153 height 43
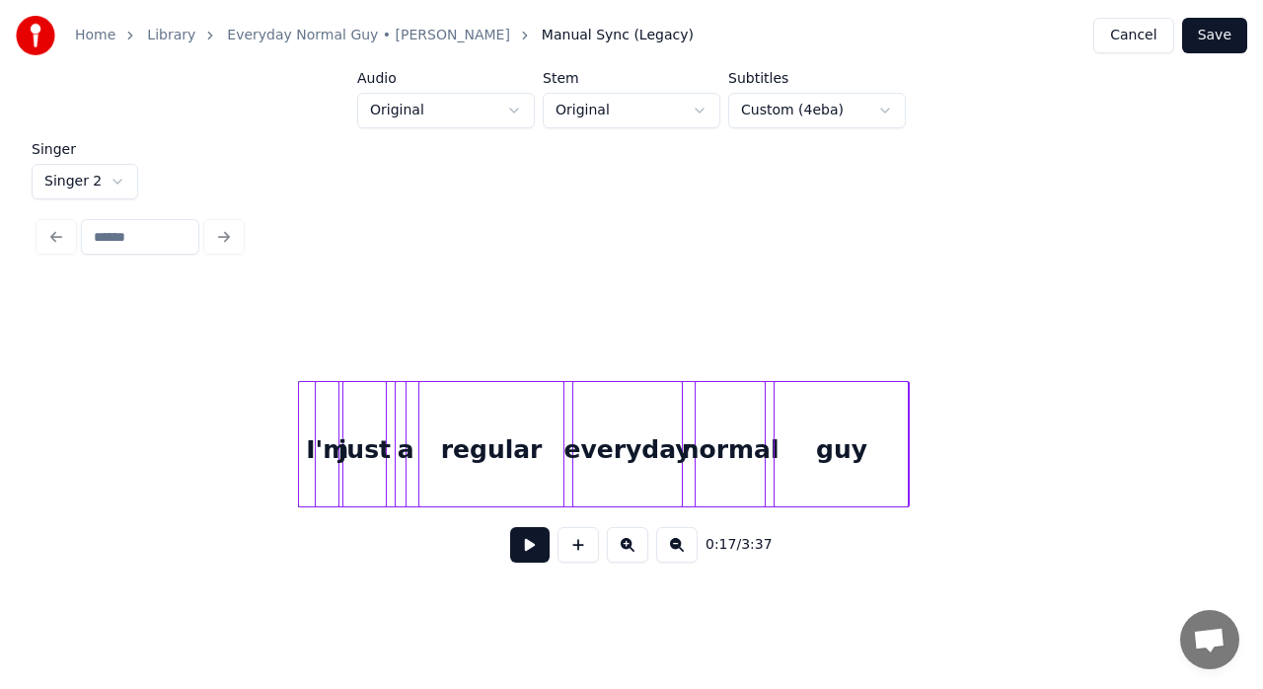
scroll to position [0, 3377]
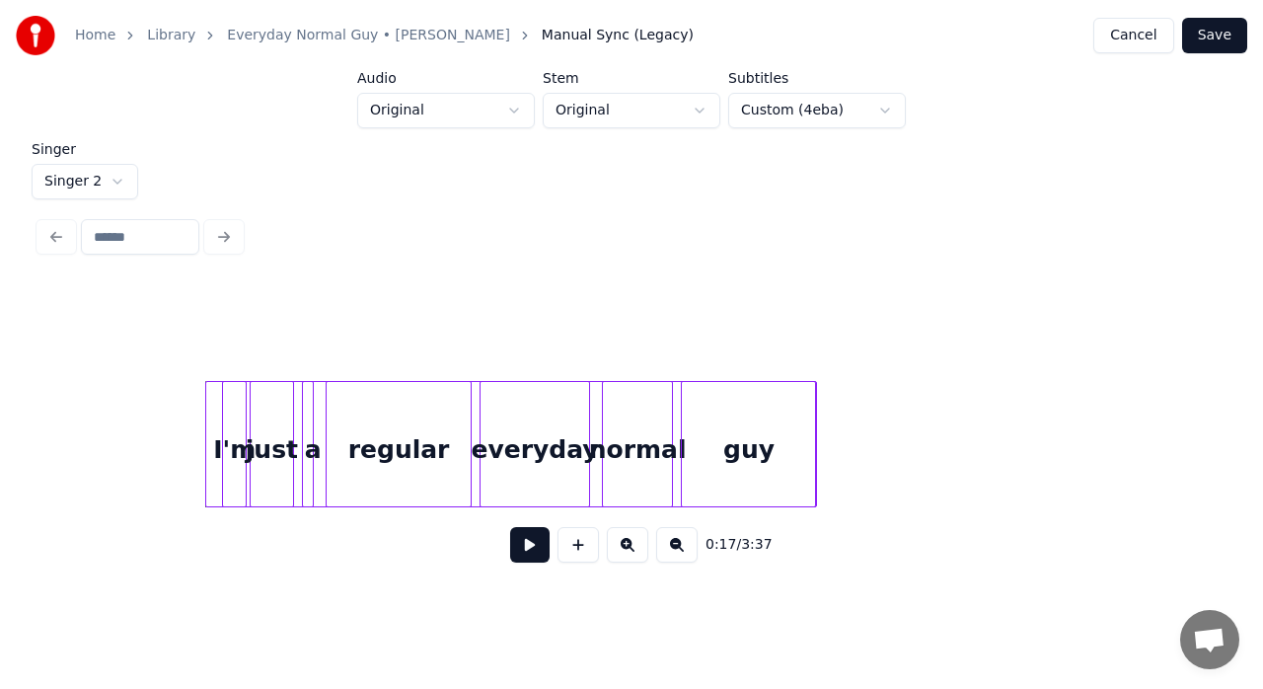
click at [677, 395] on div at bounding box center [510, 444] width 611 height 126
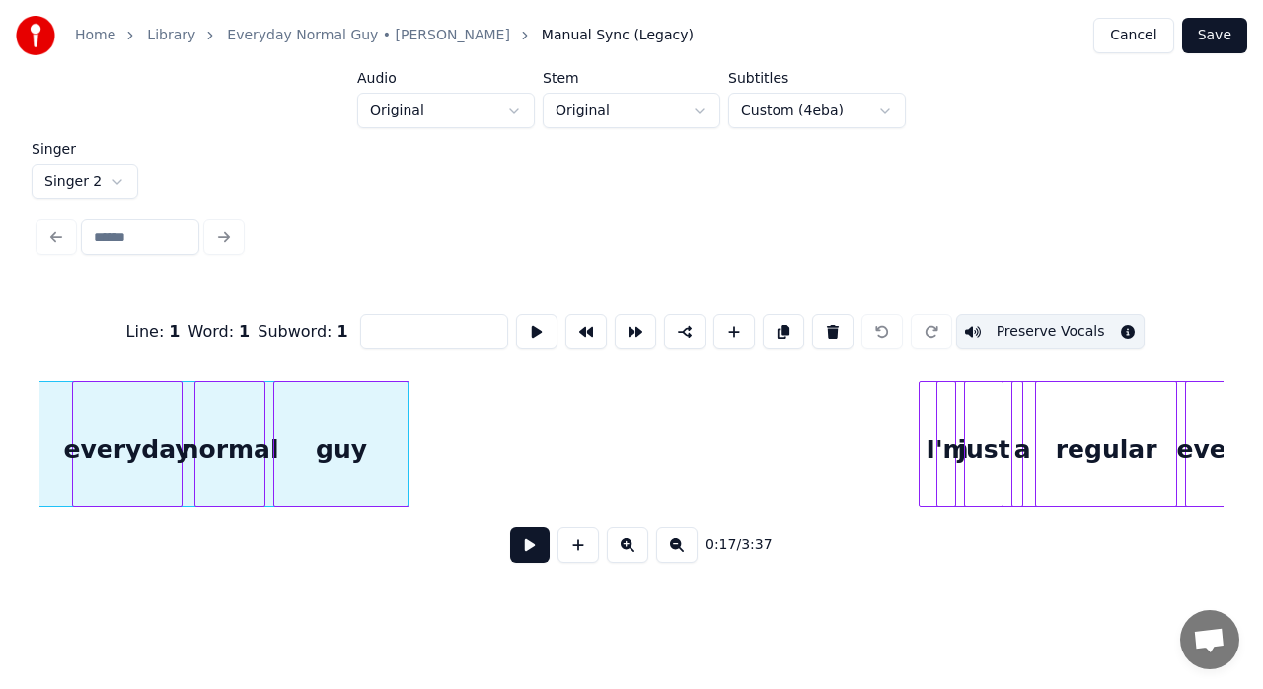
scroll to position [0, 3916]
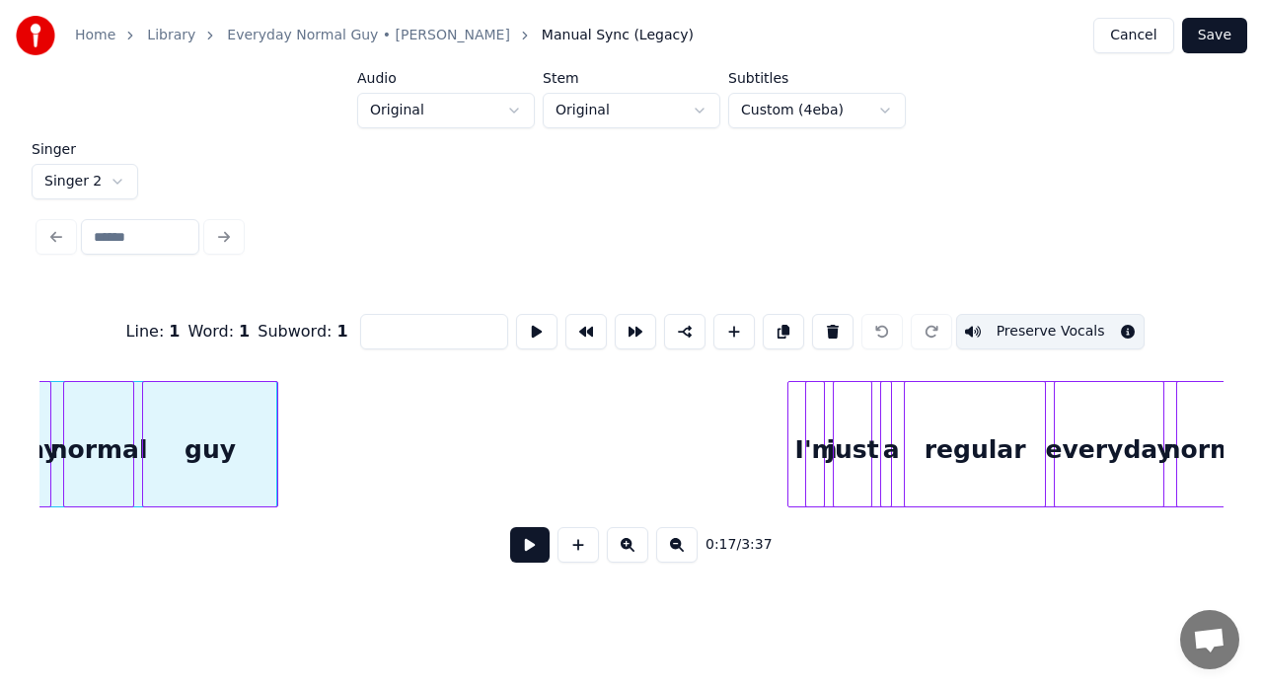
click at [876, 419] on div at bounding box center [1088, 444] width 603 height 126
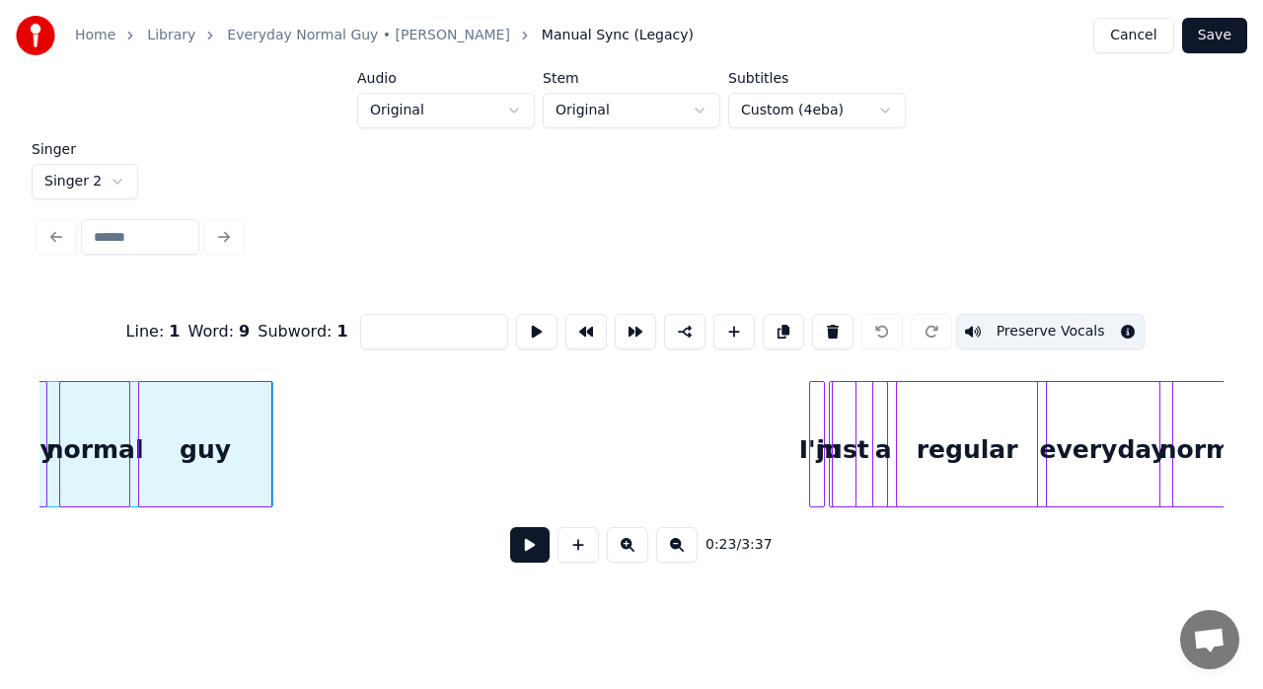
scroll to position [0, 5072]
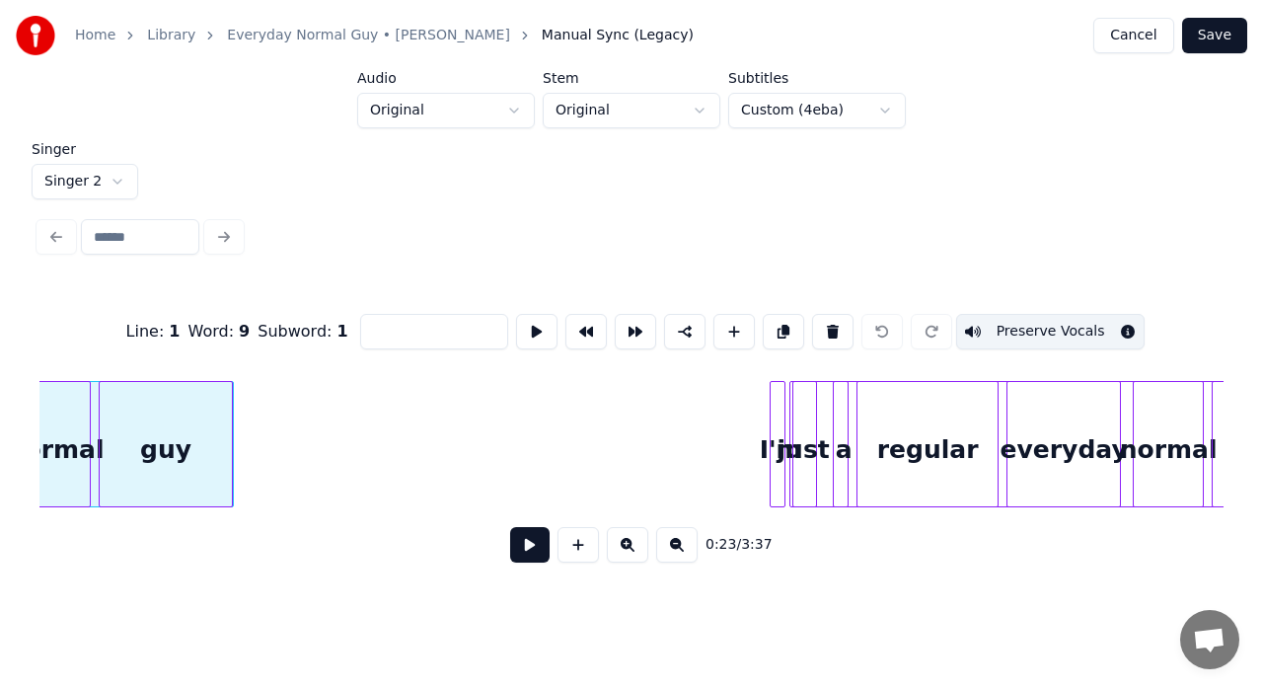
click at [855, 445] on div at bounding box center [1047, 444] width 510 height 126
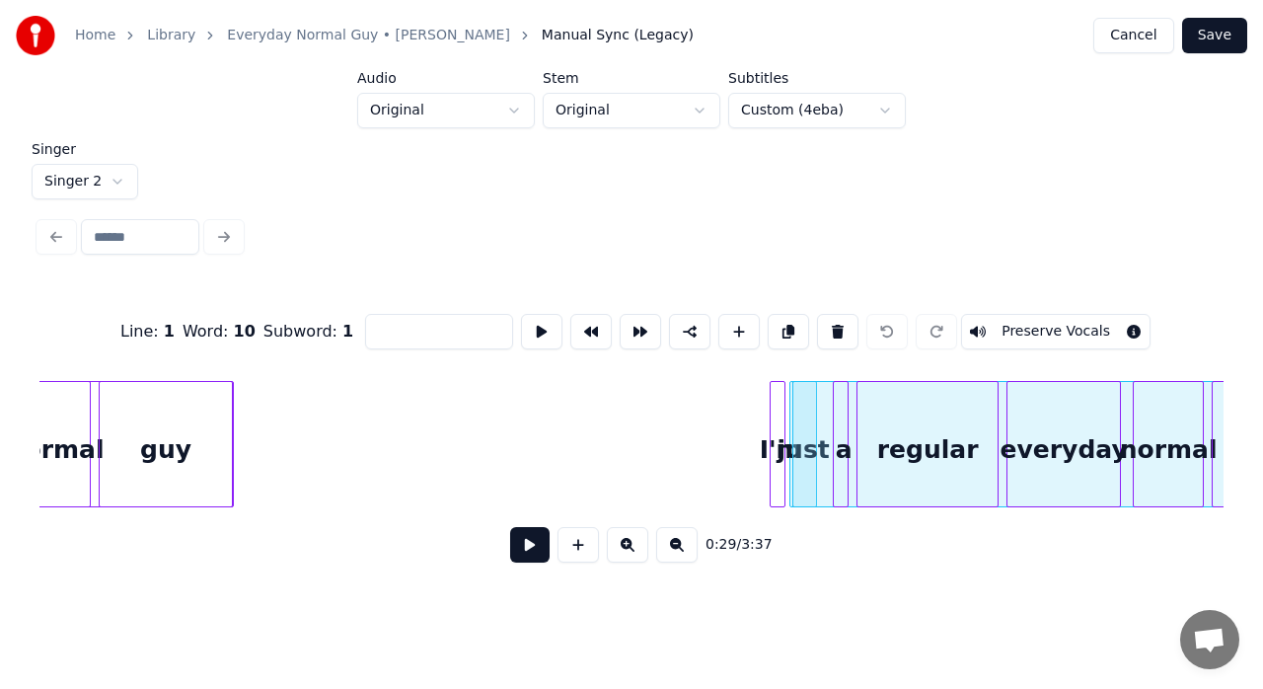
click at [1028, 326] on button "Preserve Vocals" at bounding box center [1055, 332] width 189 height 36
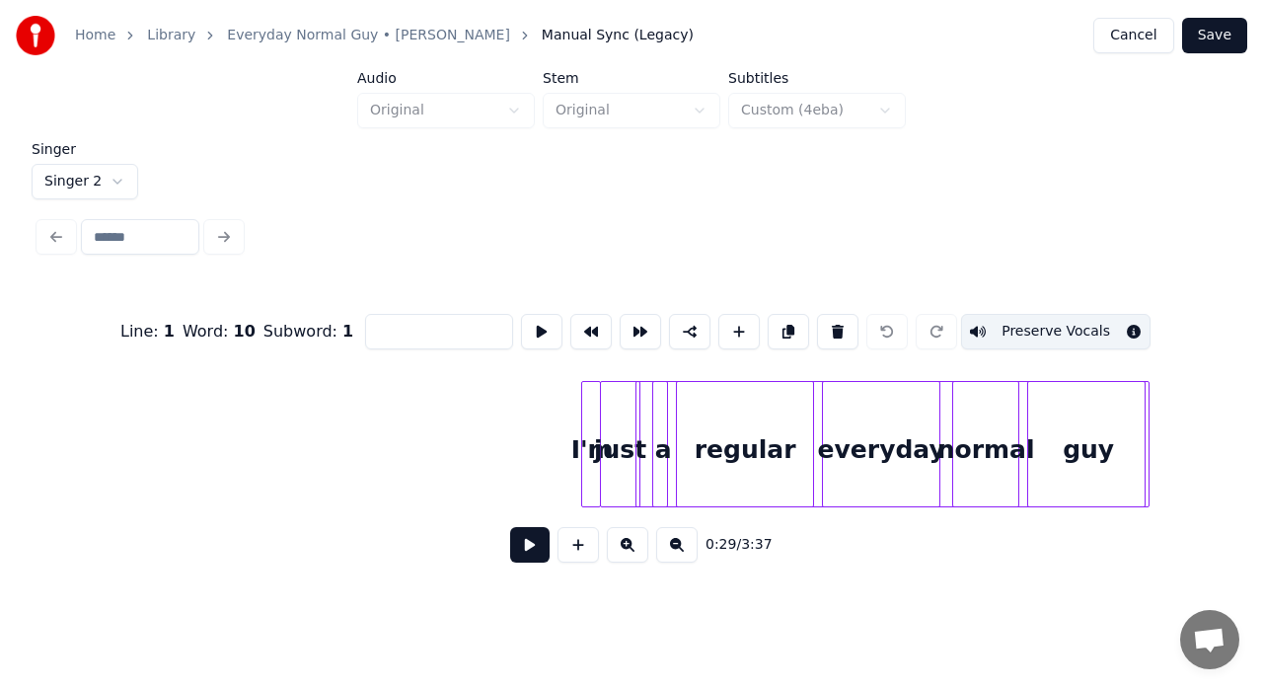
scroll to position [0, 6465]
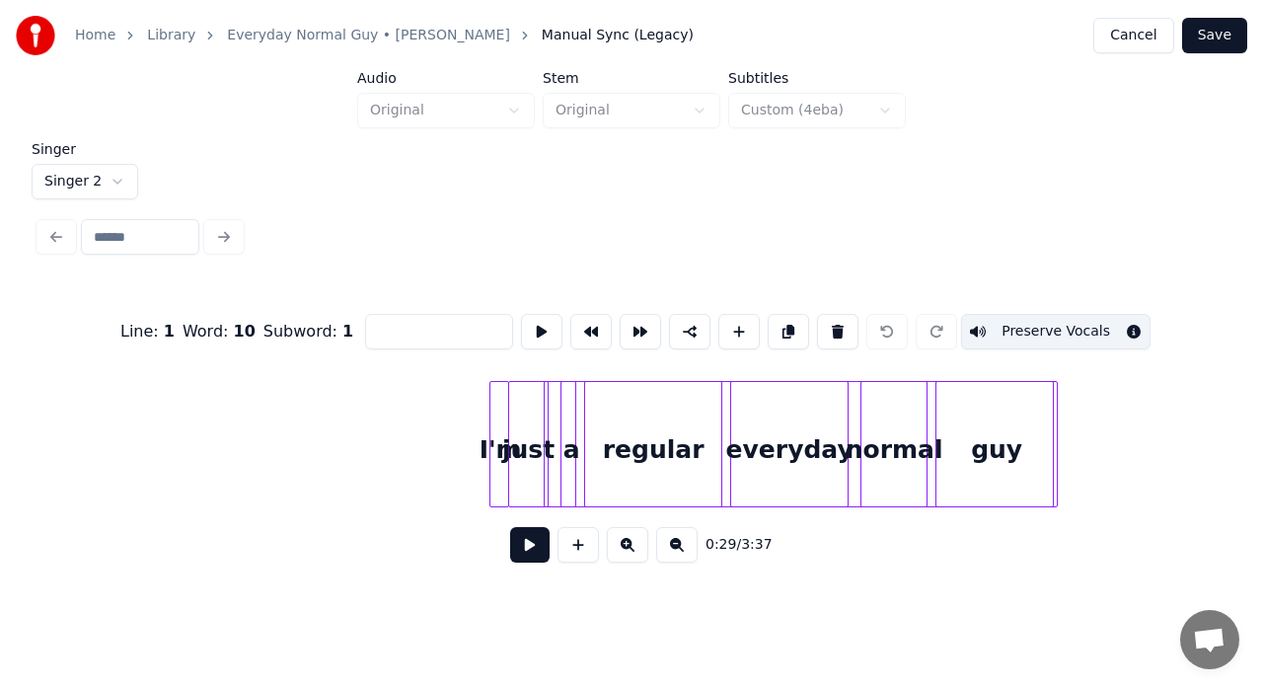
click at [1216, 41] on button "Save" at bounding box center [1214, 36] width 65 height 36
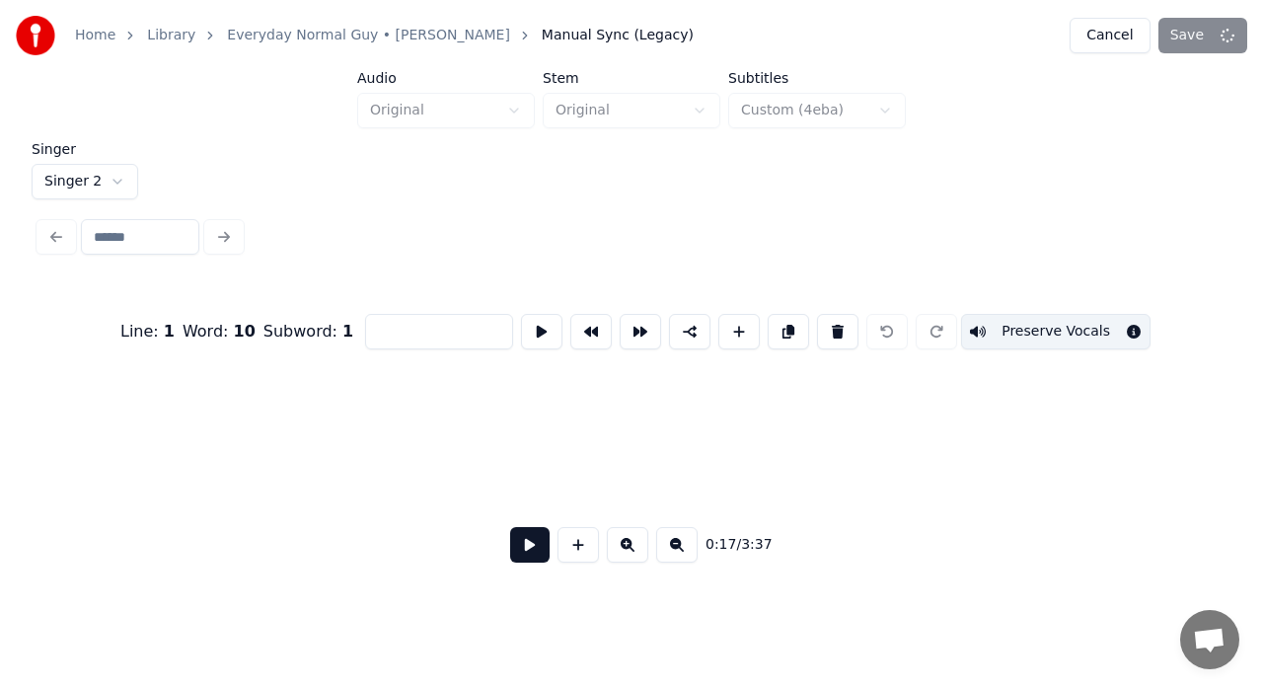
scroll to position [0, 3542]
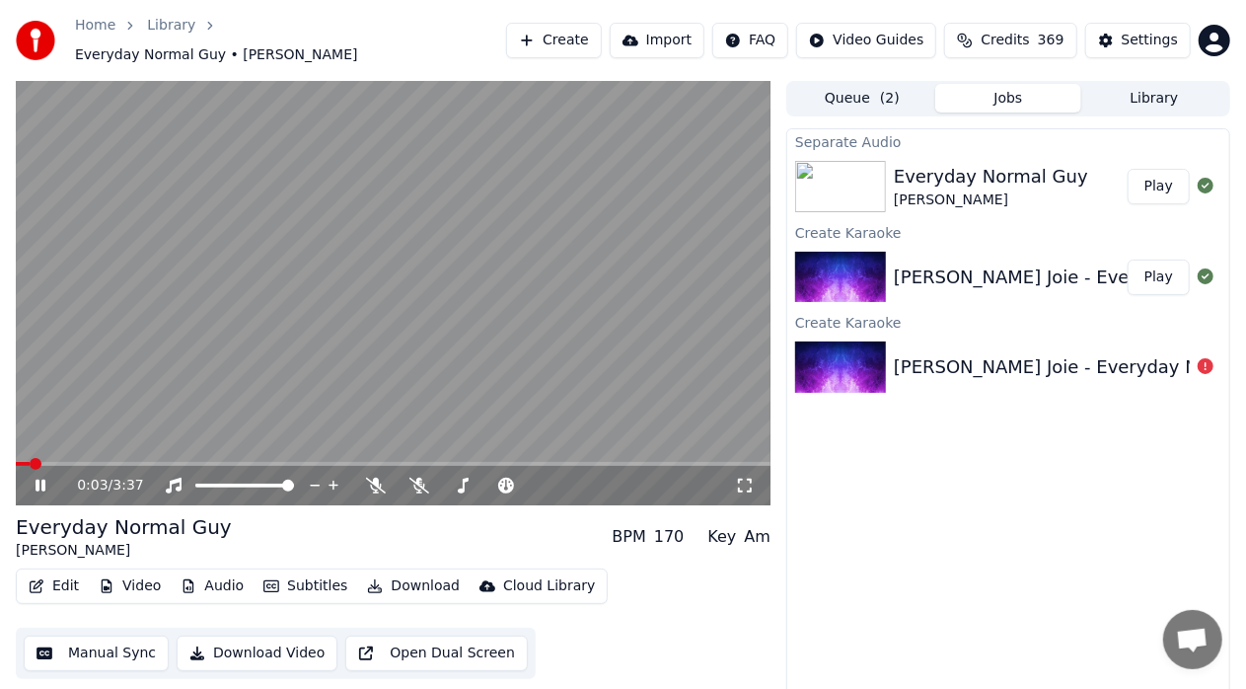
click at [41, 480] on icon at bounding box center [41, 486] width 10 height 12
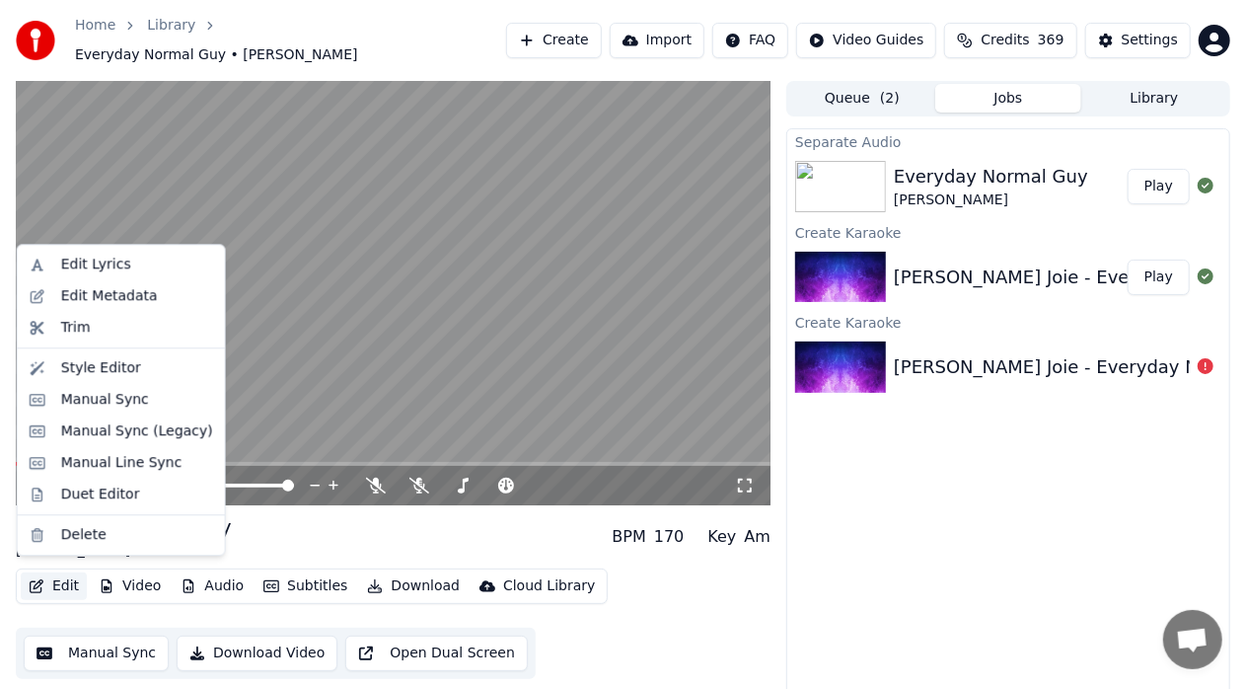
click at [62, 584] on button "Edit" at bounding box center [54, 586] width 66 height 28
click at [152, 363] on div "Style Editor" at bounding box center [137, 368] width 152 height 20
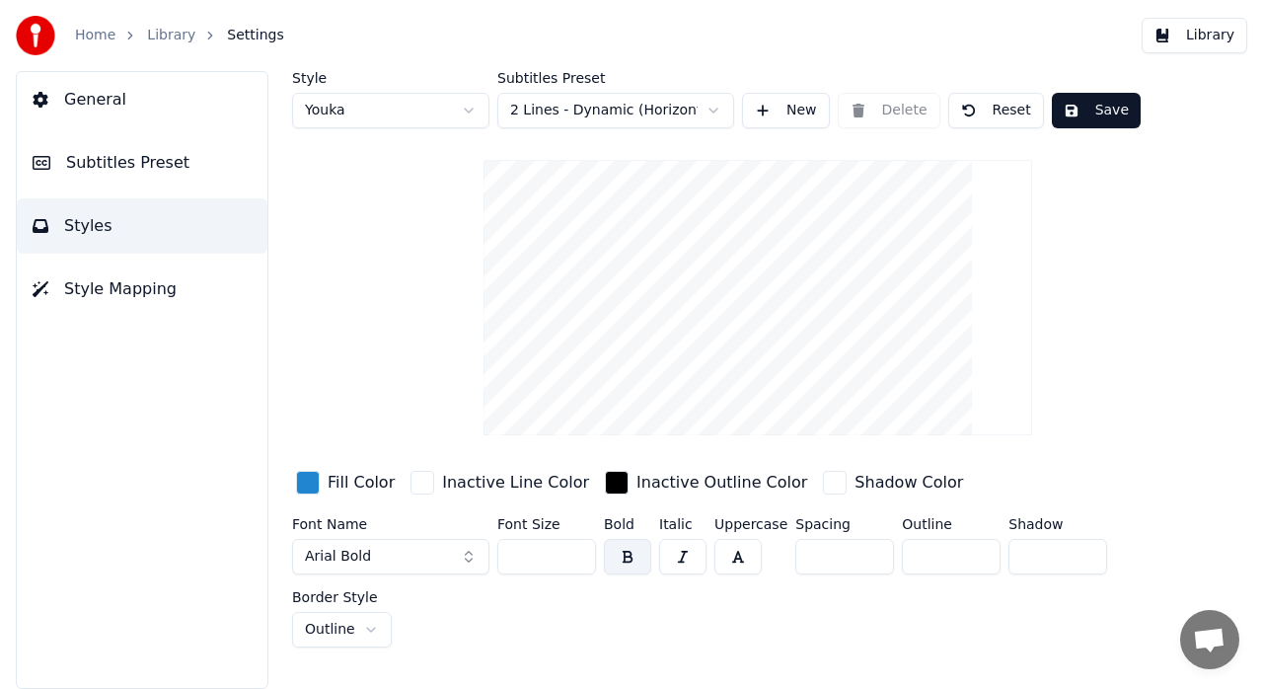
click at [158, 159] on span "Subtitles Preset" at bounding box center [127, 163] width 123 height 24
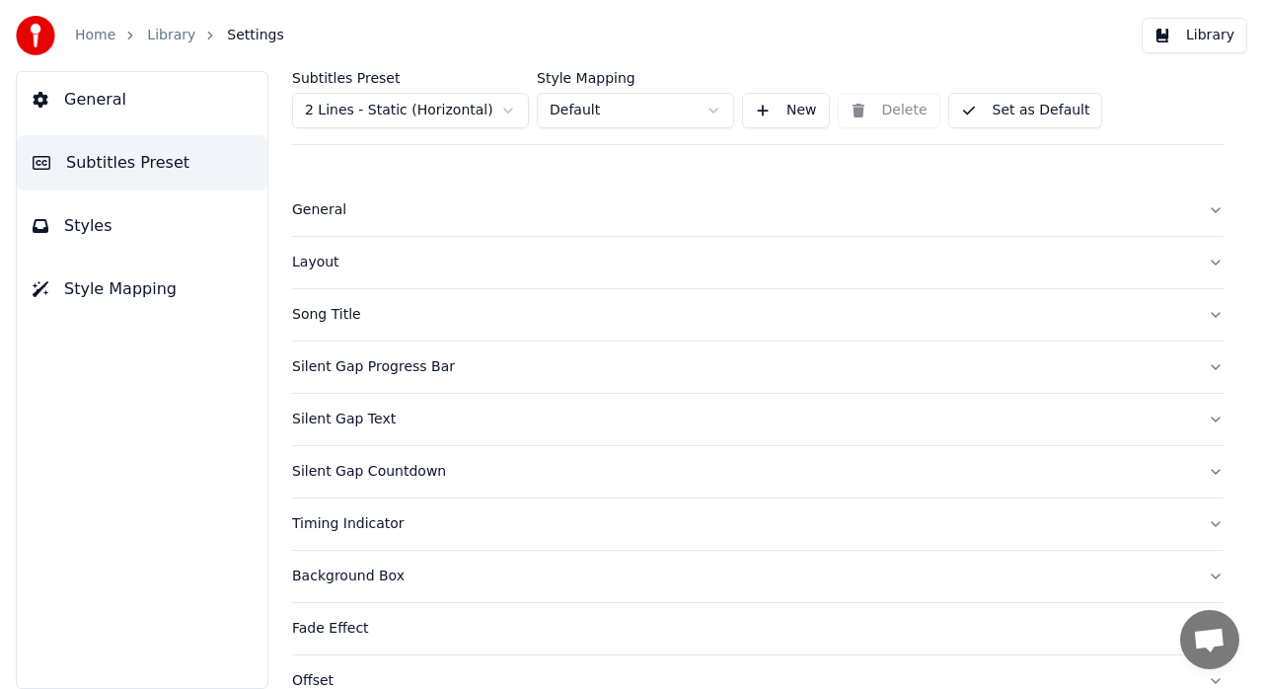
click at [333, 205] on div "General" at bounding box center [742, 210] width 900 height 20
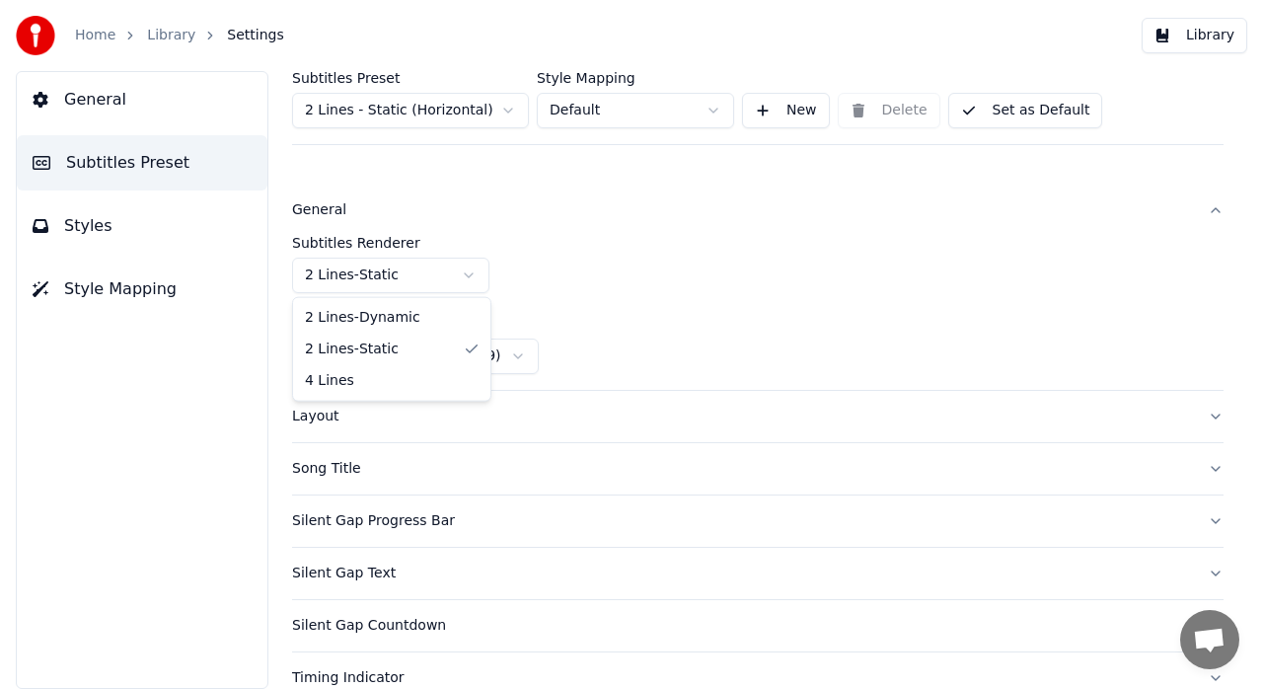
click at [472, 276] on html "Home Library Settings Library General Subtitles Preset Styles Style Mapping Sub…" at bounding box center [631, 344] width 1263 height 689
click at [634, 257] on html "Home Library Settings Library General Subtitles Preset Styles Style Mapping Sub…" at bounding box center [631, 344] width 1263 height 689
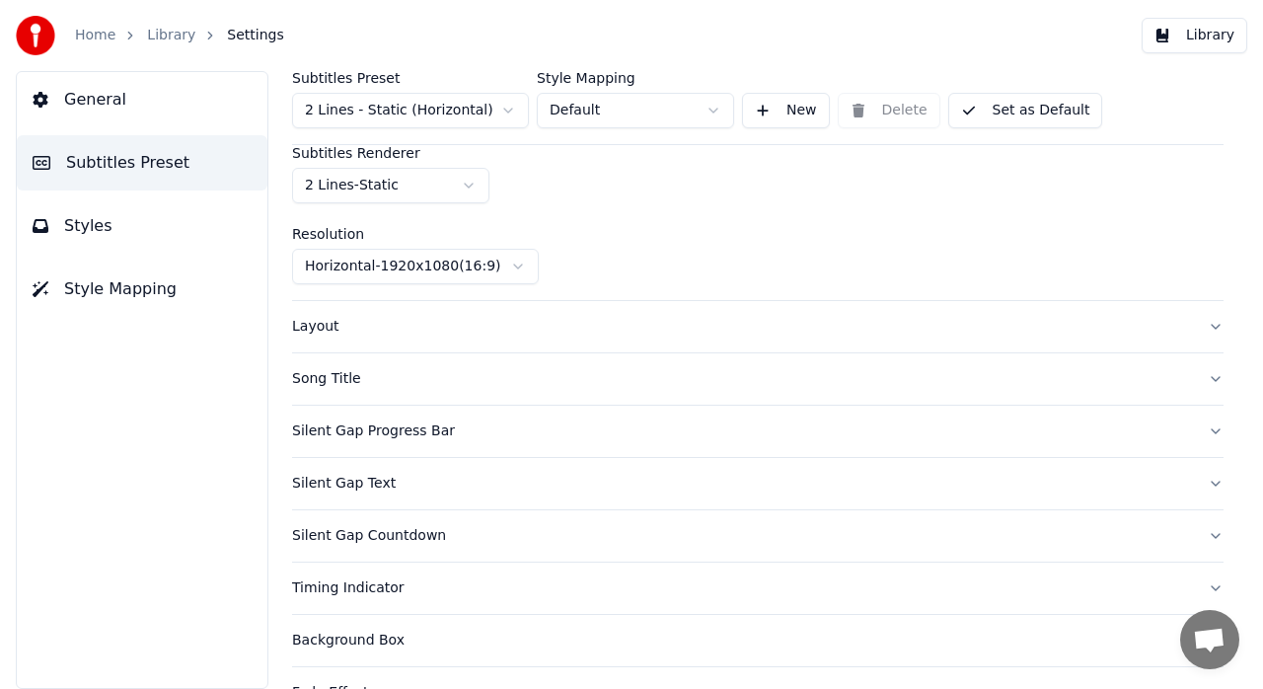
scroll to position [96, 0]
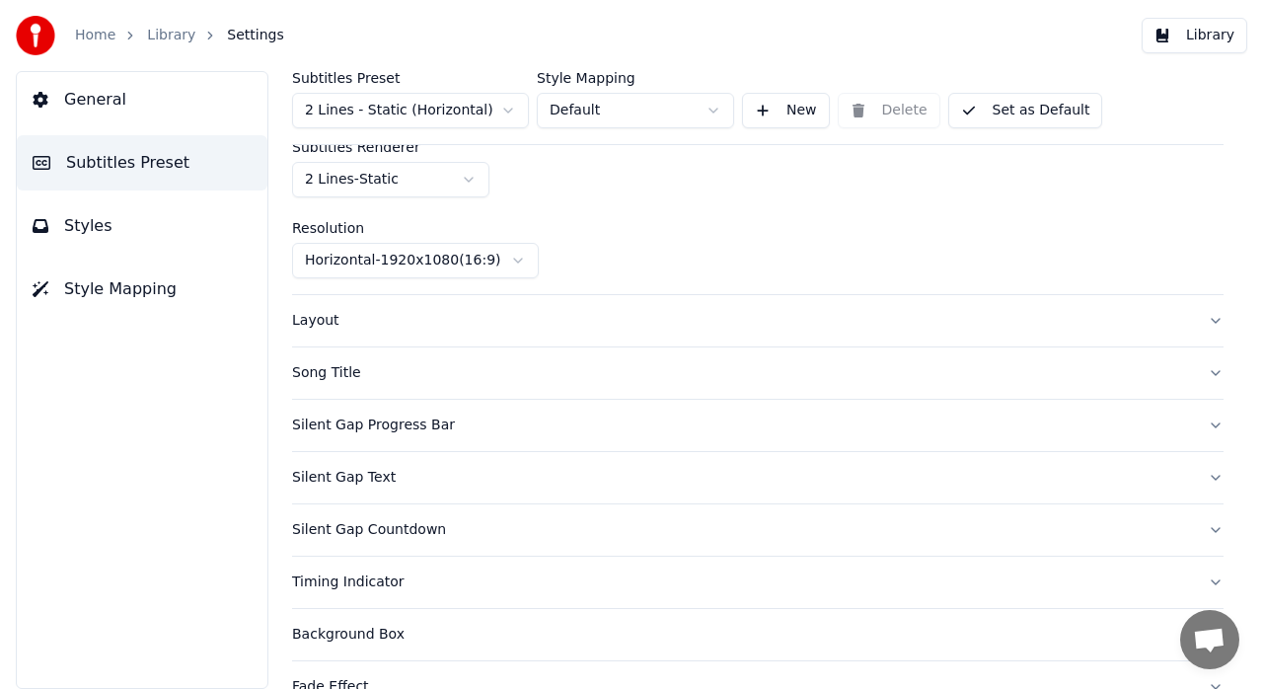
click at [329, 321] on div "Layout" at bounding box center [742, 321] width 900 height 20
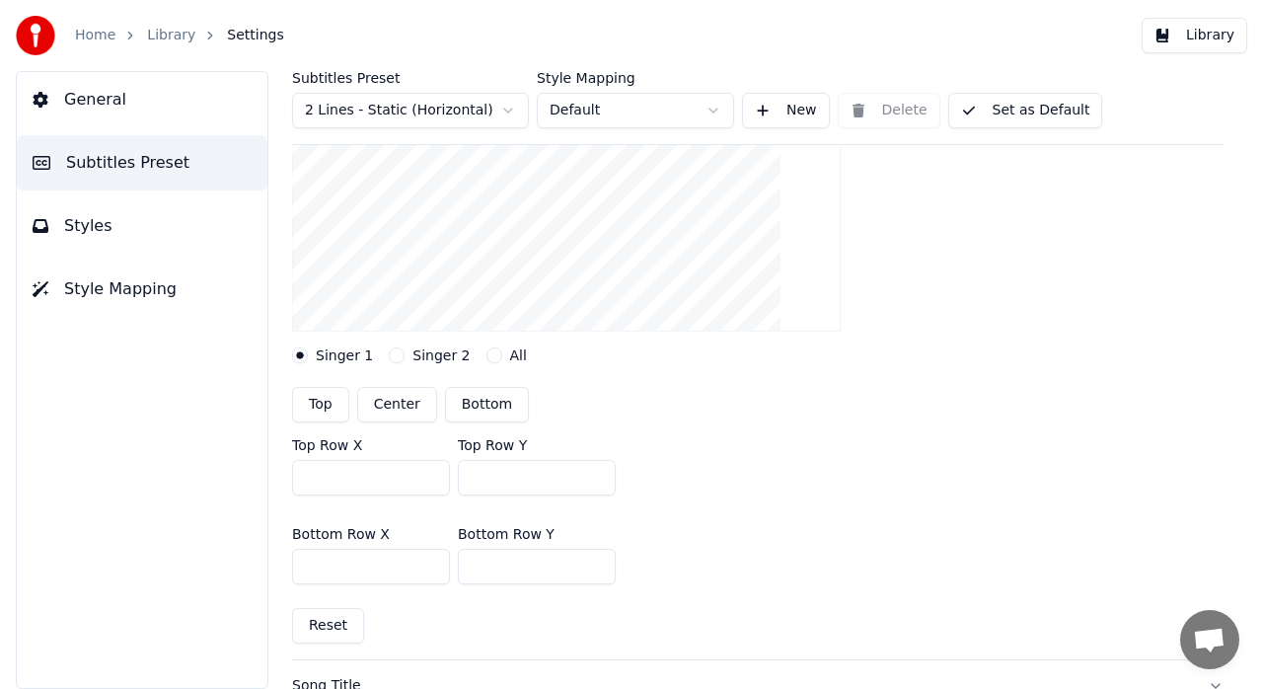
scroll to position [277, 0]
click at [1058, 246] on div at bounding box center [758, 191] width 932 height 307
click at [636, 101] on html "Home Library Settings Library General Subtitles Preset Styles Style Mapping Sub…" at bounding box center [631, 344] width 1263 height 689
click at [721, 21] on html "Home Library Settings Library General Subtitles Preset Styles Style Mapping Sub…" at bounding box center [631, 344] width 1263 height 689
click at [192, 235] on button "Styles" at bounding box center [142, 225] width 251 height 55
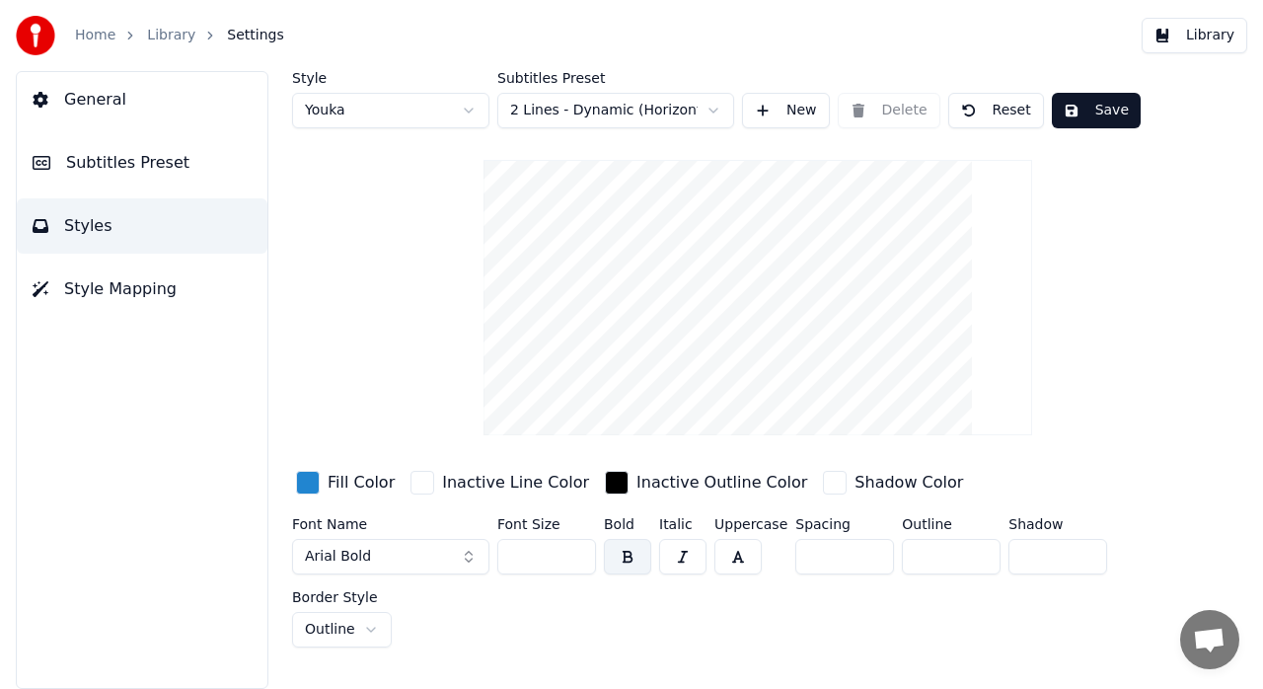
scroll to position [0, 0]
click at [470, 109] on html "Home Library Settings Library General Subtitles Preset Styles Style Mapping Sty…" at bounding box center [631, 344] width 1263 height 689
click at [479, 42] on html "Home Library Settings Library General Subtitles Preset Styles Style Mapping Sty…" at bounding box center [631, 344] width 1263 height 689
click at [150, 166] on span "Subtitles Preset" at bounding box center [127, 163] width 123 height 24
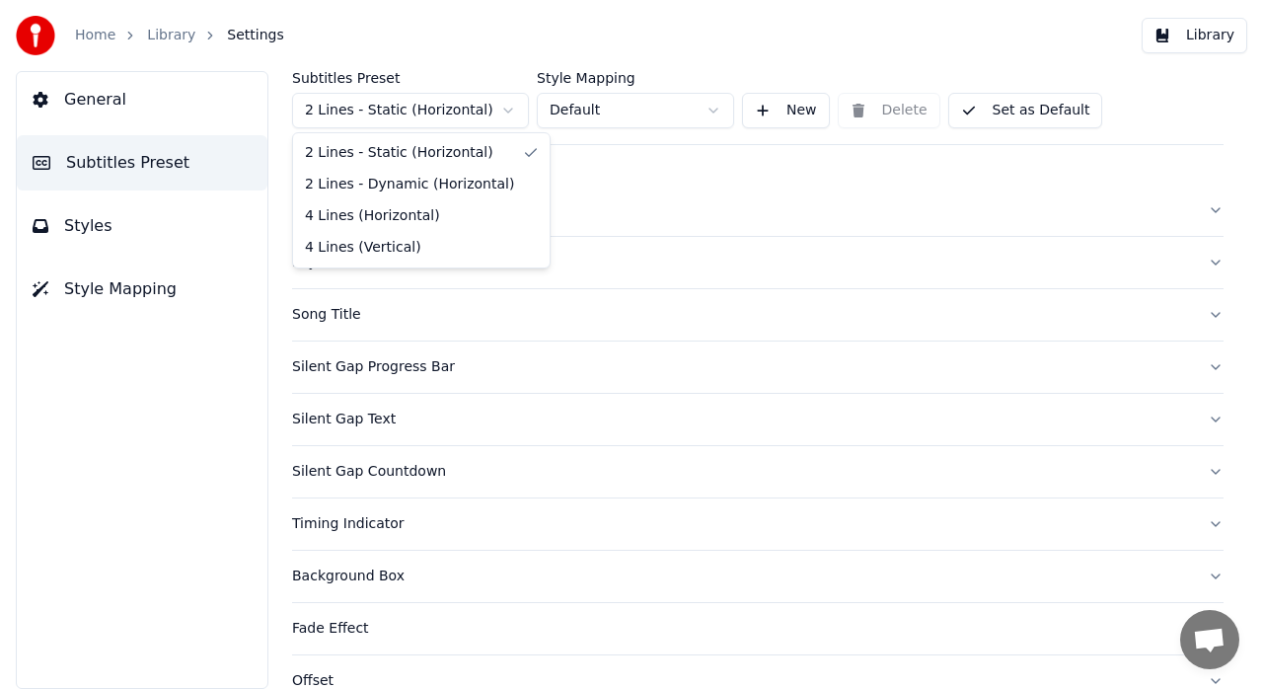
click at [513, 109] on html "Home Library Settings Library General Subtitles Preset Styles Style Mapping Sub…" at bounding box center [631, 344] width 1263 height 689
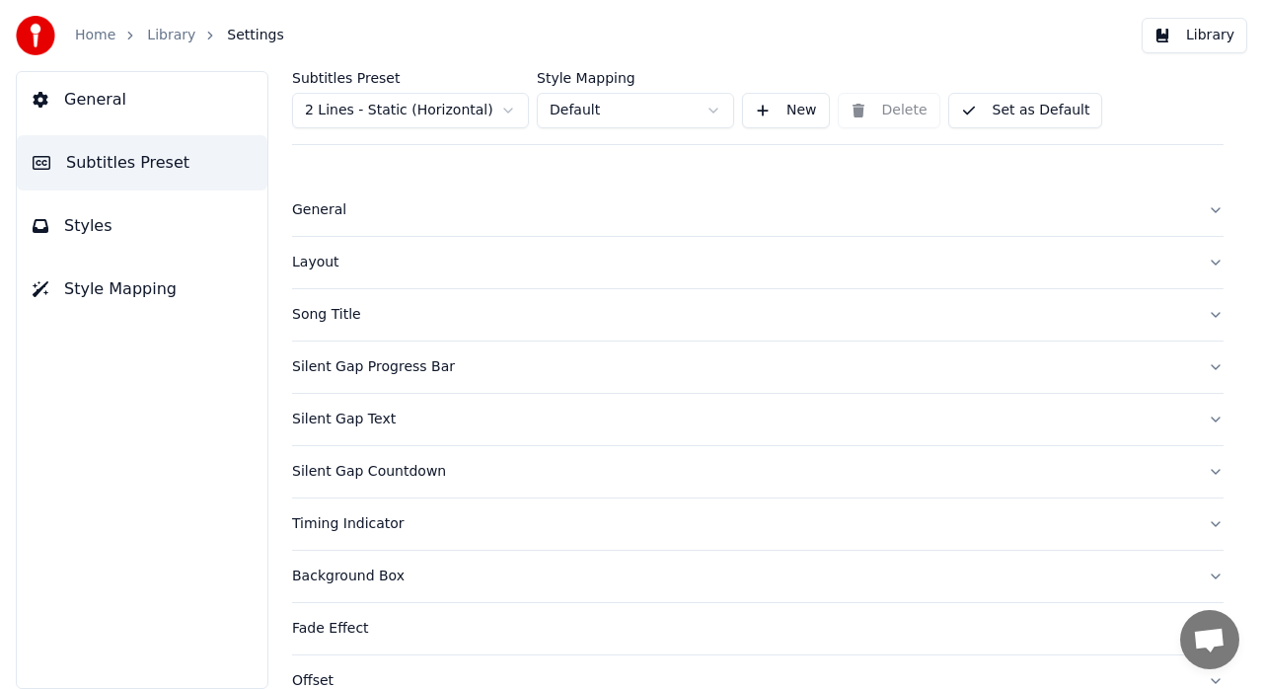
click at [699, 215] on html "Home Library Settings Library General Subtitles Preset Styles Style Mapping Sub…" at bounding box center [631, 344] width 1263 height 689
click at [835, 219] on div "General" at bounding box center [742, 210] width 900 height 20
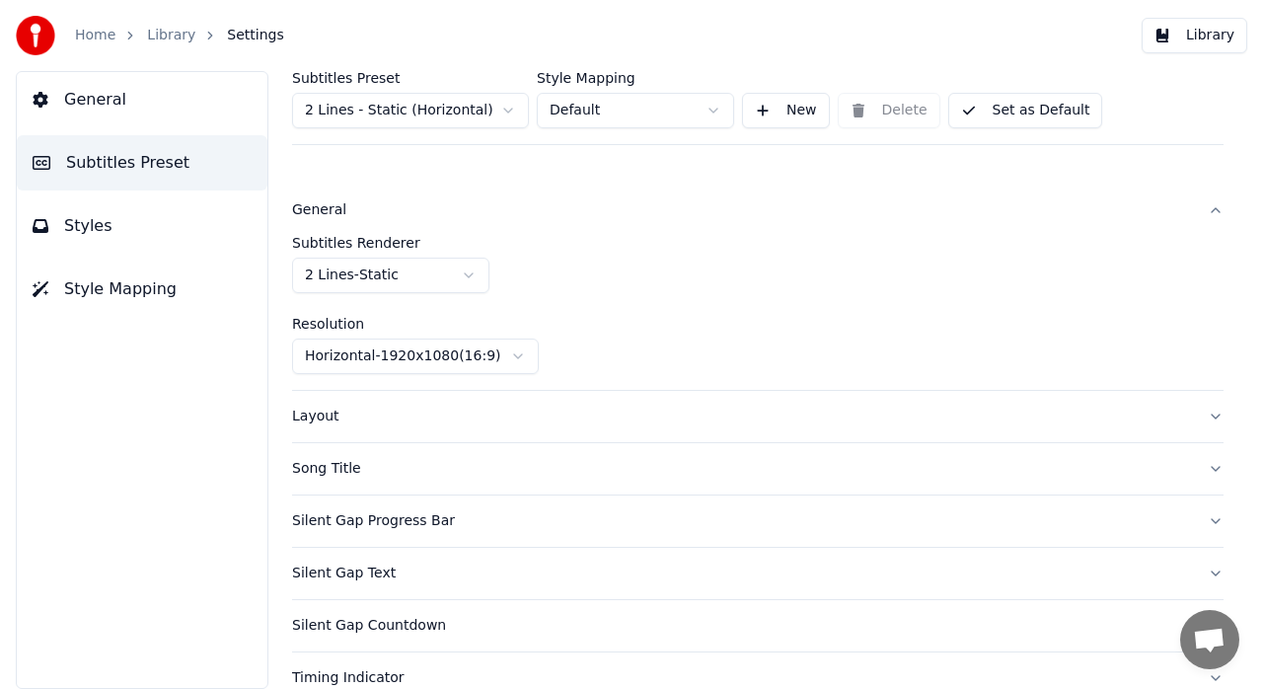
click at [790, 111] on button "New" at bounding box center [786, 111] width 88 height 36
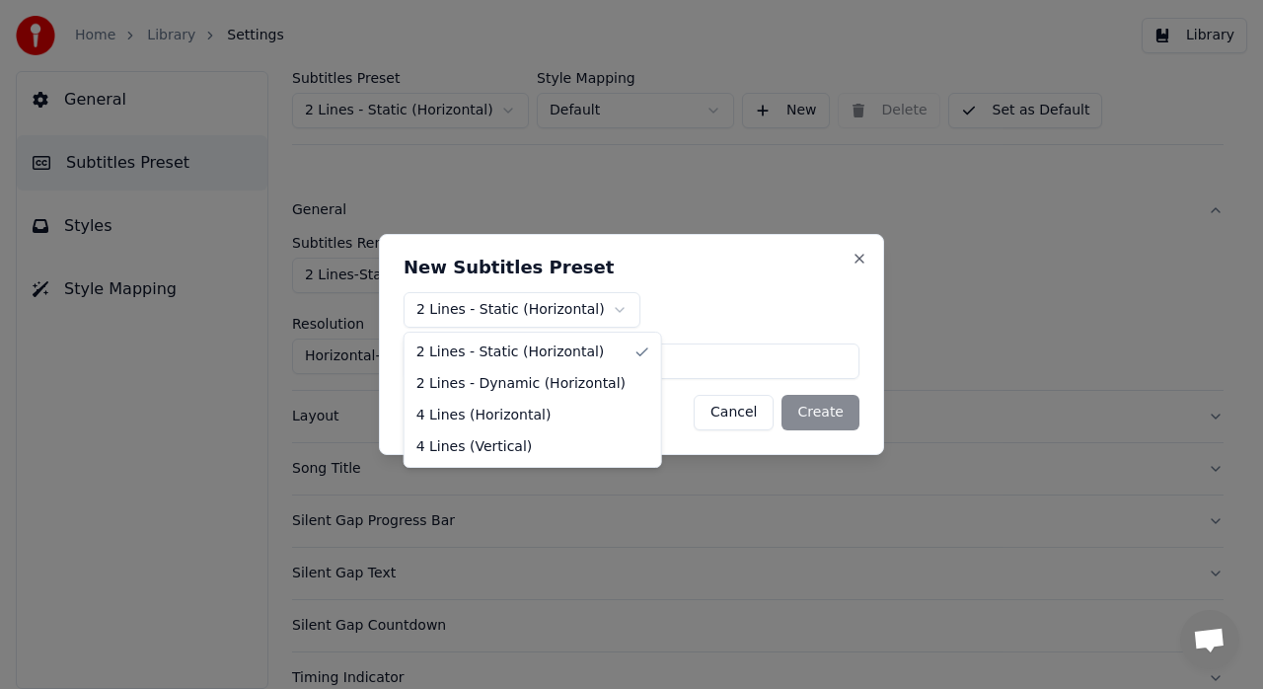
click at [610, 307] on body "Home Library Settings Library General Subtitles Preset Styles Style Mapping Sub…" at bounding box center [631, 344] width 1263 height 689
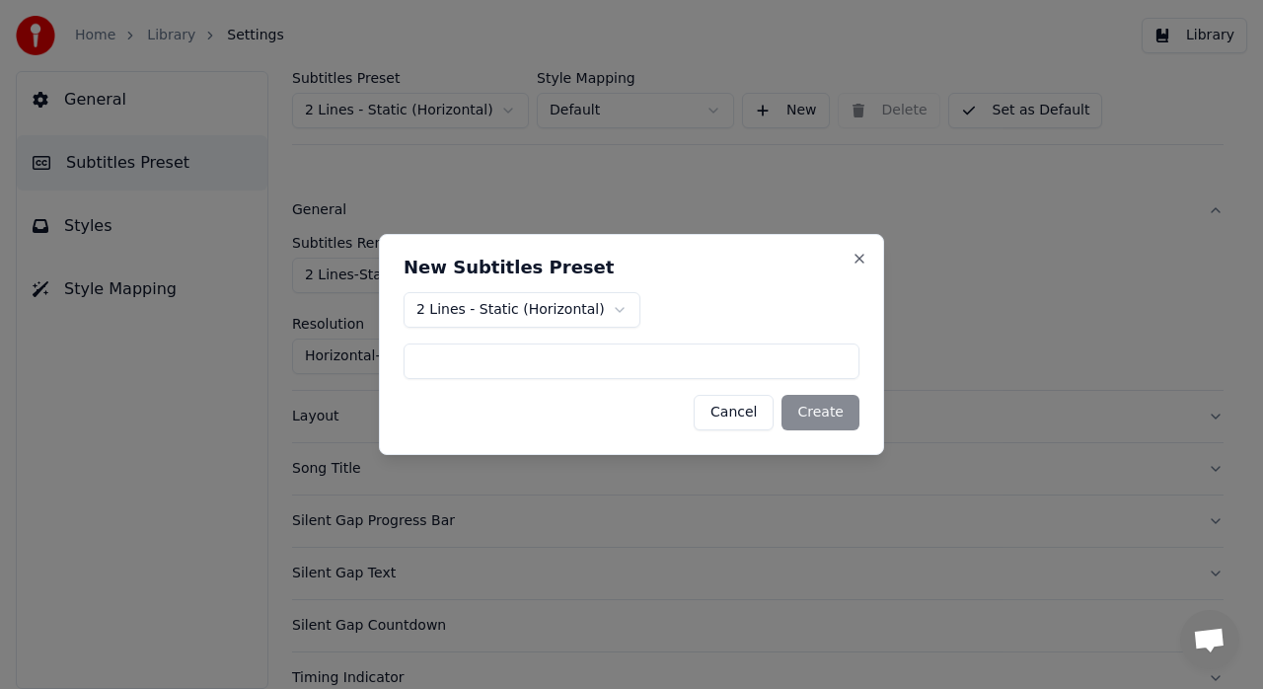
click at [732, 259] on body "Home Library Settings Library General Subtitles Preset Styles Style Mapping Sub…" at bounding box center [631, 344] width 1263 height 689
click at [582, 353] on input at bounding box center [632, 361] width 456 height 36
type input "****"
click at [833, 415] on button "Create" at bounding box center [821, 413] width 78 height 36
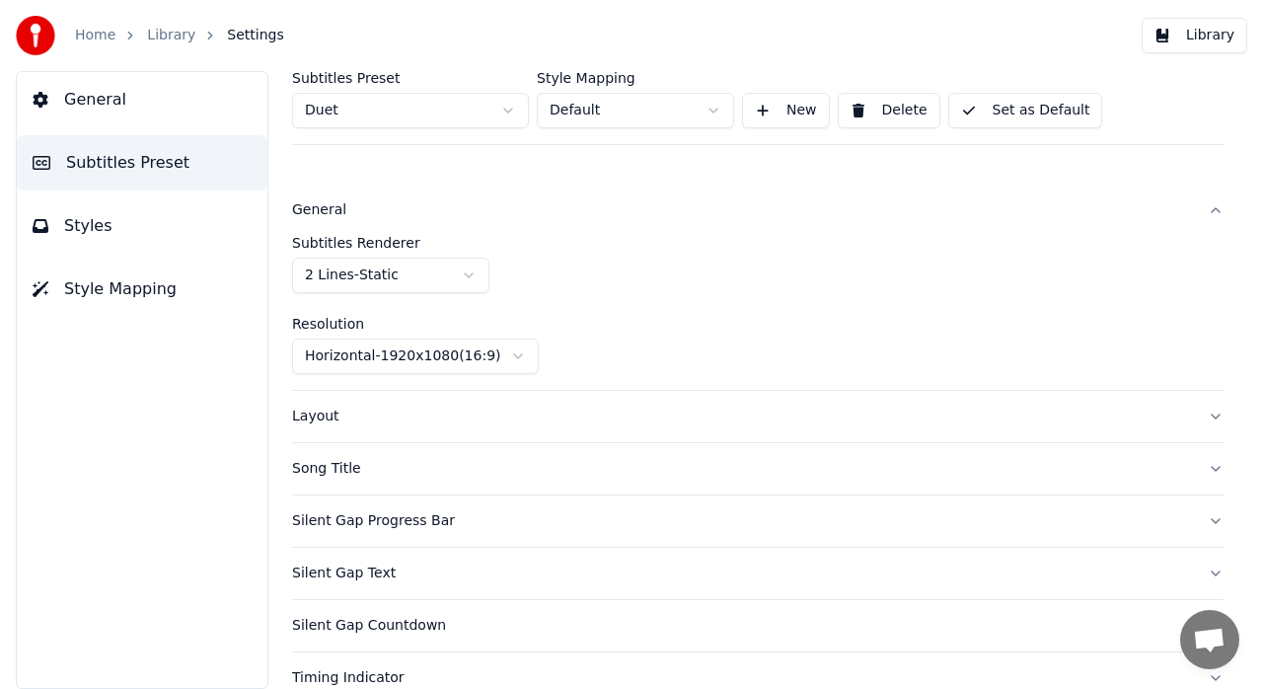
click at [533, 424] on div "Layout" at bounding box center [742, 417] width 900 height 20
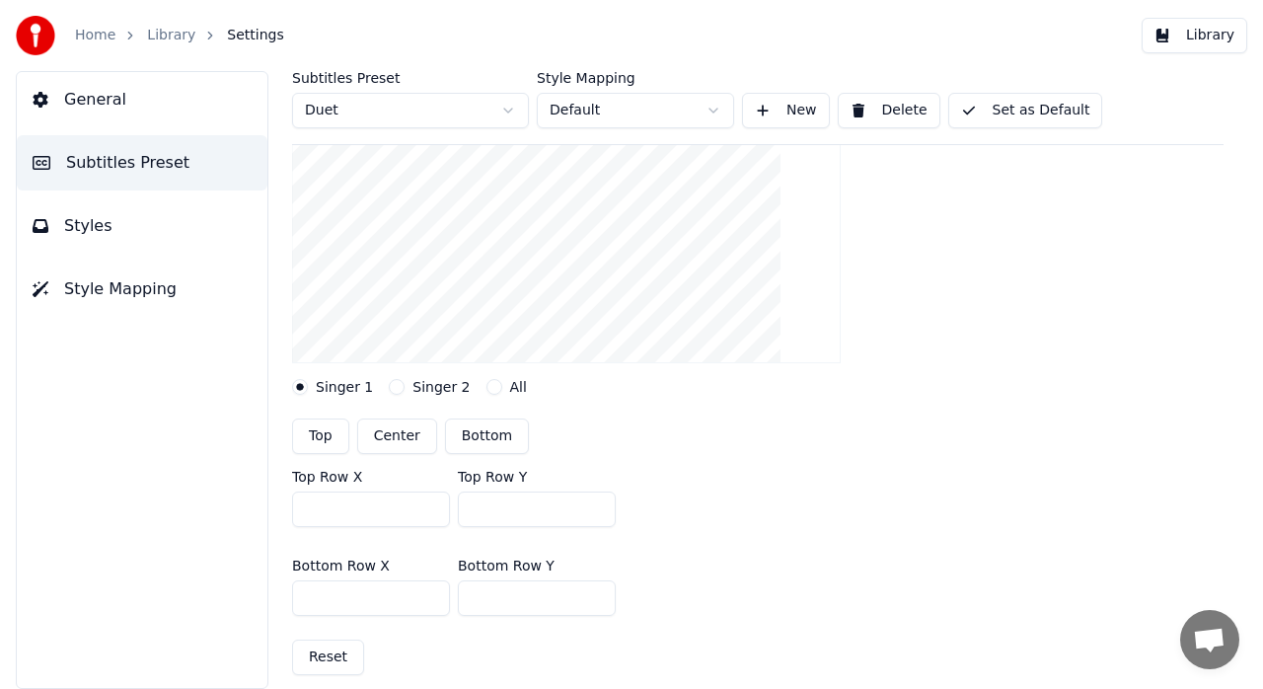
scroll to position [235, 0]
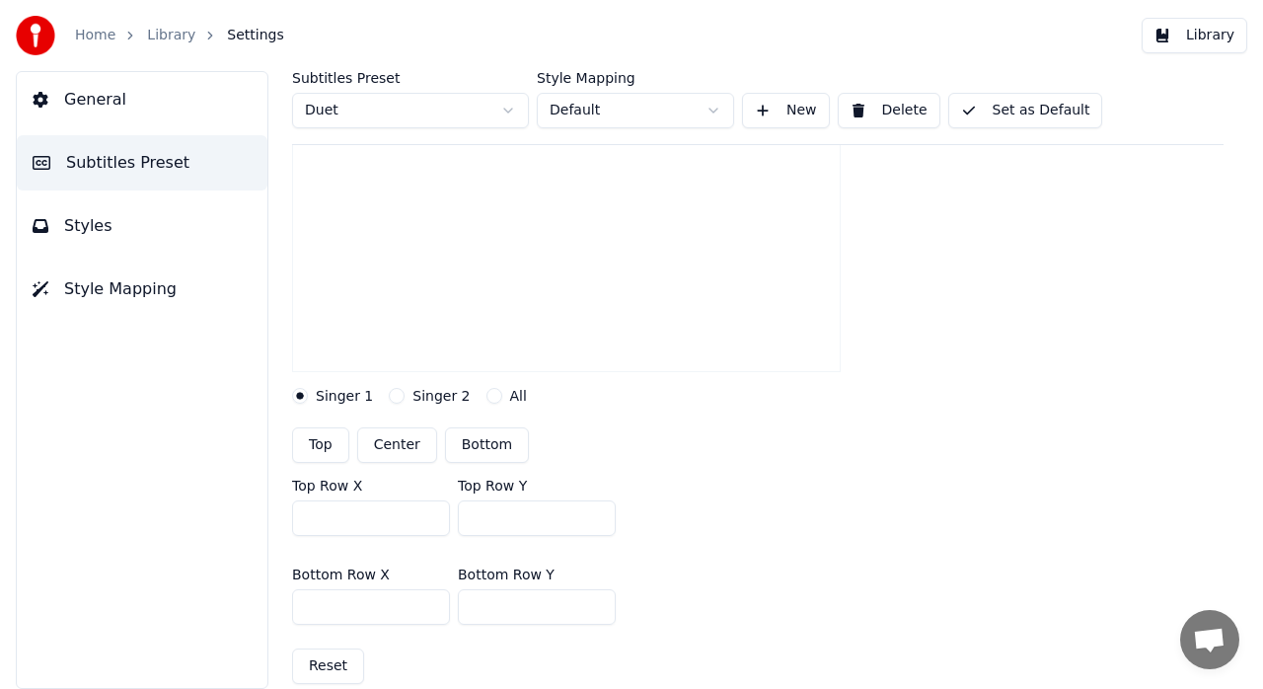
click at [598, 521] on input "***" at bounding box center [537, 518] width 158 height 36
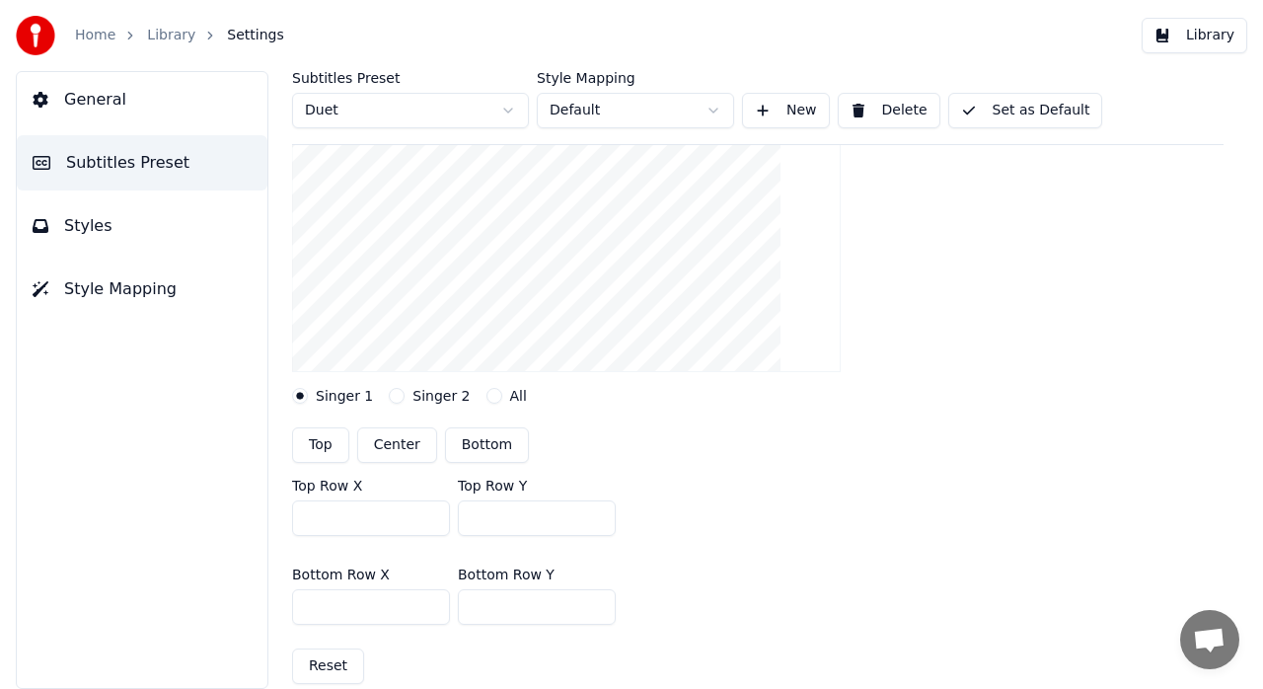
click at [598, 521] on input "***" at bounding box center [537, 518] width 158 height 36
type input "***"
click at [598, 521] on input "***" at bounding box center [537, 518] width 158 height 36
click at [596, 608] on input "***" at bounding box center [537, 607] width 158 height 36
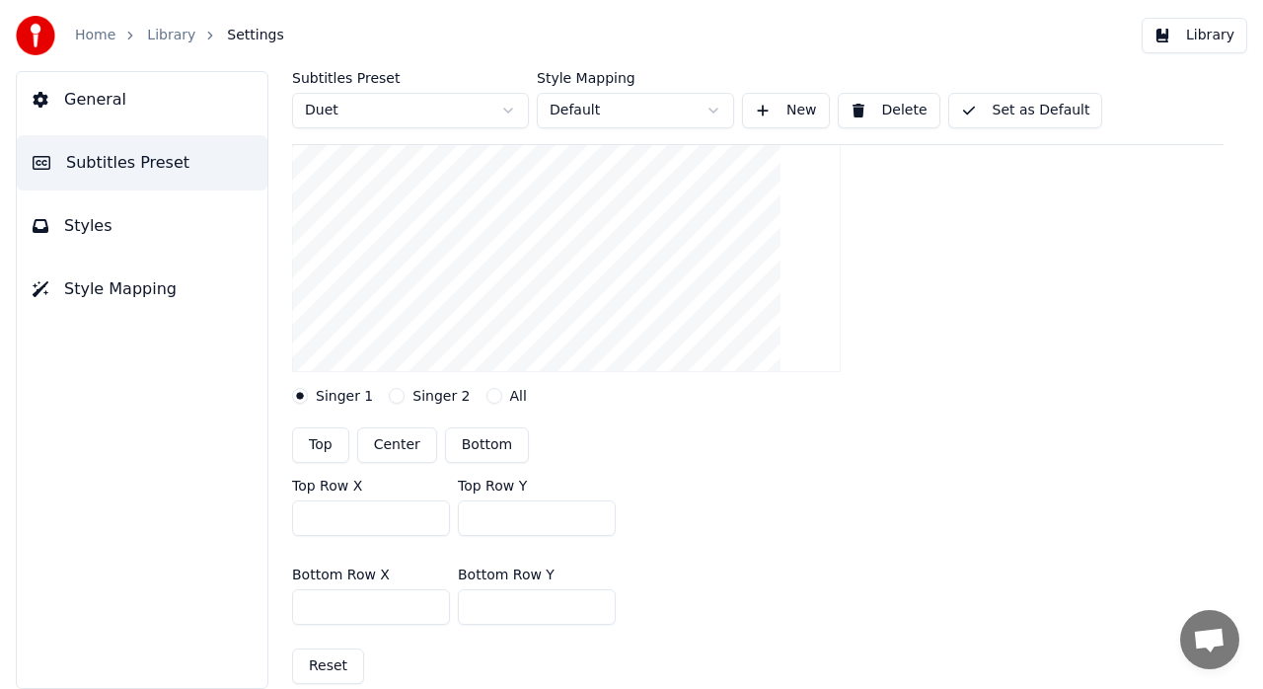
click at [596, 608] on input "***" at bounding box center [537, 607] width 158 height 36
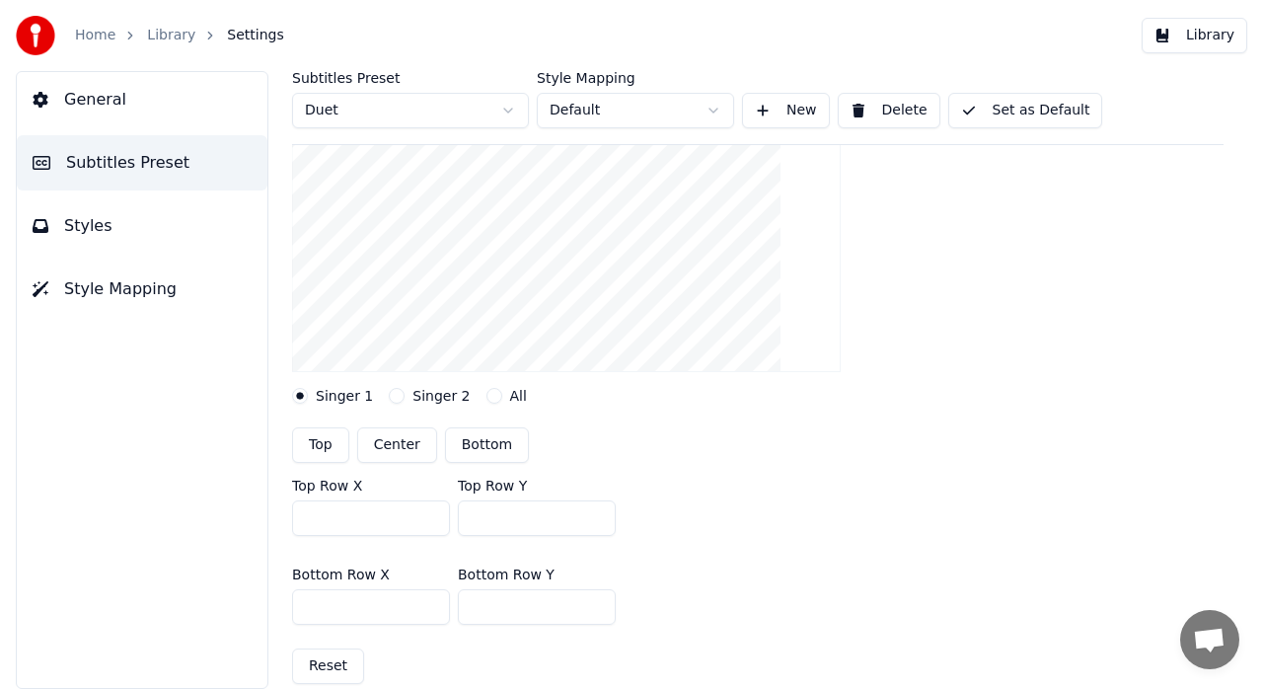
click at [596, 608] on input "***" at bounding box center [537, 607] width 158 height 36
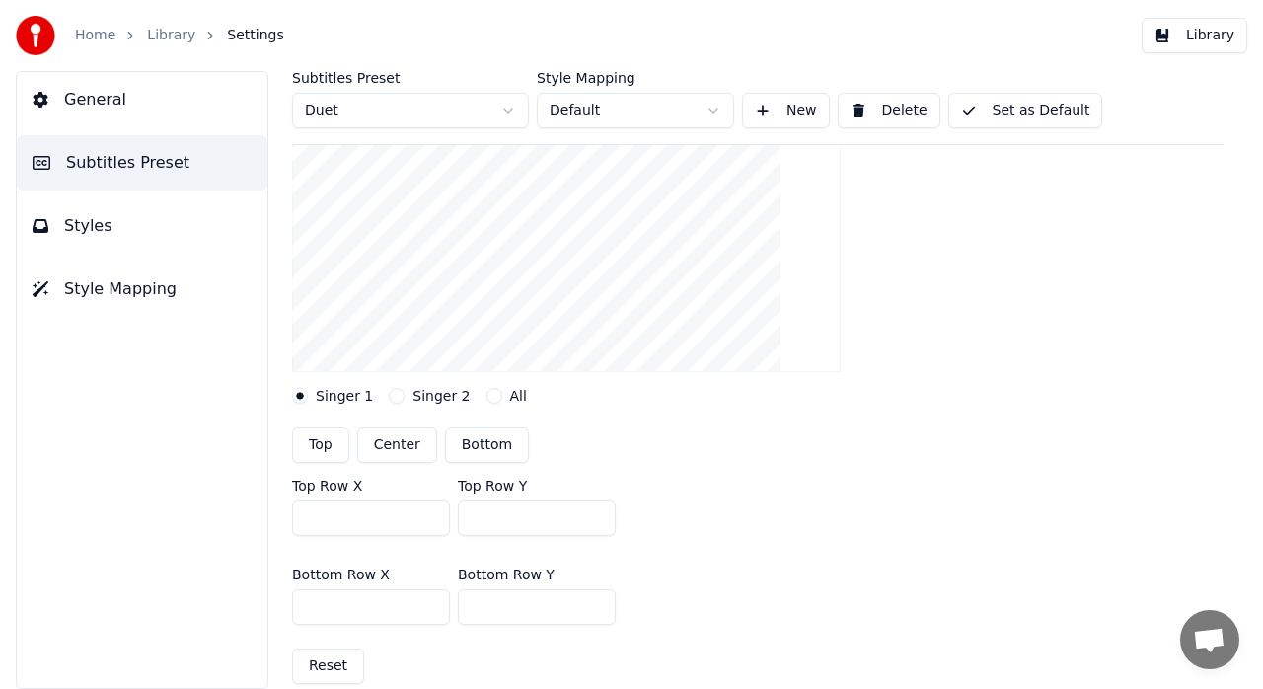
click at [596, 608] on input "***" at bounding box center [537, 607] width 158 height 36
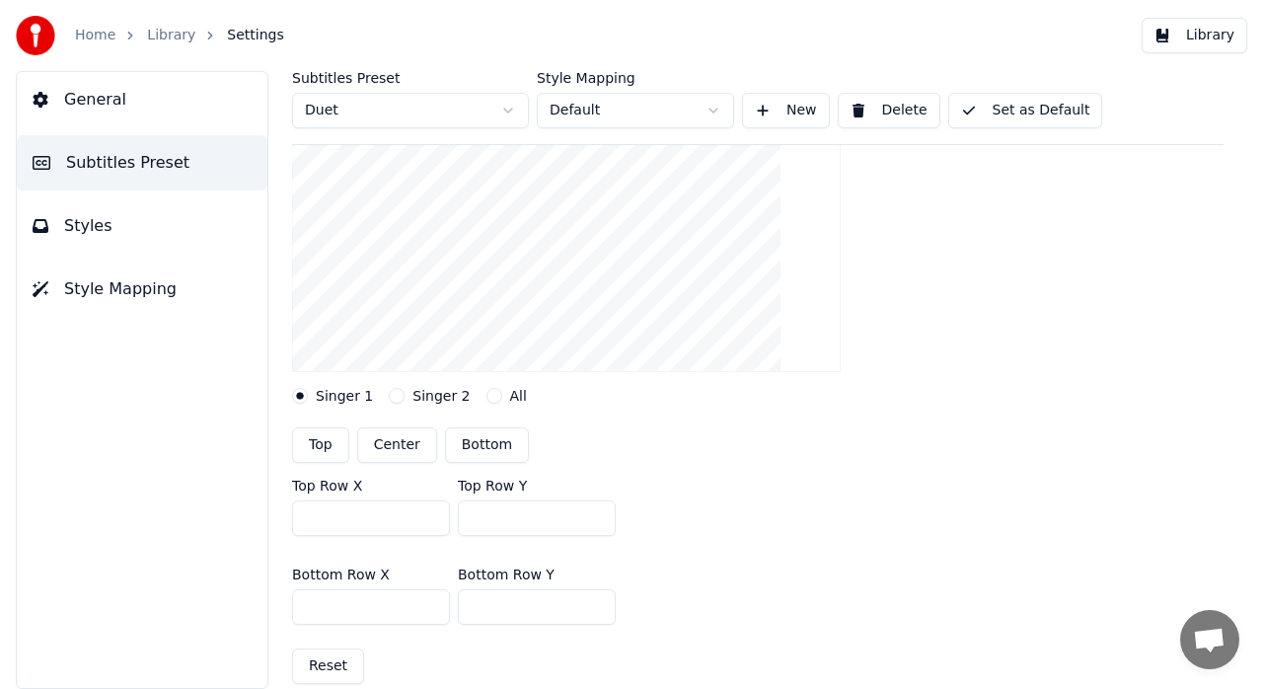
click at [596, 608] on input "***" at bounding box center [537, 607] width 158 height 36
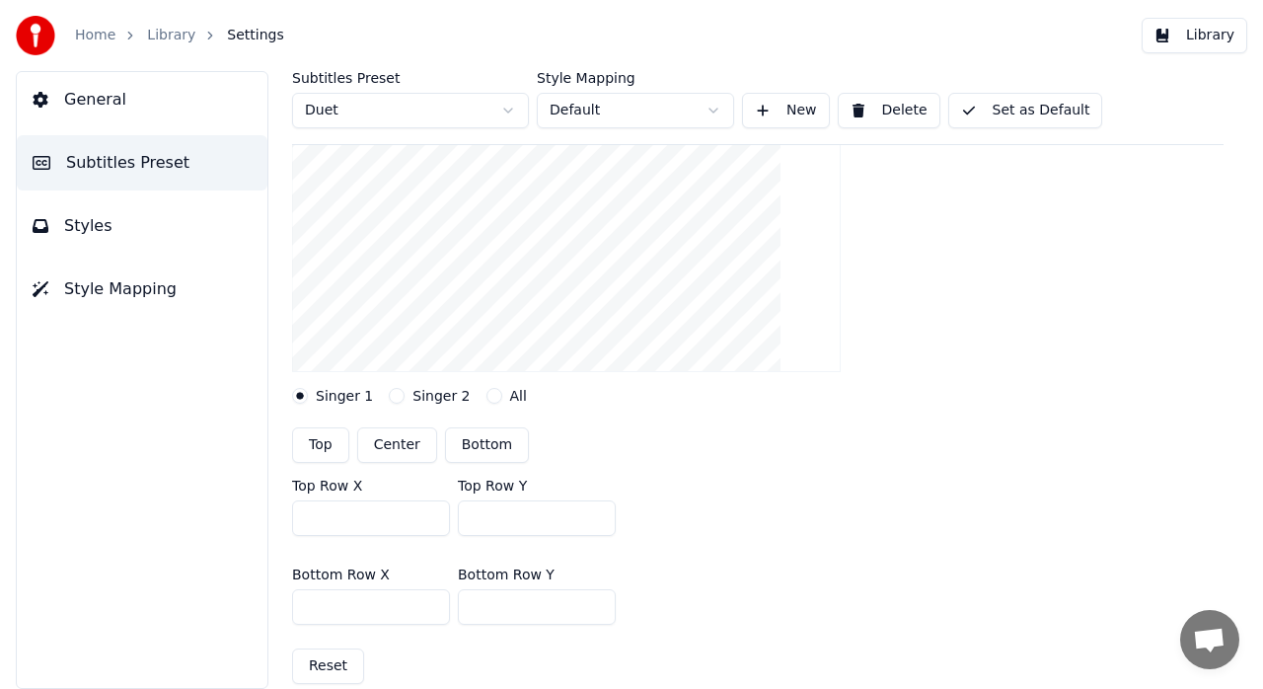
click at [596, 608] on input "***" at bounding box center [537, 607] width 158 height 36
type input "***"
click at [596, 608] on input "***" at bounding box center [537, 607] width 158 height 36
click at [598, 513] on input "***" at bounding box center [537, 518] width 158 height 36
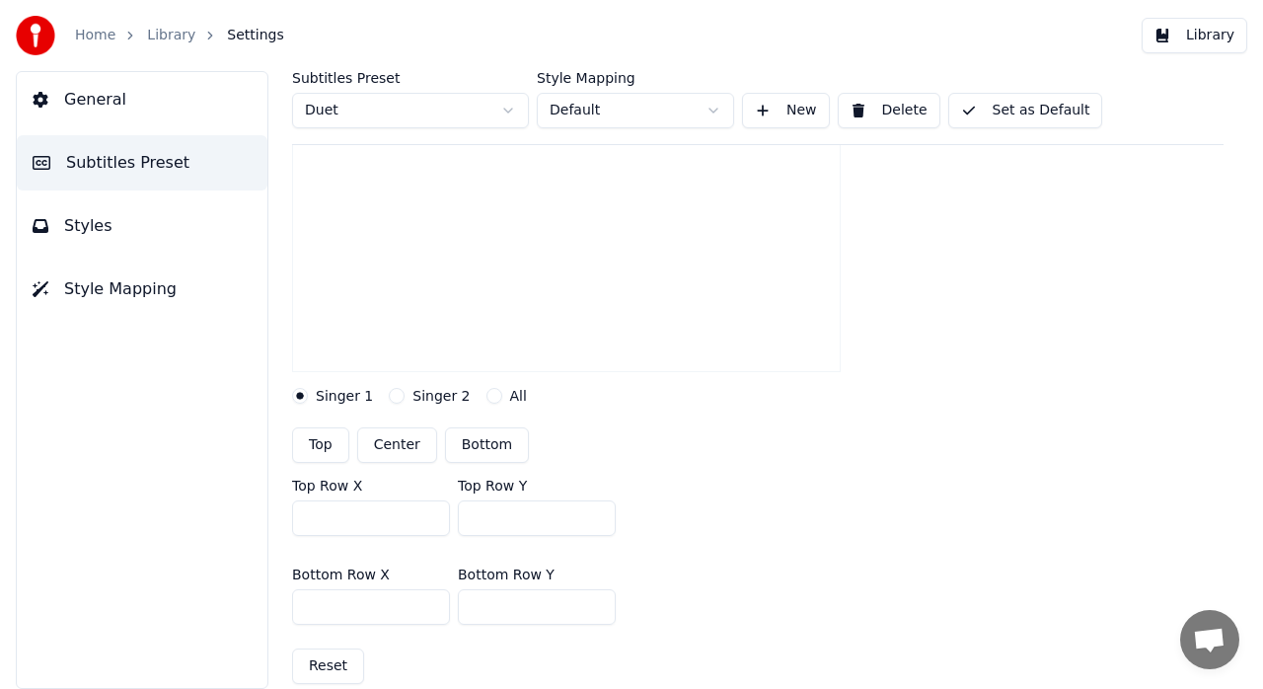
click at [598, 513] on input "***" at bounding box center [537, 518] width 158 height 36
click at [598, 523] on input "***" at bounding box center [537, 518] width 158 height 36
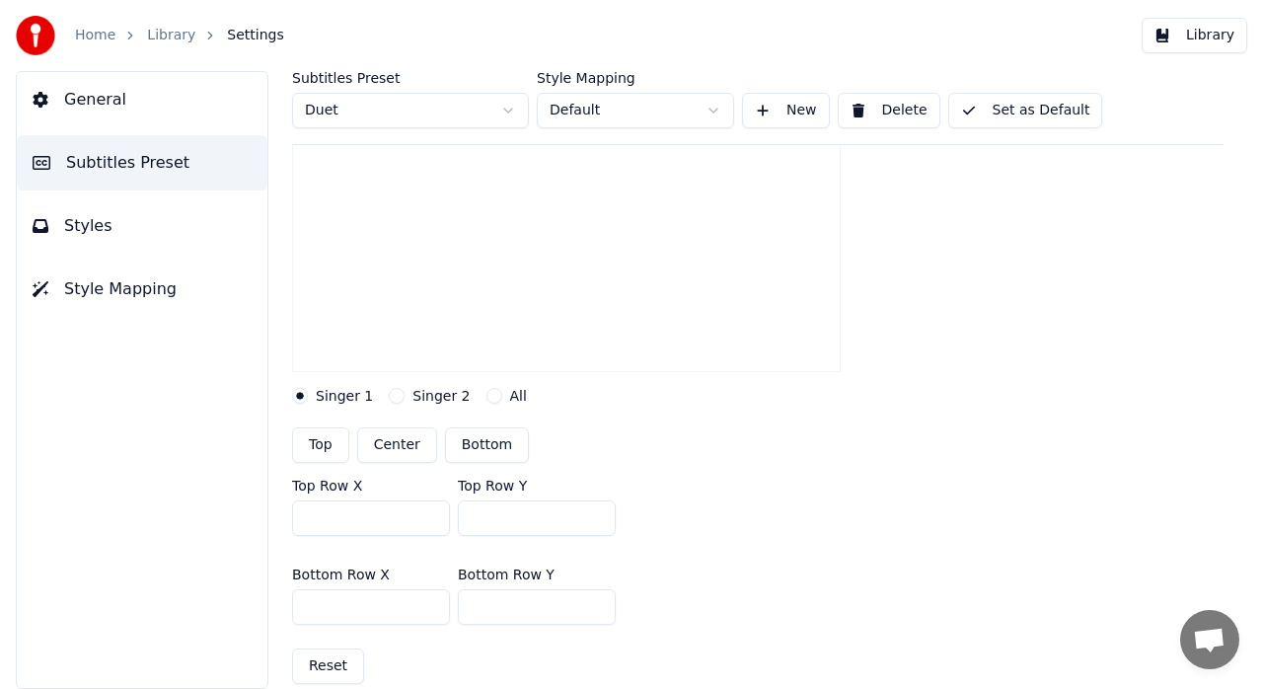
click at [598, 523] on input "***" at bounding box center [537, 518] width 158 height 36
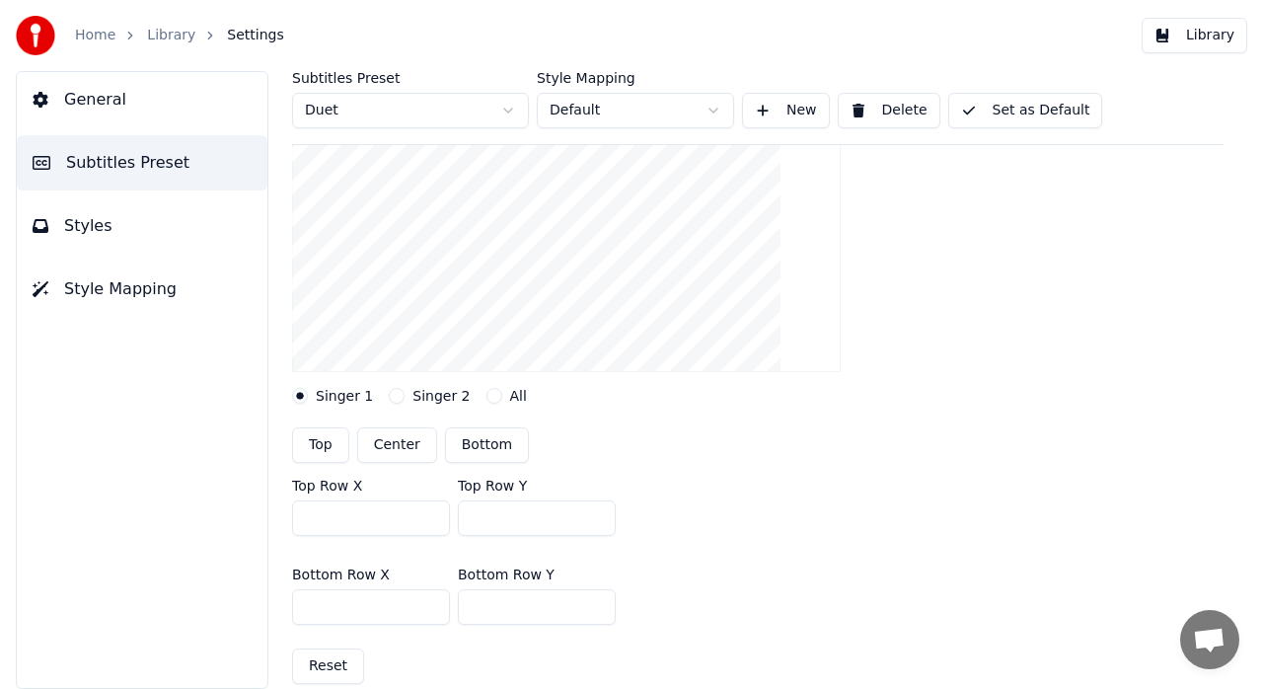
click at [598, 523] on input "***" at bounding box center [537, 518] width 158 height 36
click at [598, 525] on input "***" at bounding box center [537, 518] width 158 height 36
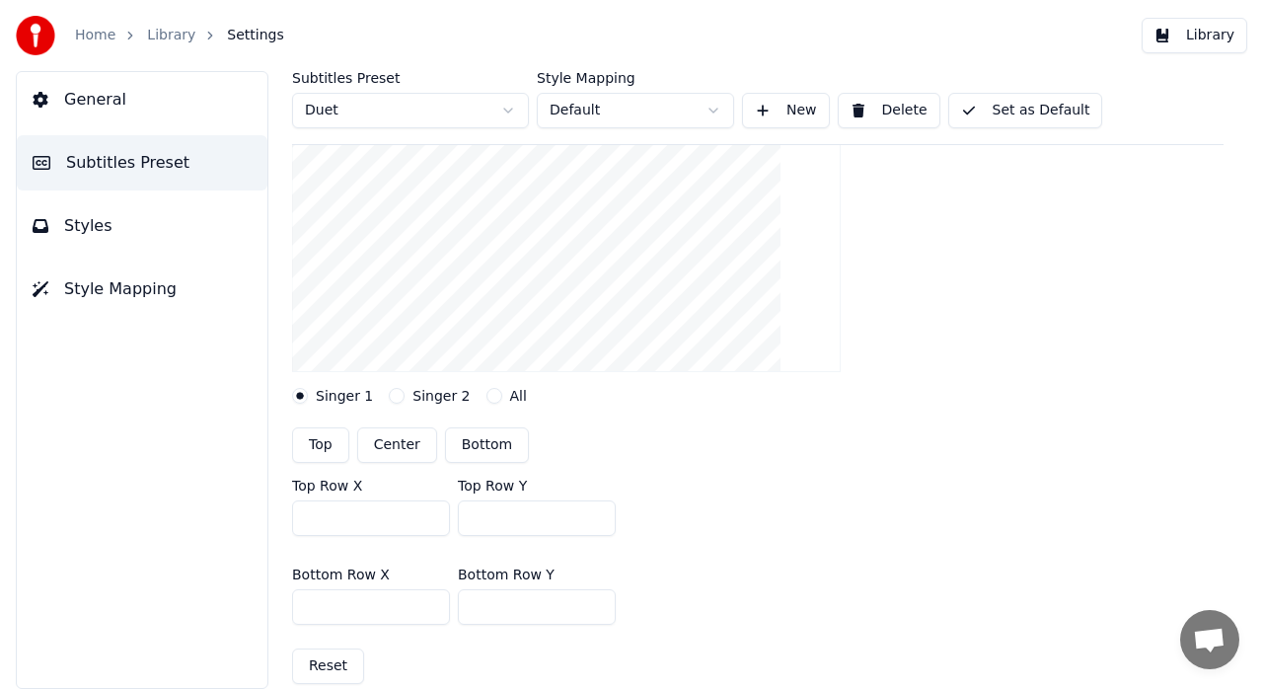
click at [598, 525] on input "***" at bounding box center [537, 518] width 158 height 36
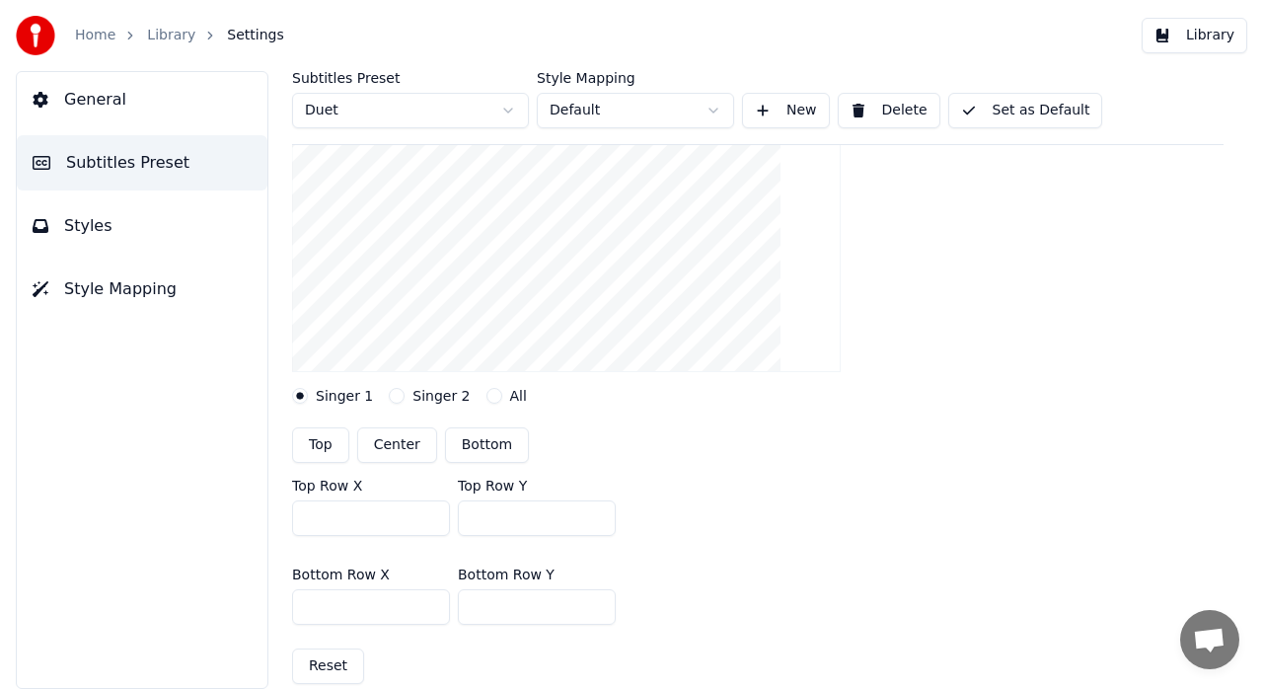
click at [598, 525] on input "***" at bounding box center [537, 518] width 158 height 36
type input "***"
click at [598, 525] on input "***" at bounding box center [537, 518] width 158 height 36
click at [596, 610] on input "***" at bounding box center [537, 607] width 158 height 36
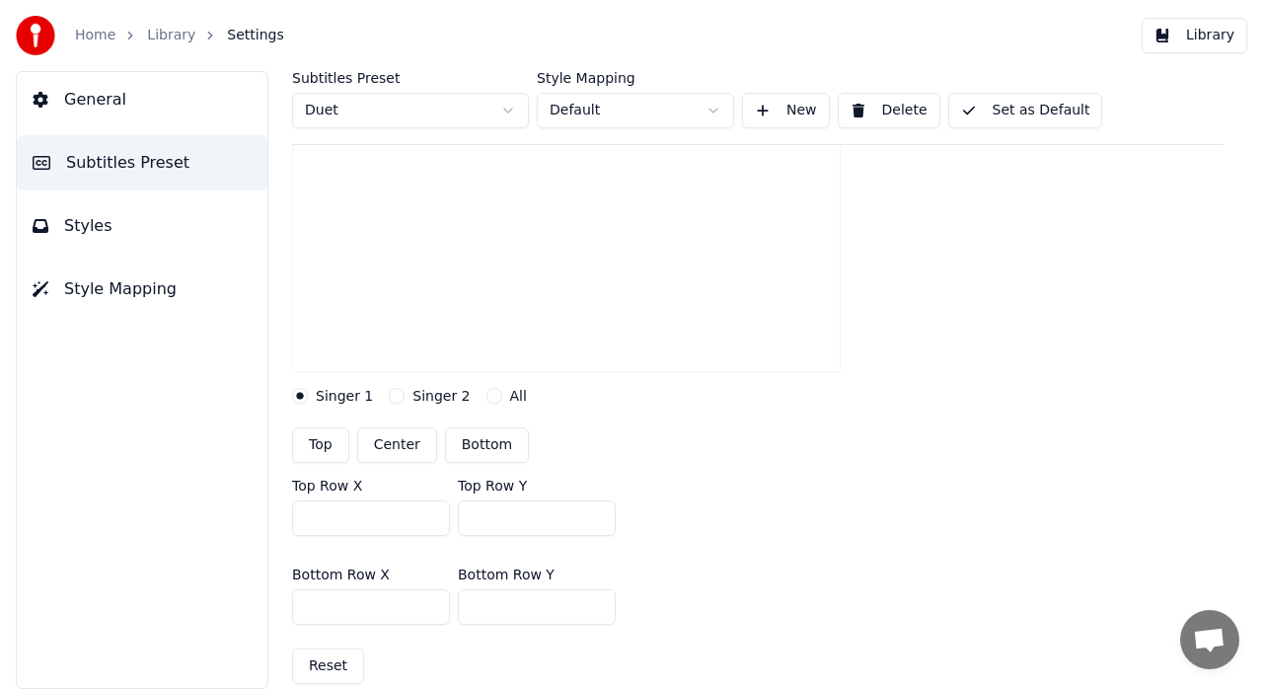
click at [596, 610] on input "***" at bounding box center [537, 607] width 158 height 36
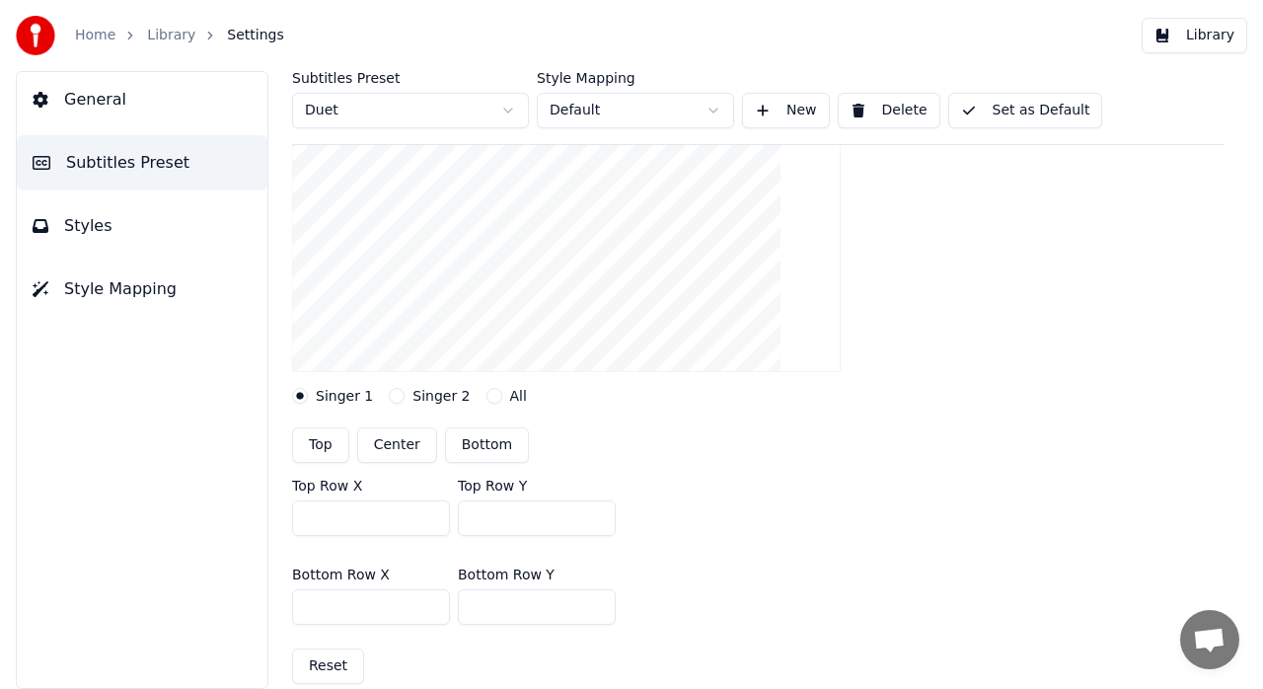
click at [596, 610] on input "***" at bounding box center [537, 607] width 158 height 36
type input "***"
click at [596, 610] on input "***" at bounding box center [537, 607] width 158 height 36
click at [389, 401] on button "Singer 2" at bounding box center [397, 396] width 16 height 16
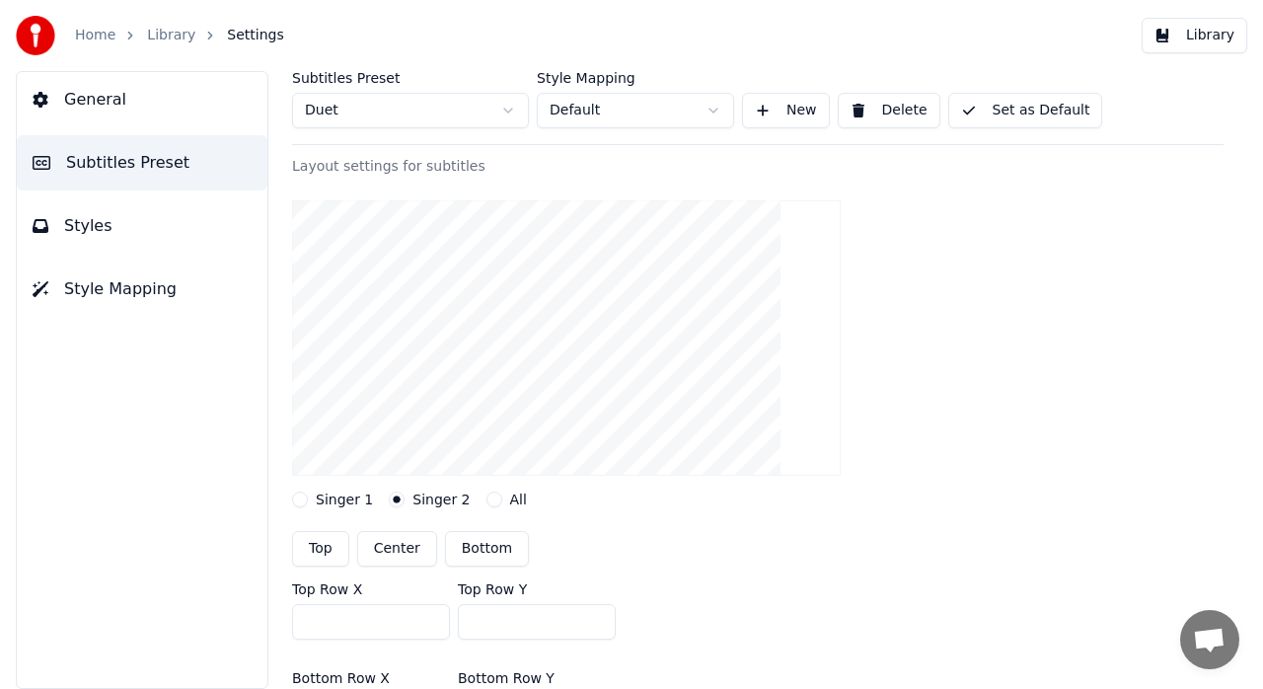
scroll to position [130, 0]
click at [600, 616] on input "***" at bounding box center [537, 623] width 158 height 36
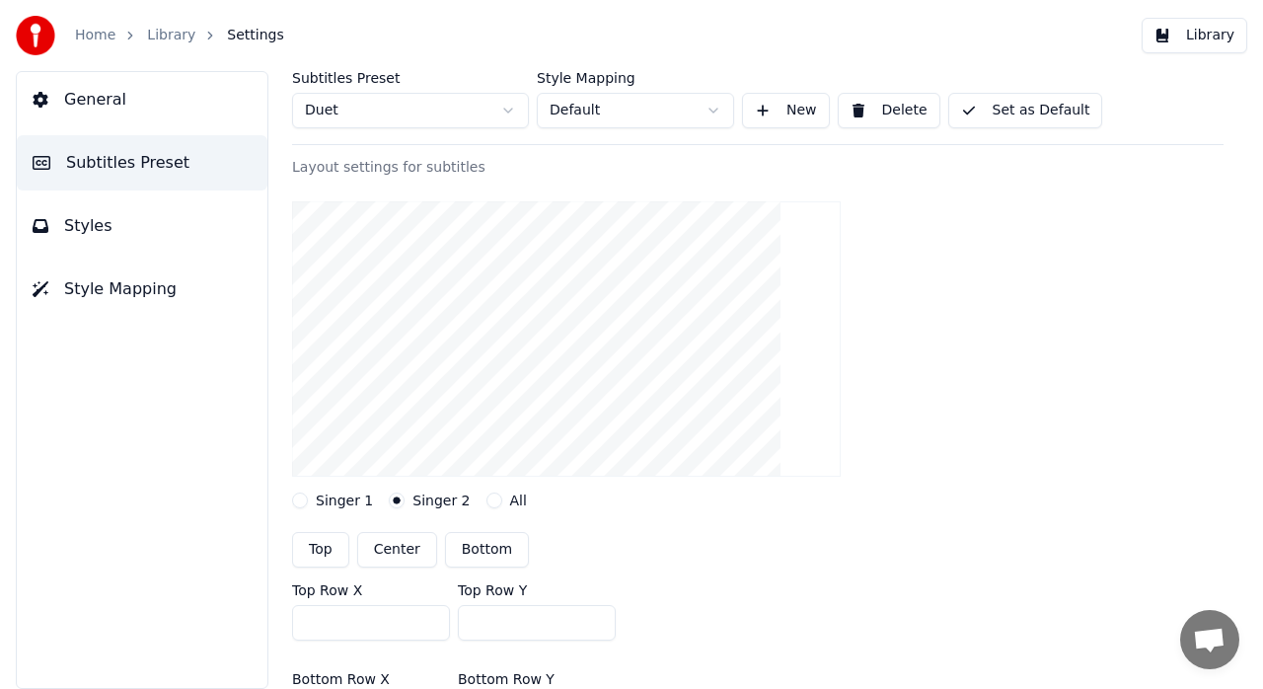
click at [600, 616] on input "***" at bounding box center [537, 623] width 158 height 36
type input "***"
click at [600, 616] on input "***" at bounding box center [537, 623] width 158 height 36
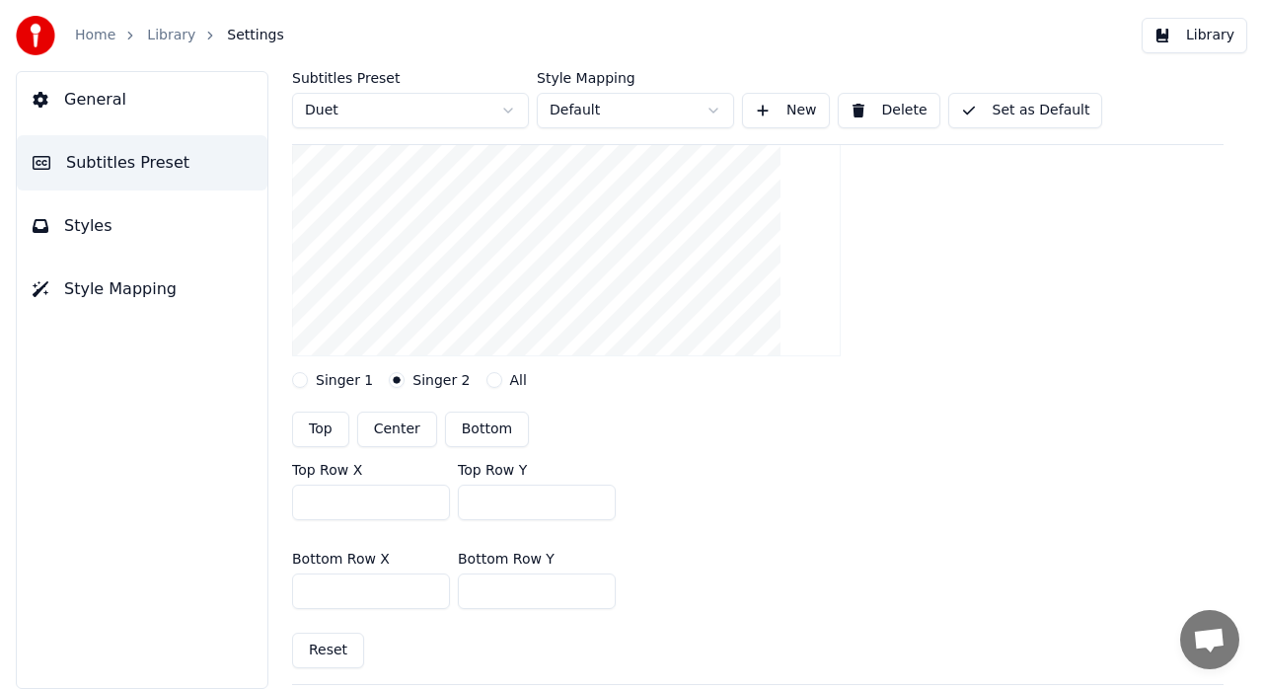
scroll to position [253, 0]
type input "***"
click at [597, 582] on input "***" at bounding box center [537, 589] width 158 height 36
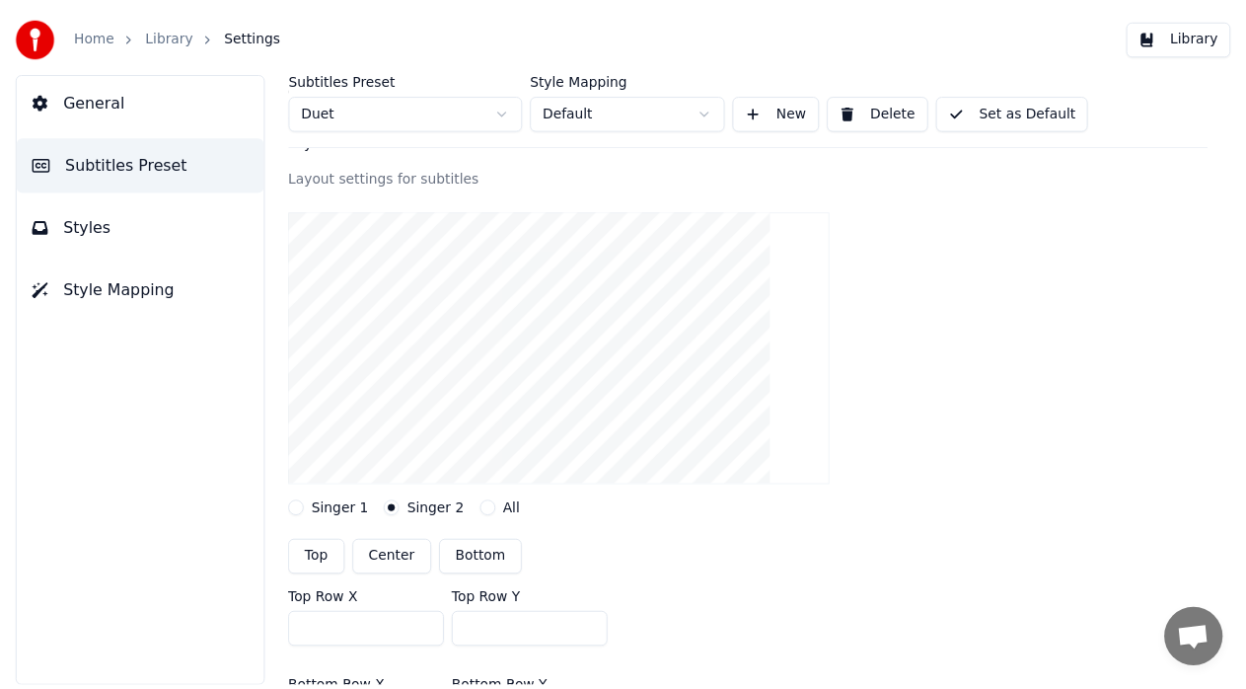
scroll to position [128, 0]
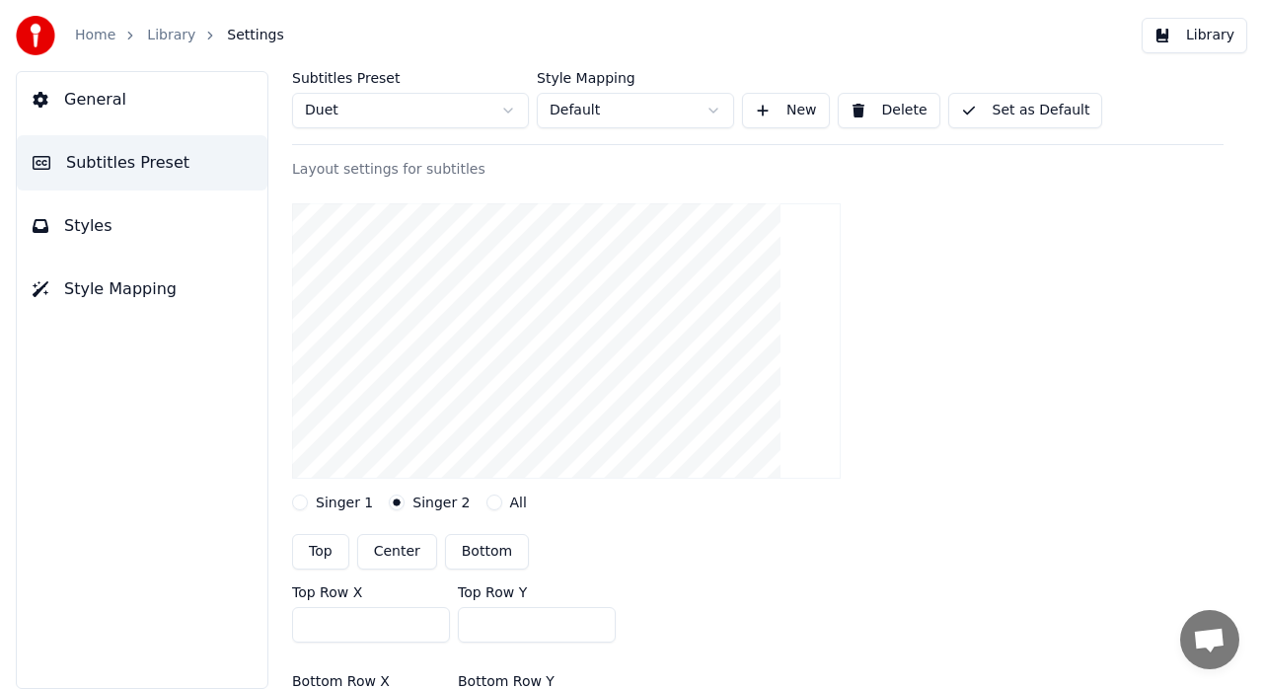
click at [1201, 41] on button "Library" at bounding box center [1195, 36] width 106 height 36
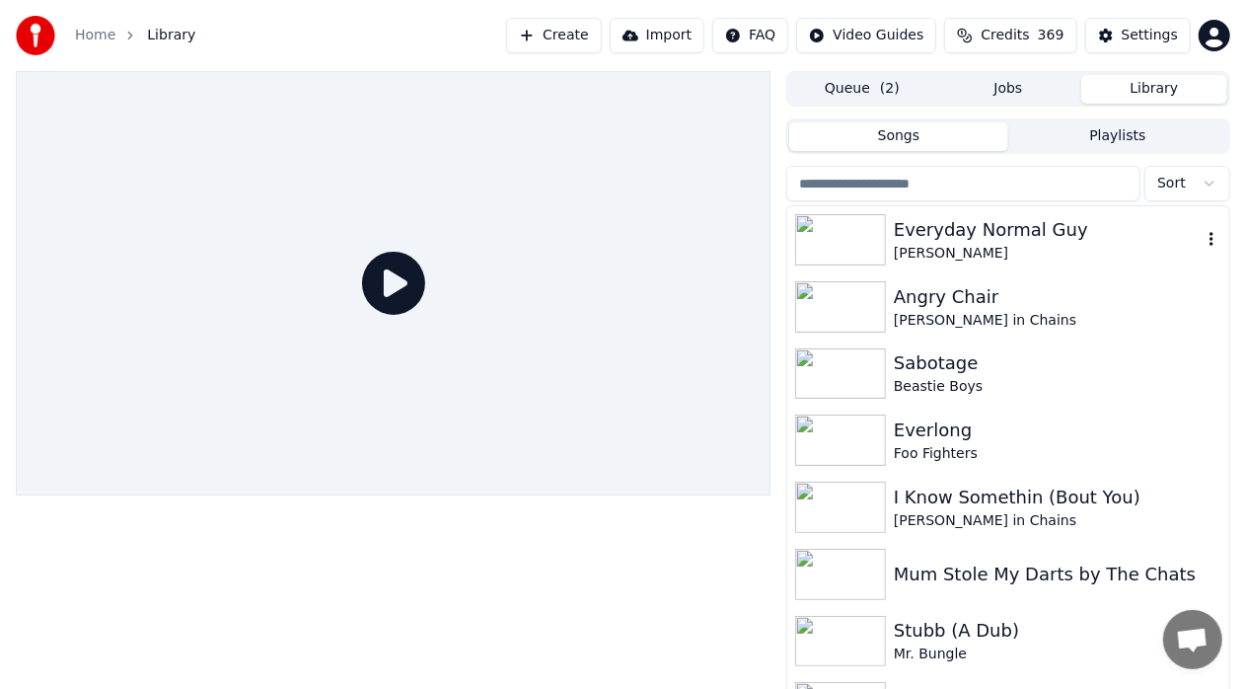
click at [984, 235] on div "Everyday Normal Guy" at bounding box center [1048, 230] width 308 height 28
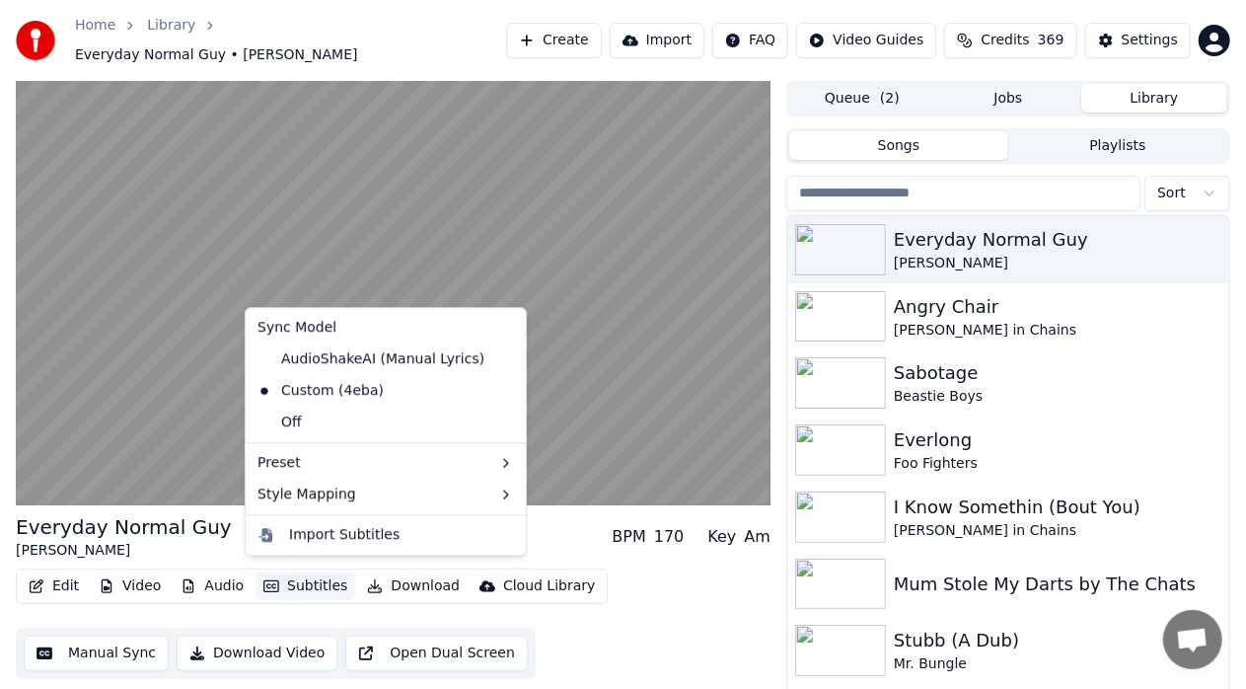
click at [314, 572] on button "Subtitles" at bounding box center [306, 586] width 100 height 28
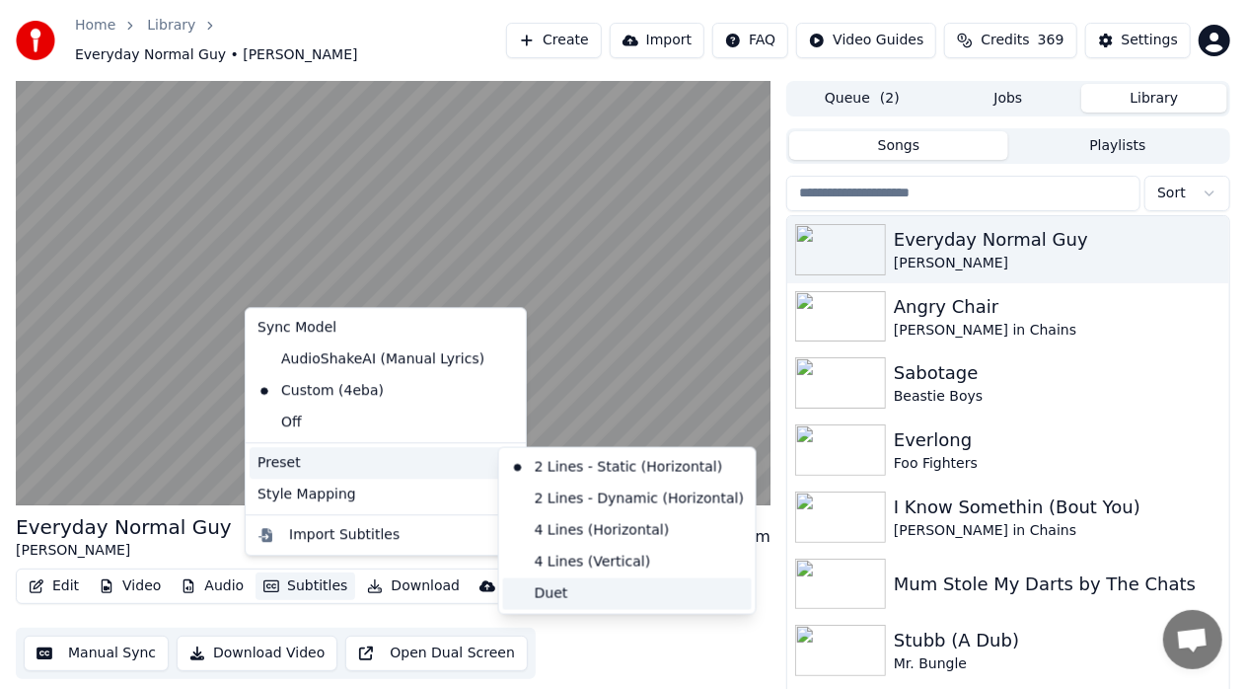
click at [562, 590] on div "Duet" at bounding box center [627, 594] width 249 height 32
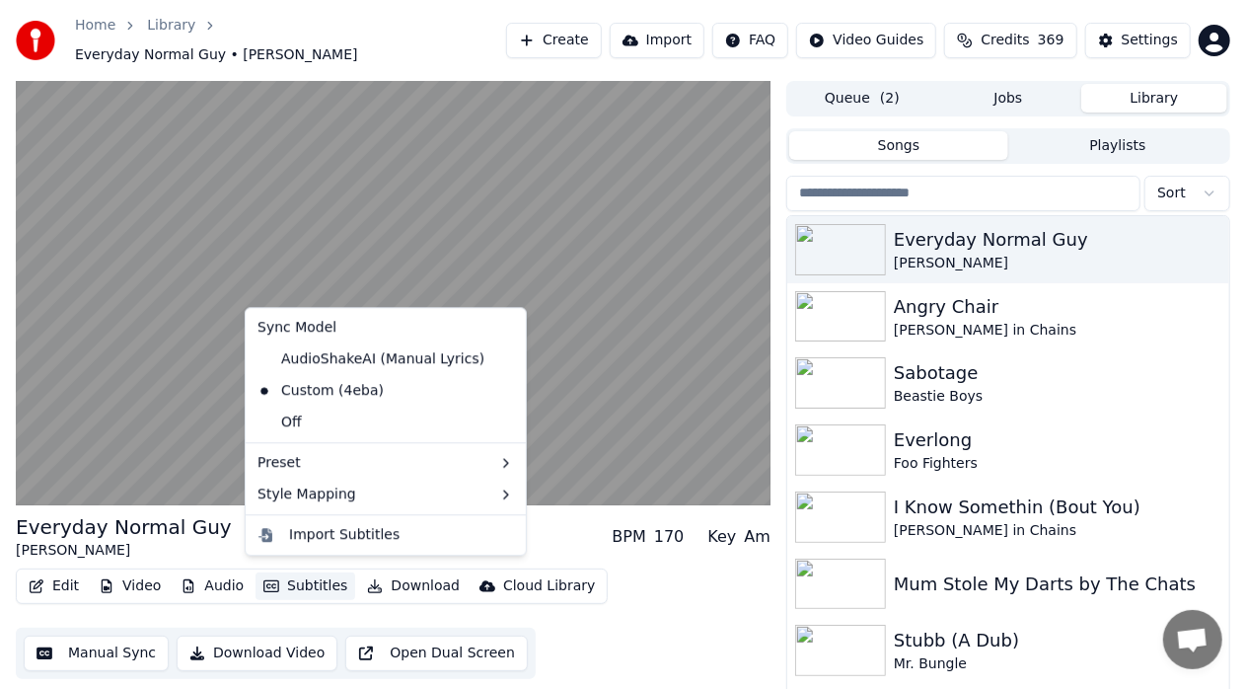
click at [272, 572] on button "Subtitles" at bounding box center [306, 586] width 100 height 28
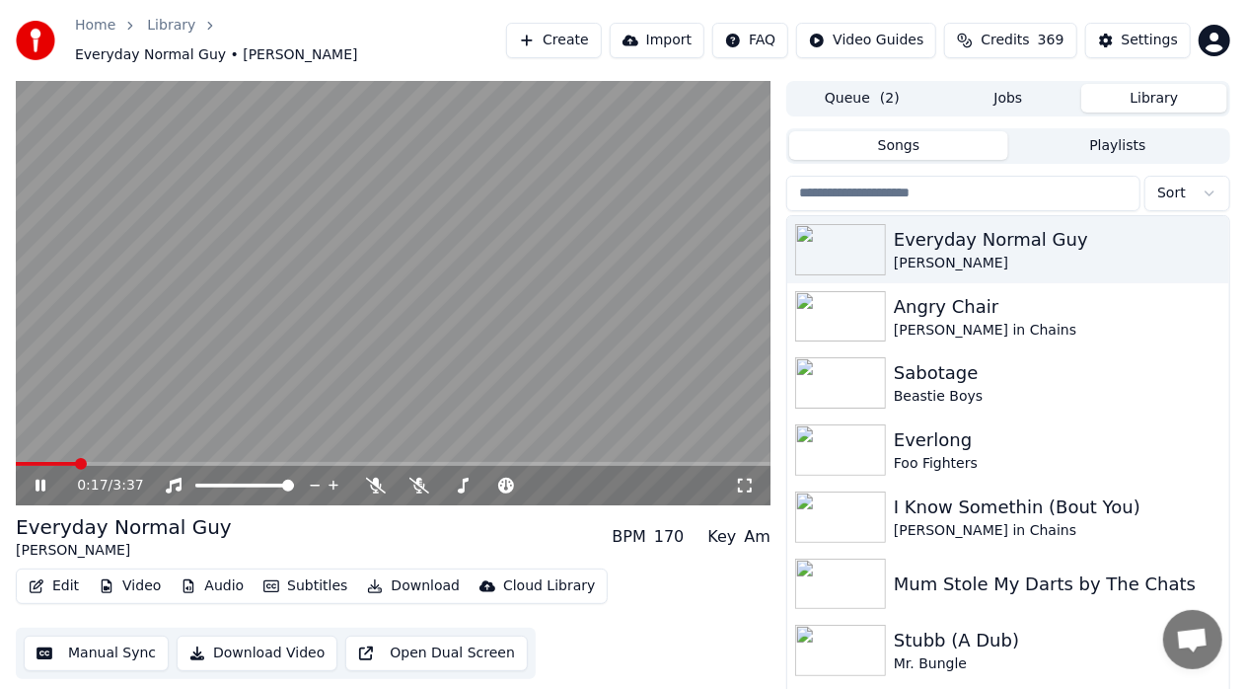
click at [719, 345] on video at bounding box center [393, 293] width 755 height 424
click at [53, 448] on video at bounding box center [393, 293] width 755 height 424
click at [53, 462] on span at bounding box center [96, 464] width 160 height 4
click at [43, 462] on span at bounding box center [30, 464] width 28 height 4
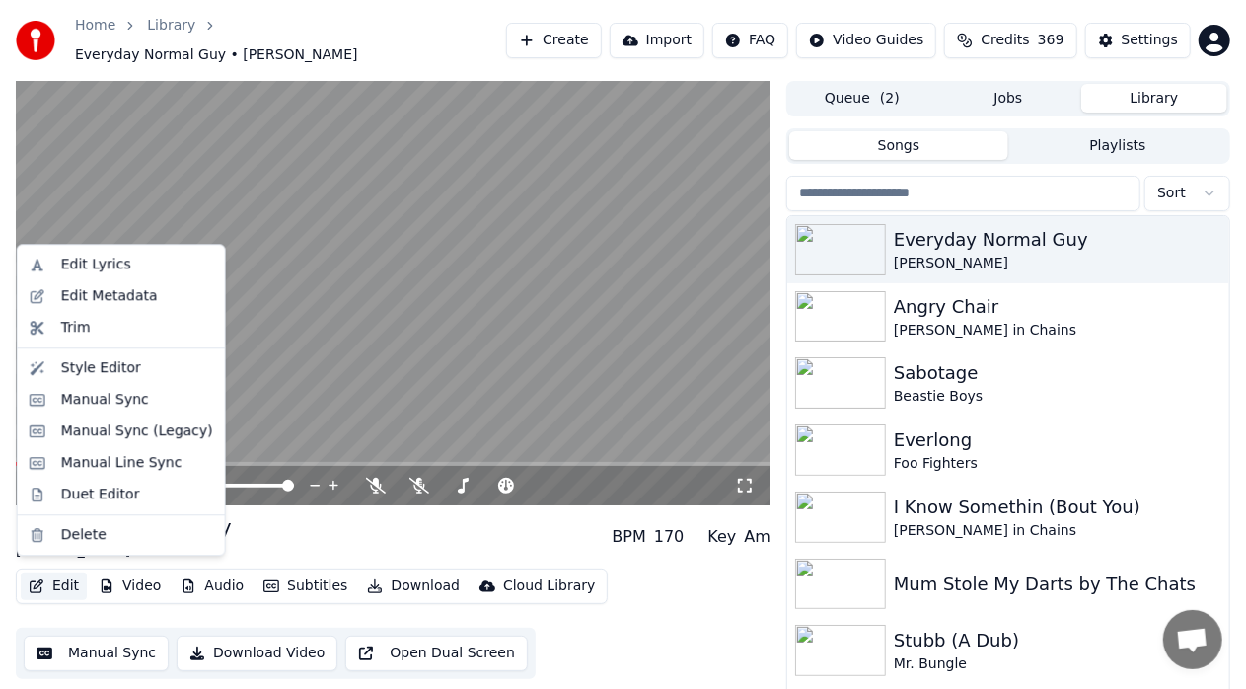
click at [63, 579] on button "Edit" at bounding box center [54, 586] width 66 height 28
click at [138, 394] on div "Manual Sync" at bounding box center [137, 400] width 152 height 20
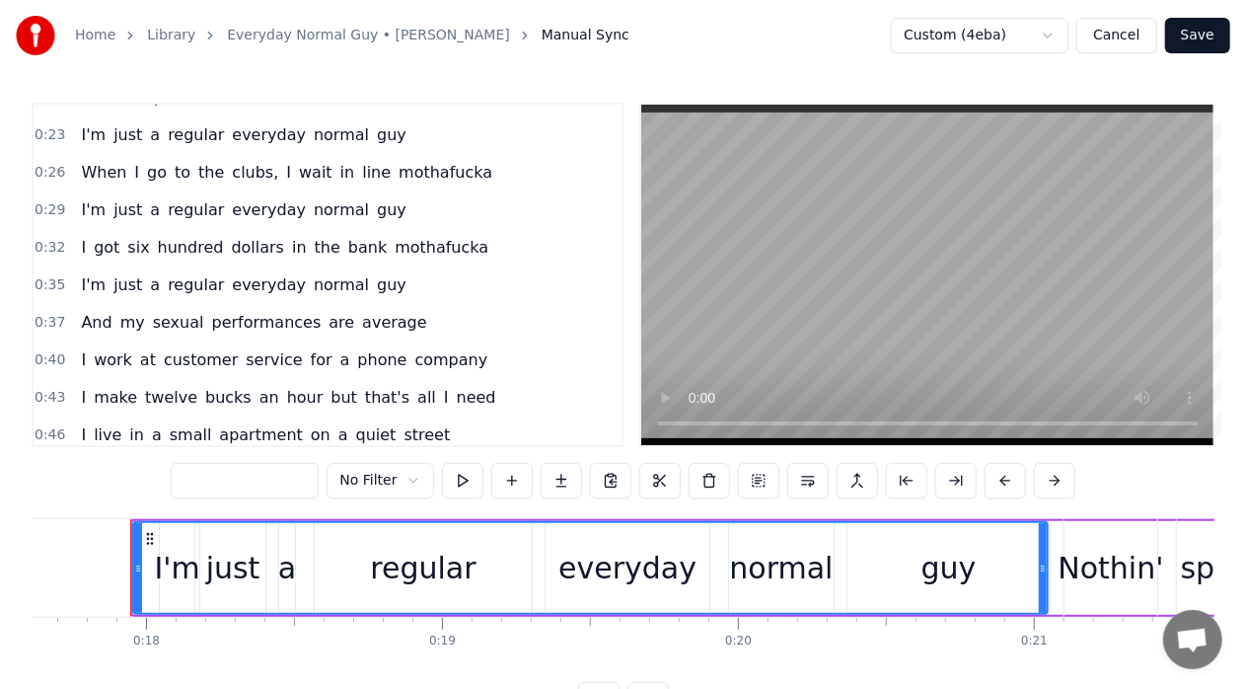
scroll to position [65, 0]
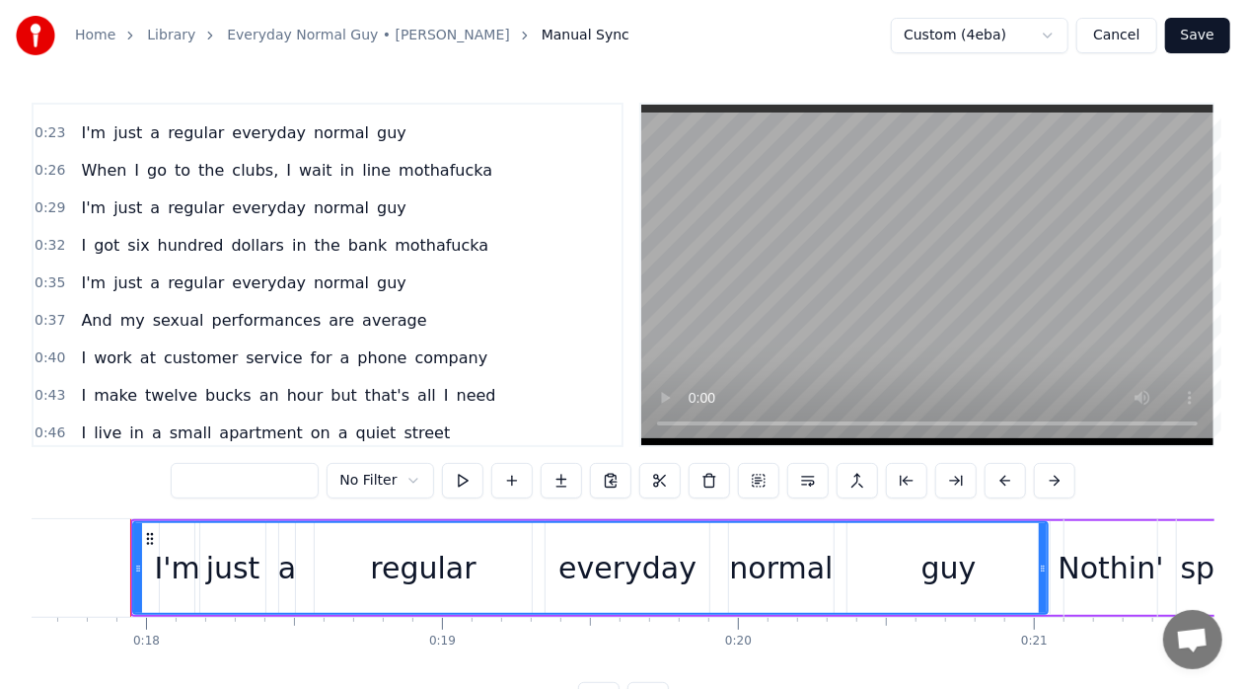
click at [1123, 33] on button "Cancel" at bounding box center [1117, 36] width 80 height 36
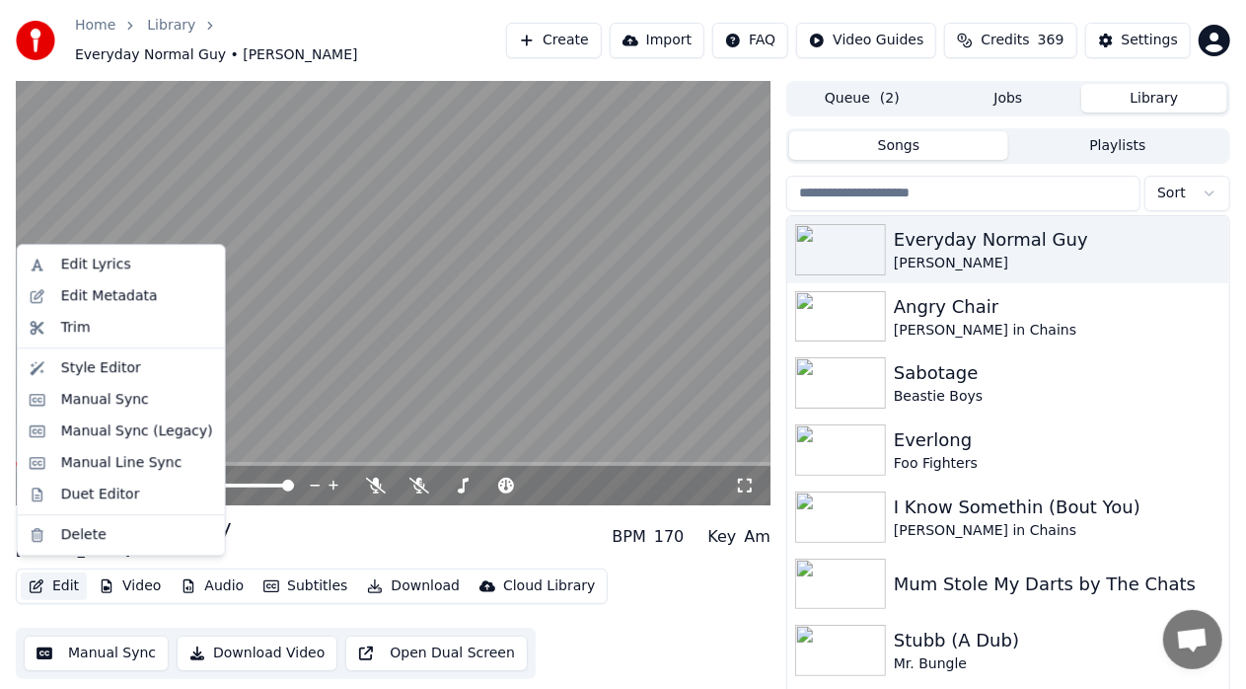
click at [43, 581] on icon "button" at bounding box center [37, 586] width 16 height 14
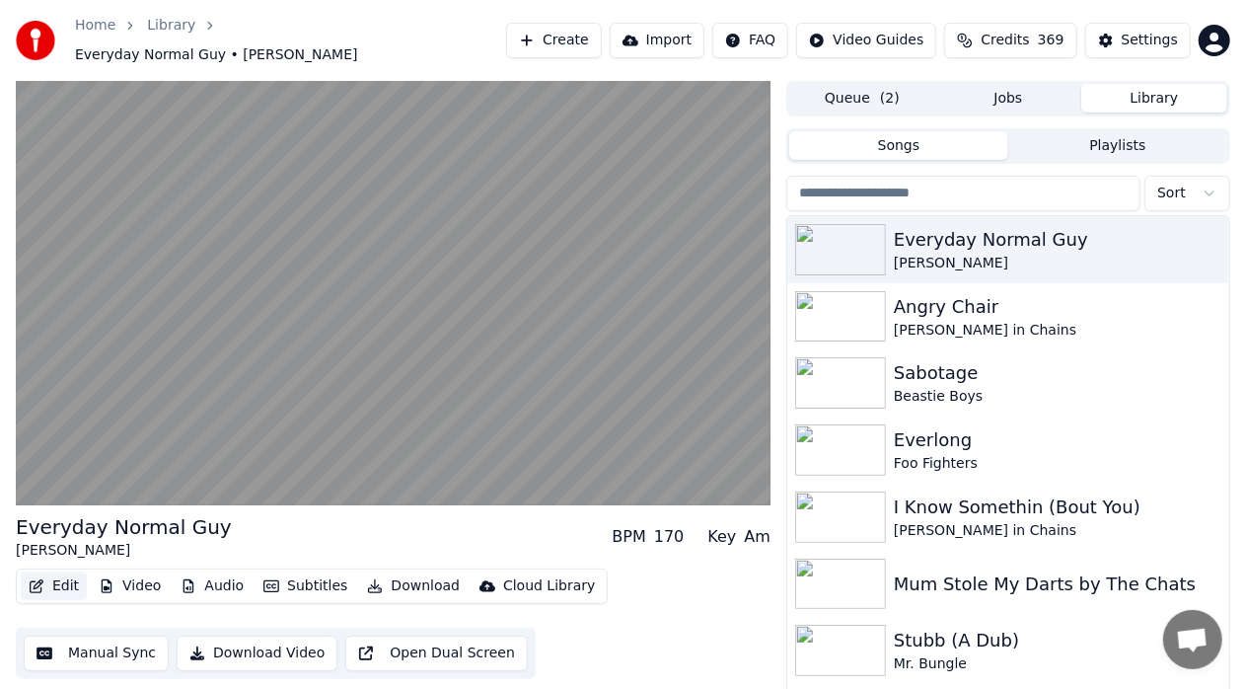
click at [43, 581] on icon "button" at bounding box center [37, 586] width 16 height 14
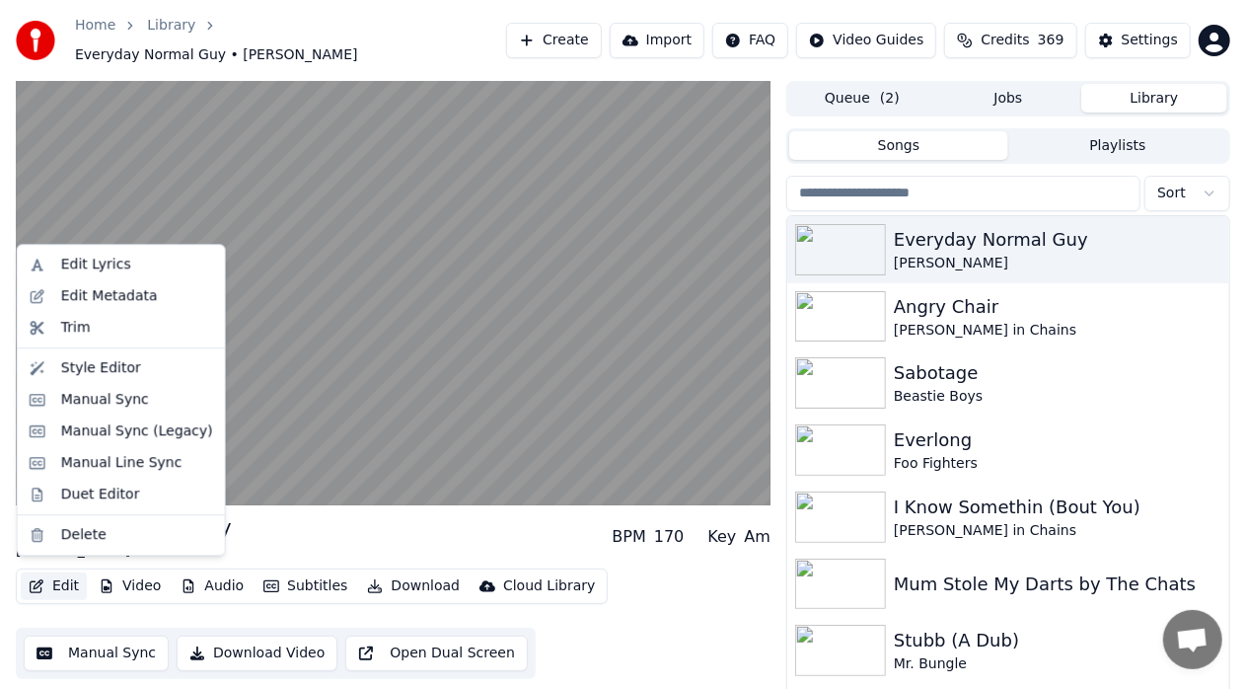
click at [53, 574] on button "Edit" at bounding box center [54, 586] width 66 height 28
click at [118, 487] on div "Duet Editor" at bounding box center [100, 495] width 79 height 20
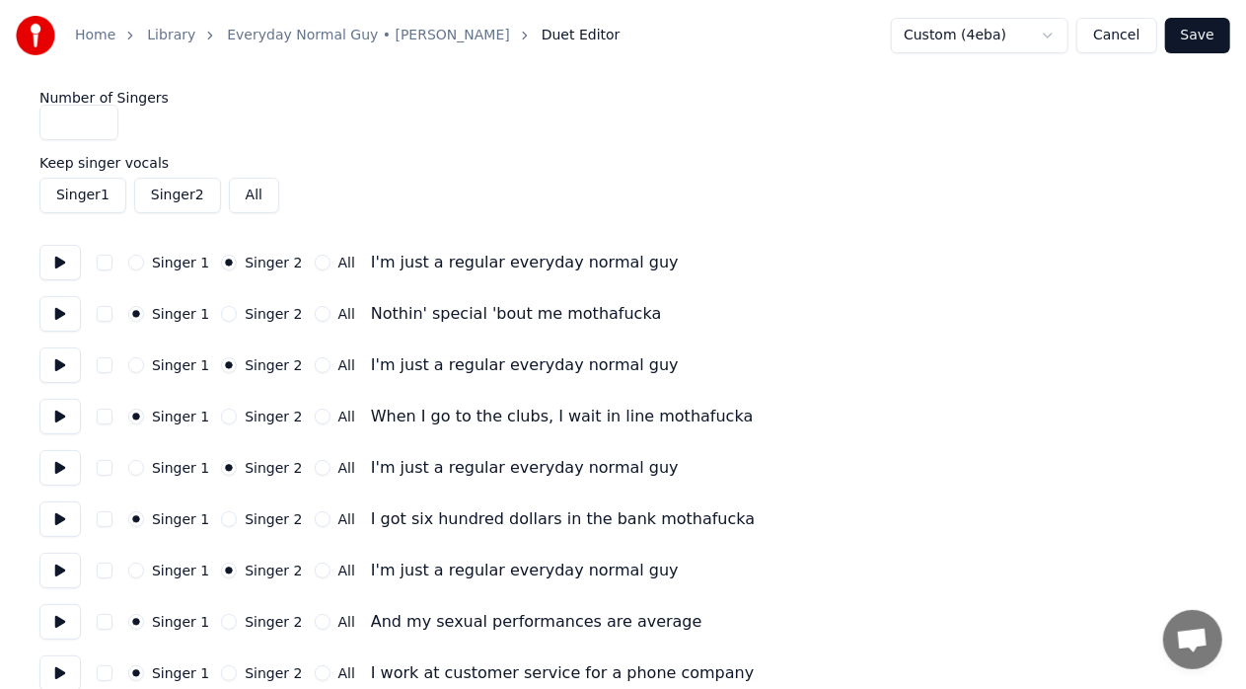
click at [172, 191] on button "Singer 2" at bounding box center [177, 196] width 87 height 36
click at [176, 202] on button "Singer 2" at bounding box center [177, 196] width 87 height 36
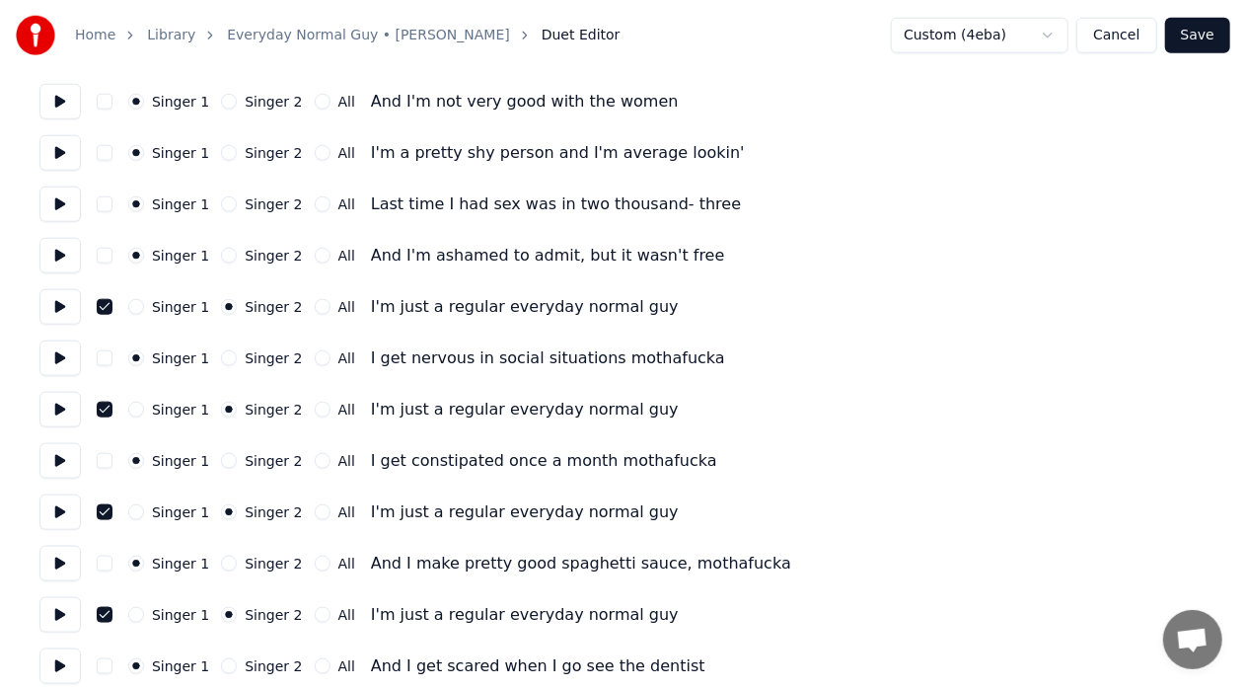
scroll to position [988, 0]
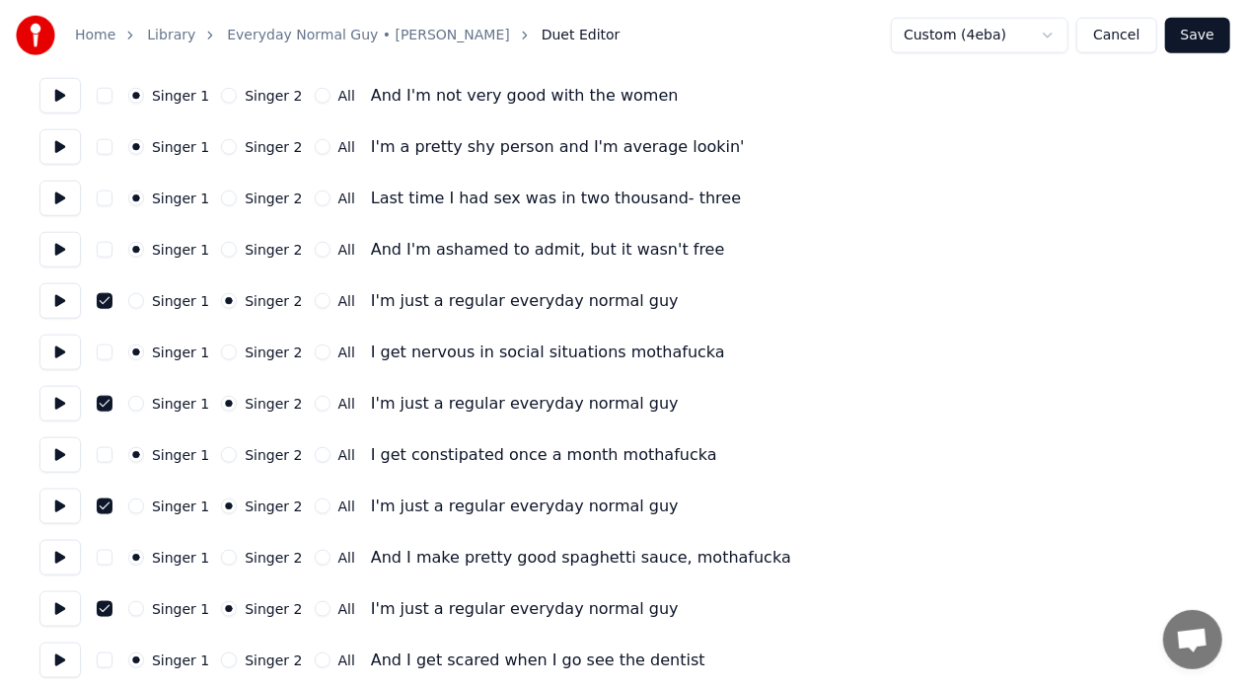
click at [49, 302] on button at bounding box center [59, 301] width 41 height 36
click at [62, 342] on button at bounding box center [59, 353] width 41 height 36
click at [58, 292] on button at bounding box center [59, 301] width 41 height 36
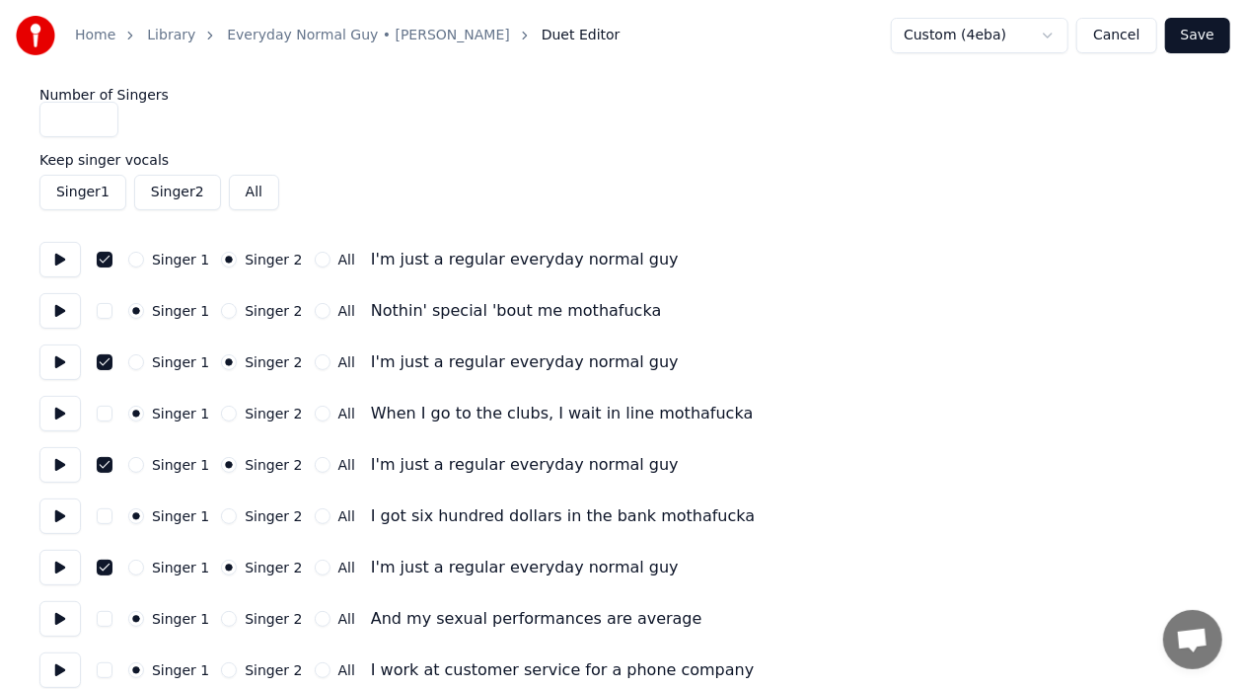
scroll to position [0, 0]
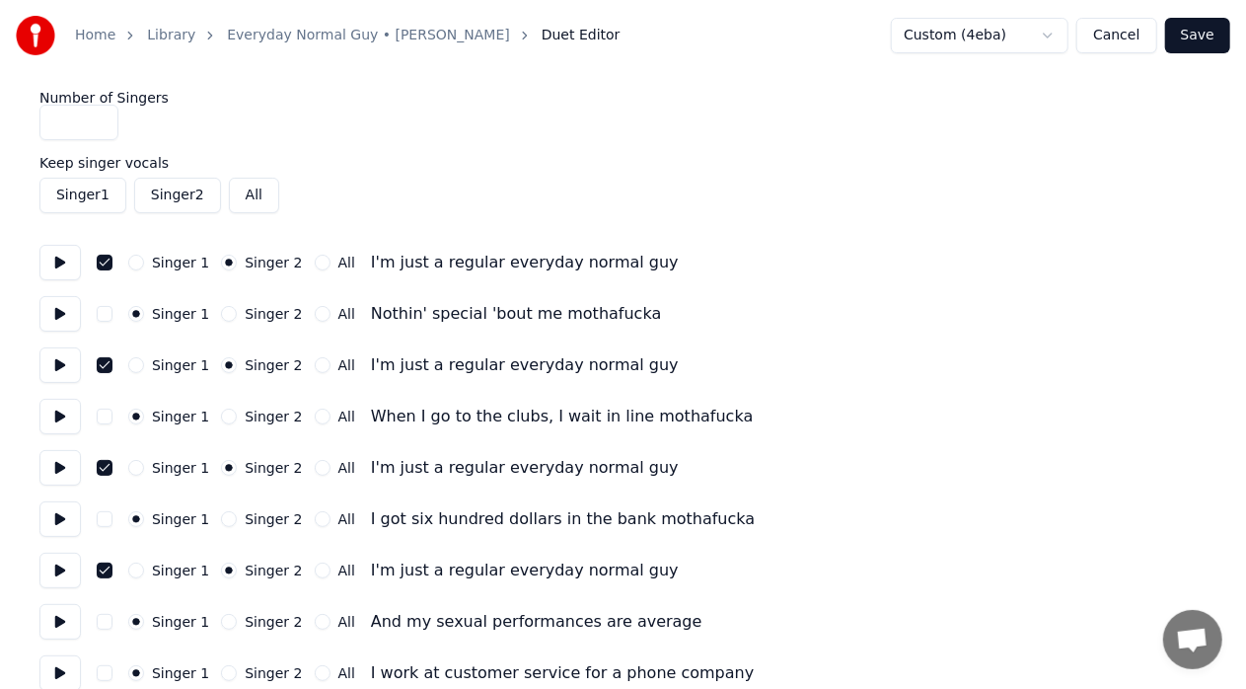
click at [182, 195] on button "Singer 2" at bounding box center [177, 196] width 87 height 36
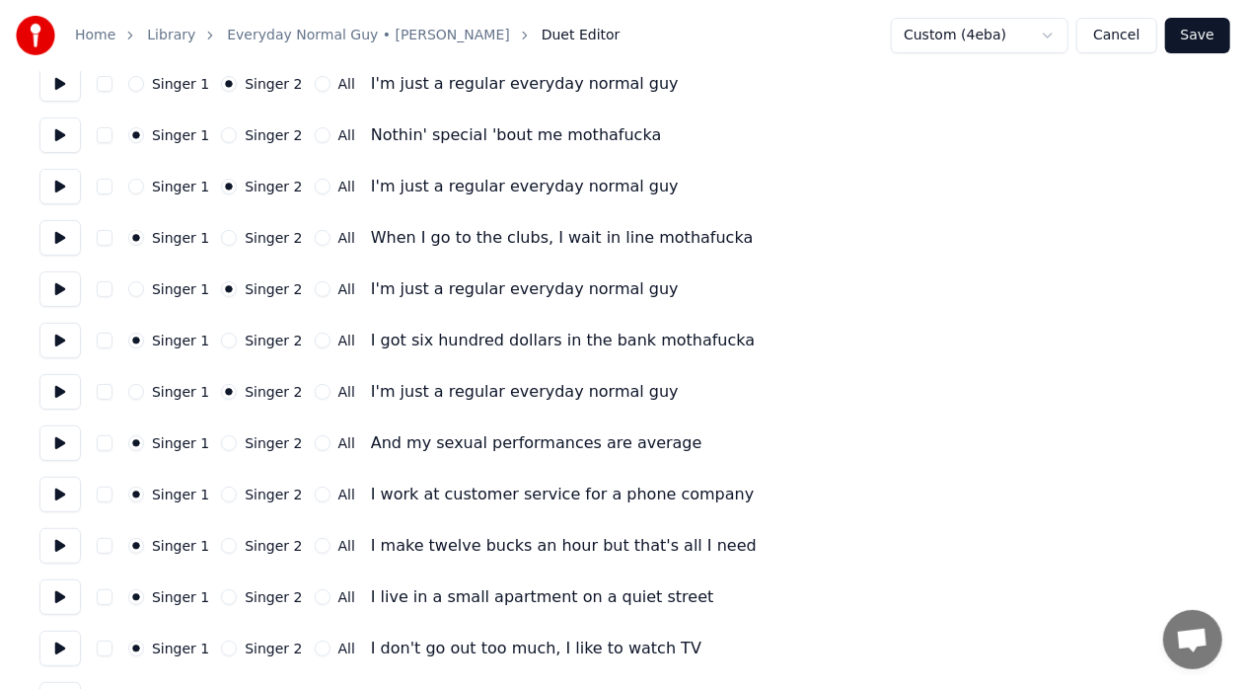
scroll to position [187, 0]
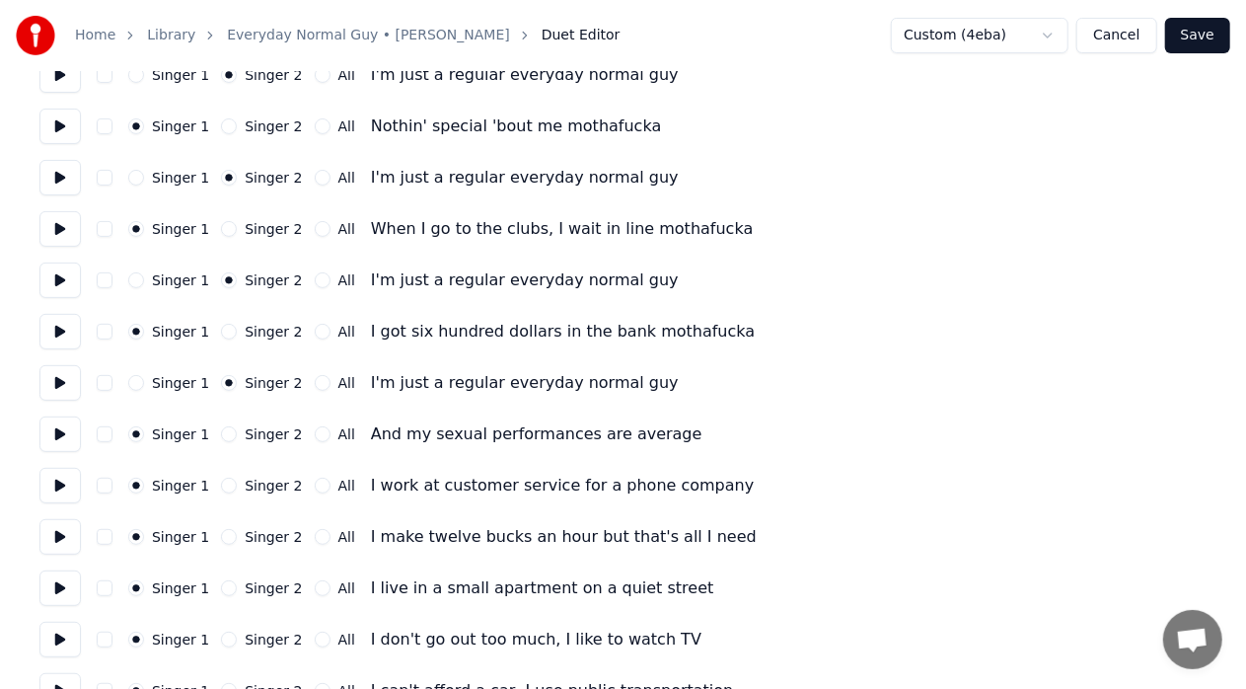
click at [1143, 46] on button "Cancel" at bounding box center [1117, 36] width 80 height 36
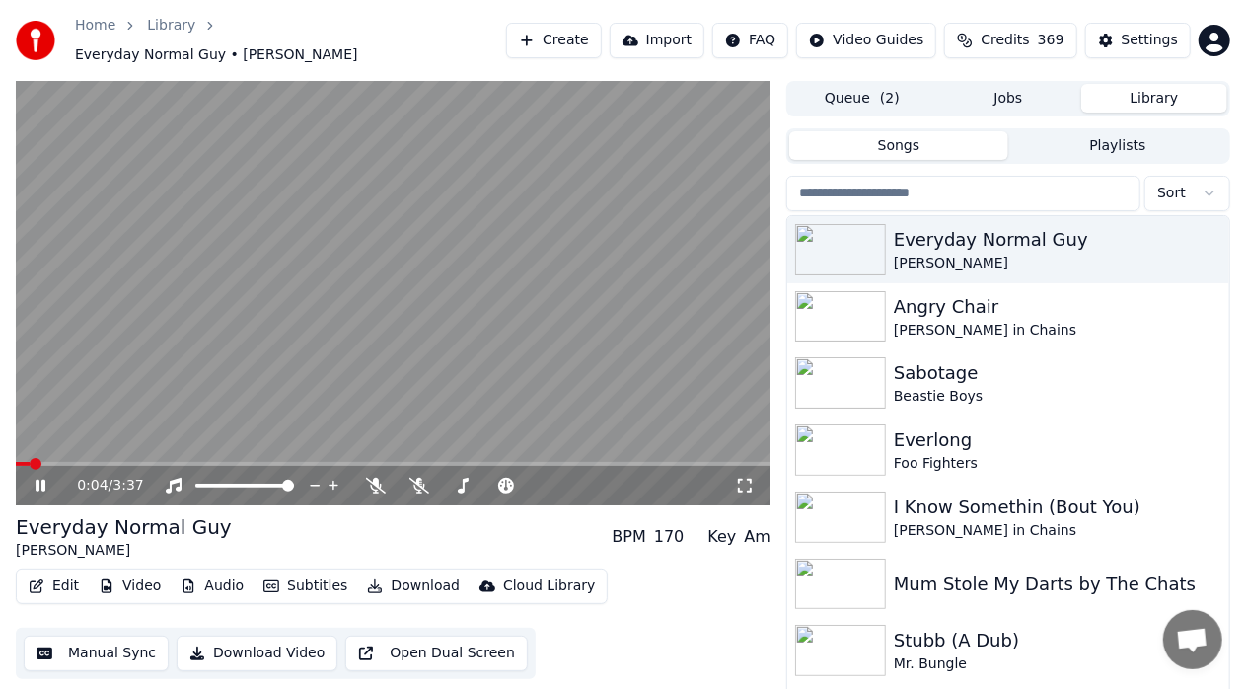
scroll to position [33, 0]
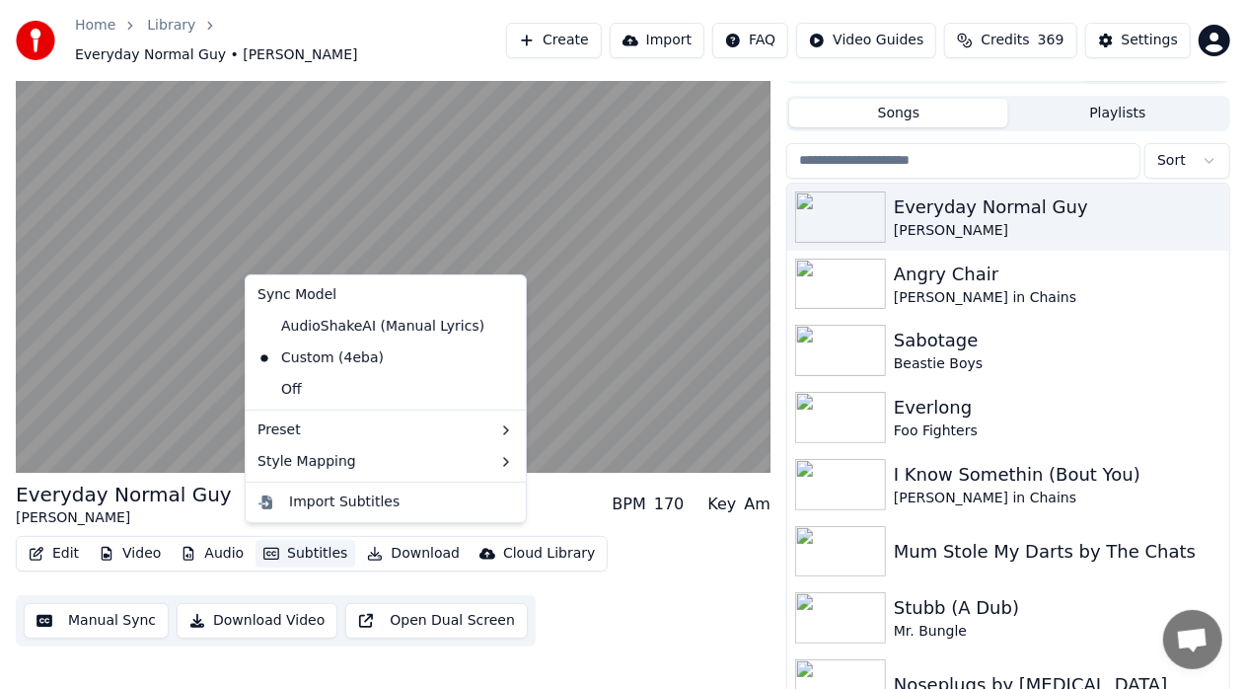
click at [290, 547] on button "Subtitles" at bounding box center [306, 554] width 100 height 28
click at [669, 557] on div "Edit Video Audio Subtitles Download Cloud Library Manual Sync Download Video Op…" at bounding box center [393, 591] width 755 height 111
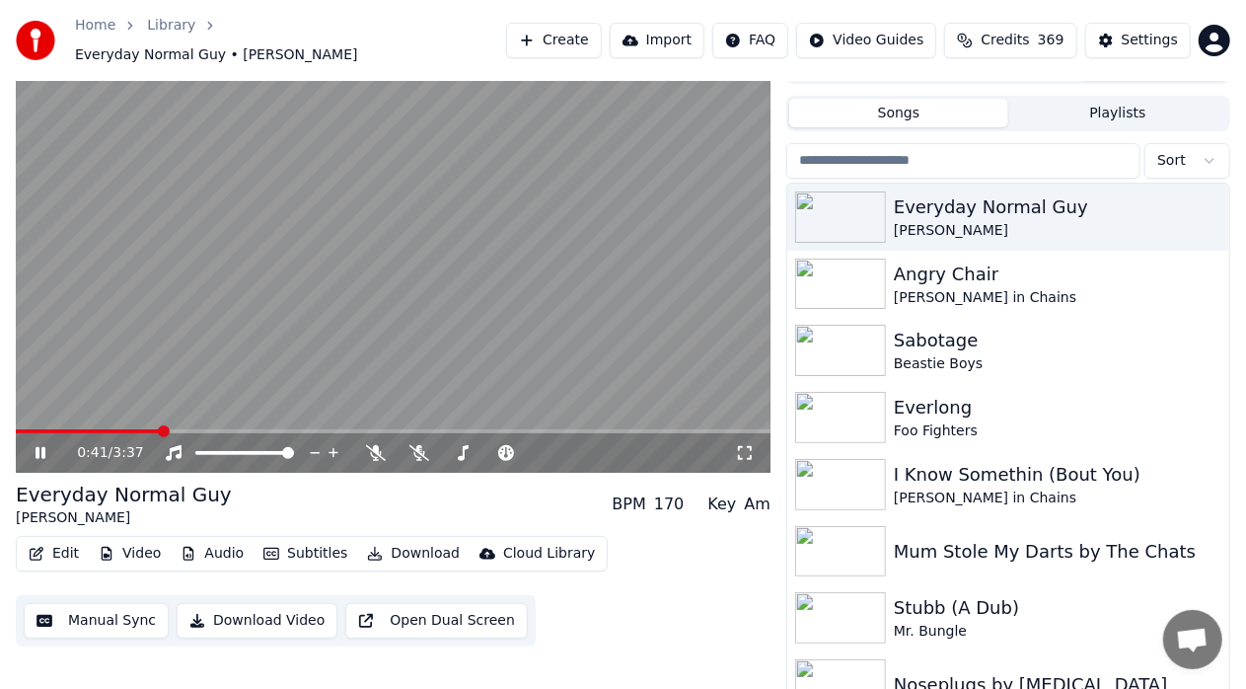
click at [39, 445] on icon at bounding box center [54, 453] width 45 height 16
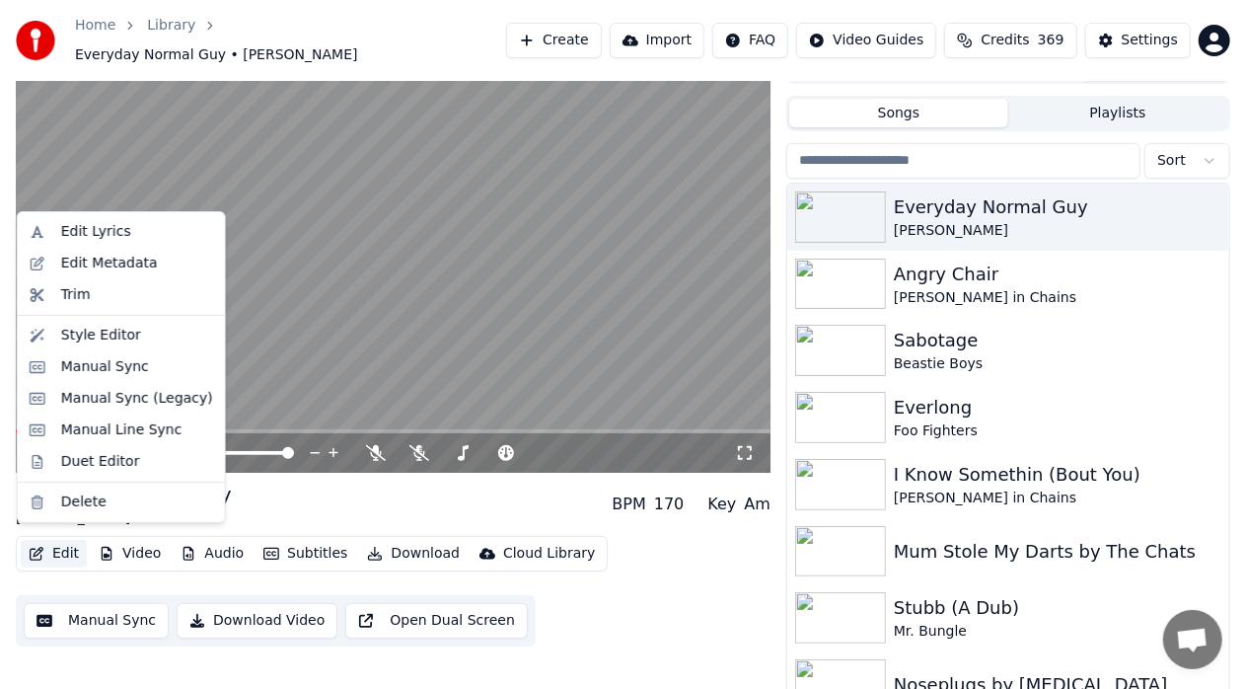
click at [63, 548] on button "Edit" at bounding box center [54, 554] width 66 height 28
click at [133, 403] on div "Manual Sync (Legacy)" at bounding box center [137, 399] width 152 height 20
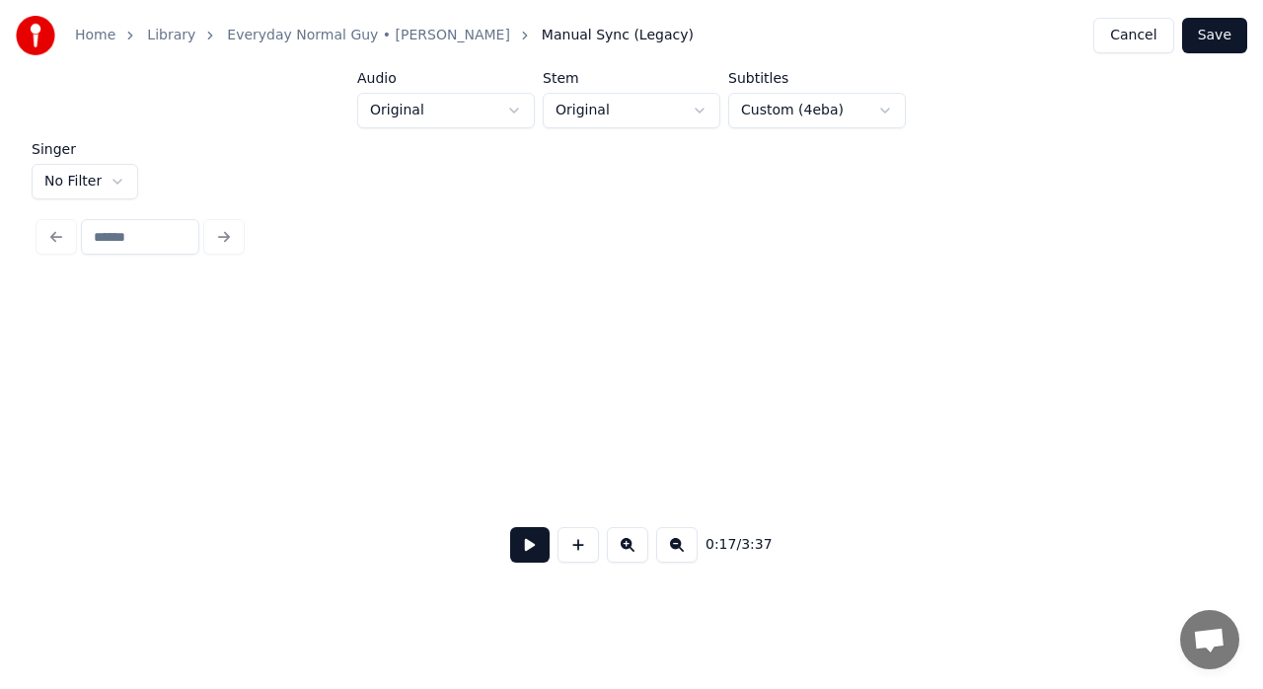
scroll to position [0, 3542]
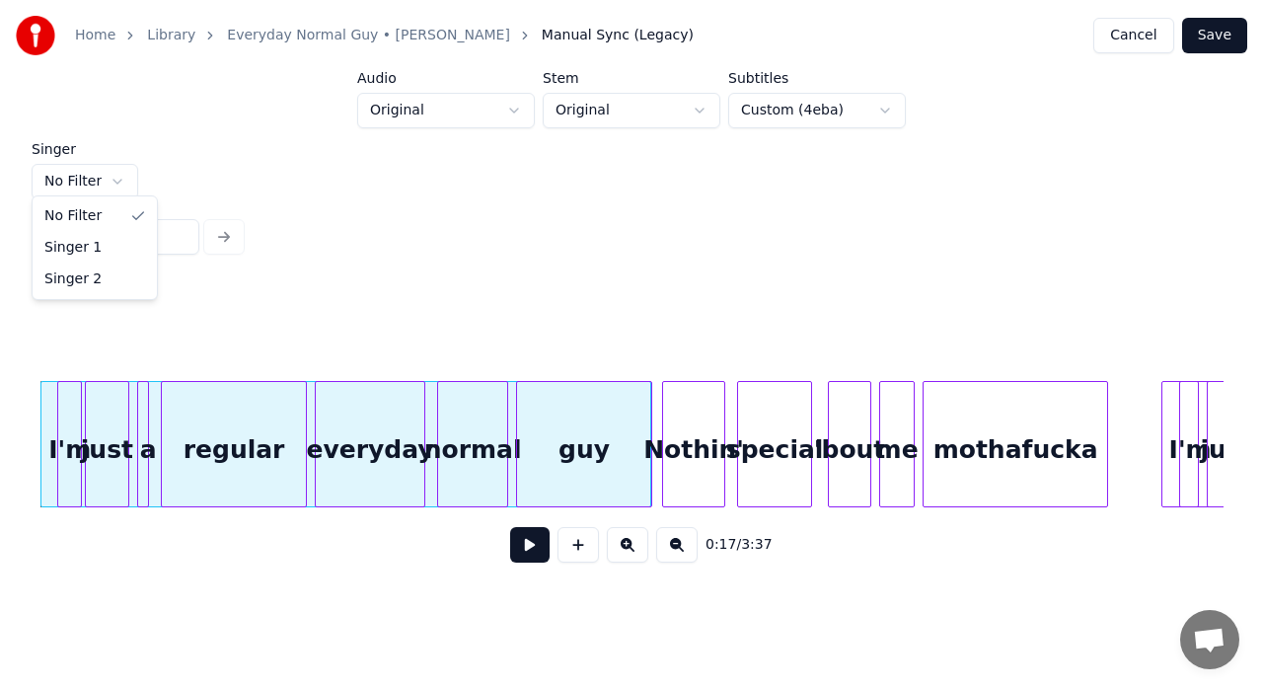
click at [112, 179] on html "Home Library Everyday Normal Guy • [PERSON_NAME] Joie Manual Sync (Legacy) Canc…" at bounding box center [631, 302] width 1263 height 605
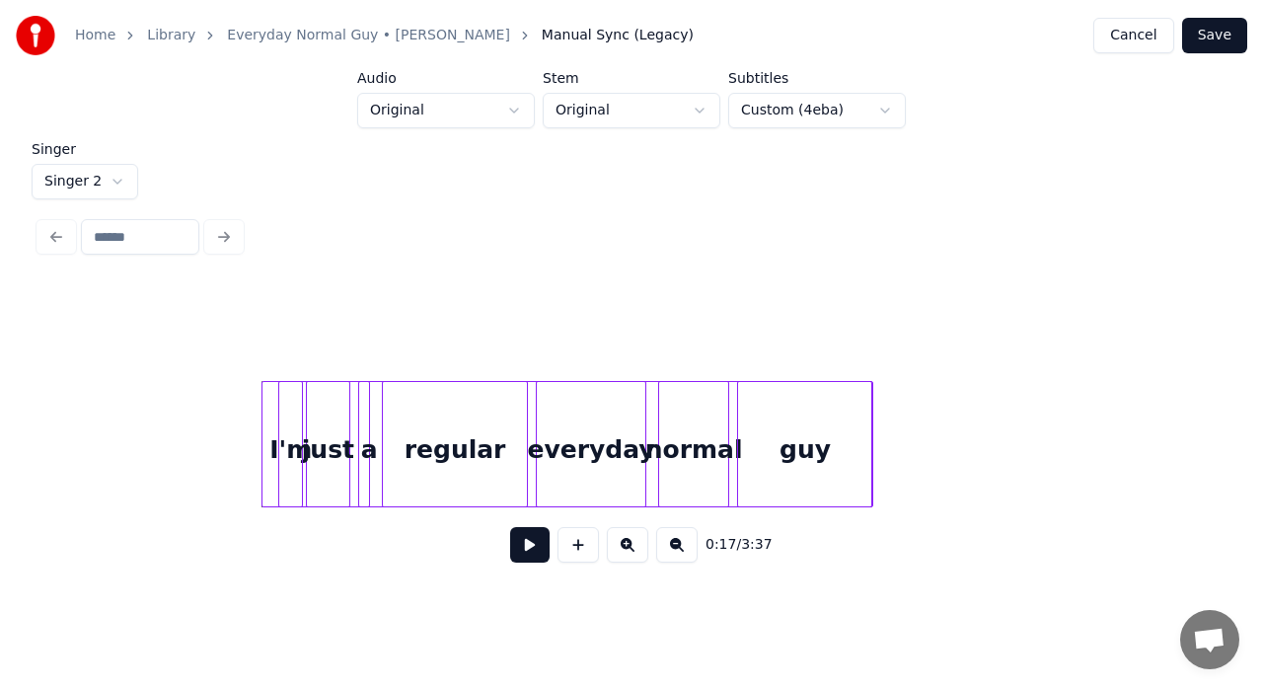
scroll to position [0, 3149]
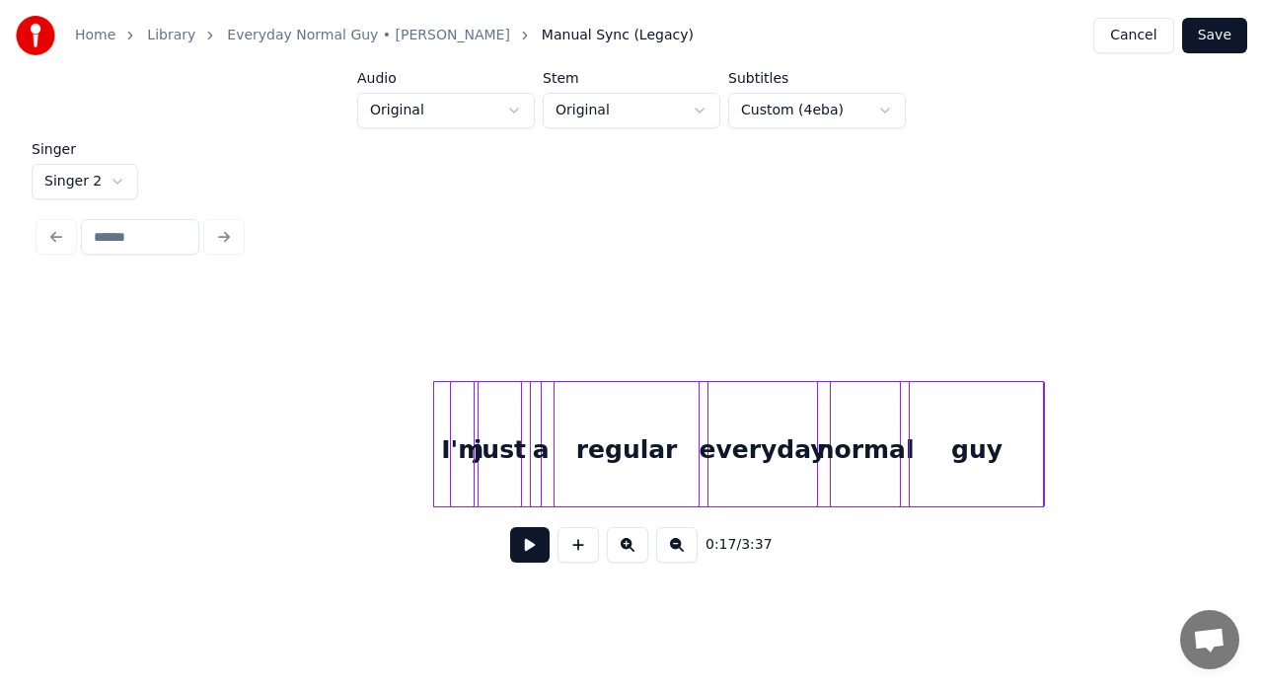
click at [441, 408] on div at bounding box center [738, 444] width 611 height 126
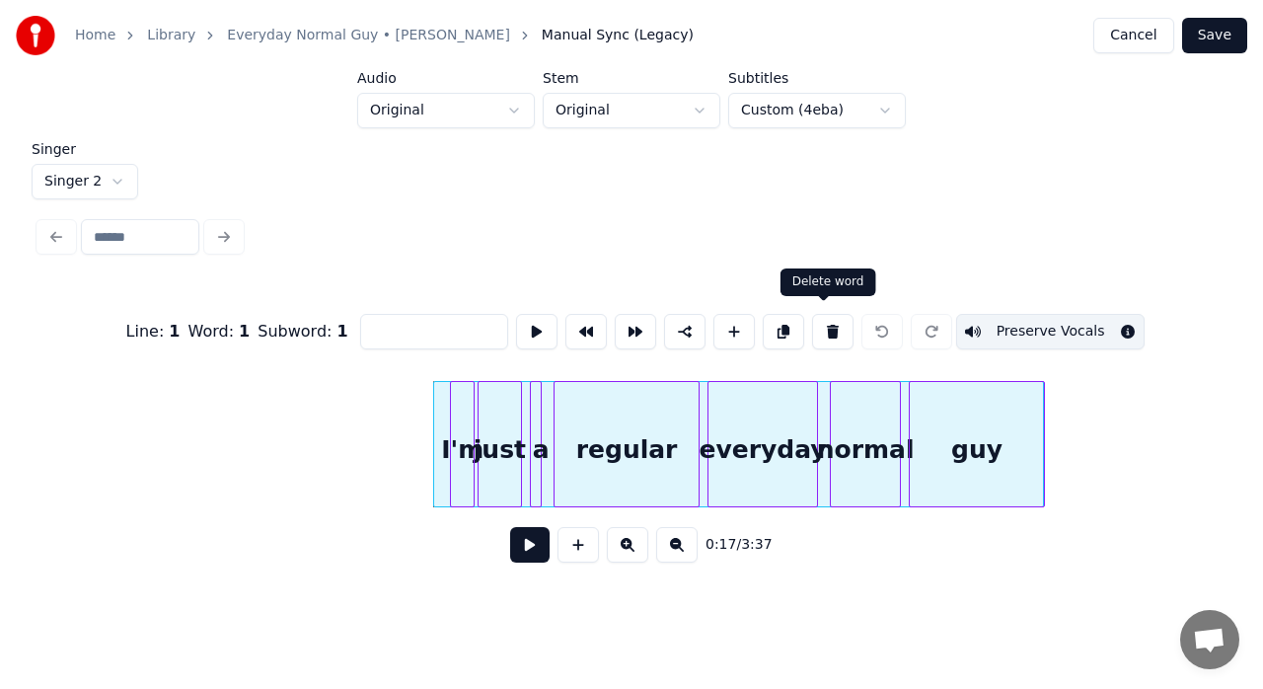
click at [834, 320] on button at bounding box center [832, 332] width 41 height 36
type input "***"
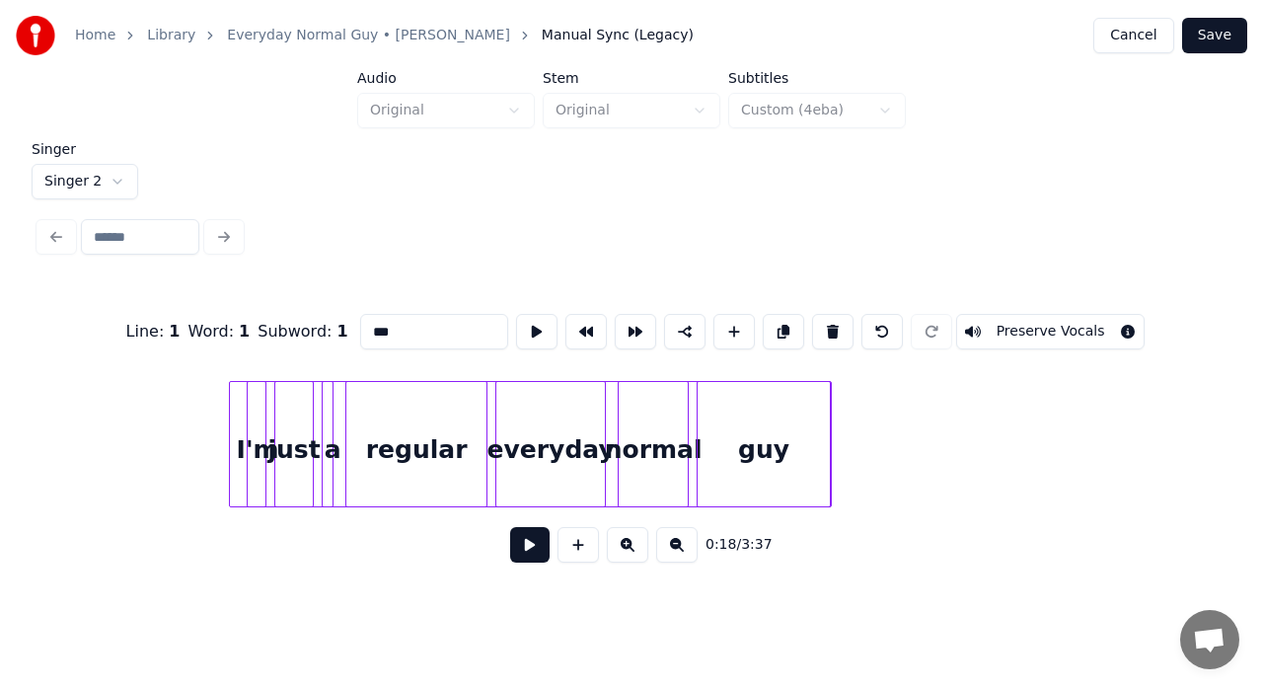
scroll to position [0, 4425]
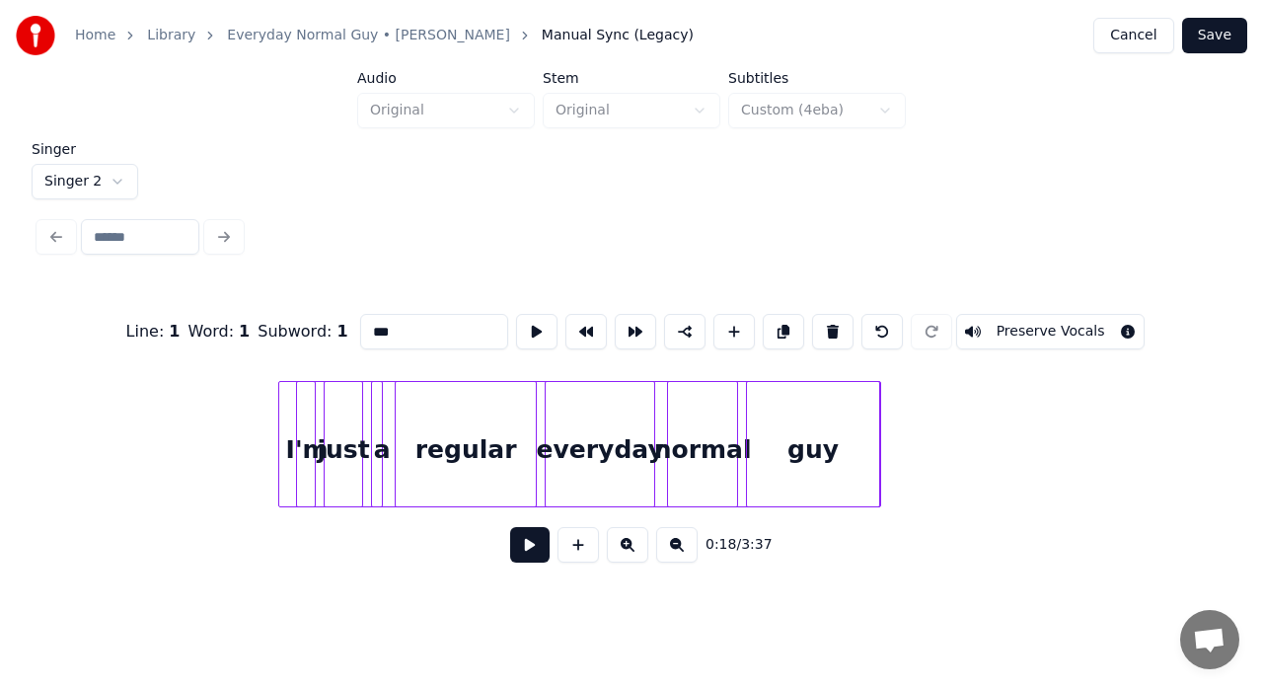
click at [284, 435] on div at bounding box center [579, 444] width 603 height 126
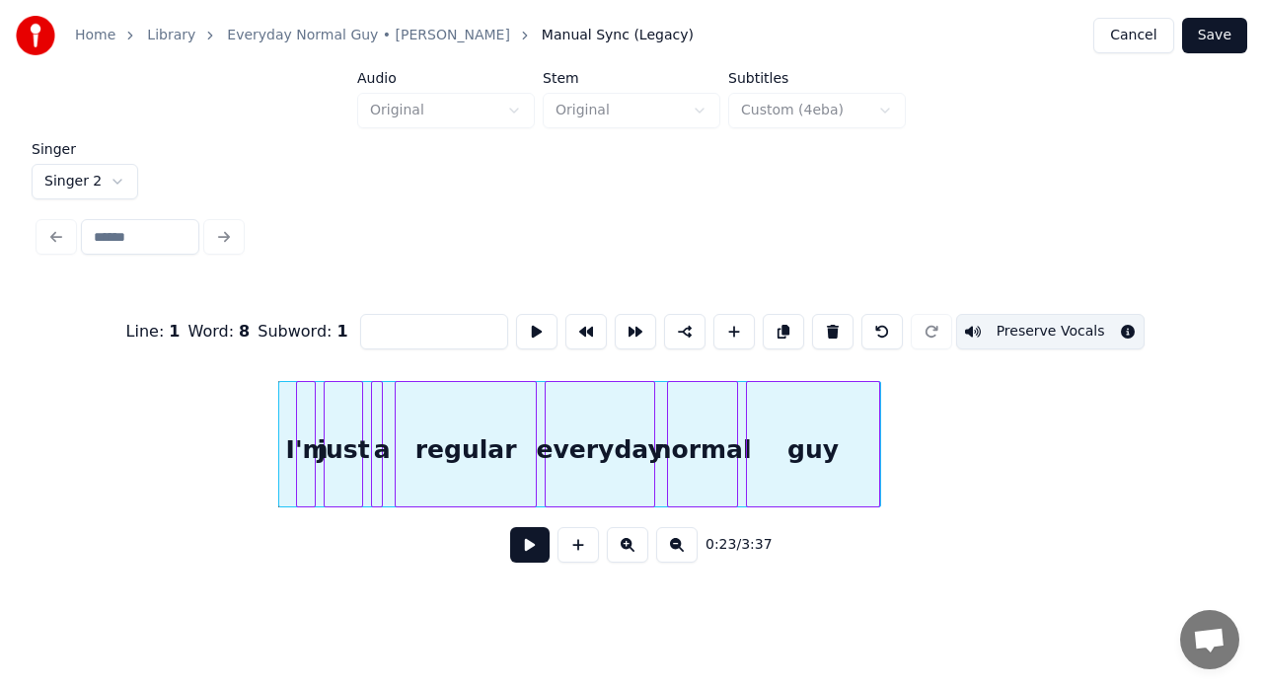
click at [829, 324] on button at bounding box center [832, 332] width 41 height 36
type input "***"
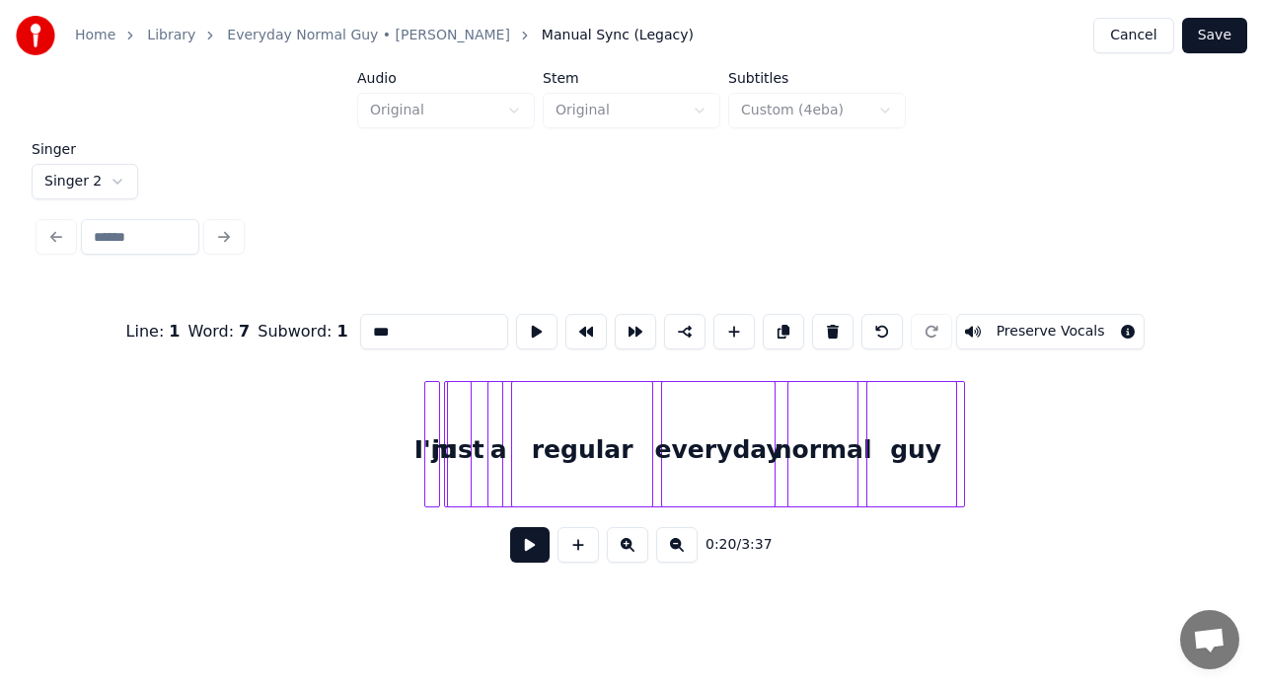
scroll to position [0, 5565]
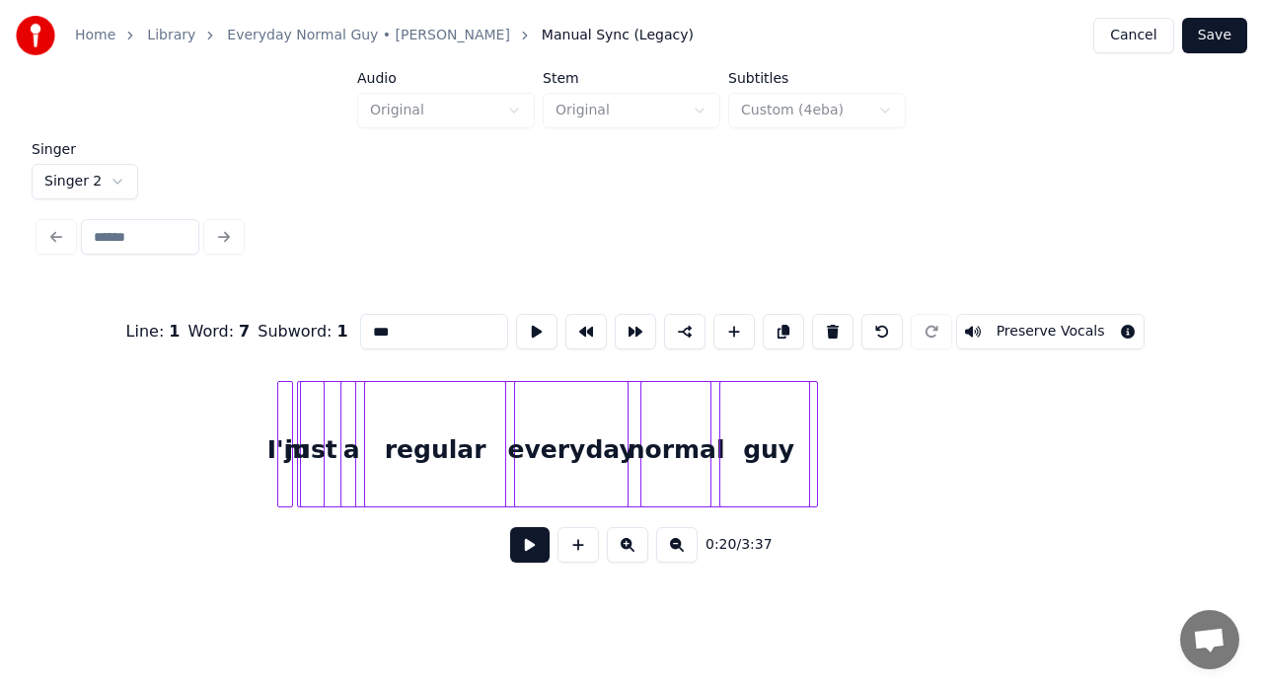
click at [815, 422] on div at bounding box center [814, 444] width 6 height 124
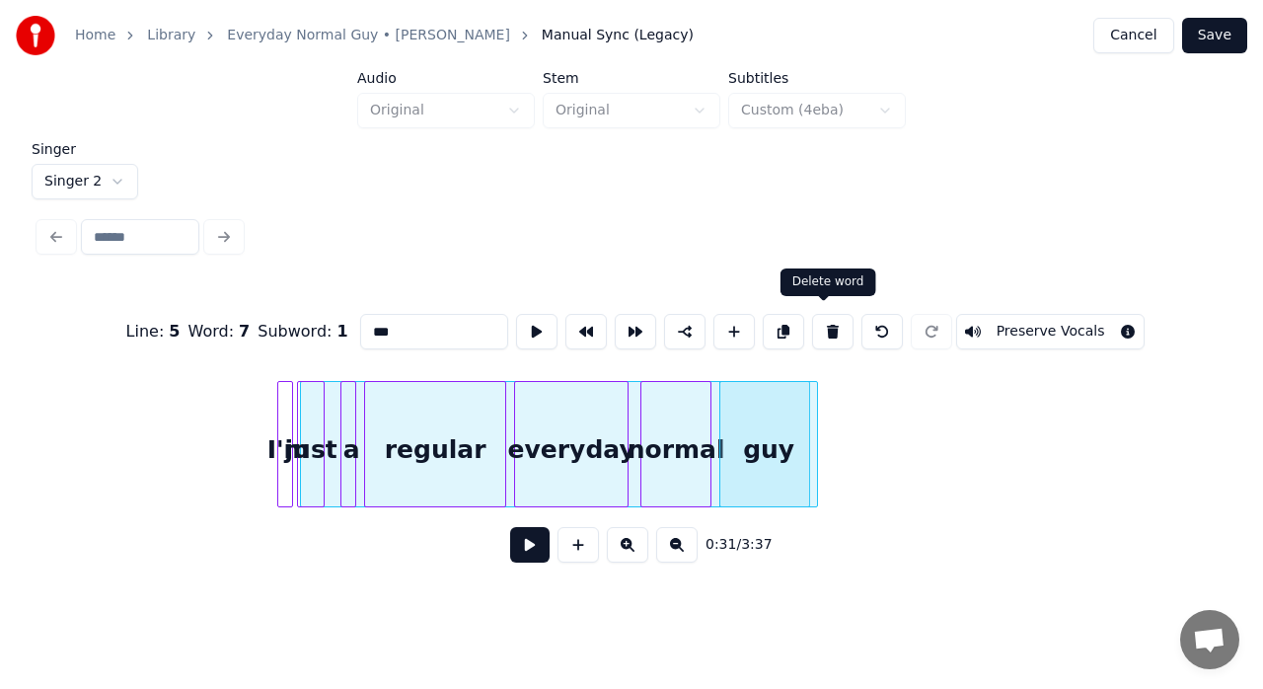
click at [825, 326] on button at bounding box center [832, 332] width 41 height 36
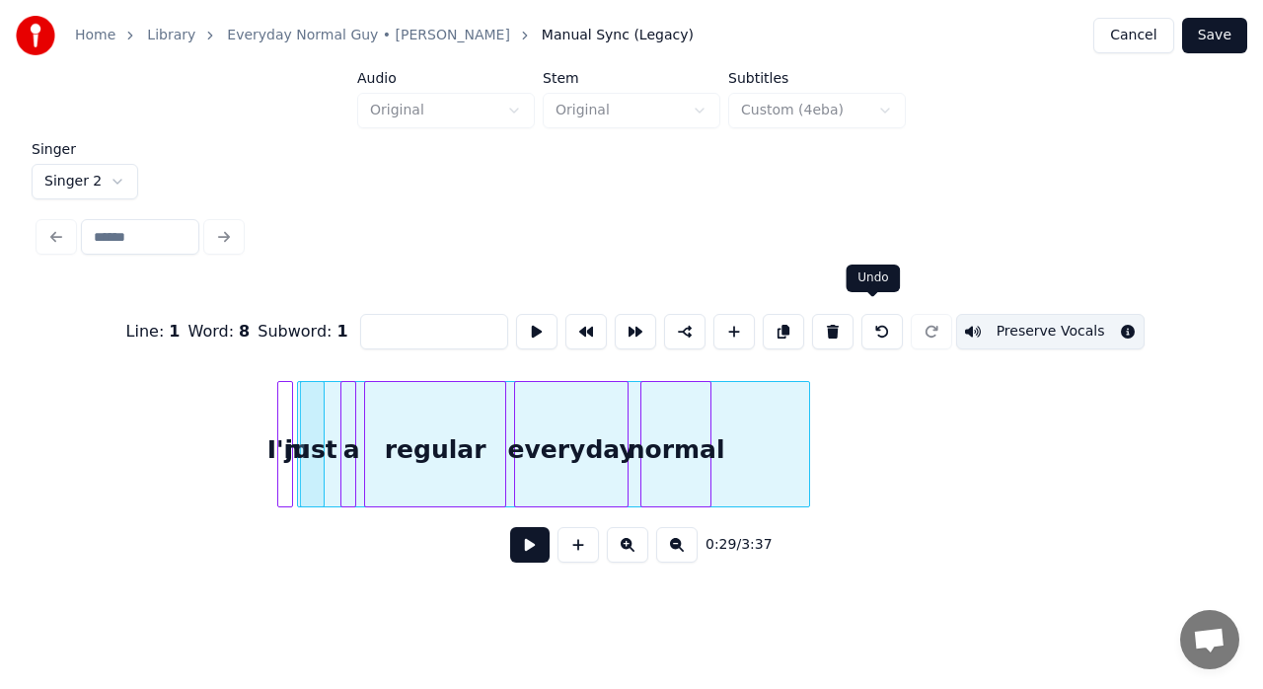
click at [865, 328] on button at bounding box center [881, 332] width 41 height 36
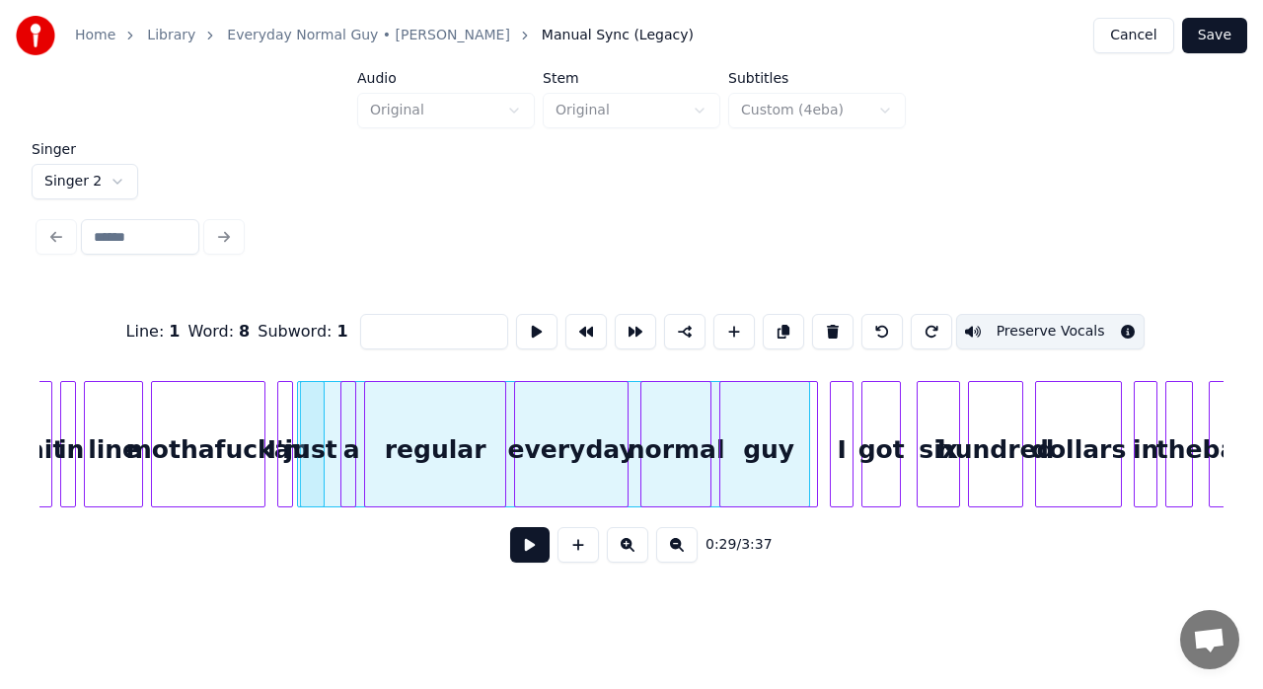
click at [112, 174] on html "Home Library Everyday Normal Guy • [PERSON_NAME] Joie Manual Sync (Legacy) Canc…" at bounding box center [631, 302] width 1263 height 605
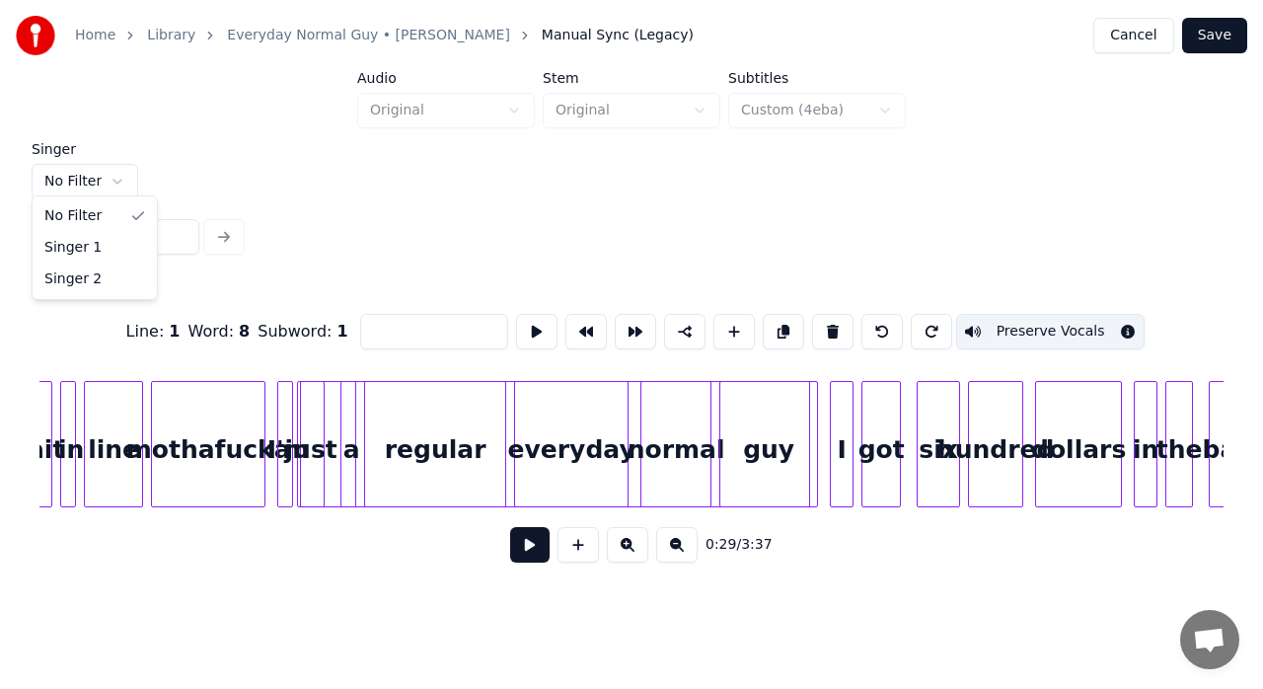
click at [105, 182] on html "Home Library Everyday Normal Guy • [PERSON_NAME] Joie Manual Sync (Legacy) Canc…" at bounding box center [631, 302] width 1263 height 605
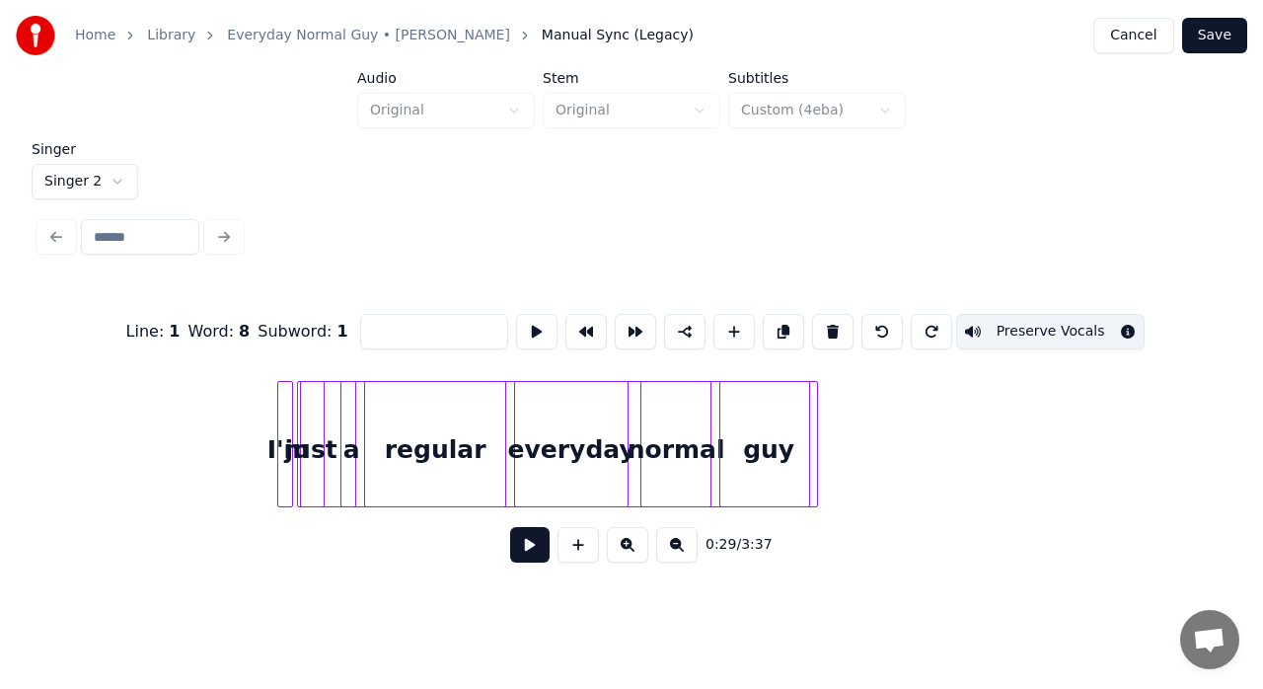
click at [713, 400] on div at bounding box center [555, 444] width 510 height 126
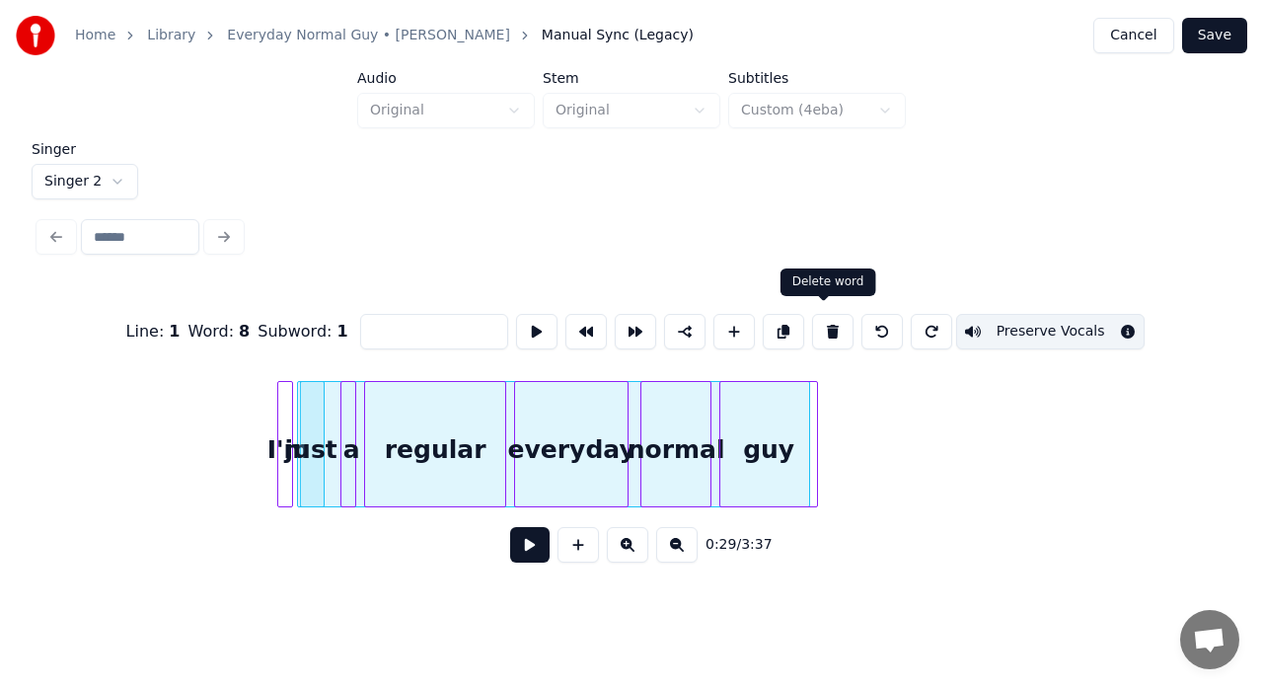
click at [829, 327] on button at bounding box center [832, 332] width 41 height 36
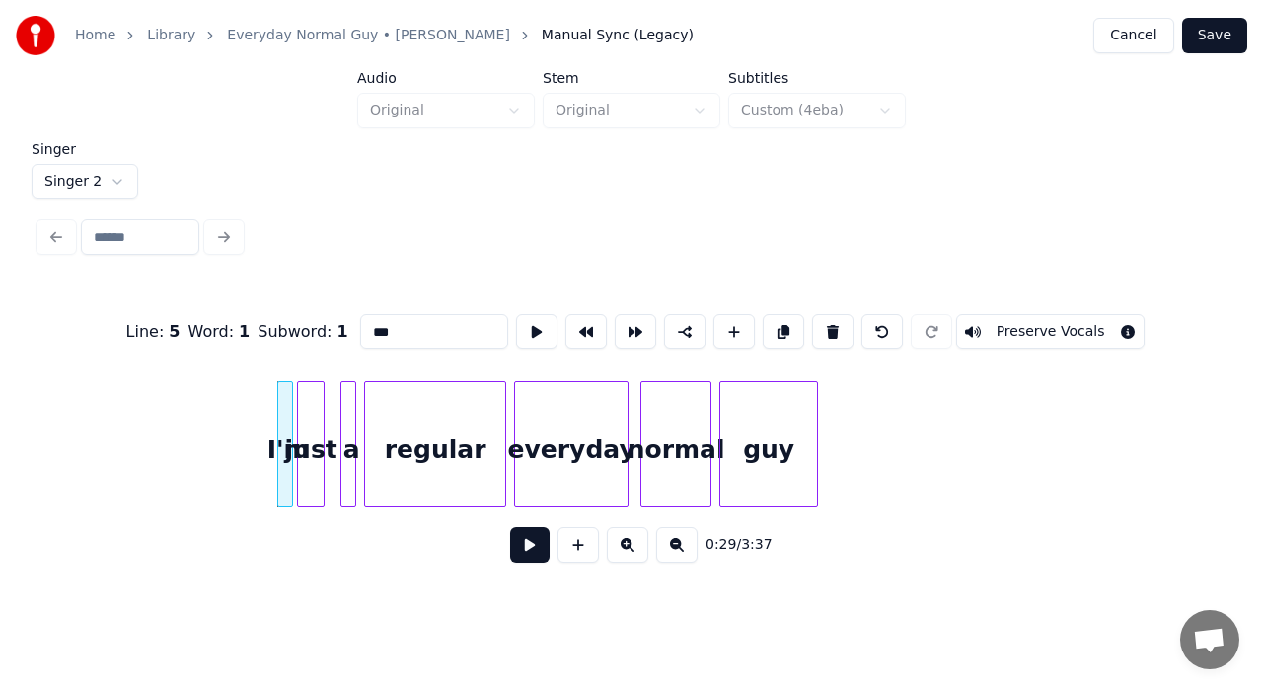
click at [475, 433] on div "regular" at bounding box center [435, 449] width 140 height 134
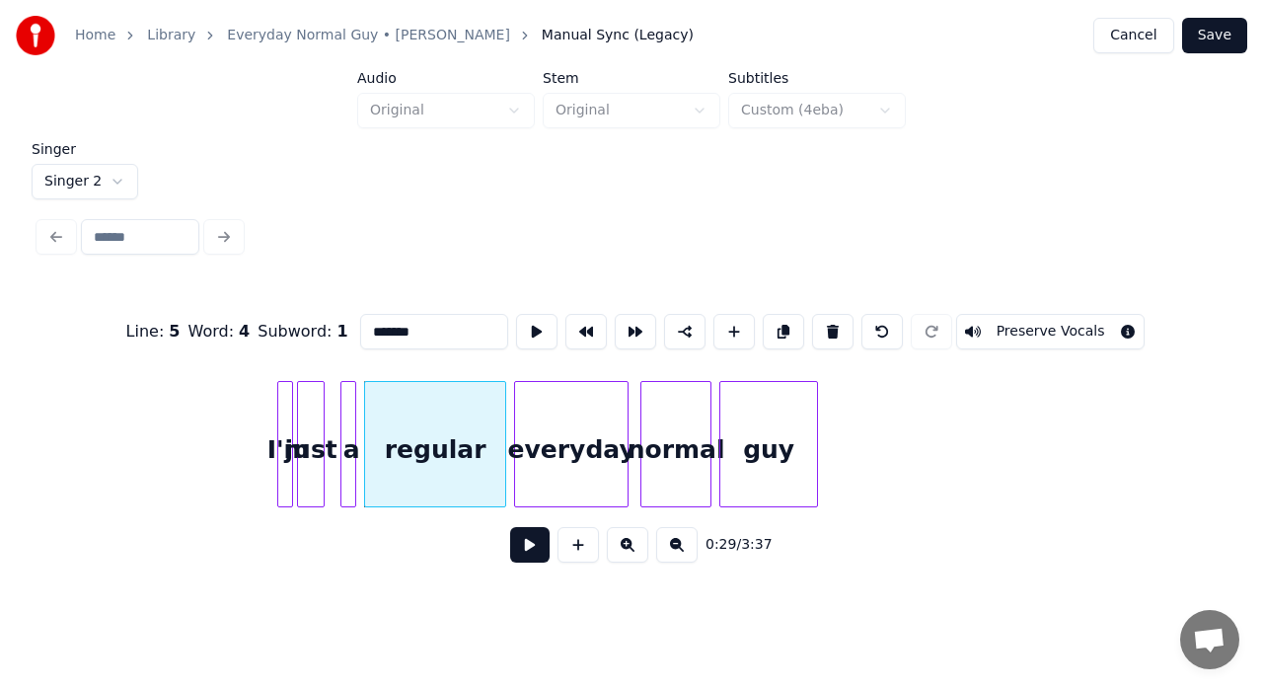
click at [282, 409] on div at bounding box center [281, 444] width 6 height 124
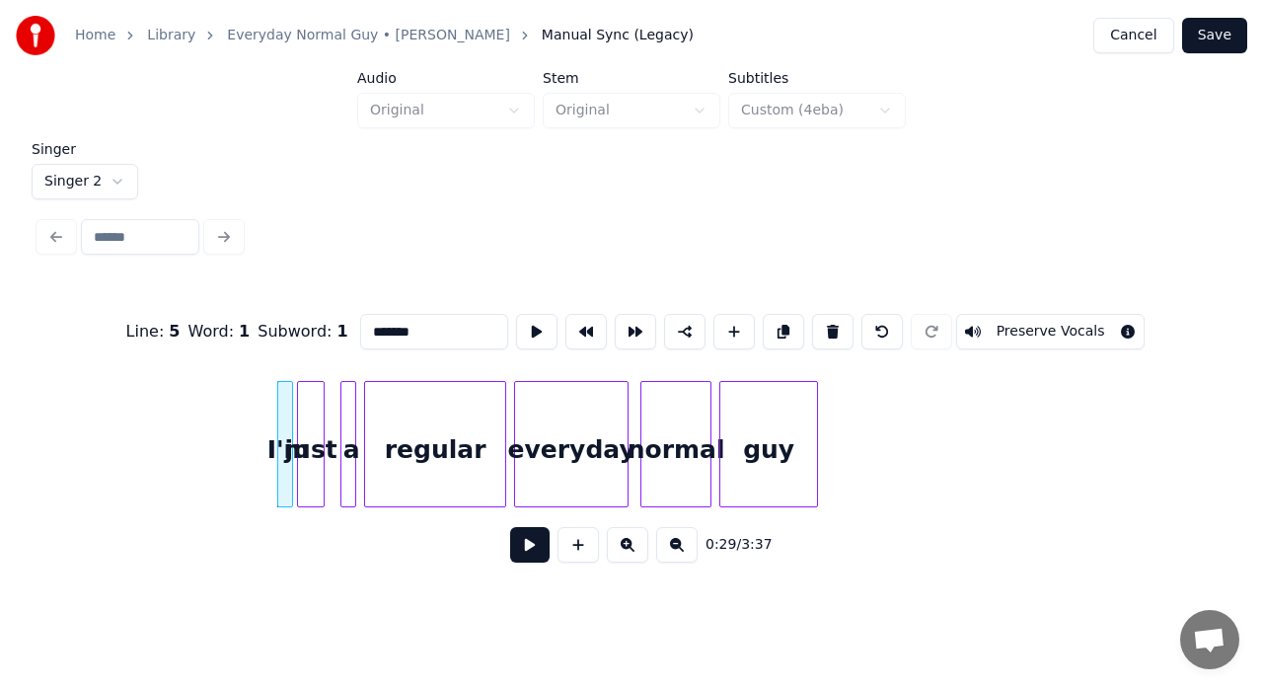
type input "***"
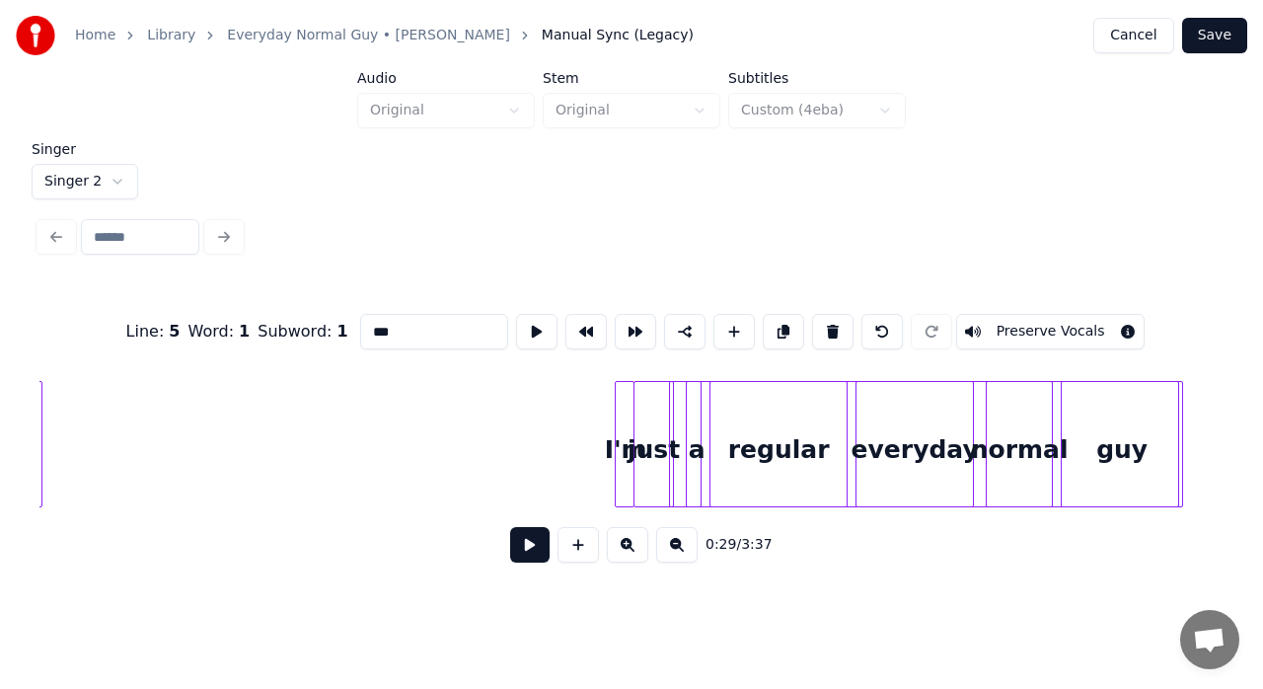
scroll to position [0, 6418]
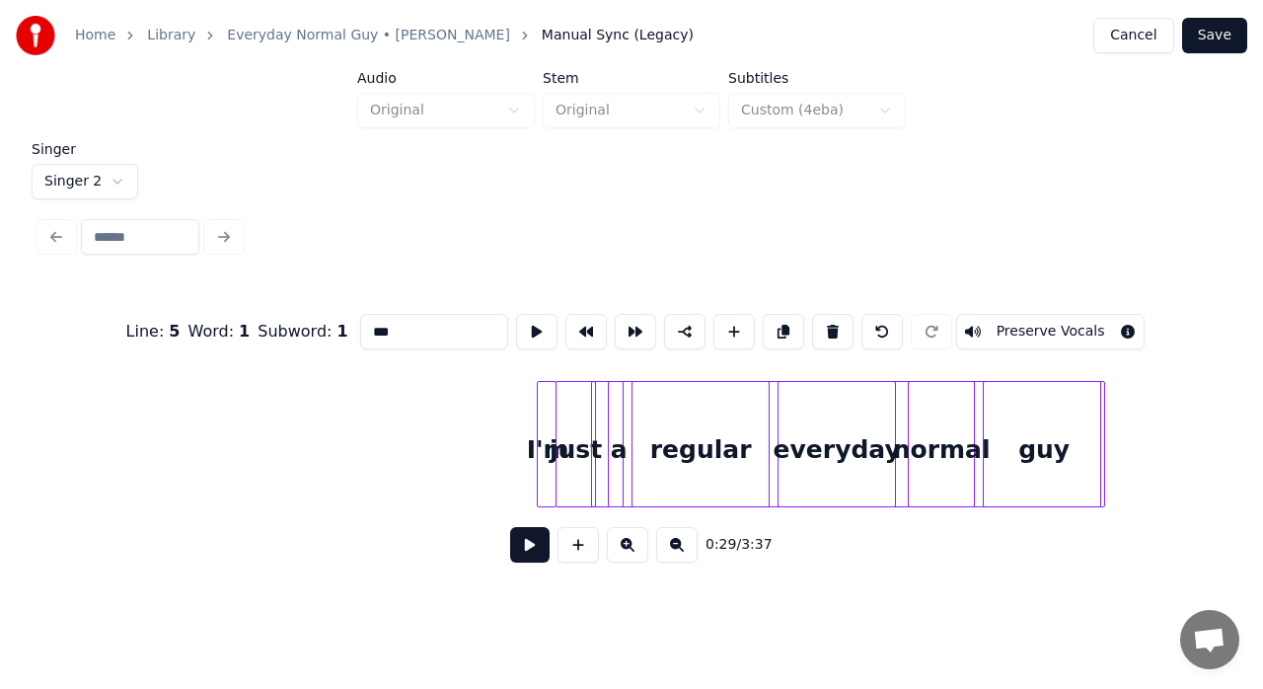
click at [980, 407] on div at bounding box center [846, 444] width 510 height 126
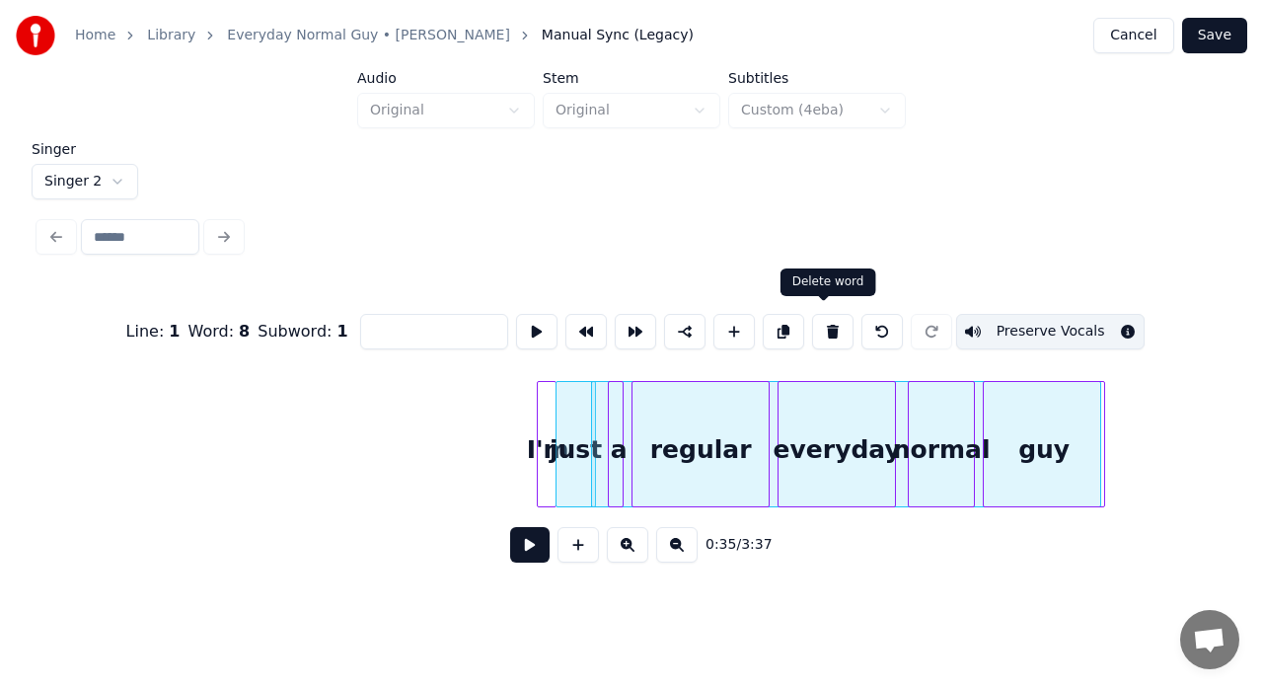
click at [821, 321] on button at bounding box center [832, 332] width 41 height 36
type input "****"
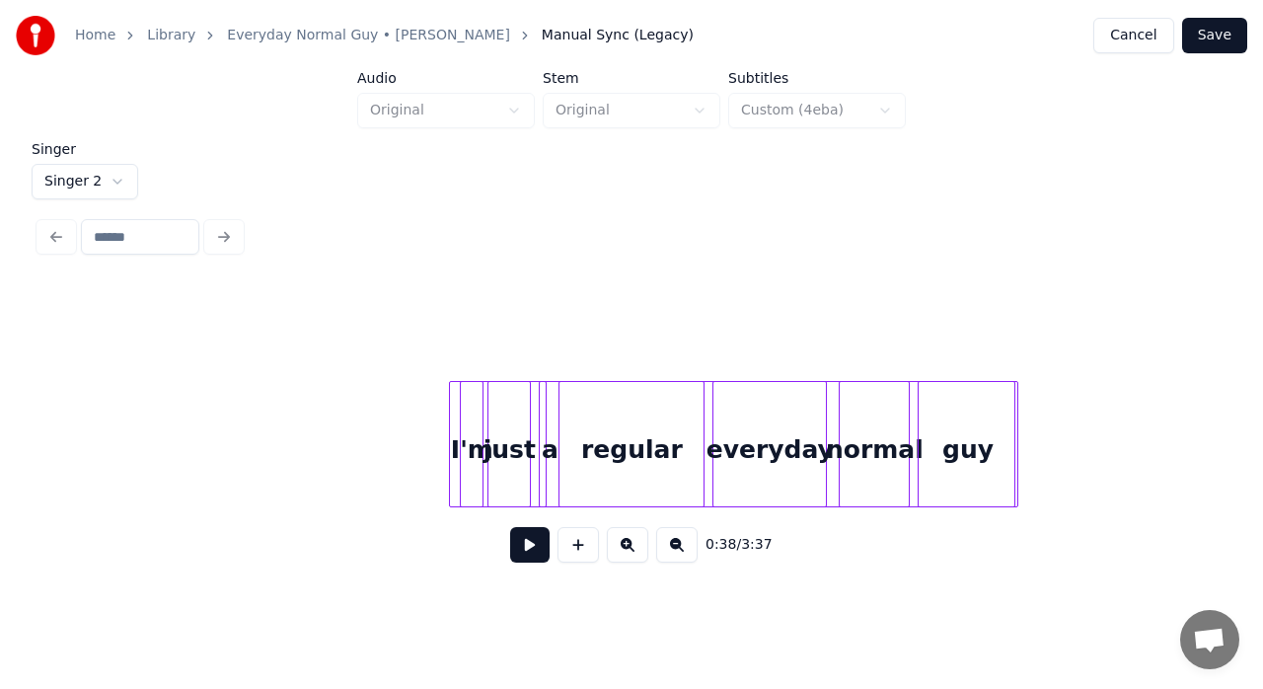
scroll to position [0, 14185]
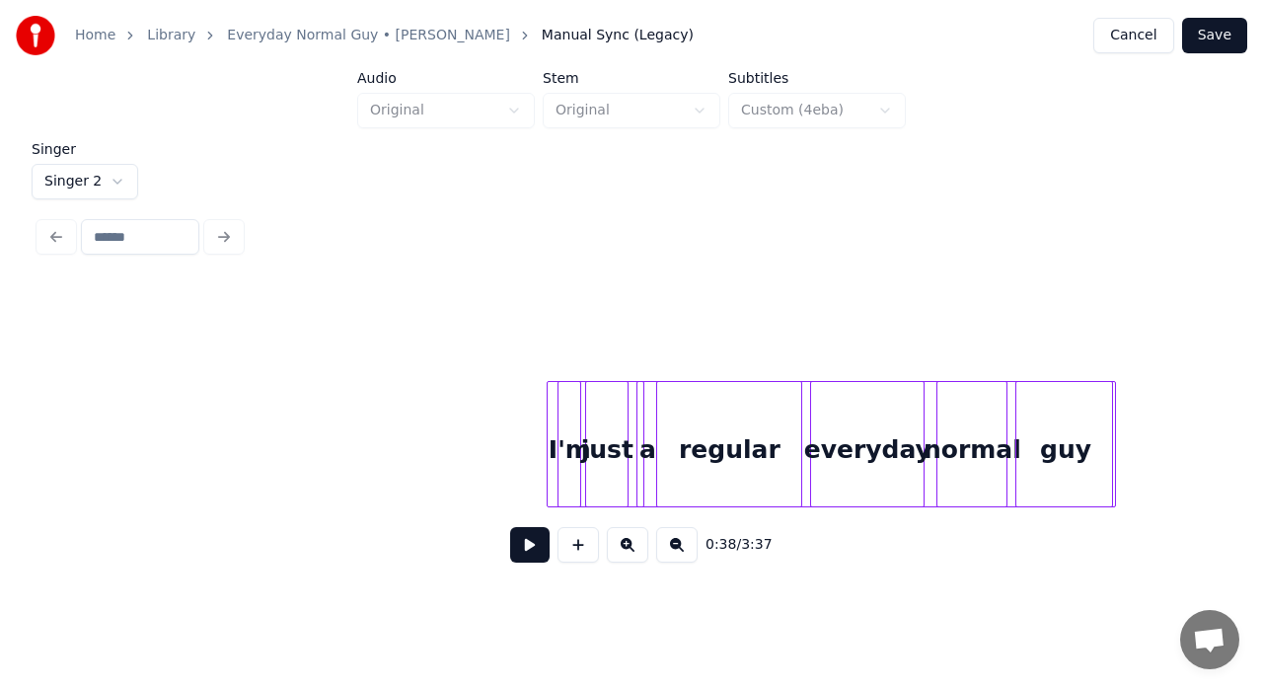
click at [548, 441] on div at bounding box center [551, 444] width 6 height 124
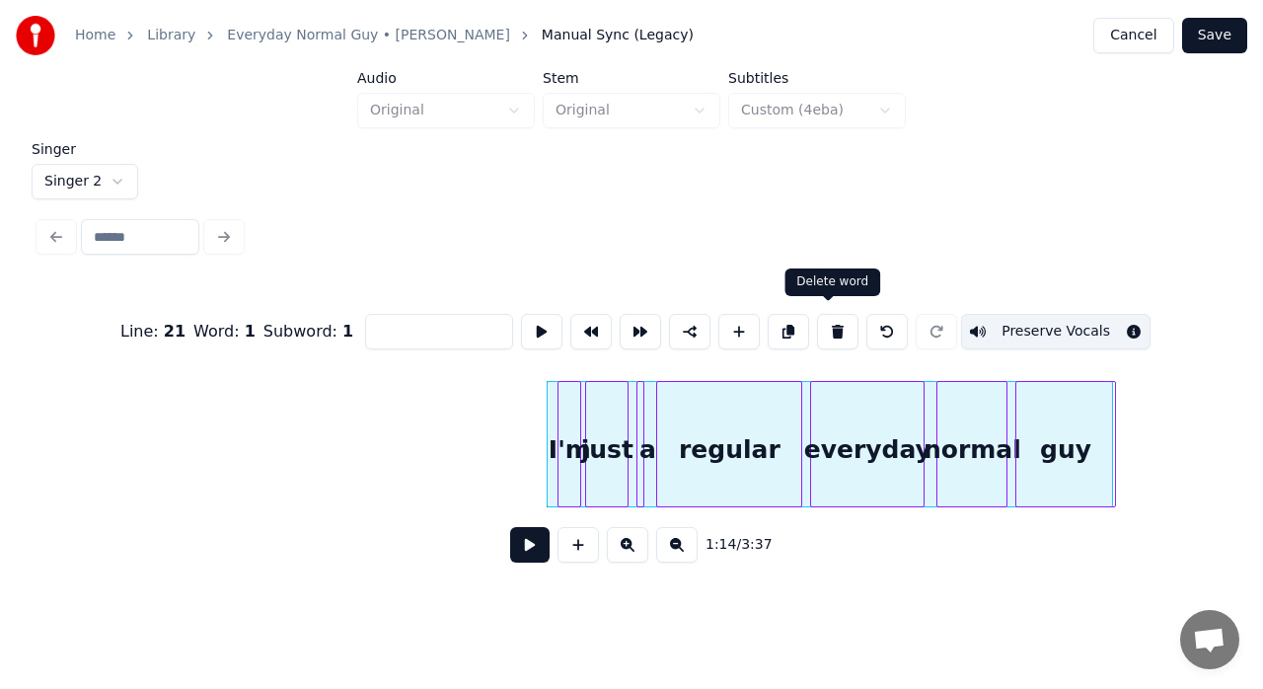
click at [835, 325] on button at bounding box center [837, 332] width 41 height 36
type input "***"
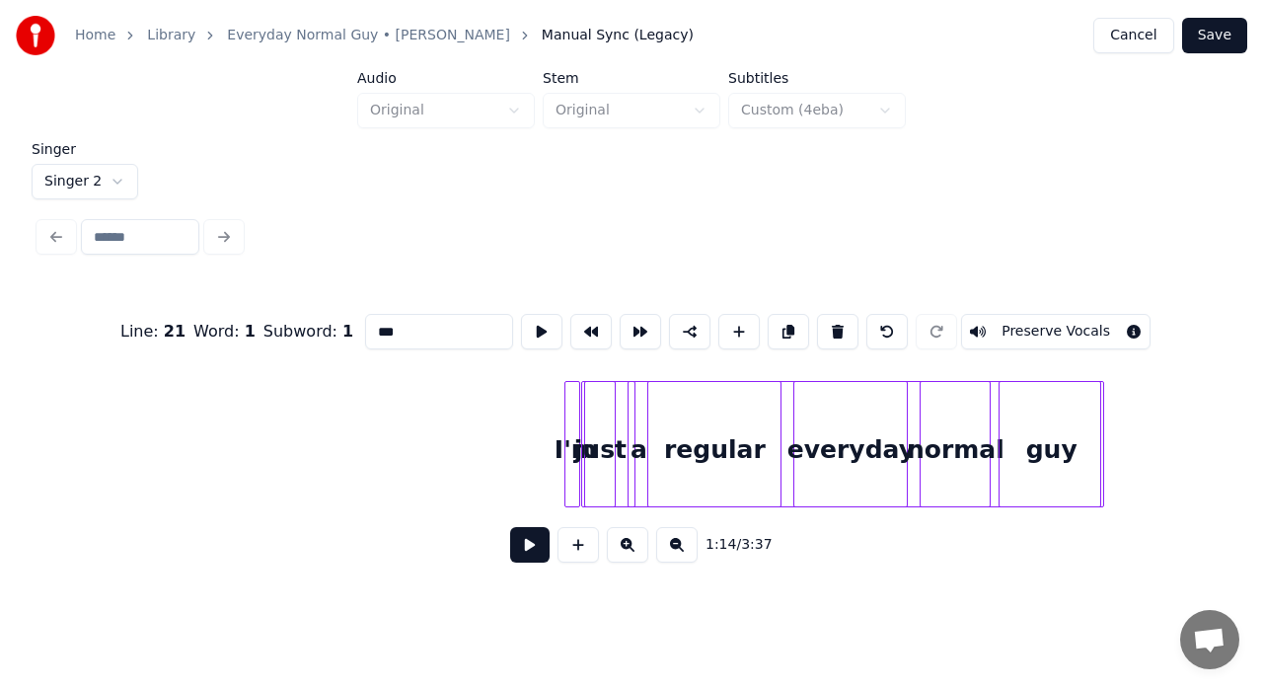
scroll to position [0, 15434]
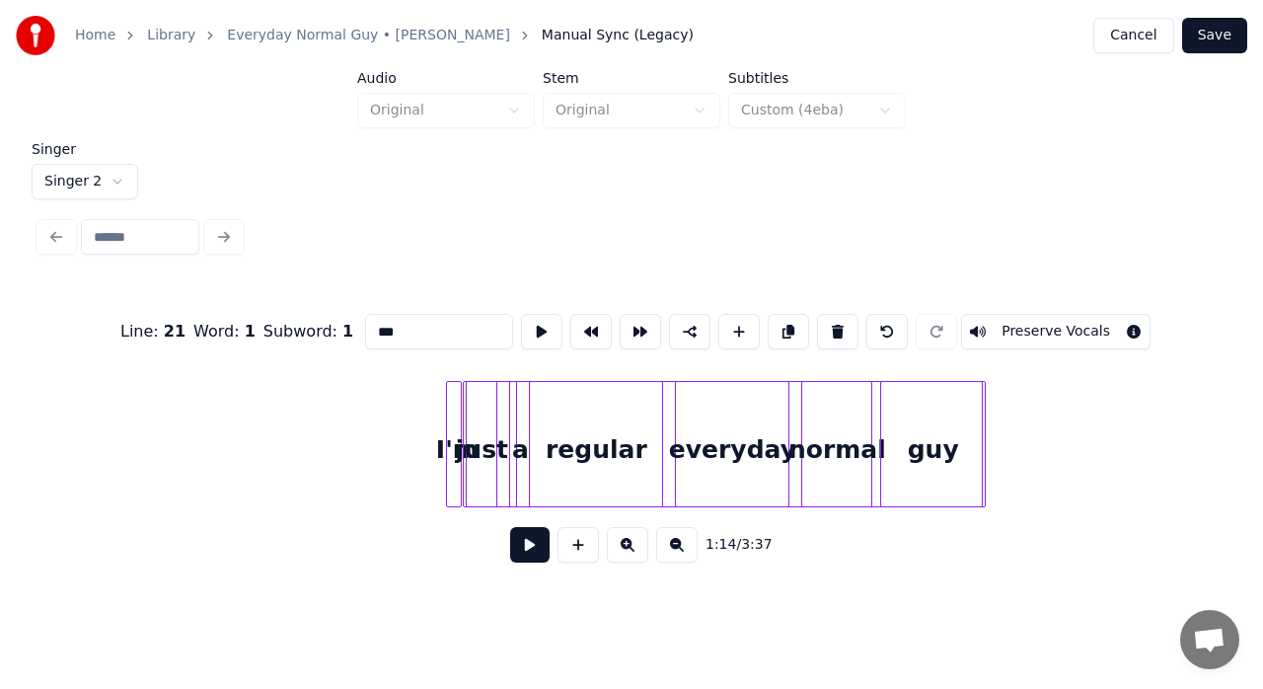
click at [672, 395] on div at bounding box center [723, 444] width 520 height 126
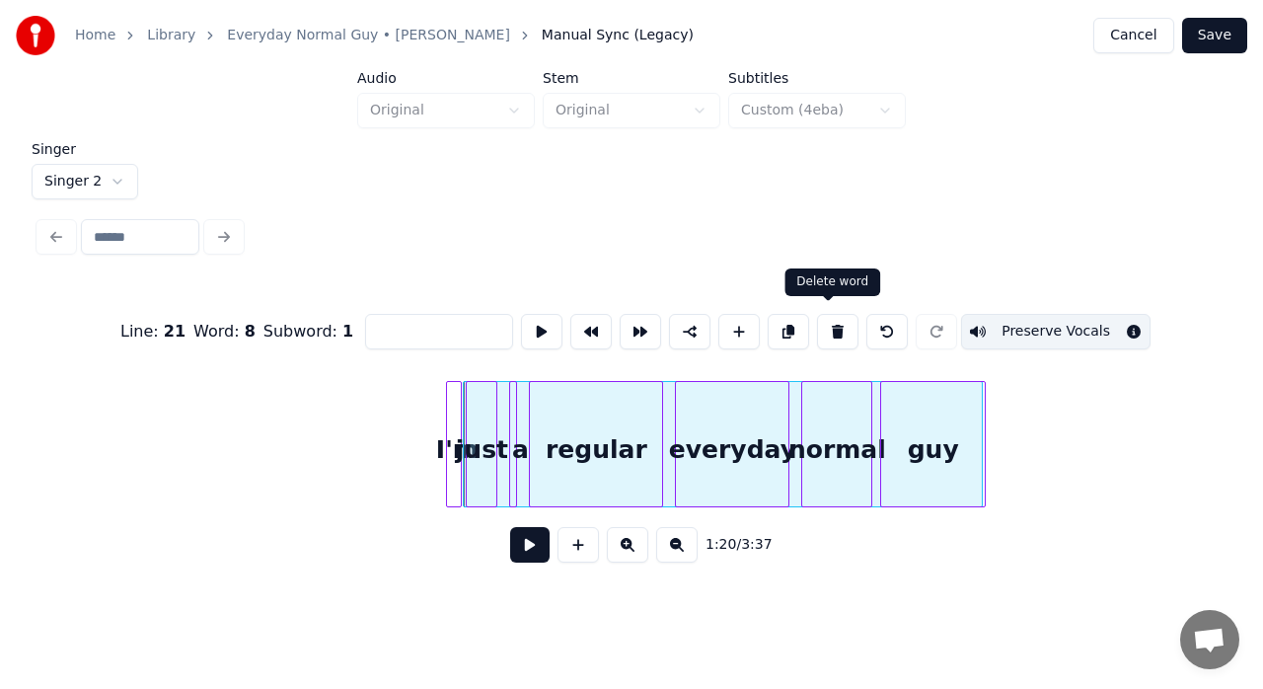
click at [827, 330] on button at bounding box center [837, 332] width 41 height 36
type input "***"
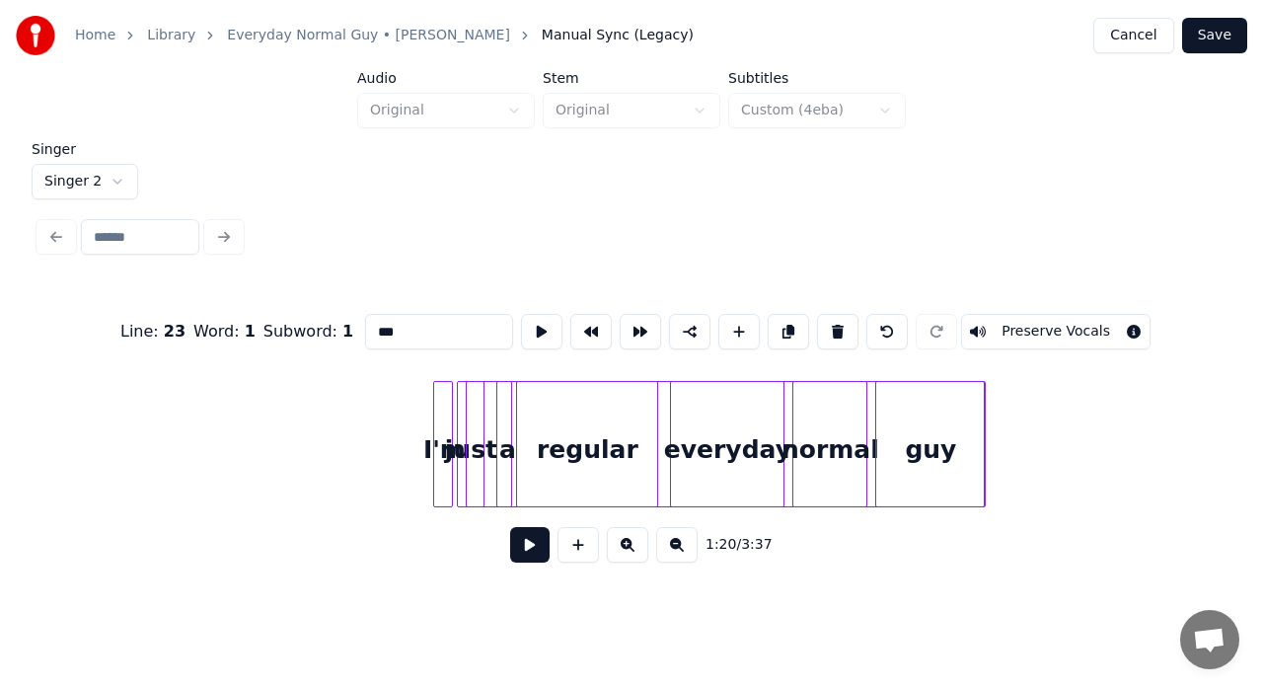
scroll to position [0, 16643]
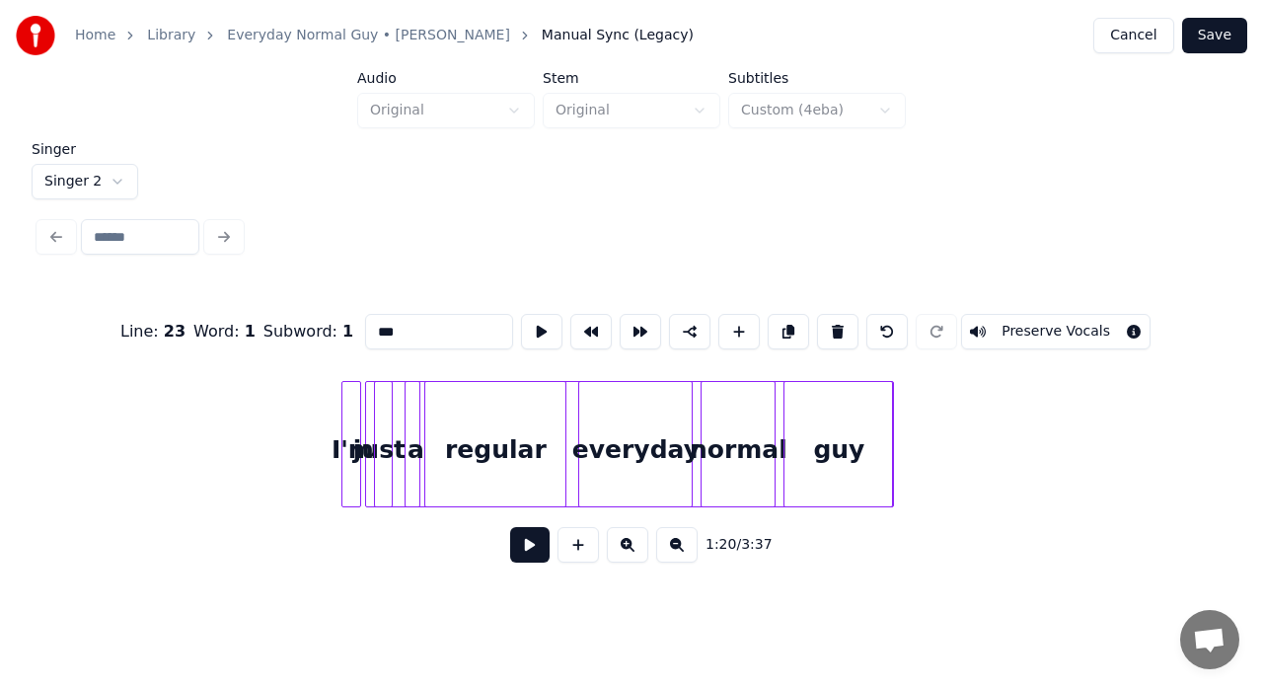
click at [778, 396] on div at bounding box center [634, 444] width 520 height 126
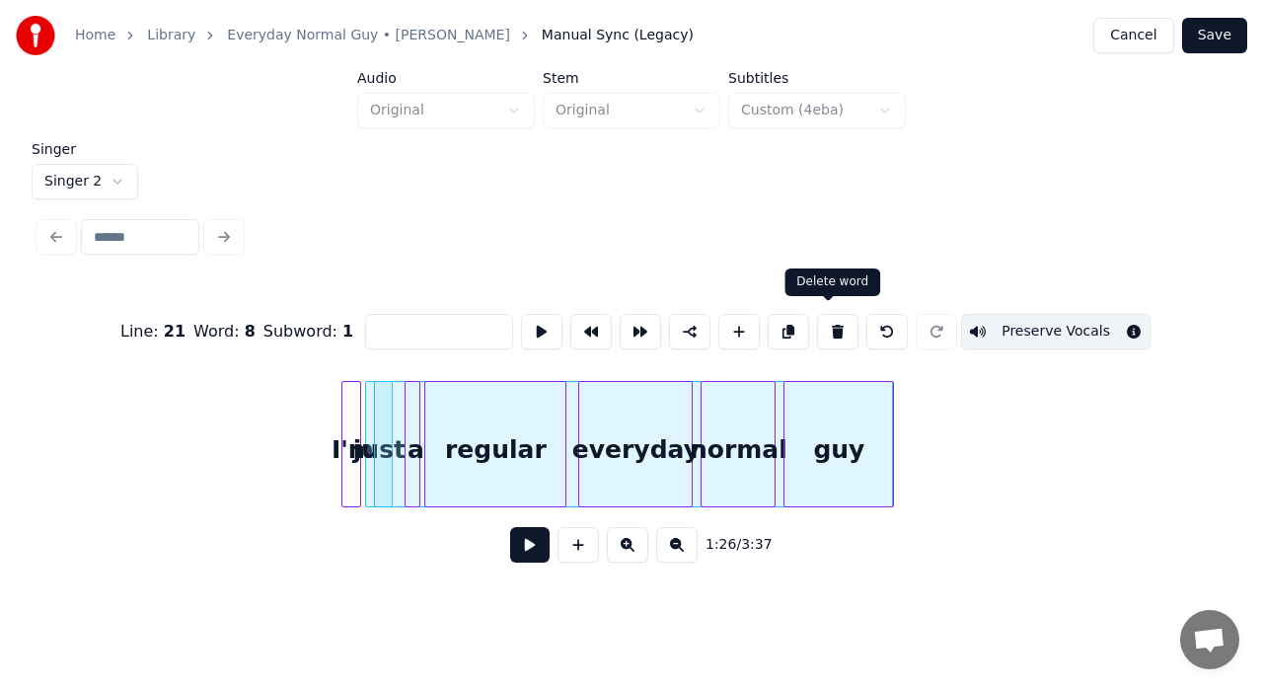
click at [821, 324] on button at bounding box center [837, 332] width 41 height 36
type input "***"
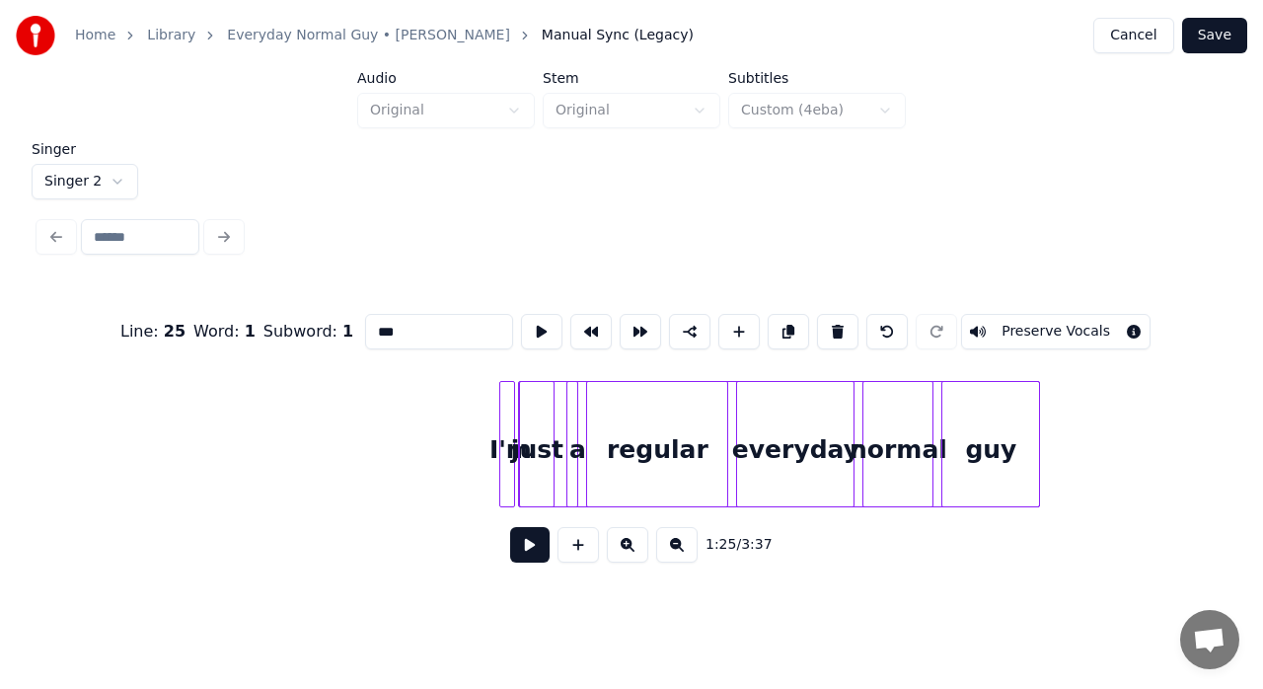
scroll to position [0, 17787]
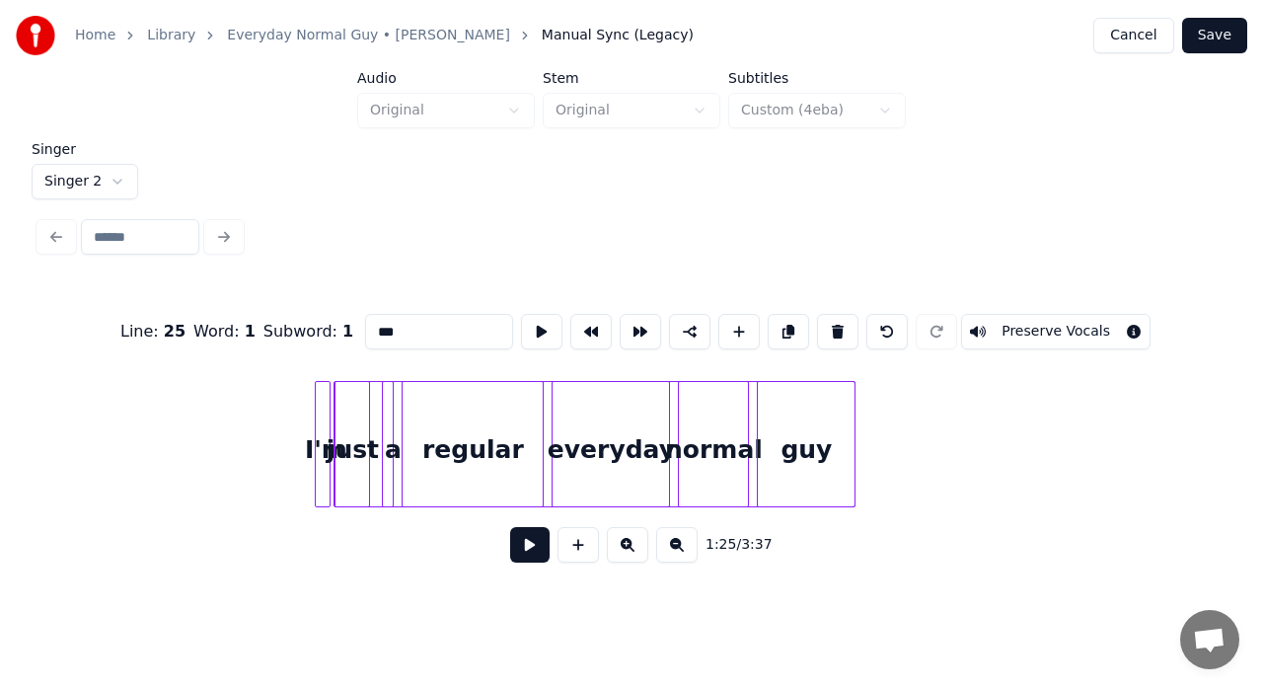
click at [751, 395] on div at bounding box center [595, 444] width 522 height 126
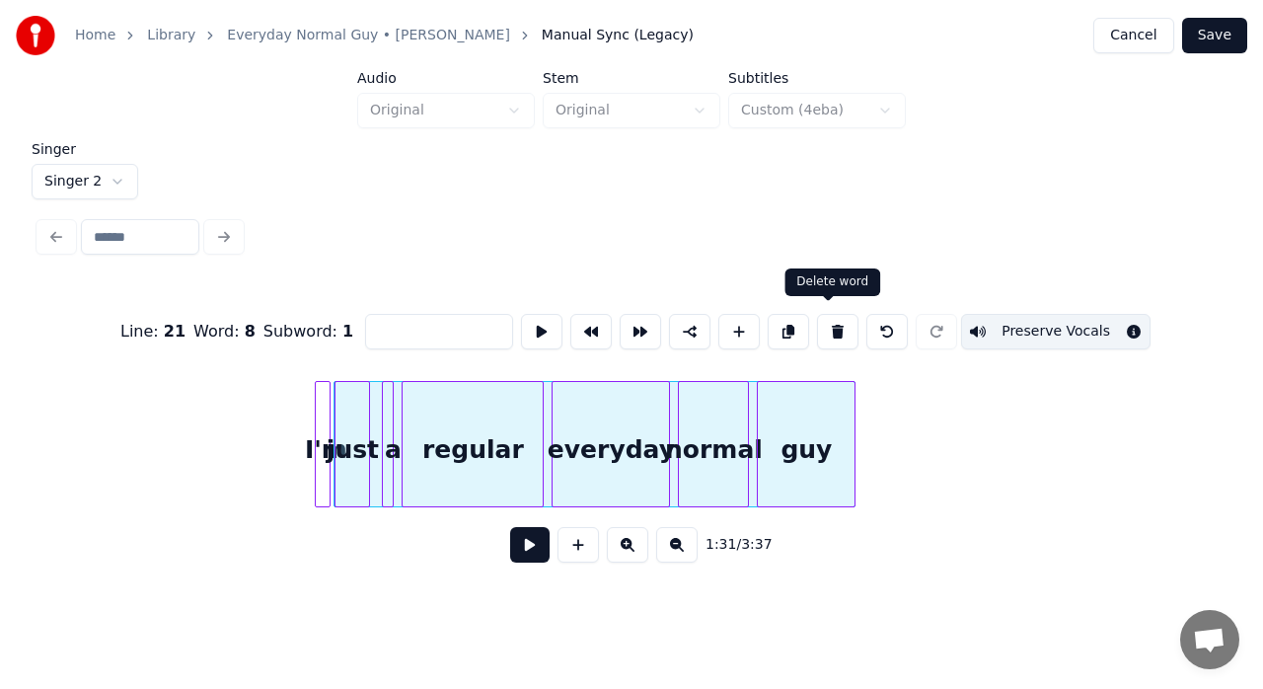
click at [833, 328] on button at bounding box center [837, 332] width 41 height 36
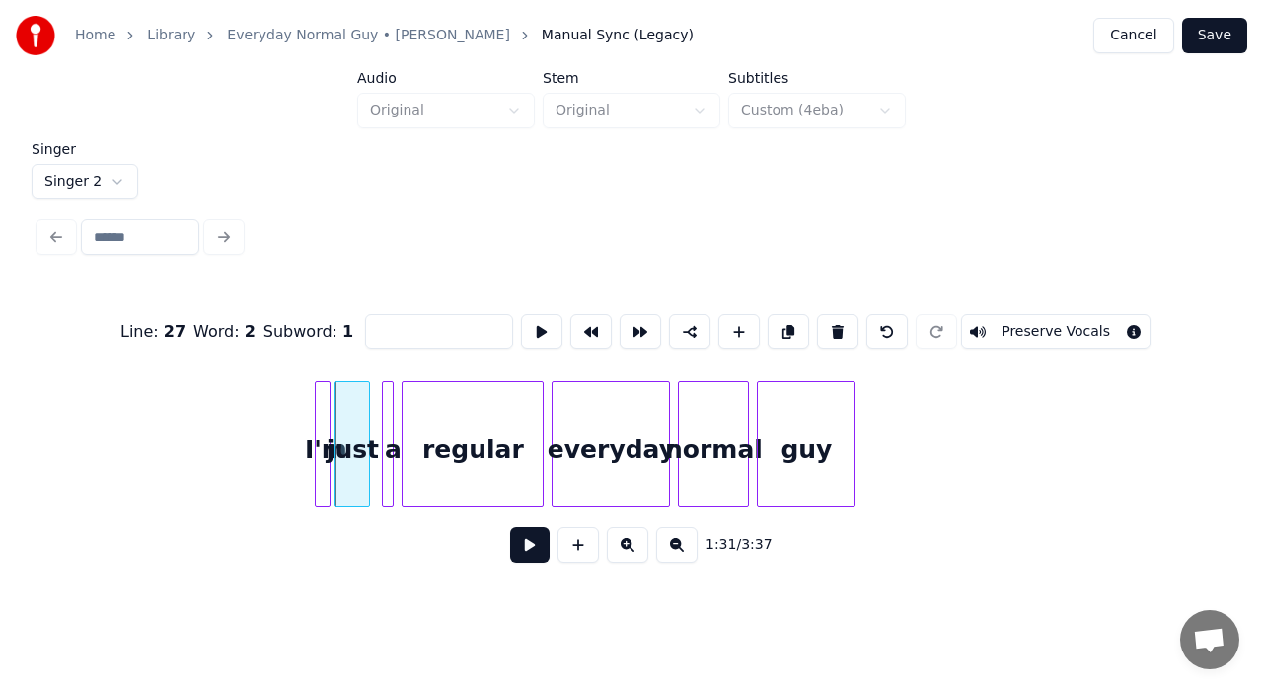
type input "****"
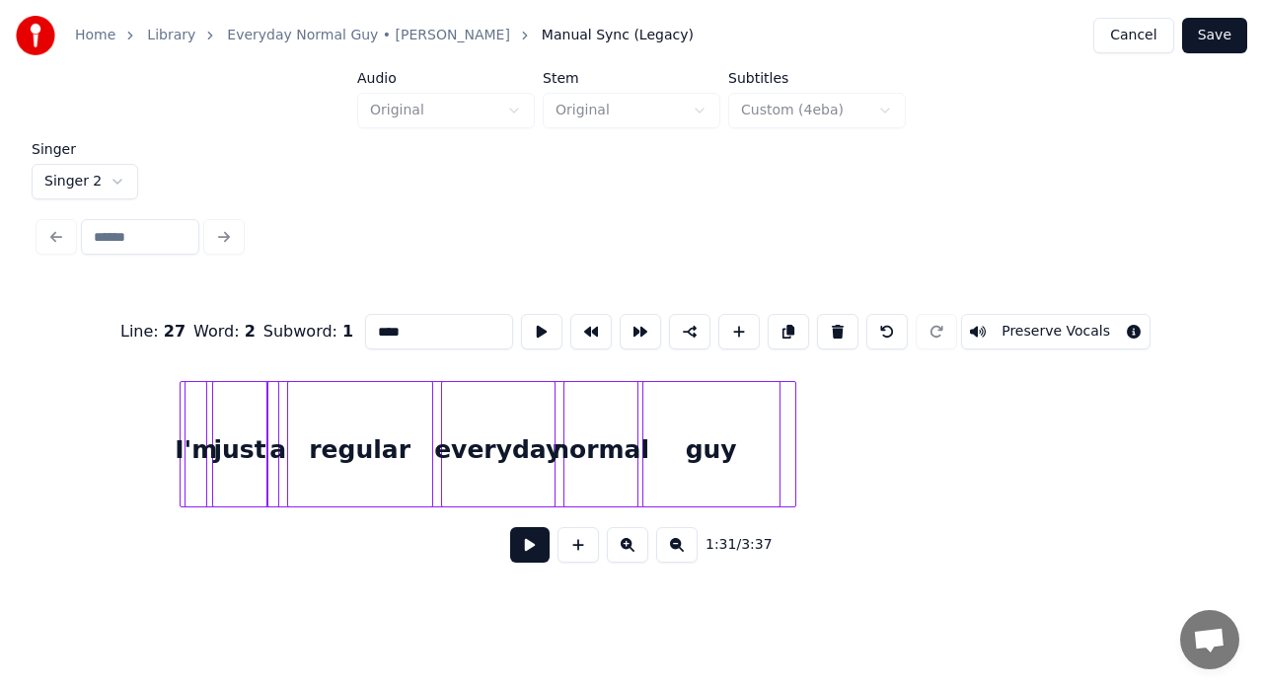
scroll to position [0, 29404]
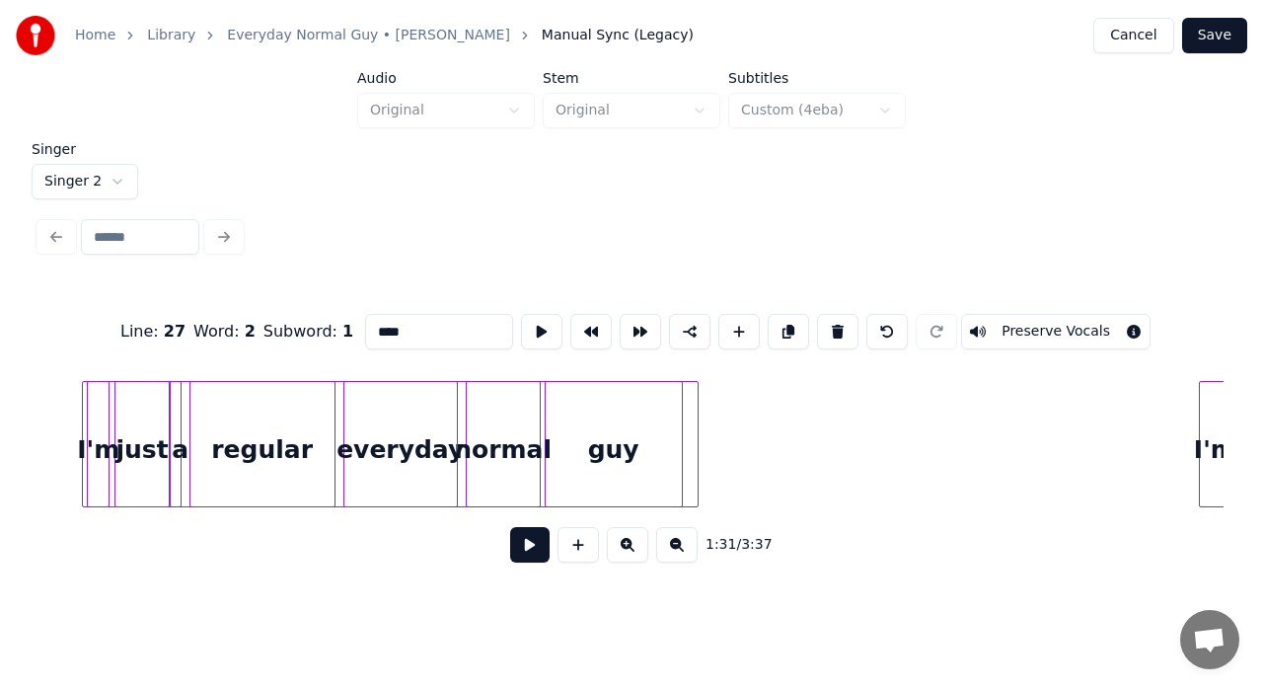
click at [689, 436] on div at bounding box center [390, 444] width 617 height 126
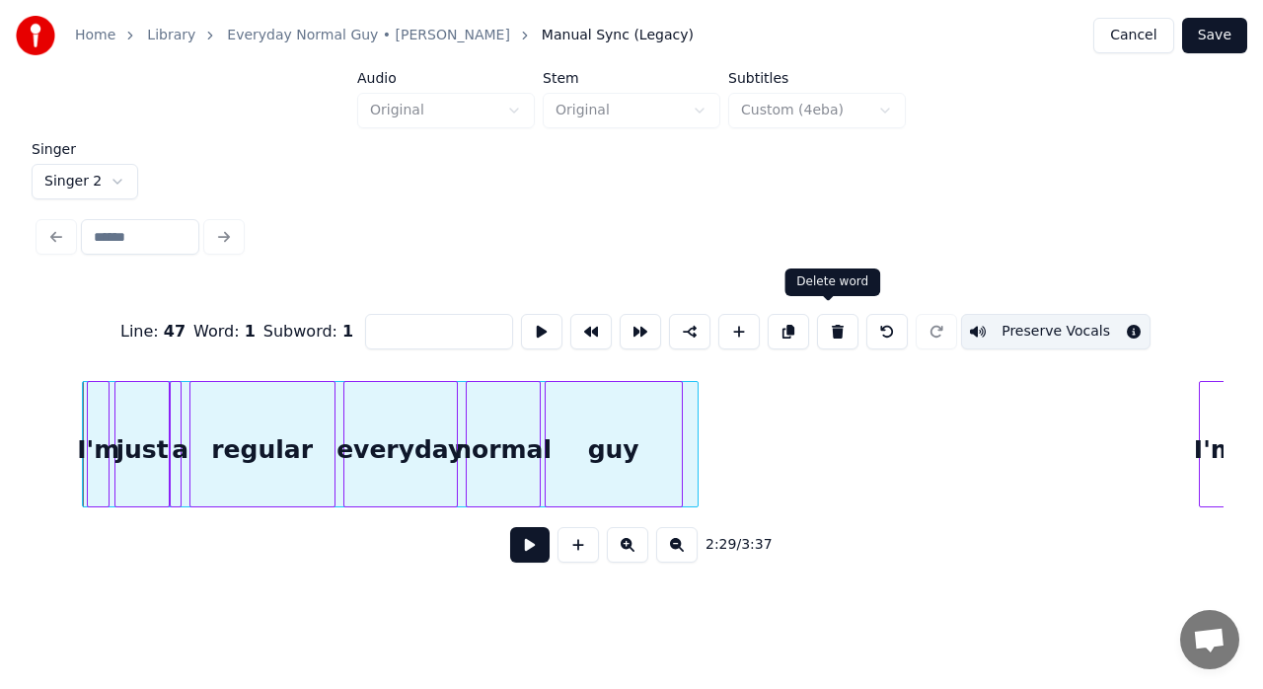
click at [827, 328] on button at bounding box center [837, 332] width 41 height 36
type input "***"
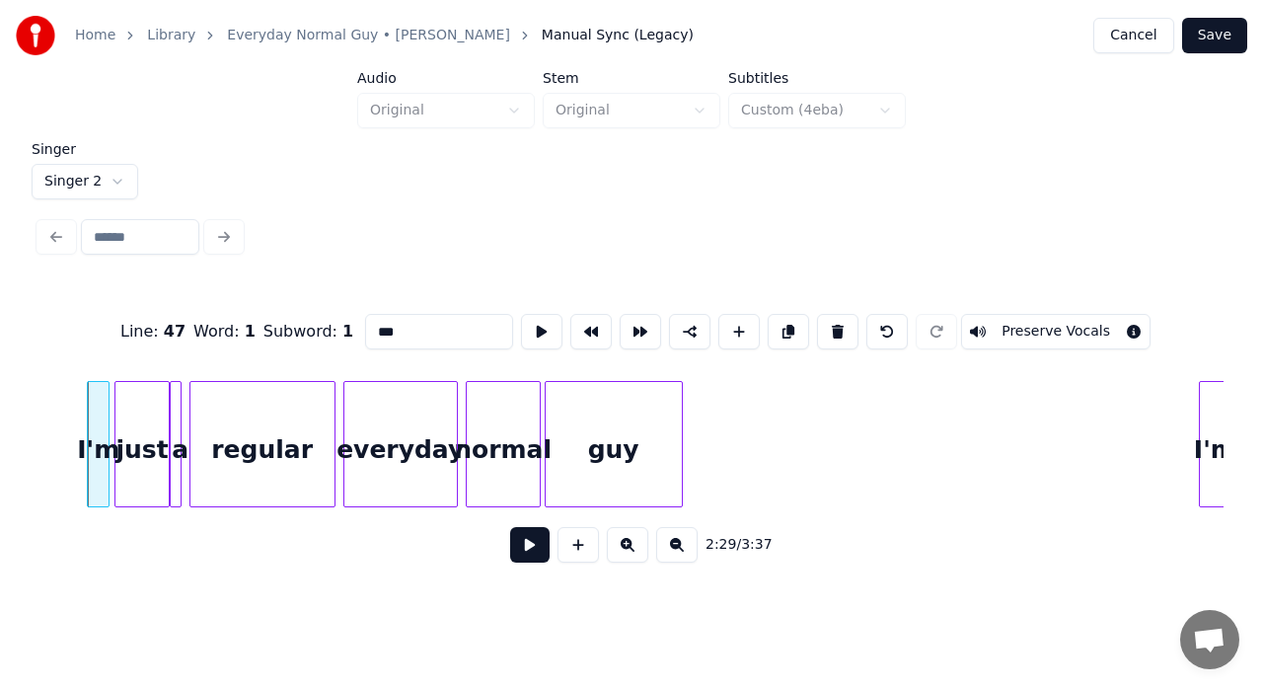
click at [878, 499] on div "guy normal everyday regular just a I'm I'm" at bounding box center [631, 444] width 1184 height 126
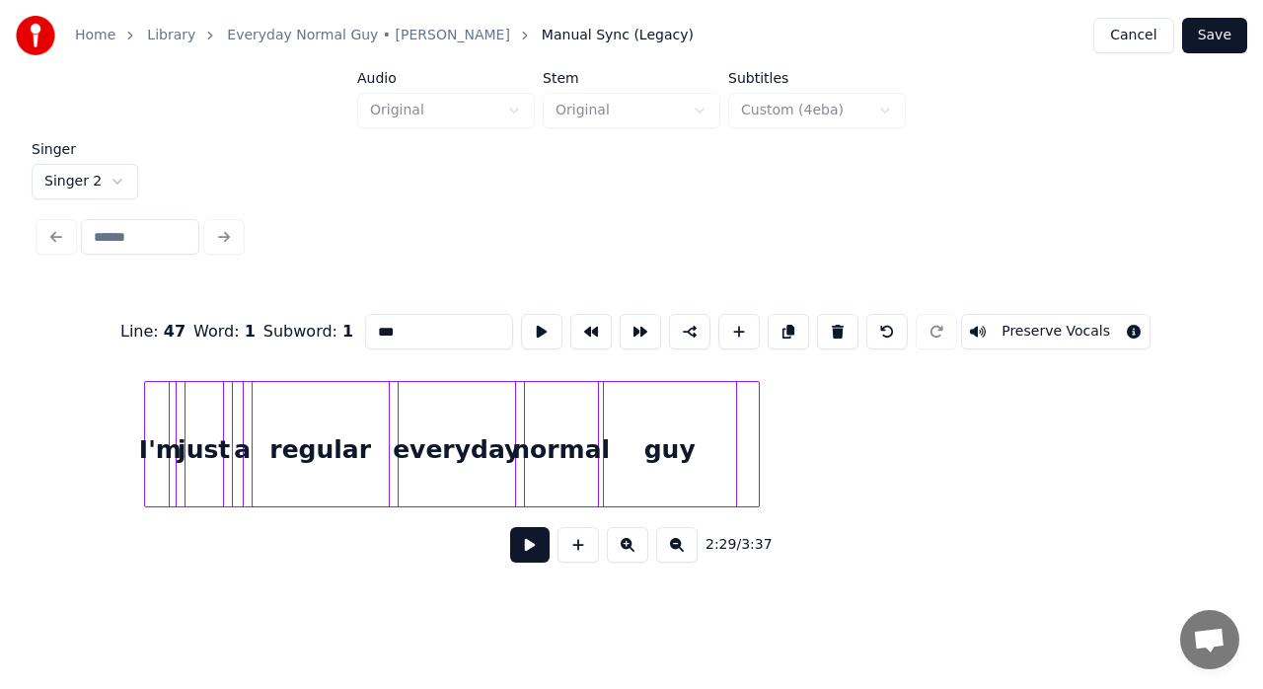
scroll to position [0, 30361]
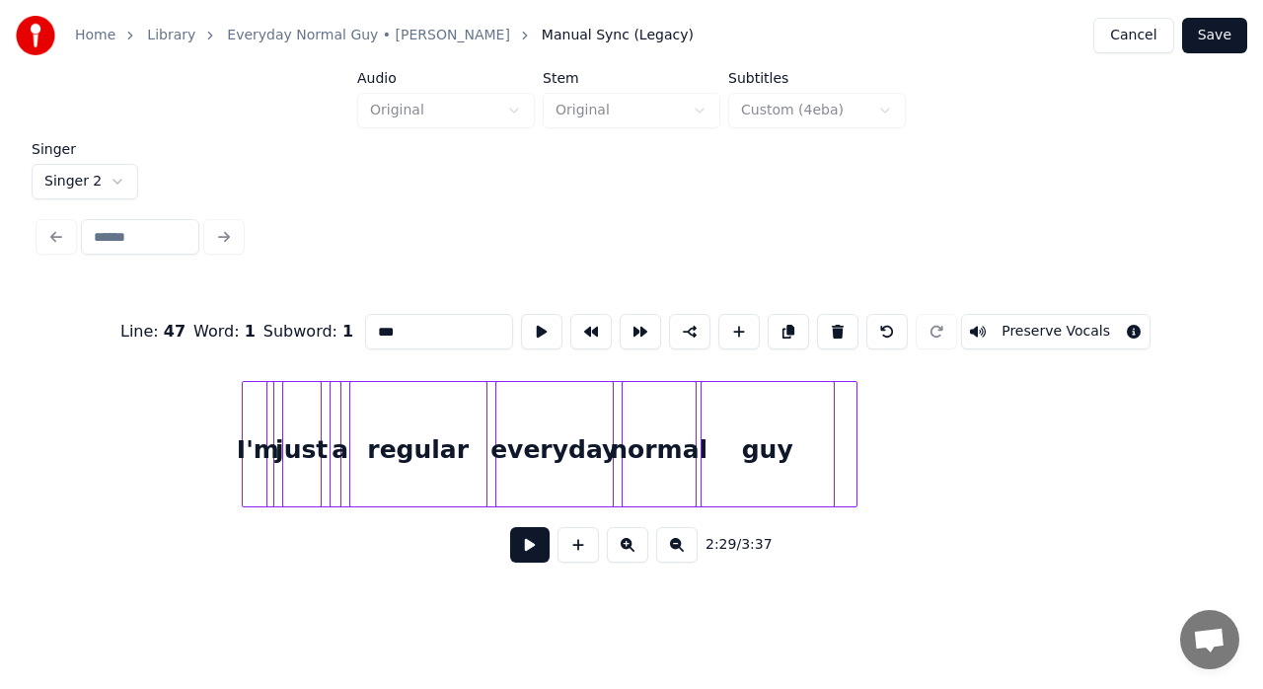
click at [849, 446] on div at bounding box center [561, 444] width 591 height 126
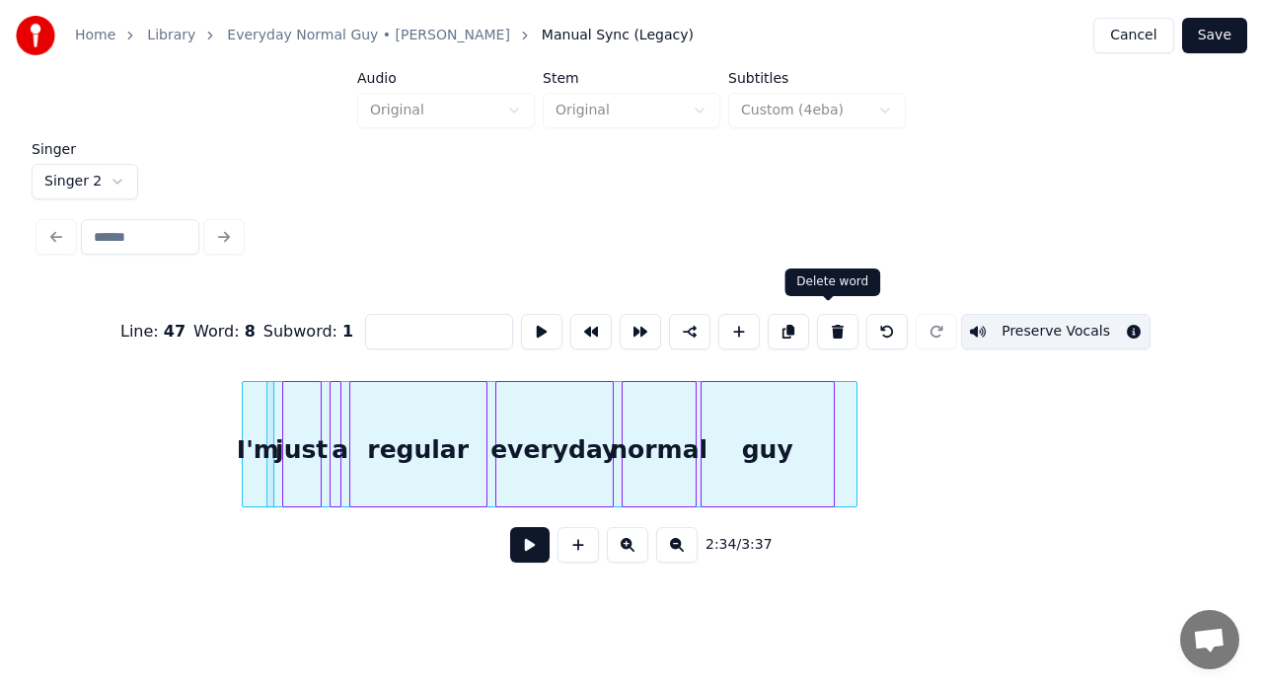
click at [835, 314] on button at bounding box center [837, 332] width 41 height 36
type input "***"
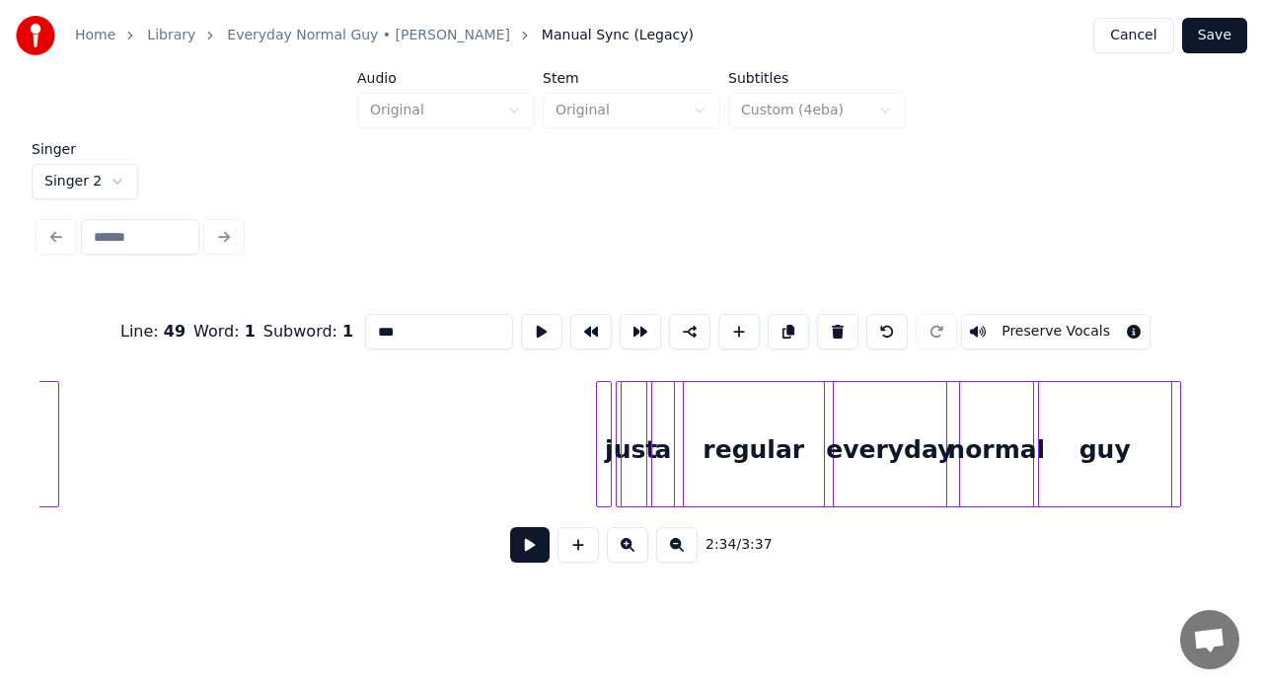
scroll to position [0, 31307]
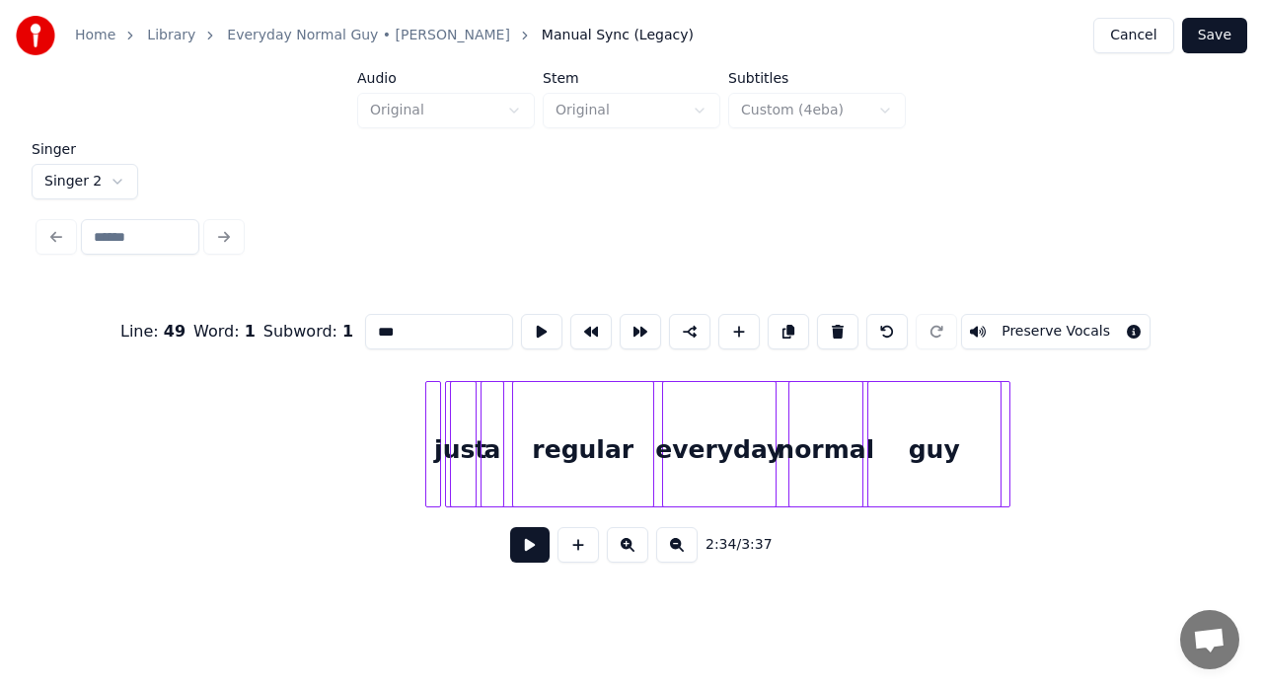
click at [1006, 426] on div at bounding box center [1007, 444] width 6 height 124
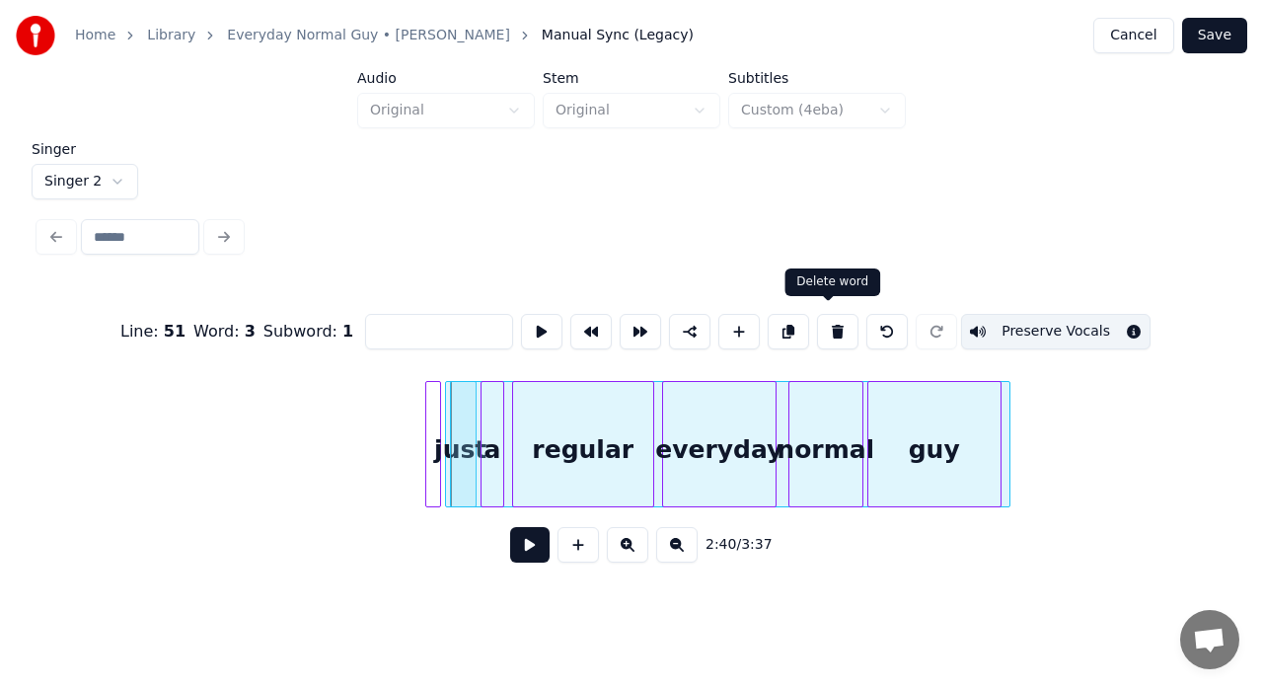
click at [825, 318] on button at bounding box center [837, 332] width 41 height 36
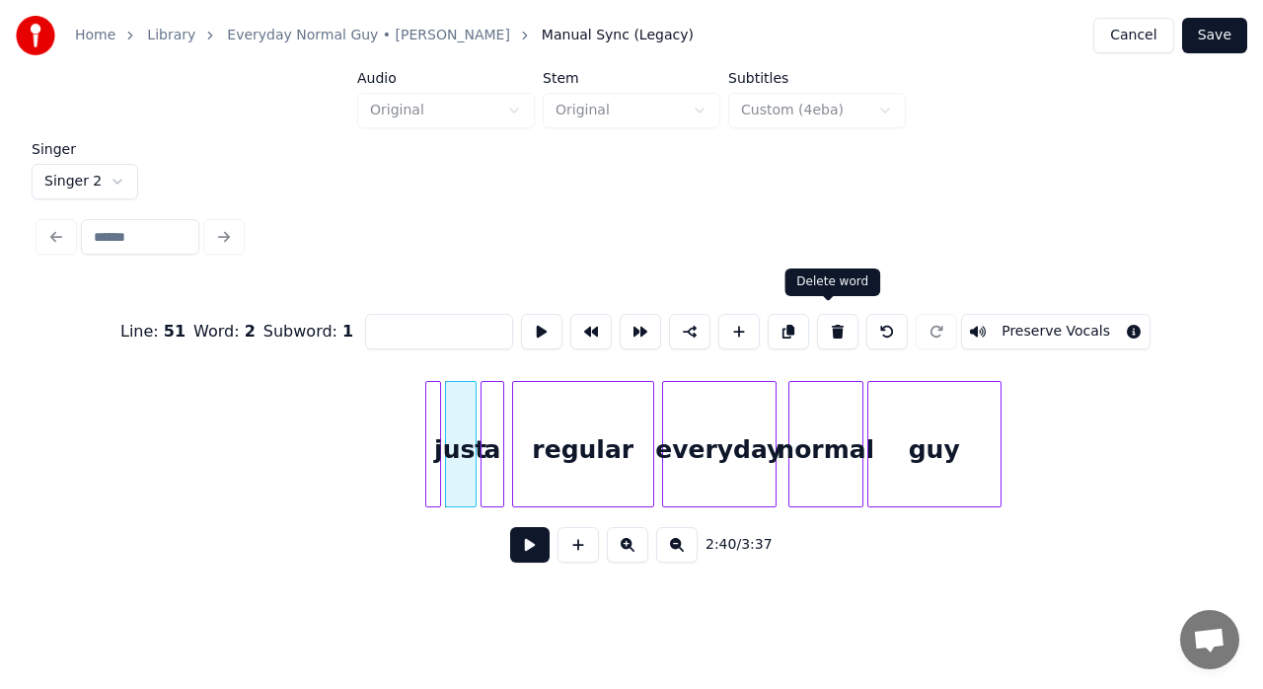
type input "****"
click at [430, 440] on div at bounding box center [429, 444] width 6 height 124
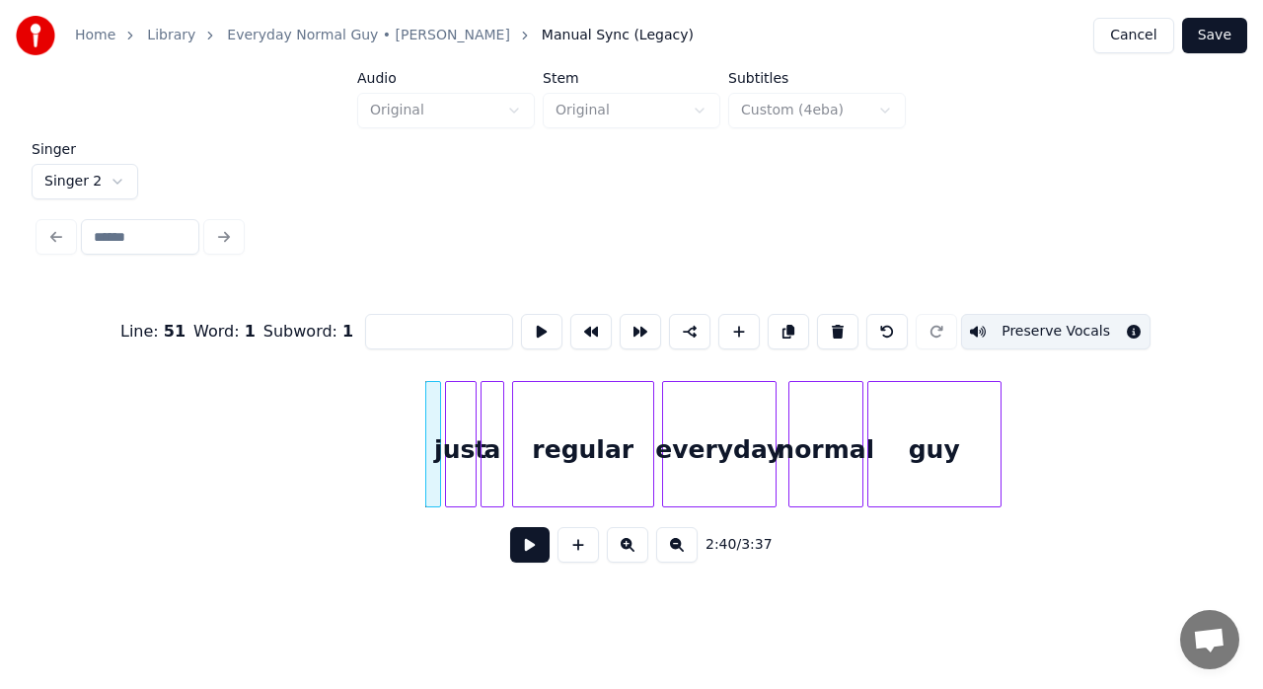
click at [462, 399] on div "just" at bounding box center [461, 449] width 30 height 134
type input "****"
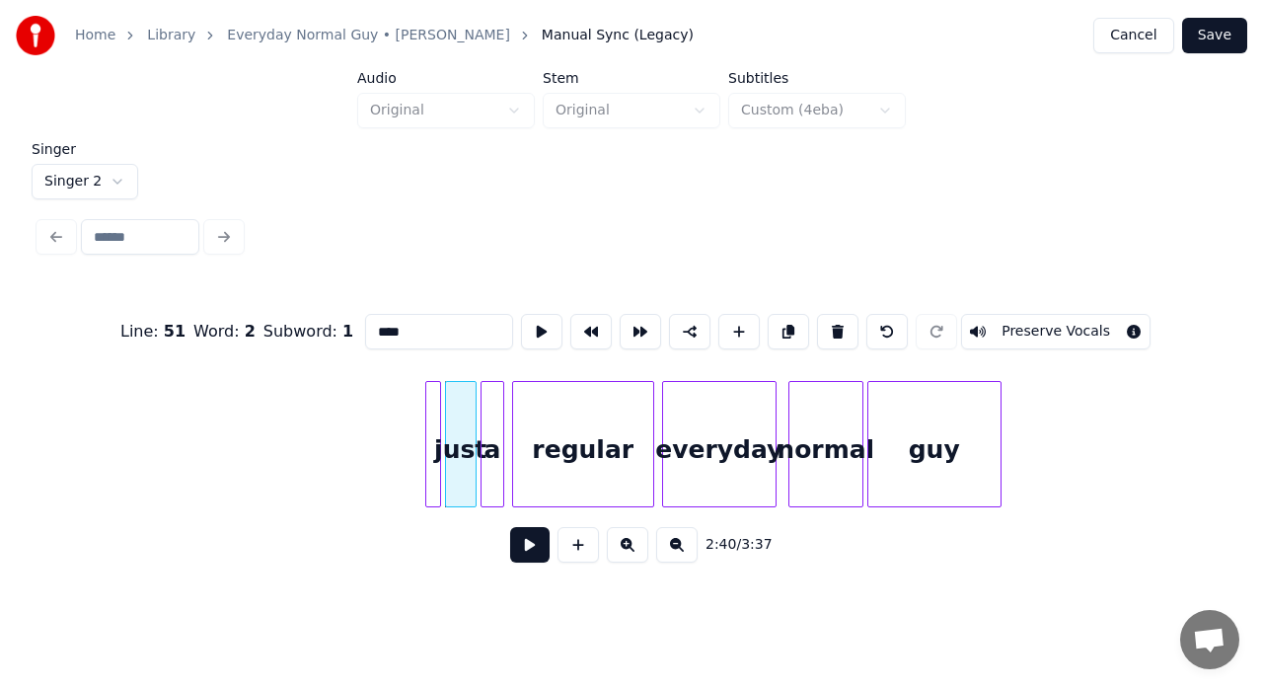
click at [432, 401] on div at bounding box center [433, 444] width 16 height 126
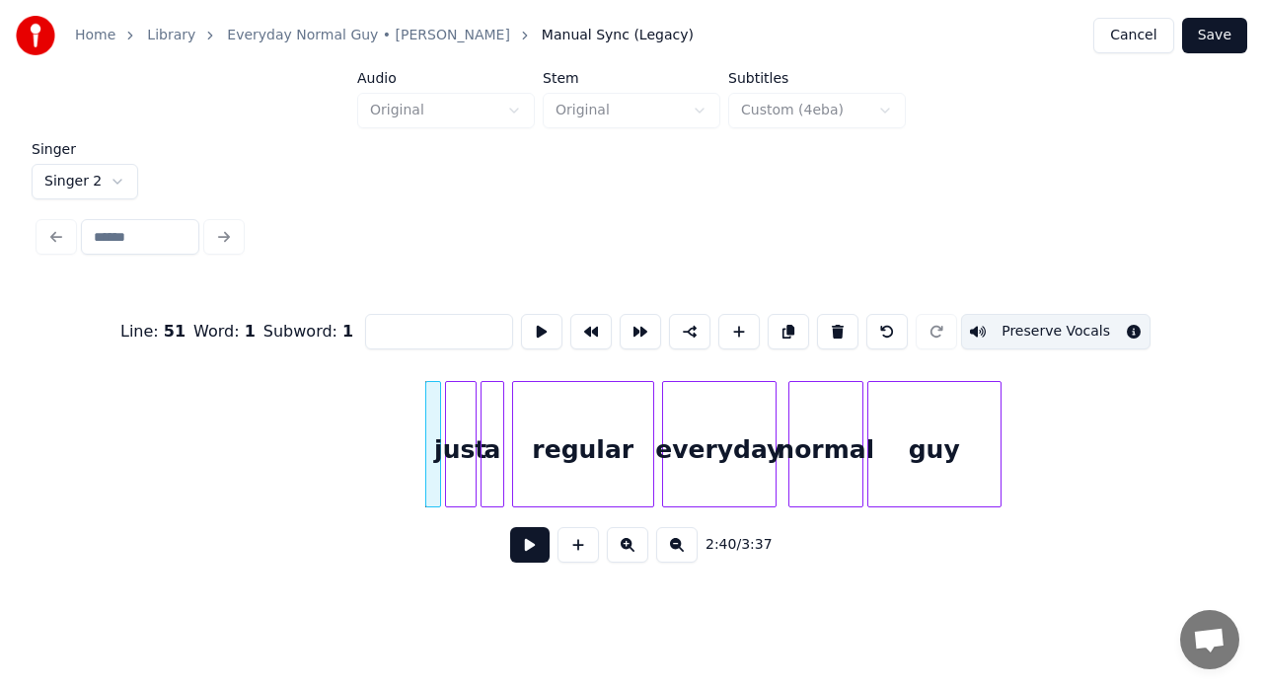
click at [470, 403] on div at bounding box center [473, 444] width 6 height 124
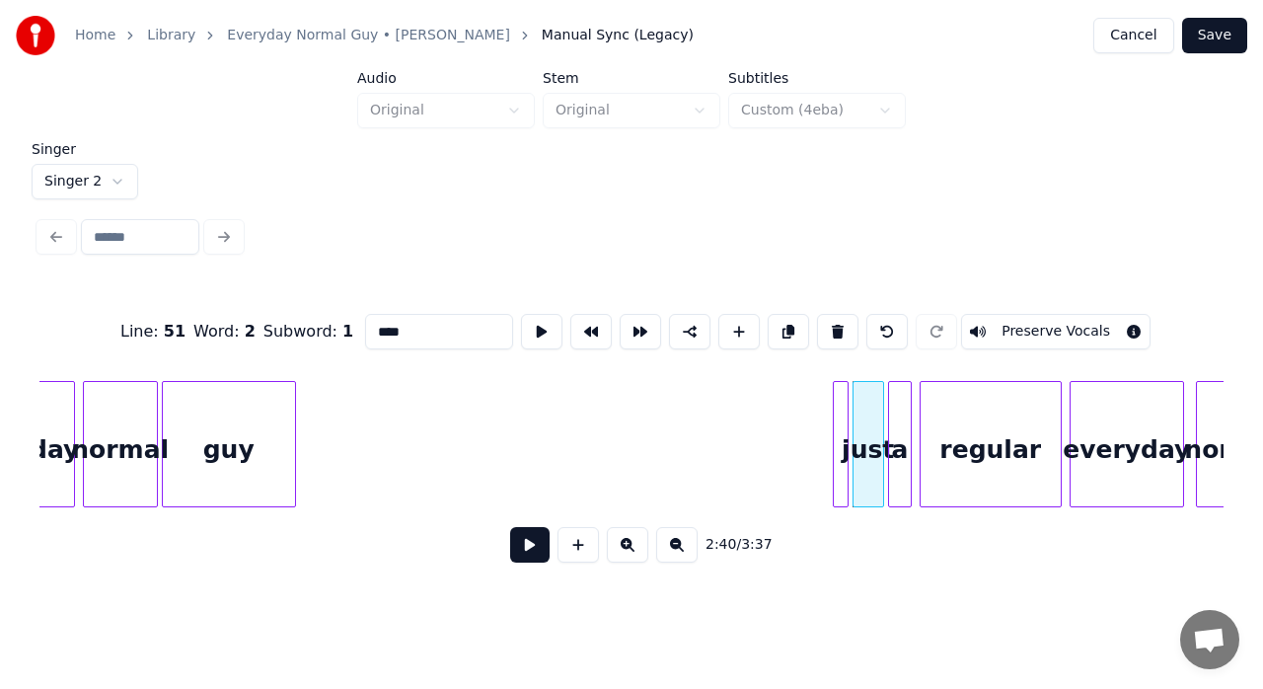
scroll to position [0, 30755]
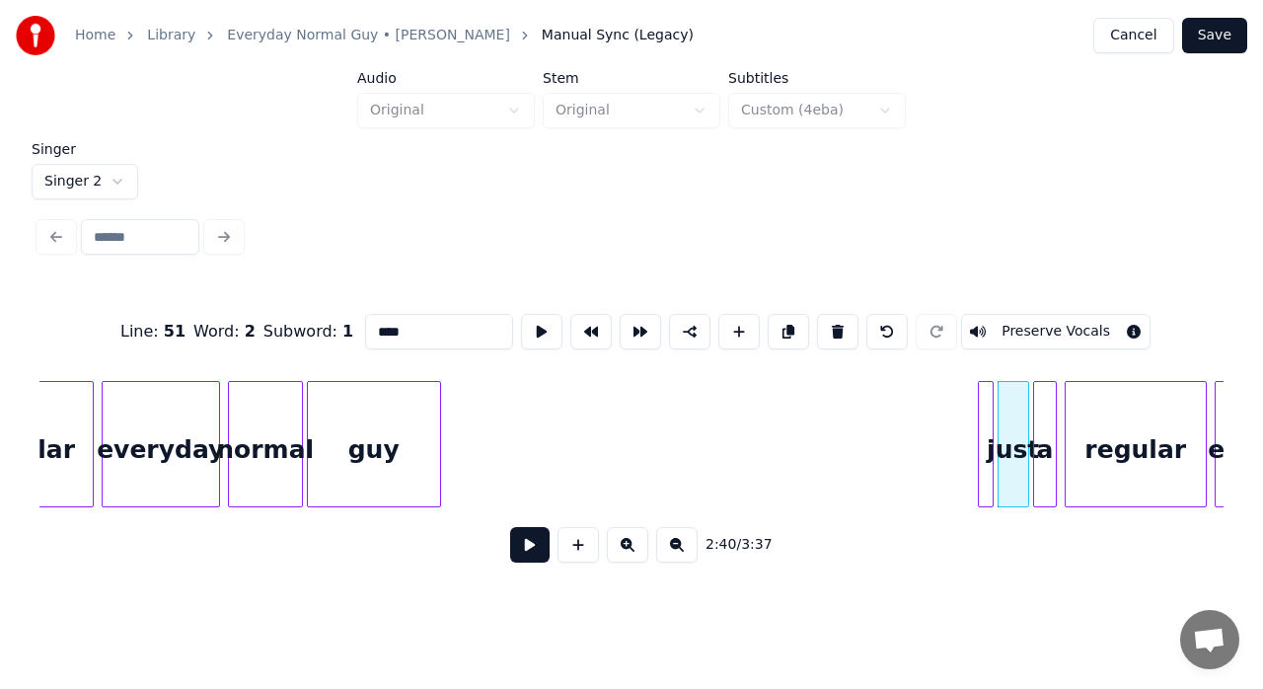
click at [394, 401] on div "guy" at bounding box center [374, 449] width 132 height 134
type input "***"
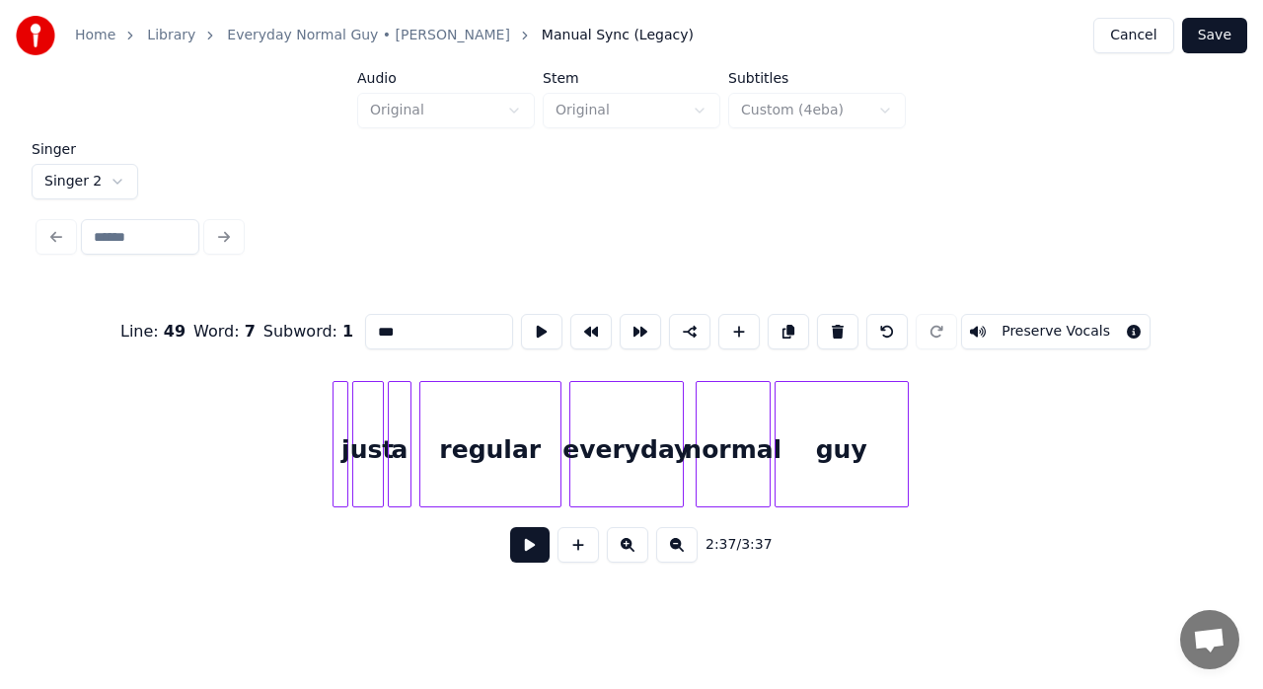
scroll to position [0, 31413]
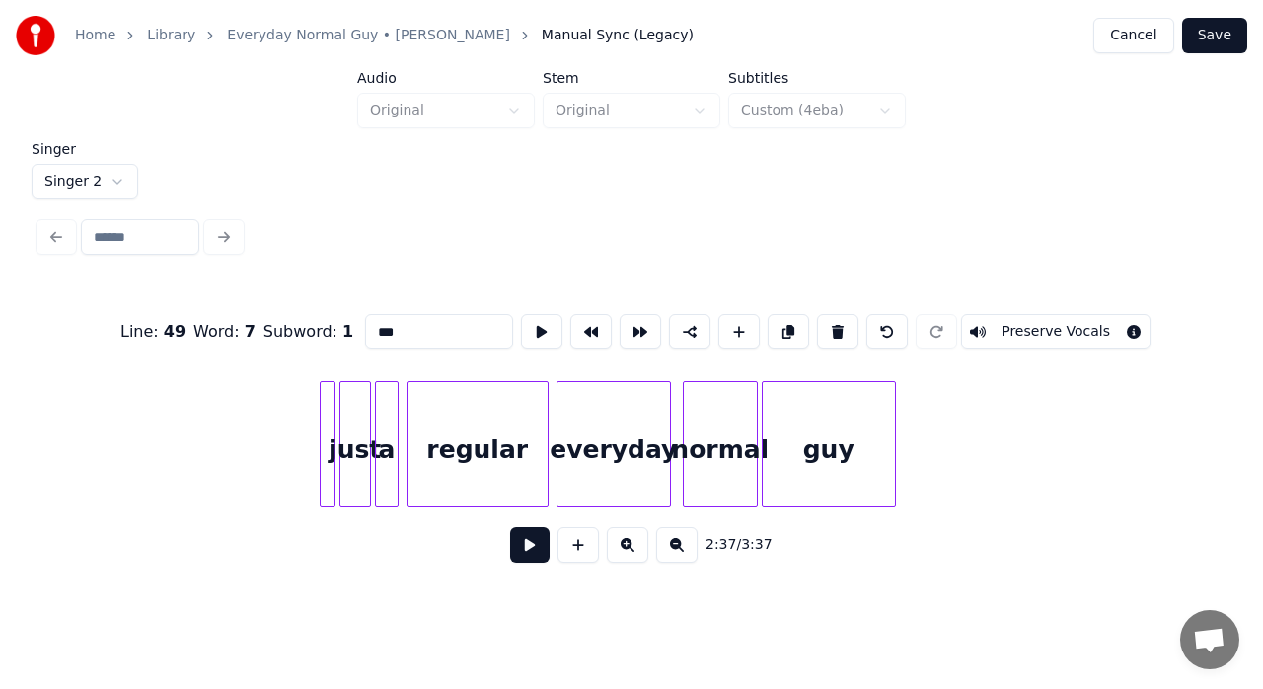
click at [327, 386] on div at bounding box center [328, 444] width 16 height 126
click at [537, 321] on button at bounding box center [541, 332] width 41 height 36
click at [361, 401] on div "just" at bounding box center [355, 449] width 30 height 134
type input "****"
click at [541, 322] on button at bounding box center [541, 332] width 41 height 36
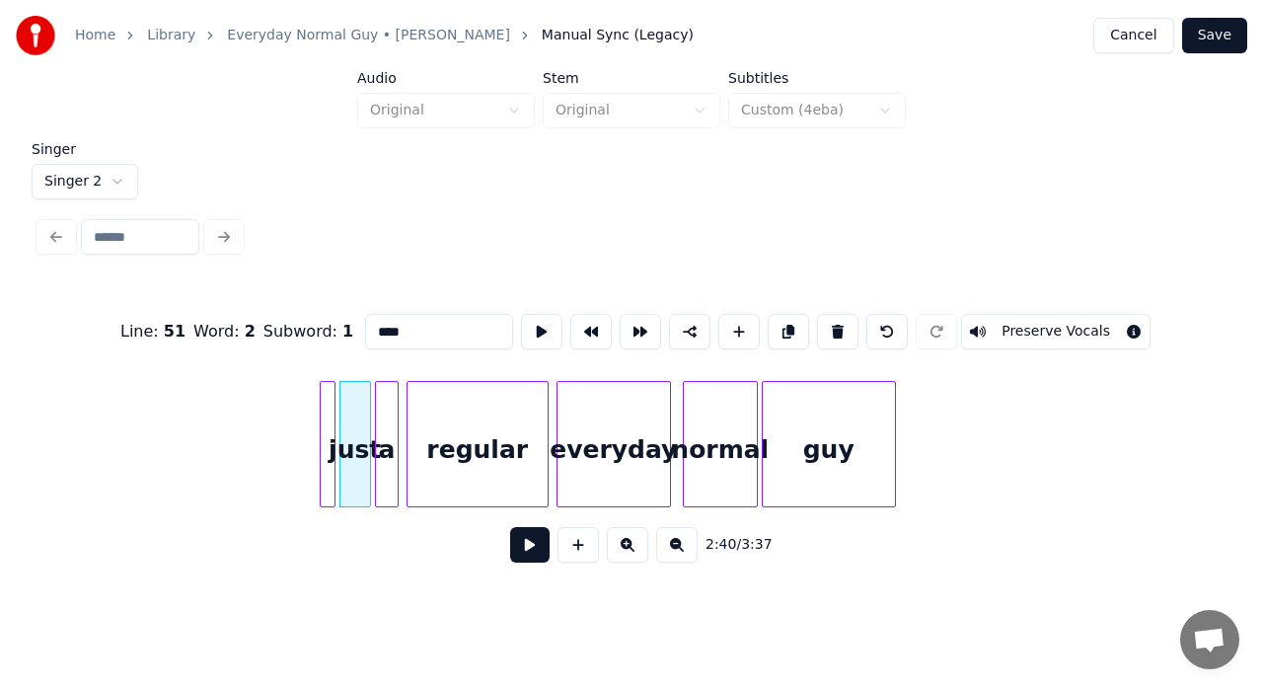
click at [330, 441] on div at bounding box center [332, 444] width 6 height 124
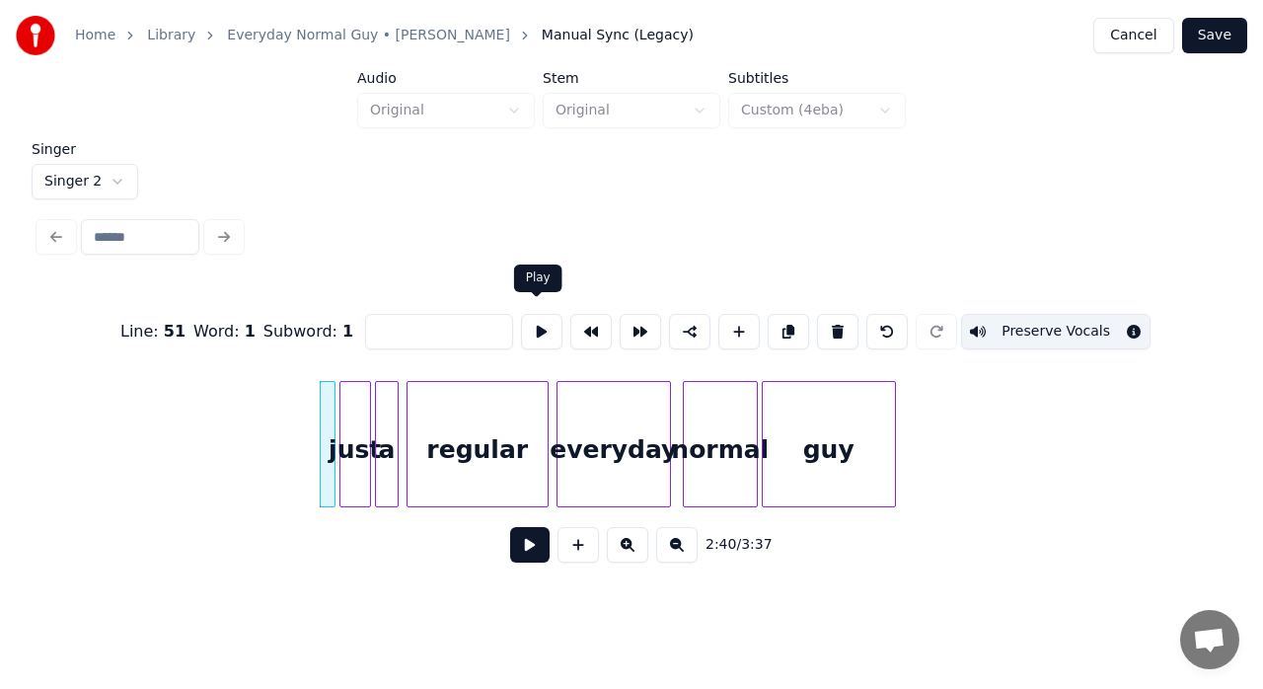
click at [531, 332] on button at bounding box center [541, 332] width 41 height 36
click at [332, 395] on div at bounding box center [333, 444] width 5 height 126
click at [536, 331] on button at bounding box center [541, 332] width 41 height 36
click at [346, 410] on div "just" at bounding box center [355, 449] width 30 height 134
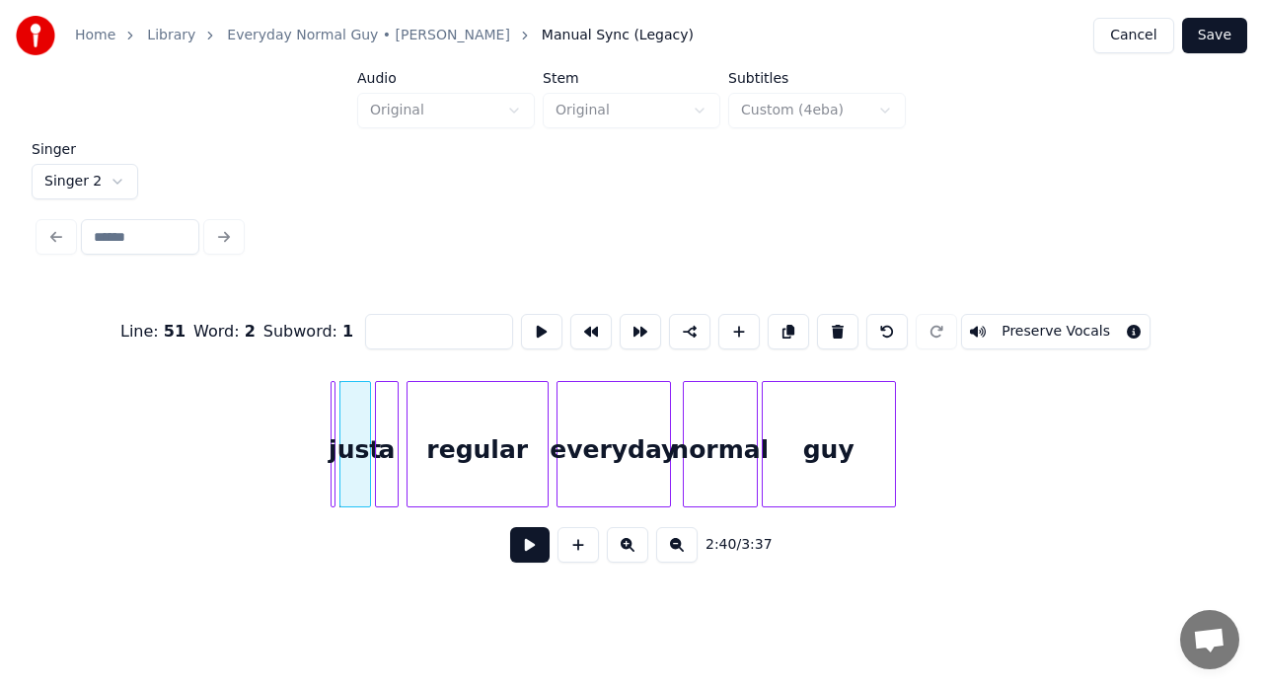
type input "****"
click at [538, 326] on button at bounding box center [541, 332] width 41 height 36
click at [339, 402] on div at bounding box center [339, 444] width 6 height 124
click at [531, 328] on button at bounding box center [541, 332] width 41 height 36
click at [343, 382] on div at bounding box center [343, 444] width 6 height 124
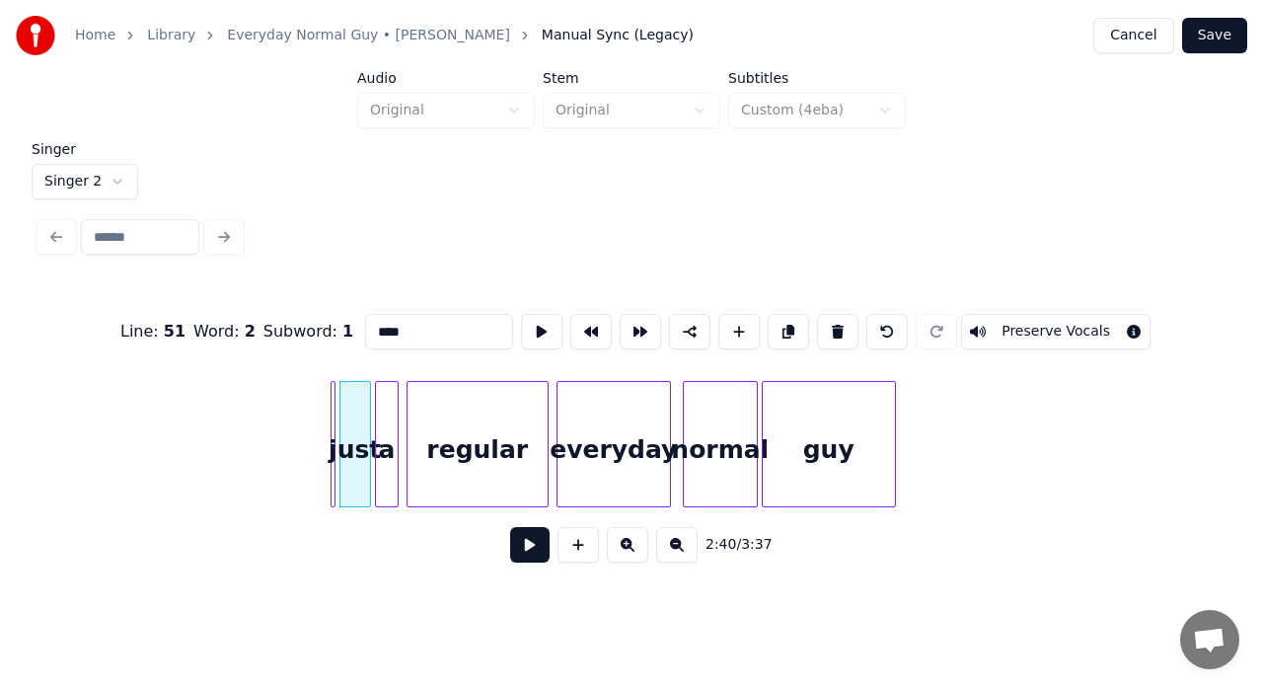
click at [533, 322] on button at bounding box center [541, 332] width 41 height 36
click at [332, 407] on div at bounding box center [332, 444] width 6 height 124
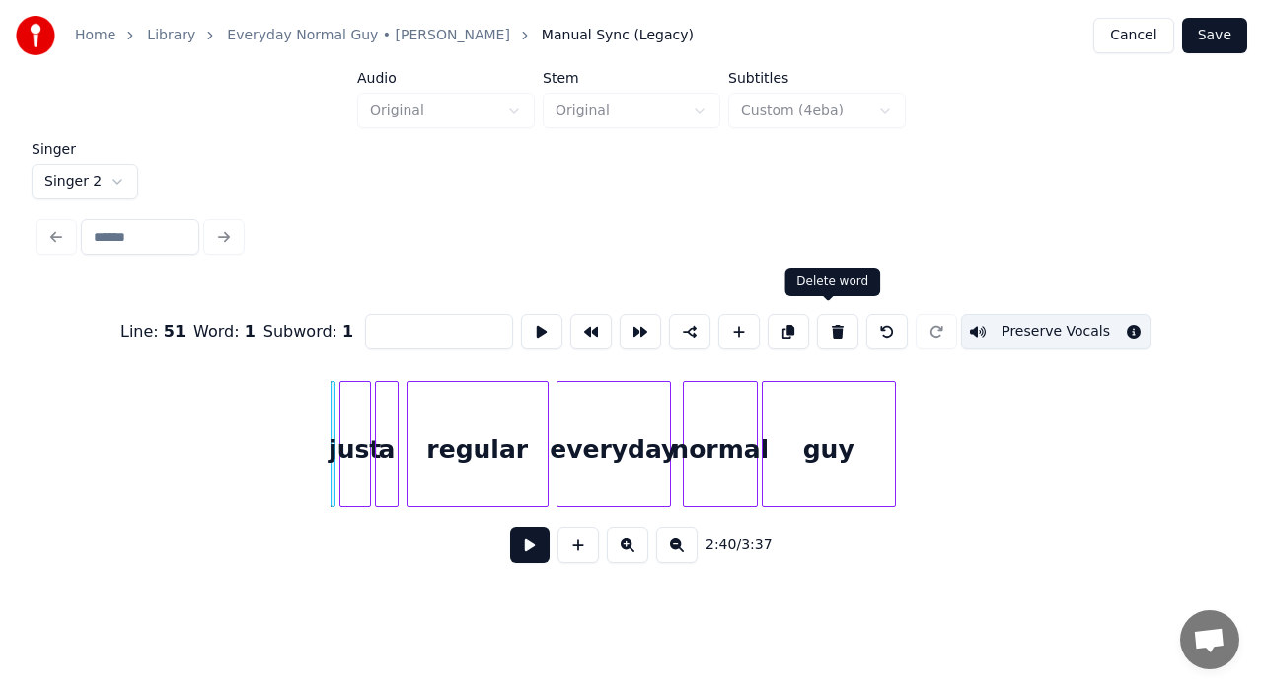
click at [823, 322] on button at bounding box center [837, 332] width 41 height 36
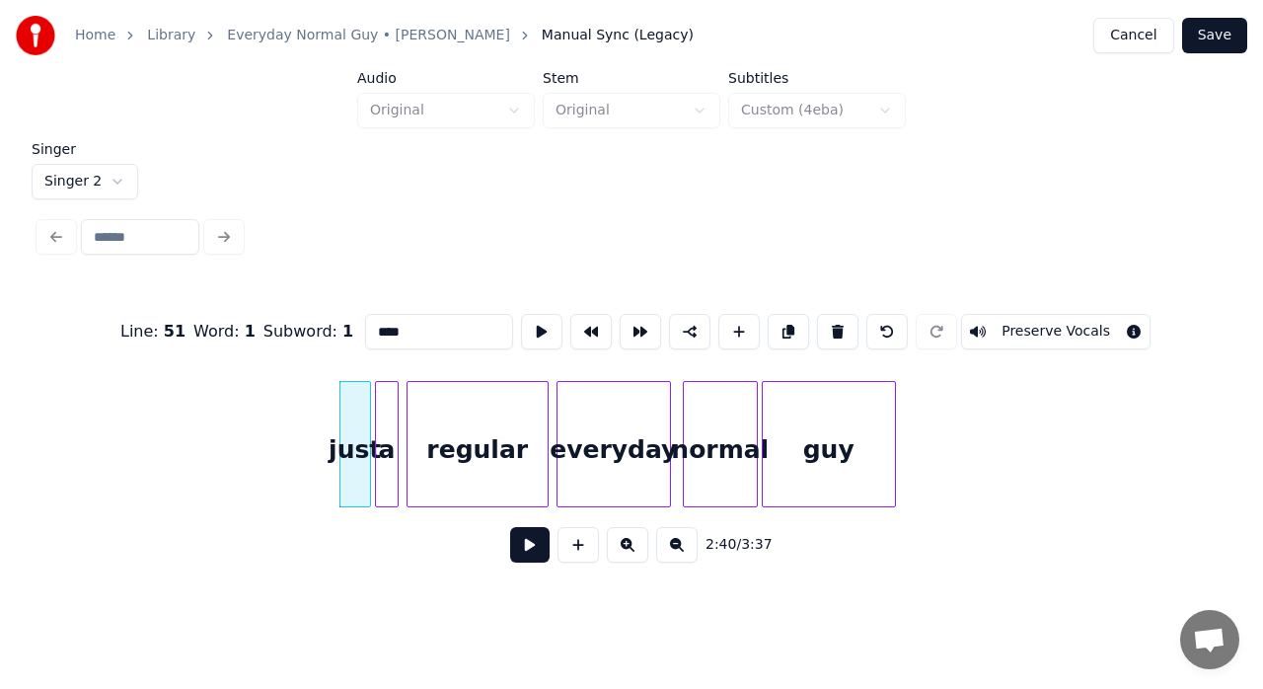
drag, startPoint x: 377, startPoint y: 326, endPoint x: 357, endPoint y: 334, distance: 21.3
click at [357, 334] on div "Line : 51 Word : 1 Subword : 1 **** Preserve Vocals" at bounding box center [631, 331] width 1184 height 99
type input "****"
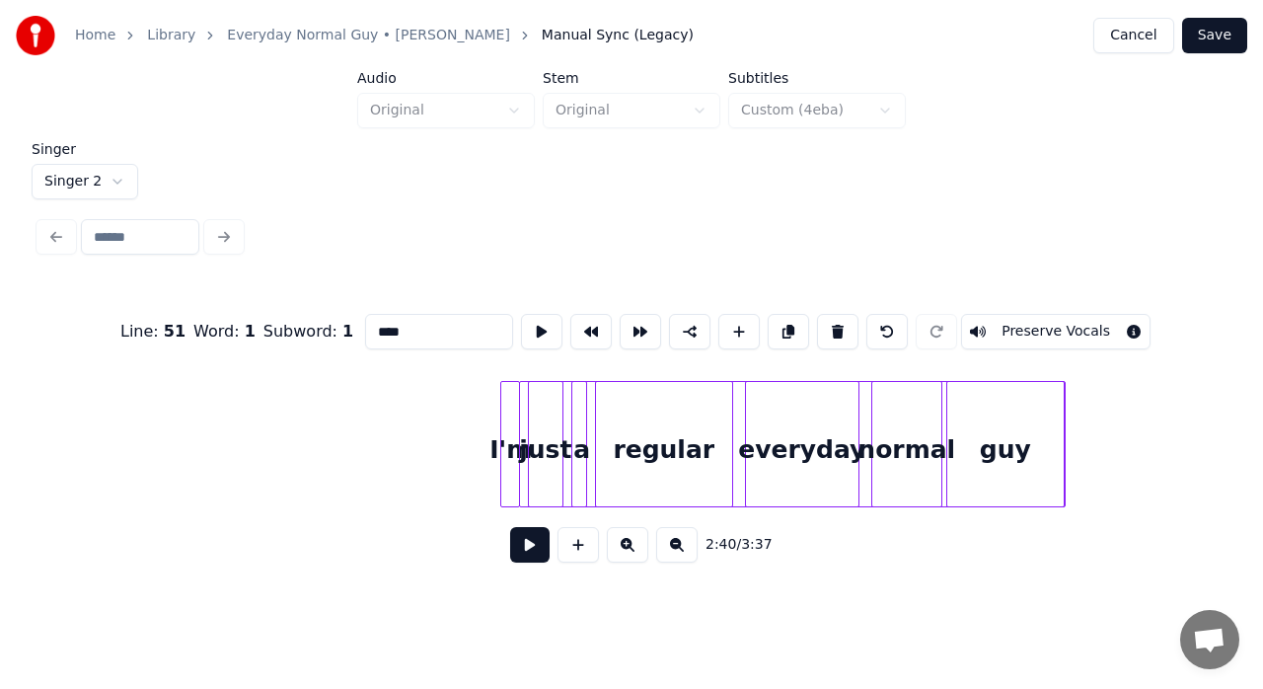
scroll to position [0, 32399]
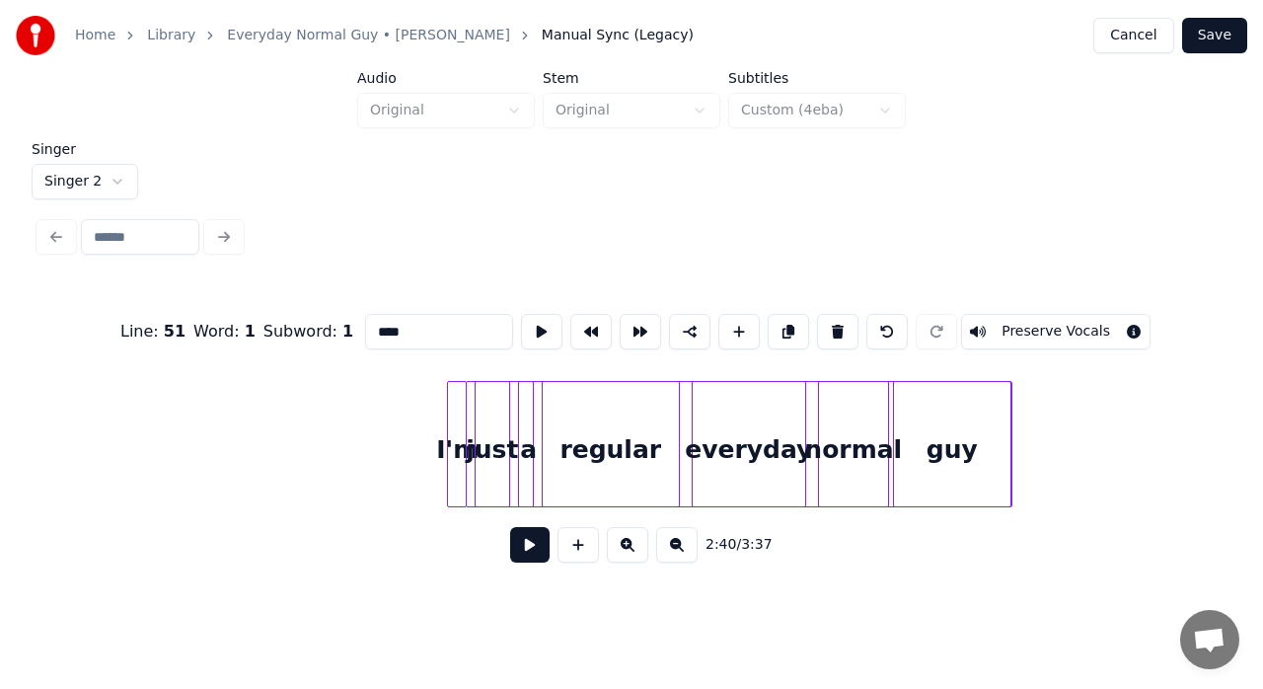
click at [809, 416] on div at bounding box center [739, 444] width 547 height 126
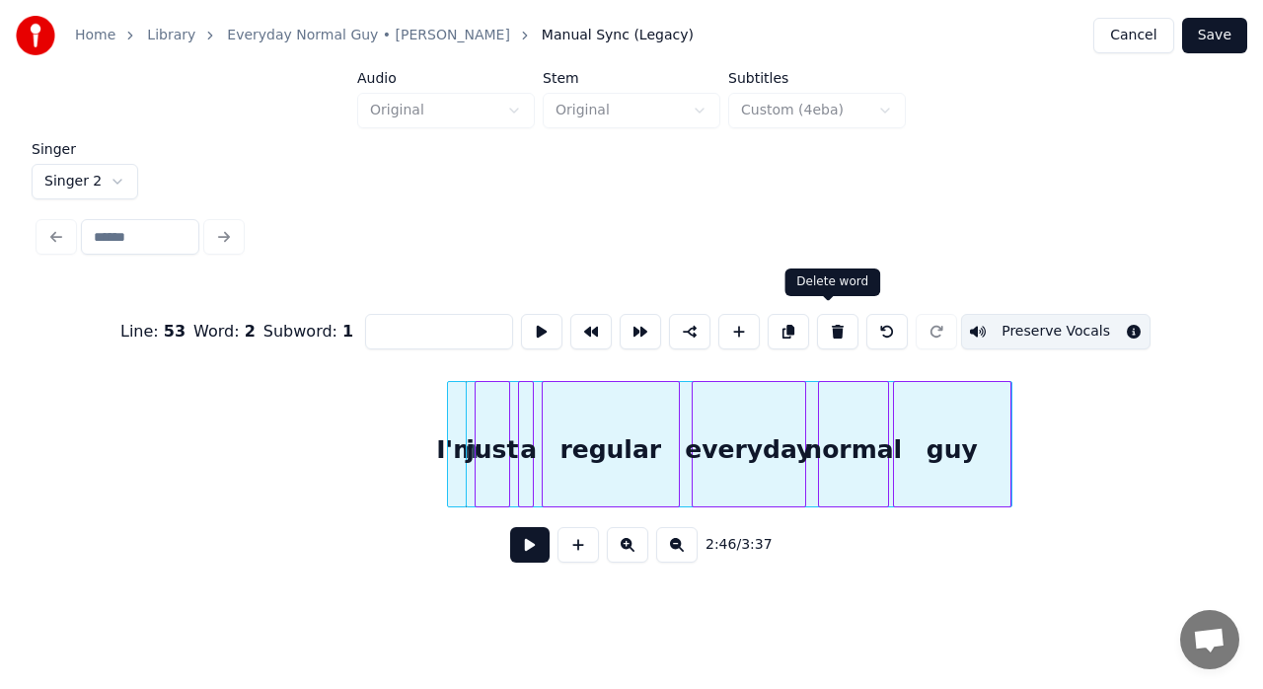
click at [846, 319] on button at bounding box center [837, 332] width 41 height 36
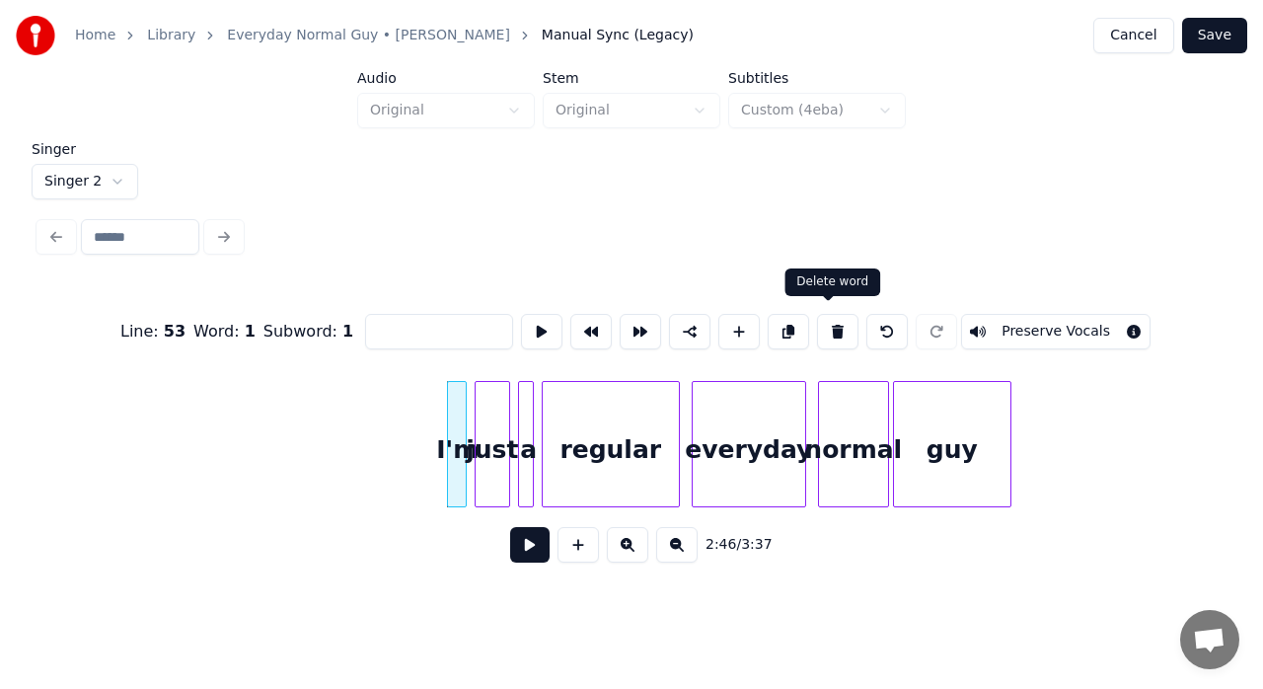
type input "***"
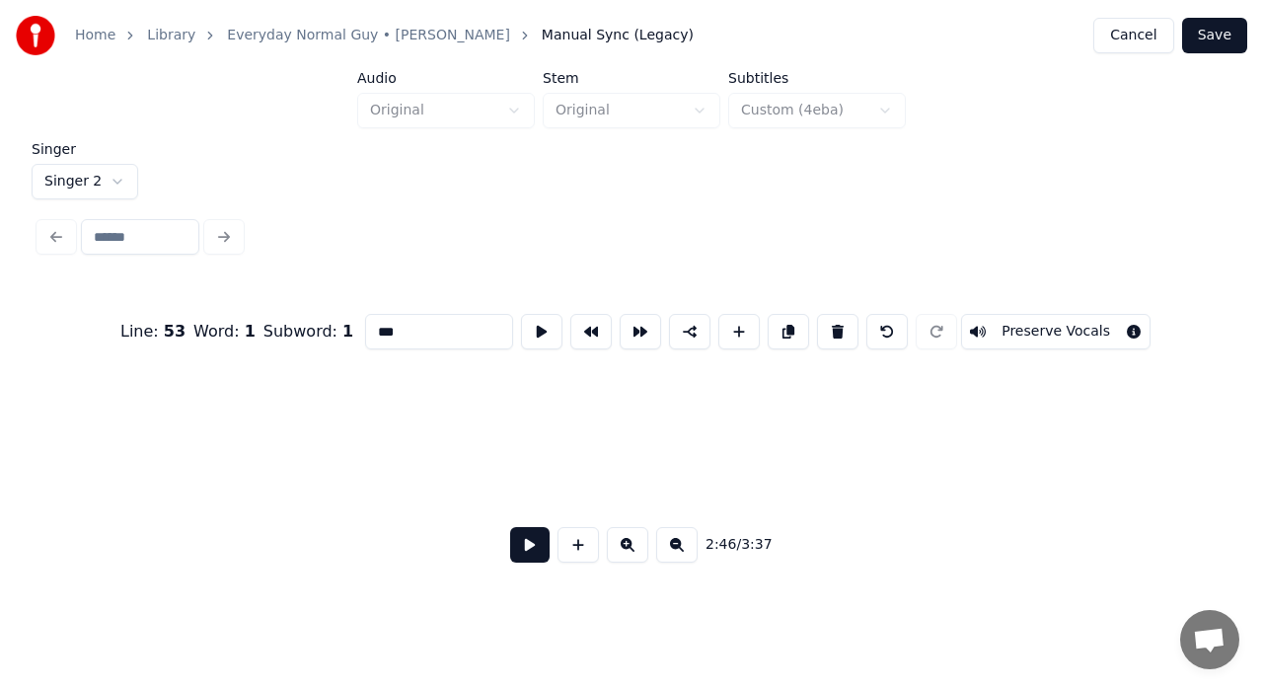
scroll to position [0, 36079]
click at [1216, 43] on button "Save" at bounding box center [1214, 36] width 65 height 36
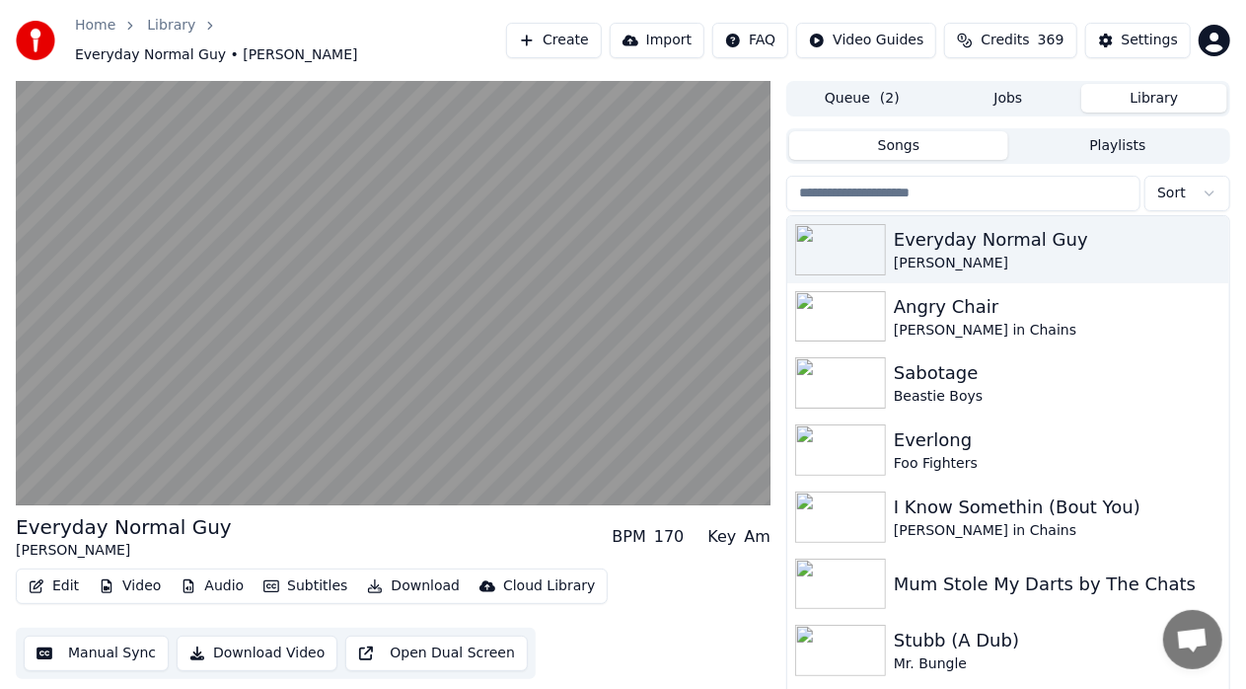
click at [222, 575] on button "Audio" at bounding box center [212, 586] width 79 height 28
click at [739, 582] on div "Edit Video Audio Subtitles Download Cloud Library Manual Sync Download Video Op…" at bounding box center [393, 623] width 755 height 111
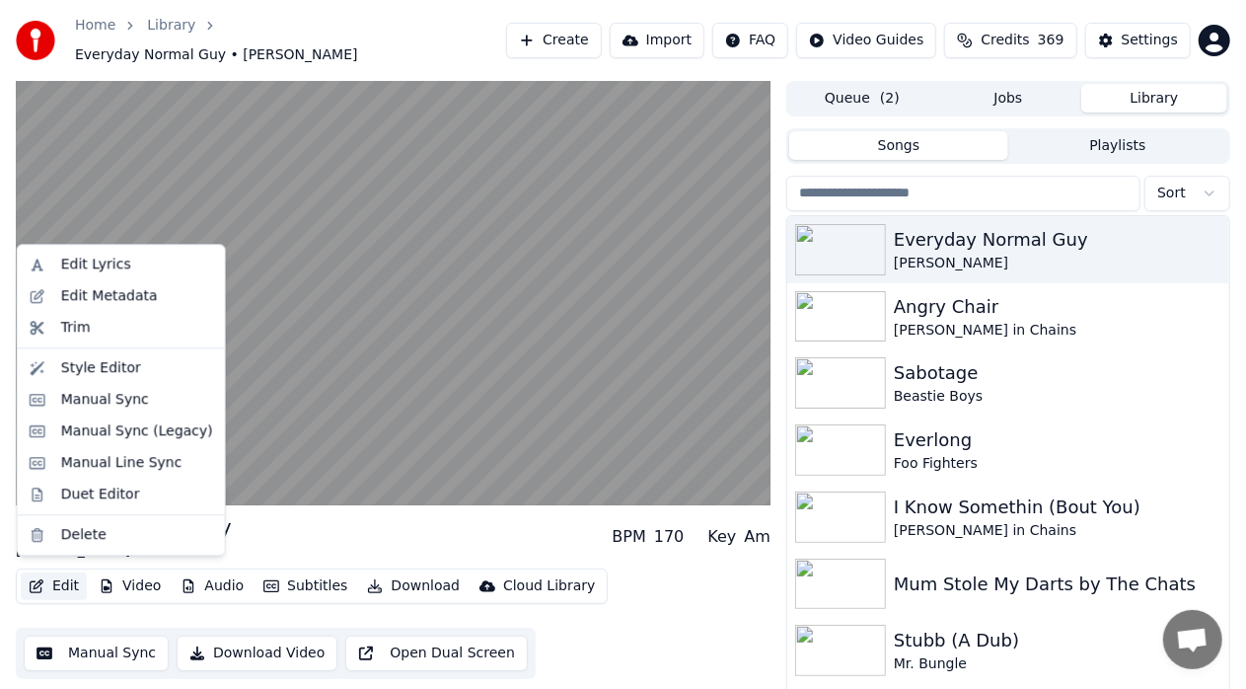
click at [69, 574] on button "Edit" at bounding box center [54, 586] width 66 height 28
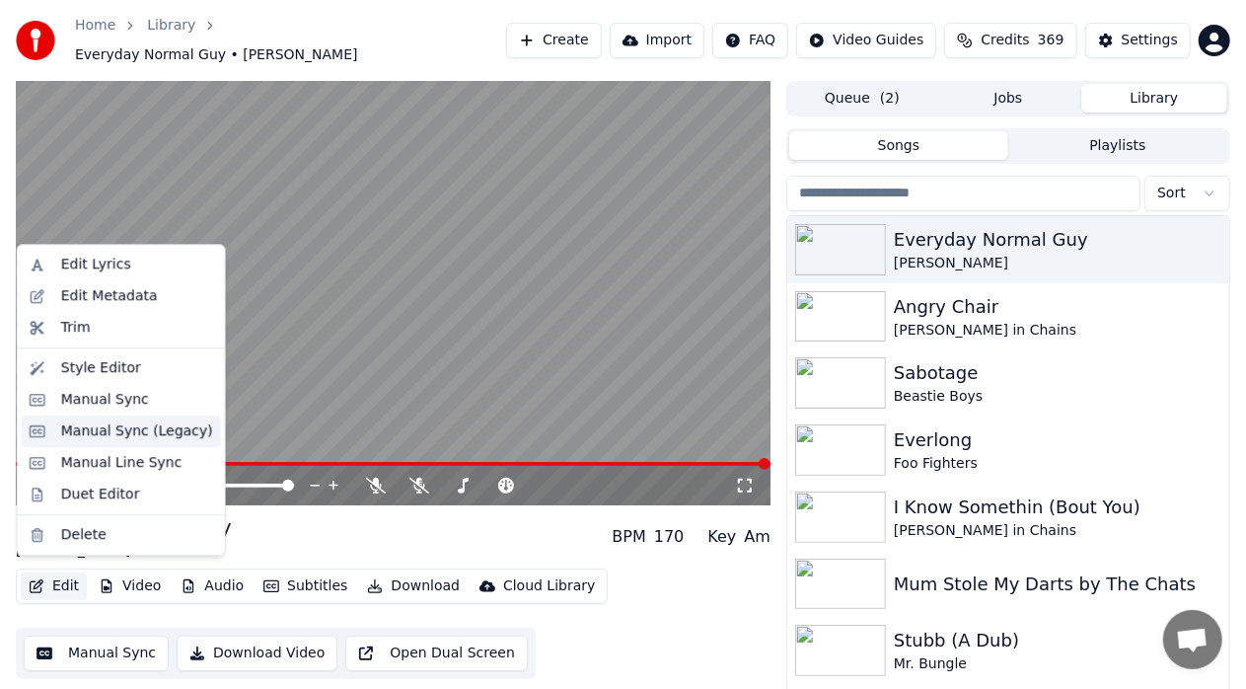
click at [140, 430] on div "Manual Sync (Legacy)" at bounding box center [137, 431] width 152 height 20
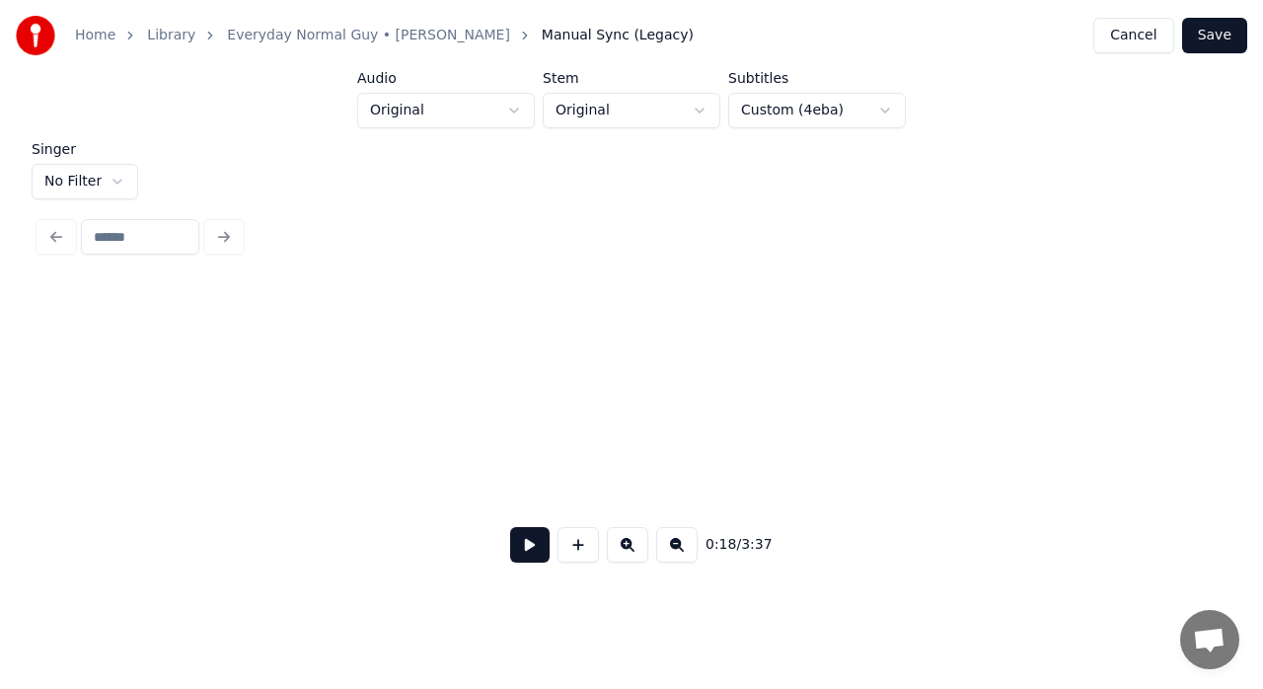
scroll to position [0, 3559]
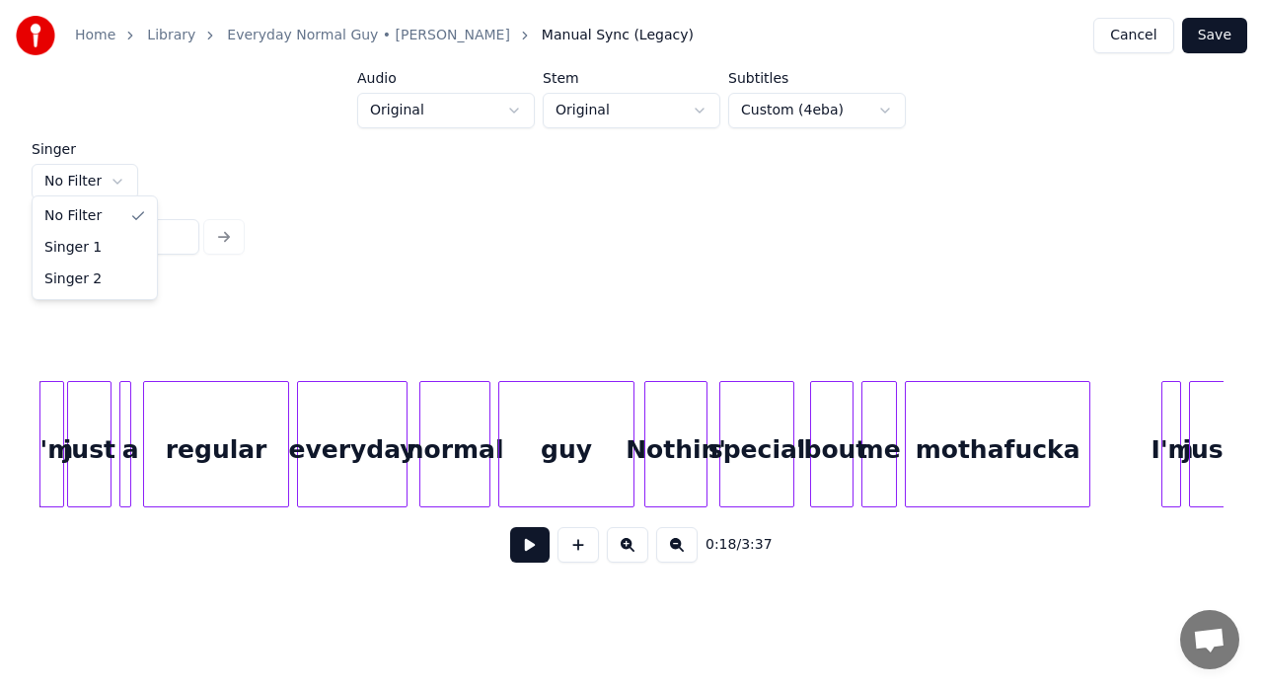
click at [114, 175] on html "Home Library Everyday Normal Guy • [PERSON_NAME] Joie Manual Sync (Legacy) Canc…" at bounding box center [631, 302] width 1263 height 605
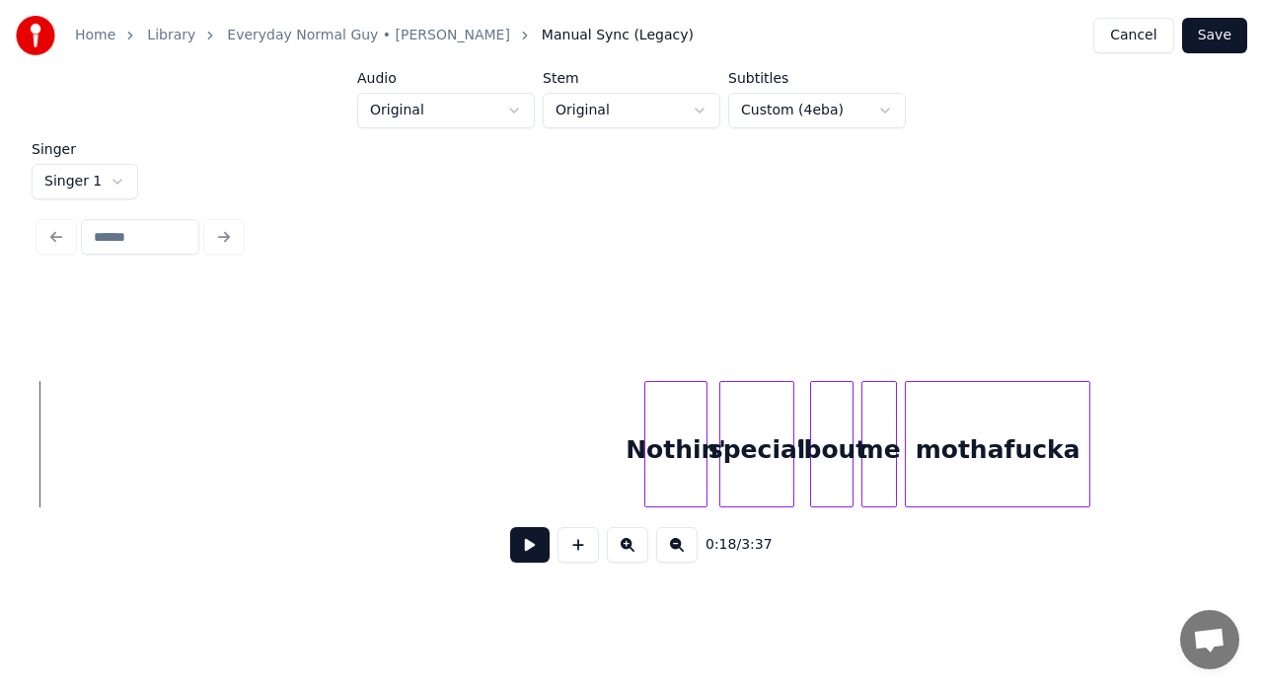
click at [678, 472] on div "Nothin'" at bounding box center [675, 449] width 61 height 134
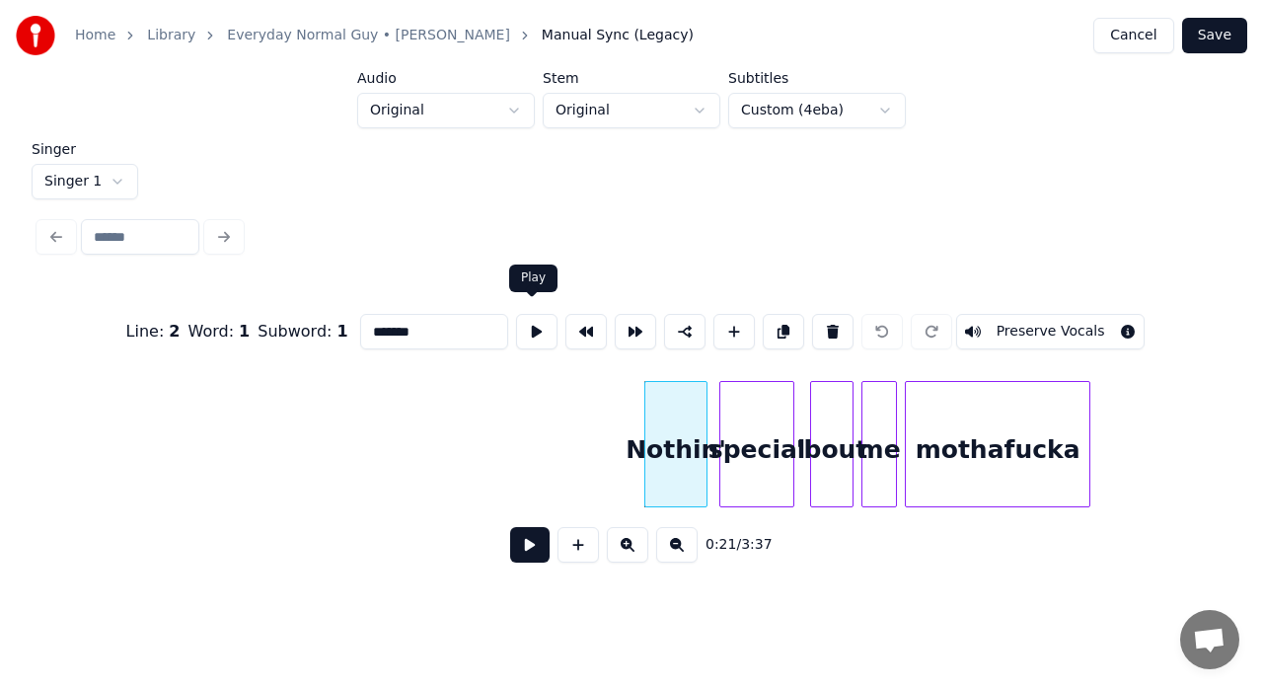
click at [537, 326] on button at bounding box center [536, 332] width 41 height 36
click at [753, 431] on div "special" at bounding box center [756, 449] width 73 height 134
type input "*******"
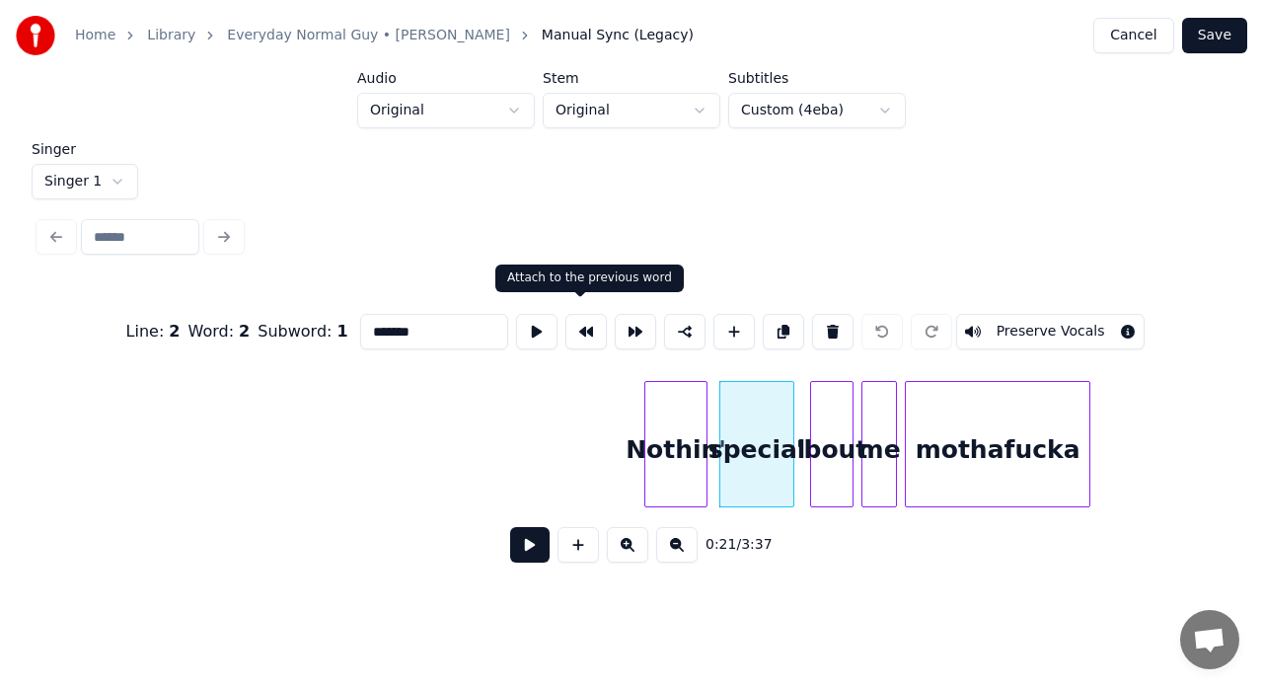
click at [590, 326] on button at bounding box center [585, 332] width 41 height 36
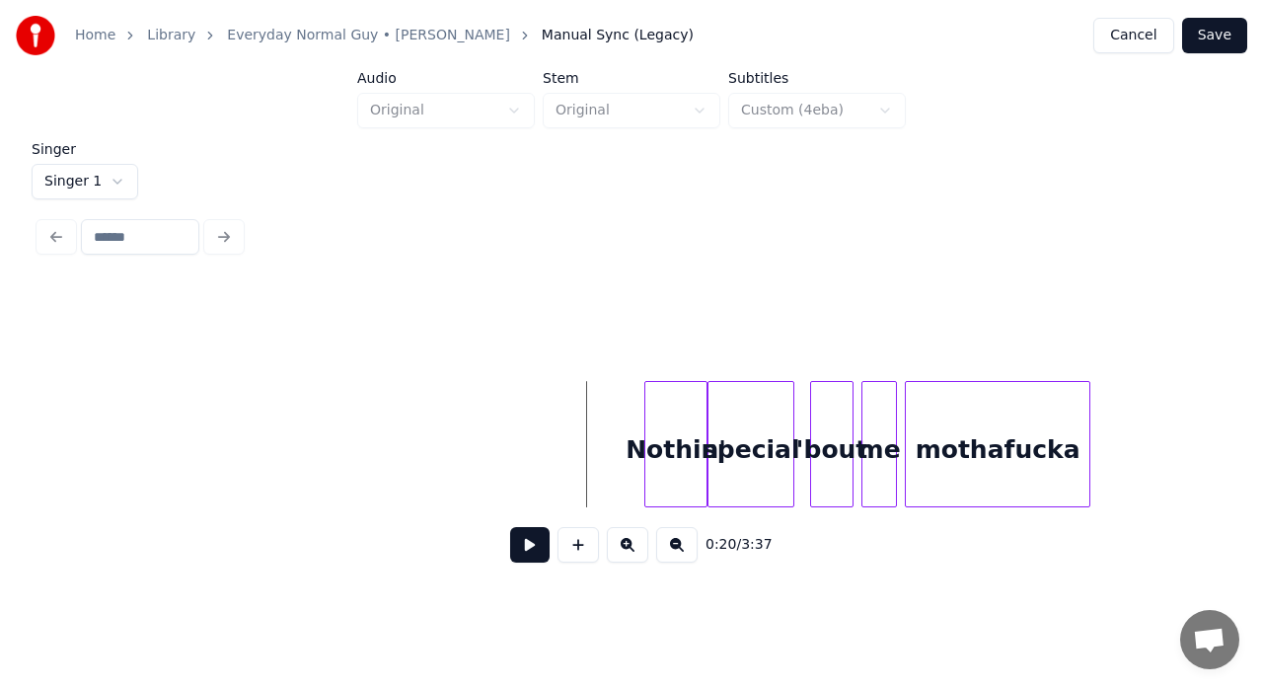
click at [527, 548] on button at bounding box center [529, 545] width 39 height 36
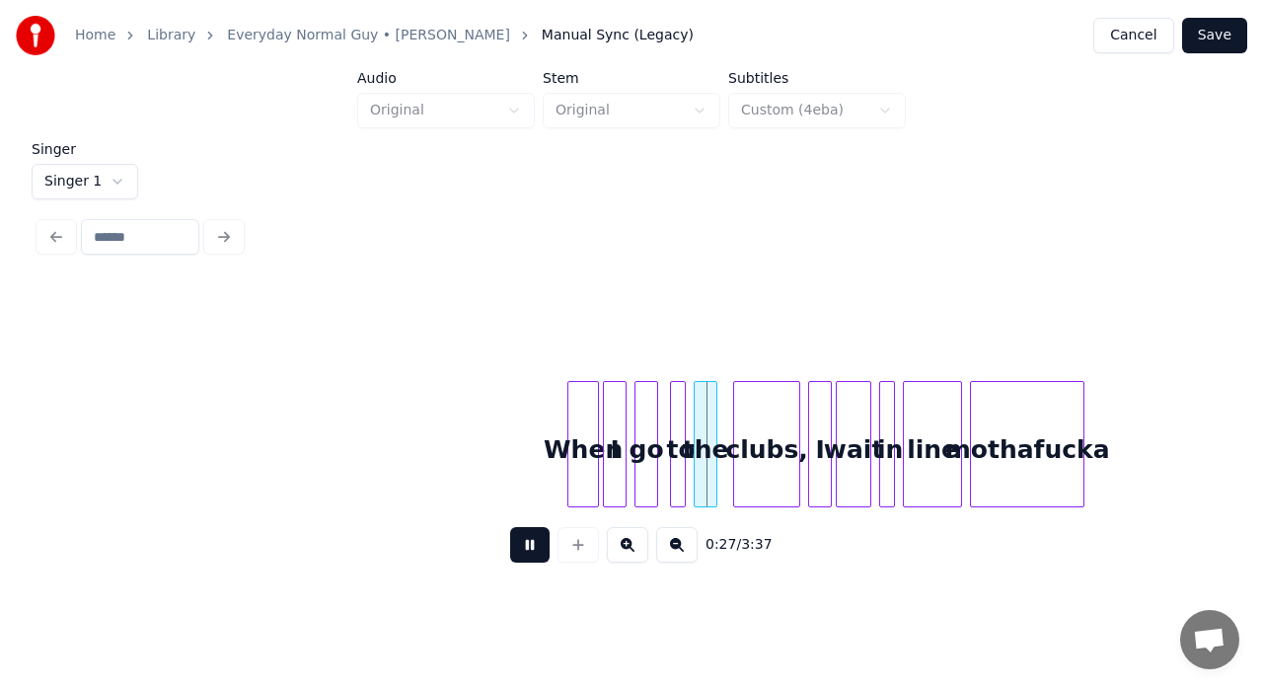
click at [523, 547] on button at bounding box center [529, 545] width 39 height 36
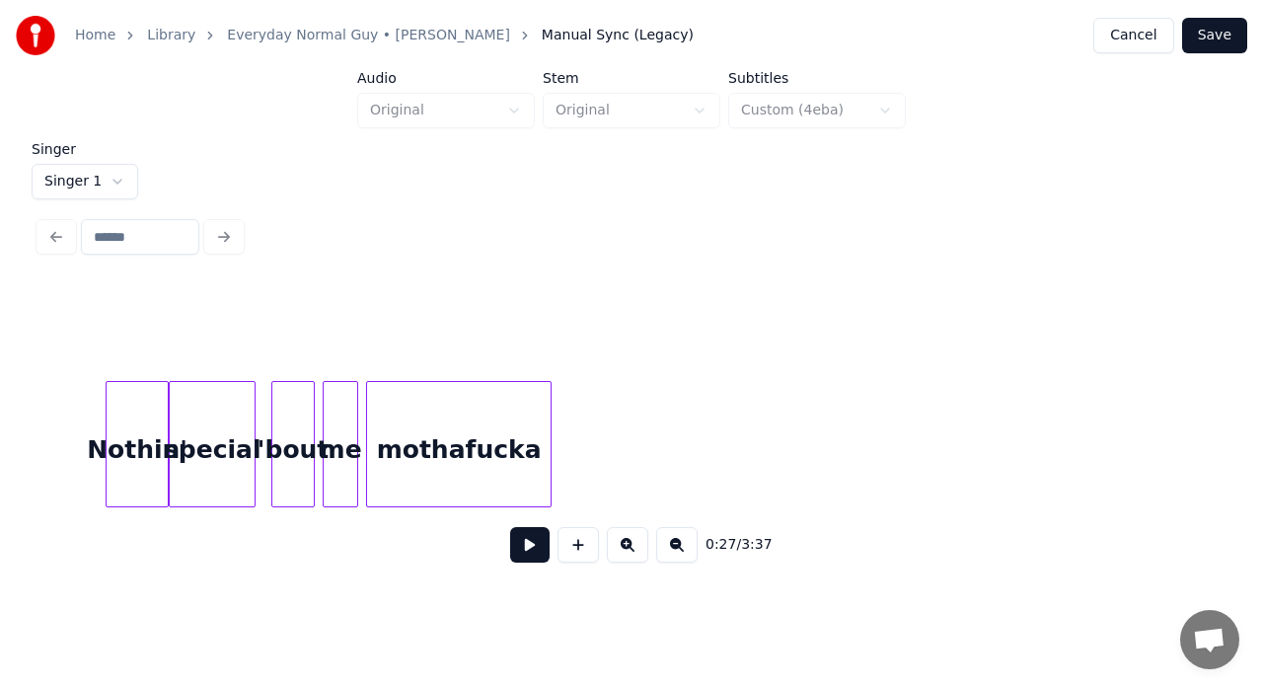
scroll to position [0, 4074]
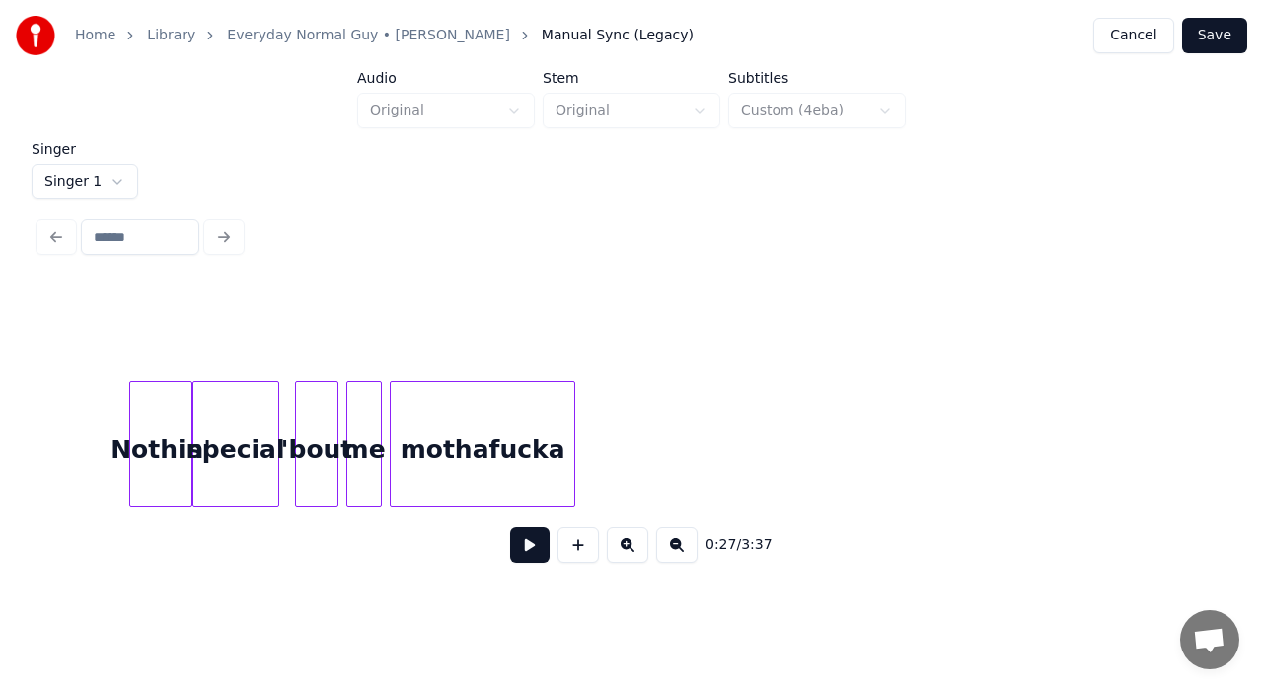
click at [367, 445] on div "me" at bounding box center [364, 449] width 34 height 134
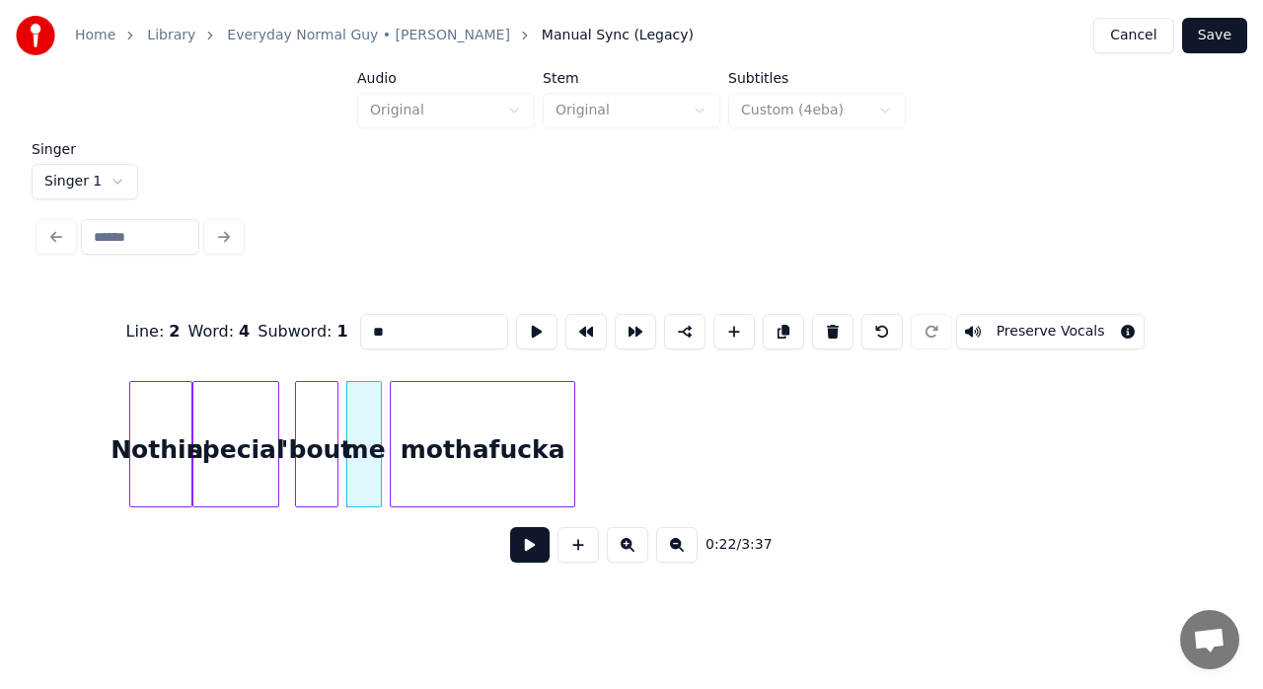
click at [394, 336] on input "**" at bounding box center [434, 332] width 148 height 36
click at [305, 461] on div "'bout" at bounding box center [316, 449] width 41 height 134
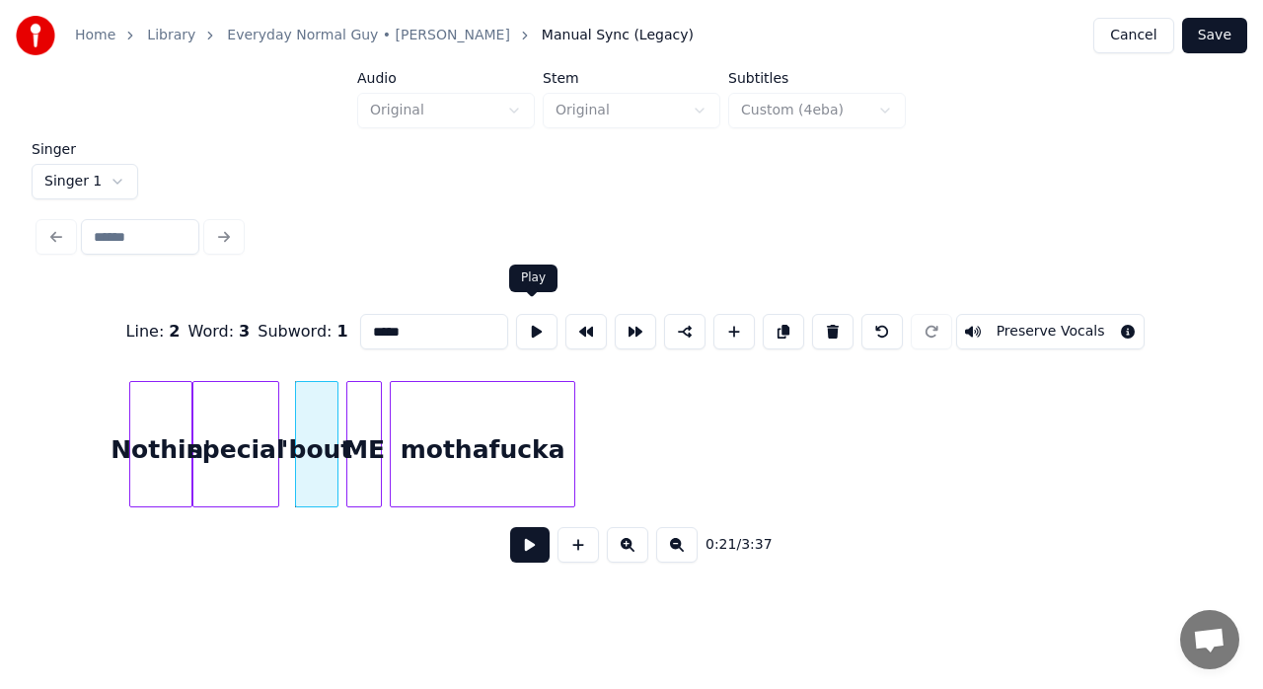
click at [535, 333] on button at bounding box center [536, 332] width 41 height 36
click at [246, 424] on div "special" at bounding box center [235, 449] width 85 height 134
type input "*******"
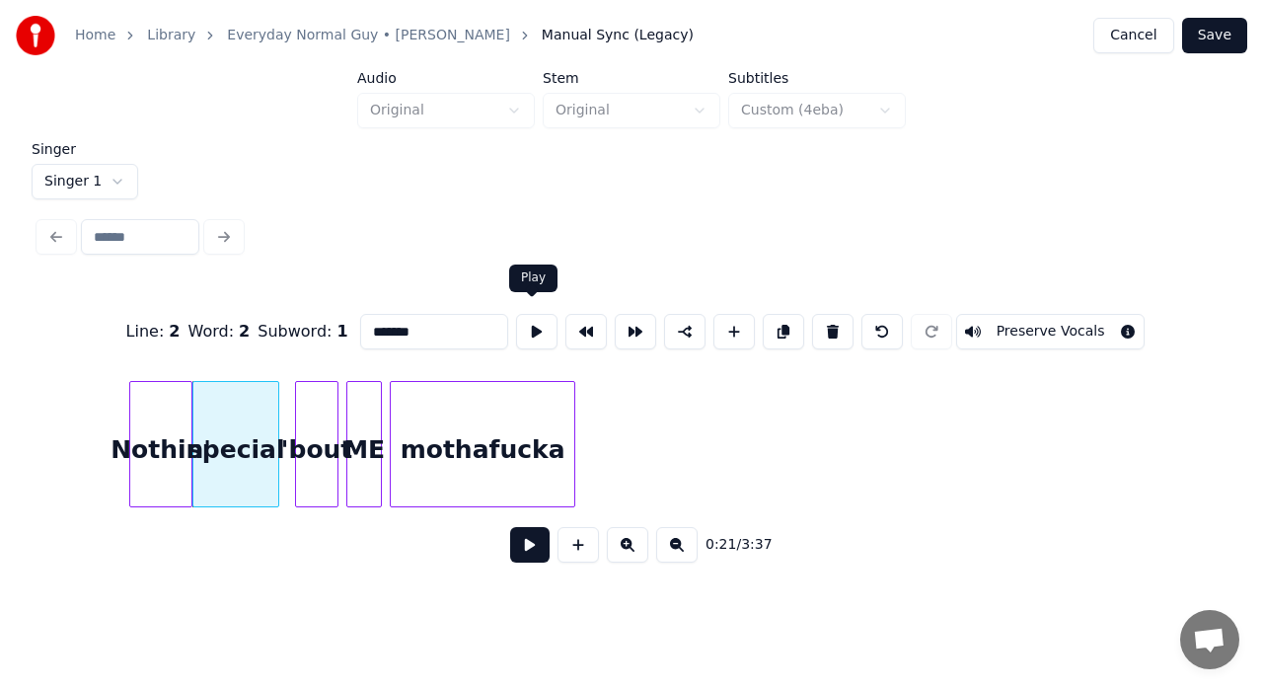
click at [537, 318] on button at bounding box center [536, 332] width 41 height 36
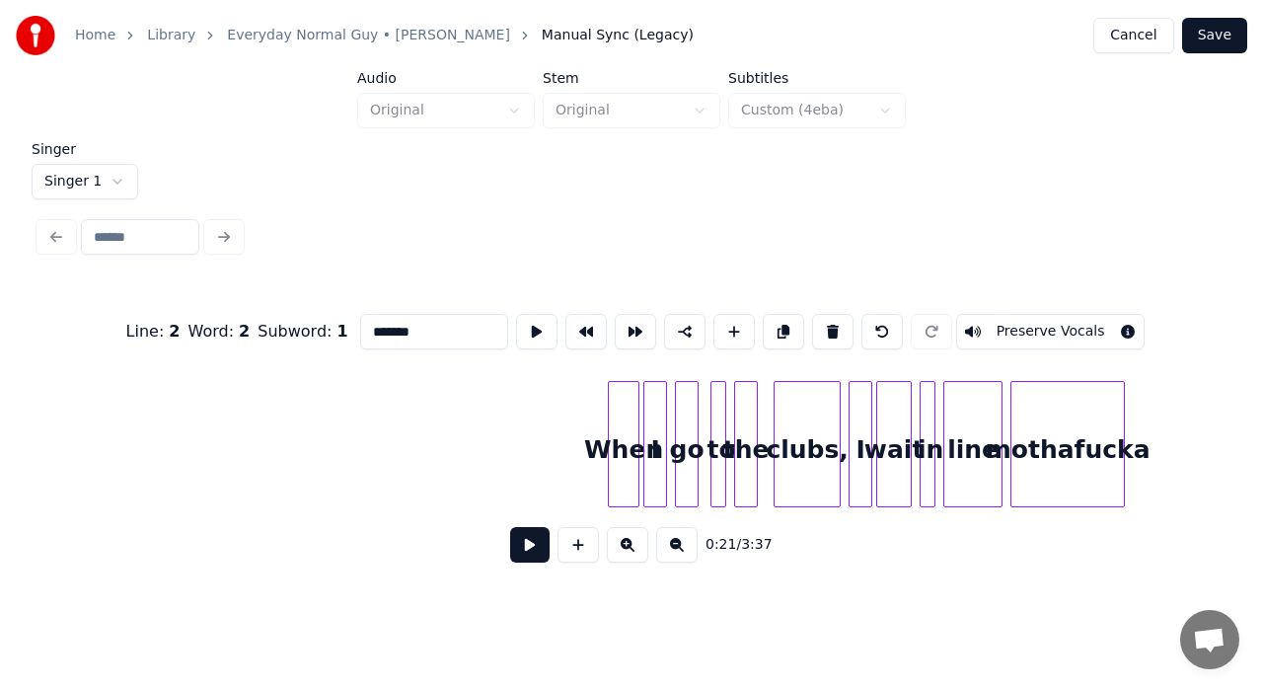
scroll to position [0, 4732]
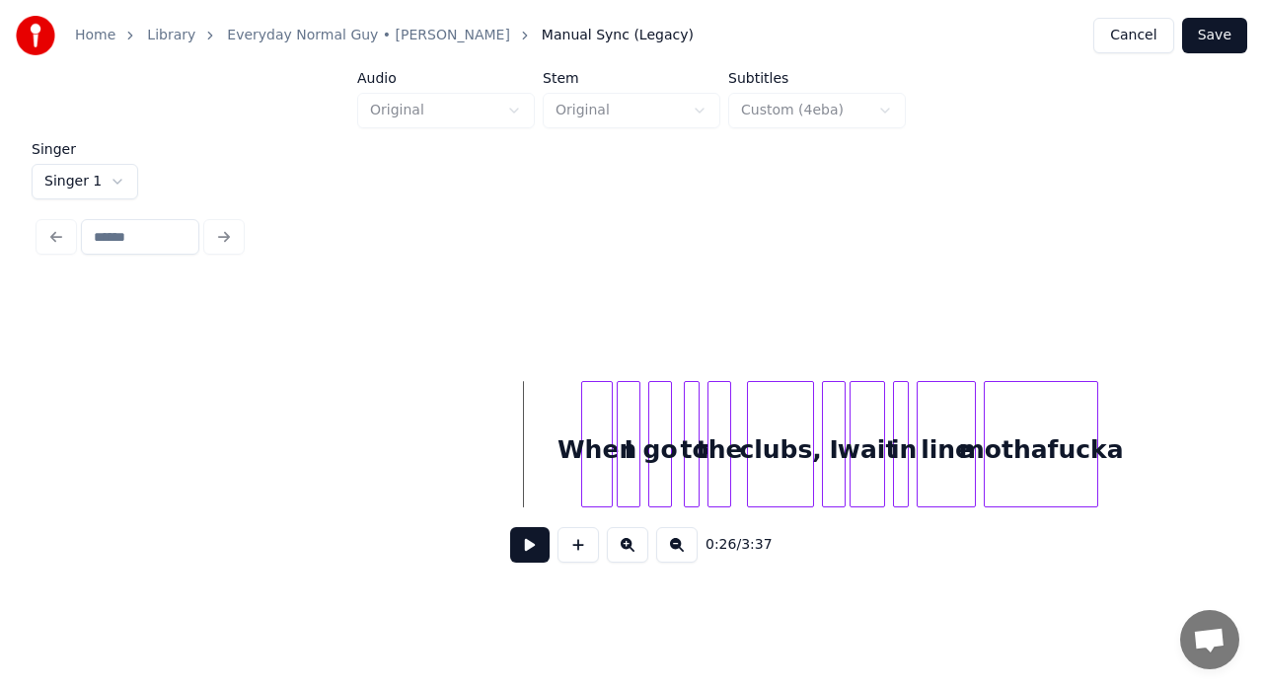
click at [542, 551] on button at bounding box center [529, 545] width 39 height 36
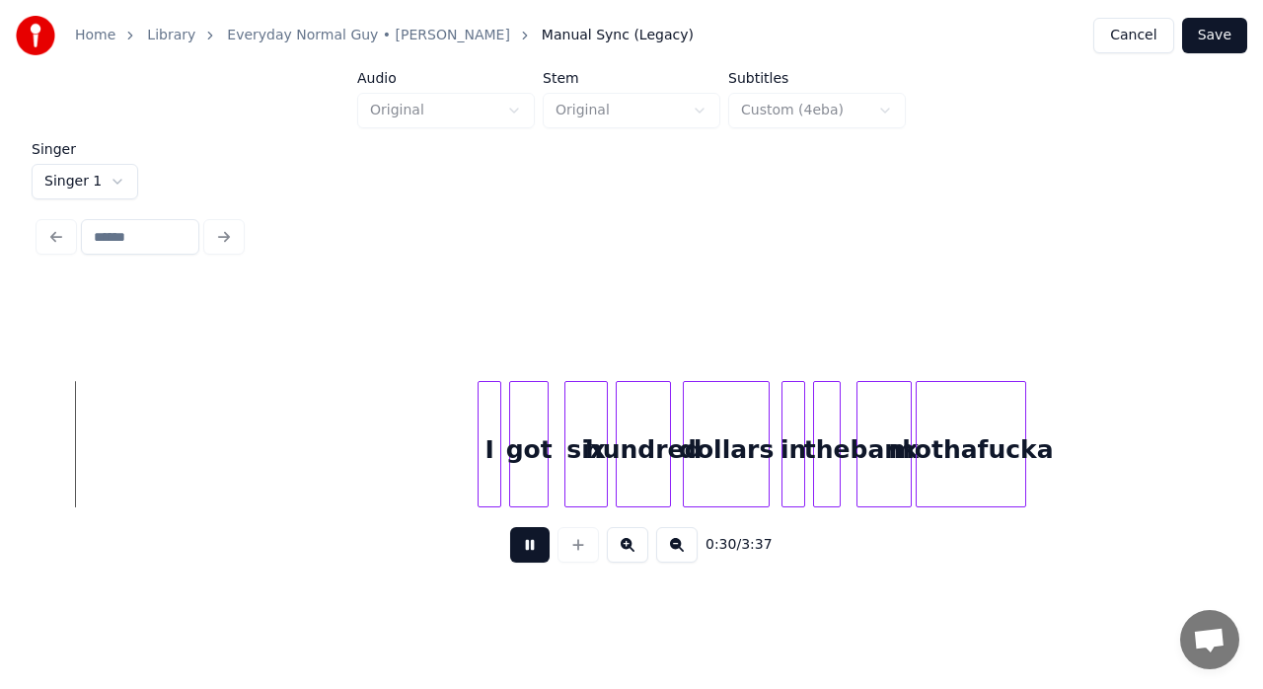
click at [542, 551] on button at bounding box center [529, 545] width 39 height 36
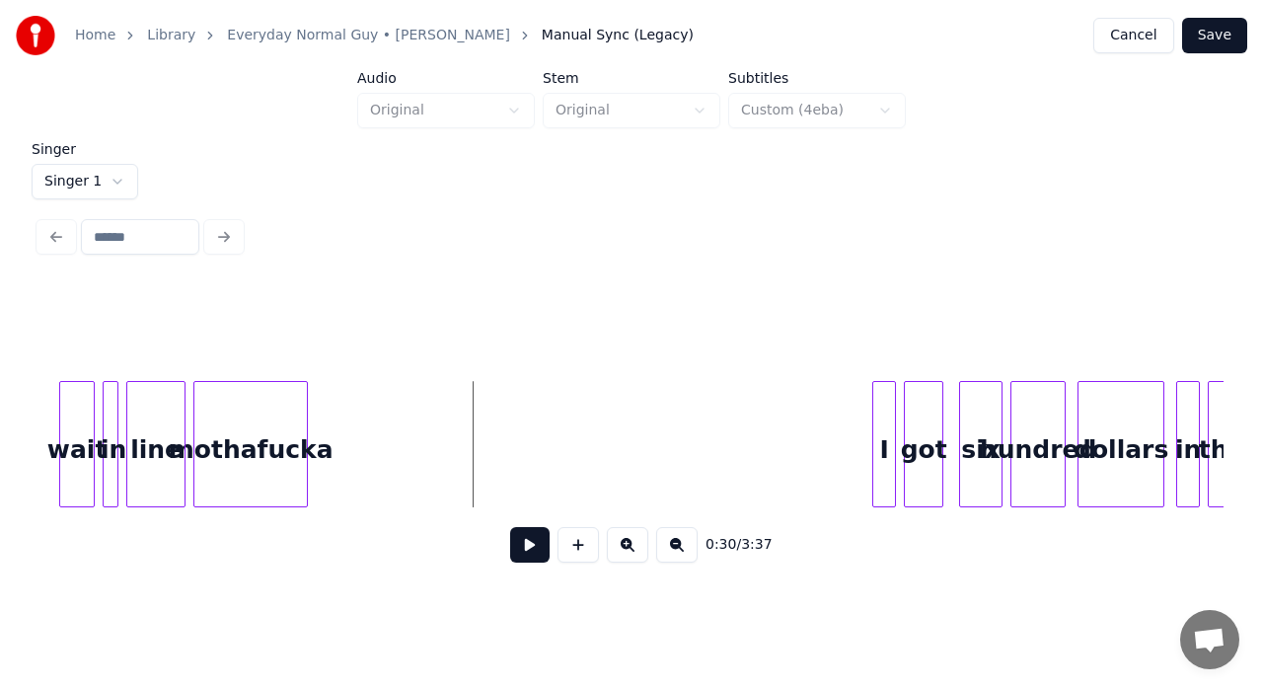
scroll to position [0, 5443]
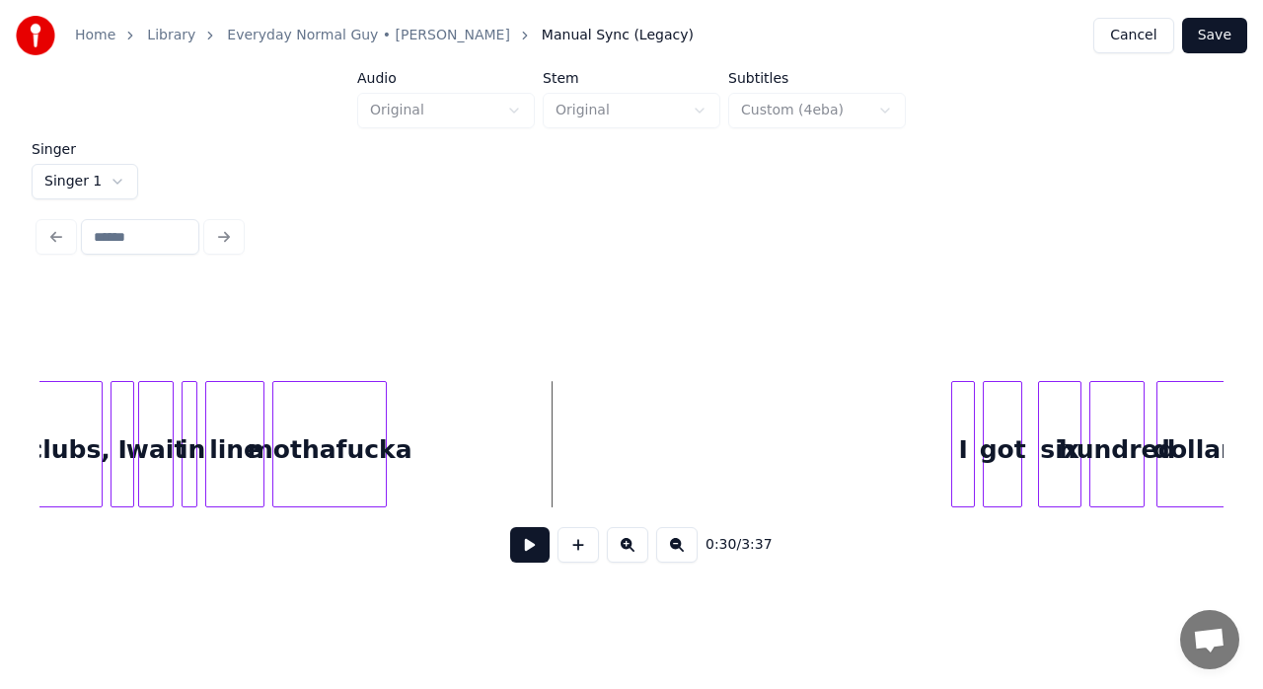
click at [235, 460] on div "line" at bounding box center [234, 449] width 57 height 134
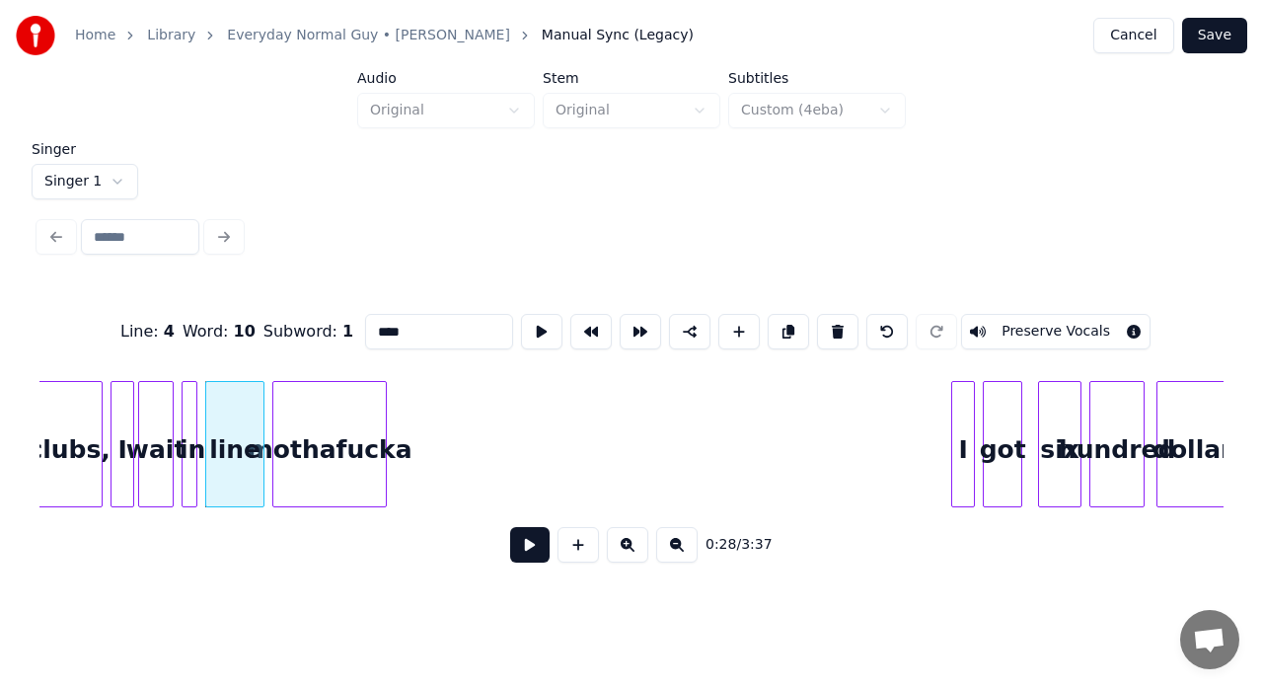
click at [383, 331] on input "****" at bounding box center [439, 332] width 148 height 36
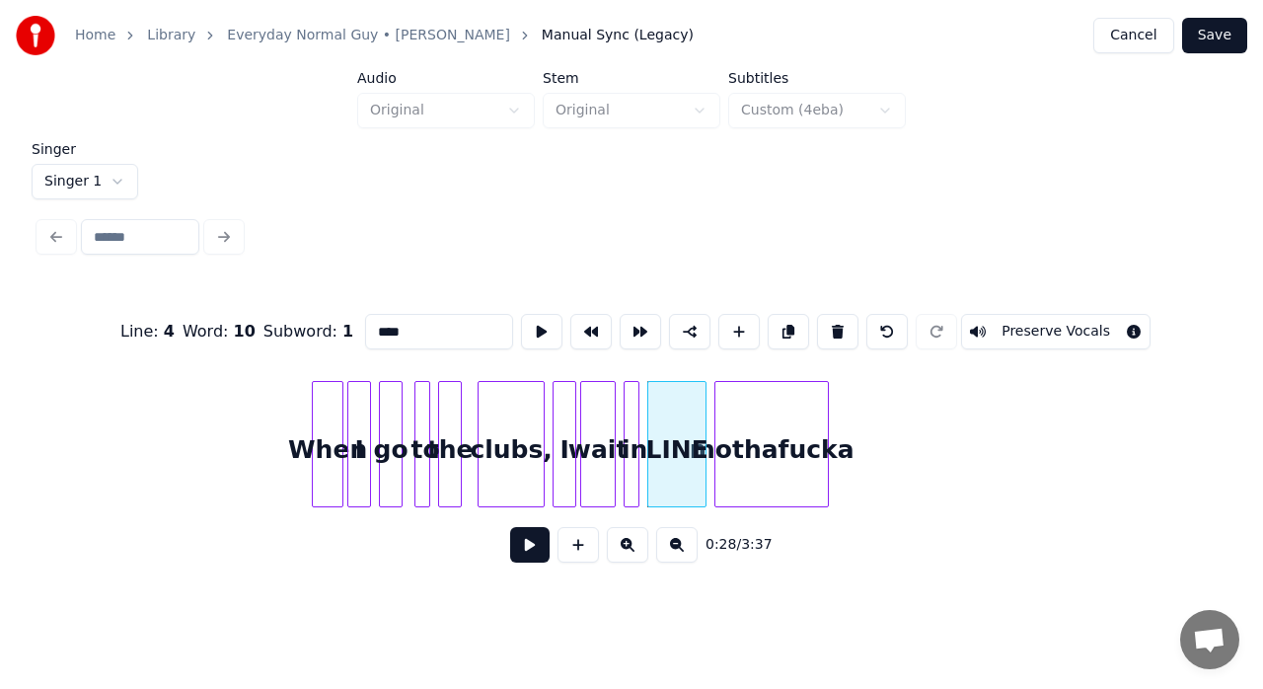
scroll to position [0, 5050]
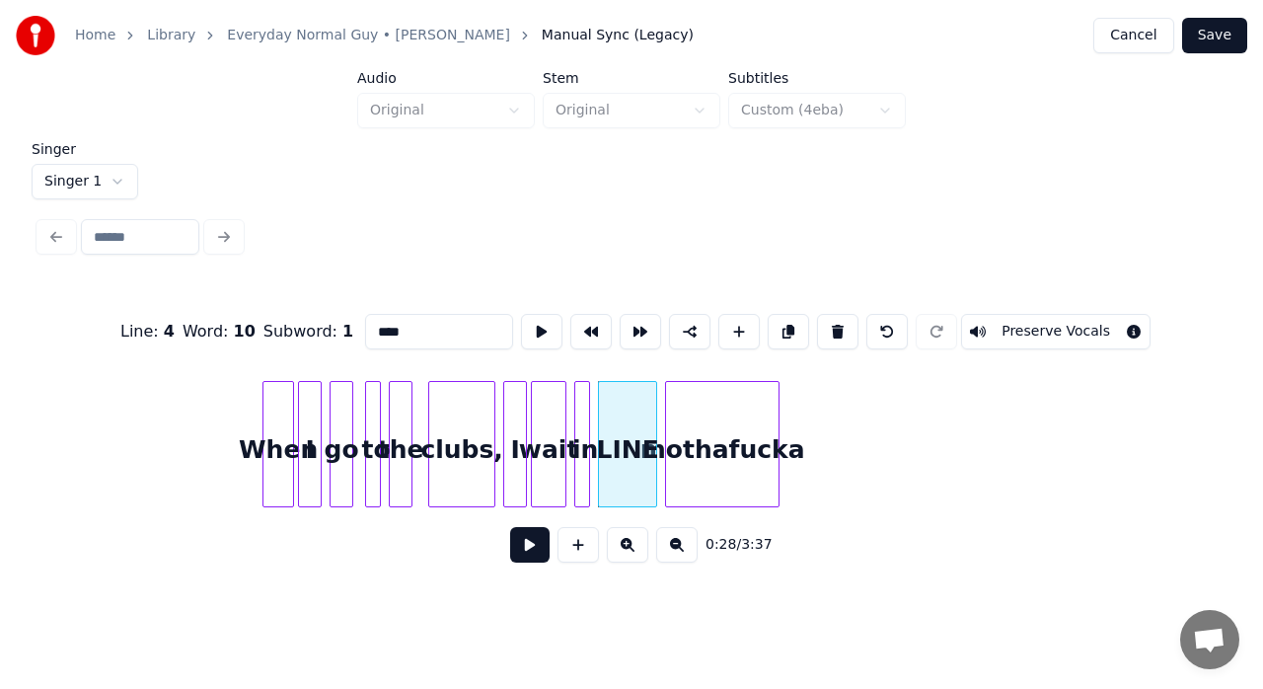
type input "****"
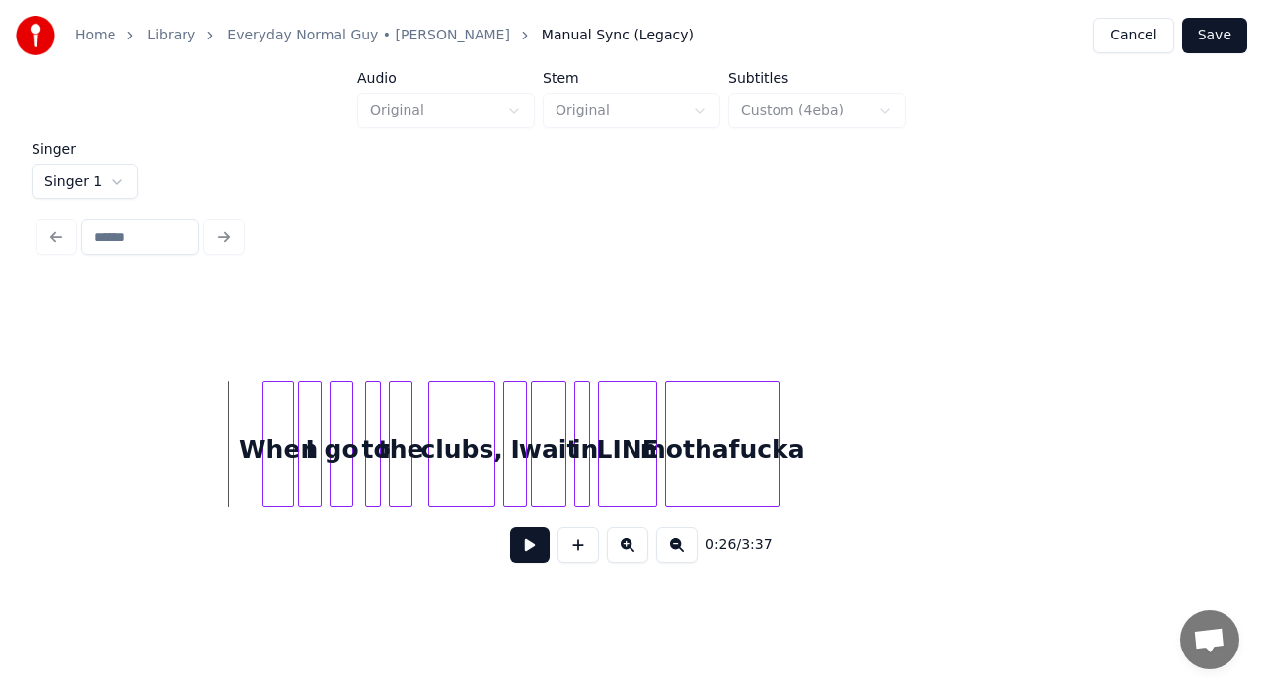
click at [526, 535] on button at bounding box center [529, 545] width 39 height 36
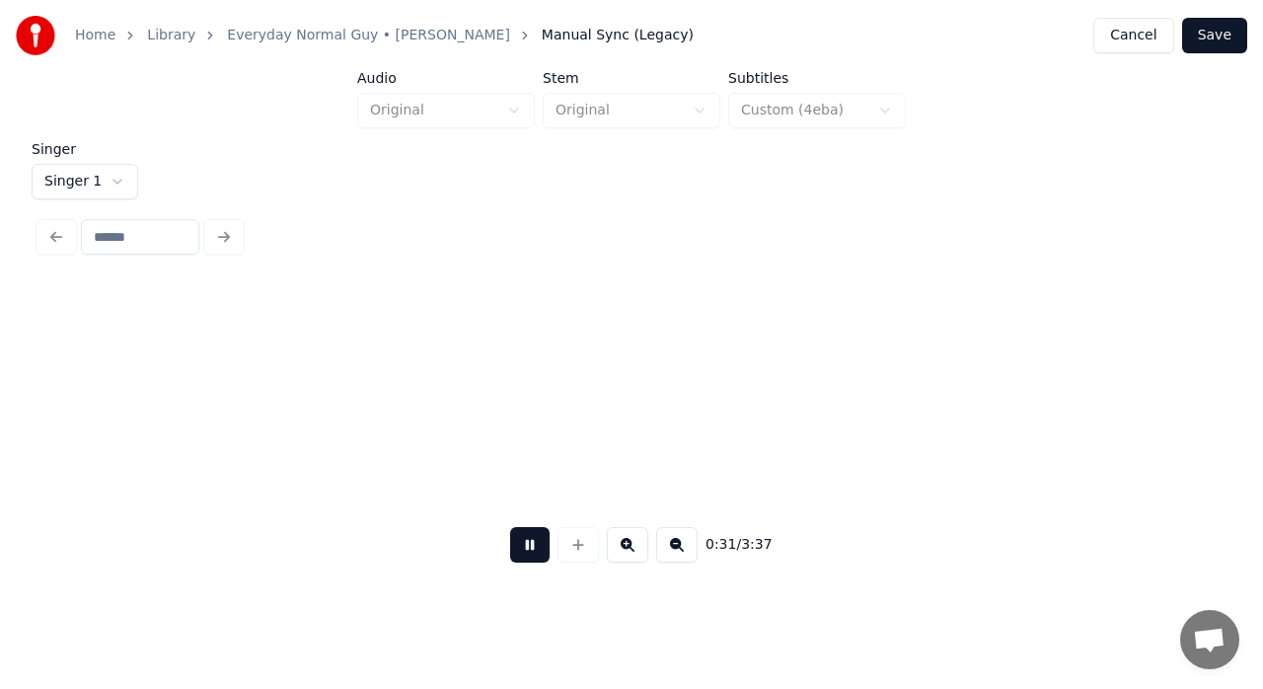
scroll to position [0, 6235]
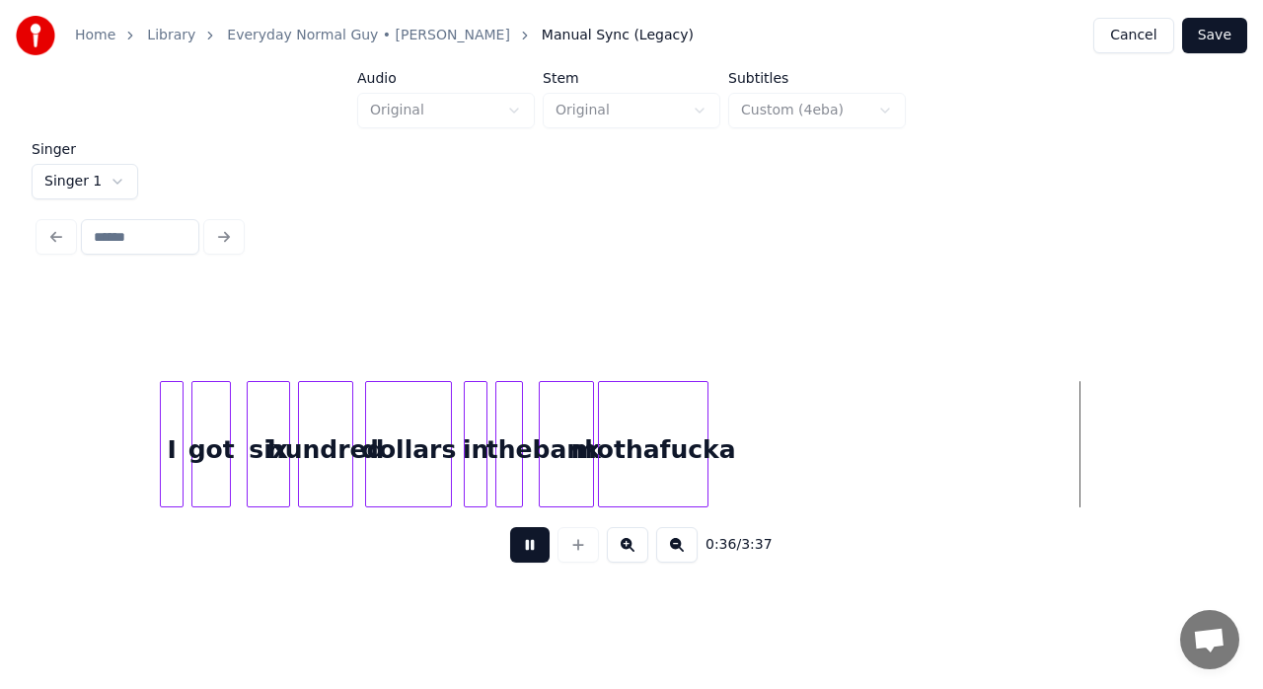
click at [523, 558] on button at bounding box center [529, 545] width 39 height 36
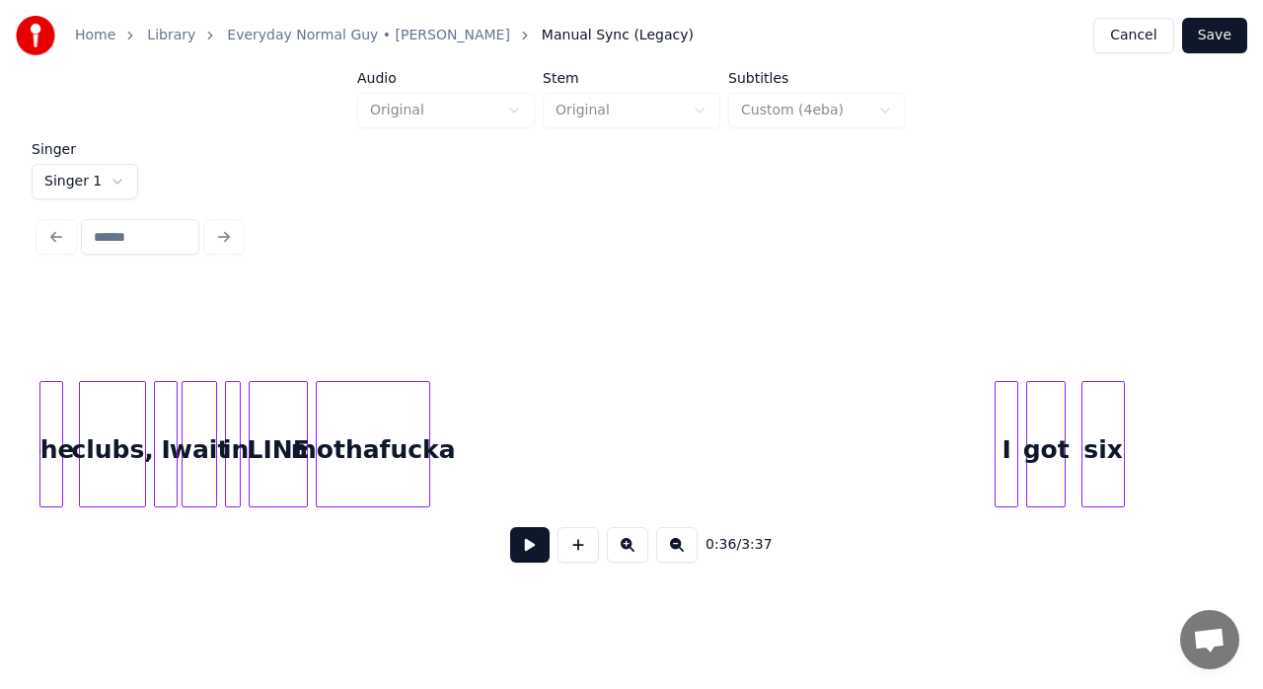
scroll to position [0, 5007]
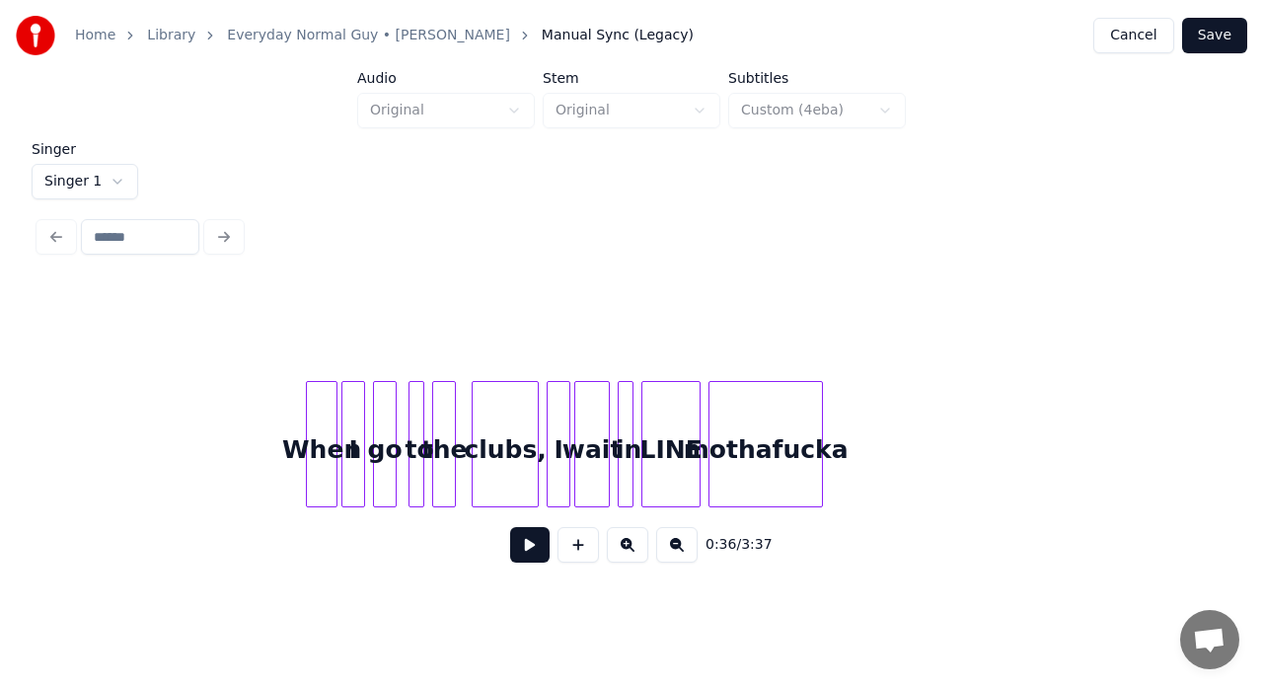
click at [514, 553] on button at bounding box center [529, 545] width 39 height 36
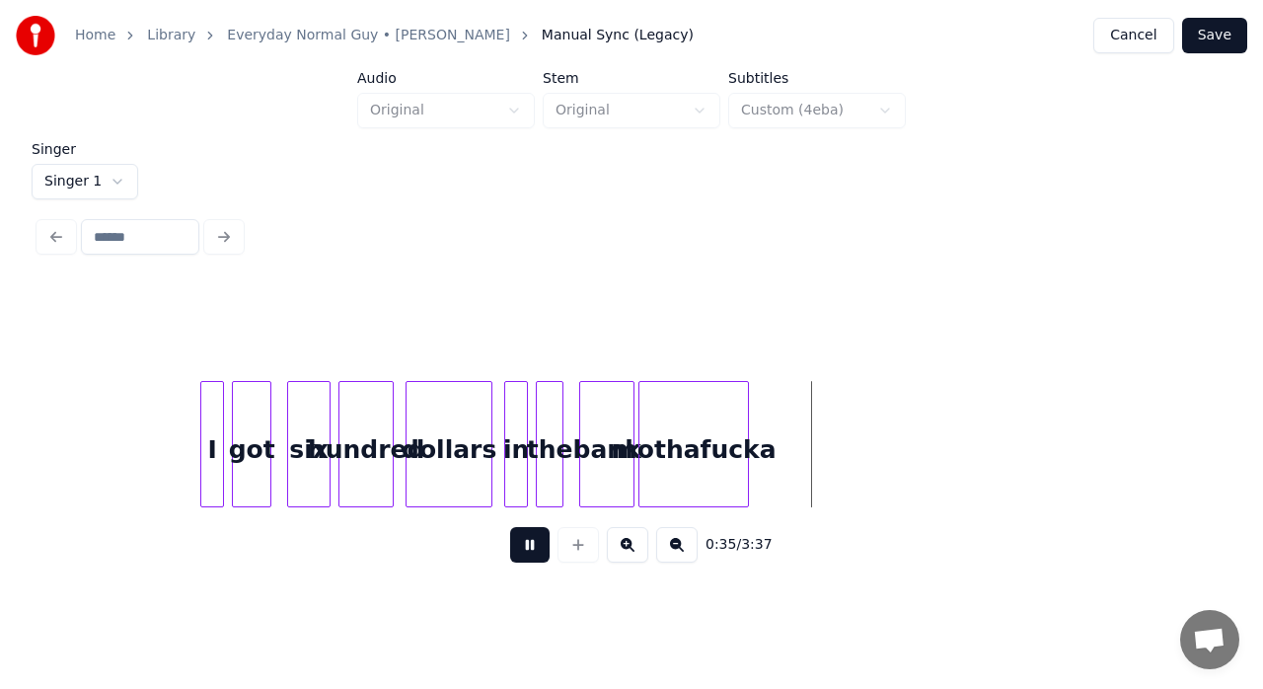
click at [514, 553] on button at bounding box center [529, 545] width 39 height 36
click at [616, 436] on div "bank" at bounding box center [606, 449] width 53 height 134
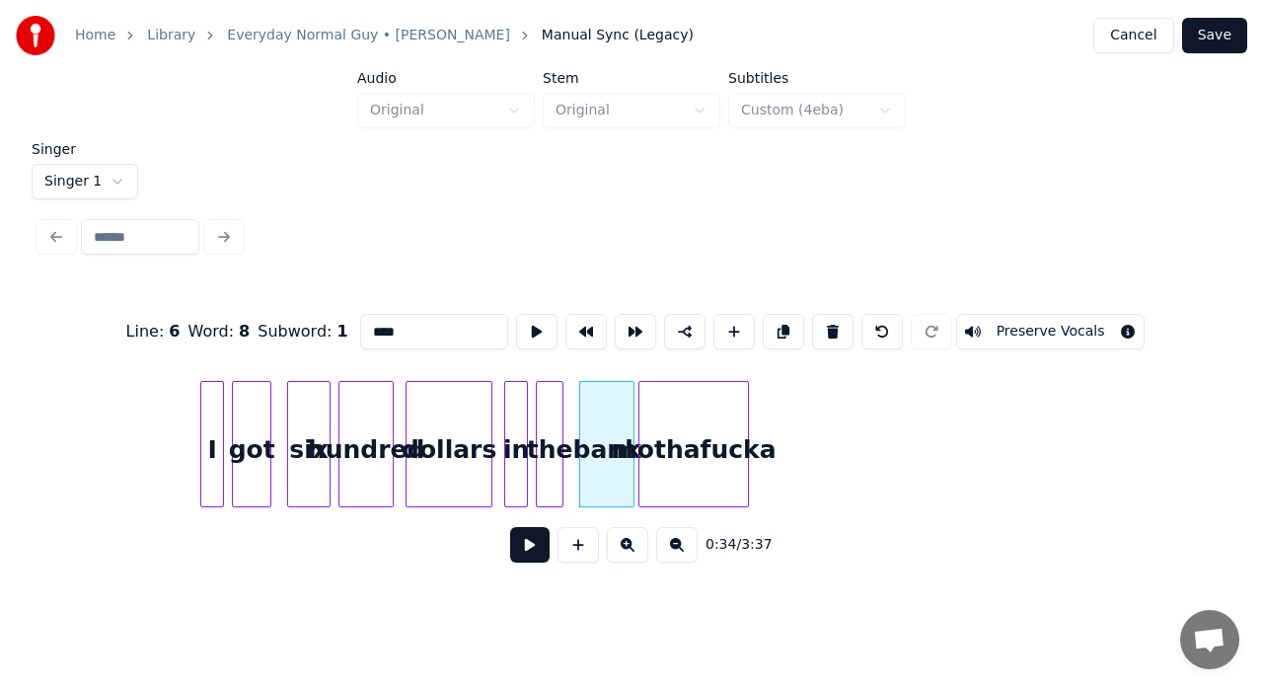
drag, startPoint x: 414, startPoint y: 324, endPoint x: 334, endPoint y: 332, distance: 81.3
click at [337, 332] on div "Line : 6 Word : 8 Subword : 1 **** Preserve Vocals" at bounding box center [631, 331] width 1184 height 99
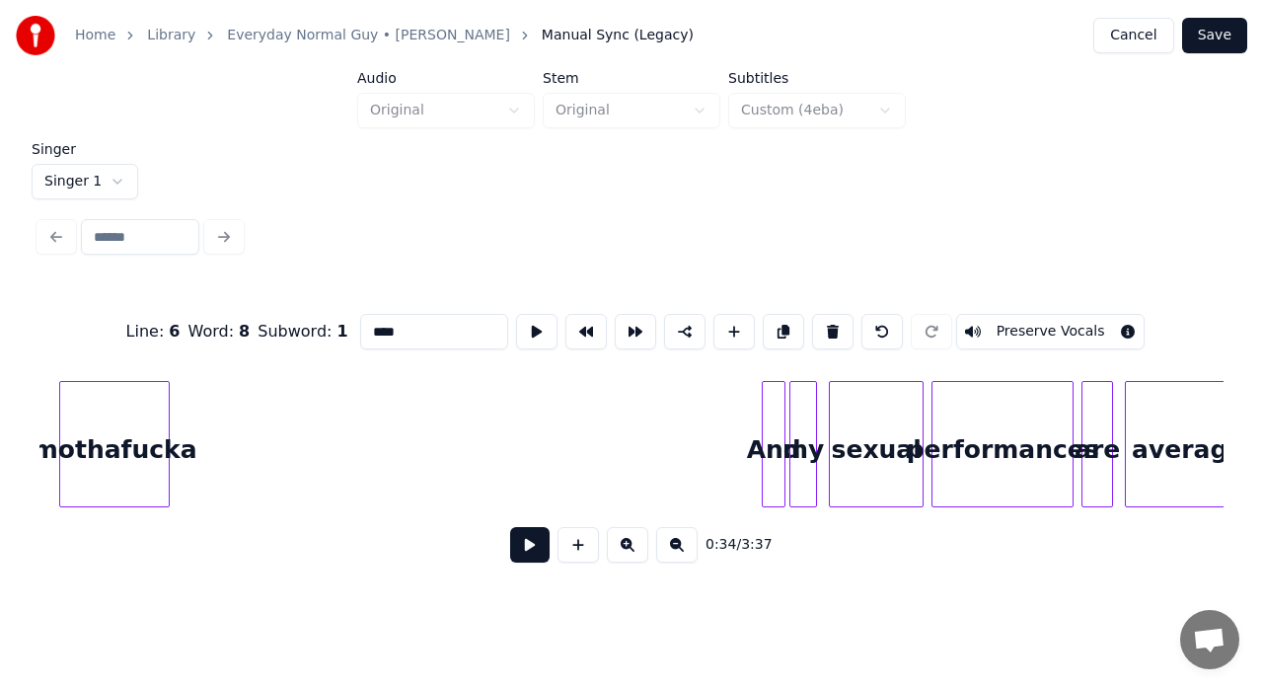
scroll to position [0, 6813]
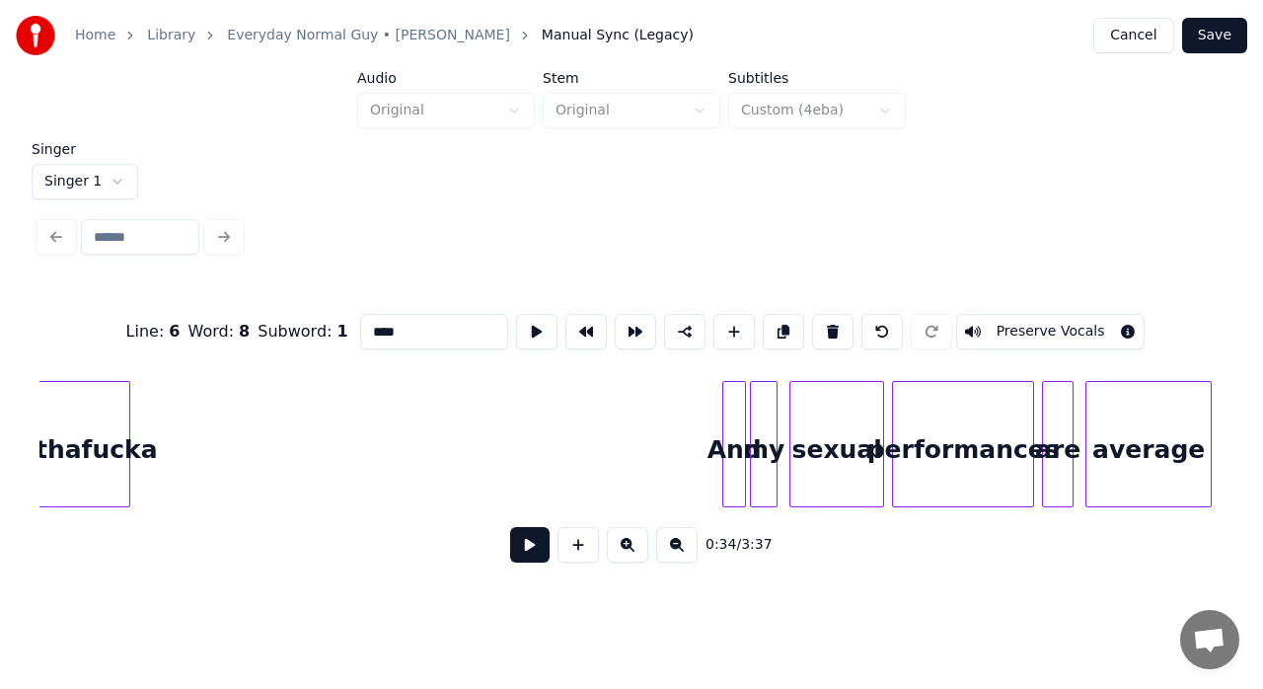
type input "****"
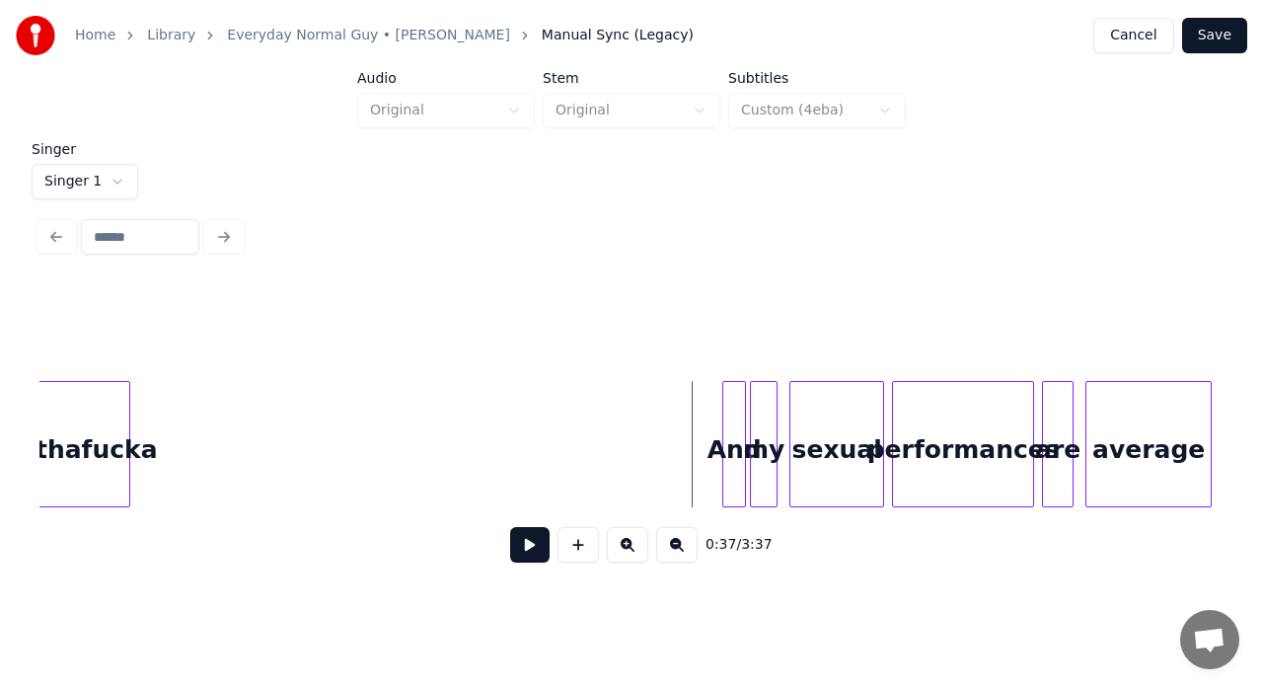
click at [533, 553] on button at bounding box center [529, 545] width 39 height 36
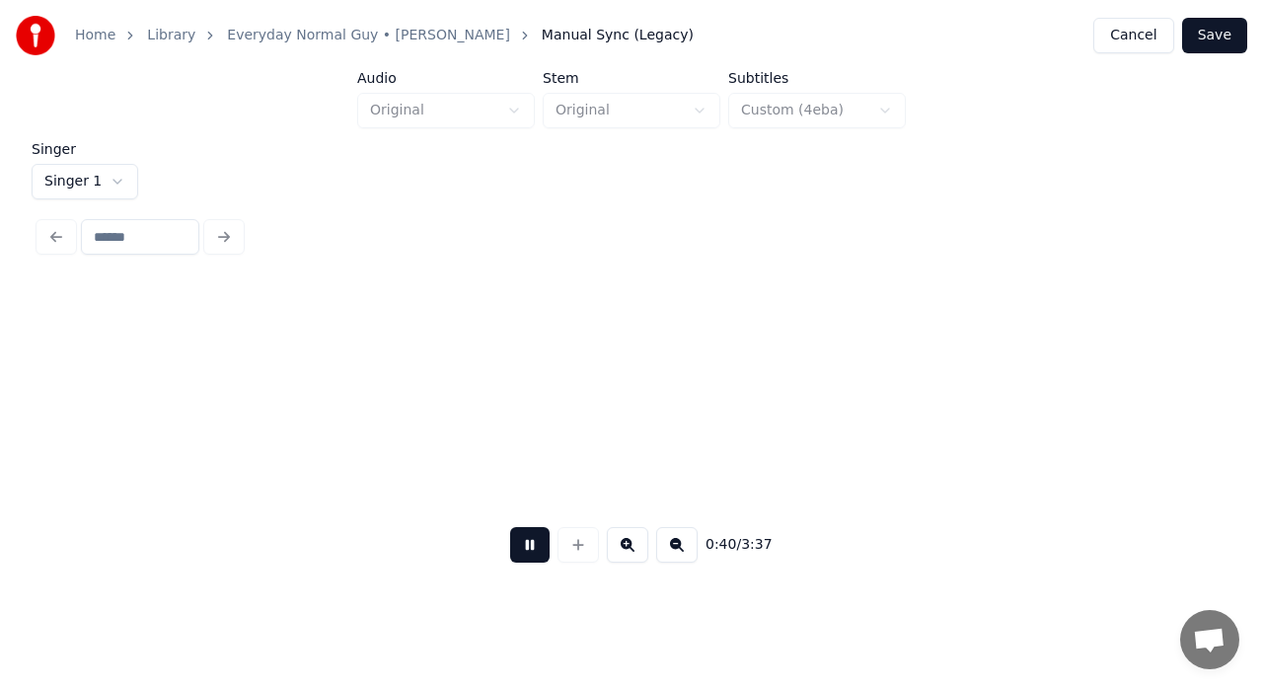
scroll to position [0, 8000]
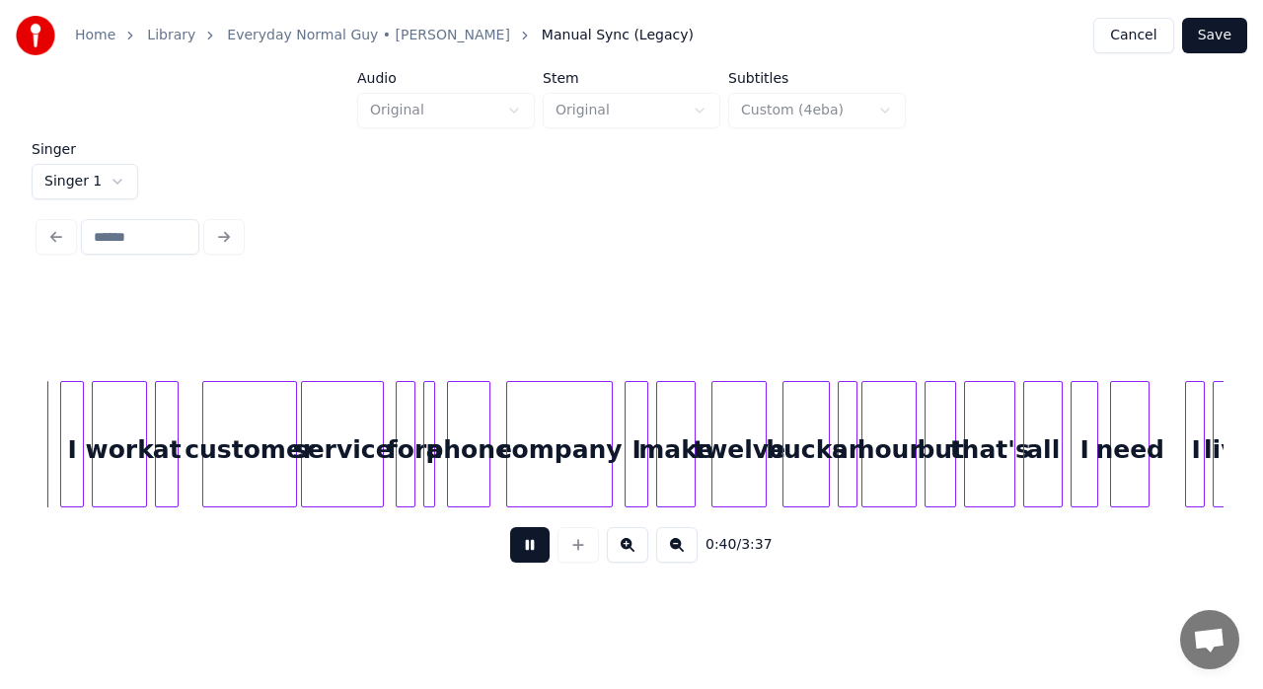
click at [533, 553] on button at bounding box center [529, 545] width 39 height 36
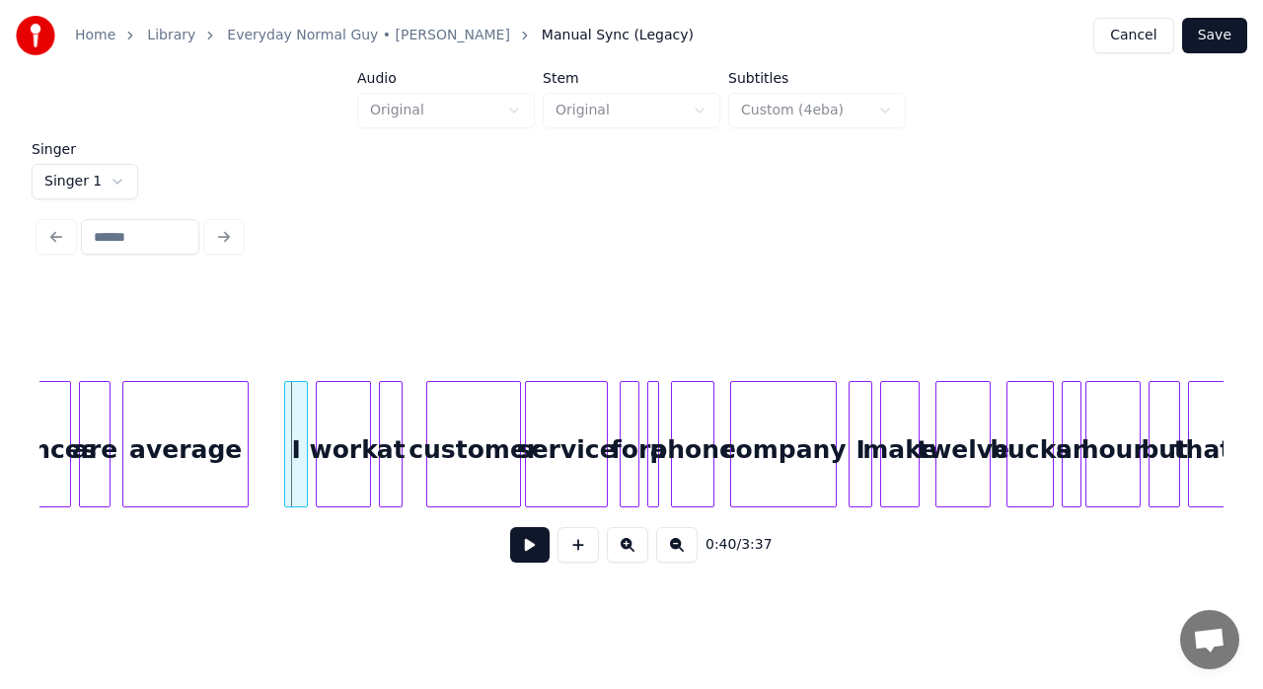
scroll to position [0, 7658]
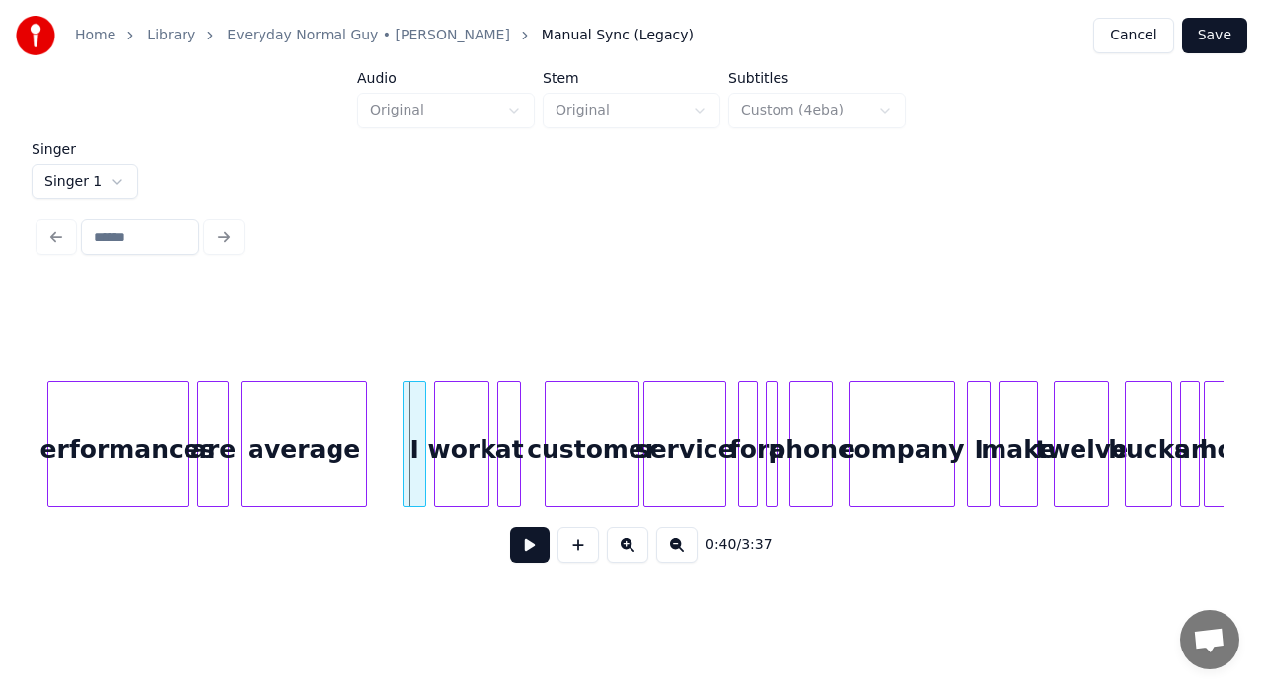
click at [154, 432] on div "performances" at bounding box center [118, 449] width 140 height 134
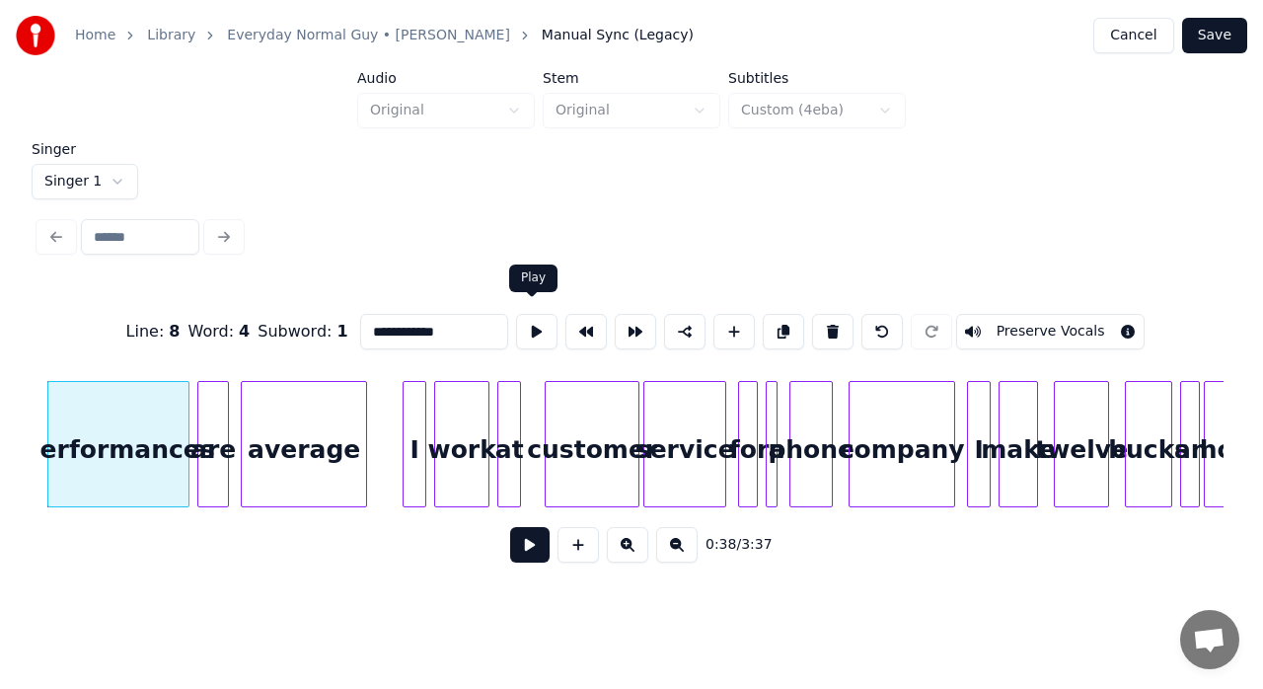
click at [532, 319] on button at bounding box center [536, 332] width 41 height 36
click at [203, 417] on div "are" at bounding box center [213, 449] width 30 height 134
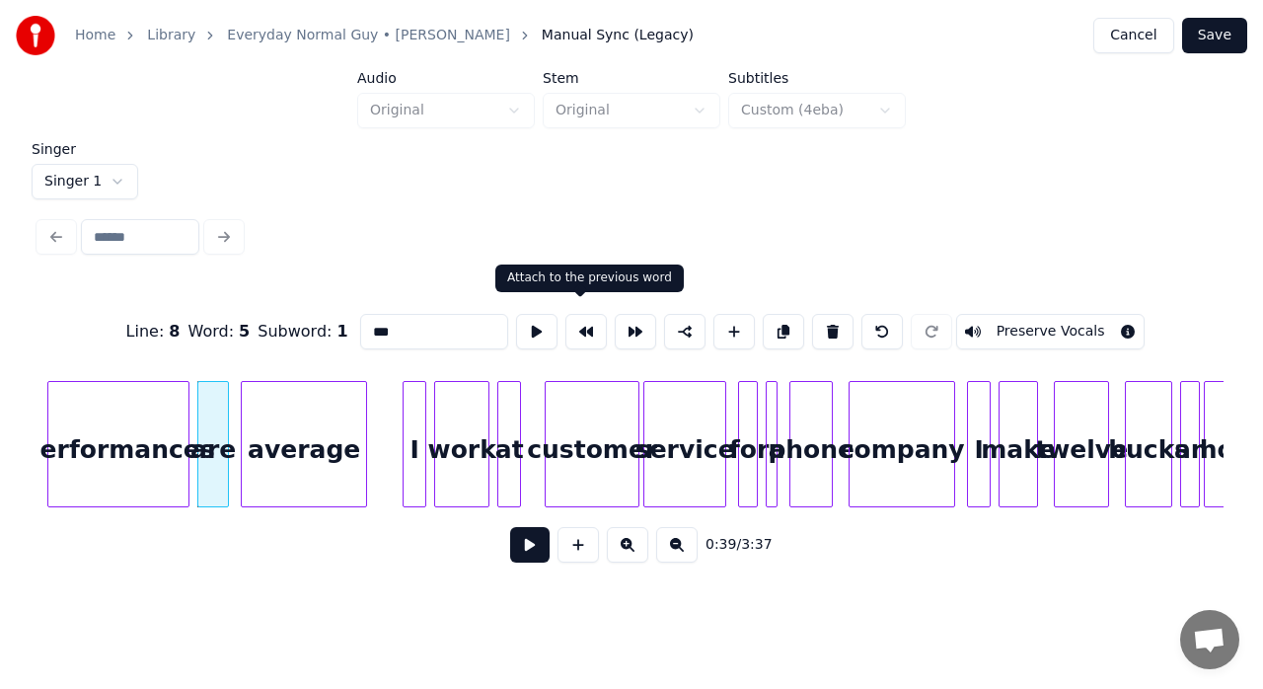
click at [586, 320] on button at bounding box center [585, 332] width 41 height 36
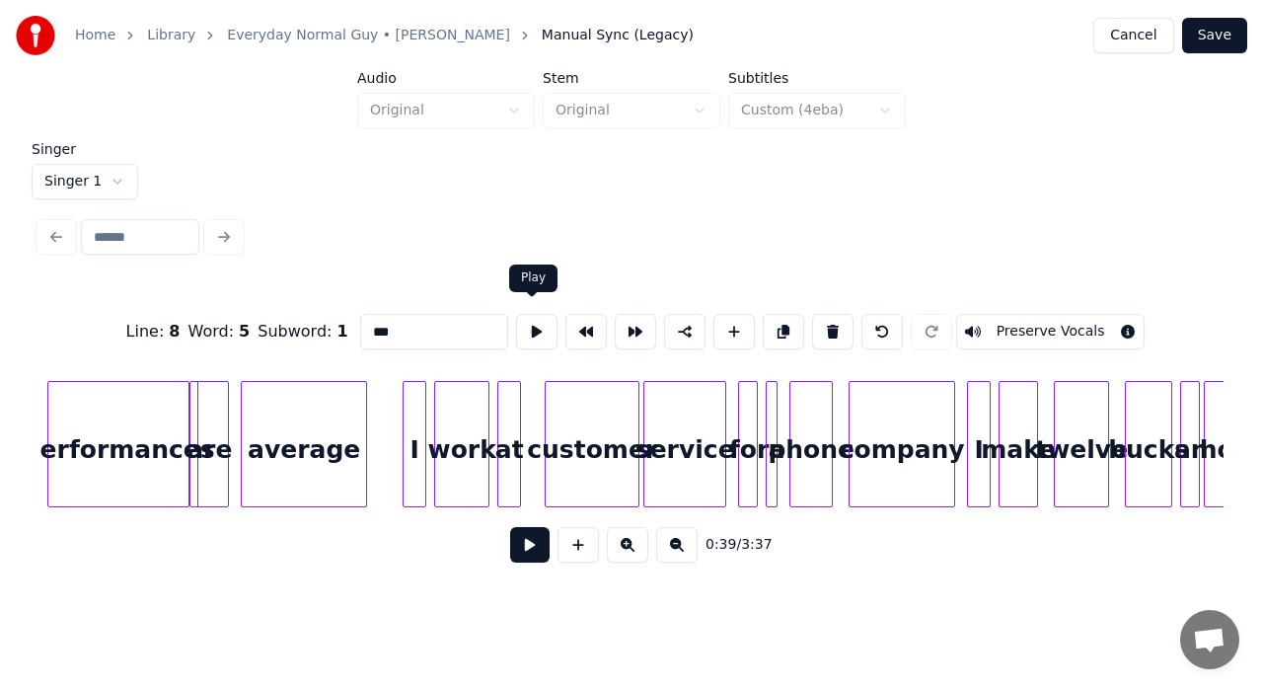
click at [530, 326] on button at bounding box center [536, 332] width 41 height 36
click at [253, 466] on div "average" at bounding box center [304, 449] width 124 height 134
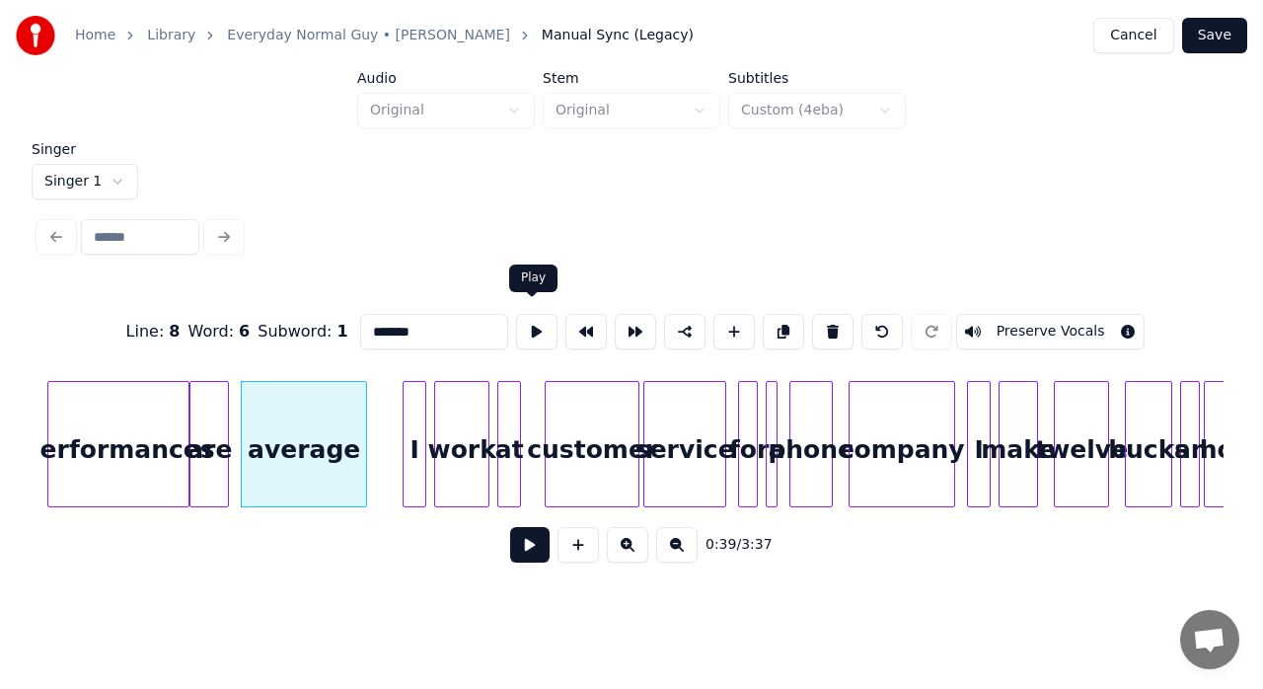
click at [539, 319] on button at bounding box center [536, 332] width 41 height 36
click at [237, 418] on div at bounding box center [240, 444] width 6 height 124
click at [411, 435] on div "I" at bounding box center [415, 449] width 22 height 134
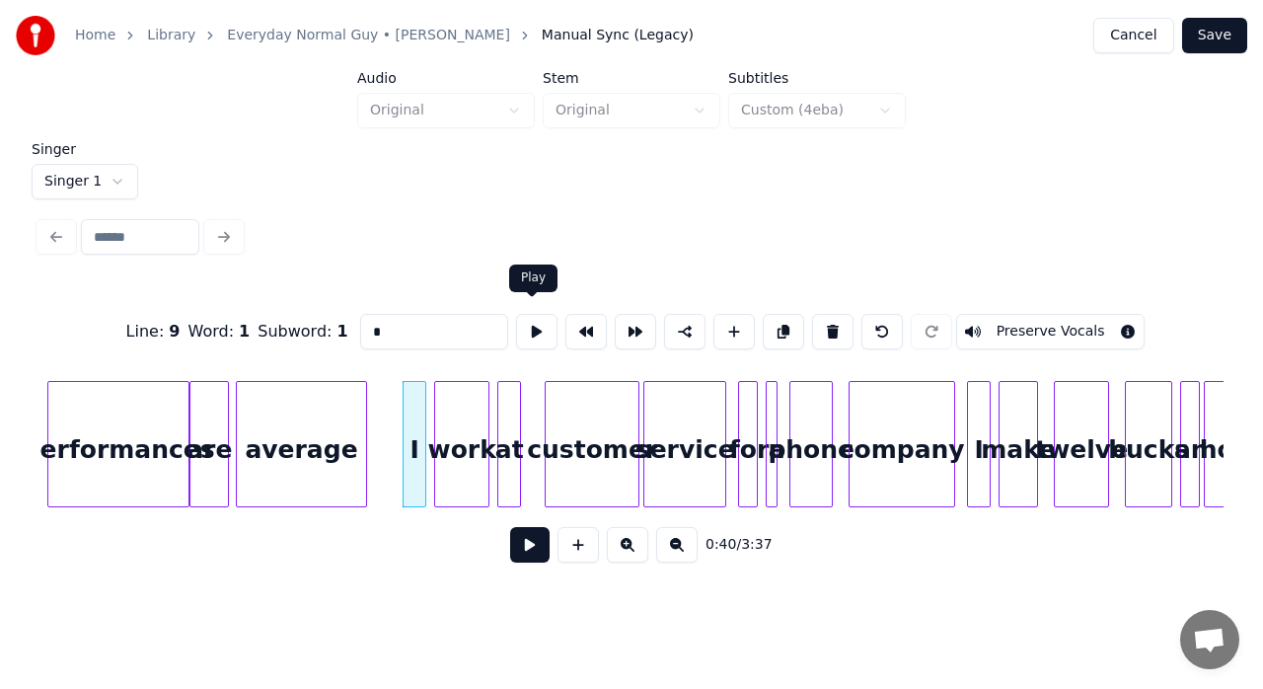
click at [524, 326] on button at bounding box center [536, 332] width 41 height 36
click at [464, 391] on div "work" at bounding box center [461, 449] width 53 height 134
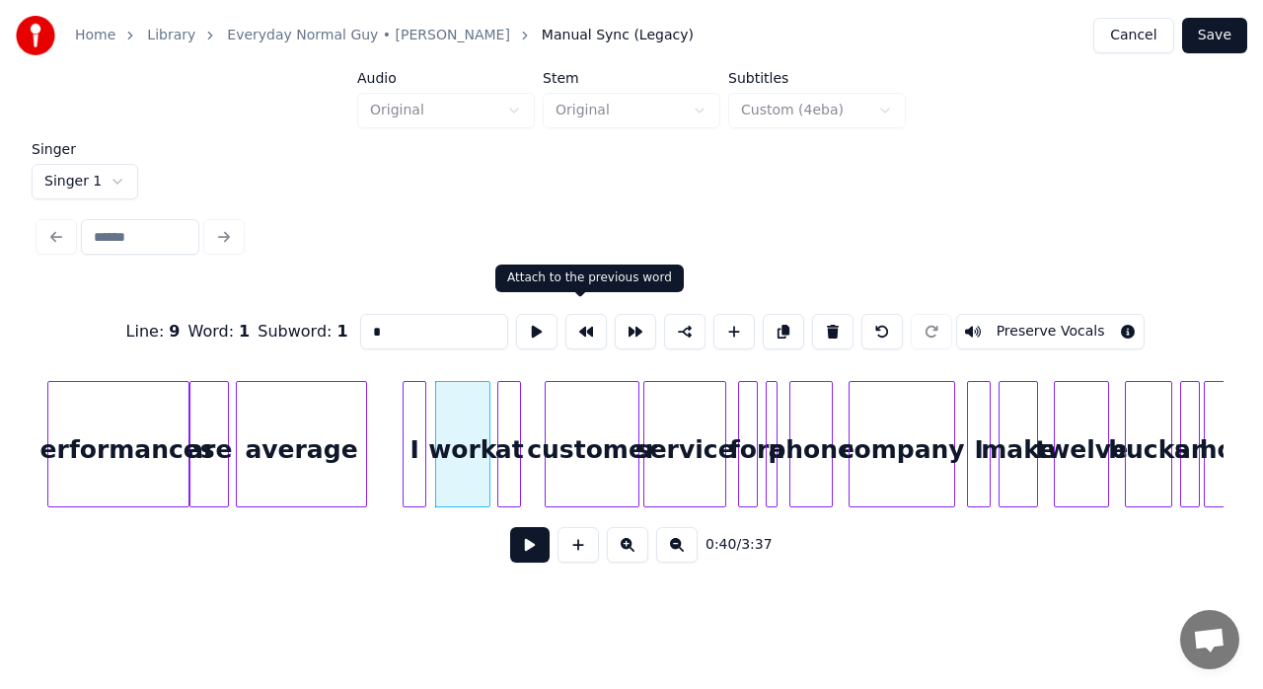
click at [574, 328] on button at bounding box center [585, 332] width 41 height 36
click at [400, 412] on div at bounding box center [401, 444] width 6 height 124
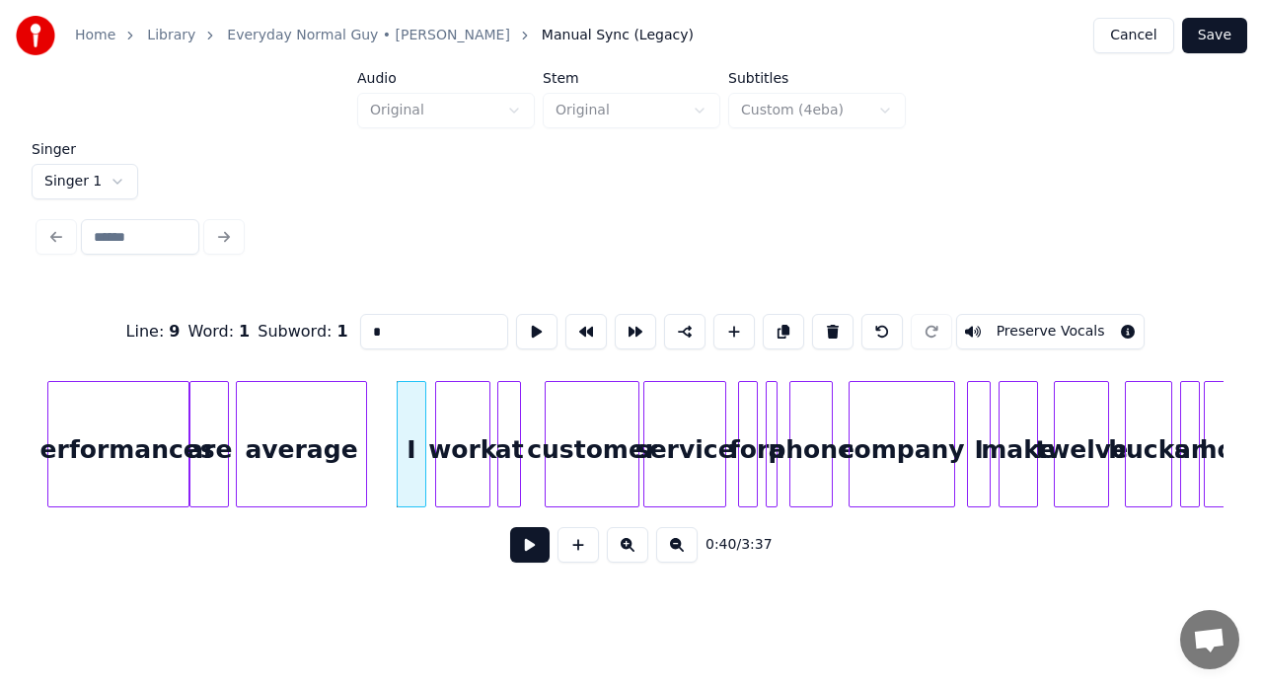
click at [469, 400] on div "work" at bounding box center [462, 449] width 53 height 134
type input "****"
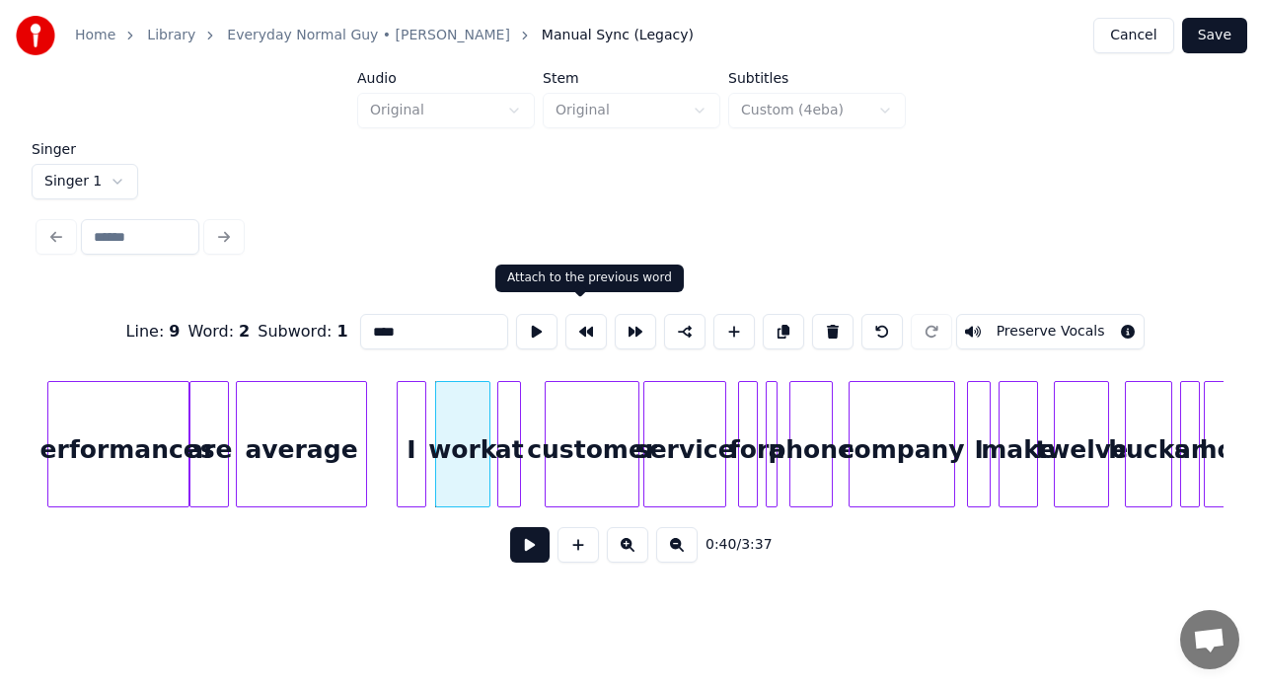
click at [584, 319] on button at bounding box center [585, 332] width 41 height 36
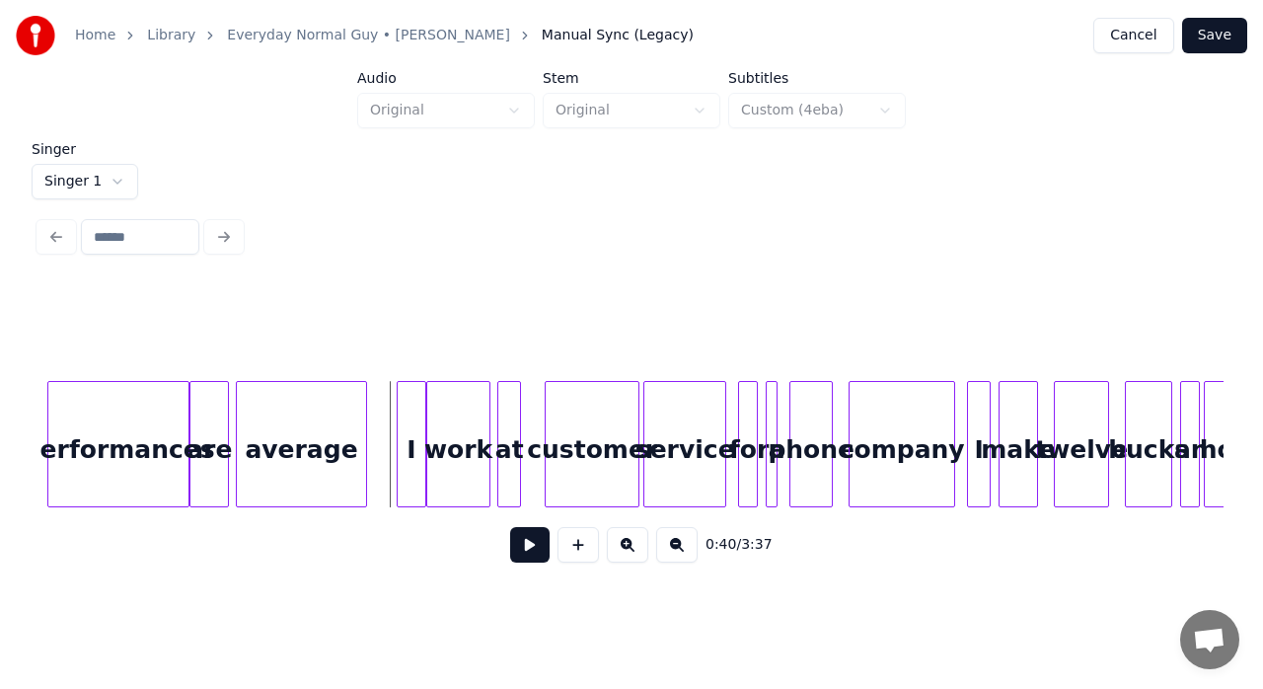
click at [527, 545] on button at bounding box center [529, 545] width 39 height 36
click at [480, 431] on div at bounding box center [482, 444] width 6 height 124
click at [504, 431] on div "at" at bounding box center [509, 449] width 22 height 134
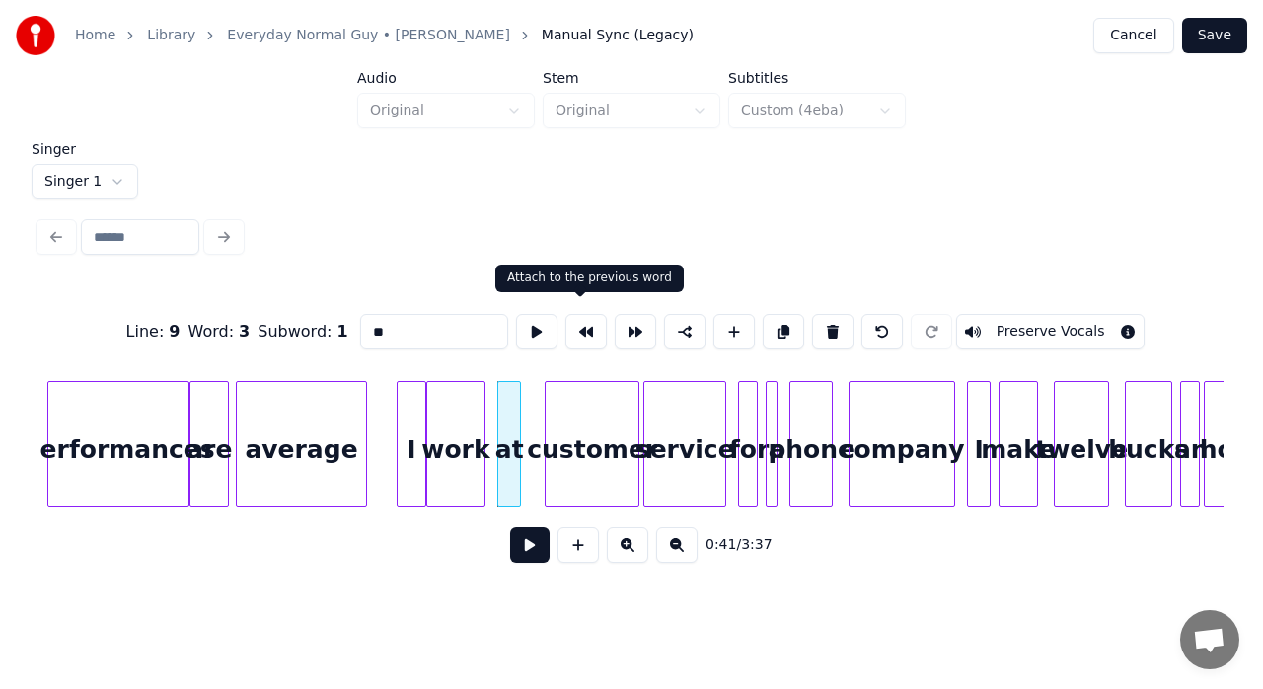
click at [578, 334] on button at bounding box center [585, 332] width 41 height 36
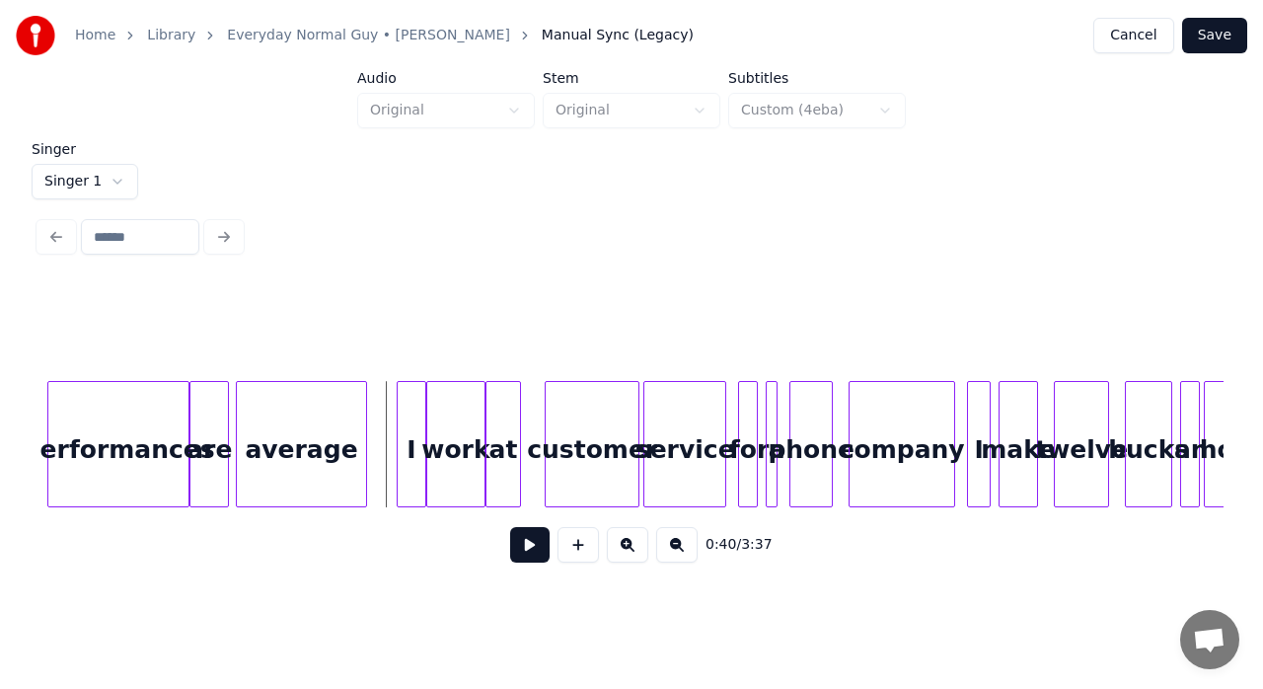
click at [518, 543] on button at bounding box center [529, 545] width 39 height 36
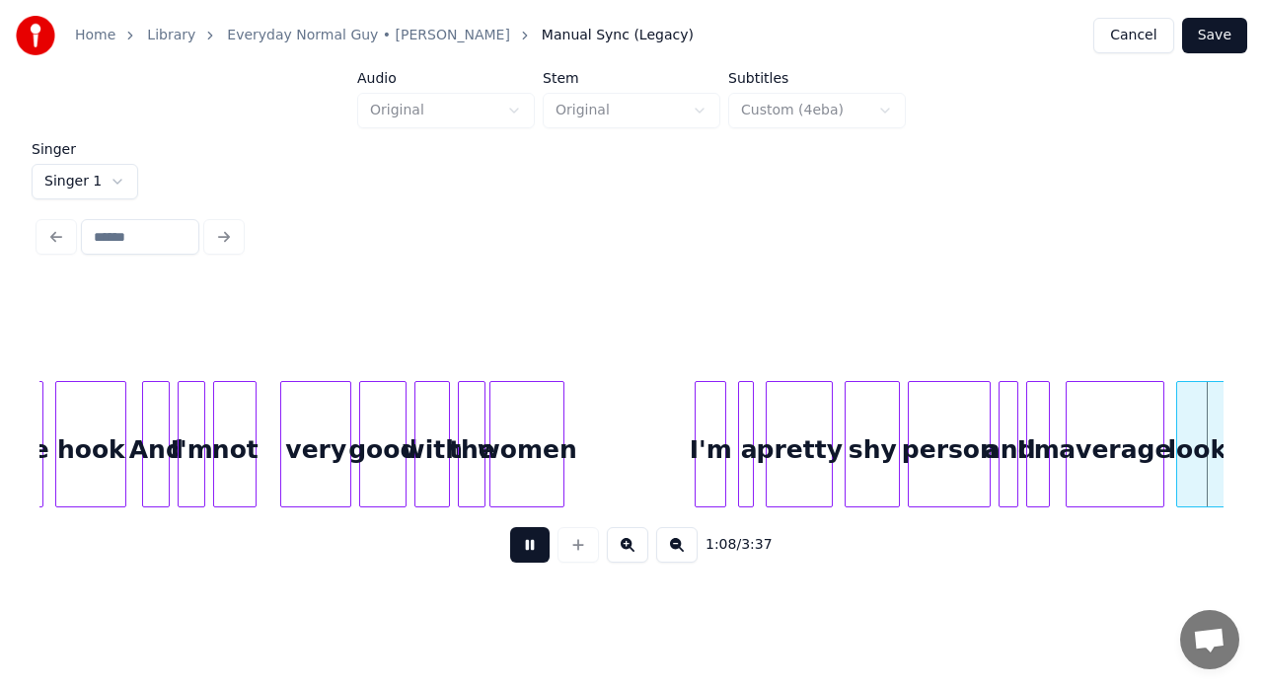
scroll to position [0, 13586]
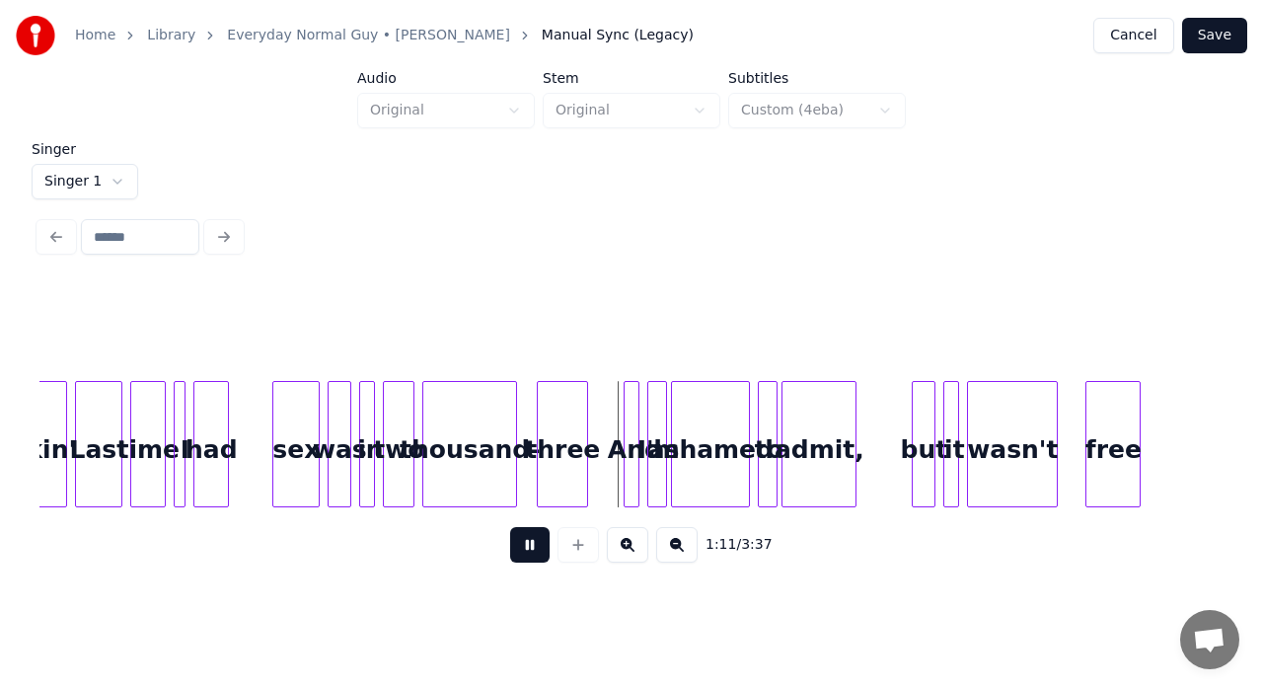
click at [518, 543] on button at bounding box center [529, 545] width 39 height 36
click at [296, 420] on div "sex" at bounding box center [295, 449] width 45 height 134
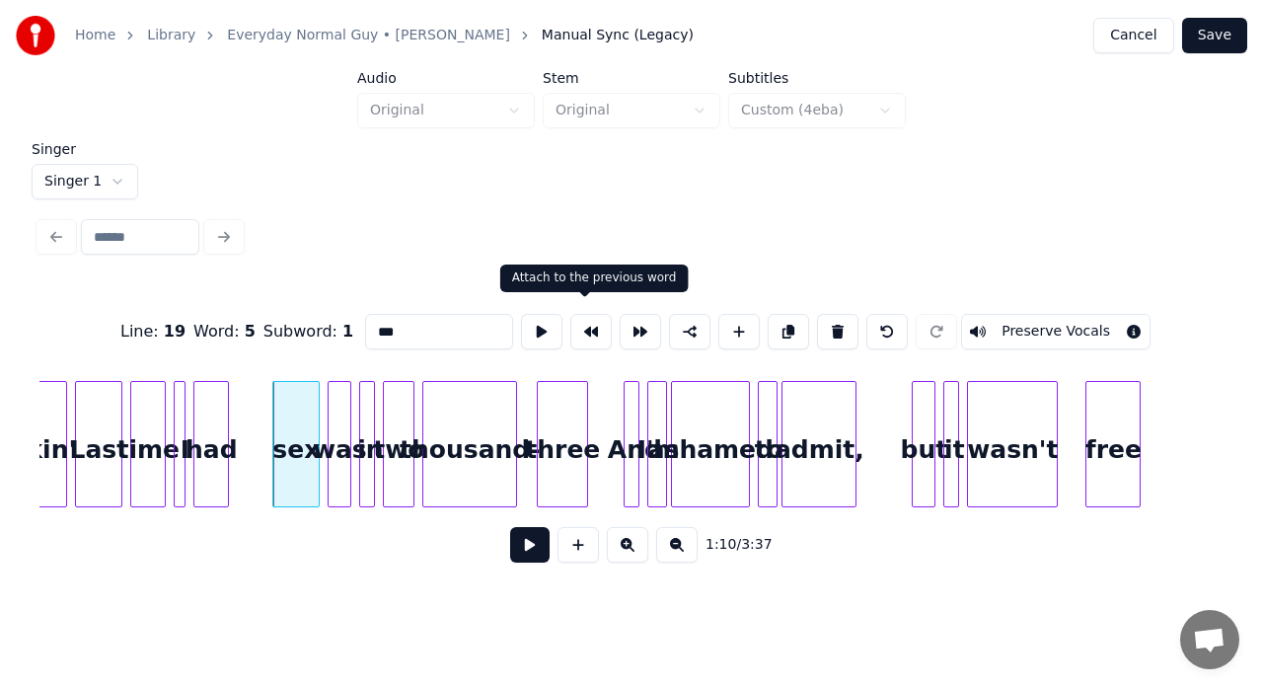
click at [586, 320] on button at bounding box center [590, 332] width 41 height 36
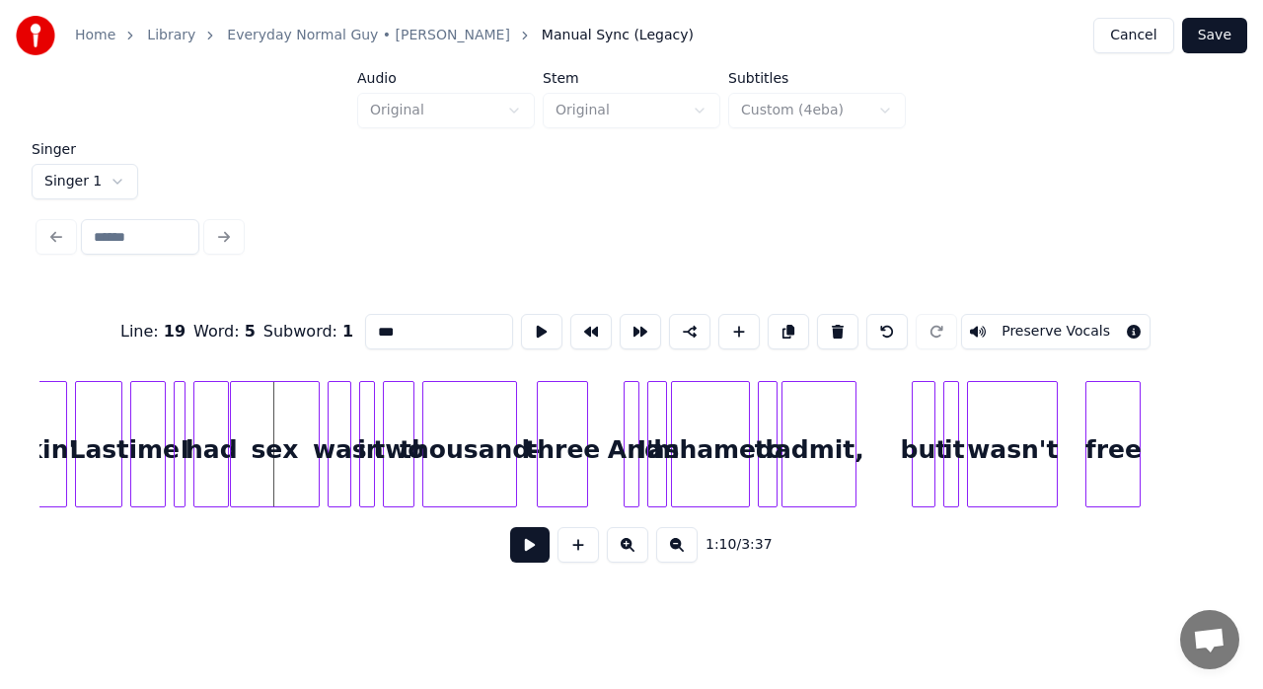
click at [158, 448] on div "time" at bounding box center [148, 449] width 34 height 134
type input "****"
click at [526, 551] on button at bounding box center [529, 545] width 39 height 36
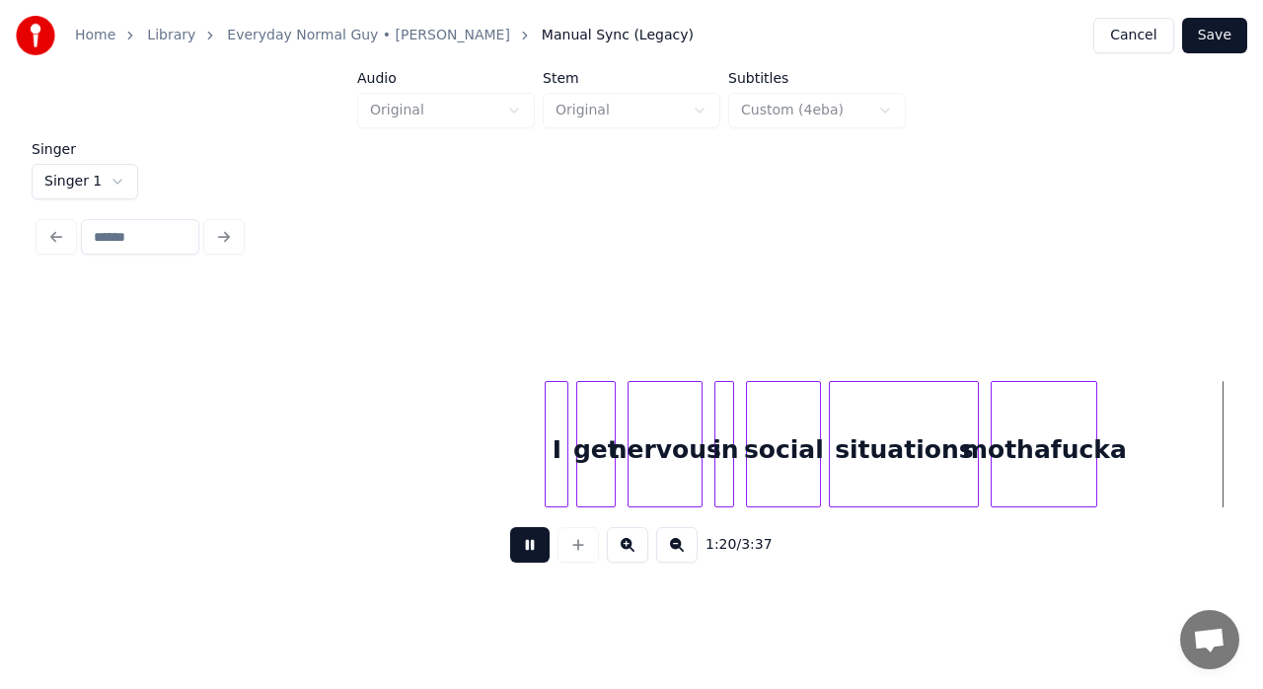
scroll to position [0, 15957]
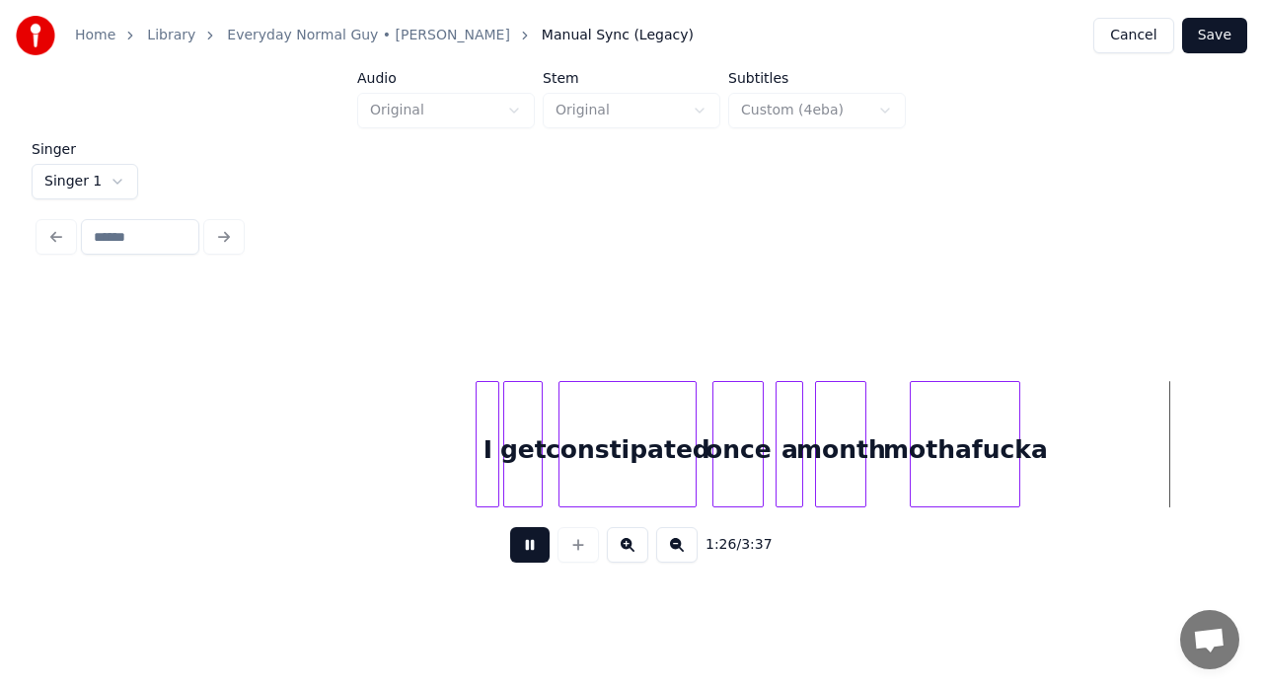
click at [526, 551] on button at bounding box center [529, 545] width 39 height 36
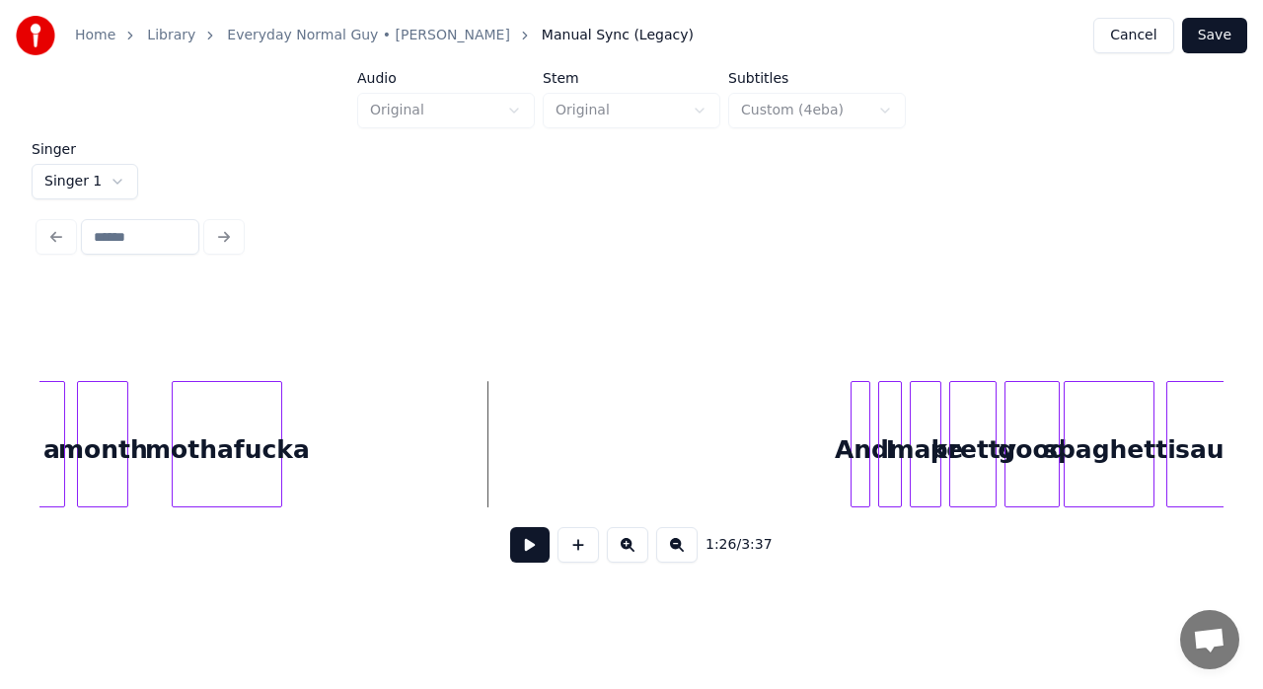
scroll to position [0, 16630]
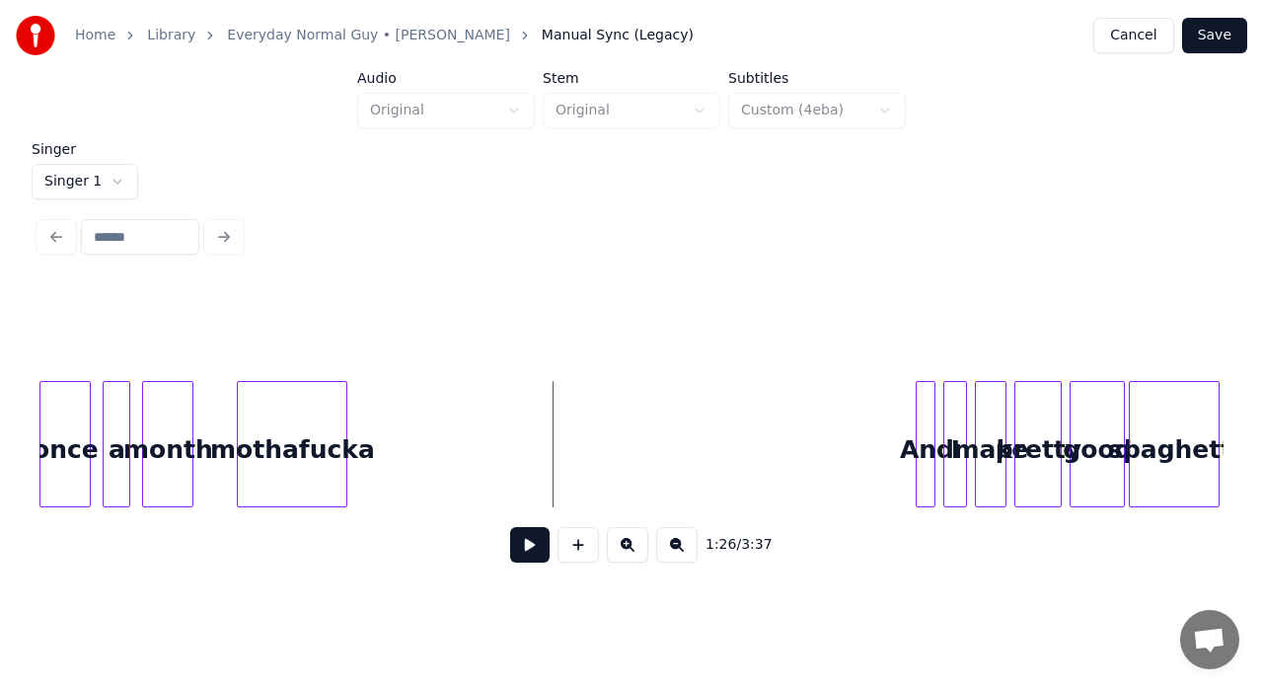
click at [317, 411] on div "mothafucka" at bounding box center [292, 449] width 109 height 134
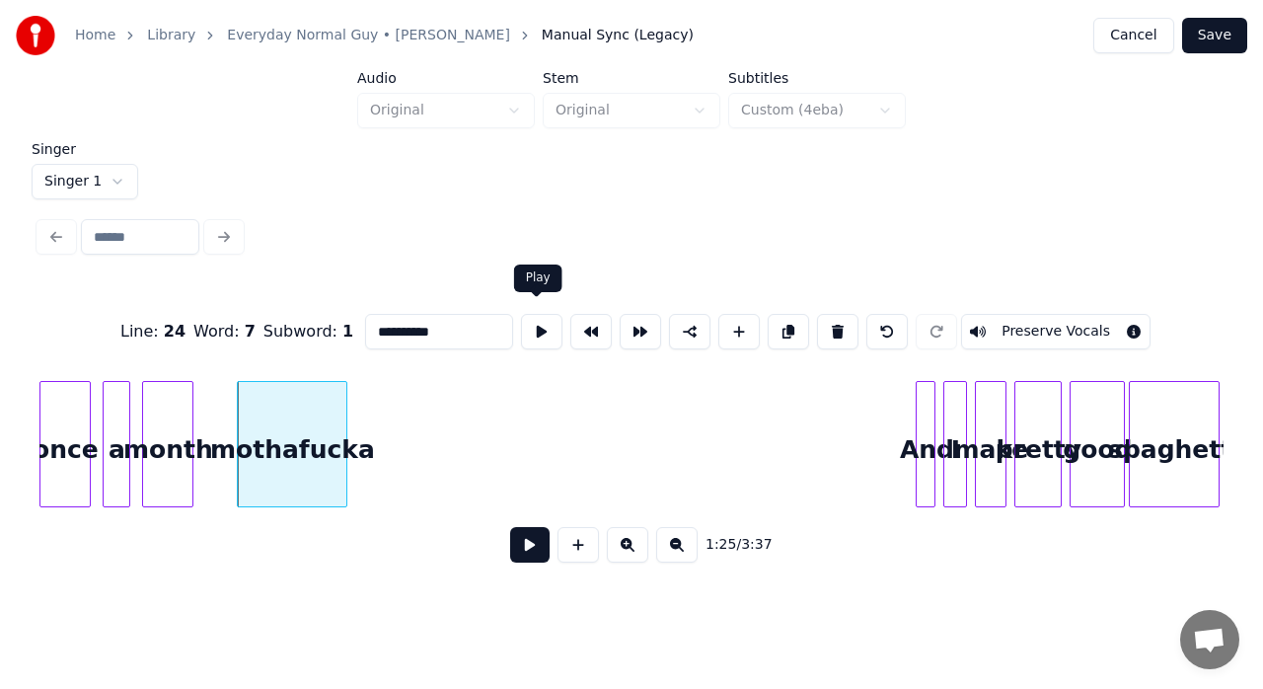
click at [543, 320] on button at bounding box center [541, 332] width 41 height 36
click at [223, 418] on div at bounding box center [225, 444] width 6 height 124
click at [526, 322] on button at bounding box center [541, 332] width 41 height 36
click at [357, 387] on div at bounding box center [354, 444] width 6 height 124
click at [540, 326] on button at bounding box center [541, 332] width 41 height 36
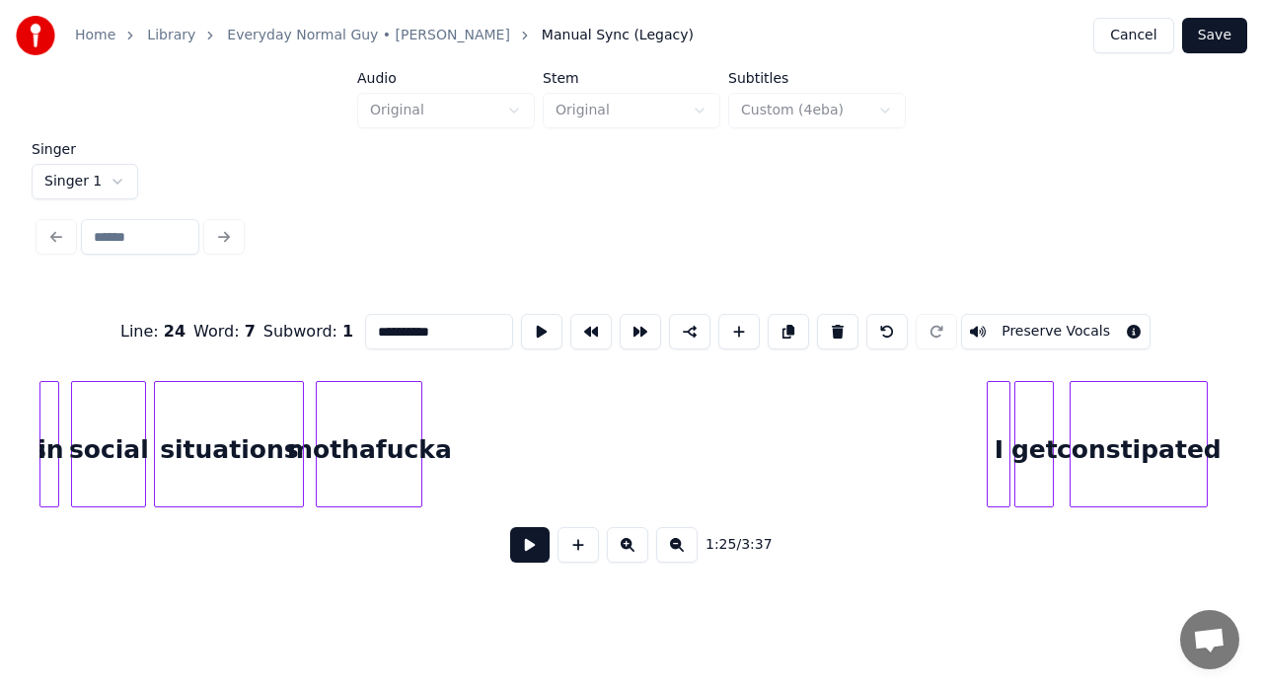
scroll to position [0, 15406]
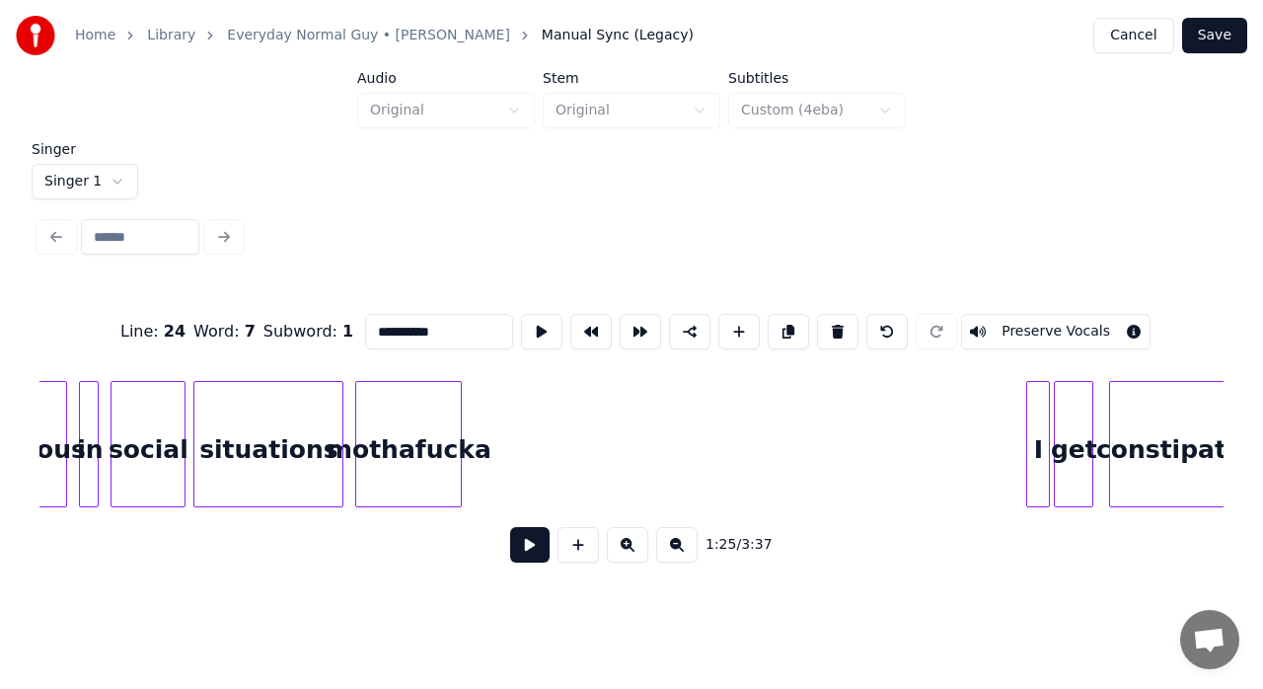
click at [425, 413] on div "mothafucka" at bounding box center [408, 449] width 105 height 134
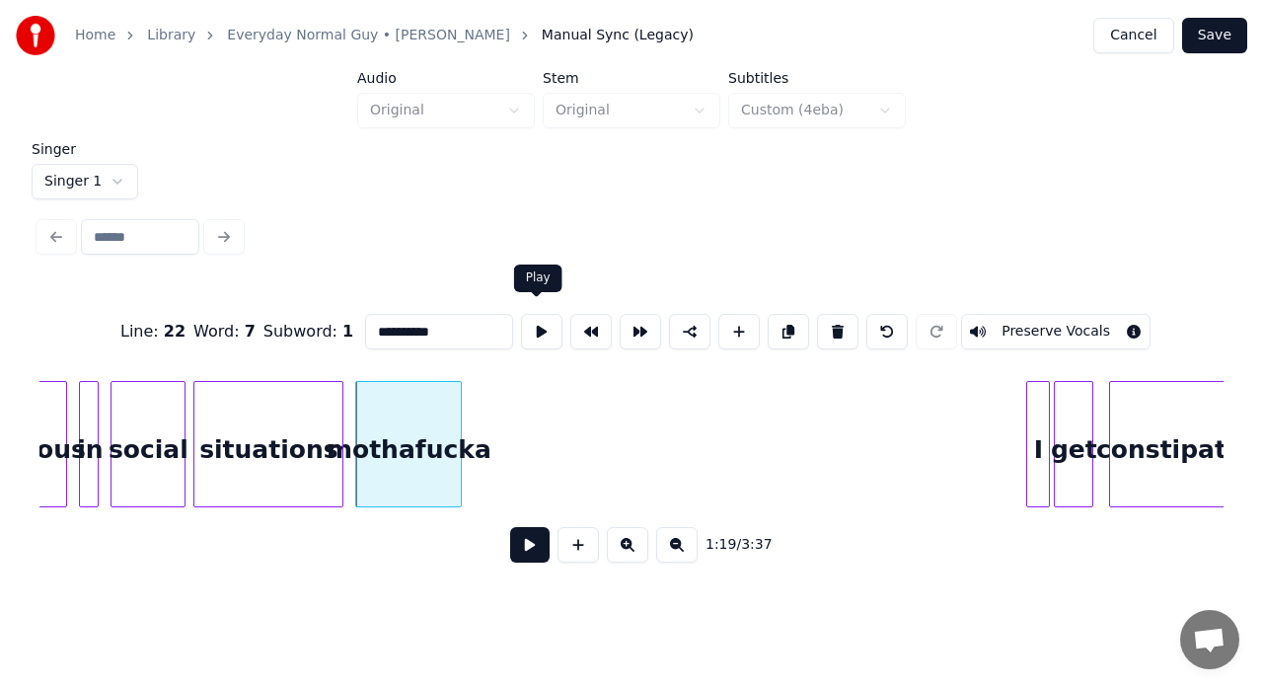
click at [524, 332] on button at bounding box center [541, 332] width 41 height 36
click at [470, 389] on div at bounding box center [471, 444] width 6 height 124
click at [539, 320] on button at bounding box center [541, 332] width 41 height 36
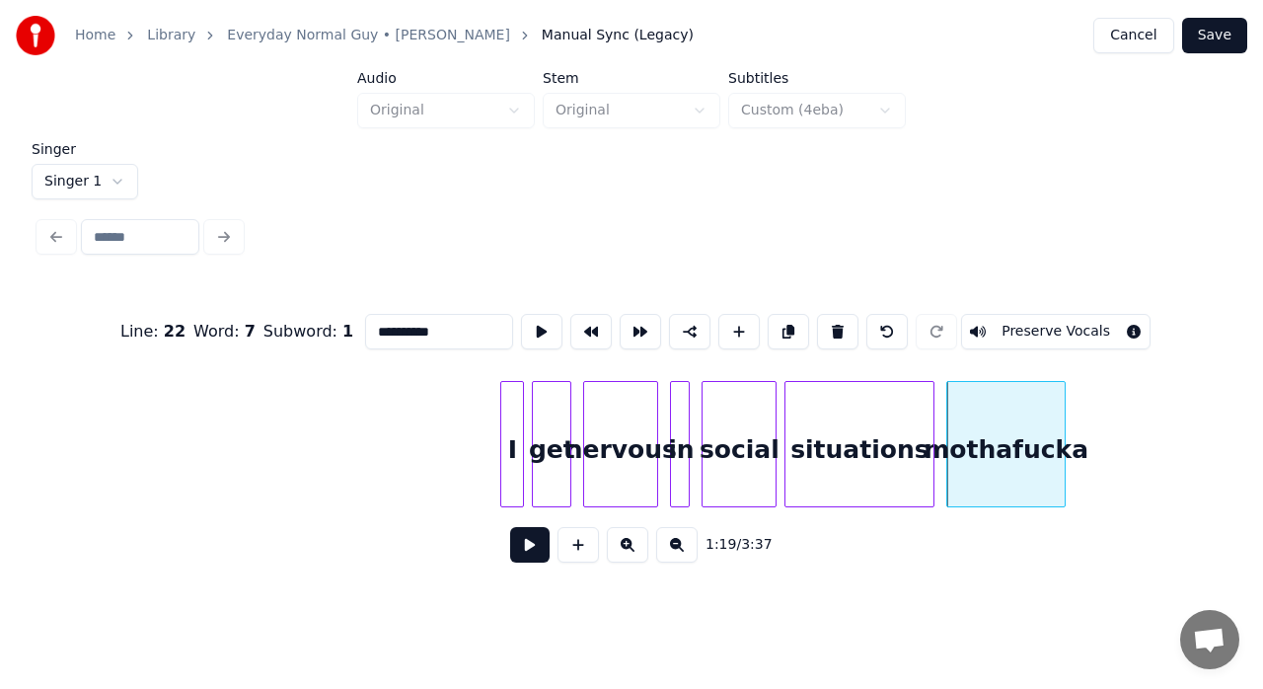
scroll to position [0, 14775]
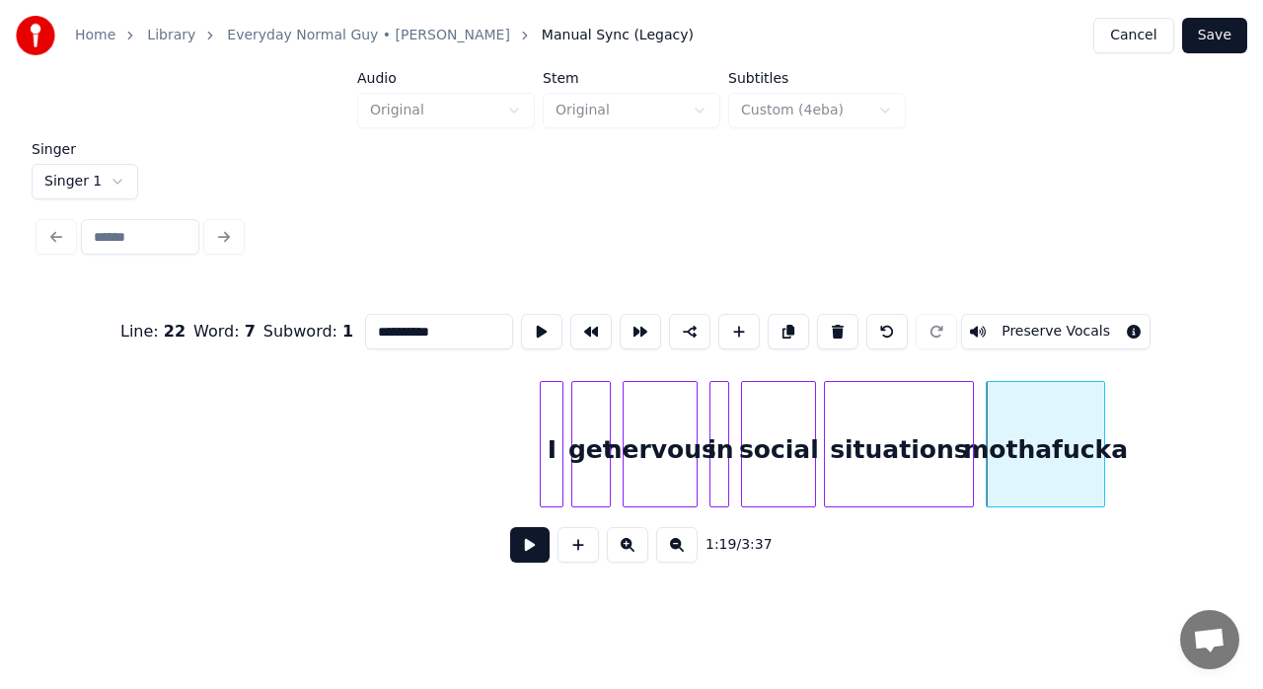
click at [553, 458] on div "I" at bounding box center [552, 449] width 22 height 134
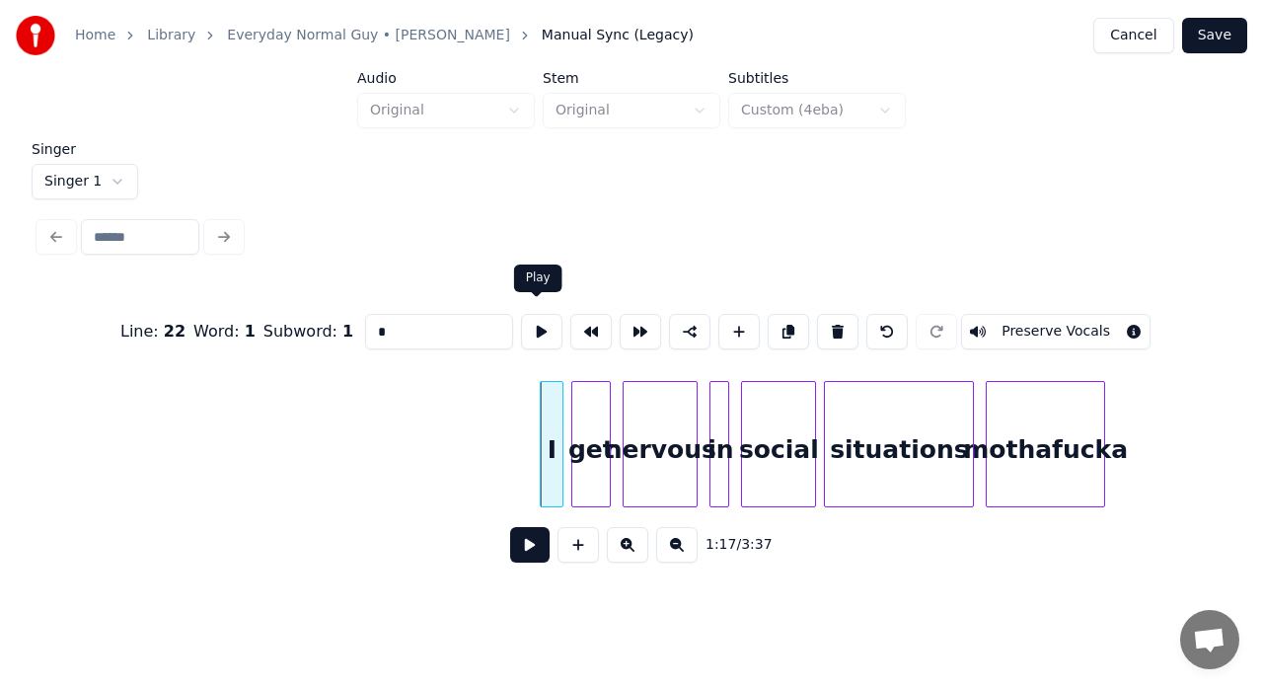
click at [541, 326] on button at bounding box center [541, 332] width 41 height 36
click at [590, 425] on div "get" at bounding box center [590, 449] width 37 height 134
type input "***"
click at [590, 425] on div "get" at bounding box center [590, 449] width 37 height 134
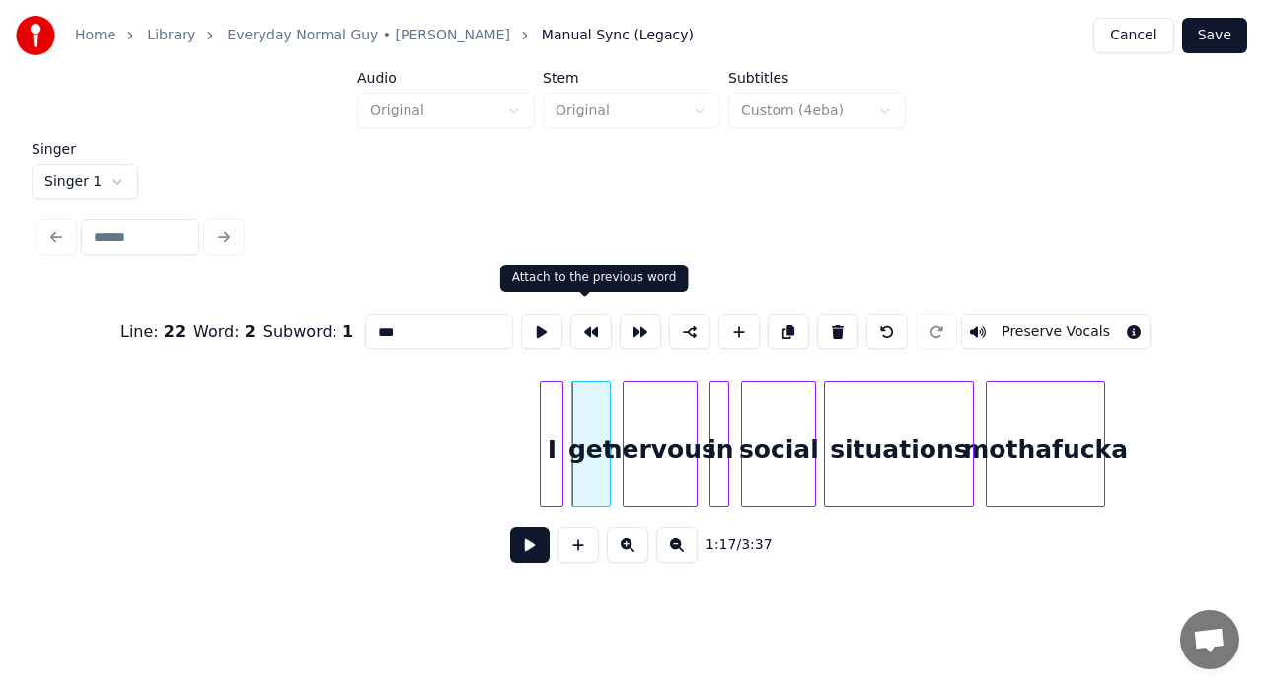
click at [588, 328] on button at bounding box center [590, 332] width 41 height 36
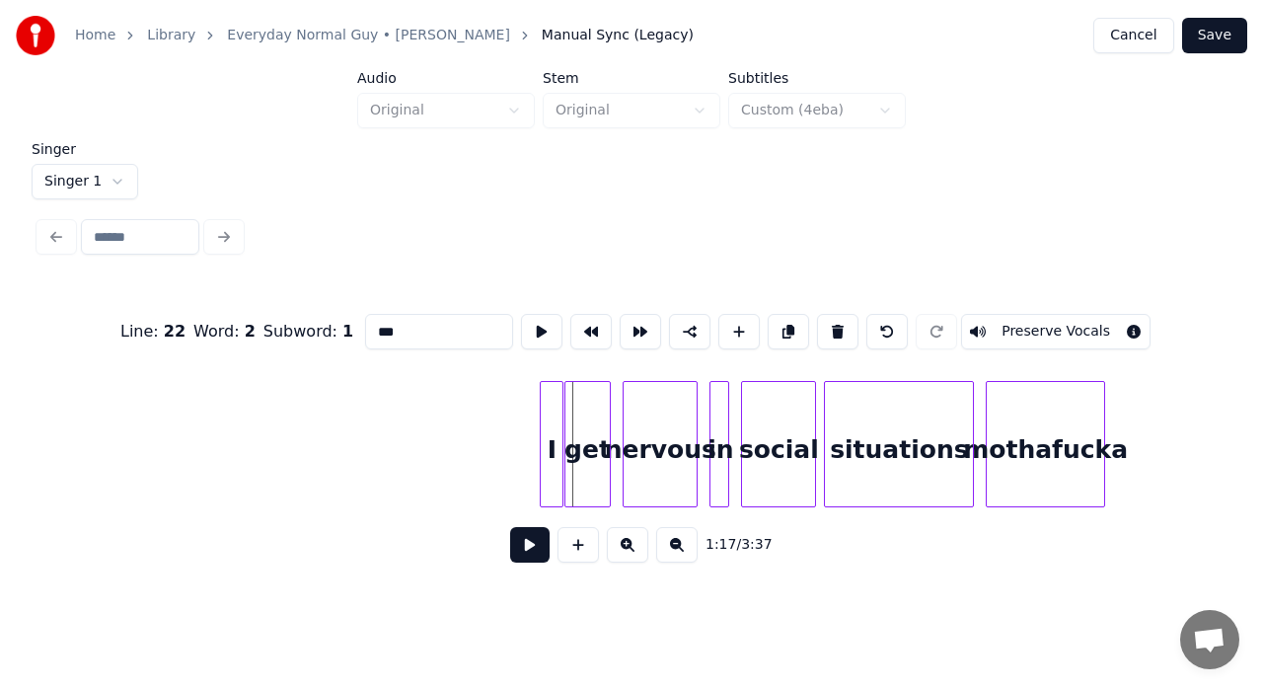
click at [528, 547] on button at bounding box center [529, 545] width 39 height 36
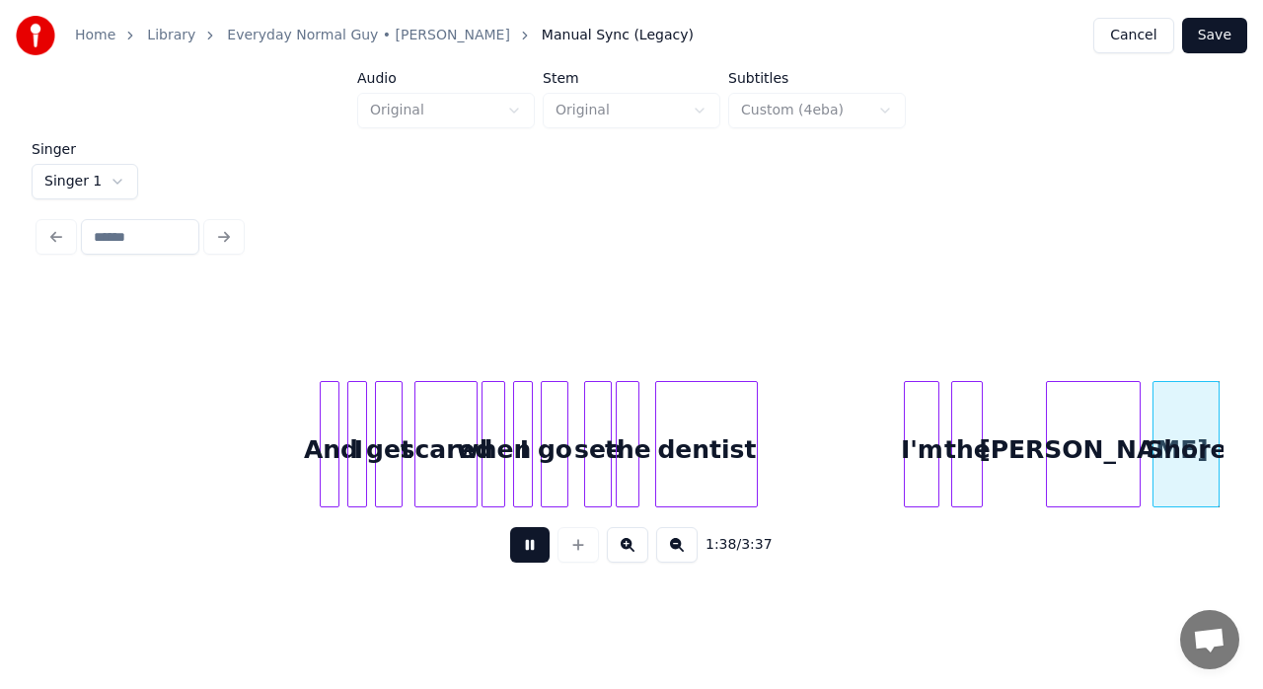
scroll to position [0, 19515]
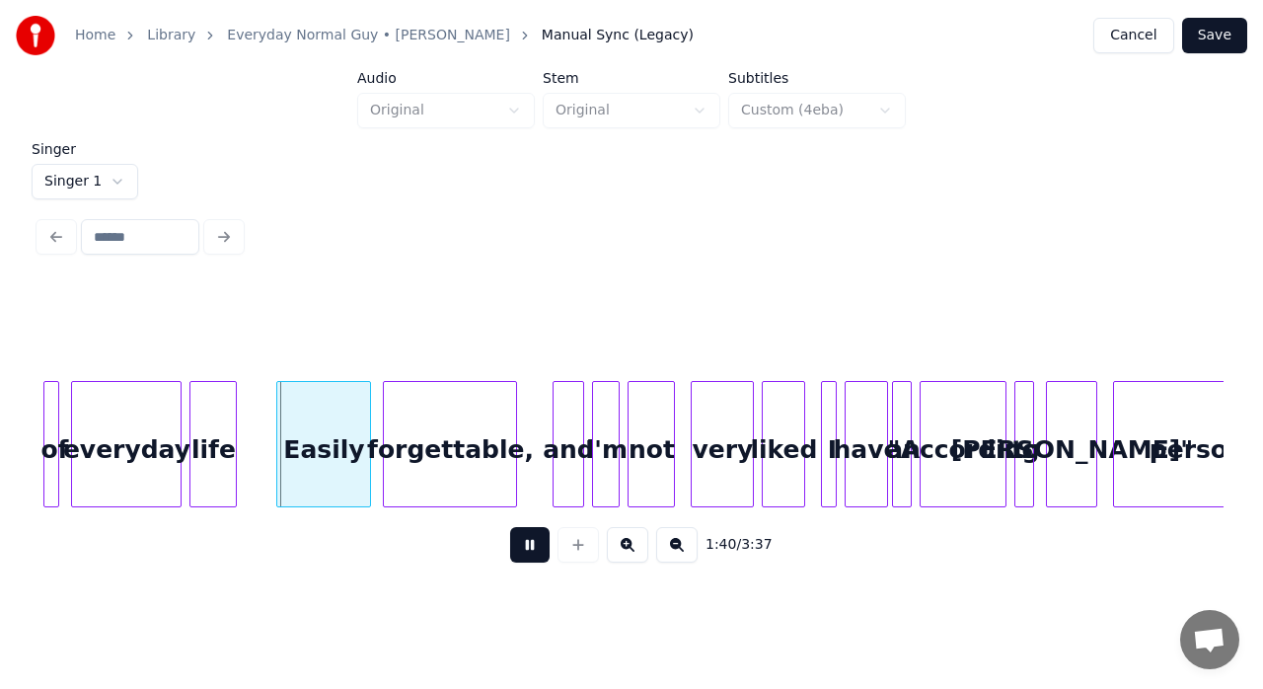
click at [529, 562] on button at bounding box center [529, 545] width 39 height 36
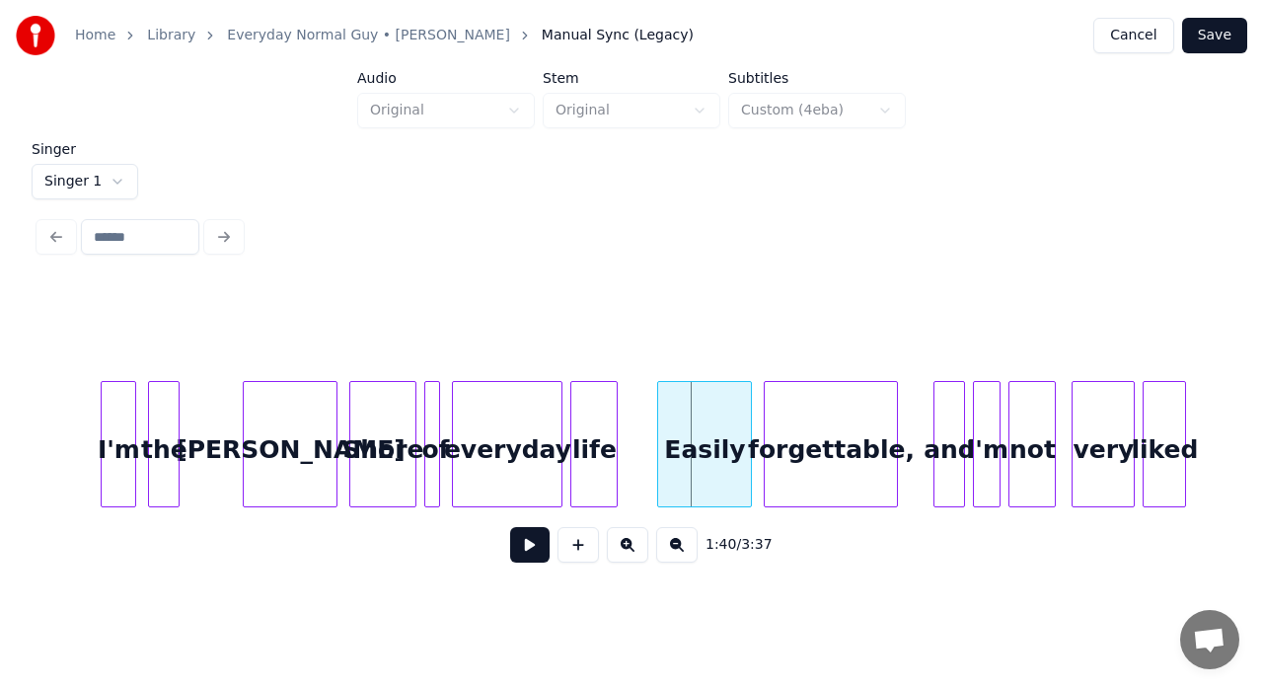
scroll to position [0, 19108]
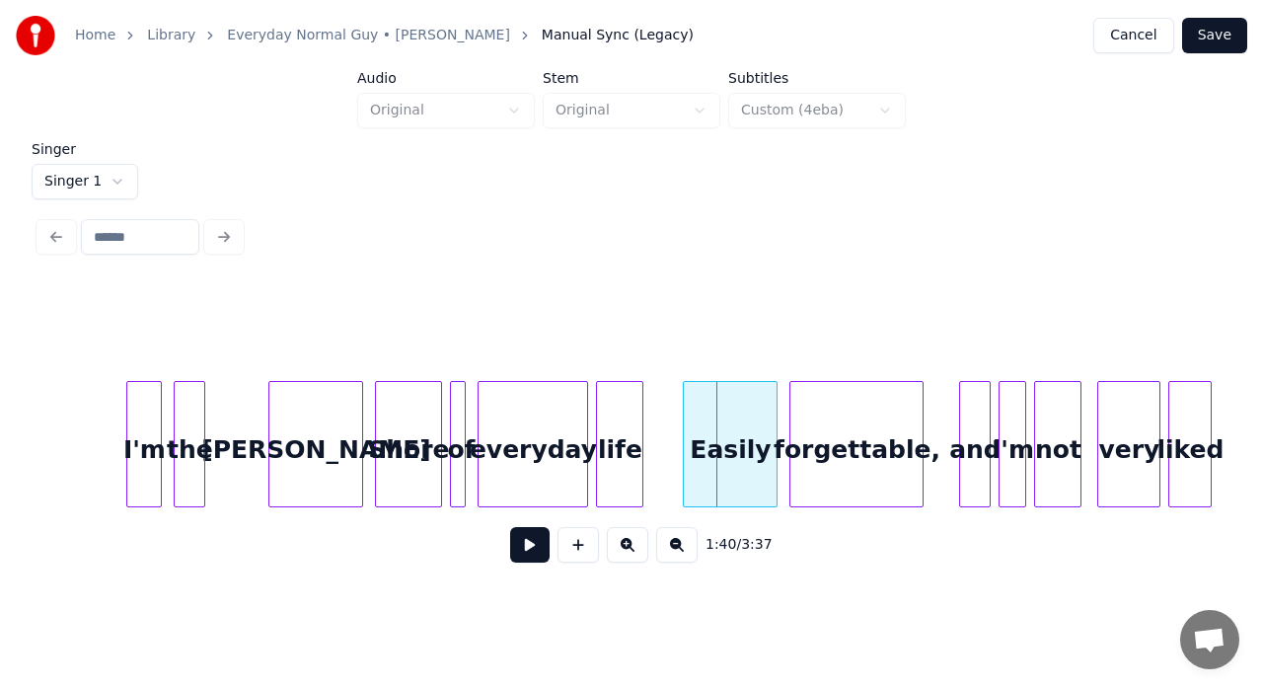
click at [283, 407] on div "[PERSON_NAME]" at bounding box center [315, 449] width 93 height 134
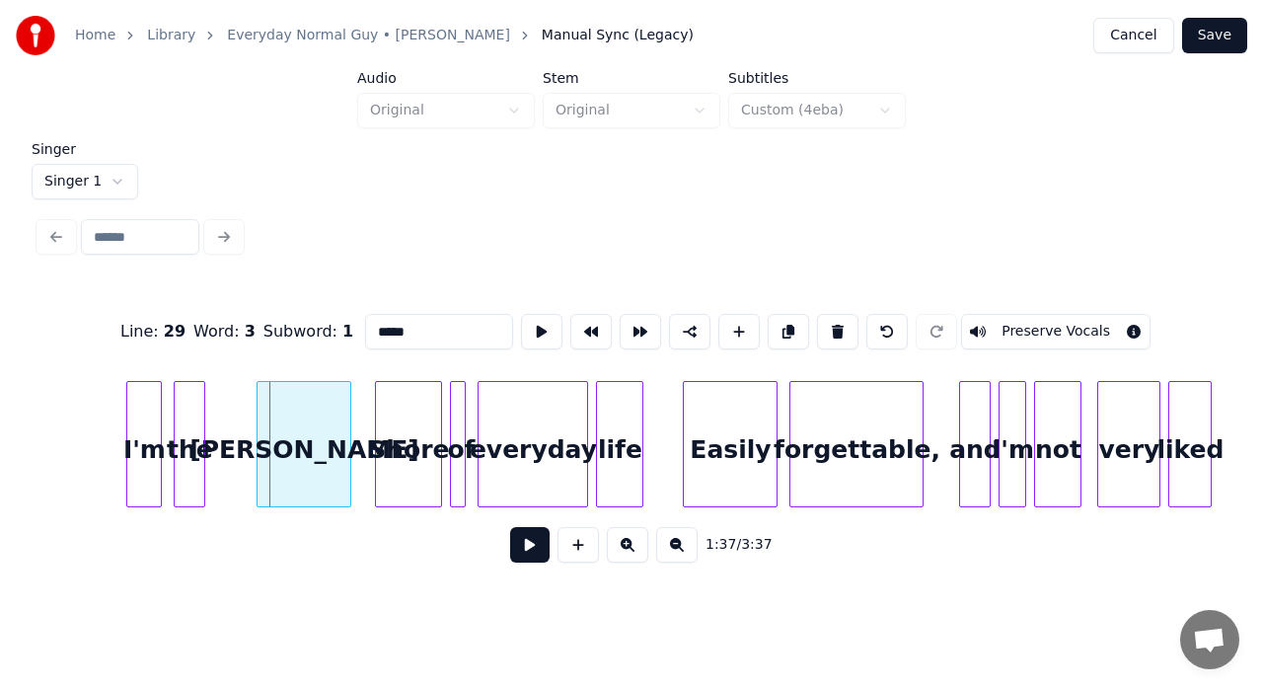
click at [257, 409] on div "[PERSON_NAME]" at bounding box center [304, 444] width 95 height 126
click at [630, 320] on button at bounding box center [640, 332] width 41 height 36
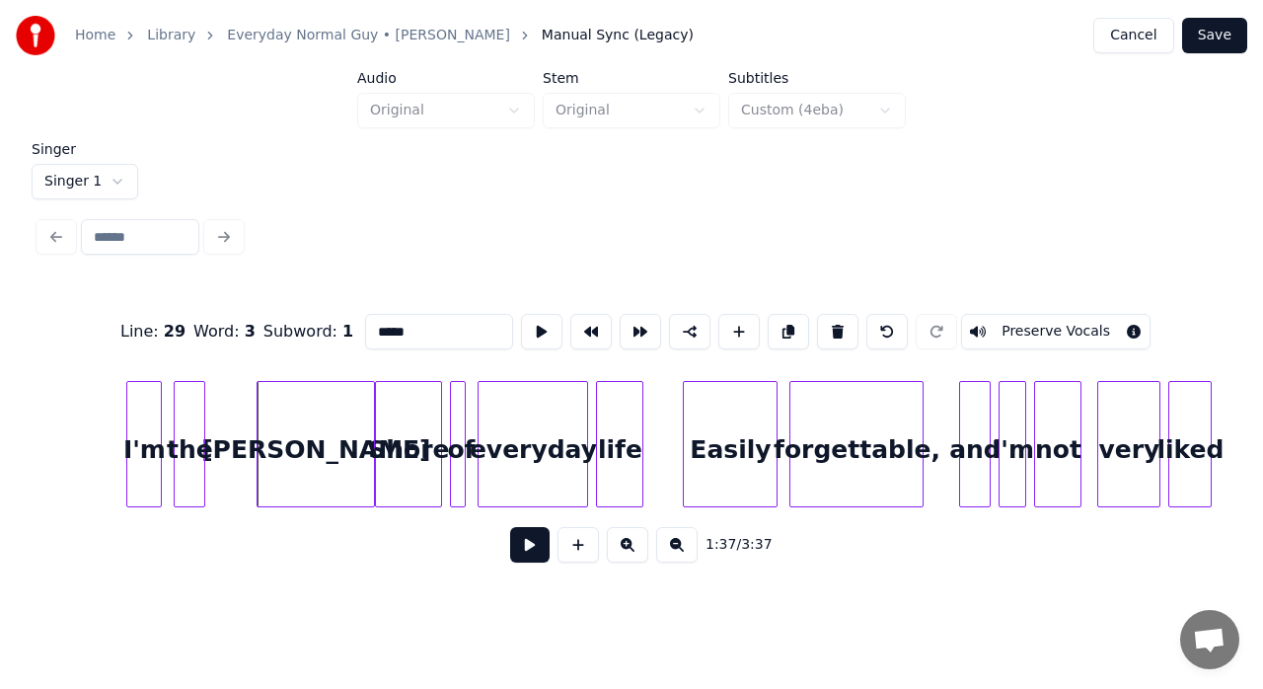
click at [308, 426] on div "[PERSON_NAME]" at bounding box center [316, 449] width 116 height 134
click at [523, 540] on button at bounding box center [529, 545] width 39 height 36
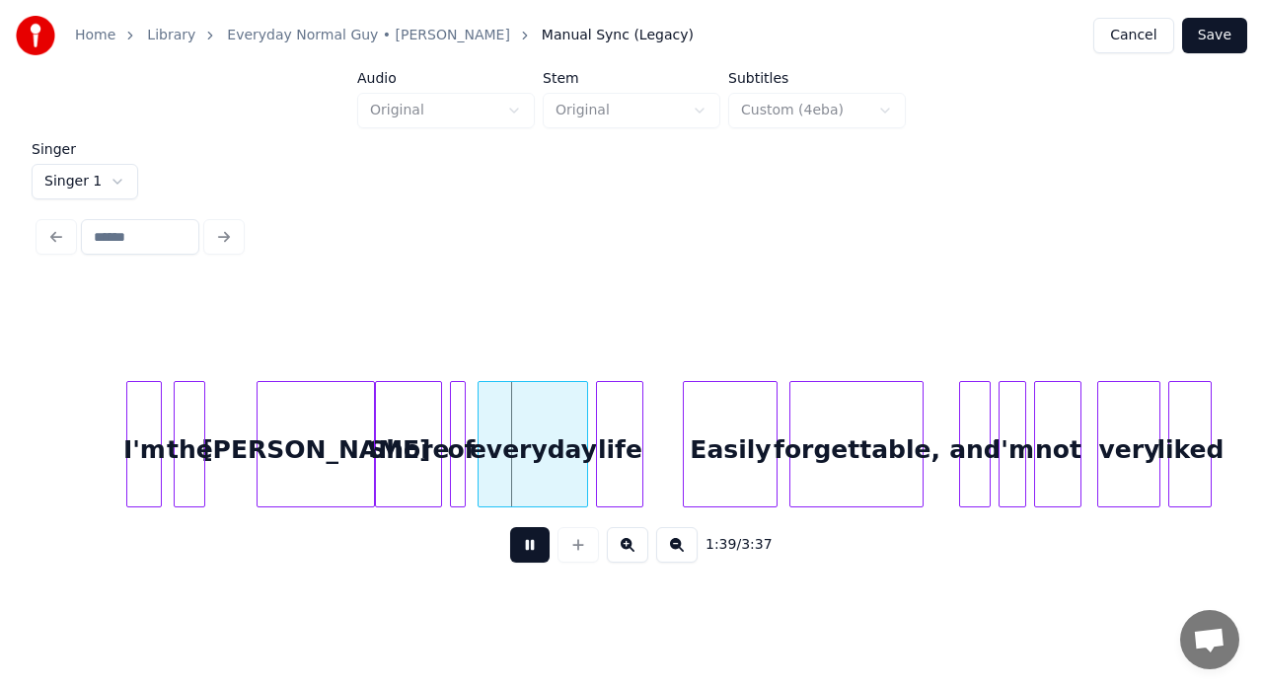
click at [523, 540] on button at bounding box center [529, 545] width 39 height 36
click at [328, 454] on div "[PERSON_NAME]" at bounding box center [316, 449] width 116 height 134
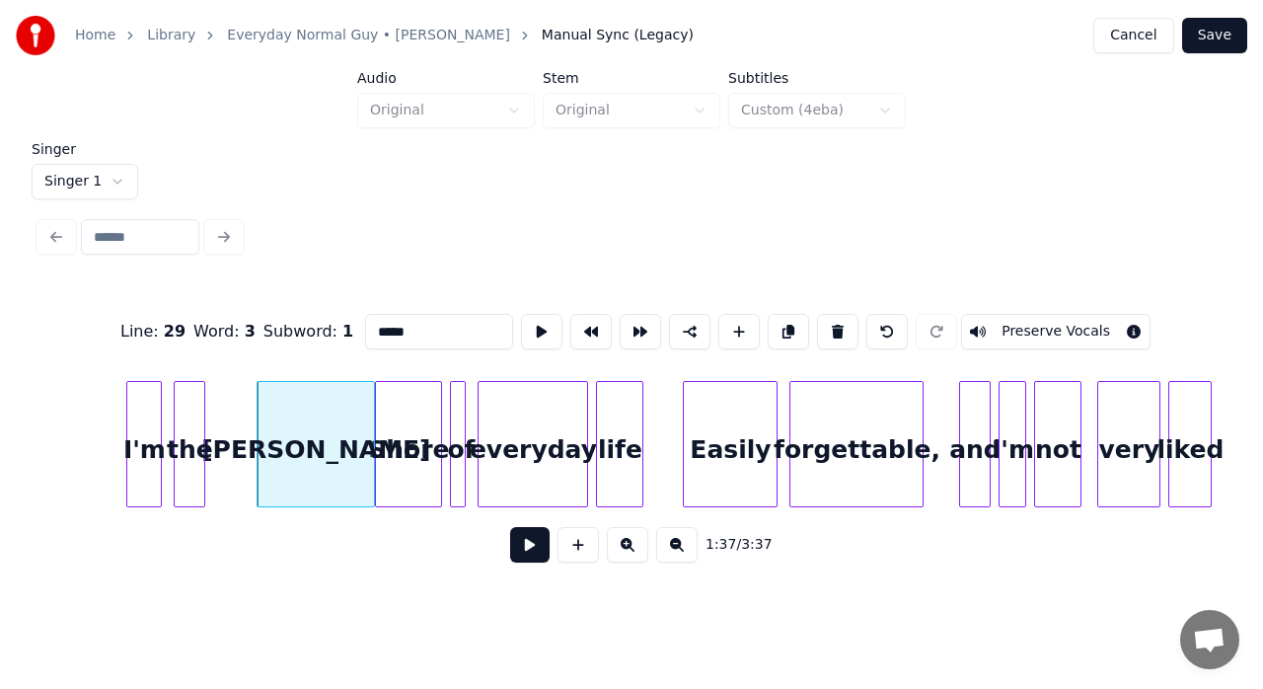
click at [526, 554] on button at bounding box center [529, 545] width 39 height 36
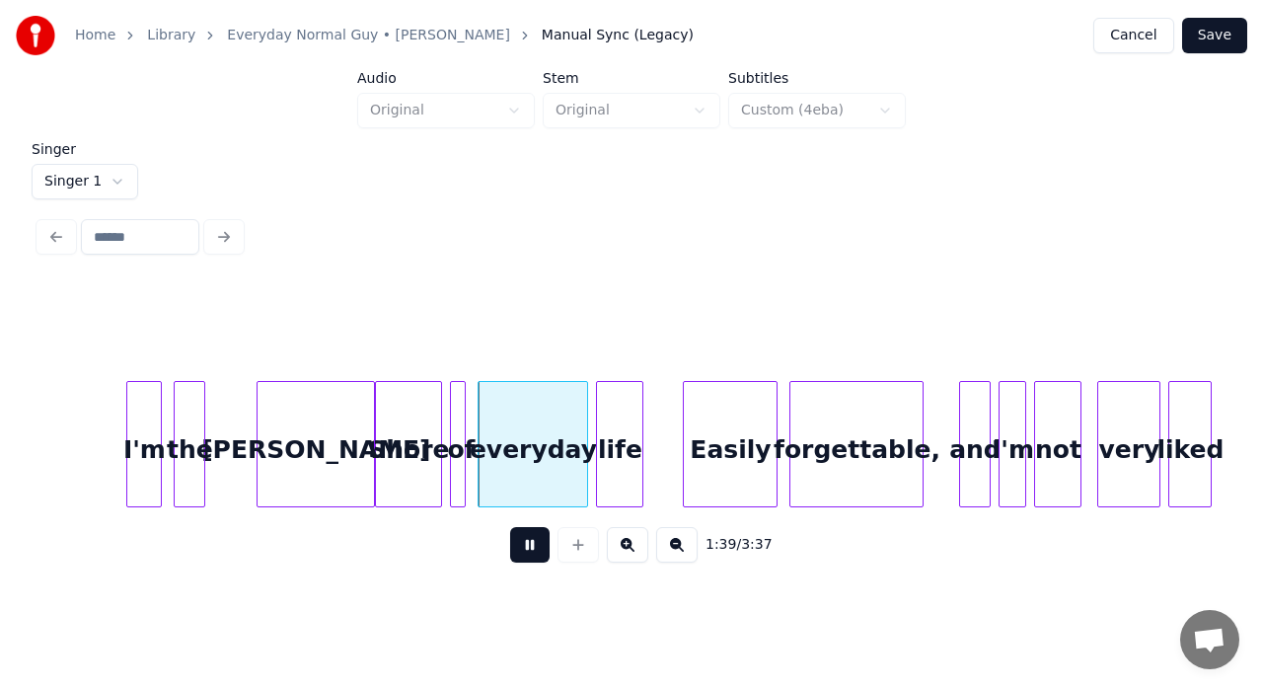
click at [526, 554] on button at bounding box center [529, 545] width 39 height 36
click at [328, 478] on div "[PERSON_NAME]" at bounding box center [316, 449] width 116 height 134
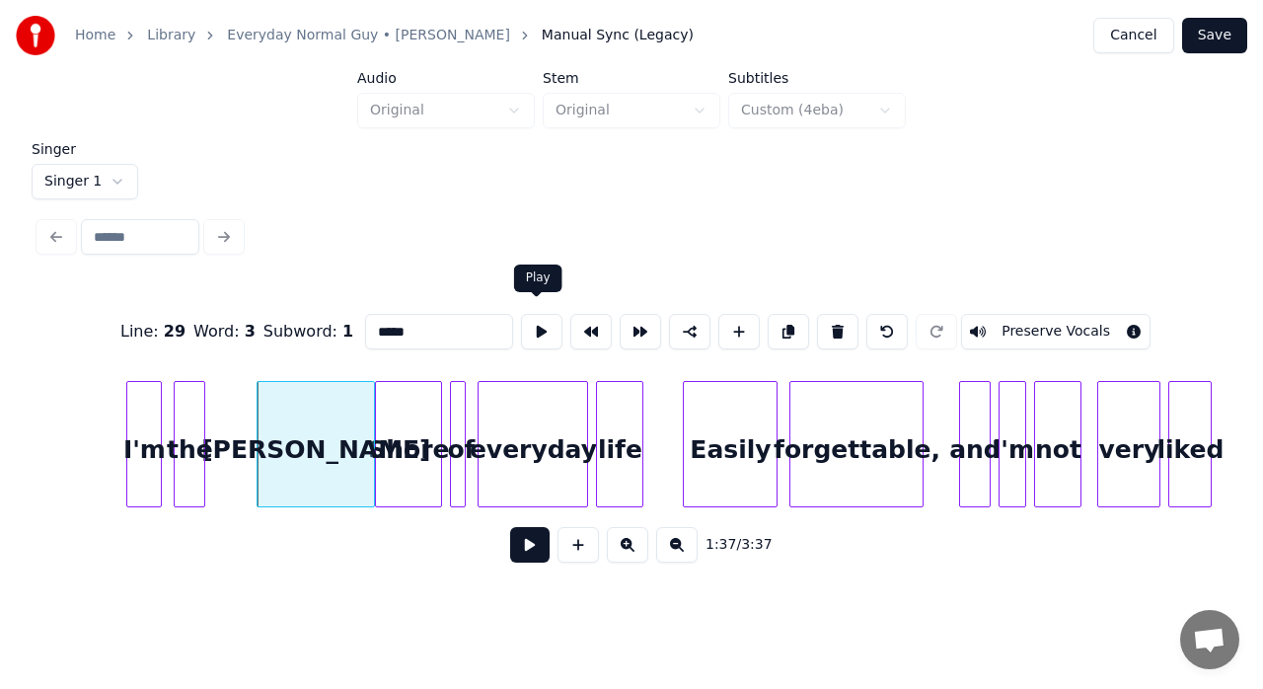
click at [531, 320] on button at bounding box center [541, 332] width 41 height 36
click at [341, 412] on div at bounding box center [341, 444] width 6 height 124
click at [537, 326] on button at bounding box center [541, 332] width 41 height 36
click at [423, 419] on div "Shore" at bounding box center [408, 449] width 65 height 134
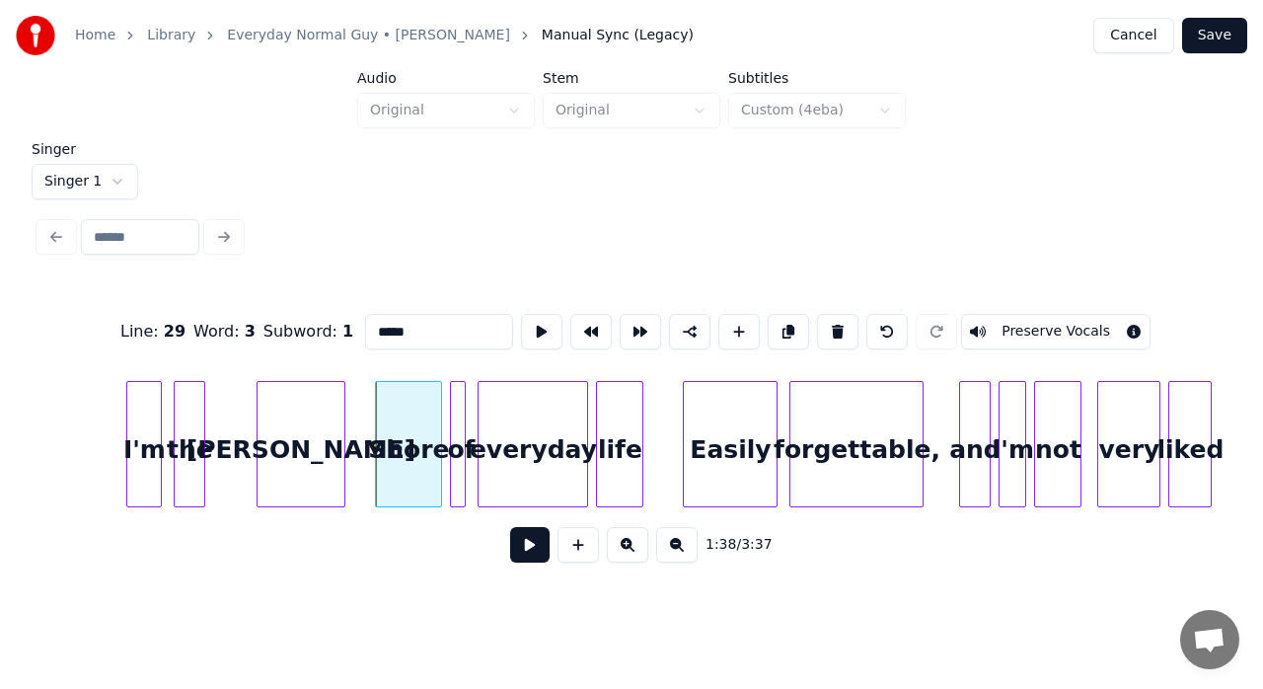
type input "*****"
click at [579, 320] on button at bounding box center [590, 332] width 41 height 36
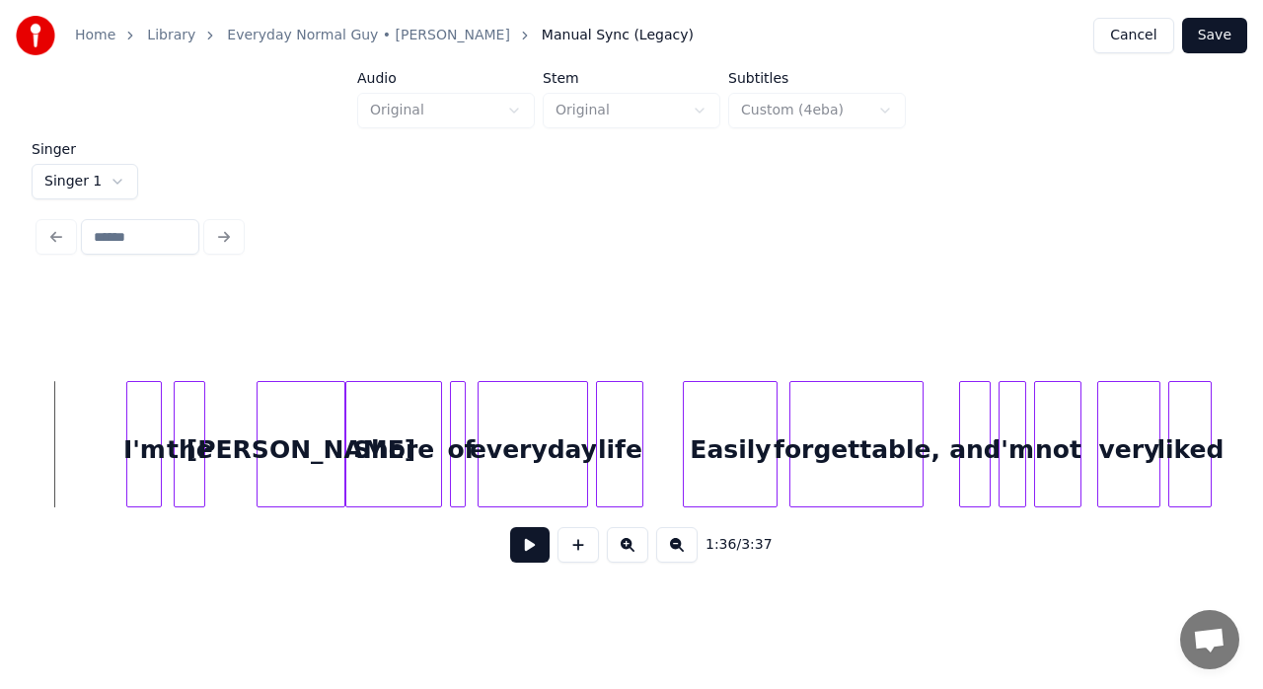
click at [545, 559] on button at bounding box center [529, 545] width 39 height 36
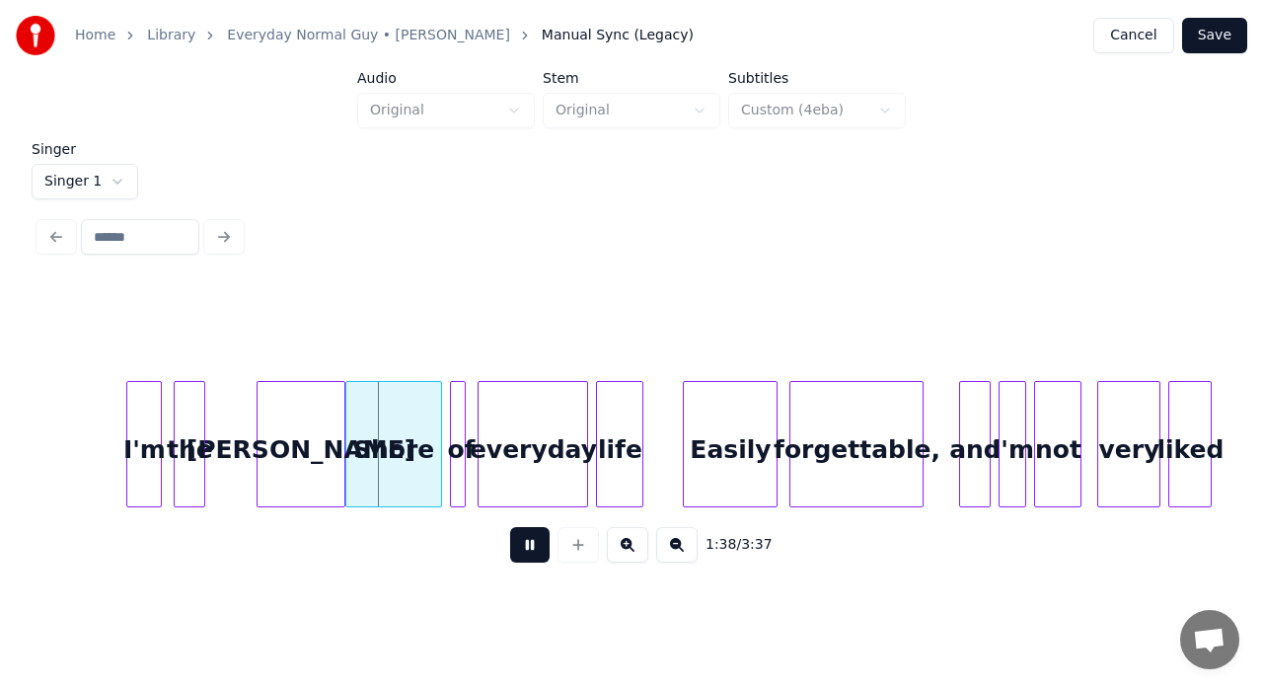
click at [545, 559] on button at bounding box center [529, 545] width 39 height 36
click at [196, 463] on div "the" at bounding box center [190, 449] width 30 height 134
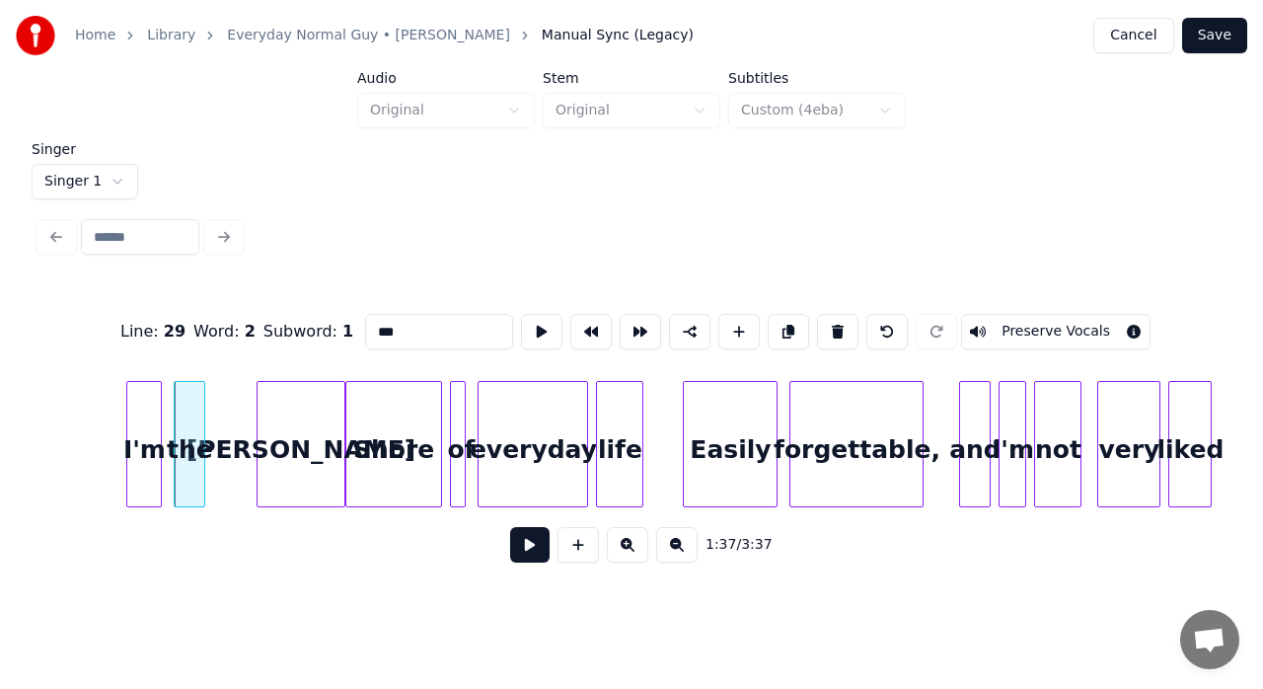
click at [417, 325] on input "***" at bounding box center [439, 332] width 148 height 36
type input "******"
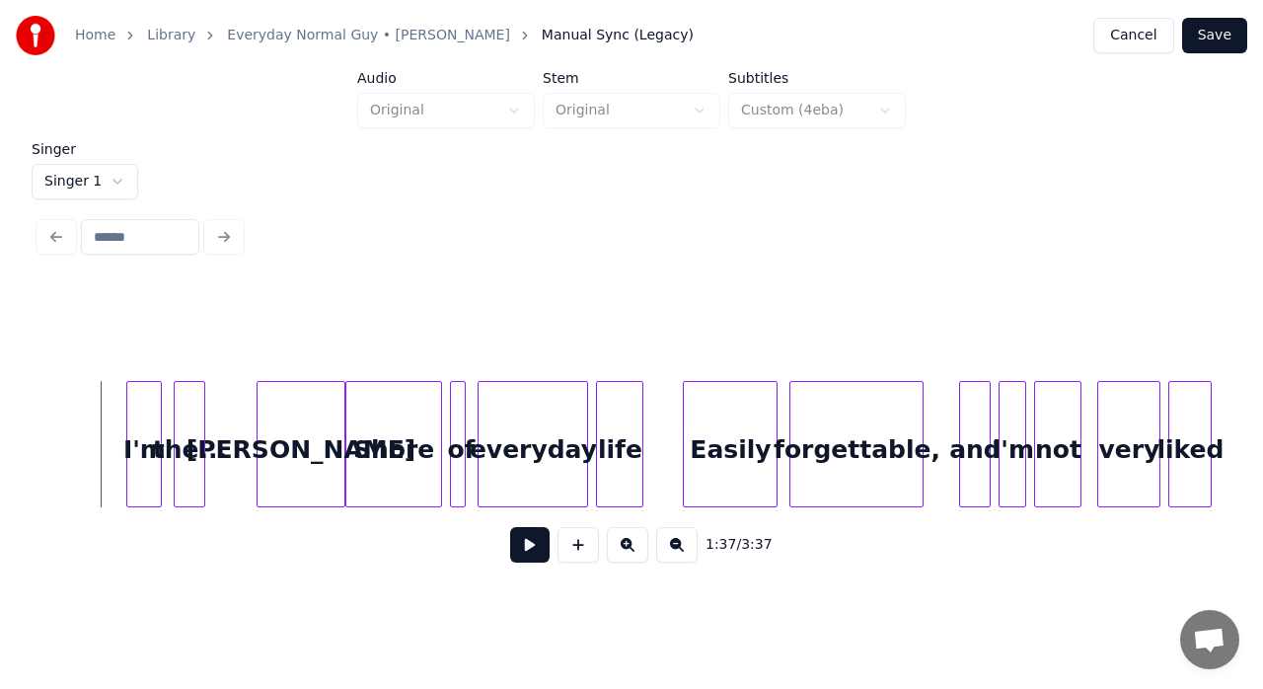
click at [527, 536] on button at bounding box center [529, 545] width 39 height 36
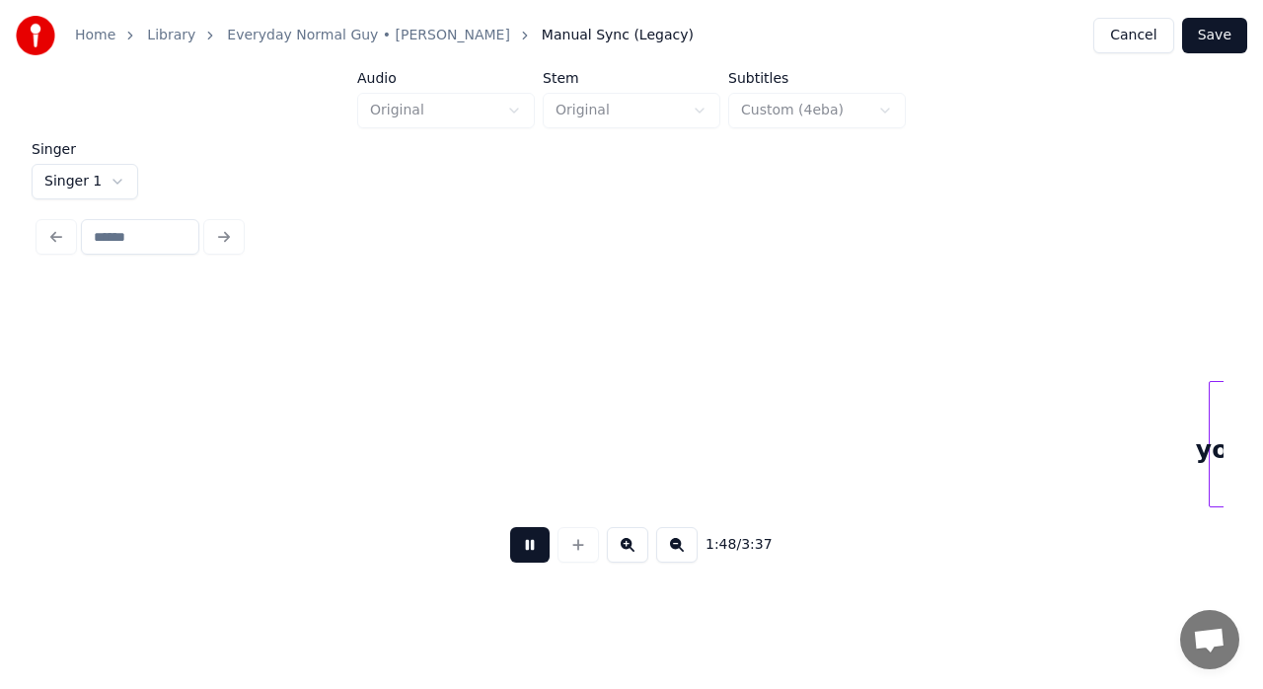
scroll to position [0, 21481]
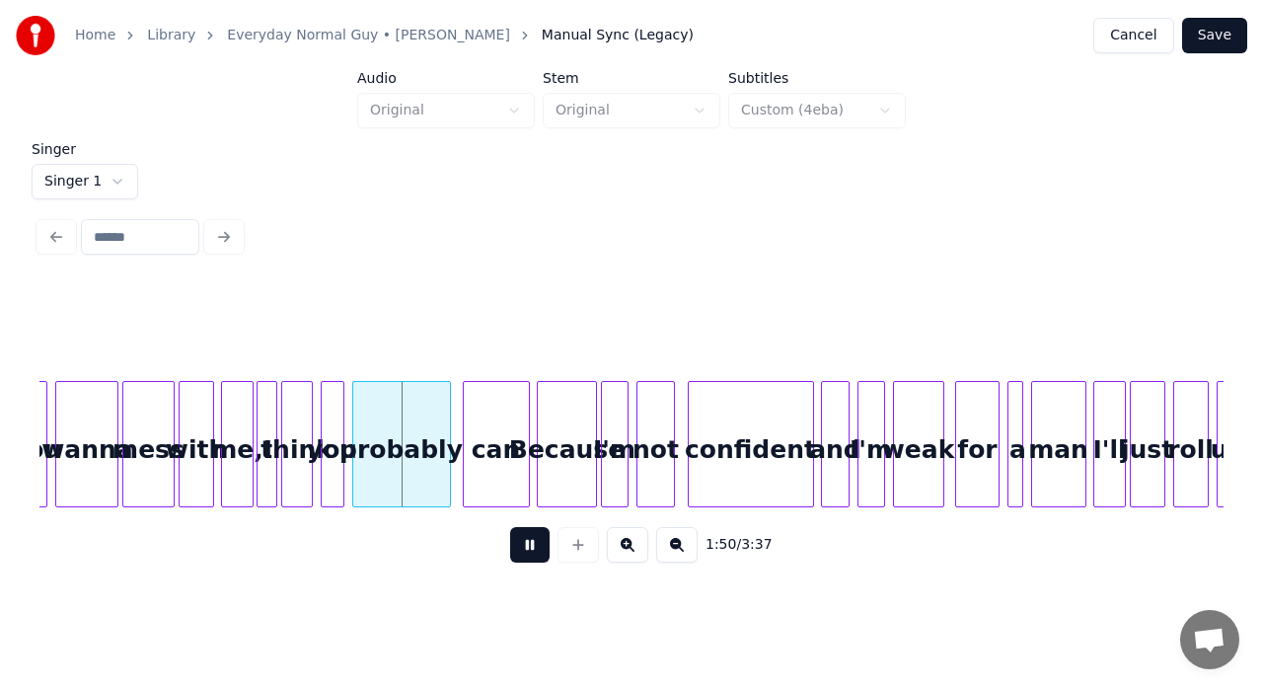
click at [529, 550] on button at bounding box center [529, 545] width 39 height 36
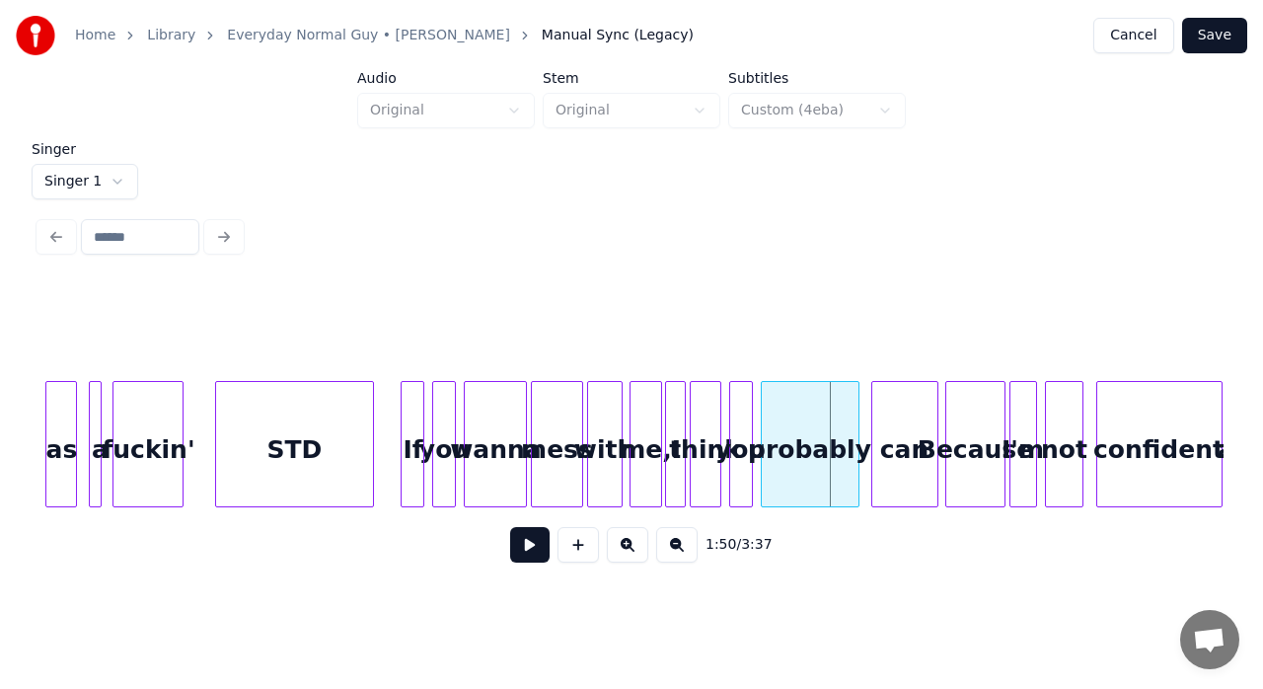
scroll to position [0, 20914]
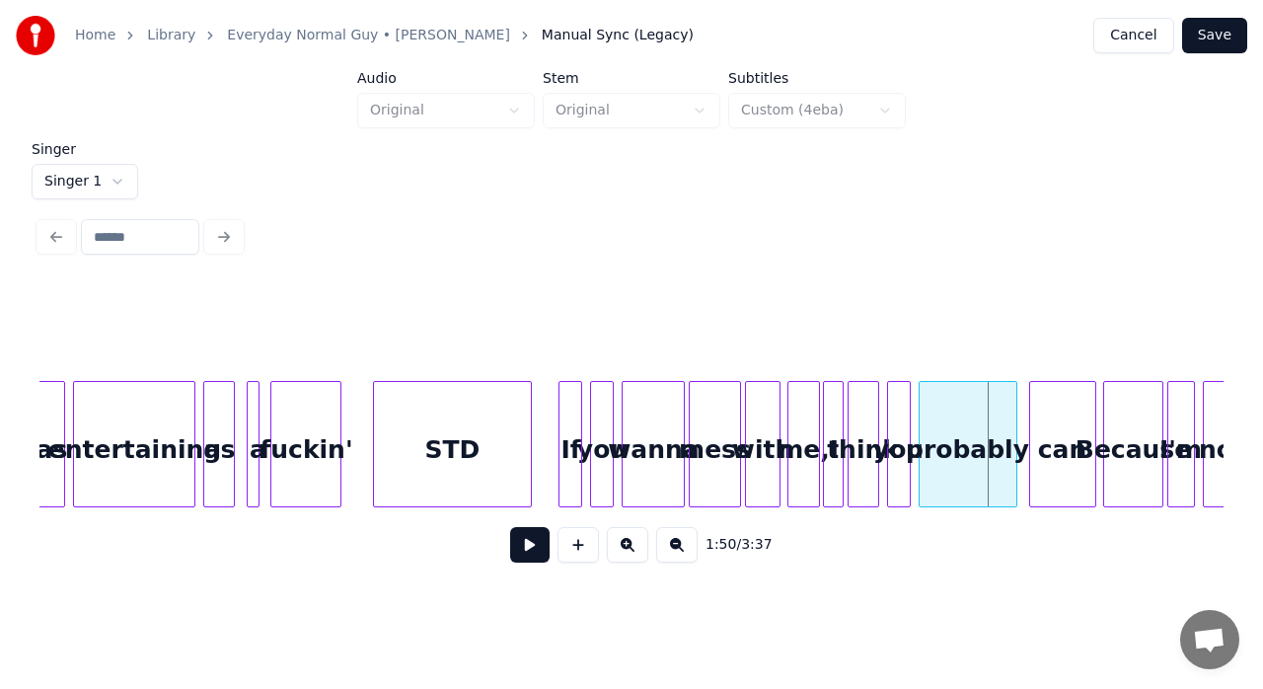
click at [440, 429] on div "STD" at bounding box center [452, 449] width 156 height 134
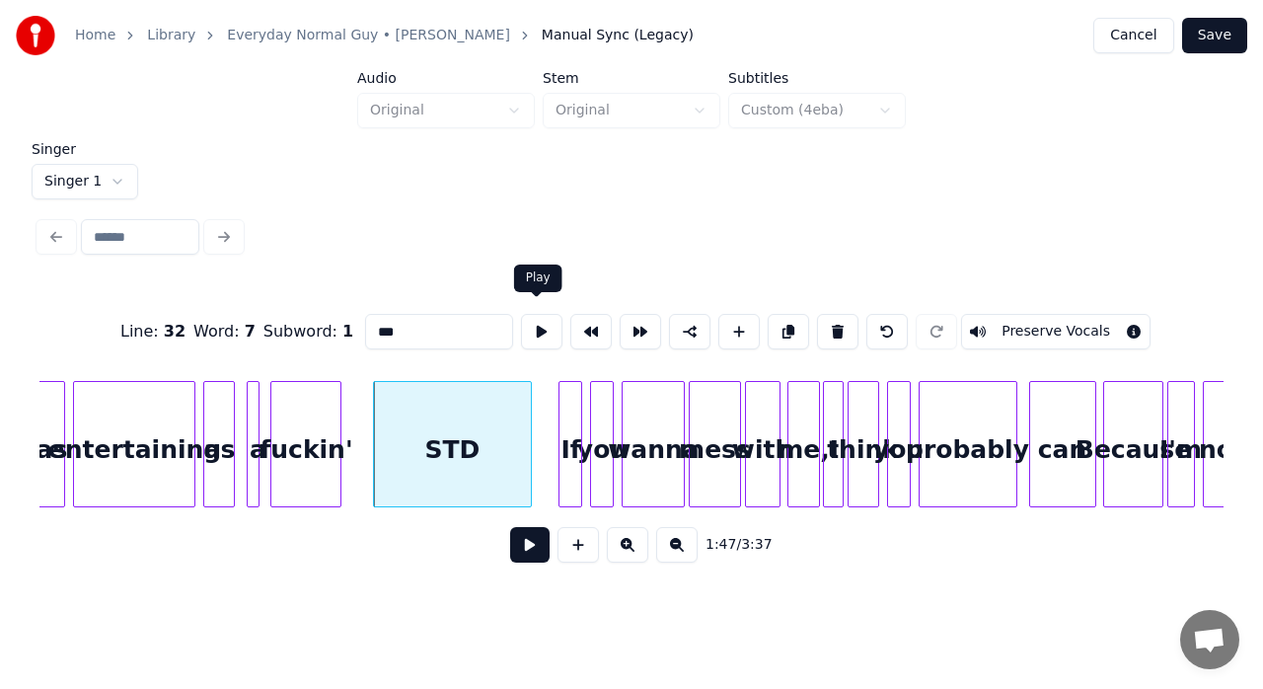
click at [544, 320] on button at bounding box center [541, 332] width 41 height 36
click at [304, 432] on div "fuckin'" at bounding box center [305, 449] width 69 height 134
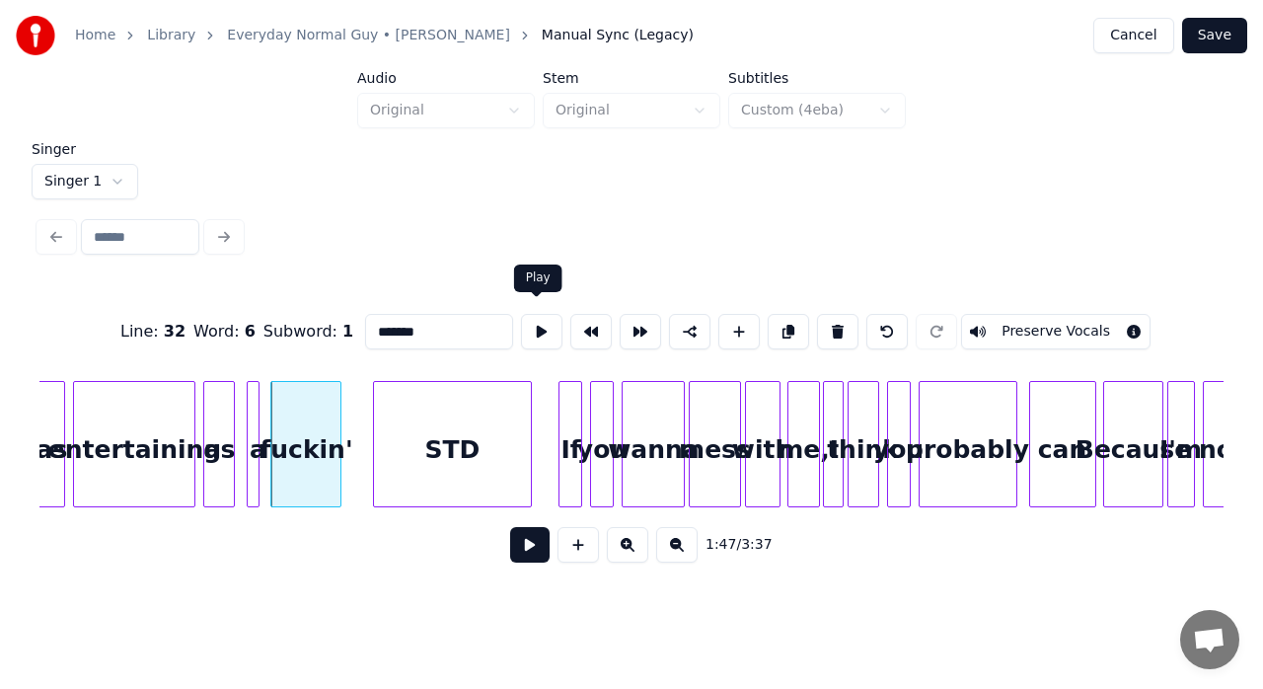
click at [533, 336] on button at bounding box center [541, 332] width 41 height 36
click at [434, 471] on div "STD" at bounding box center [452, 449] width 156 height 134
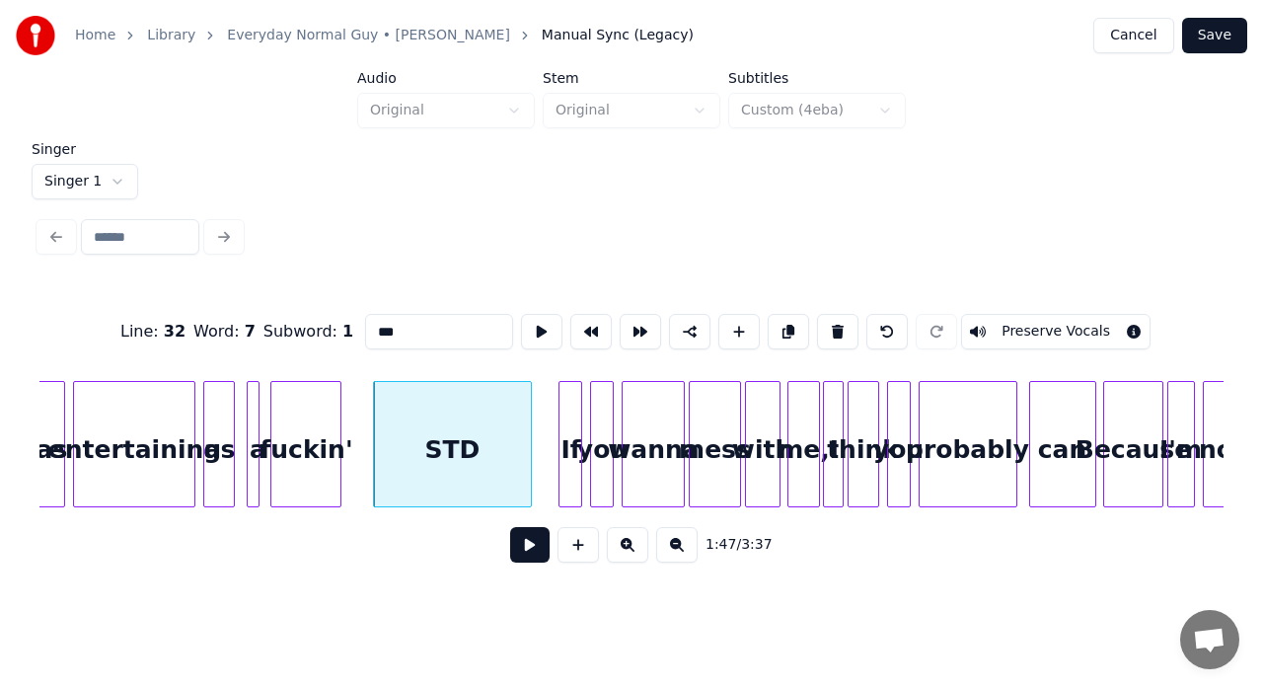
click at [381, 331] on input "***" at bounding box center [439, 332] width 148 height 36
click at [374, 433] on div at bounding box center [377, 444] width 6 height 124
click at [345, 432] on div at bounding box center [348, 444] width 6 height 124
click at [526, 334] on button at bounding box center [541, 332] width 41 height 36
click at [569, 435] on div "If" at bounding box center [571, 449] width 22 height 134
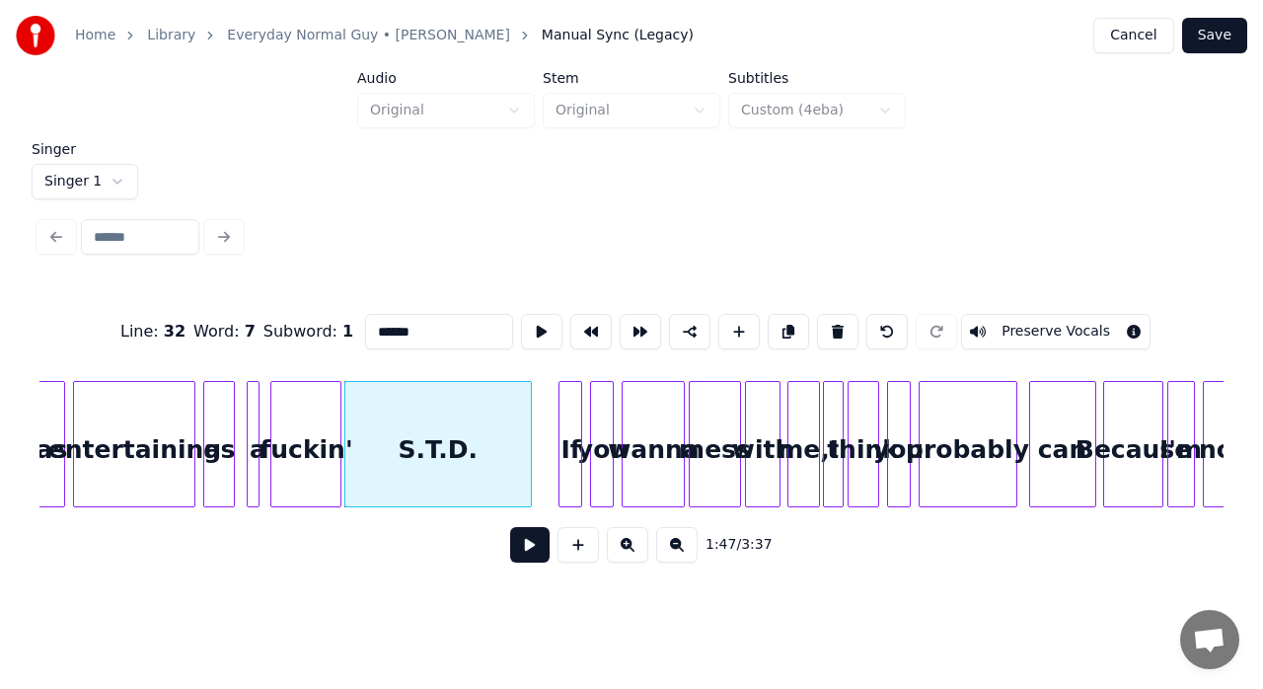
type input "**"
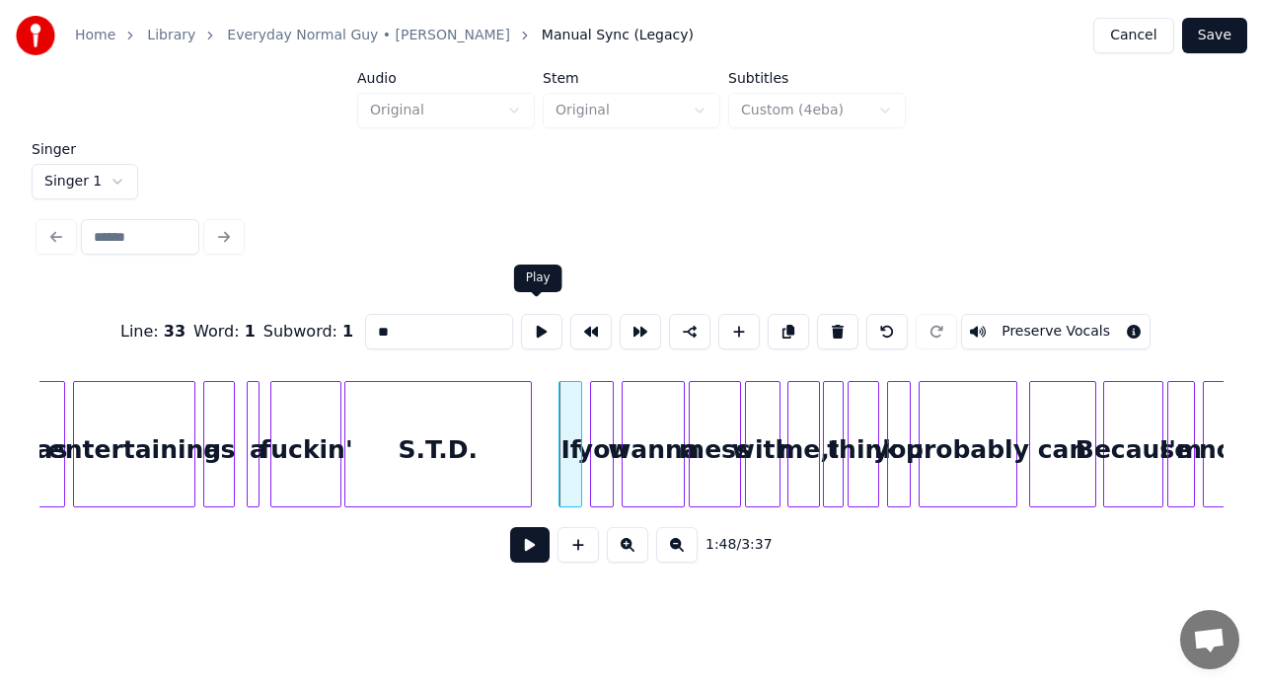
drag, startPoint x: 537, startPoint y: 327, endPoint x: 548, endPoint y: 306, distance: 23.4
click at [548, 314] on button at bounding box center [541, 332] width 41 height 36
click at [551, 399] on div at bounding box center [553, 444] width 6 height 124
click at [534, 322] on button at bounding box center [541, 332] width 41 height 36
click at [539, 551] on button at bounding box center [529, 545] width 39 height 36
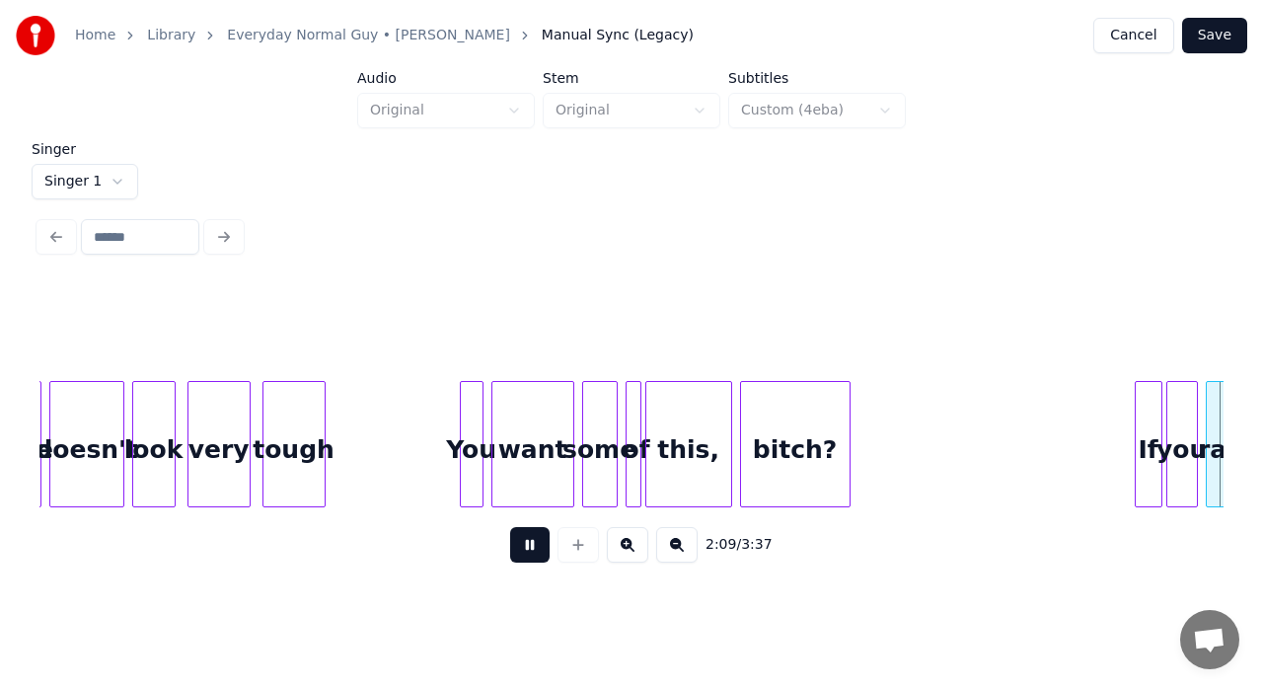
scroll to position [0, 25656]
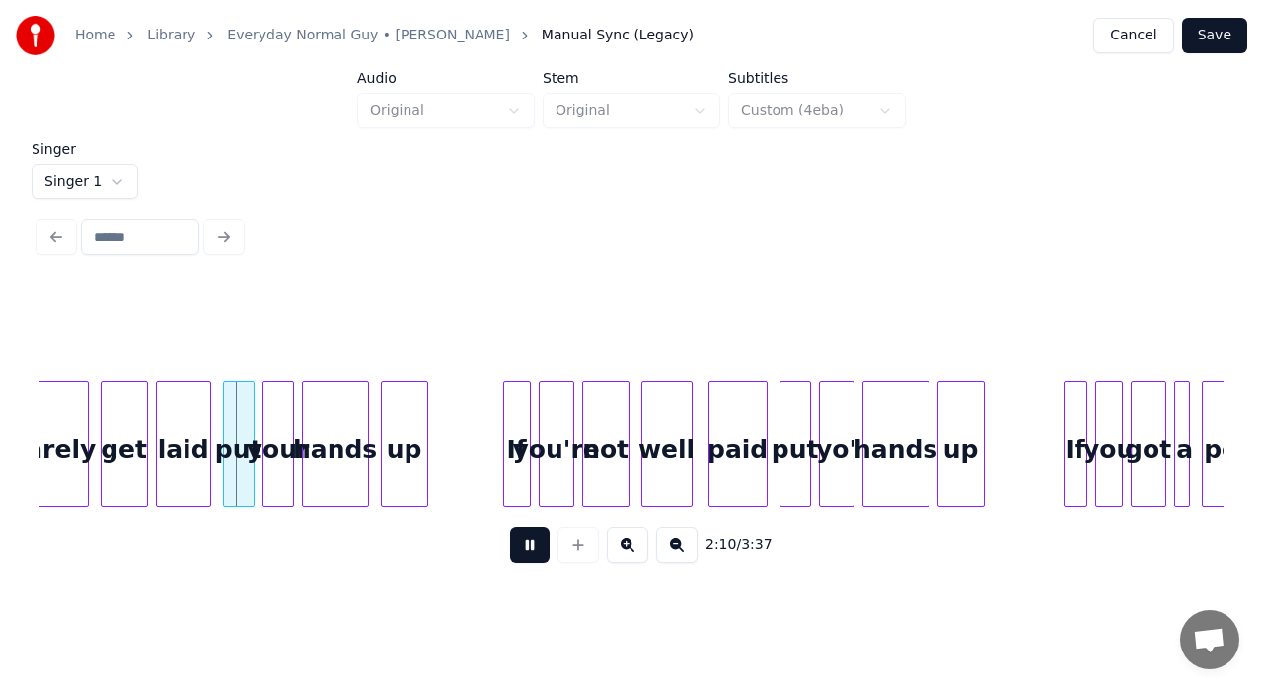
click at [539, 551] on button at bounding box center [529, 545] width 39 height 36
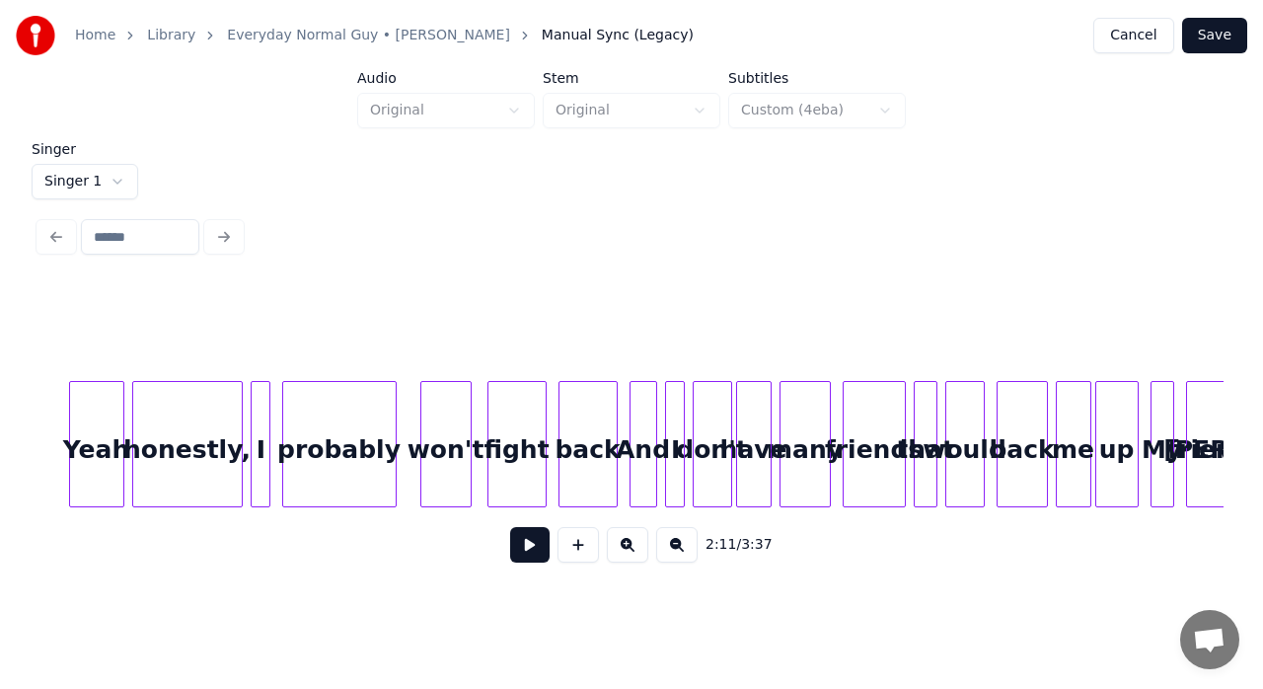
scroll to position [0, 23027]
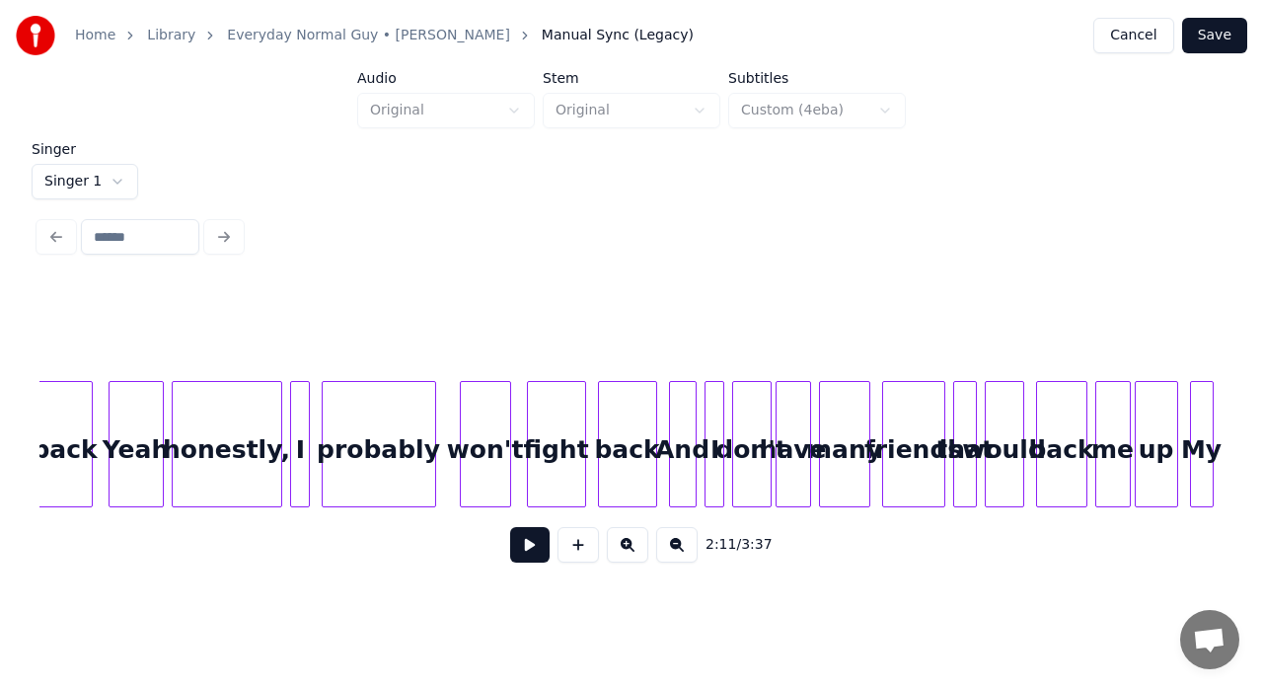
click at [136, 460] on div "Yeah" at bounding box center [136, 449] width 53 height 134
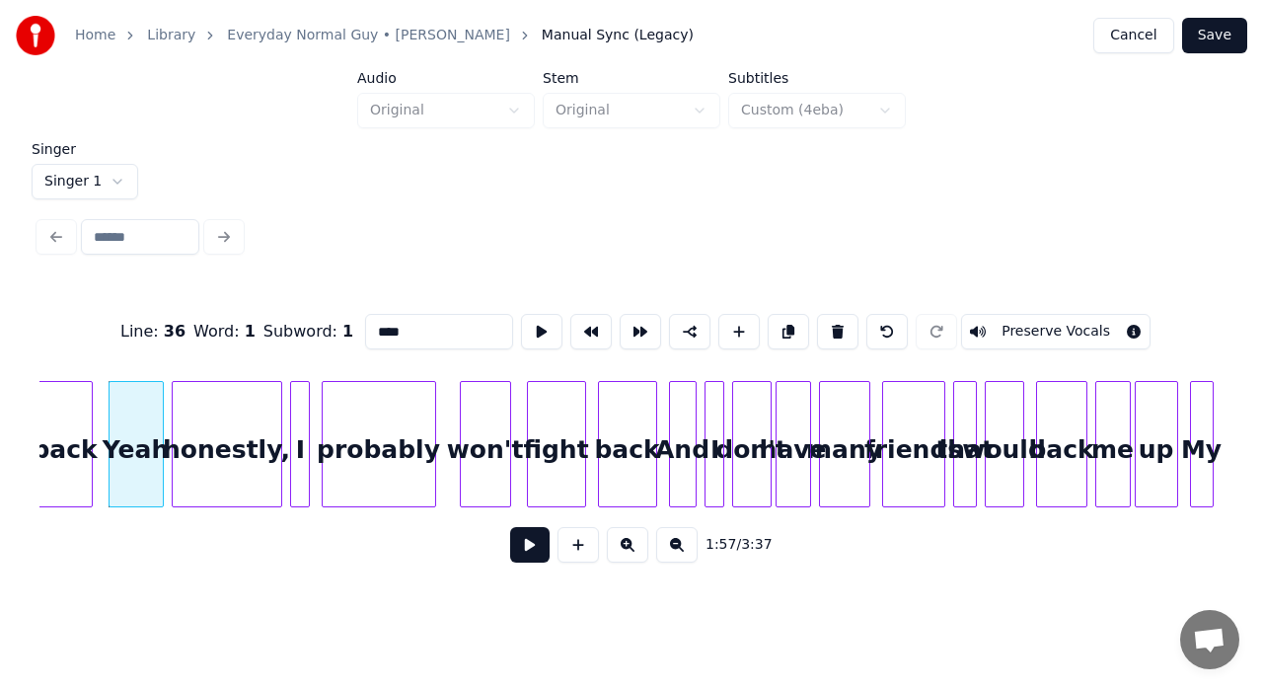
drag, startPoint x: 562, startPoint y: 567, endPoint x: 518, endPoint y: 561, distance: 44.8
click at [518, 561] on div "1:57 / 3:37" at bounding box center [631, 544] width 1153 height 43
click at [518, 561] on button at bounding box center [529, 545] width 39 height 36
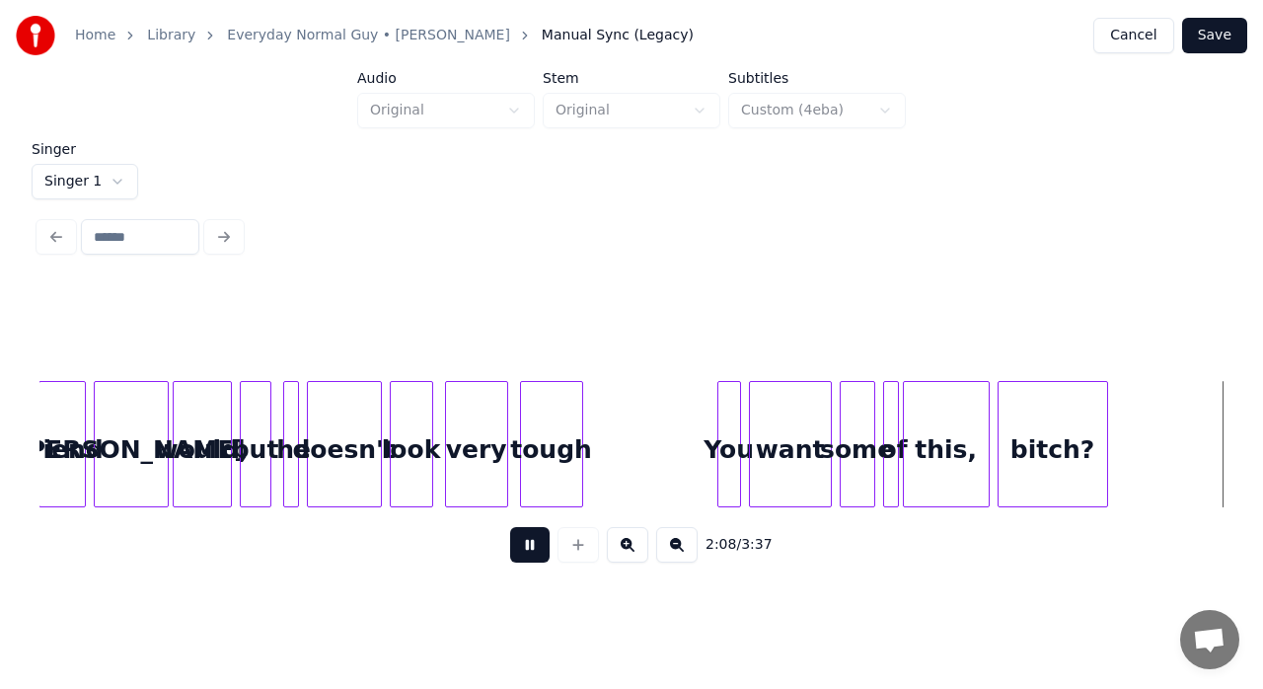
scroll to position [0, 25398]
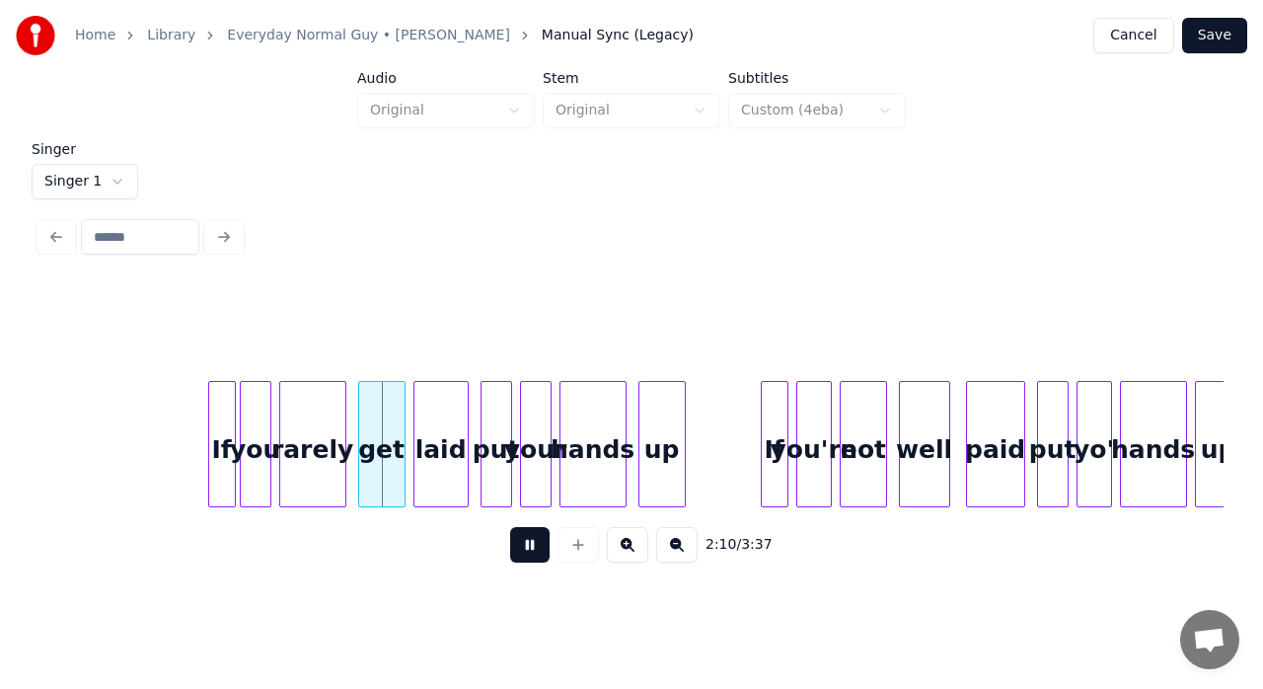
click at [518, 561] on button at bounding box center [529, 545] width 39 height 36
click at [202, 455] on div at bounding box center [201, 444] width 6 height 124
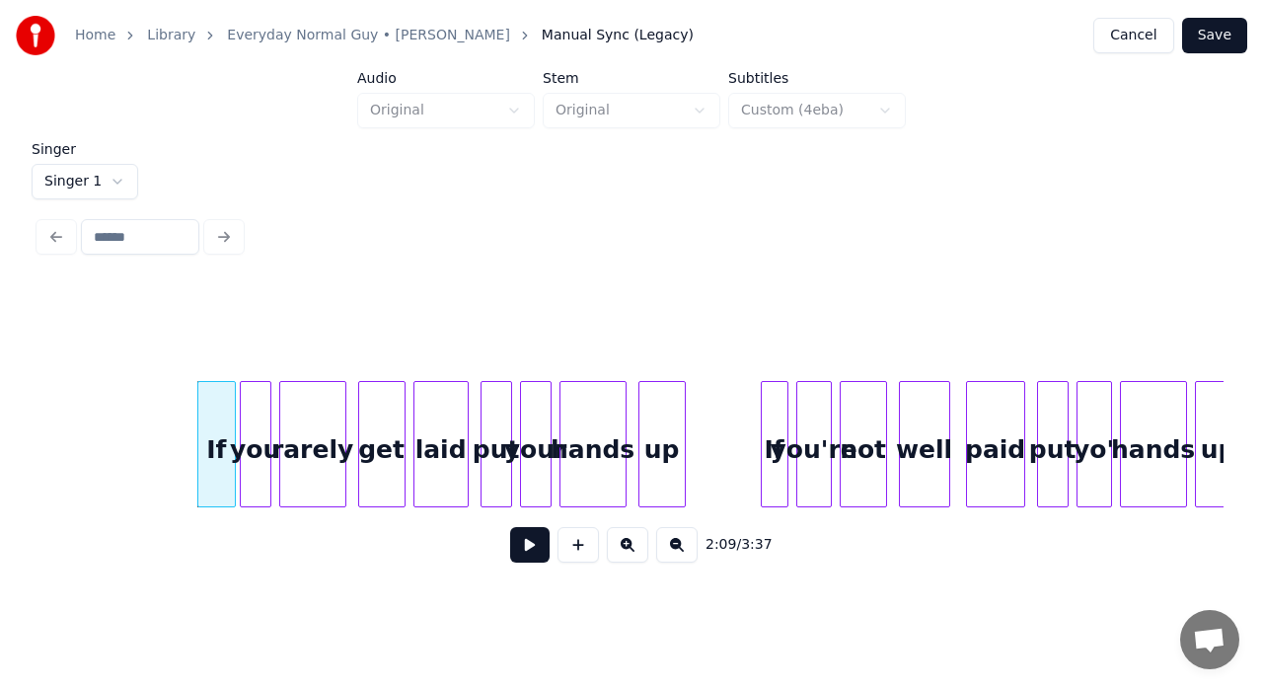
click at [517, 553] on button at bounding box center [529, 545] width 39 height 36
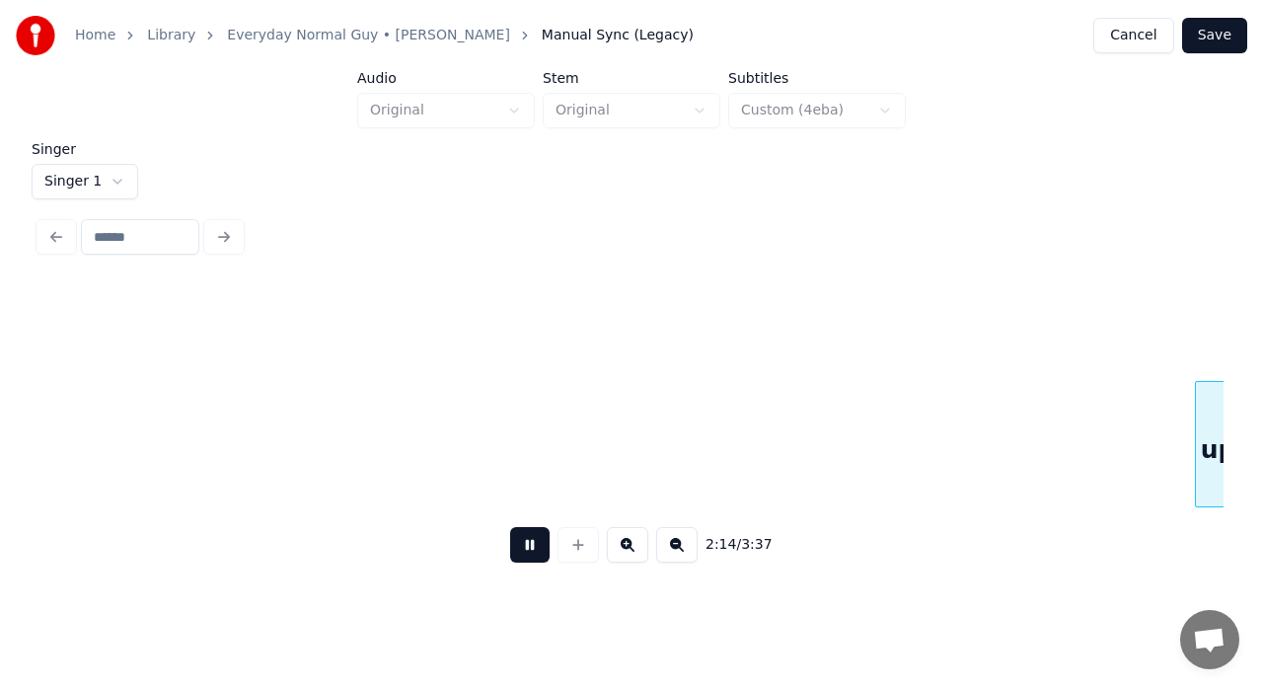
scroll to position [0, 26583]
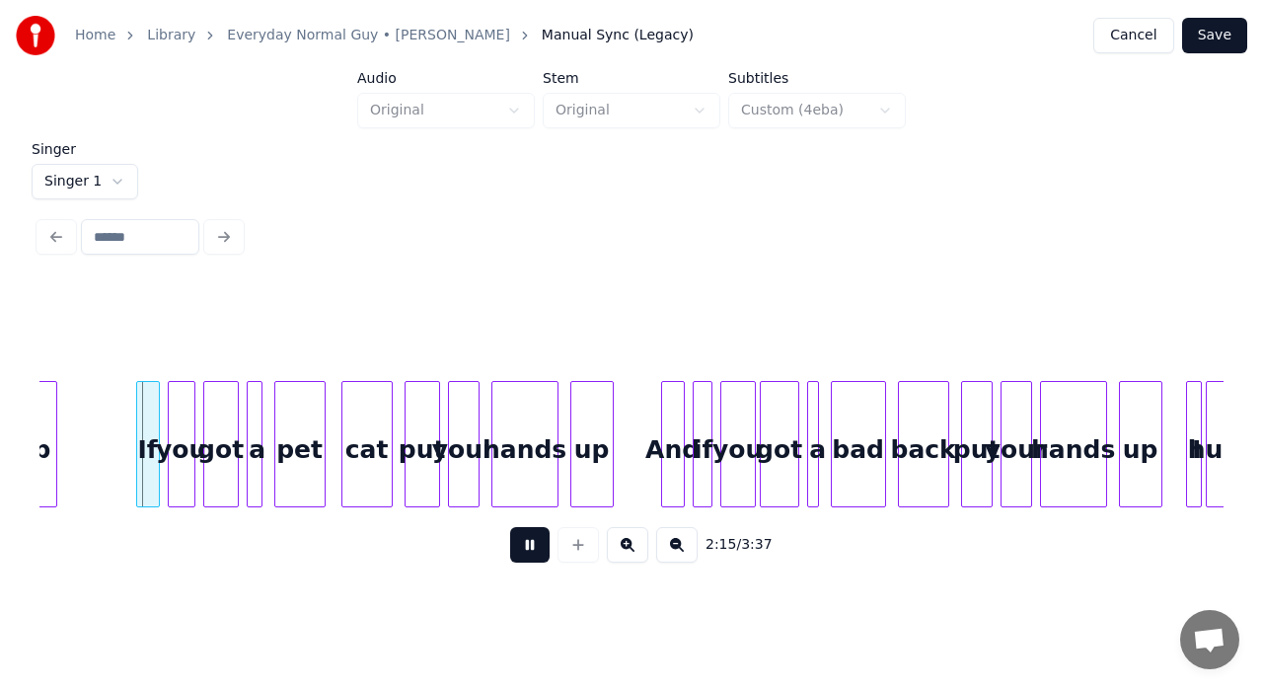
click at [517, 553] on button at bounding box center [529, 545] width 39 height 36
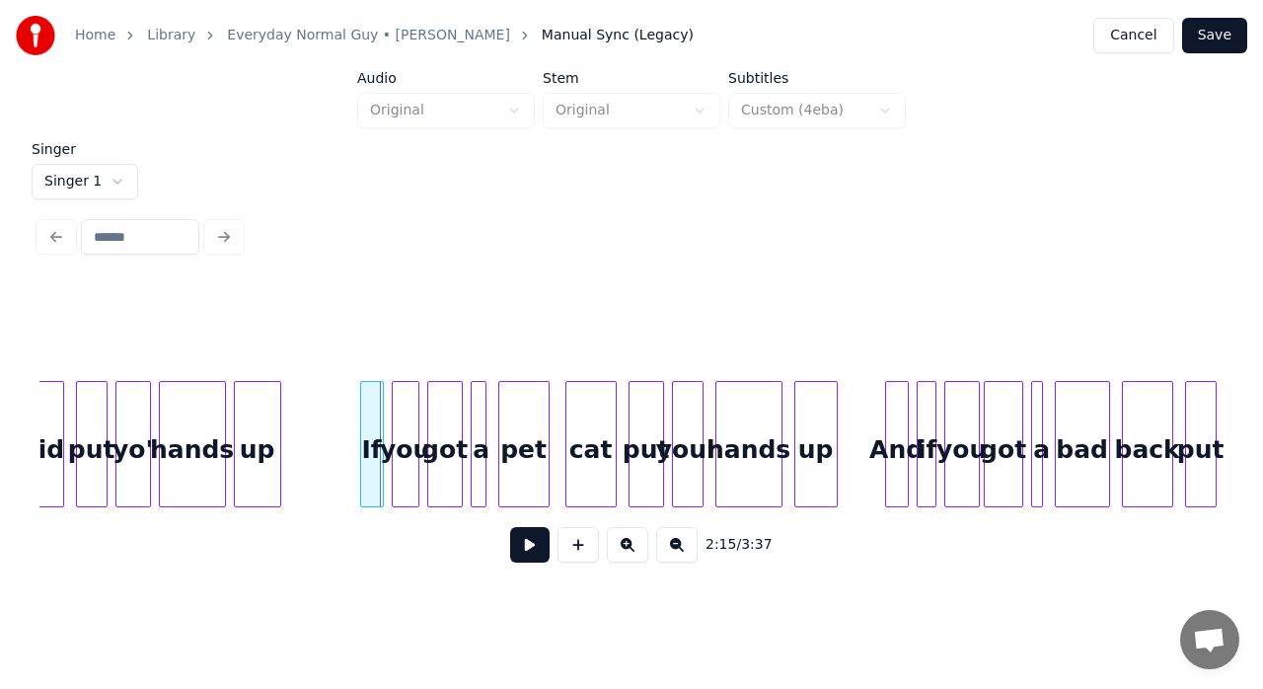
scroll to position [0, 26241]
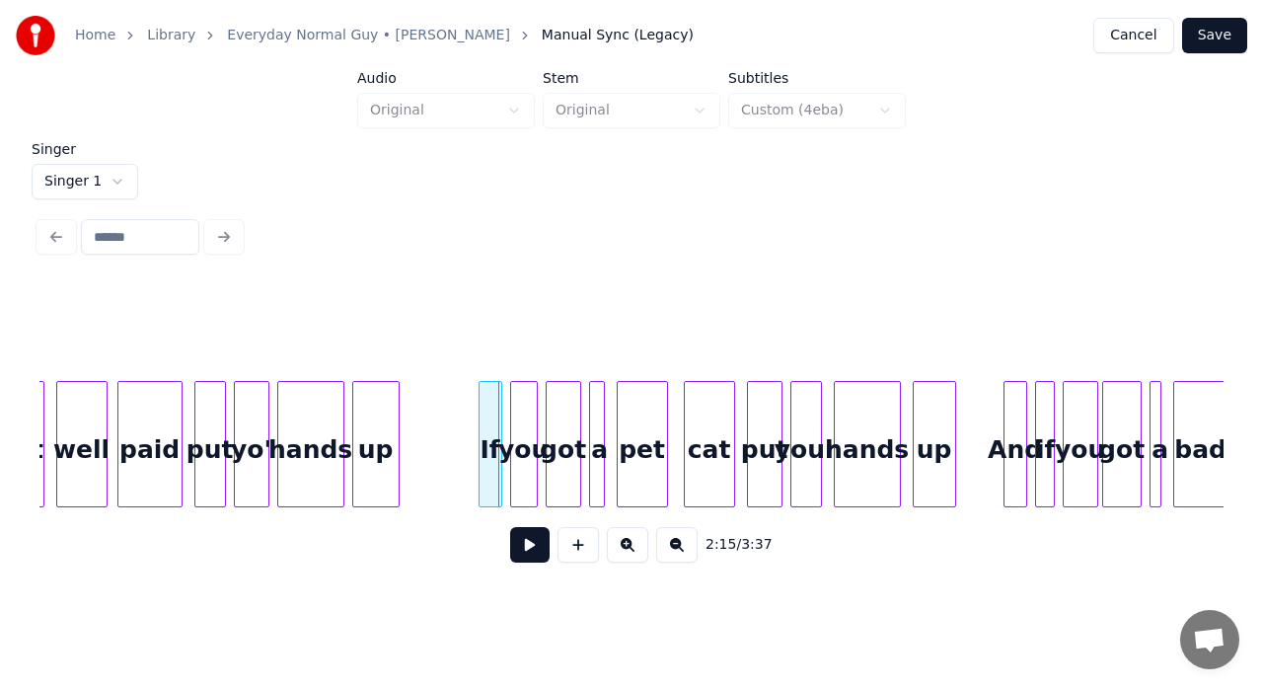
click at [118, 448] on div at bounding box center [121, 444] width 6 height 124
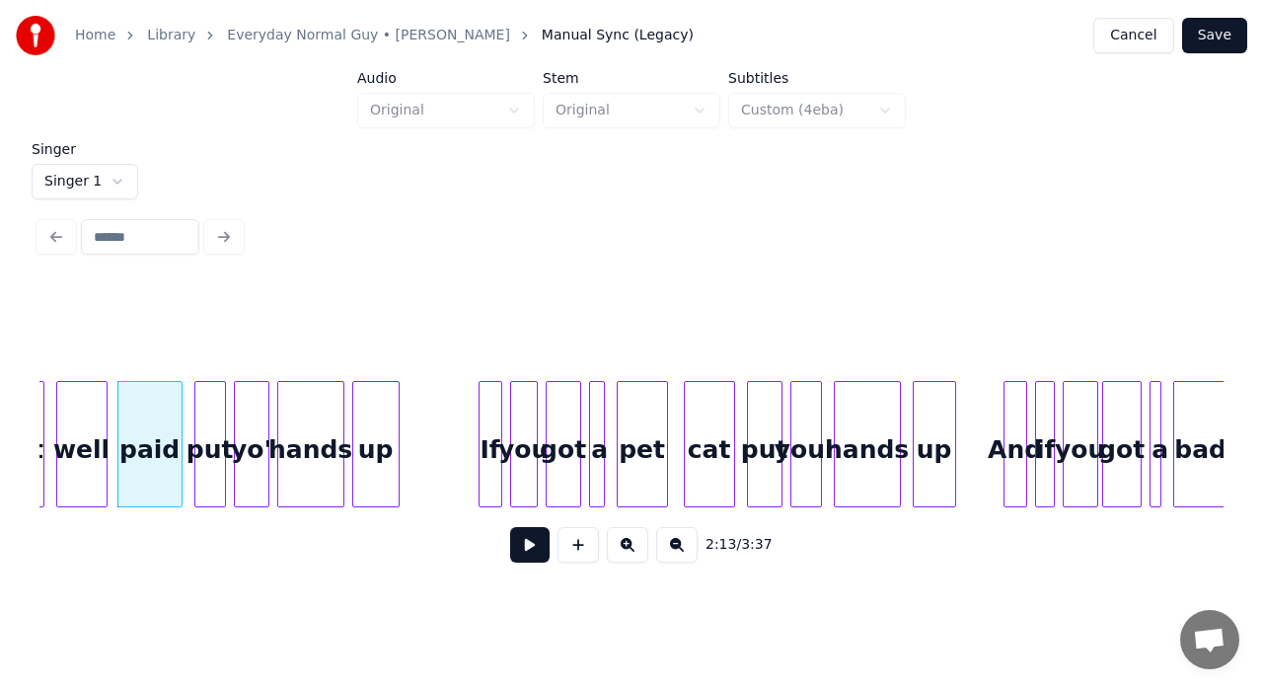
click at [84, 442] on div "well" at bounding box center [81, 449] width 49 height 134
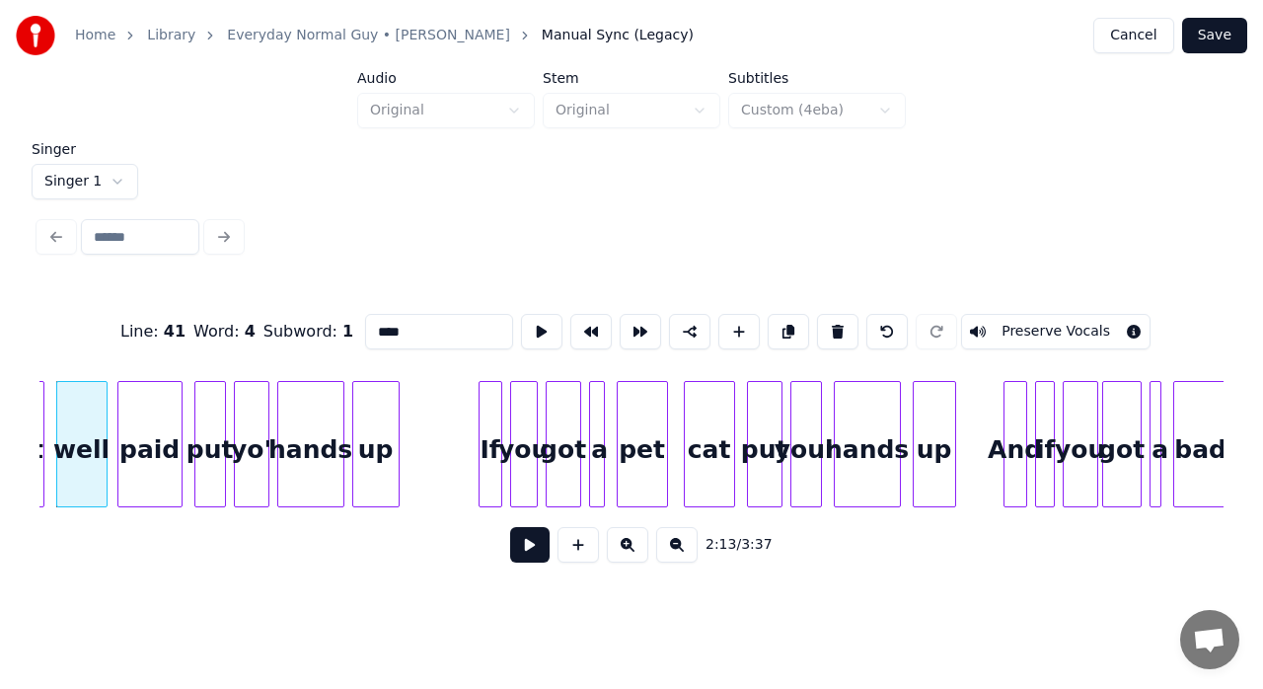
click at [400, 330] on input "****" at bounding box center [439, 332] width 148 height 36
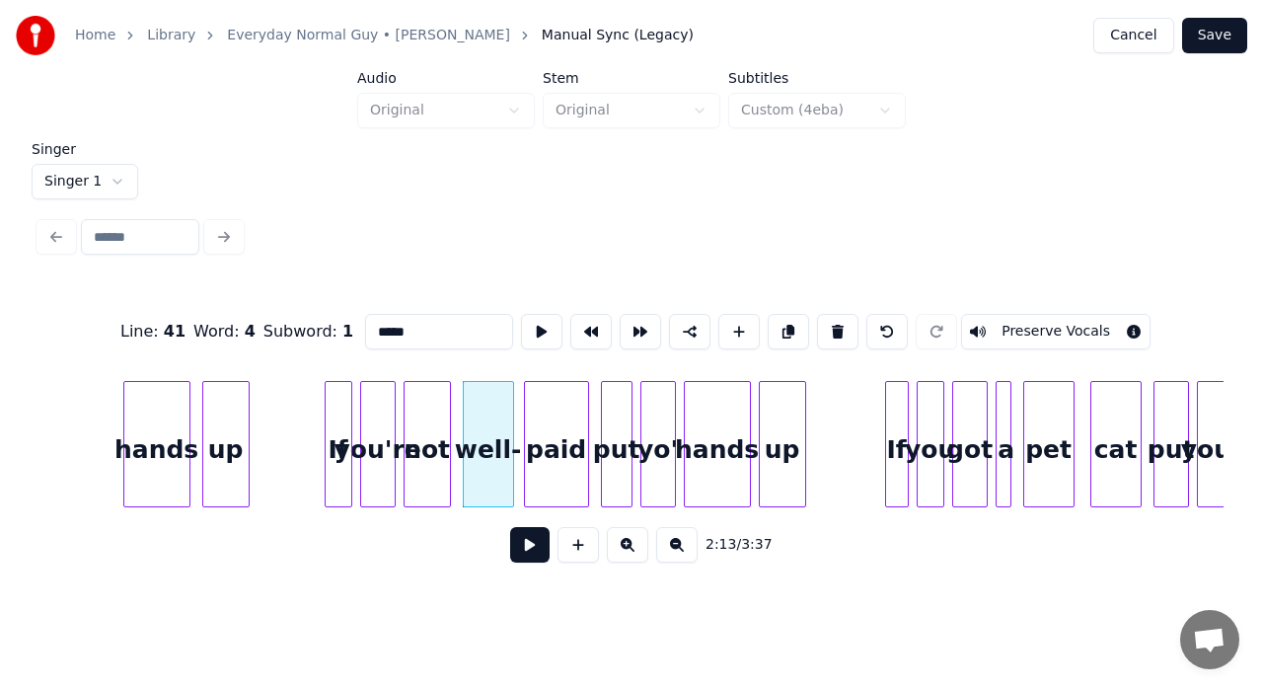
scroll to position [0, 25795]
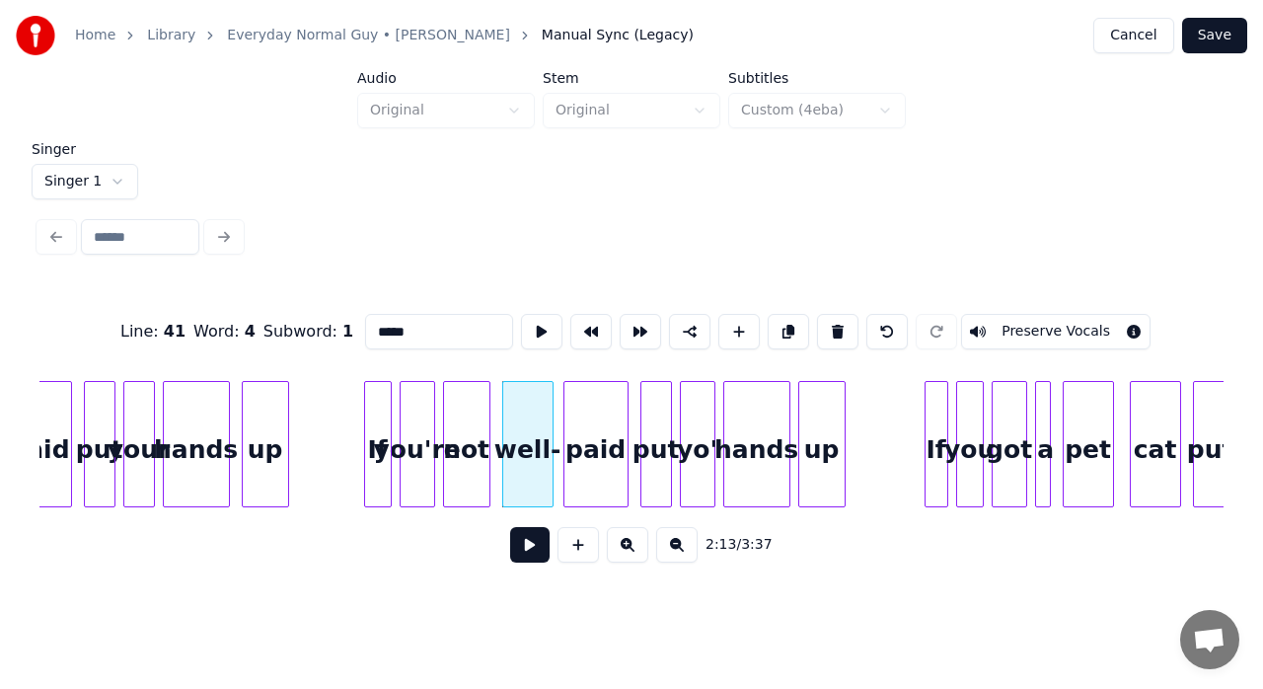
click at [929, 446] on div at bounding box center [929, 444] width 6 height 124
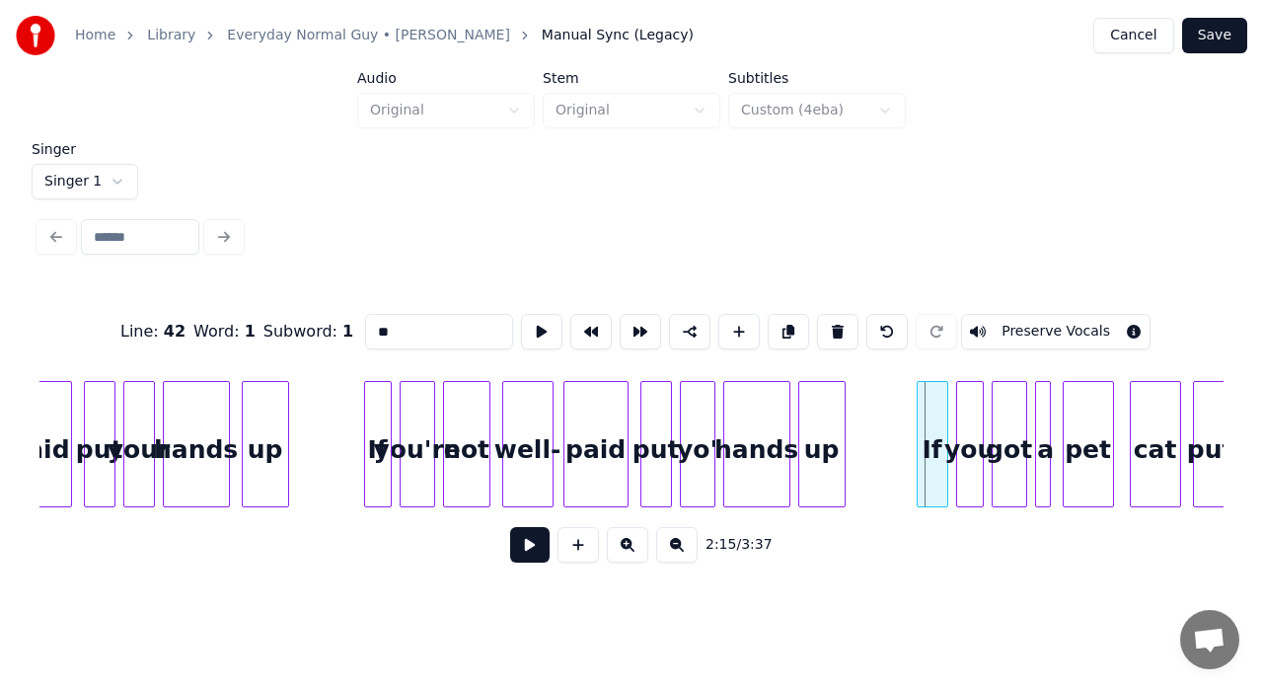
click at [921, 446] on div at bounding box center [921, 444] width 6 height 124
click at [354, 414] on div at bounding box center [357, 444] width 6 height 124
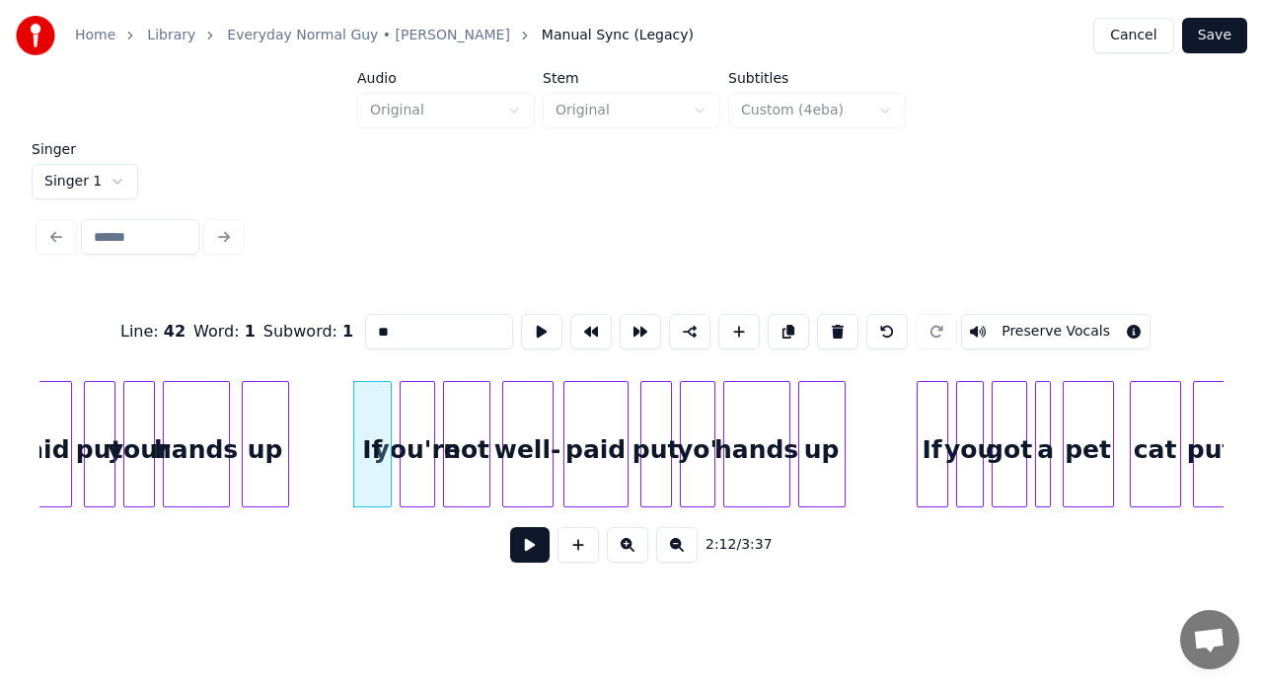
type input "**"
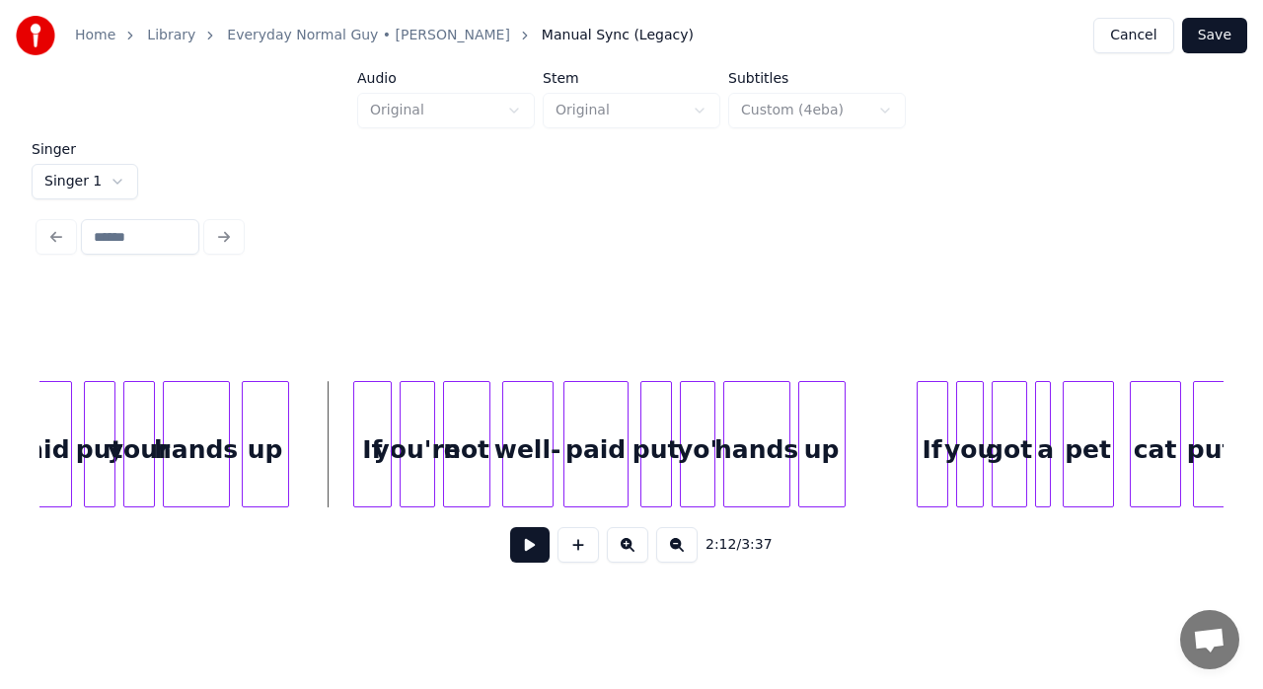
click at [535, 555] on button at bounding box center [529, 545] width 39 height 36
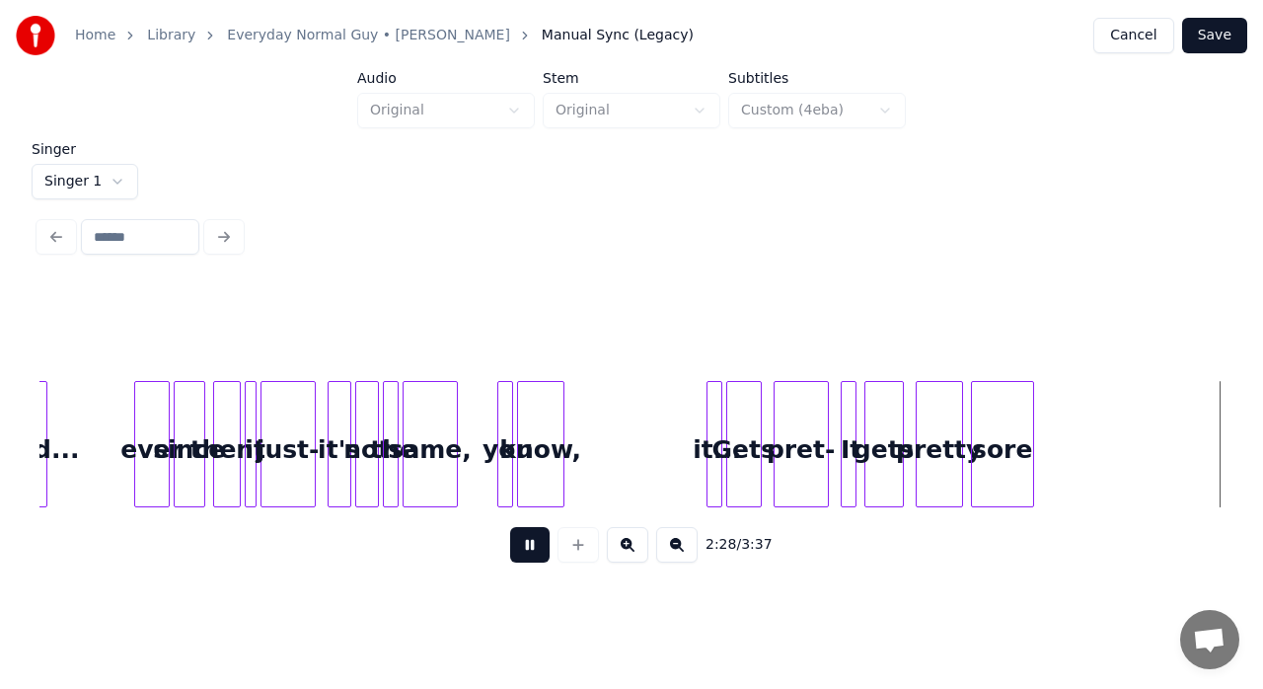
scroll to position [0, 29353]
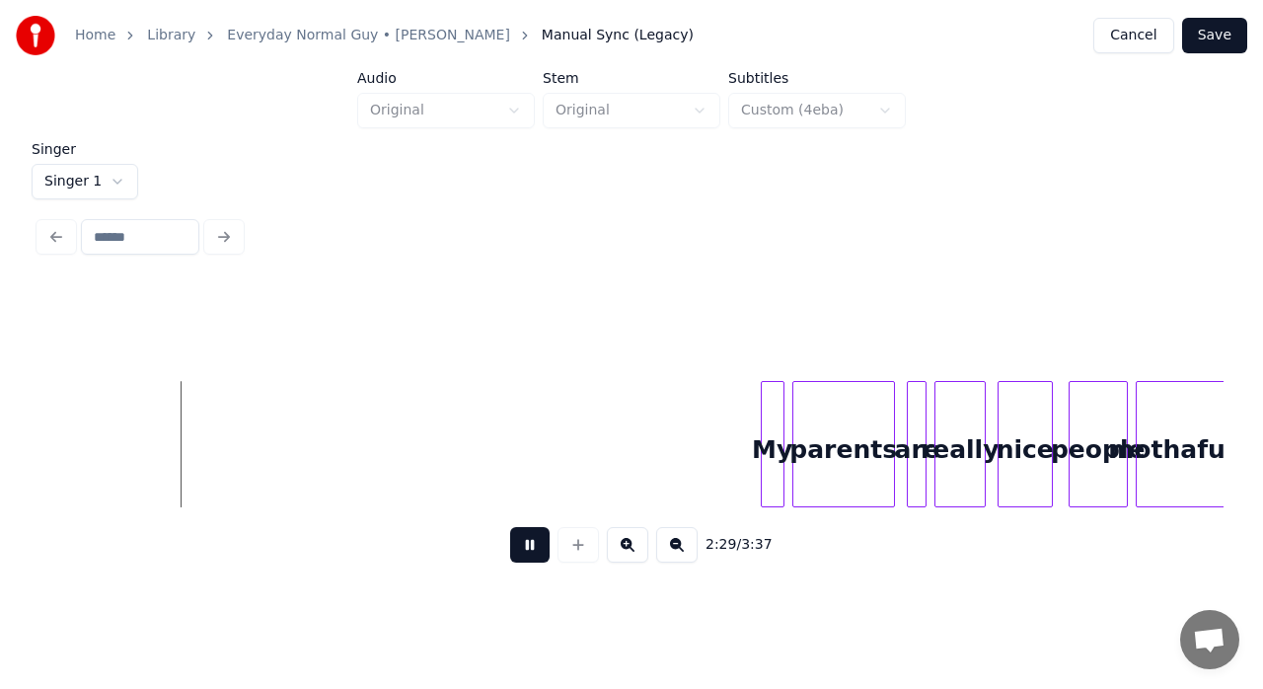
click at [535, 555] on button at bounding box center [529, 545] width 39 height 36
click at [522, 553] on button at bounding box center [529, 545] width 39 height 36
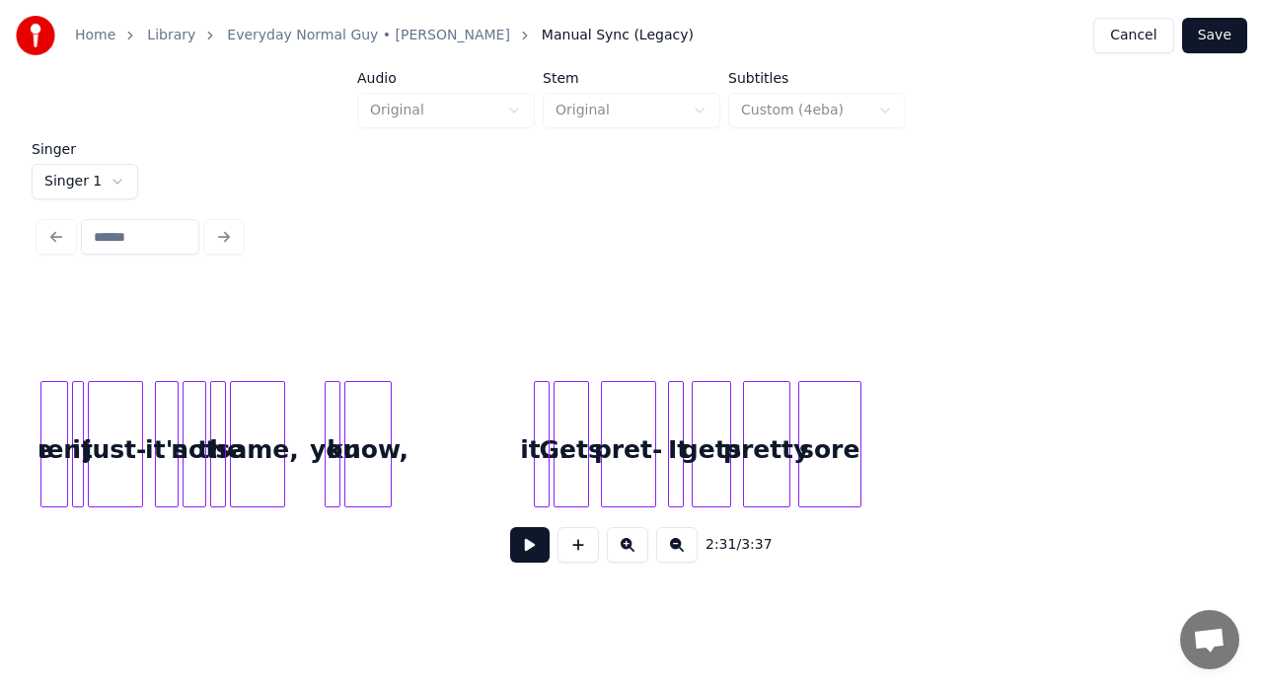
scroll to position [0, 28328]
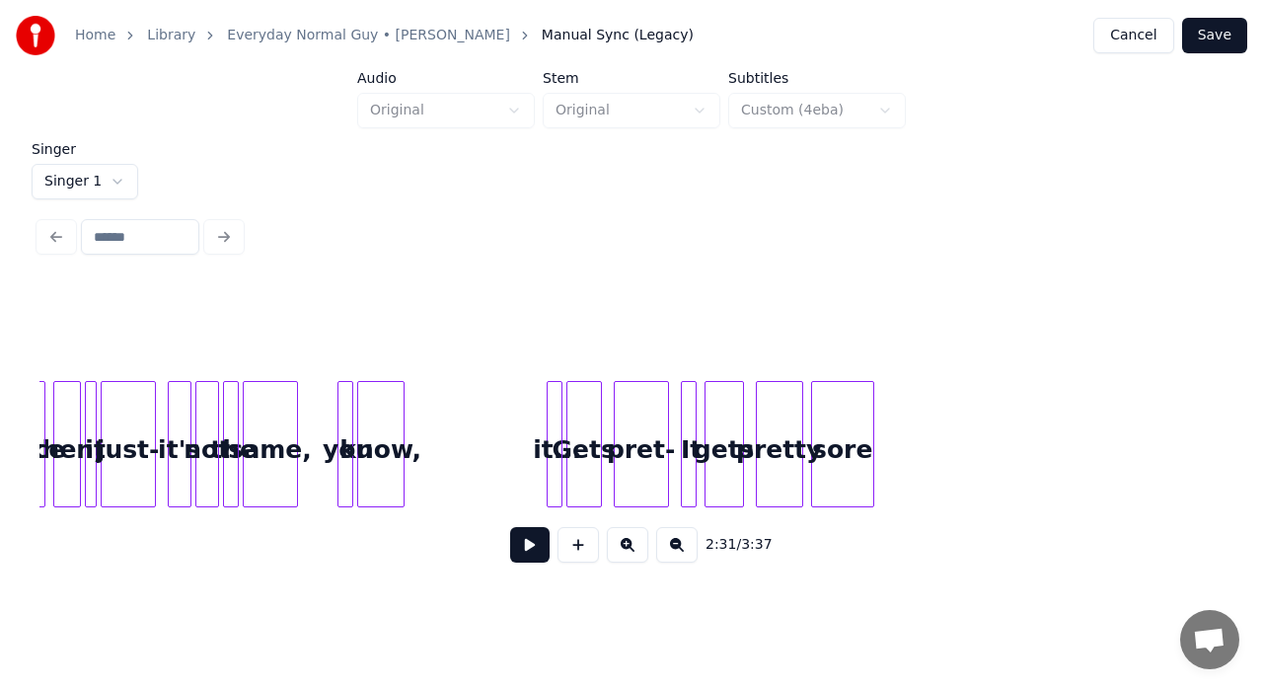
click at [387, 411] on div "know," at bounding box center [380, 449] width 45 height 134
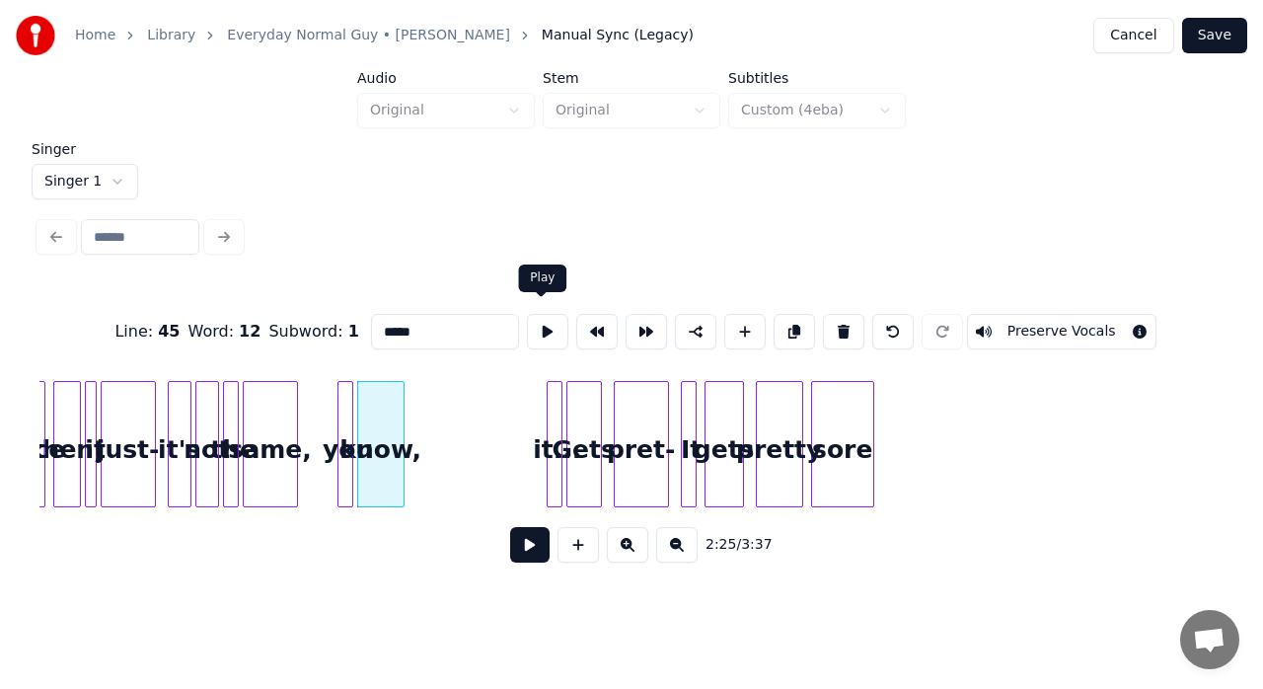
click at [527, 322] on button at bounding box center [547, 332] width 41 height 36
click at [387, 414] on div at bounding box center [387, 444] width 6 height 124
click at [545, 324] on button at bounding box center [547, 332] width 41 height 36
click at [389, 420] on div "know," at bounding box center [374, 444] width 34 height 126
click at [382, 416] on div at bounding box center [380, 444] width 6 height 124
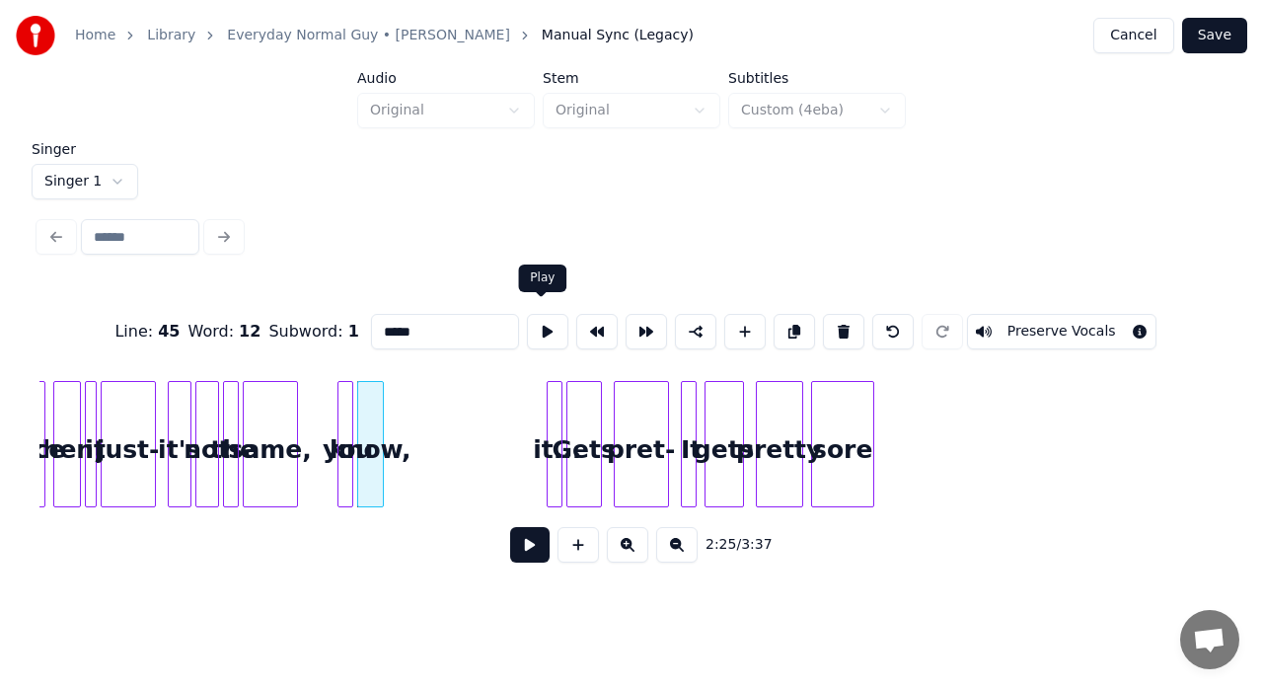
click at [539, 316] on button at bounding box center [547, 332] width 41 height 36
click at [374, 418] on div at bounding box center [373, 444] width 6 height 124
click at [542, 317] on button at bounding box center [547, 332] width 41 height 36
click at [367, 412] on div at bounding box center [369, 444] width 6 height 124
click at [527, 332] on button at bounding box center [547, 332] width 41 height 36
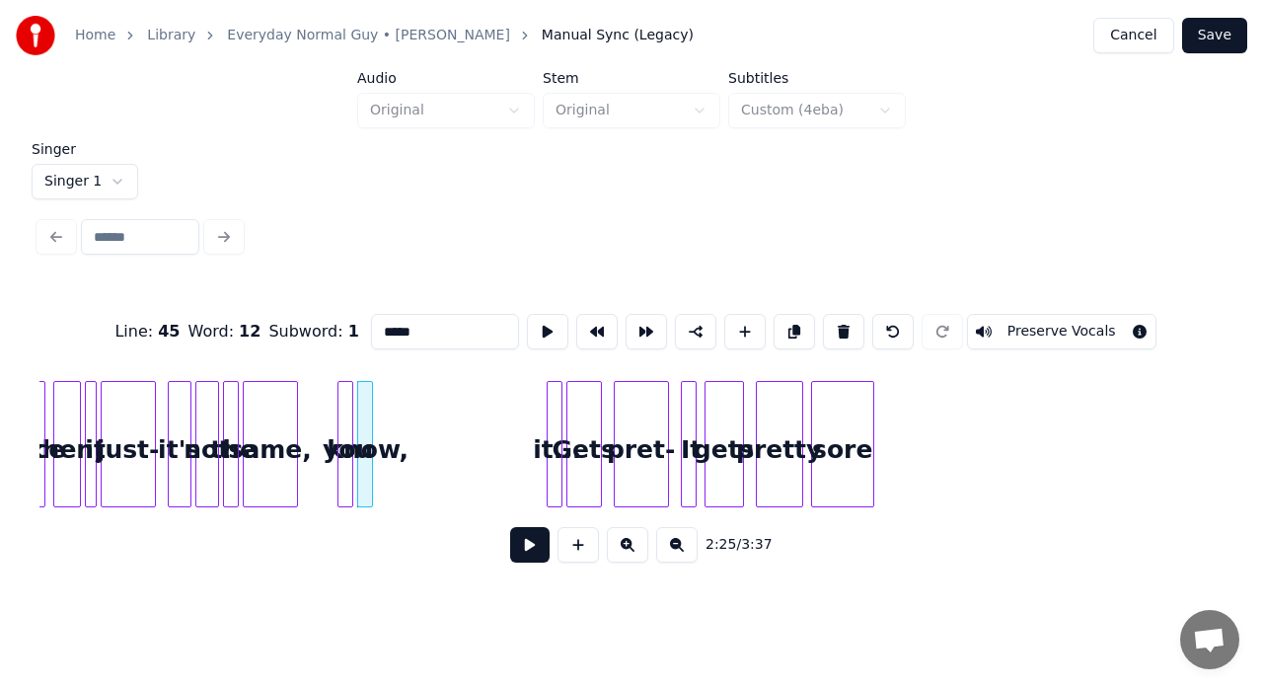
click at [557, 397] on div at bounding box center [559, 444] width 6 height 124
type input "*****"
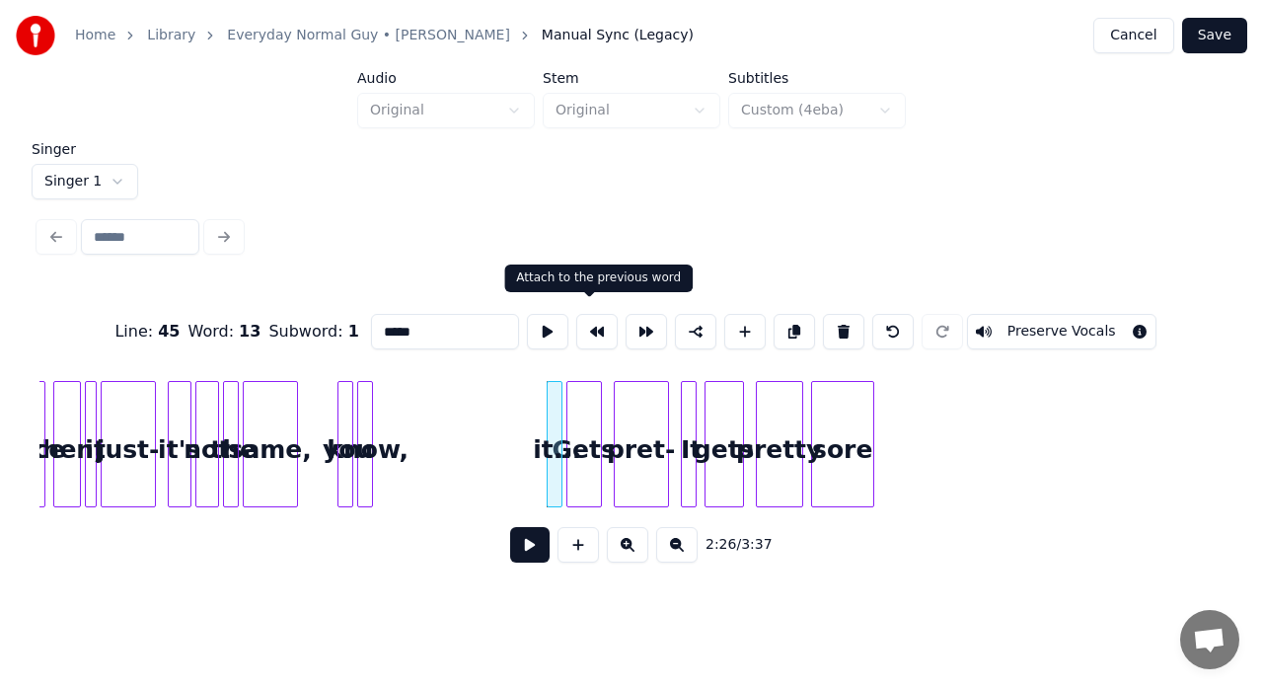
click at [590, 329] on button at bounding box center [596, 332] width 41 height 36
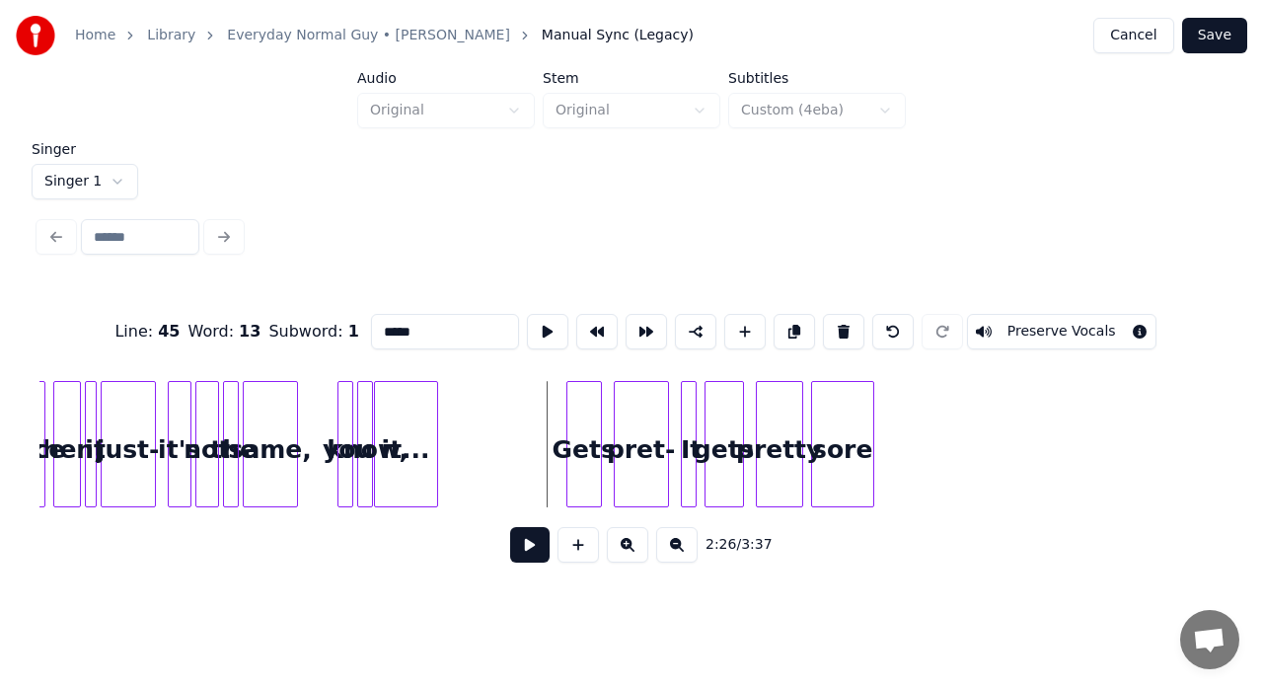
click at [431, 433] on div at bounding box center [434, 444] width 6 height 124
click at [542, 321] on button at bounding box center [547, 332] width 41 height 36
click at [420, 432] on div "it..." at bounding box center [406, 449] width 62 height 134
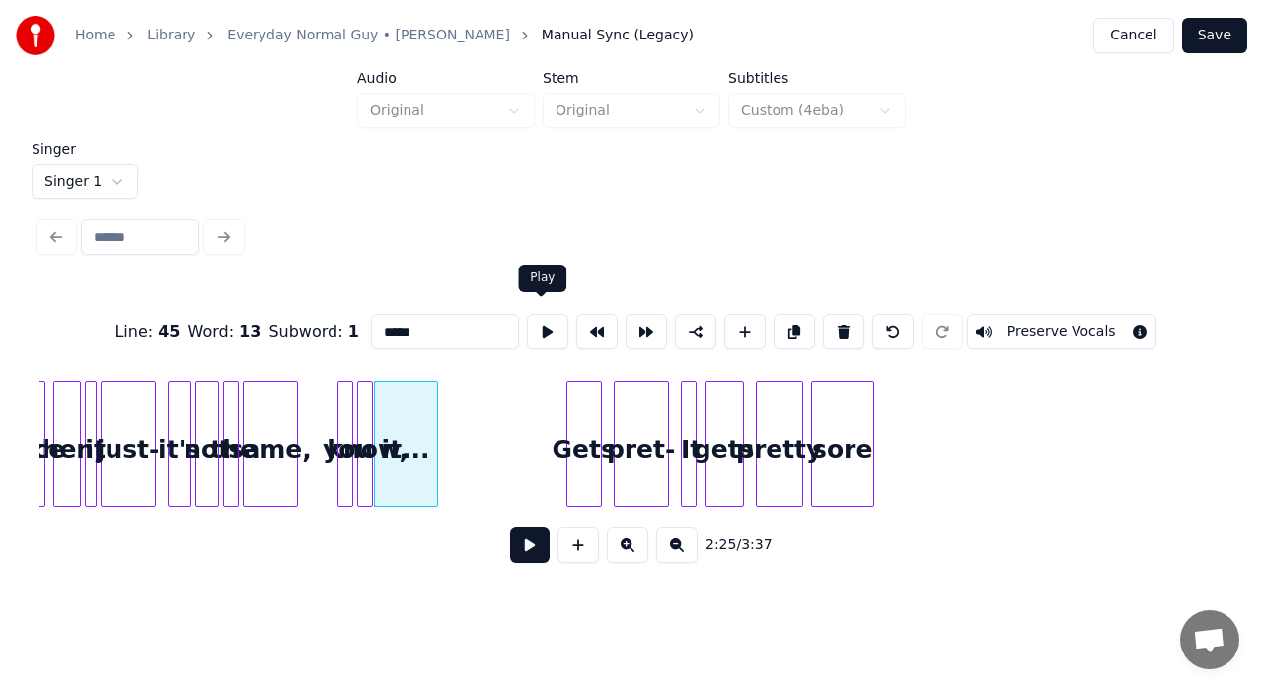
click at [541, 330] on button at bounding box center [547, 332] width 41 height 36
click at [418, 414] on div at bounding box center [419, 444] width 6 height 124
click at [537, 323] on button at bounding box center [547, 332] width 41 height 36
click at [412, 418] on div at bounding box center [411, 444] width 6 height 124
click at [539, 326] on button at bounding box center [547, 332] width 41 height 36
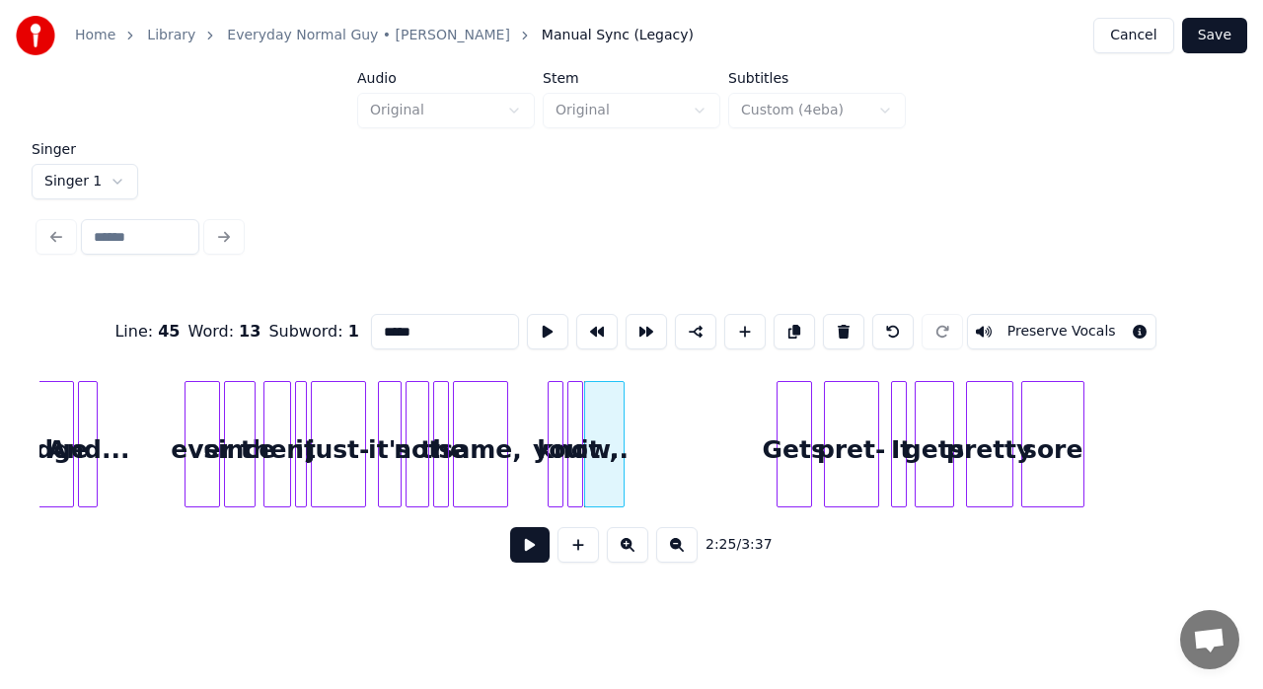
scroll to position [0, 27987]
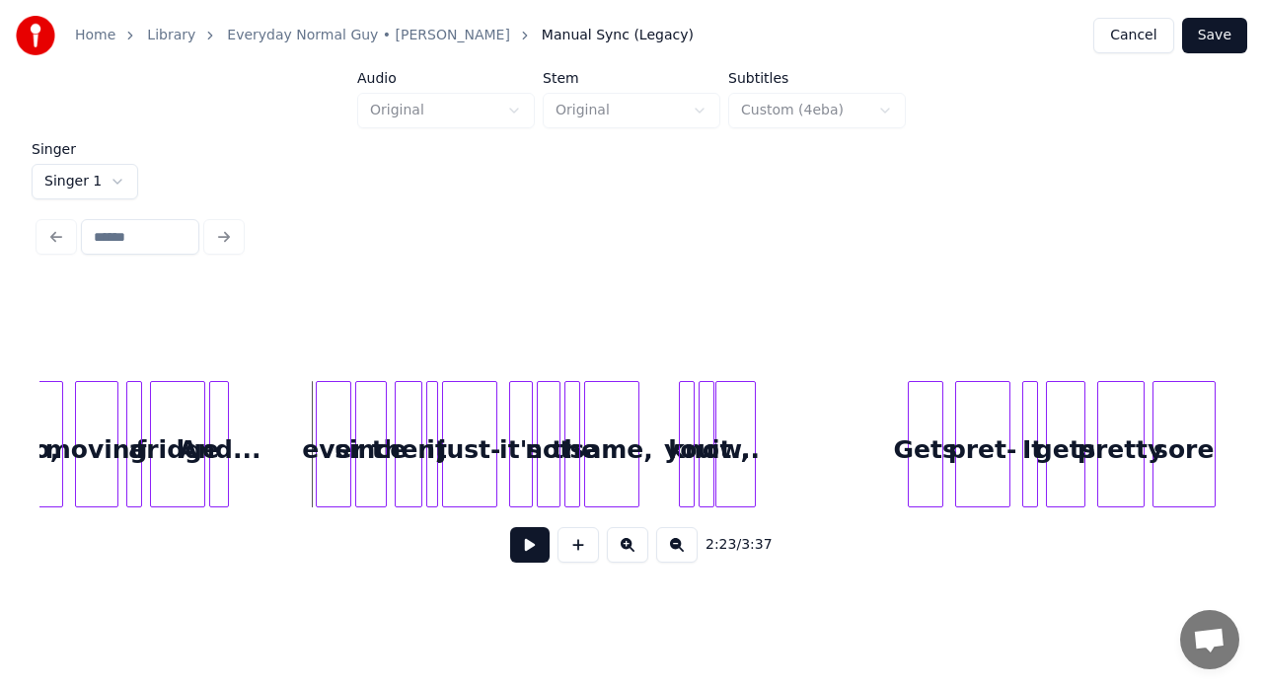
click at [515, 545] on button at bounding box center [529, 545] width 39 height 36
click at [928, 444] on div "Gets" at bounding box center [926, 449] width 34 height 134
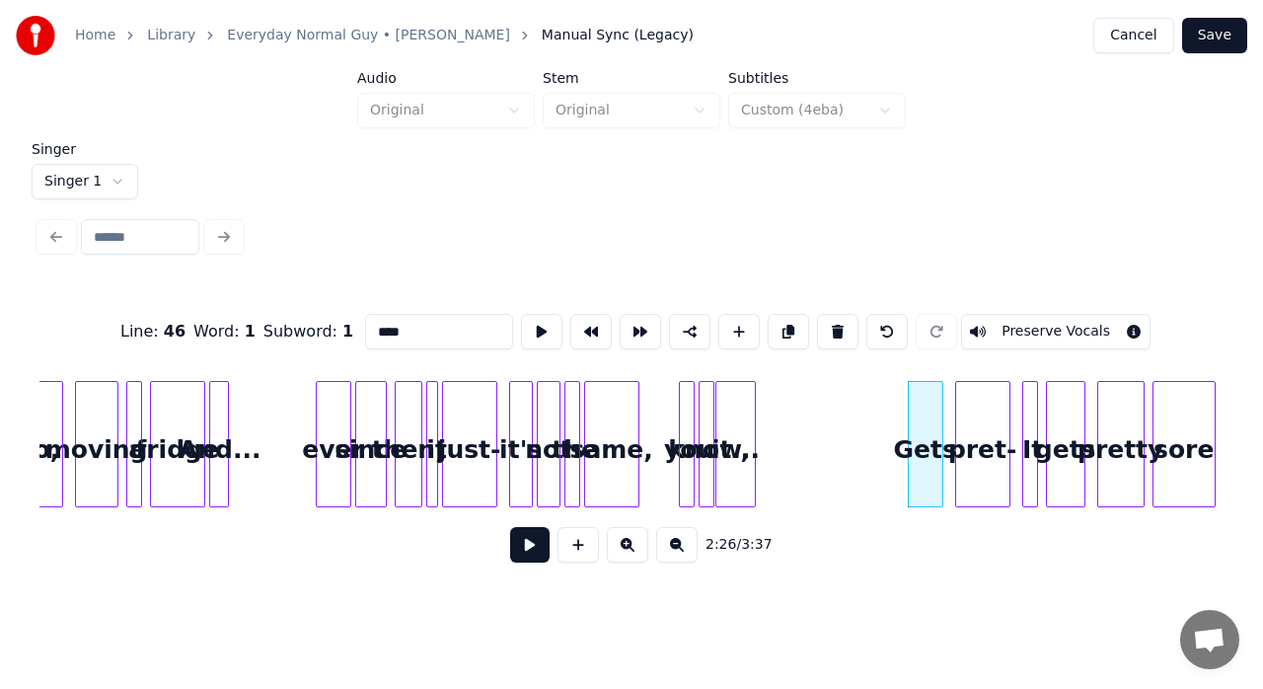
drag, startPoint x: 377, startPoint y: 328, endPoint x: 363, endPoint y: 329, distance: 13.9
click at [365, 329] on input "****" at bounding box center [439, 332] width 148 height 36
click at [374, 326] on input "****" at bounding box center [439, 332] width 148 height 36
click at [379, 321] on input "****" at bounding box center [439, 332] width 148 height 36
type input "*******"
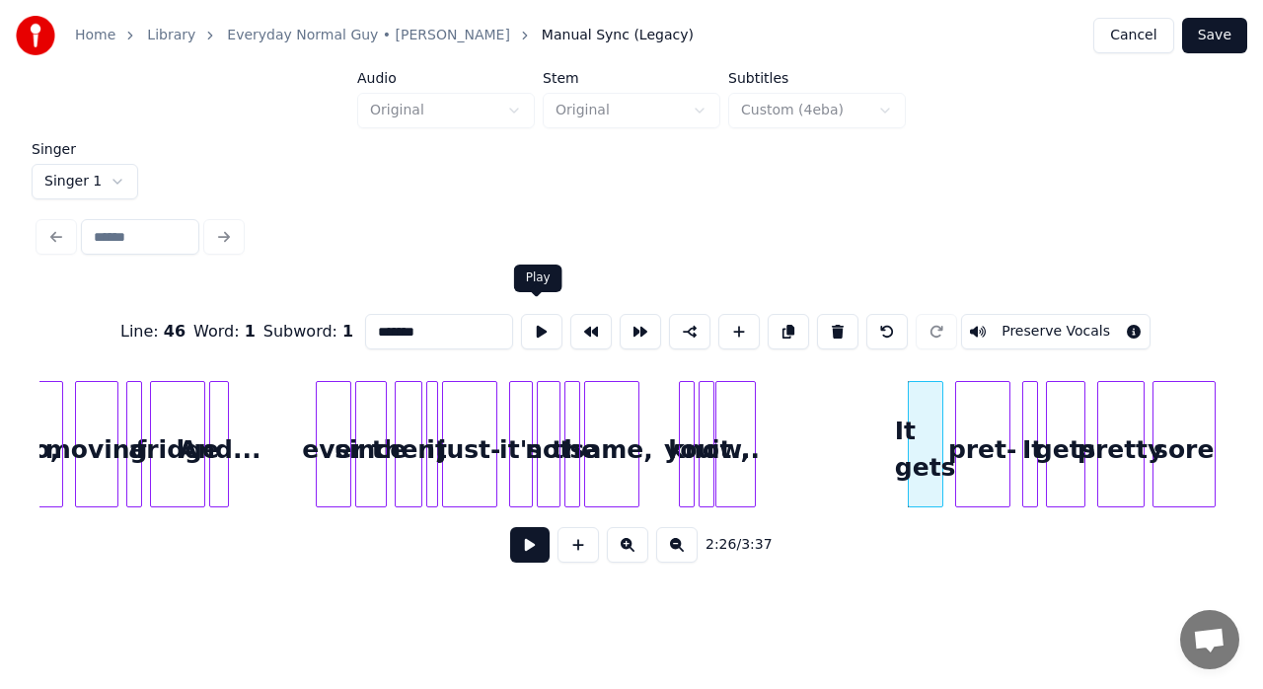
click at [536, 326] on button at bounding box center [541, 332] width 41 height 36
click at [893, 403] on div at bounding box center [896, 444] width 6 height 124
click at [536, 324] on button at bounding box center [541, 332] width 41 height 36
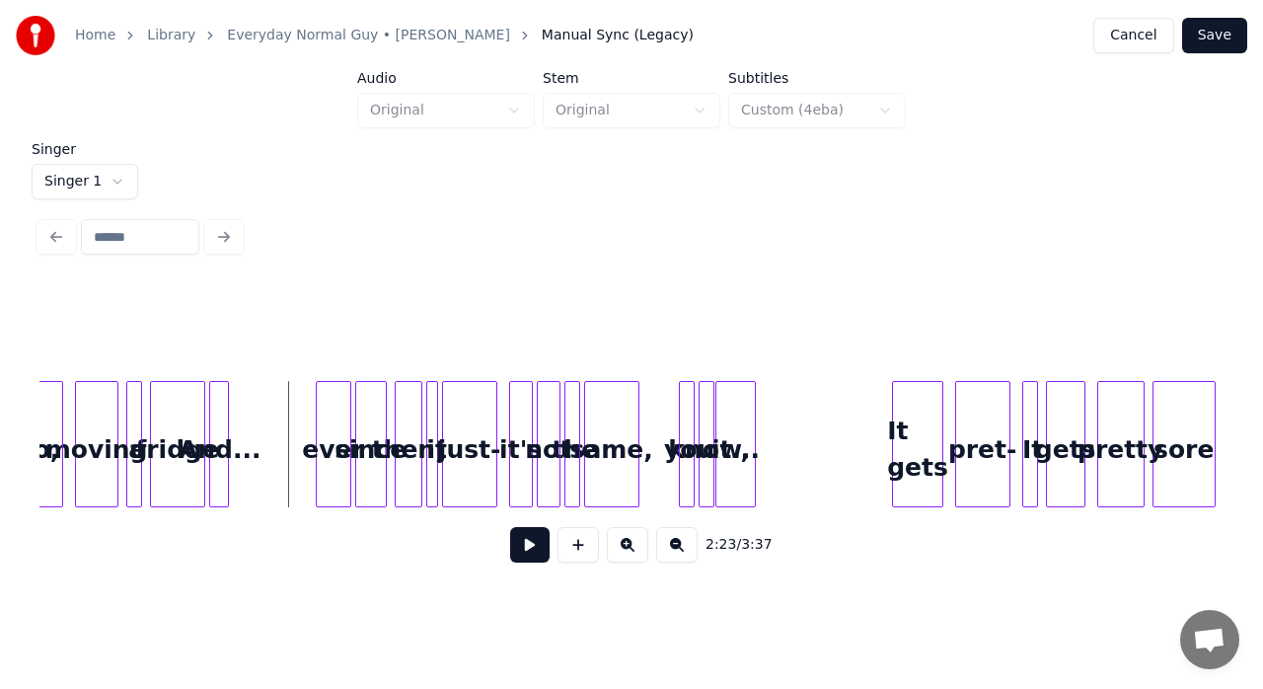
click at [522, 543] on button at bounding box center [529, 545] width 39 height 36
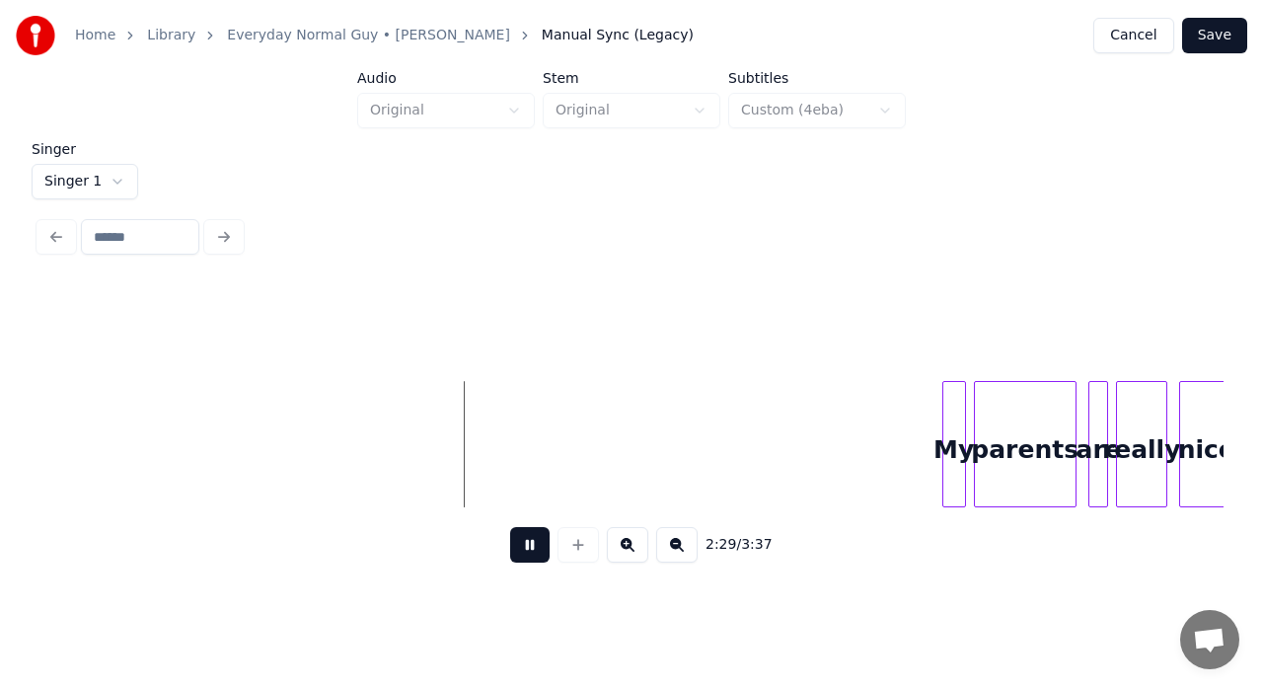
click at [522, 543] on button at bounding box center [529, 545] width 39 height 36
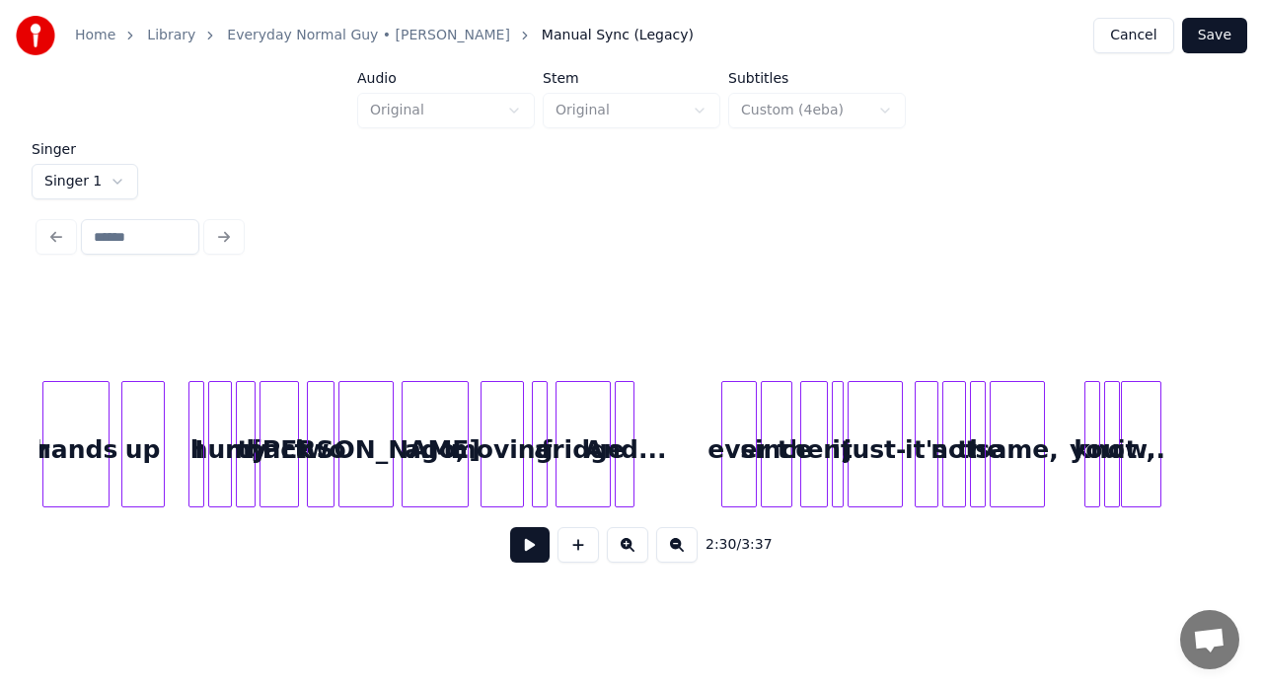
scroll to position [0, 27542]
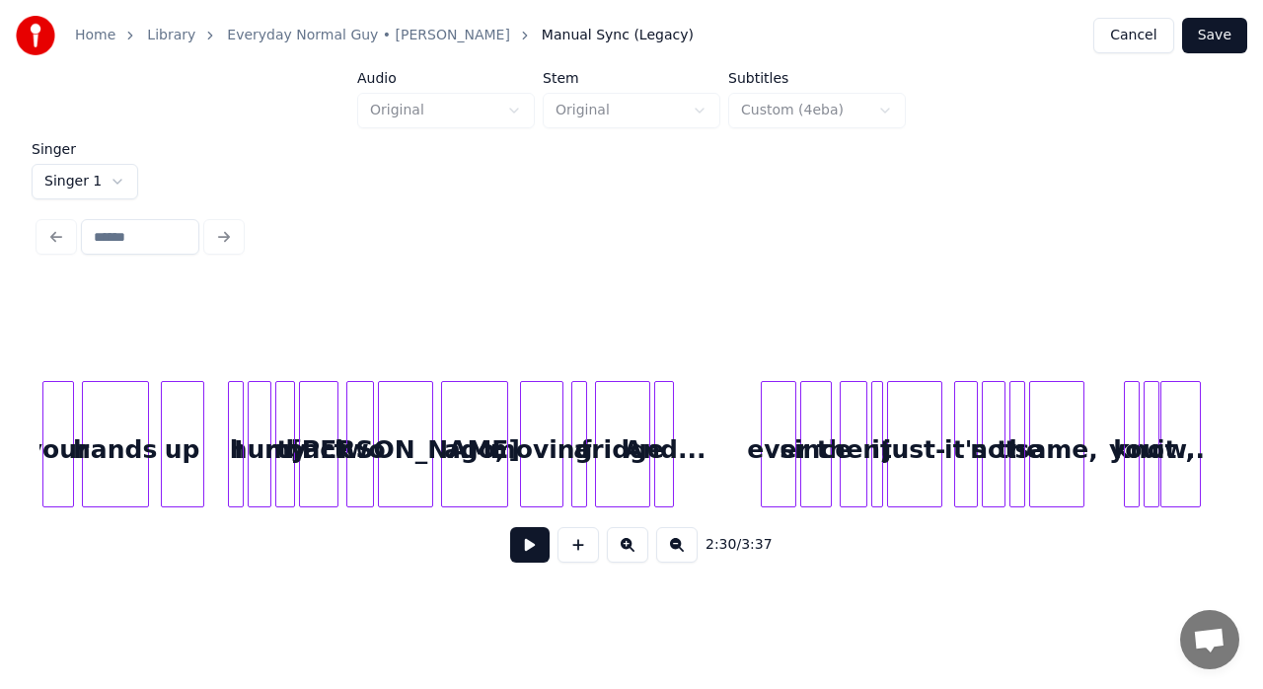
click at [519, 557] on button at bounding box center [529, 545] width 39 height 36
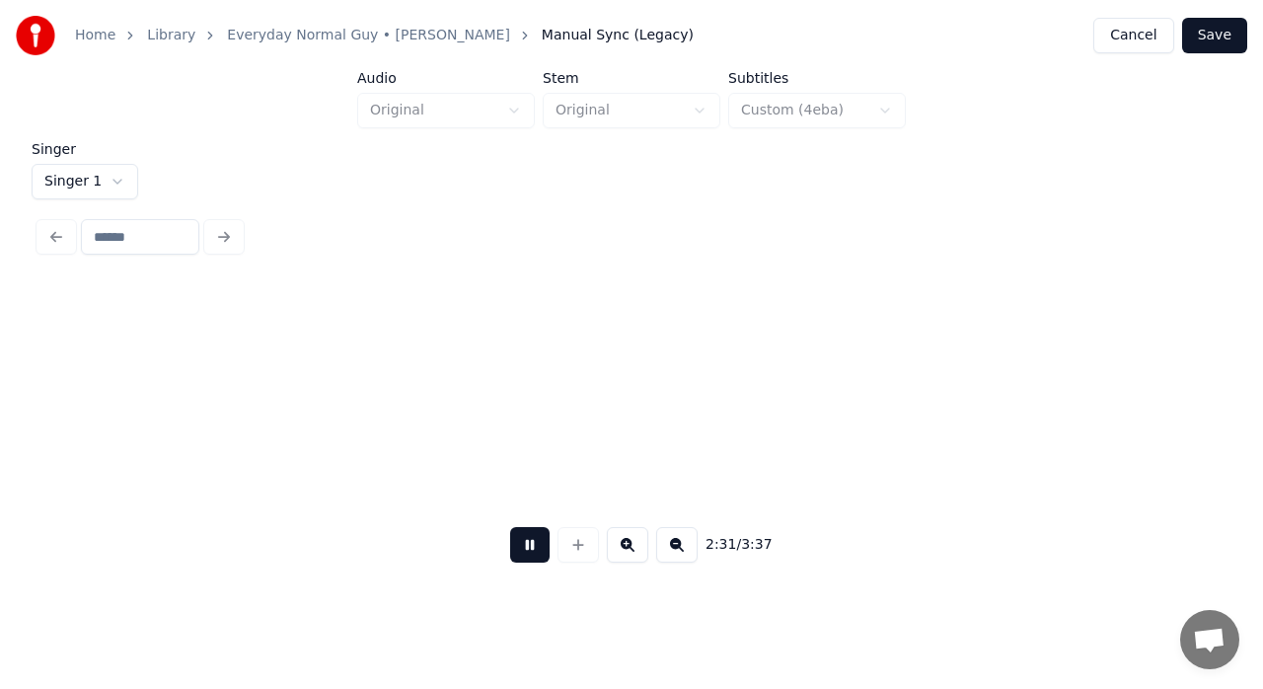
scroll to position [0, 29914]
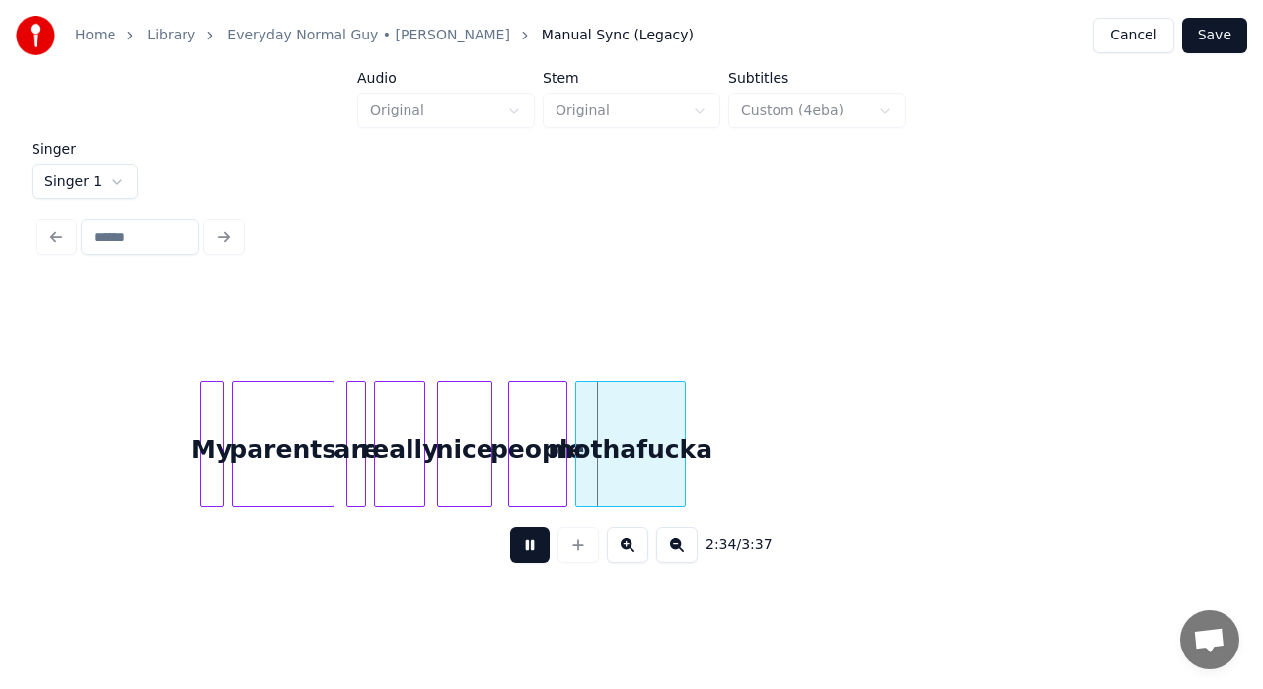
click at [519, 557] on button at bounding box center [529, 545] width 39 height 36
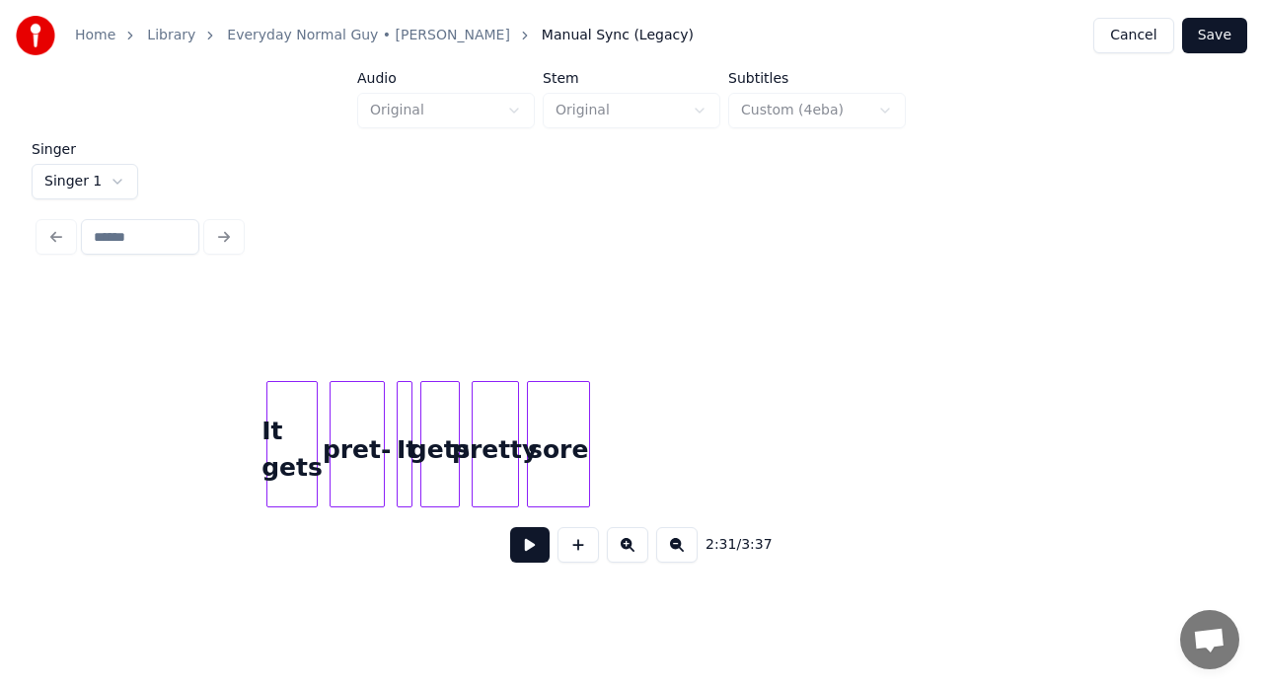
scroll to position [0, 28573]
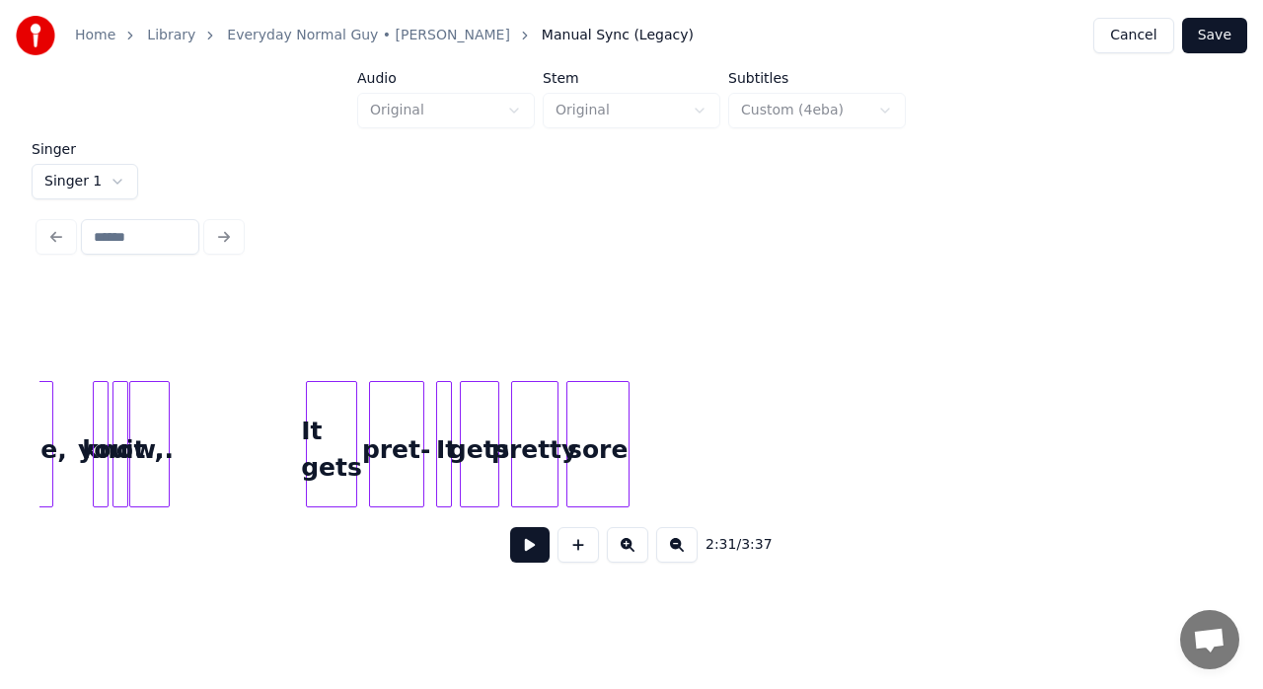
click at [527, 549] on button at bounding box center [529, 545] width 39 height 36
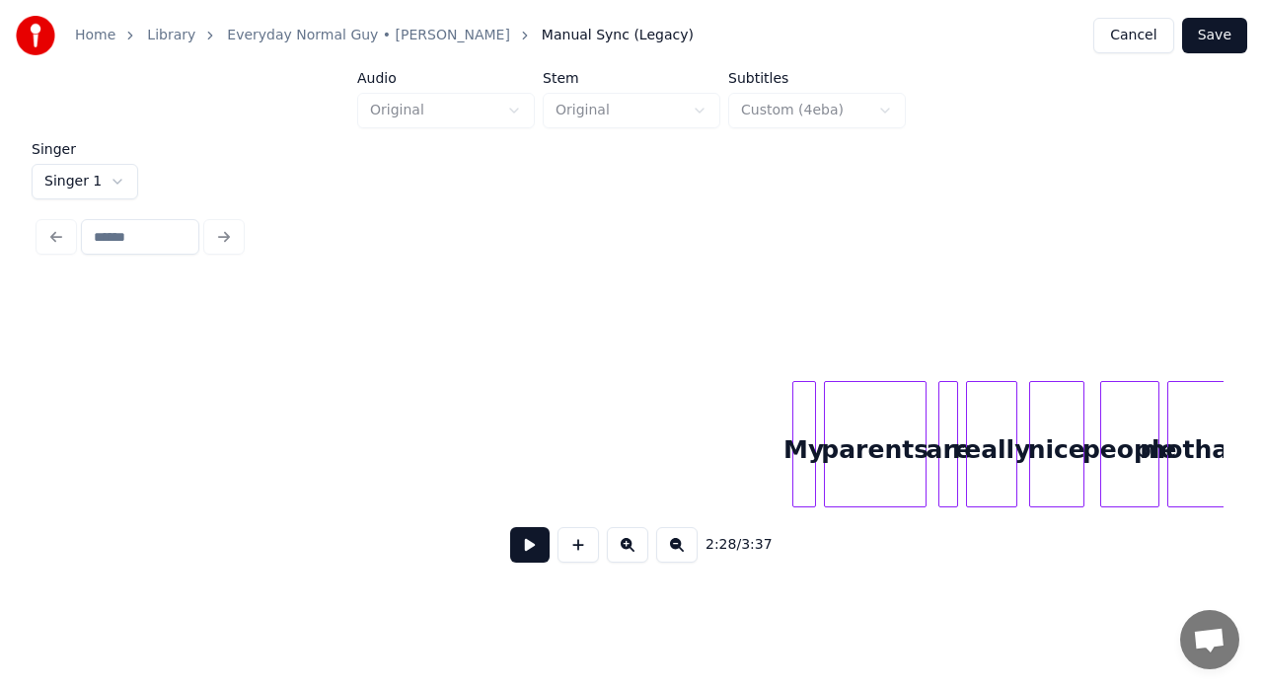
scroll to position [0, 29480]
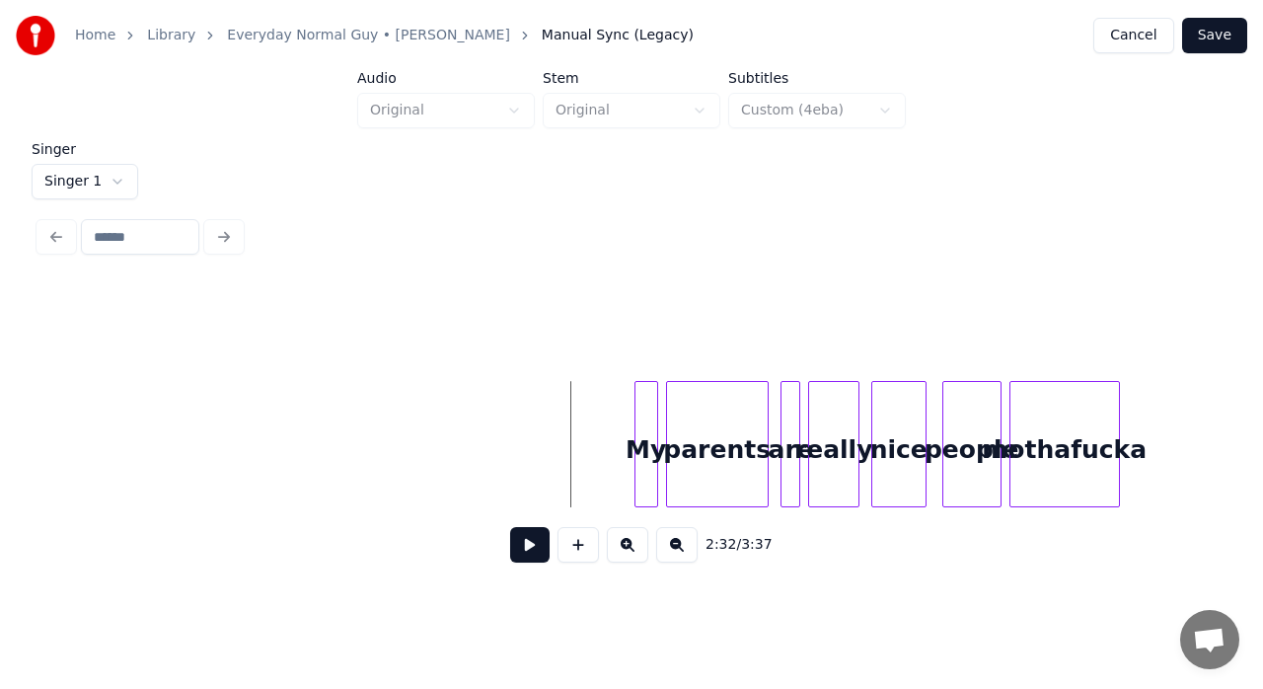
click at [539, 545] on button at bounding box center [529, 545] width 39 height 36
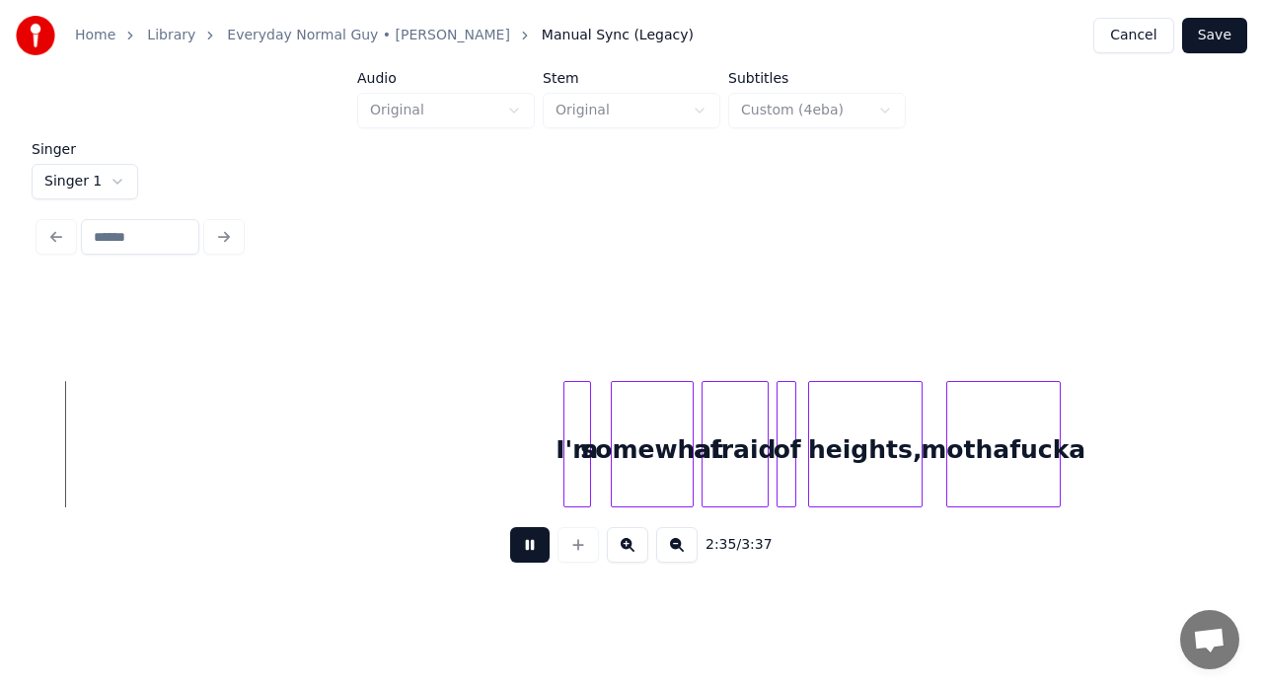
click at [539, 545] on button at bounding box center [529, 545] width 39 height 36
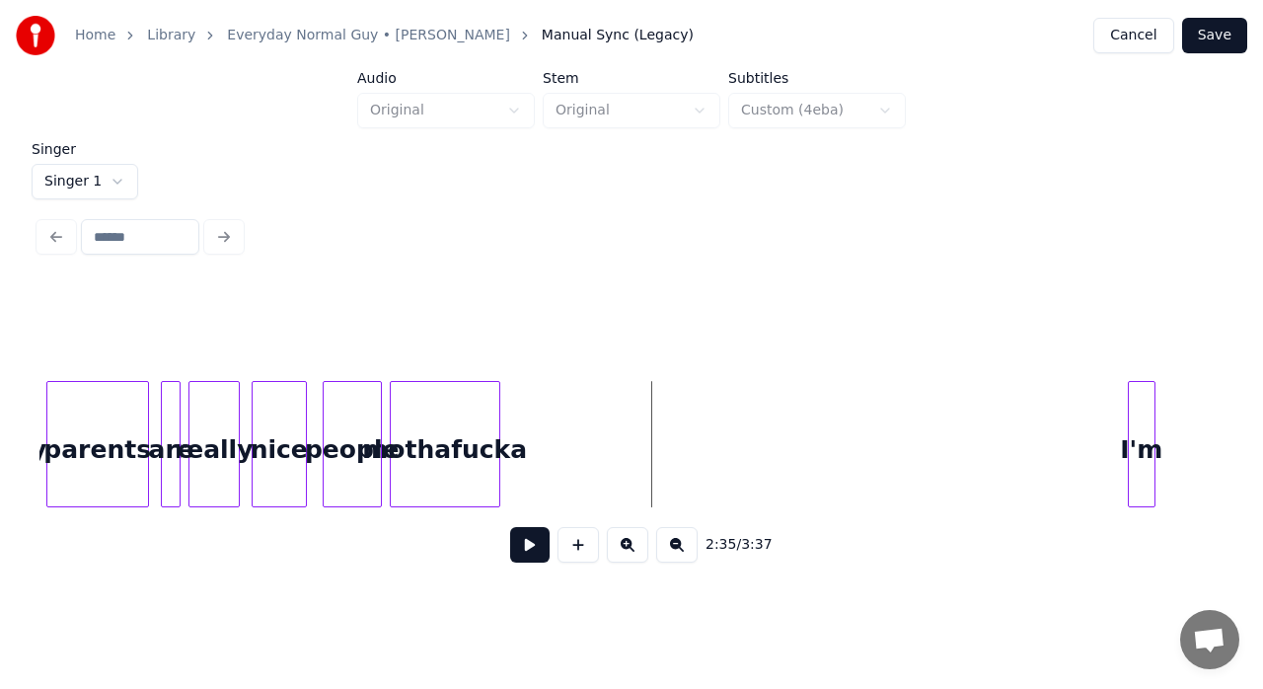
scroll to position [0, 29954]
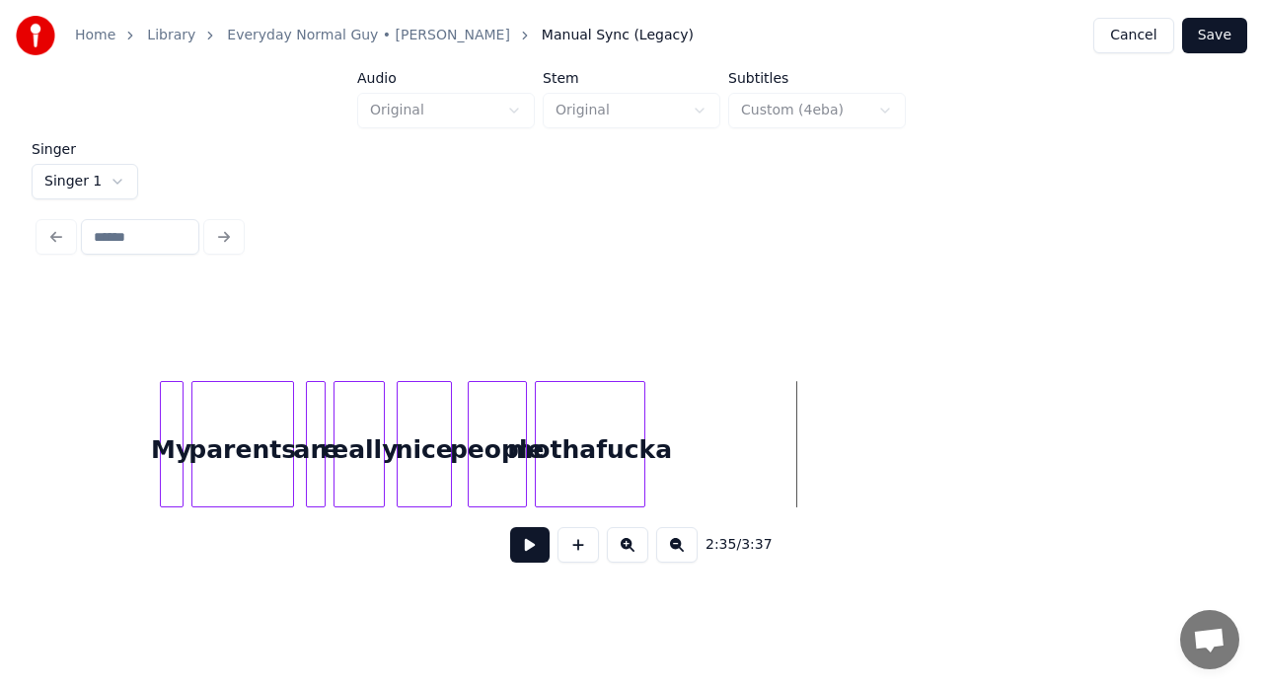
click at [274, 434] on div "parents" at bounding box center [242, 449] width 101 height 134
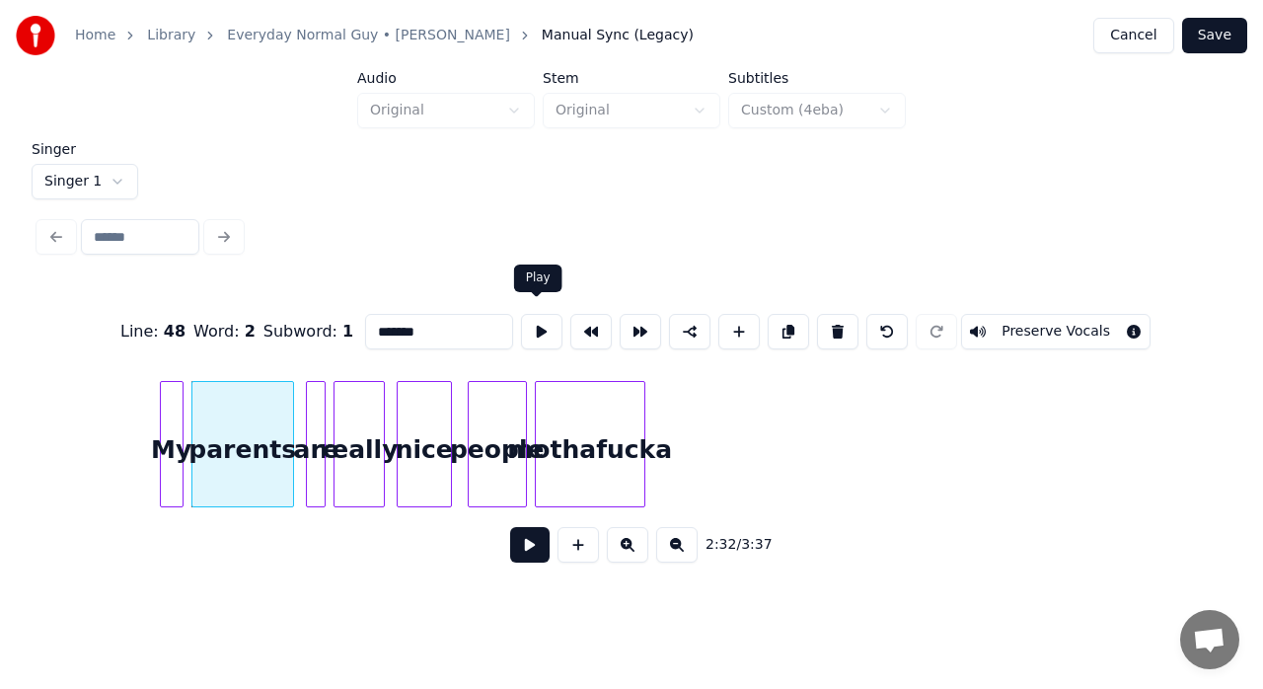
click at [540, 325] on button at bounding box center [541, 332] width 41 height 36
click at [317, 428] on div "are" at bounding box center [317, 449] width 20 height 134
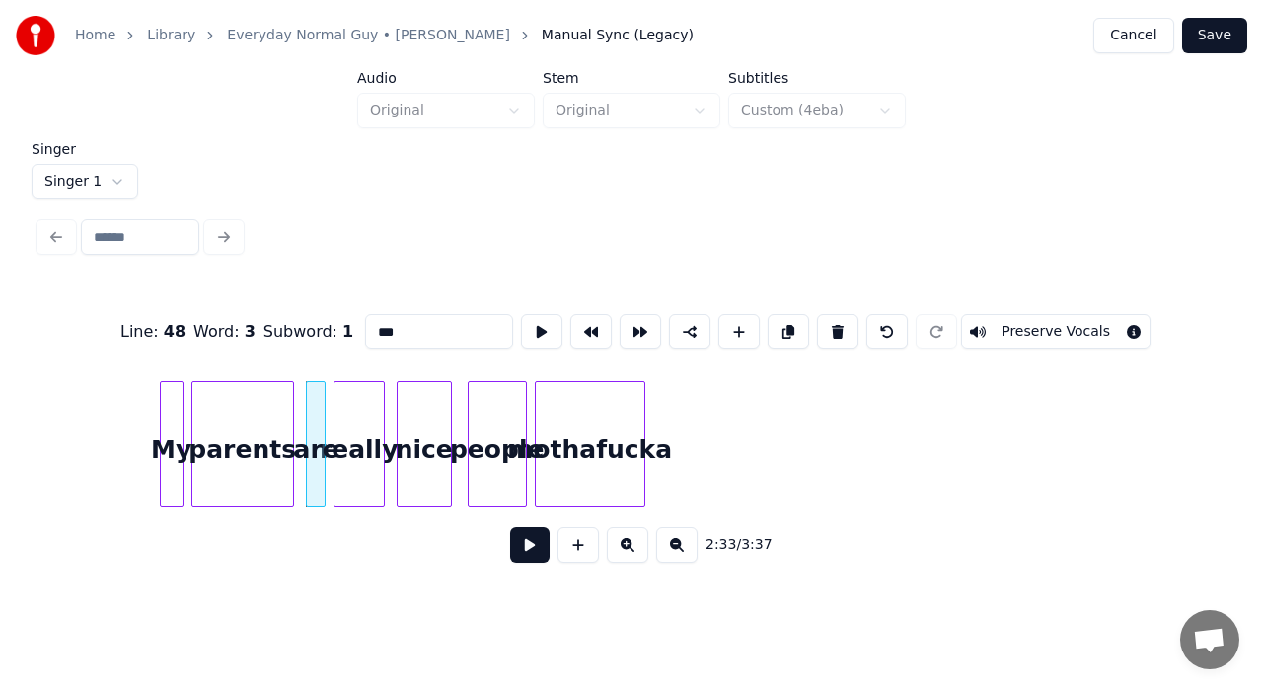
type input "***"
click at [536, 325] on button at bounding box center [541, 332] width 41 height 36
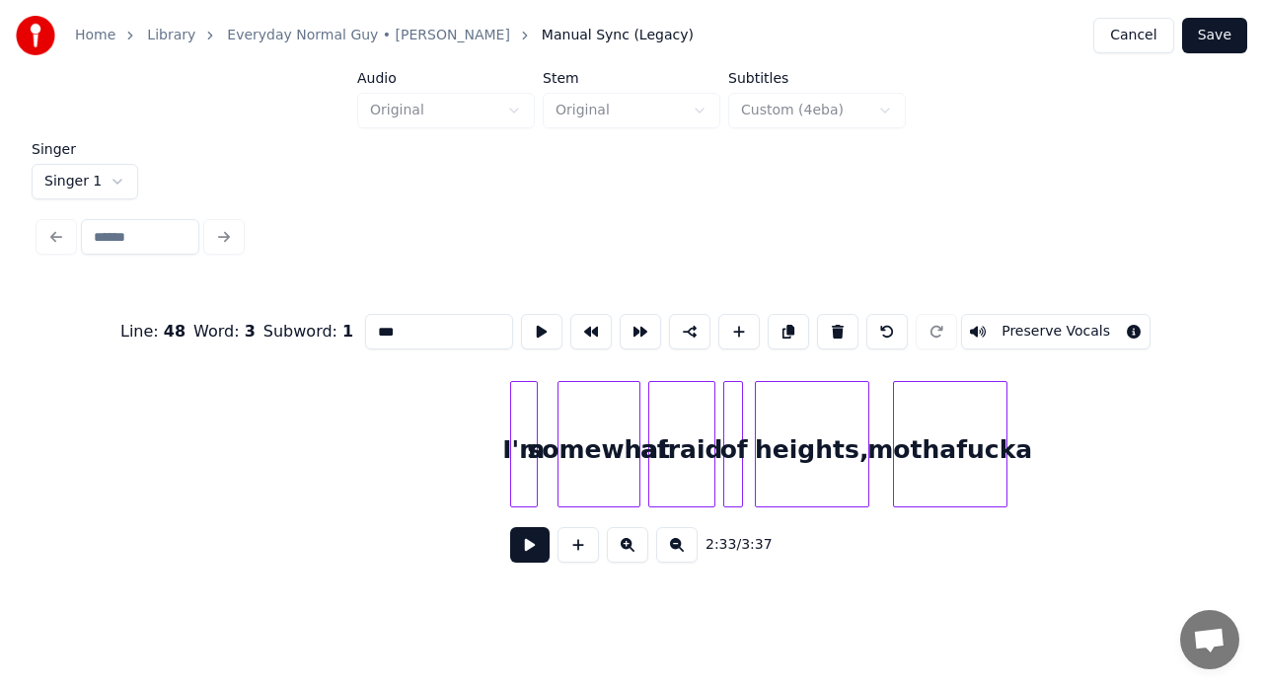
scroll to position [0, 30730]
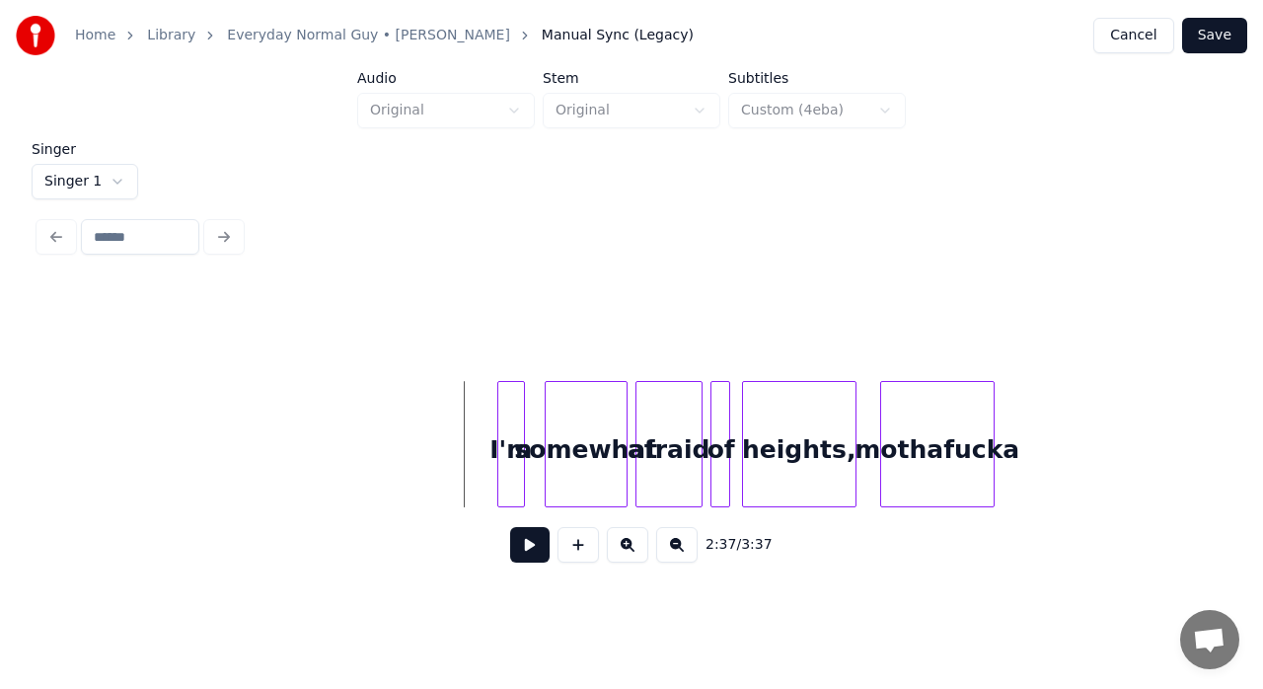
click at [527, 553] on button at bounding box center [529, 545] width 39 height 36
click at [720, 455] on div "of" at bounding box center [721, 449] width 20 height 134
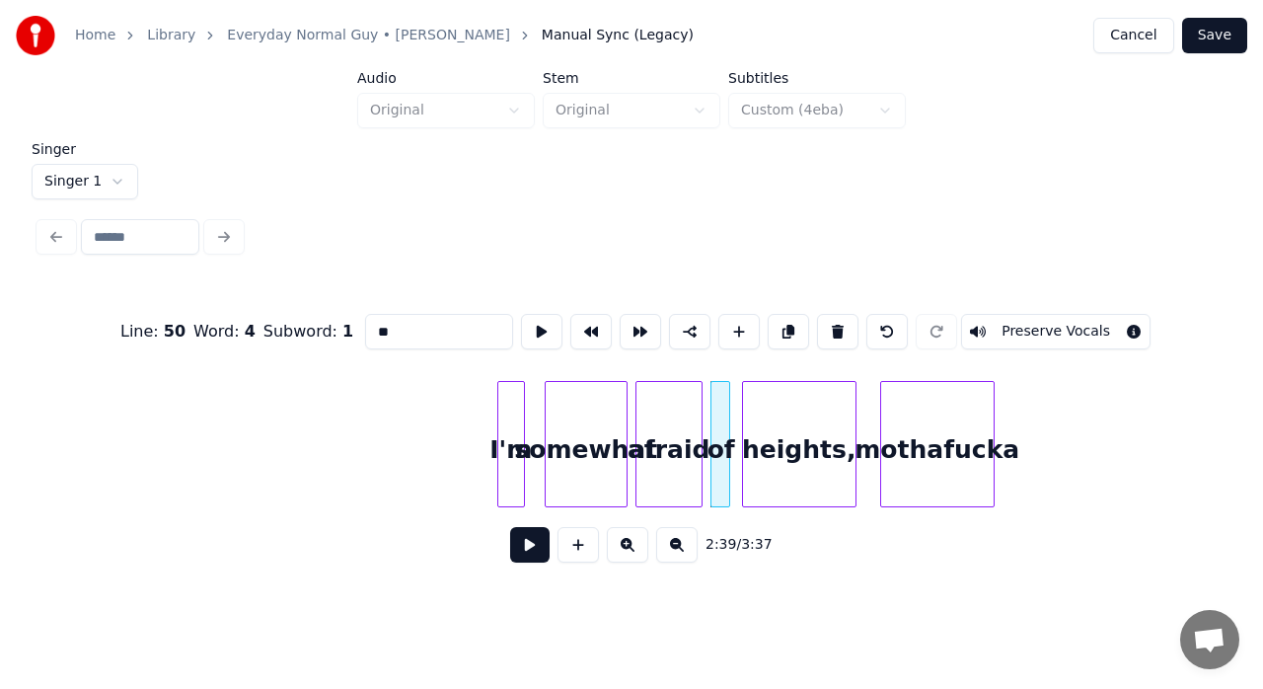
click at [437, 324] on input "**" at bounding box center [439, 332] width 148 height 36
type input "**"
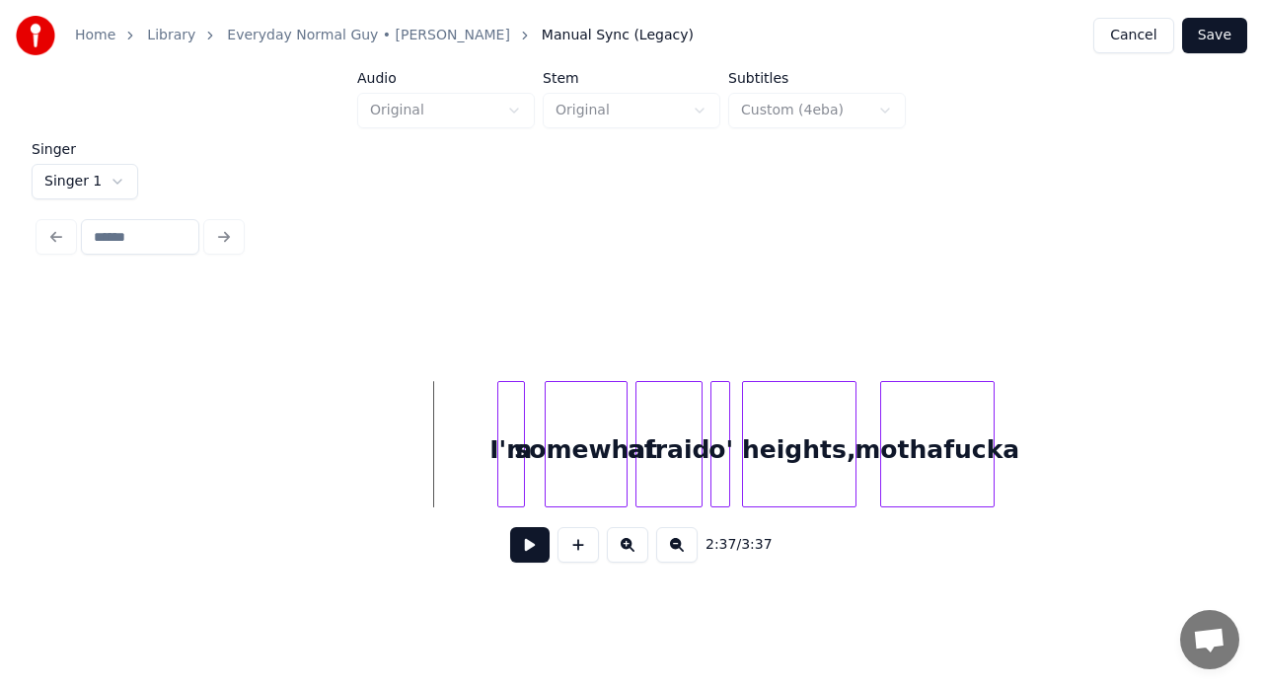
click at [541, 553] on button at bounding box center [529, 545] width 39 height 36
click at [793, 454] on div "heights," at bounding box center [799, 449] width 112 height 134
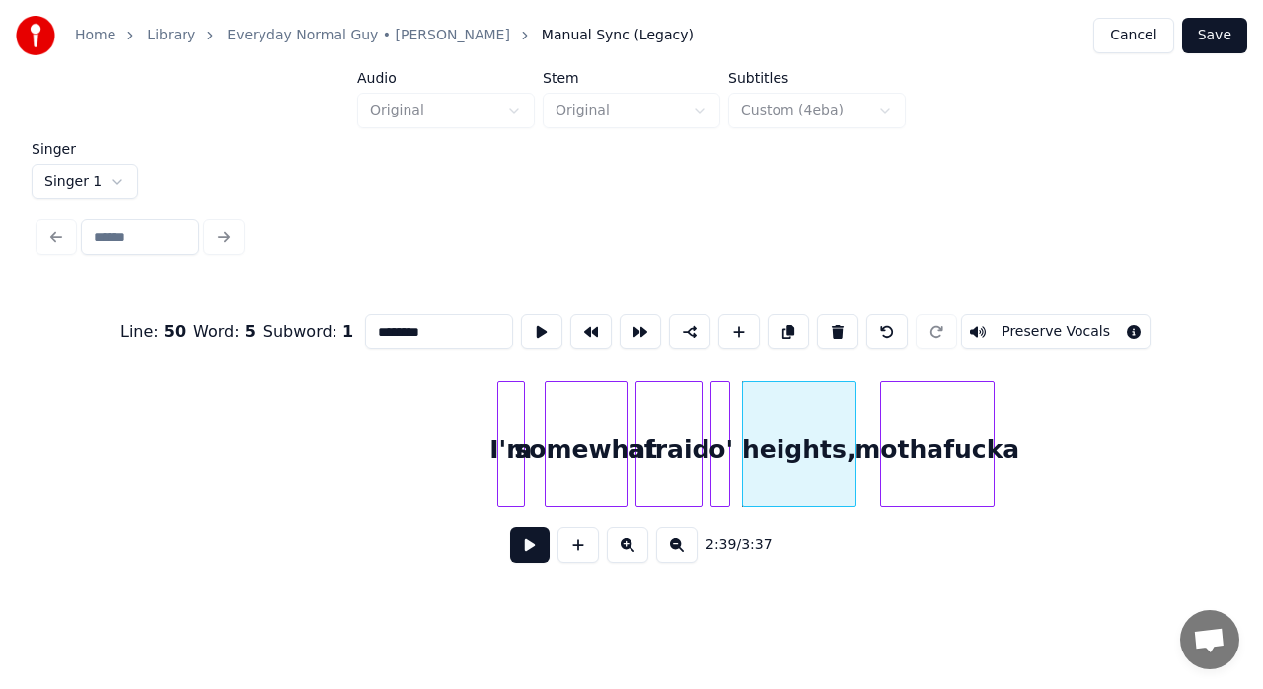
click at [398, 330] on input "********" at bounding box center [439, 332] width 148 height 36
click at [799, 498] on div "HEIGHTS," at bounding box center [799, 449] width 112 height 134
type input "********"
click at [537, 322] on button at bounding box center [541, 332] width 41 height 36
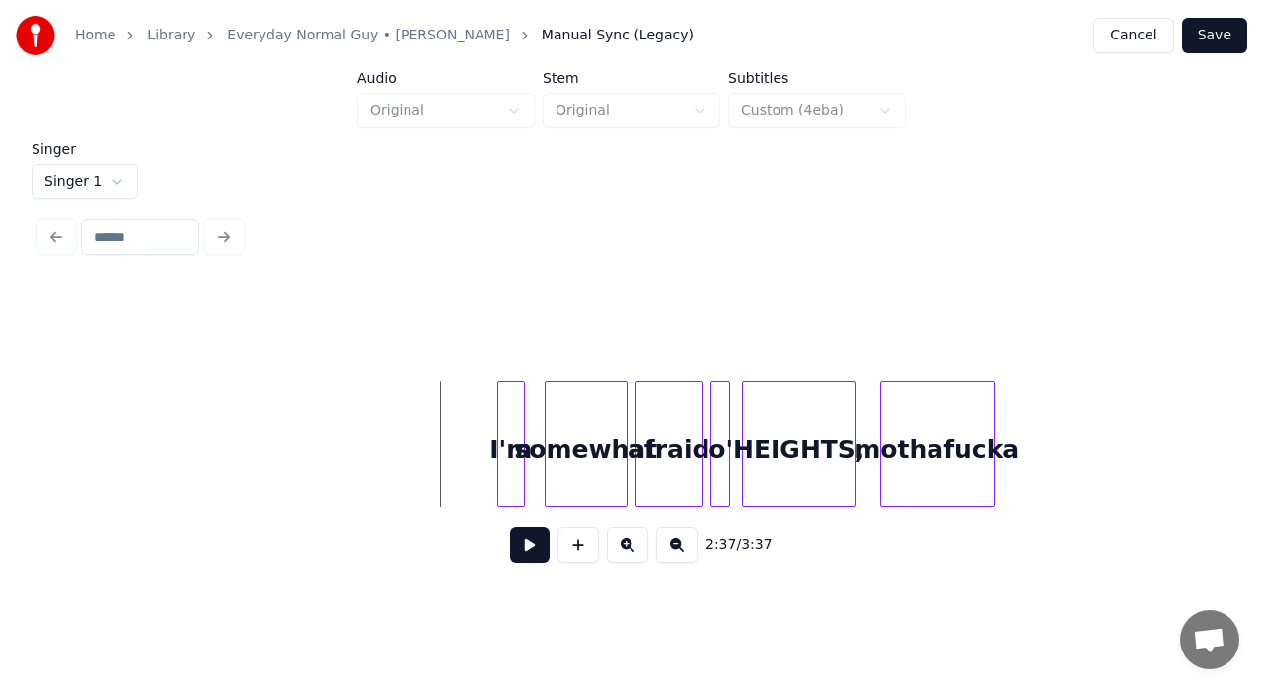
click at [531, 558] on button at bounding box center [529, 545] width 39 height 36
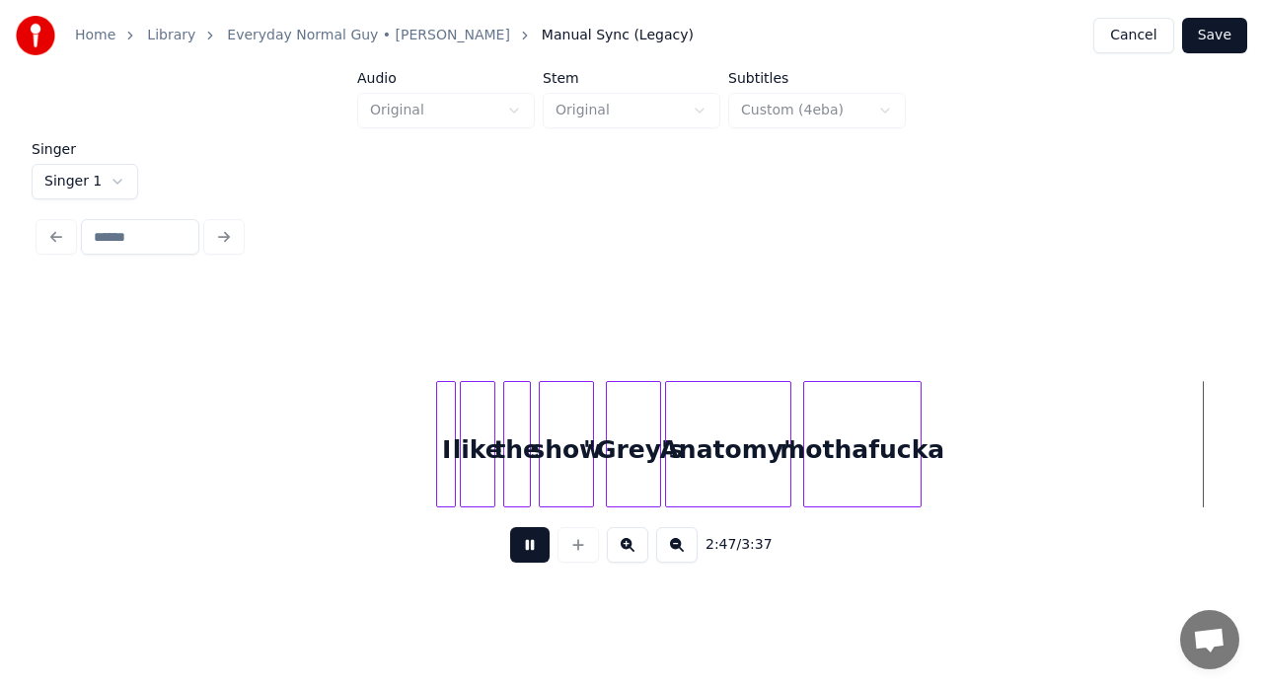
scroll to position [0, 33103]
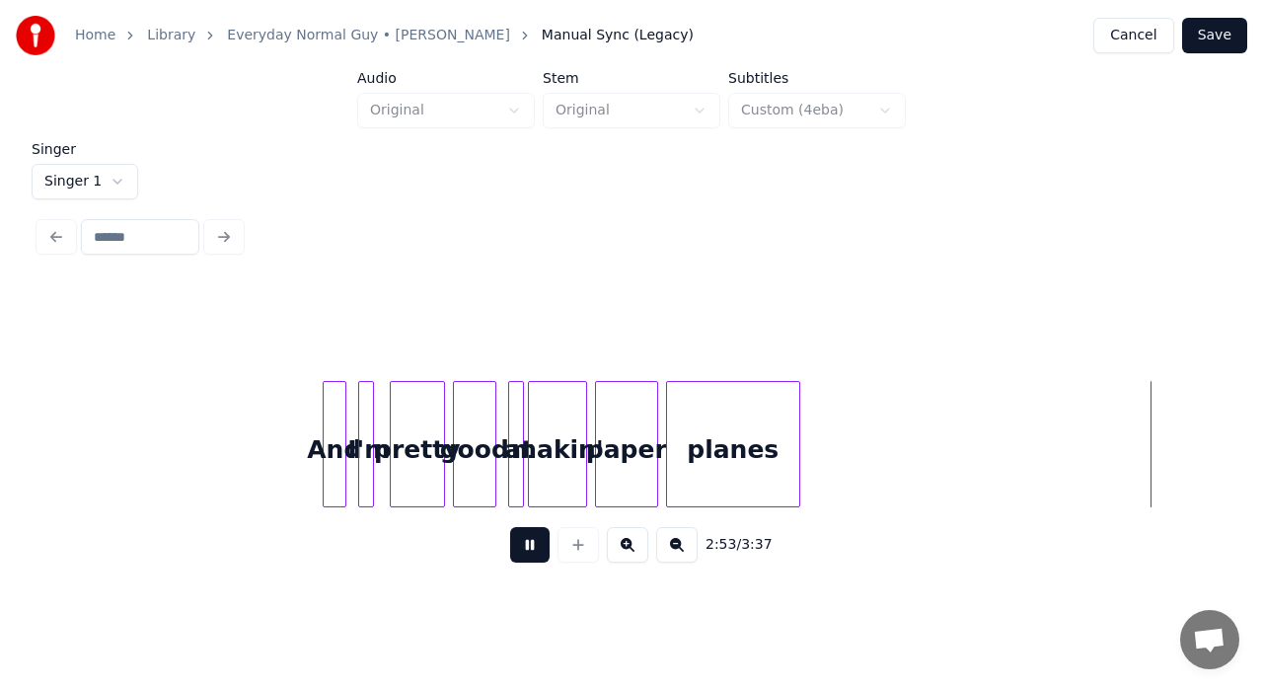
click at [531, 558] on button at bounding box center [529, 545] width 39 height 36
click at [521, 562] on button at bounding box center [529, 545] width 39 height 36
click at [336, 435] on div "And" at bounding box center [335, 449] width 22 height 134
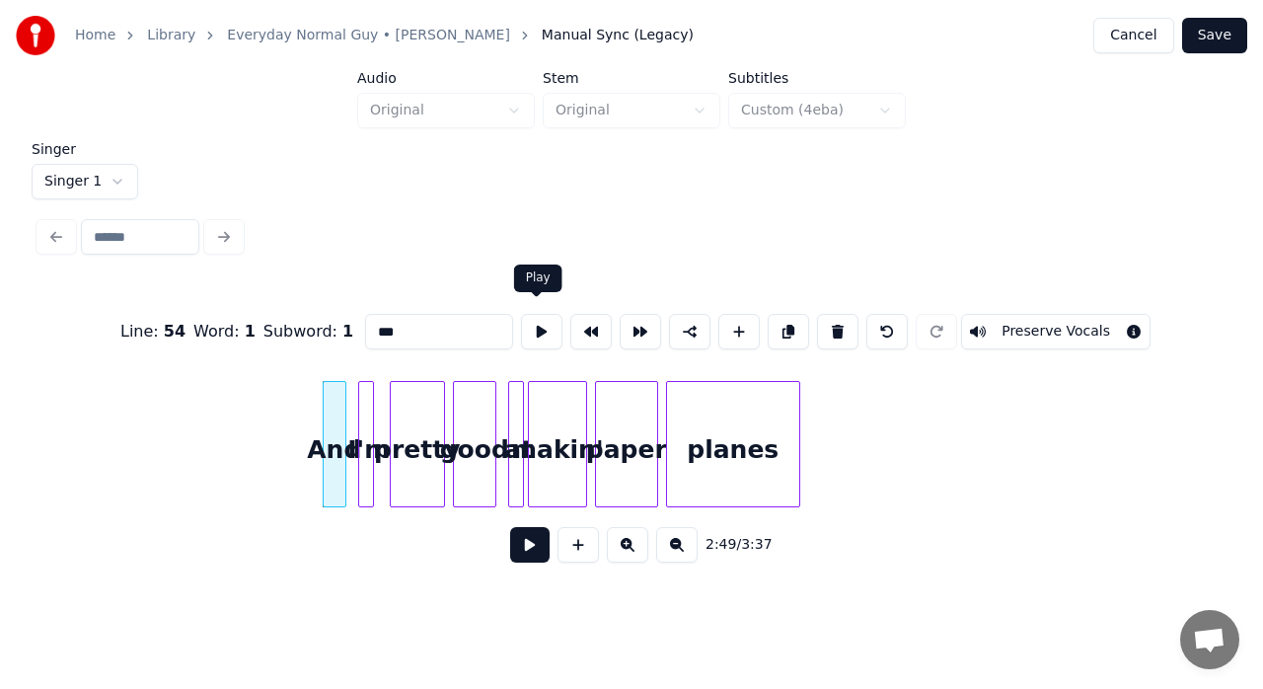
click at [535, 326] on button at bounding box center [541, 332] width 41 height 36
click at [373, 418] on div "I'm" at bounding box center [369, 449] width 20 height 134
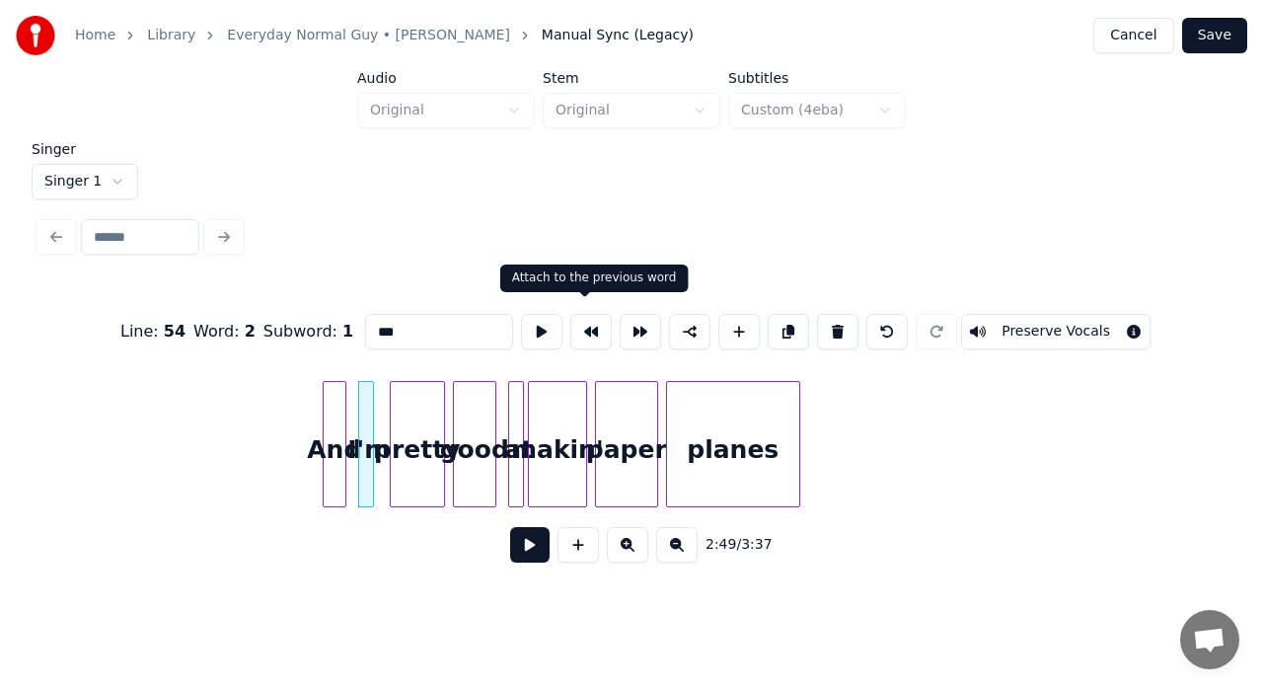
click at [589, 324] on button at bounding box center [590, 332] width 41 height 36
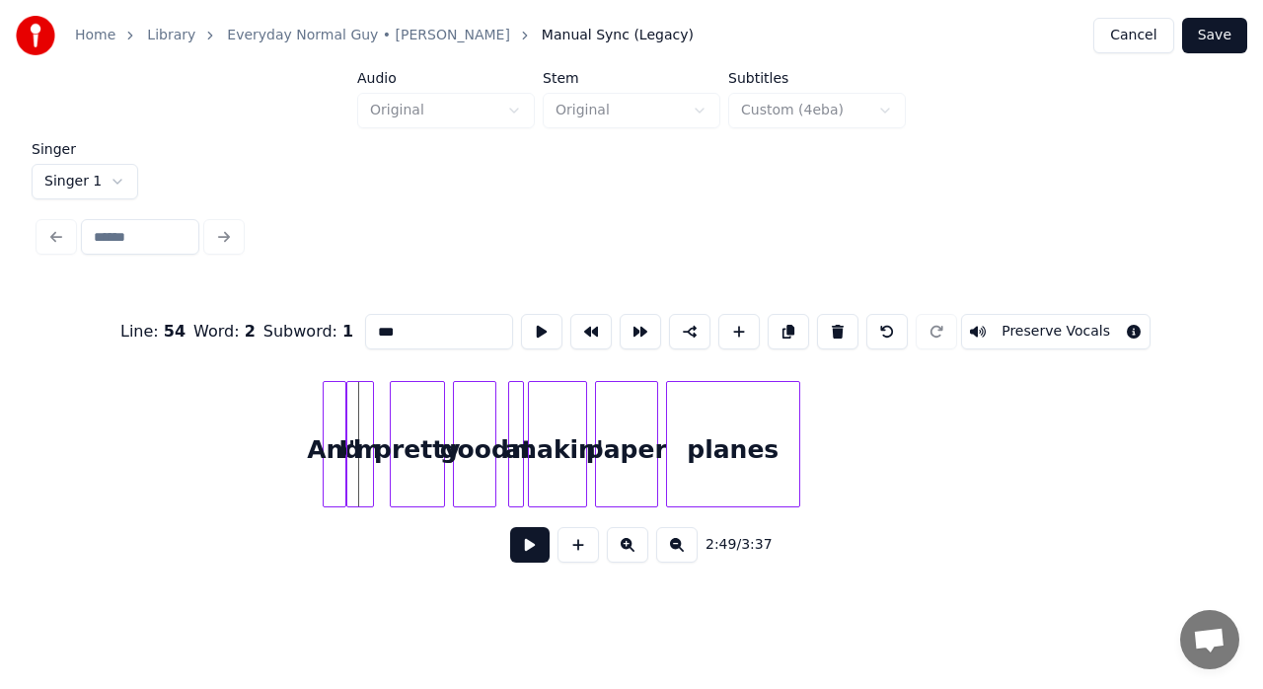
click at [420, 407] on div "pretty" at bounding box center [417, 449] width 53 height 134
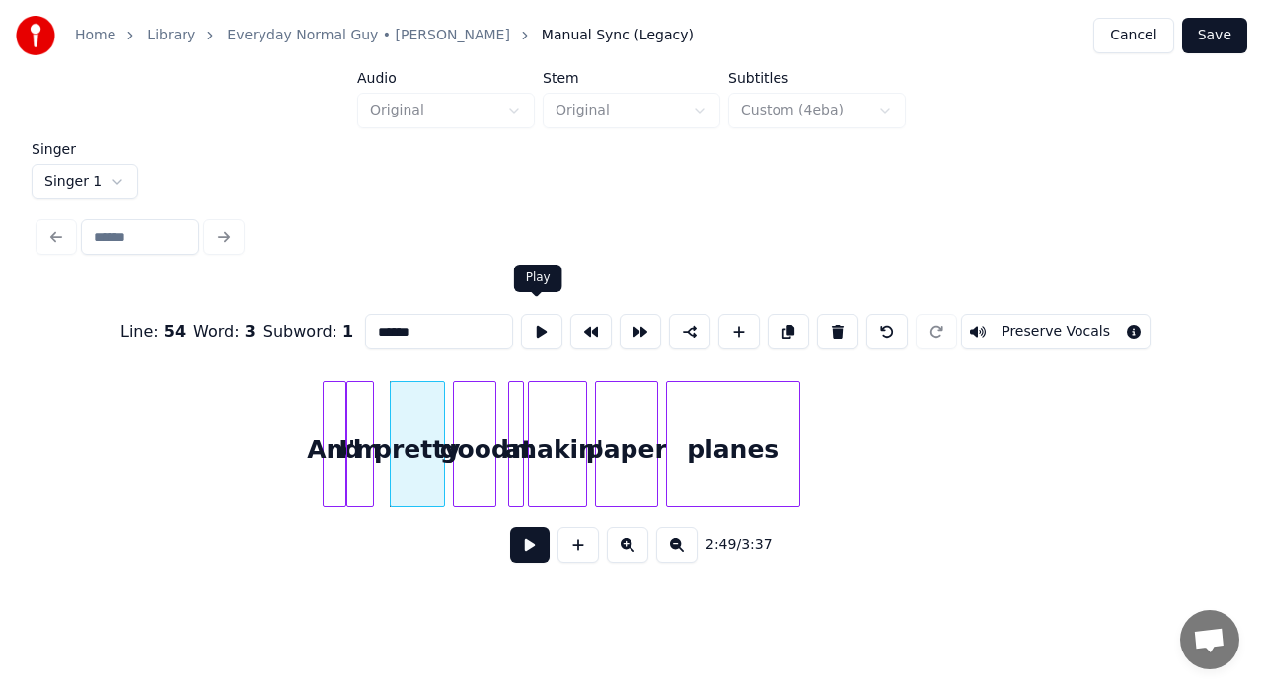
click at [547, 326] on button at bounding box center [541, 332] width 41 height 36
click at [477, 409] on div "good" at bounding box center [474, 449] width 41 height 134
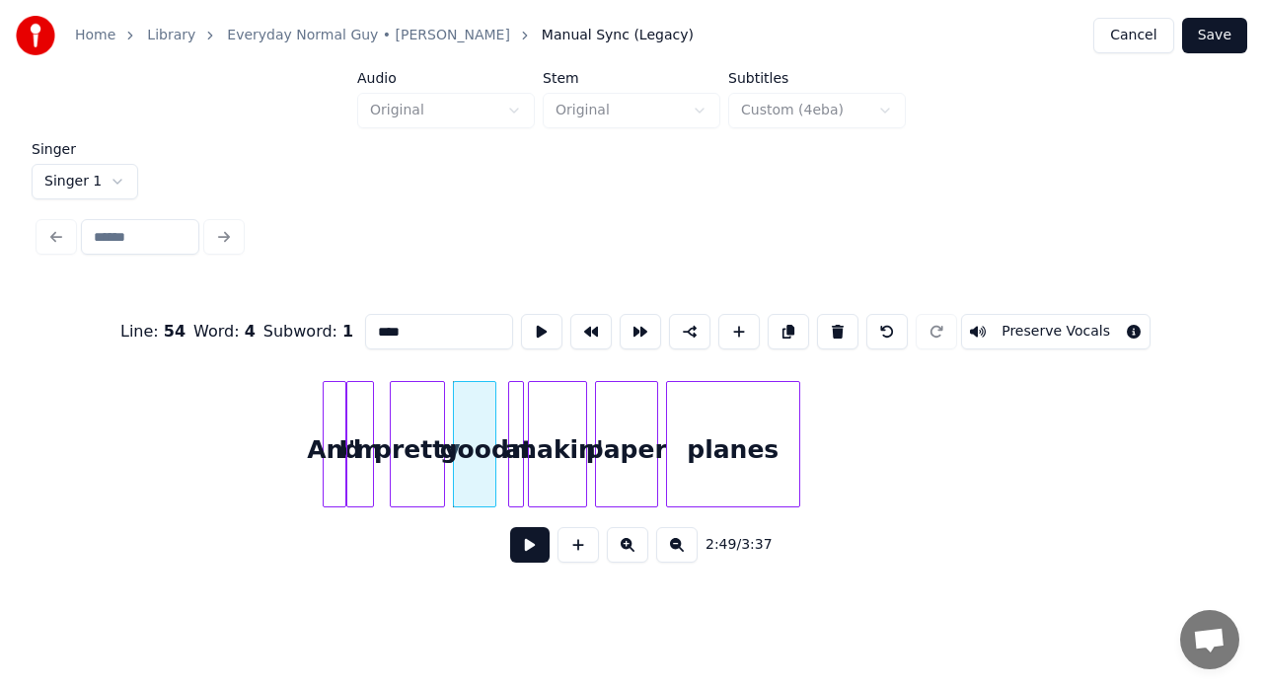
click at [477, 409] on div "good" at bounding box center [474, 449] width 41 height 134
click at [583, 322] on button at bounding box center [590, 332] width 41 height 36
click at [480, 426] on div "good" at bounding box center [470, 449] width 49 height 134
click at [537, 330] on button at bounding box center [541, 332] width 41 height 36
click at [517, 399] on div at bounding box center [520, 444] width 6 height 124
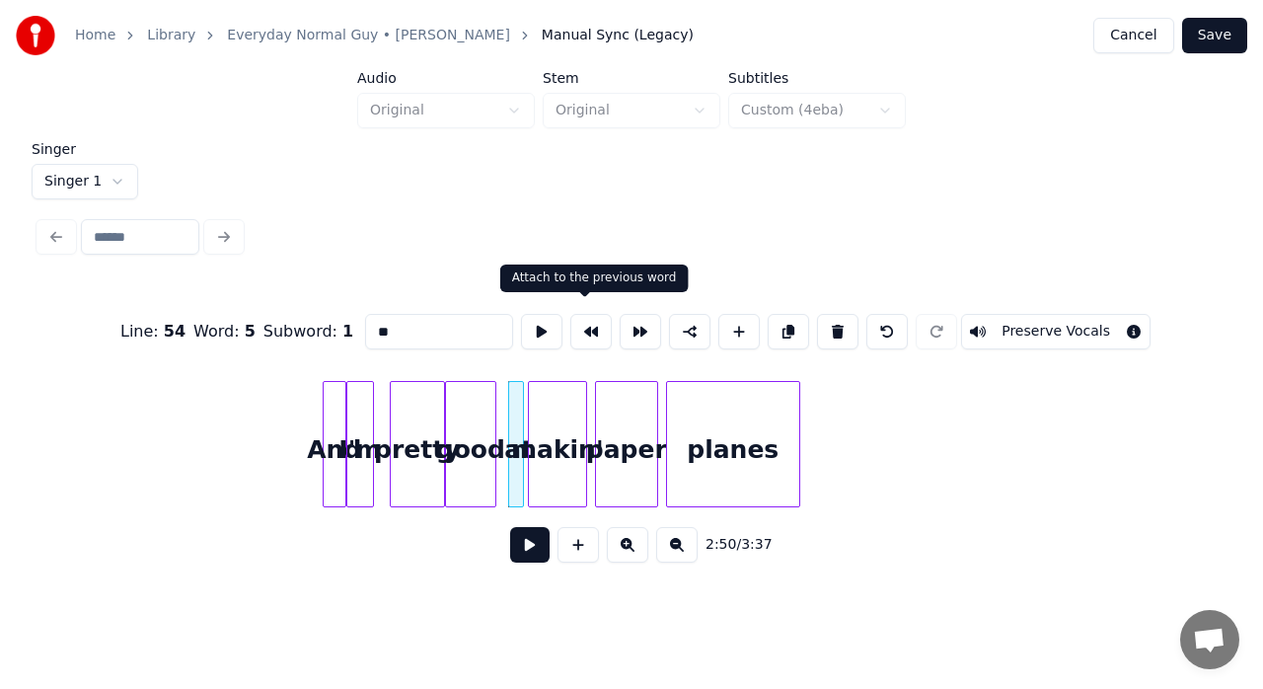
click at [575, 325] on button at bounding box center [590, 332] width 41 height 36
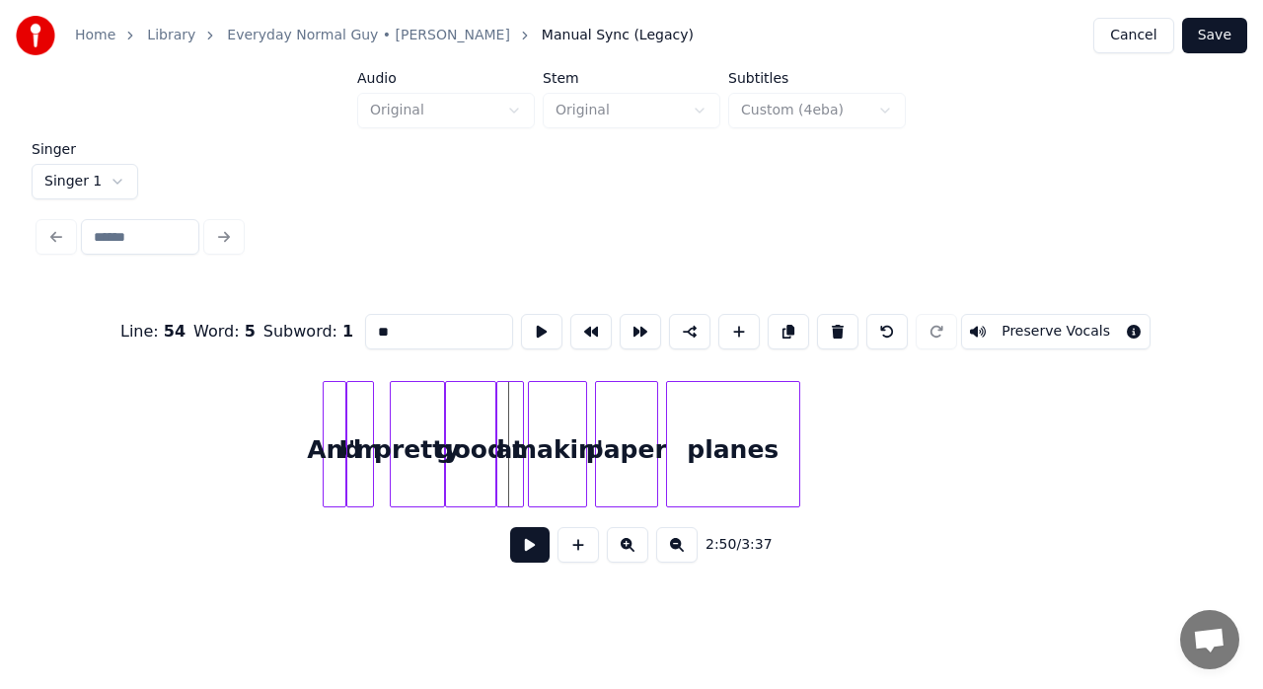
click at [515, 420] on div "at" at bounding box center [510, 449] width 26 height 134
click at [538, 327] on button at bounding box center [541, 332] width 41 height 36
click at [537, 424] on div "makin'" at bounding box center [557, 449] width 57 height 134
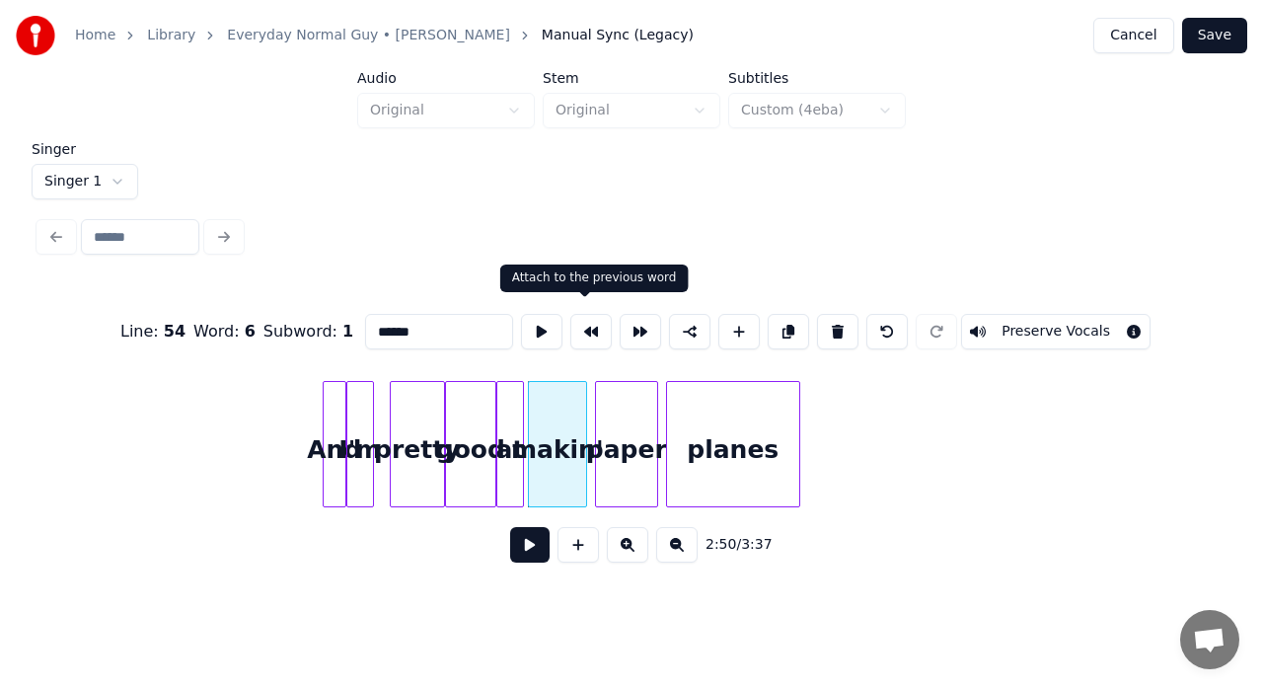
click at [582, 324] on button at bounding box center [590, 332] width 41 height 36
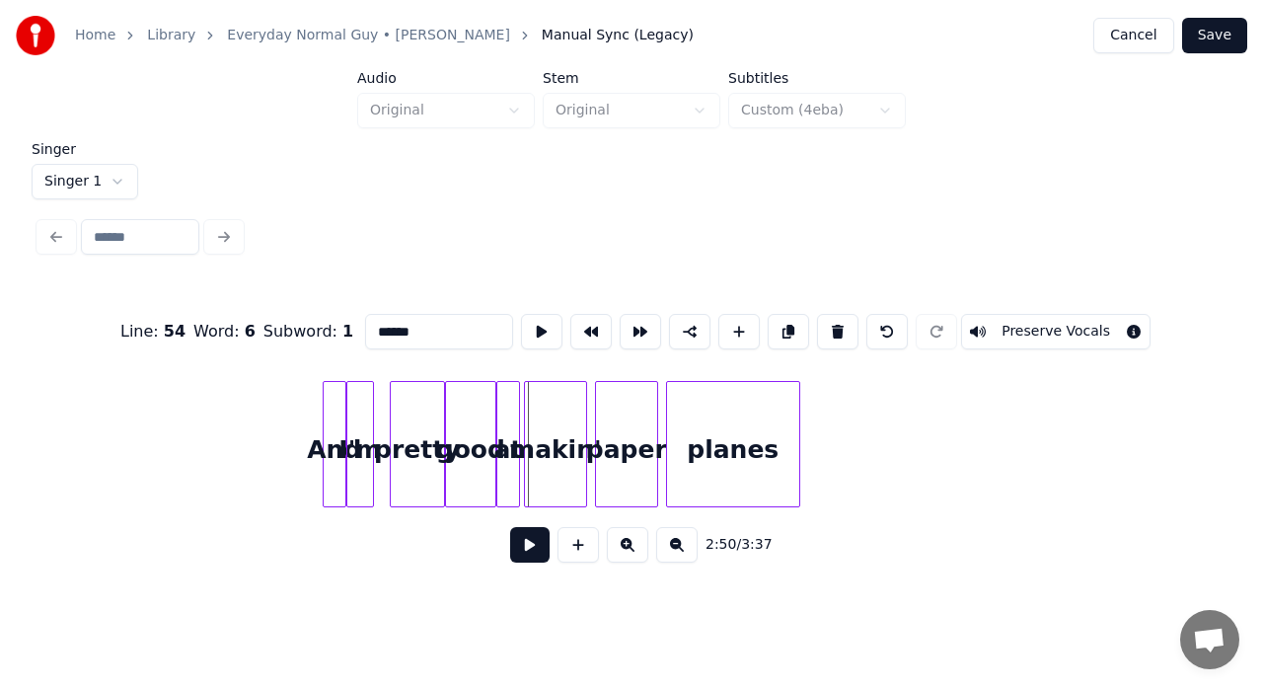
click at [515, 404] on div at bounding box center [516, 444] width 6 height 124
click at [539, 404] on div "makin'" at bounding box center [555, 449] width 61 height 134
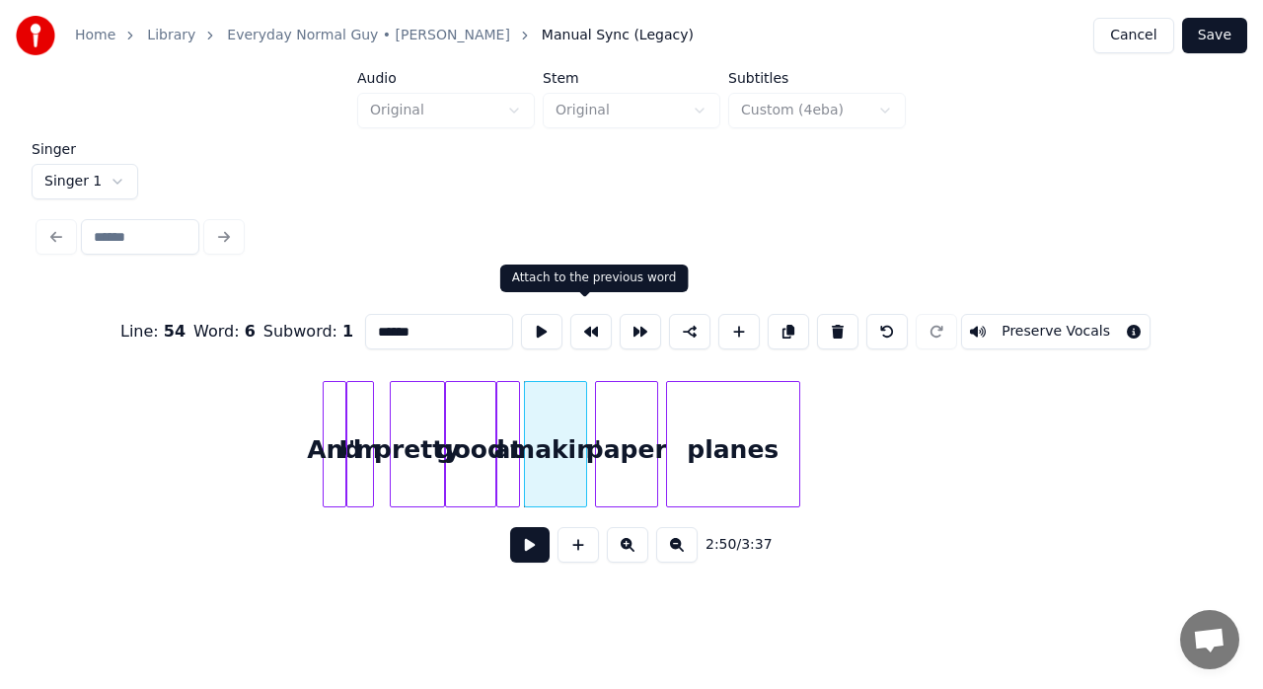
click at [584, 326] on button at bounding box center [590, 332] width 41 height 36
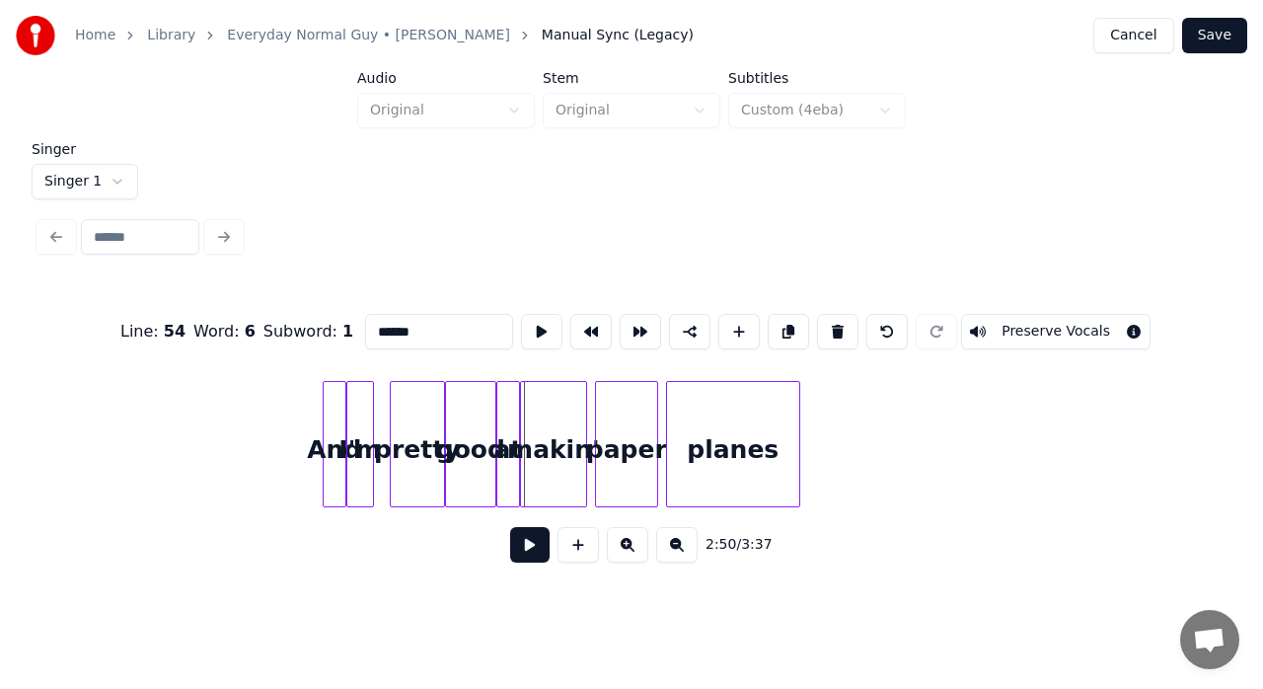
click at [474, 418] on div "good" at bounding box center [470, 449] width 49 height 134
type input "****"
click at [522, 545] on button at bounding box center [529, 545] width 39 height 36
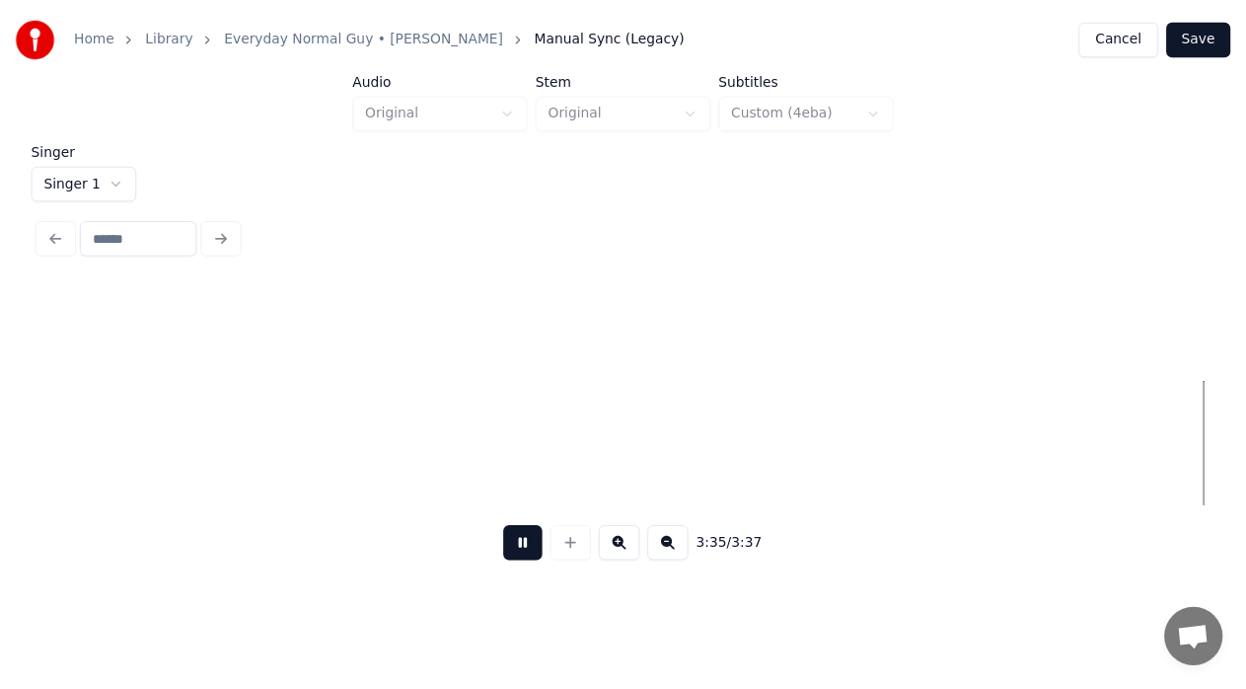
scroll to position [0, 41774]
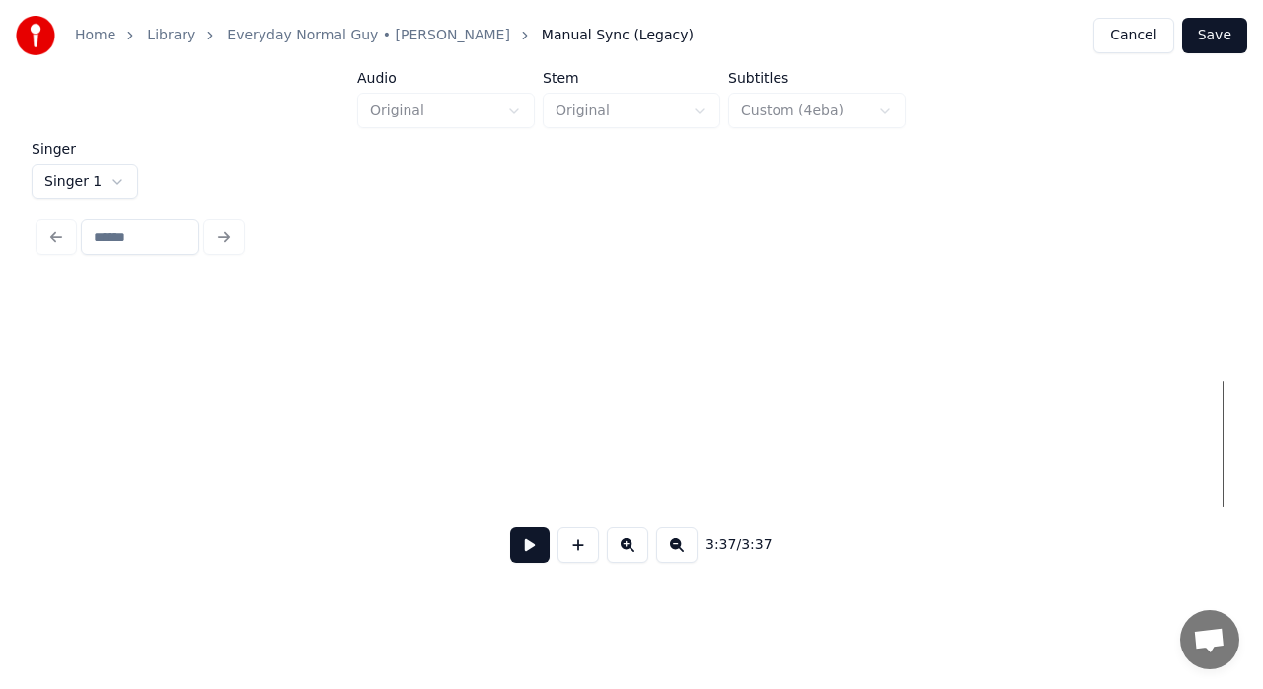
click at [1225, 38] on button "Save" at bounding box center [1214, 36] width 65 height 36
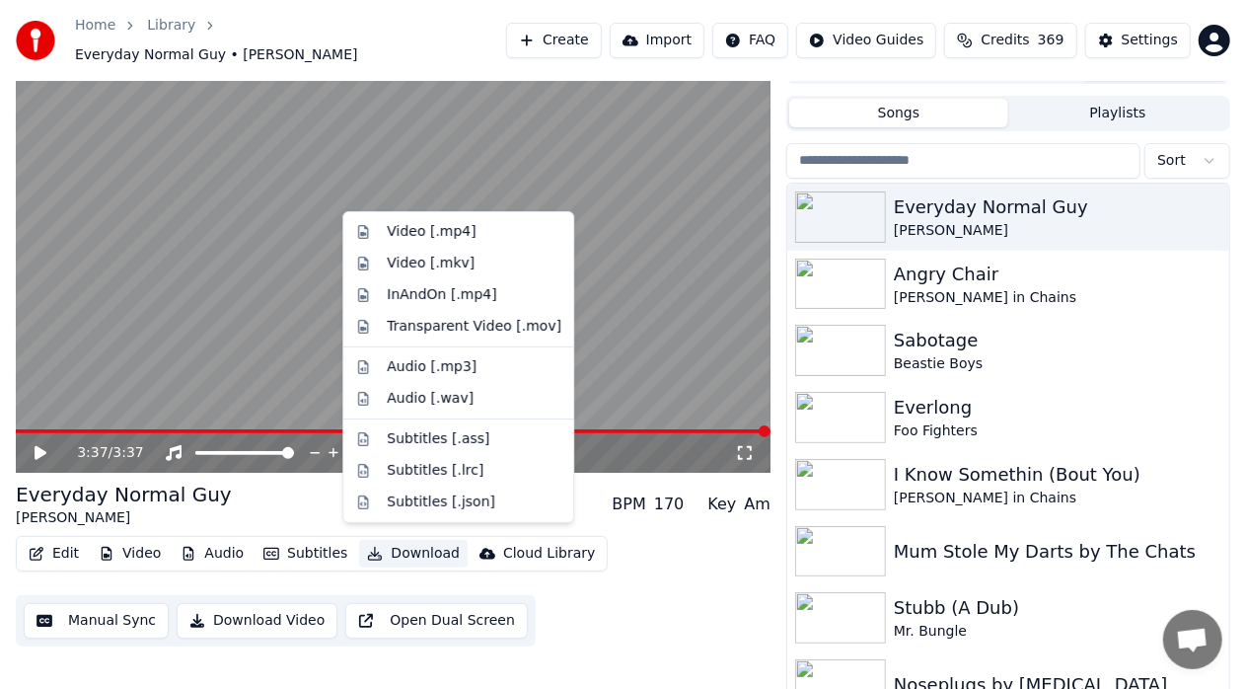
click at [406, 550] on button "Download" at bounding box center [413, 554] width 109 height 28
click at [464, 231] on div "Video [.mp4]" at bounding box center [431, 232] width 89 height 20
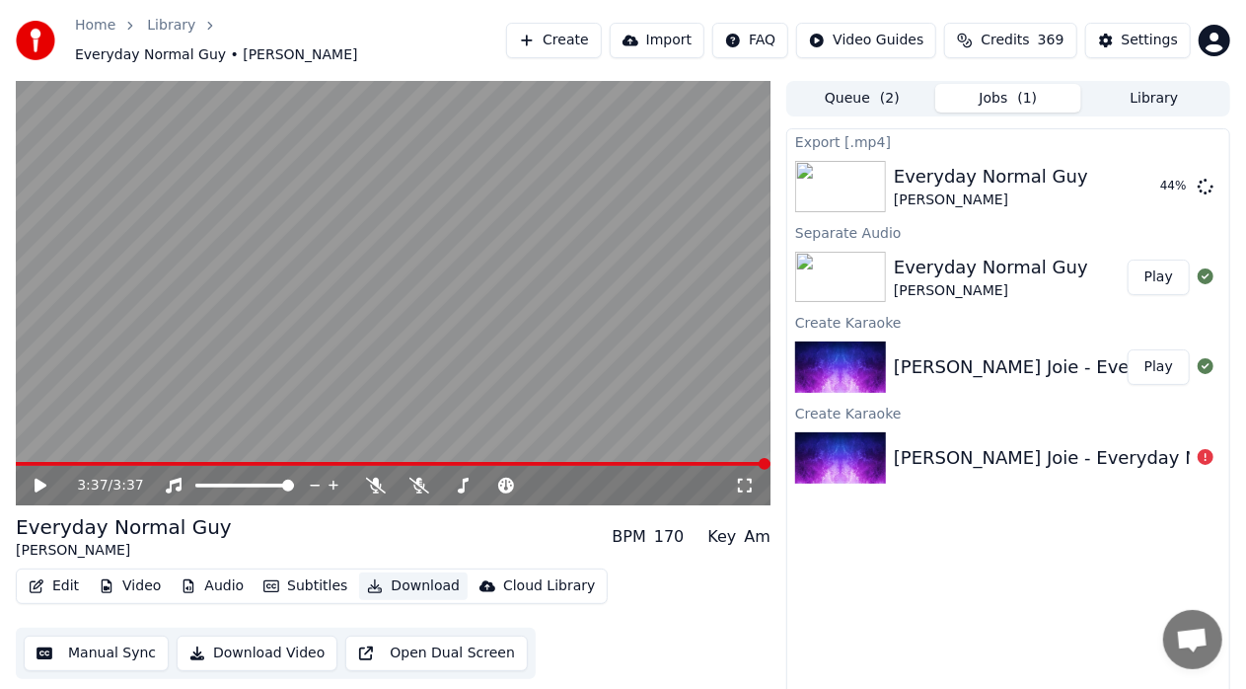
scroll to position [15, 0]
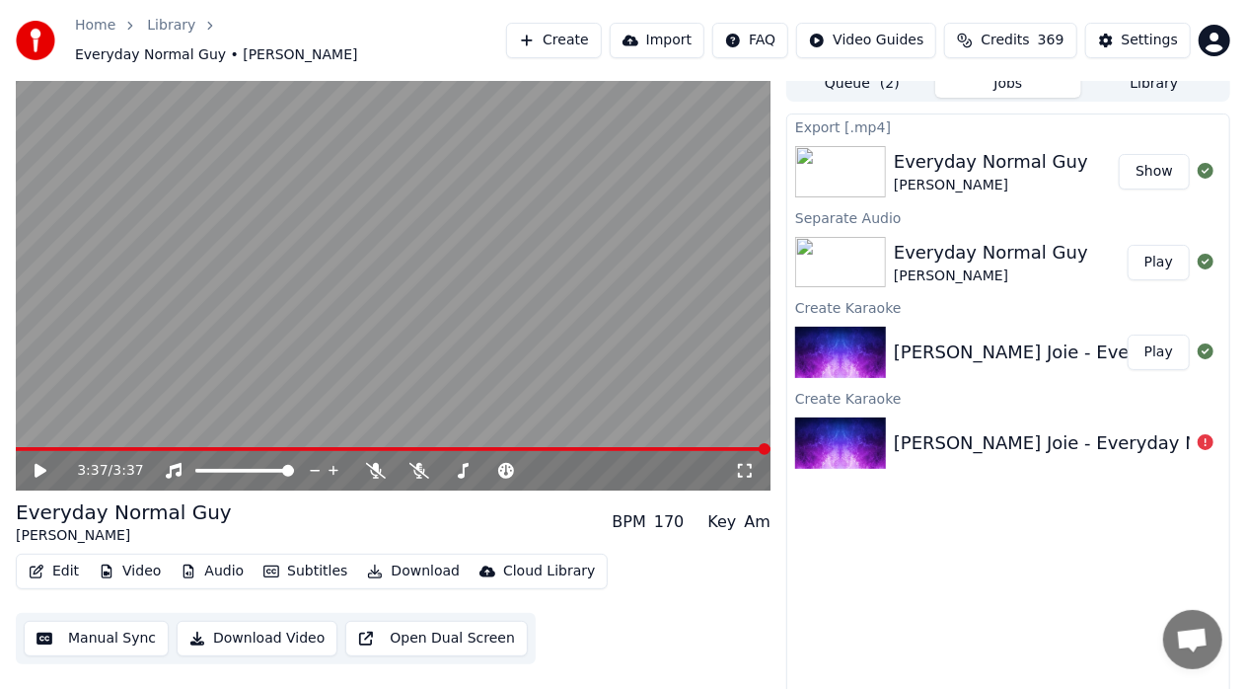
click at [1170, 175] on button "Show" at bounding box center [1154, 172] width 71 height 36
click at [1153, 514] on div "Export [.mp4] Everyday Normal [PERSON_NAME] Show Separate Audio Everyday Normal…" at bounding box center [1008, 405] width 444 height 585
click at [1145, 83] on button "Library" at bounding box center [1155, 83] width 146 height 29
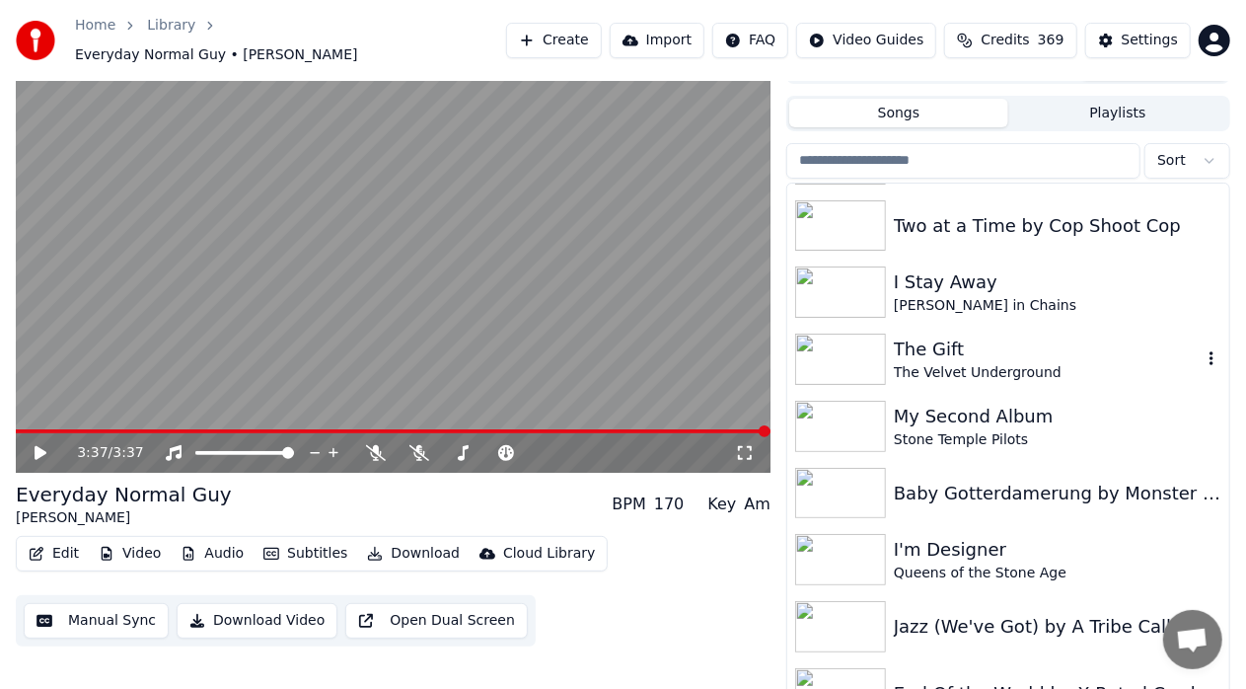
scroll to position [1003, 0]
